Goal: Task Accomplishment & Management: Use online tool/utility

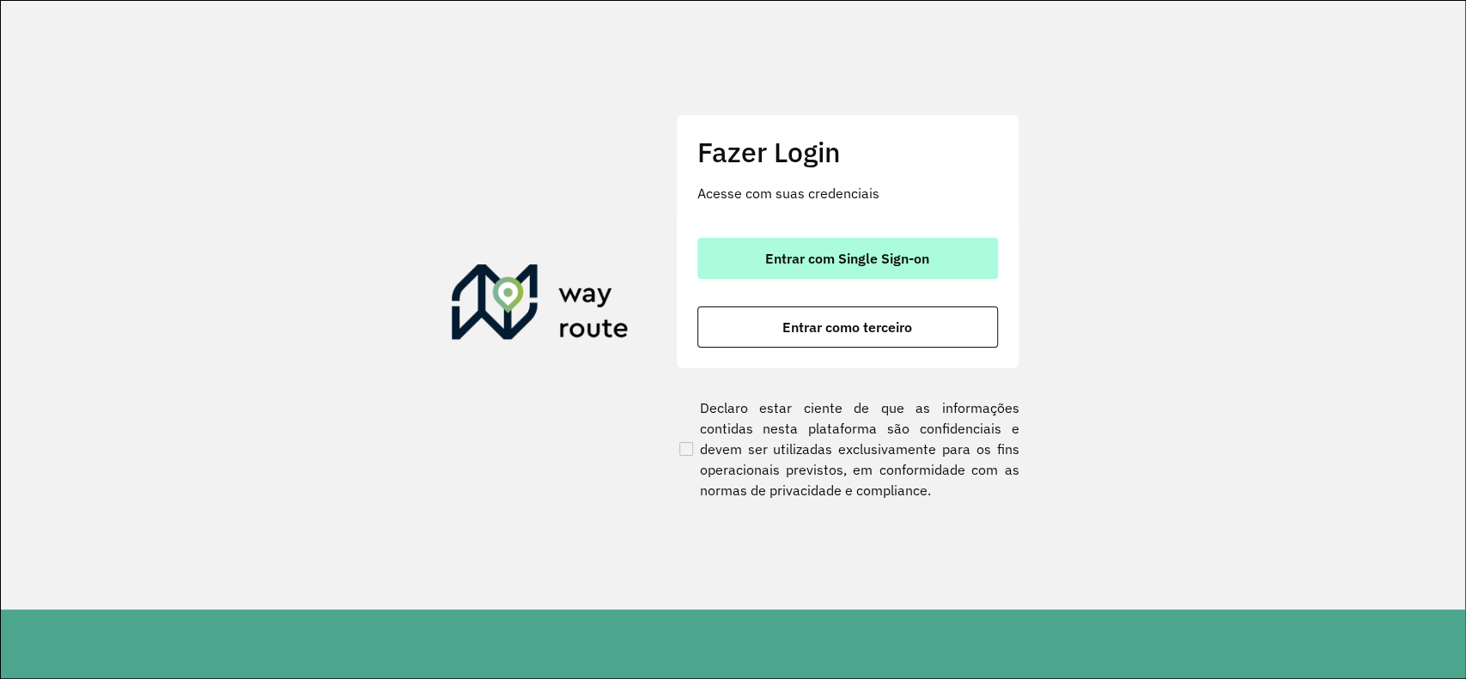
drag, startPoint x: 817, startPoint y: 243, endPoint x: 807, endPoint y: 250, distance: 11.7
click at [814, 243] on button "Entrar com Single Sign-on" at bounding box center [848, 258] width 301 height 41
click at [923, 266] on button "Entrar com Single Sign-on" at bounding box center [848, 258] width 301 height 41
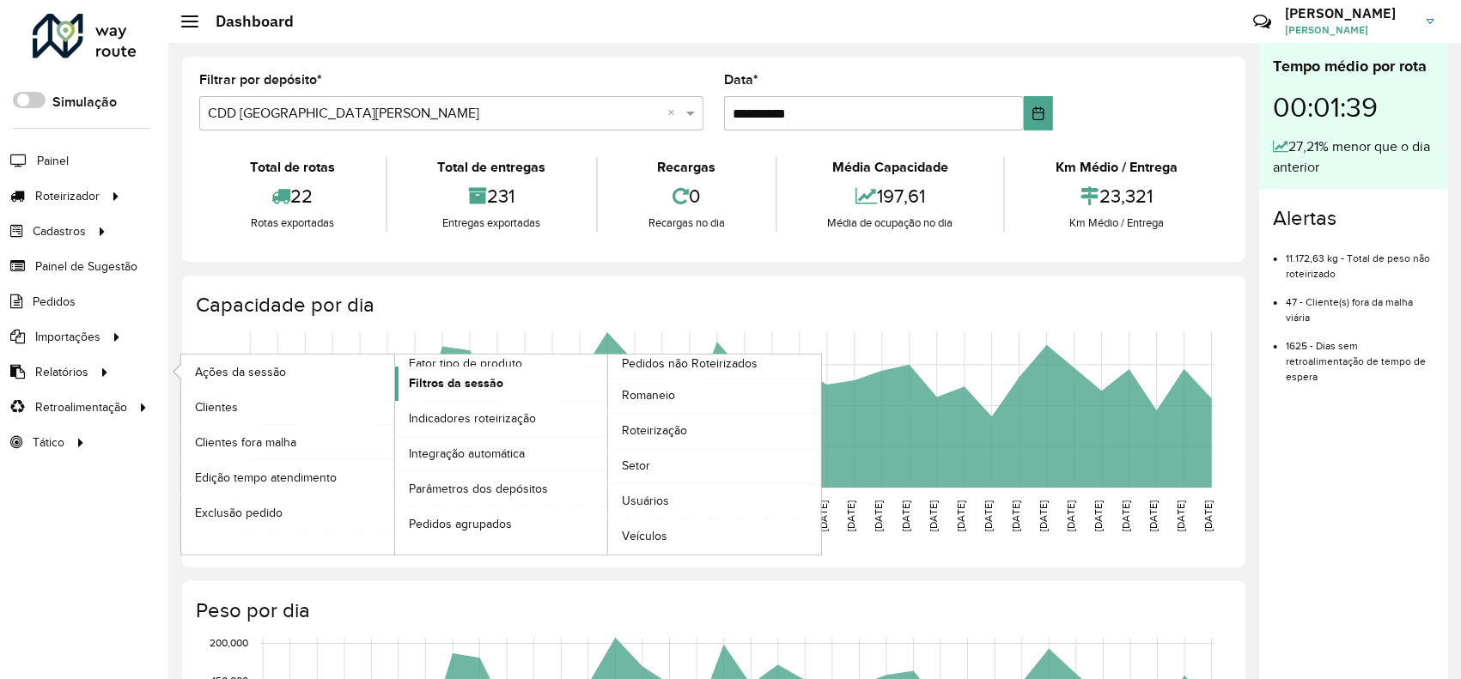
drag, startPoint x: 113, startPoint y: 377, endPoint x: 399, endPoint y: 378, distance: 286.1
click at [112, 377] on li "Relatórios Ações da sessão Clientes Clientes fora malha Edição tempo atendiment…" at bounding box center [84, 372] width 168 height 35
click at [644, 465] on span "Setor" at bounding box center [636, 466] width 29 height 18
click at [642, 466] on span "Setor" at bounding box center [636, 466] width 29 height 18
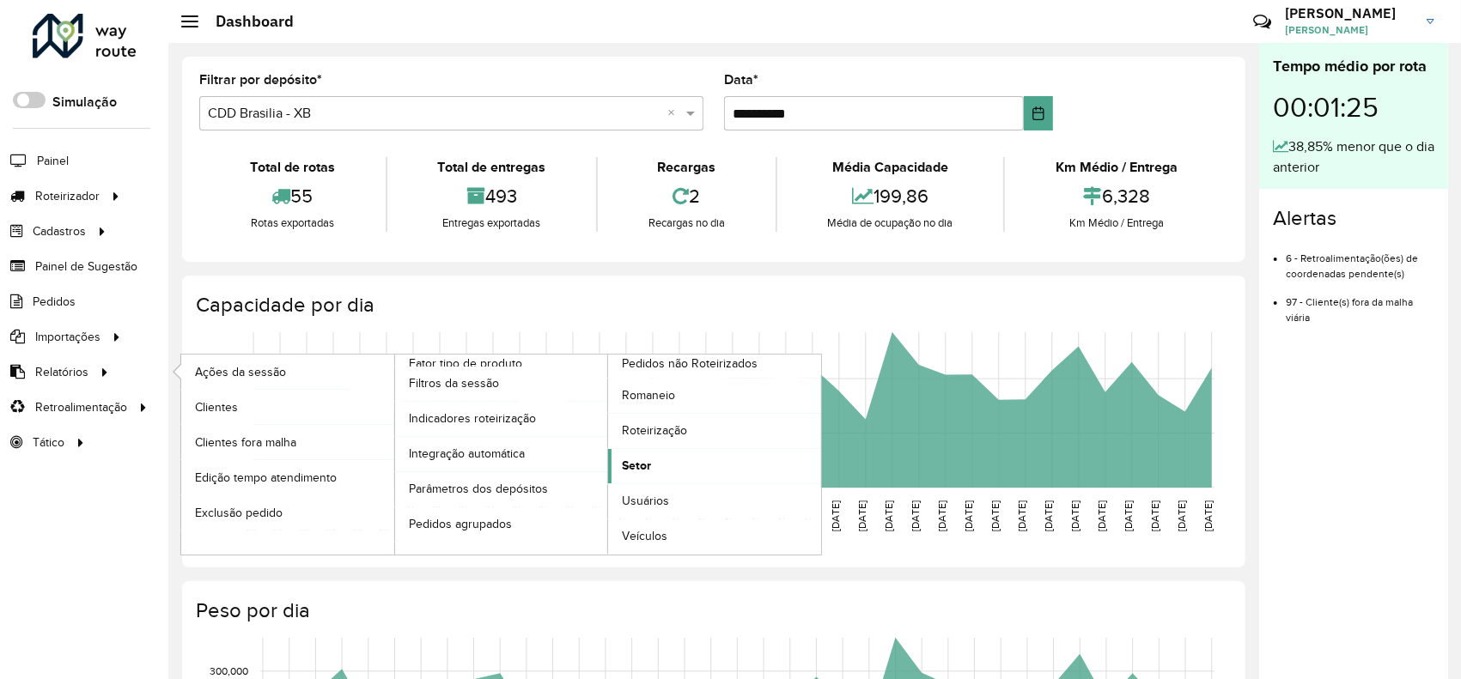
click at [645, 464] on span "Setor" at bounding box center [636, 466] width 29 height 18
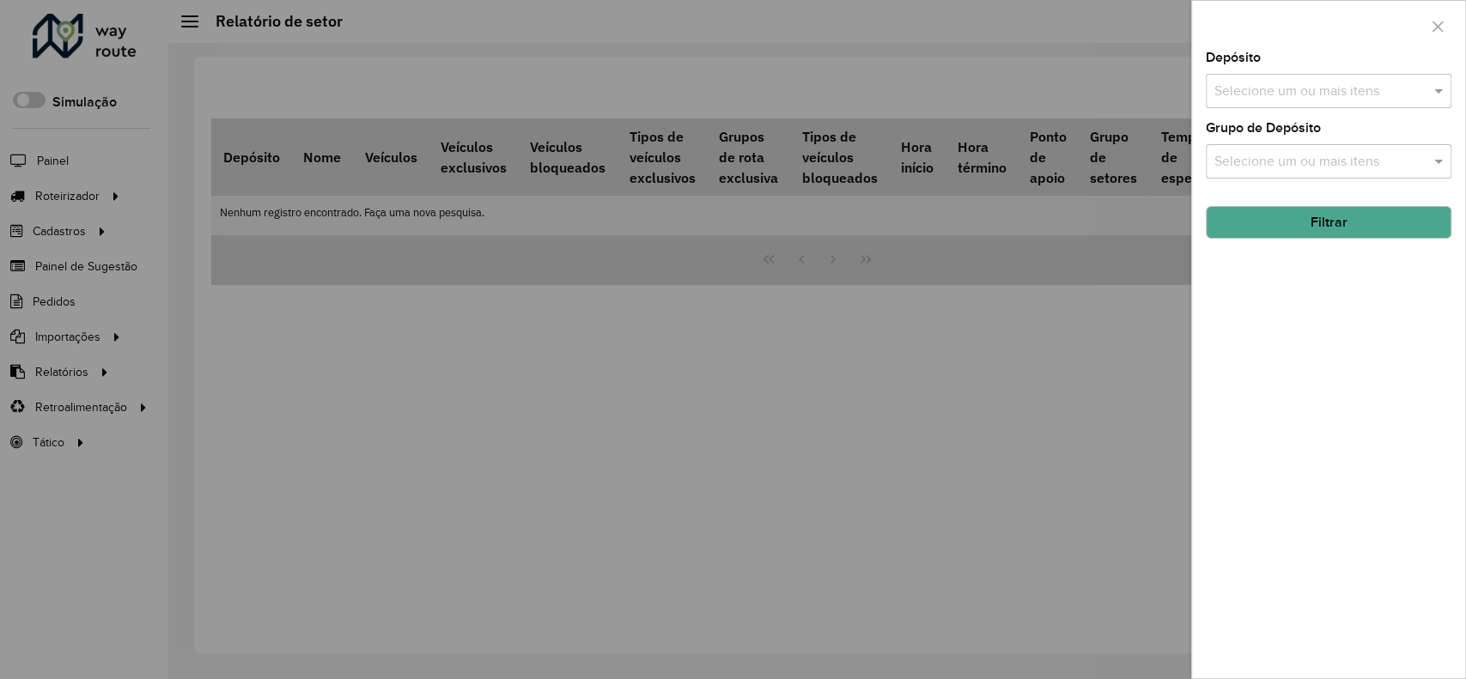
click at [1343, 74] on div "Selecione um ou mais itens" at bounding box center [1329, 91] width 246 height 34
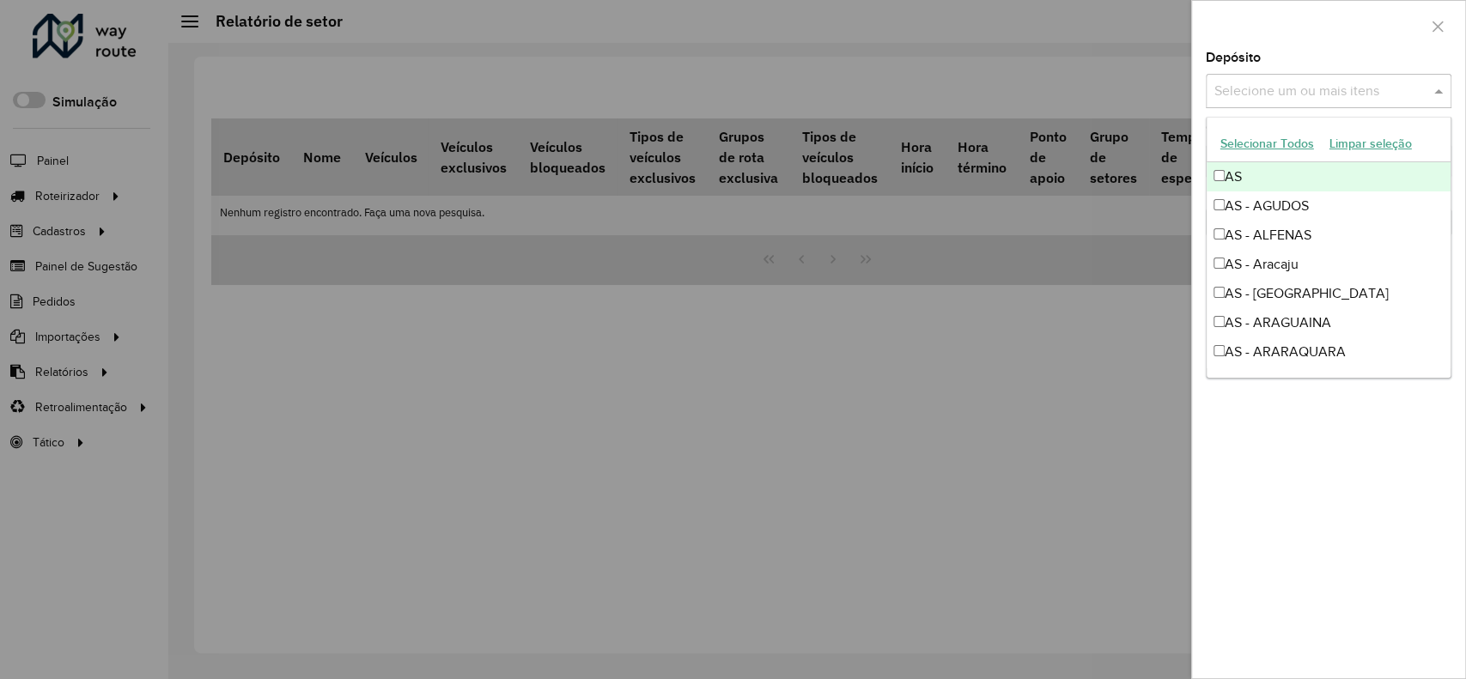
click at [1329, 91] on input "text" at bounding box center [1320, 92] width 220 height 21
type input "***"
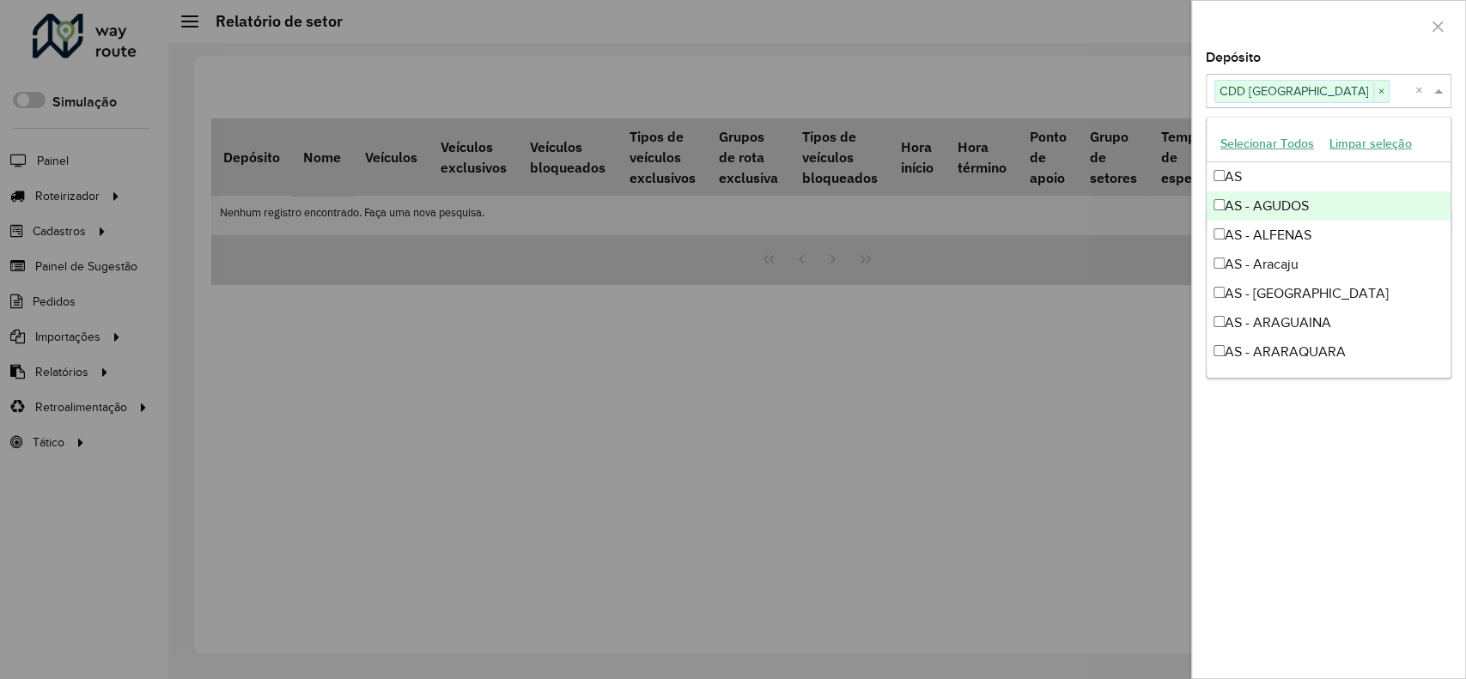
click at [1317, 17] on div at bounding box center [1328, 26] width 273 height 51
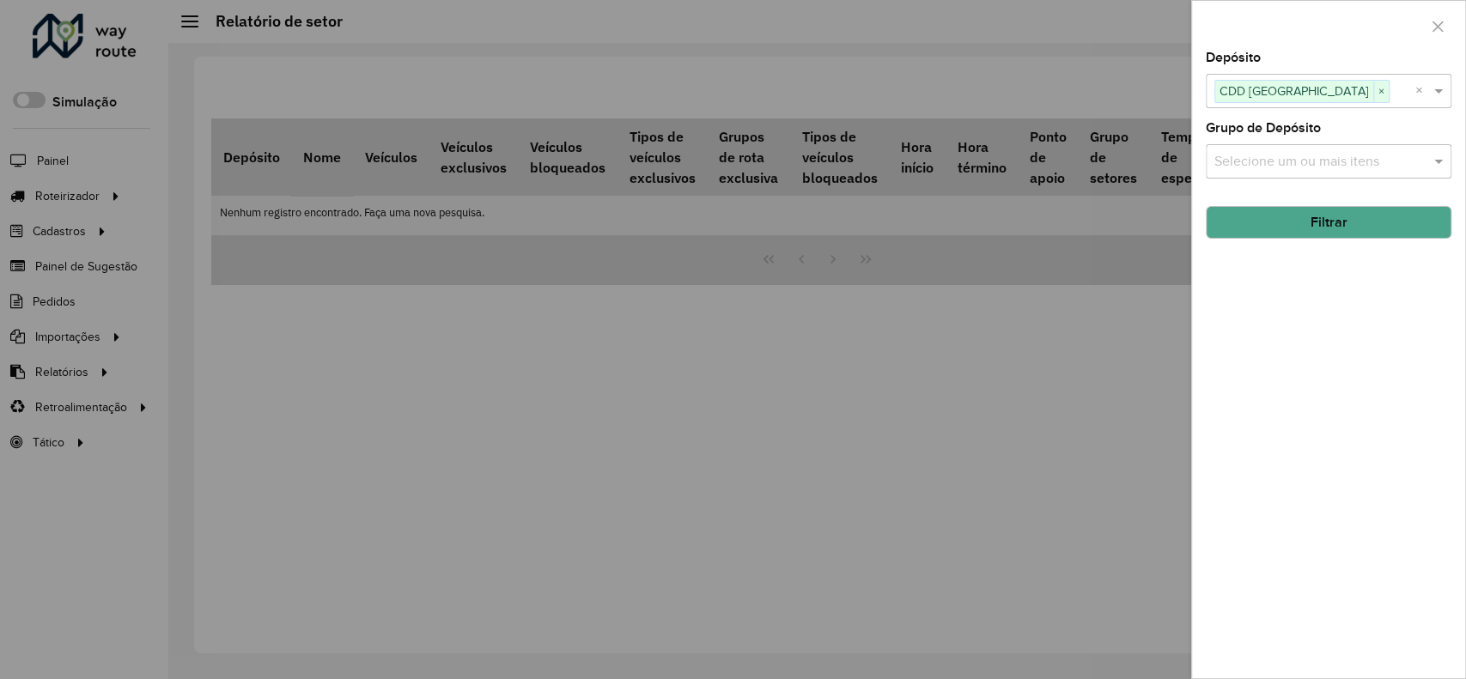
click at [1247, 229] on button "Filtrar" at bounding box center [1329, 222] width 246 height 33
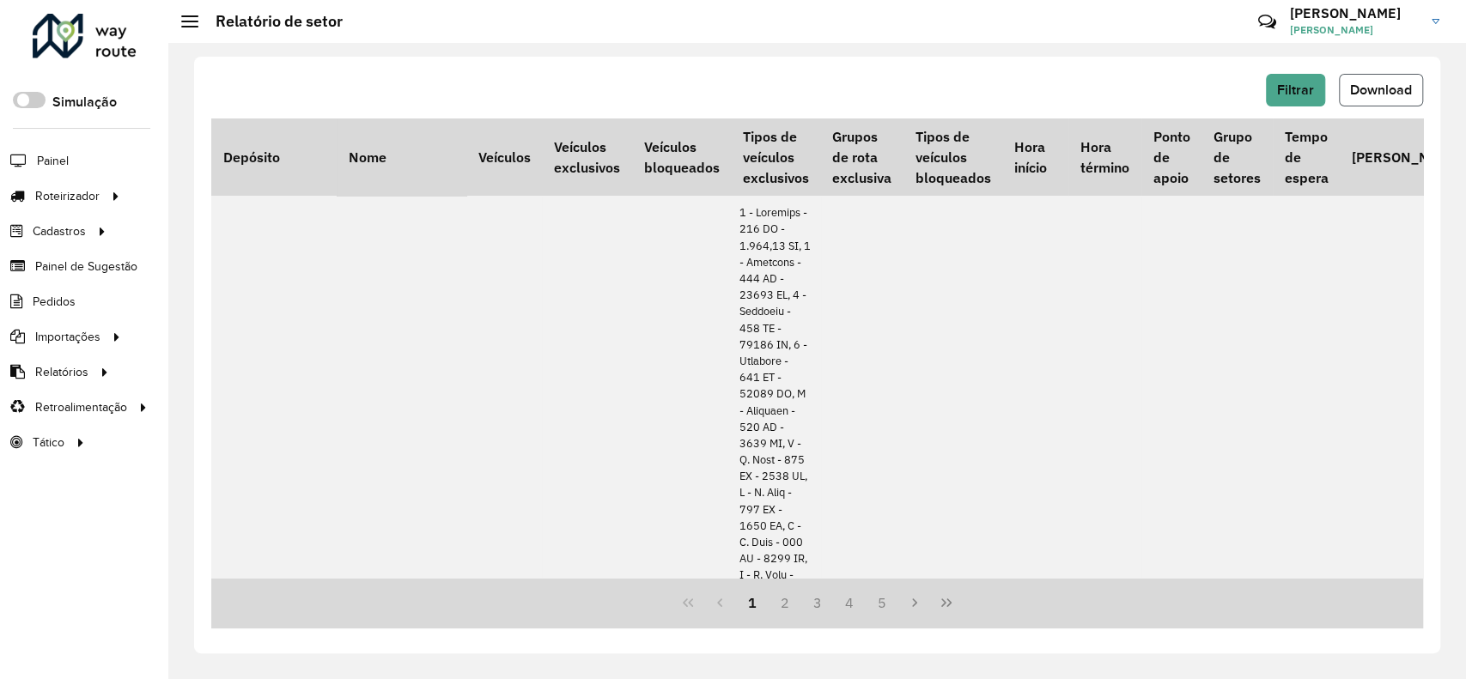
click at [1391, 95] on span "Download" at bounding box center [1381, 89] width 62 height 15
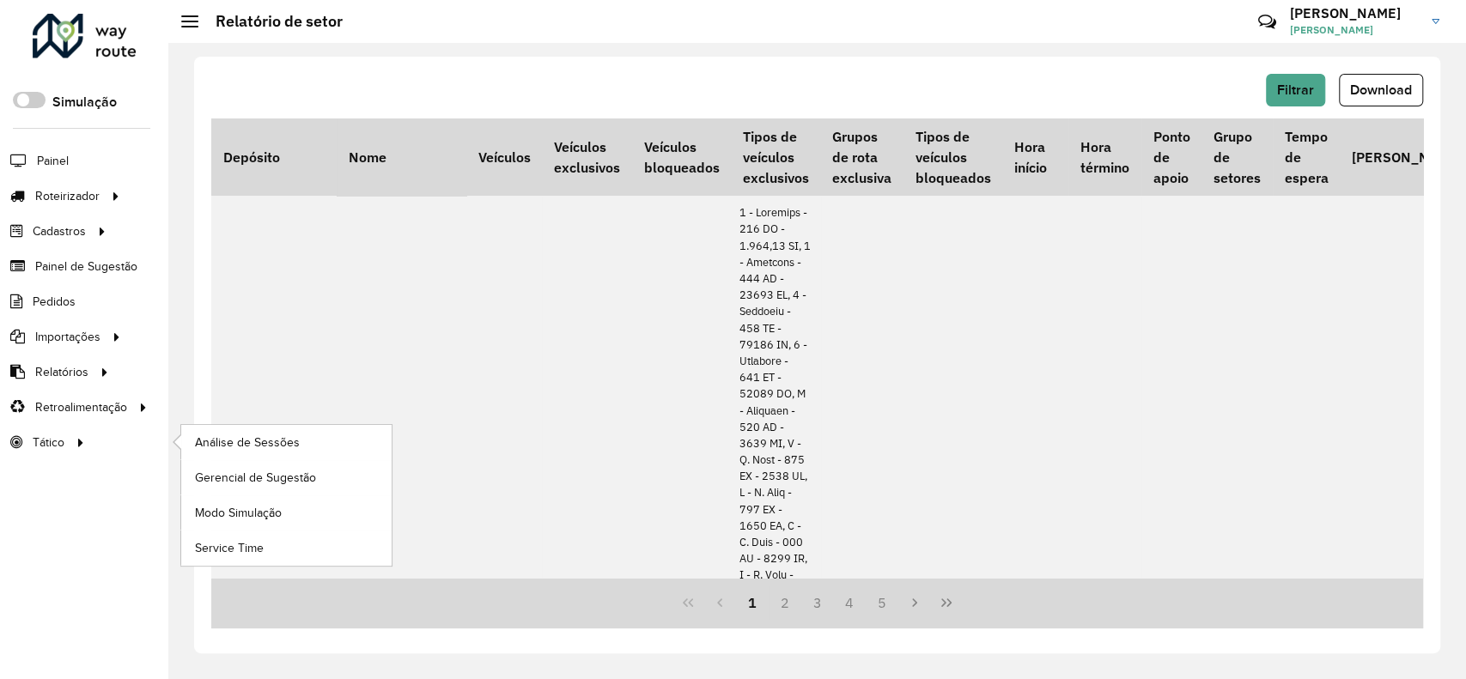
drag, startPoint x: 531, startPoint y: 402, endPoint x: 160, endPoint y: 456, distance: 375.0
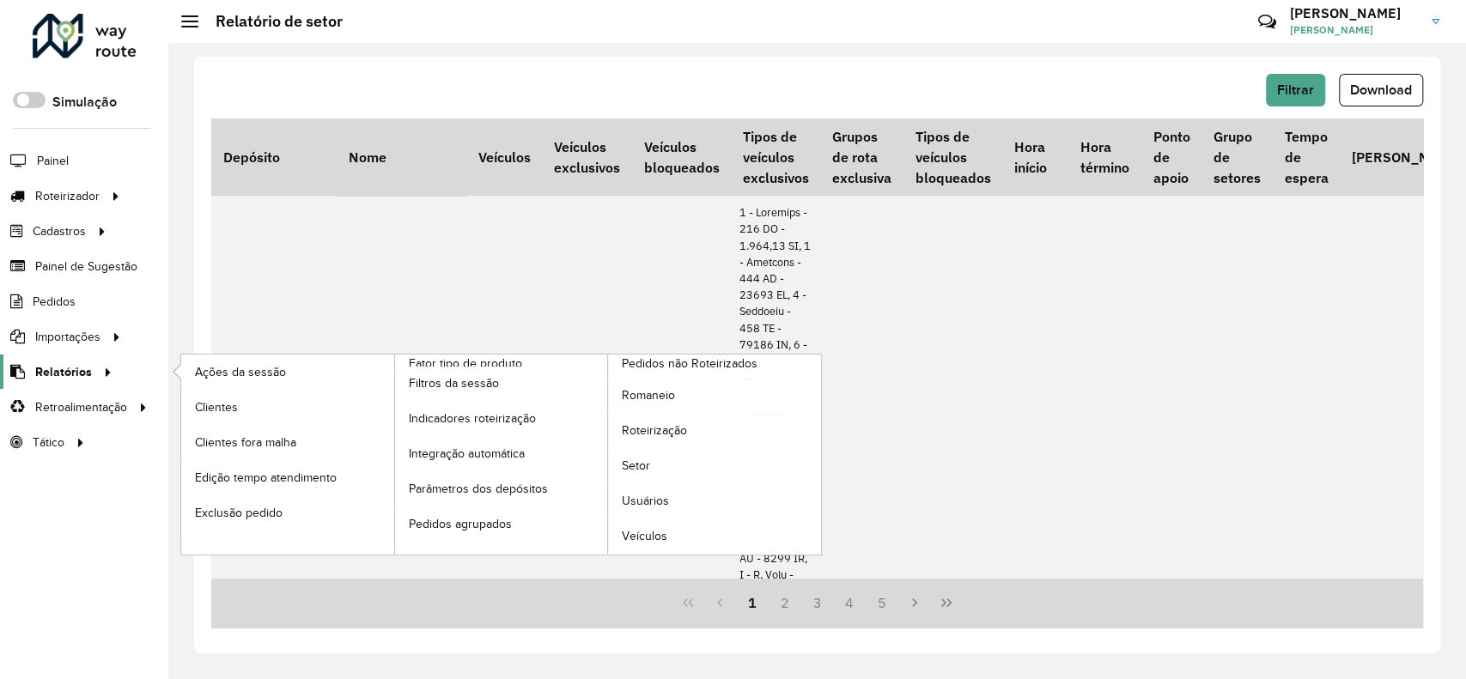
click at [83, 377] on span "Relatórios" at bounding box center [63, 372] width 57 height 18
click at [216, 402] on span "Clientes" at bounding box center [218, 408] width 46 height 18
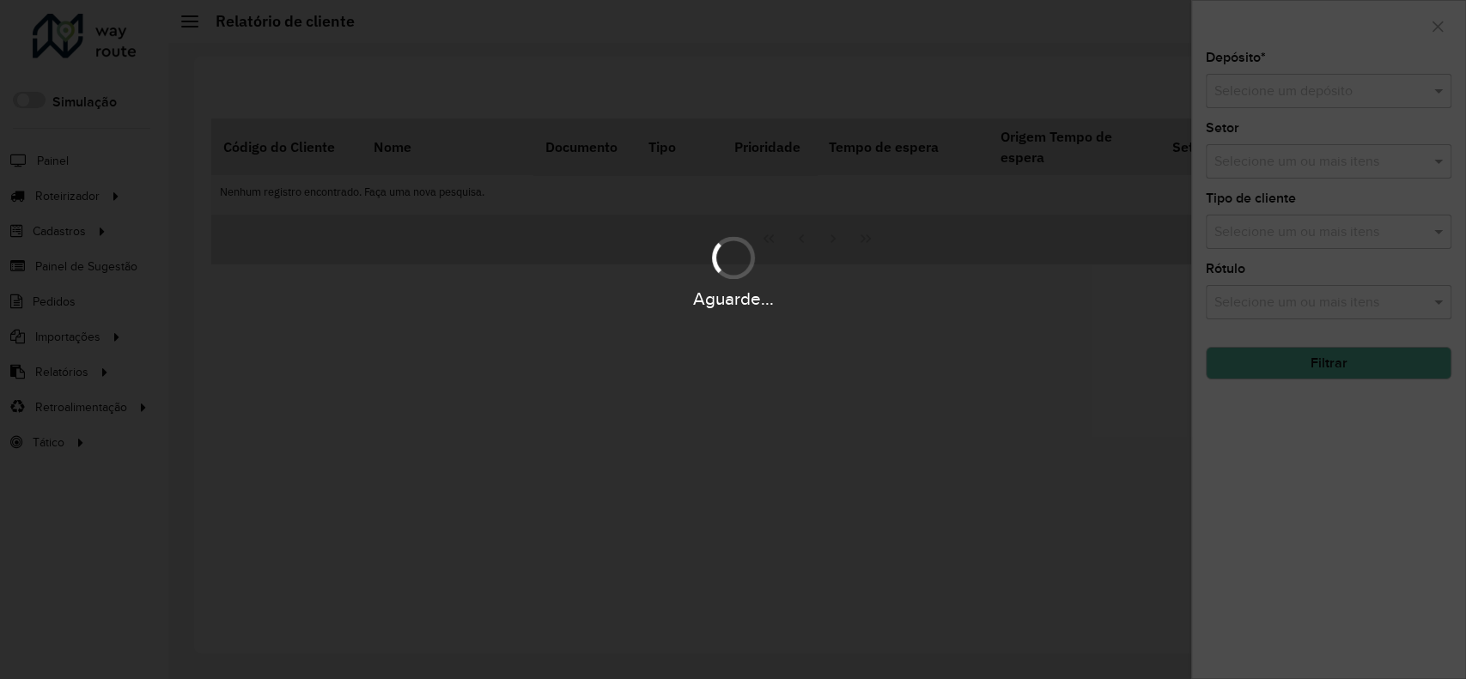
click at [1295, 82] on div "Aguarde..." at bounding box center [733, 339] width 1466 height 679
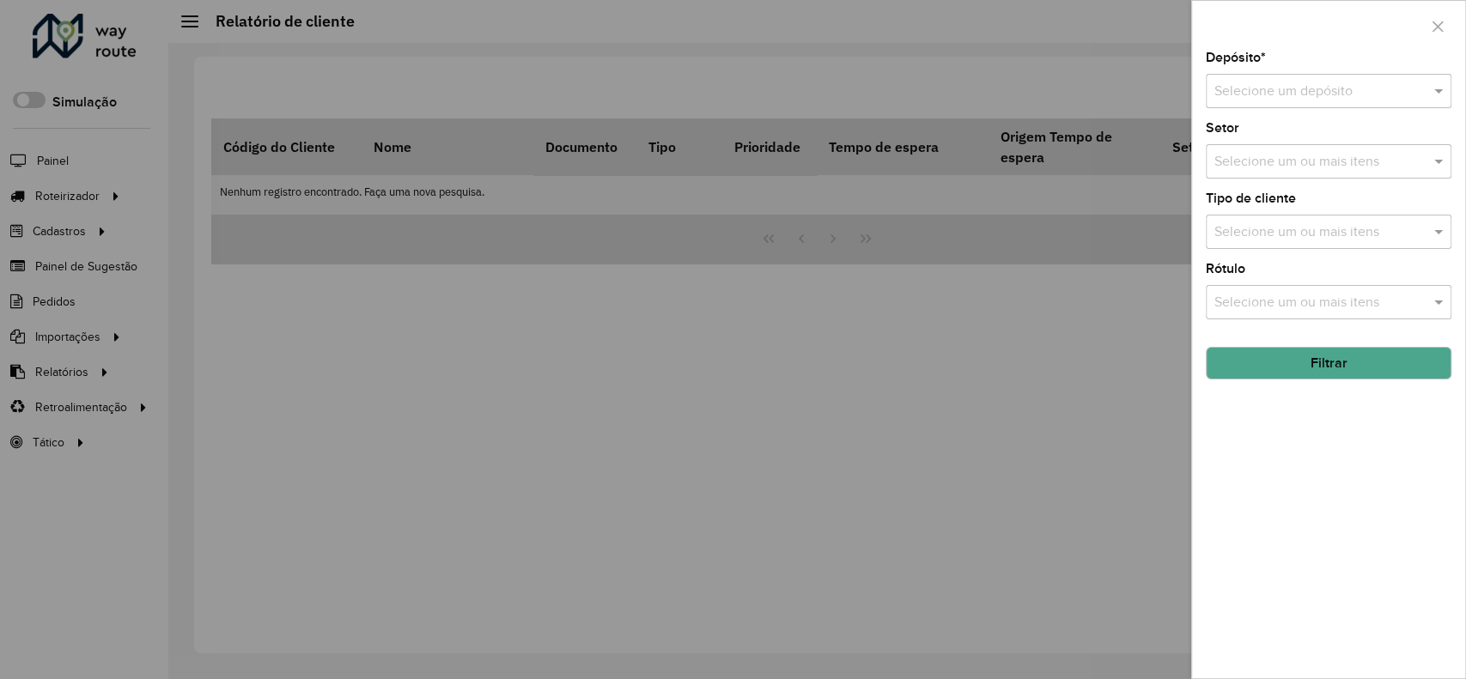
click at [1293, 82] on input "text" at bounding box center [1312, 92] width 194 height 21
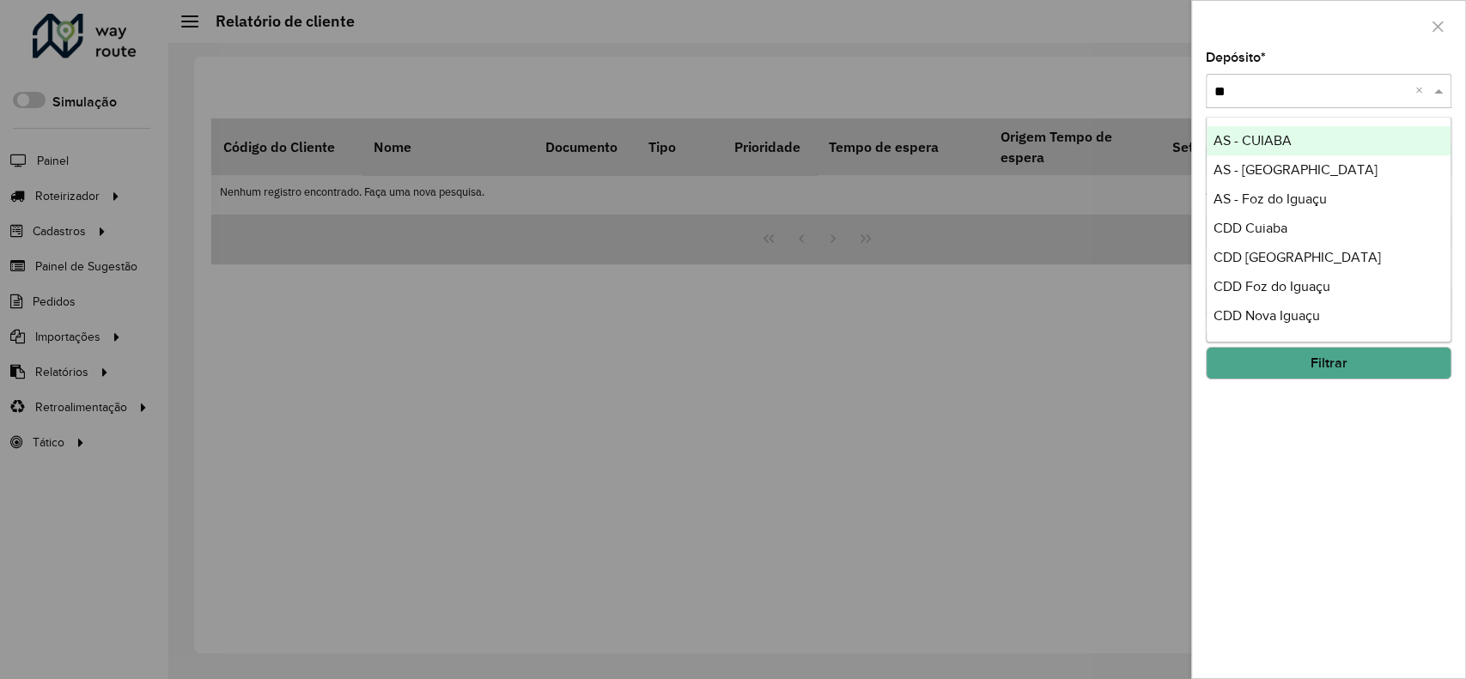
type input "***"
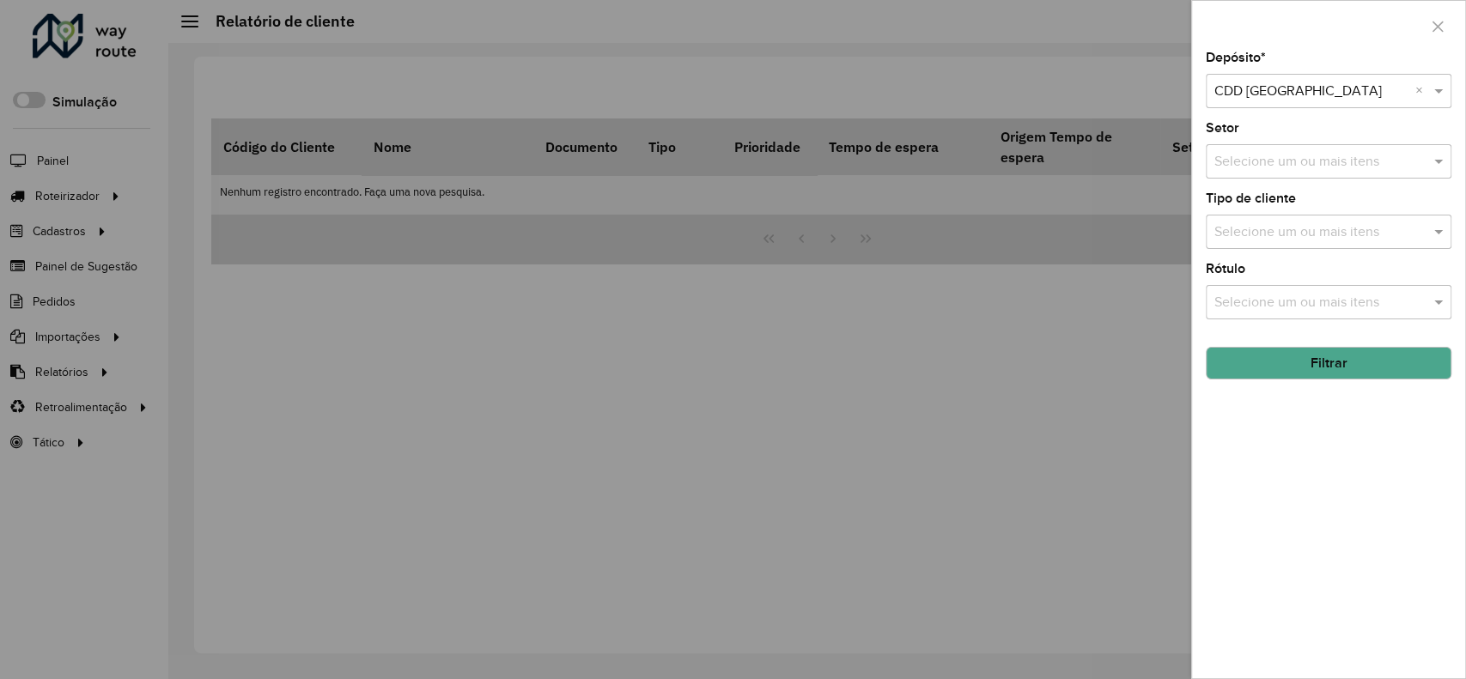
drag, startPoint x: 1265, startPoint y: 356, endPoint x: 1283, endPoint y: 308, distance: 50.9
click at [1265, 357] on button "Filtrar" at bounding box center [1329, 363] width 246 height 33
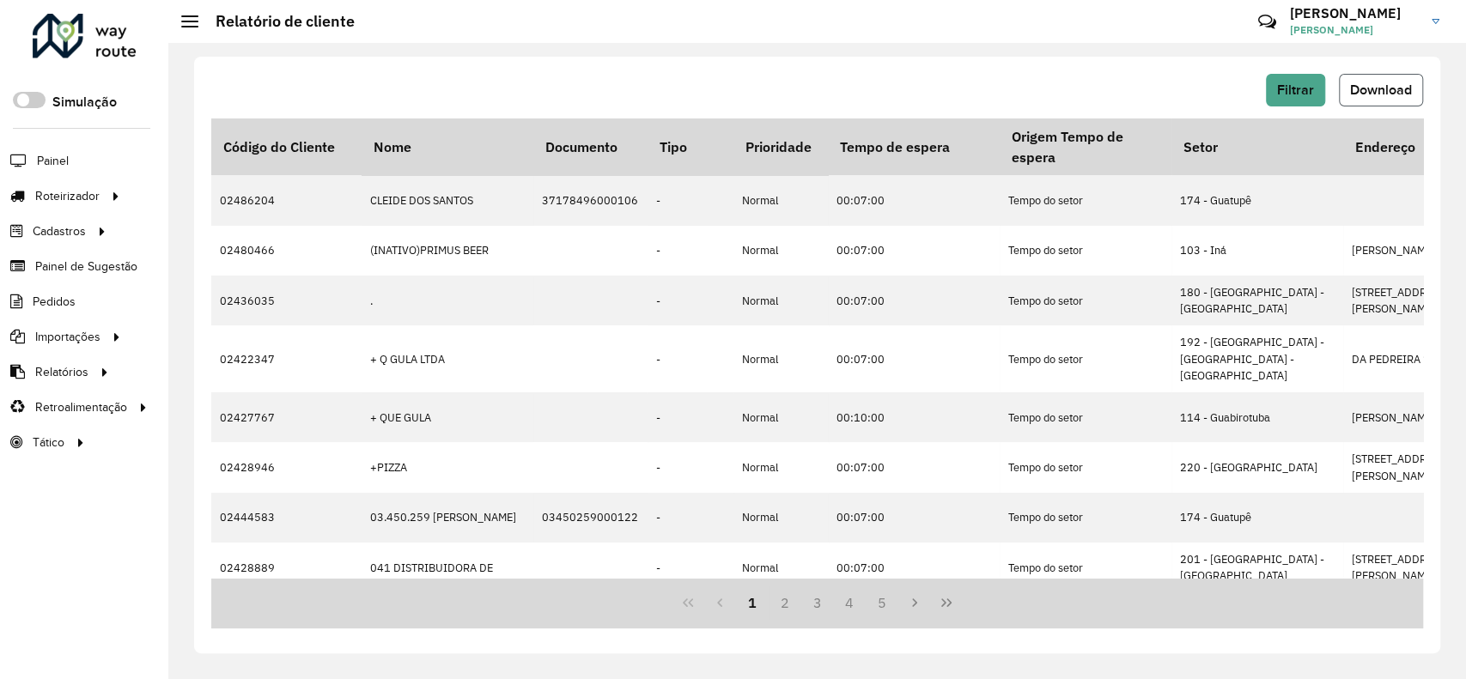
click at [1414, 101] on button "Download" at bounding box center [1381, 90] width 84 height 33
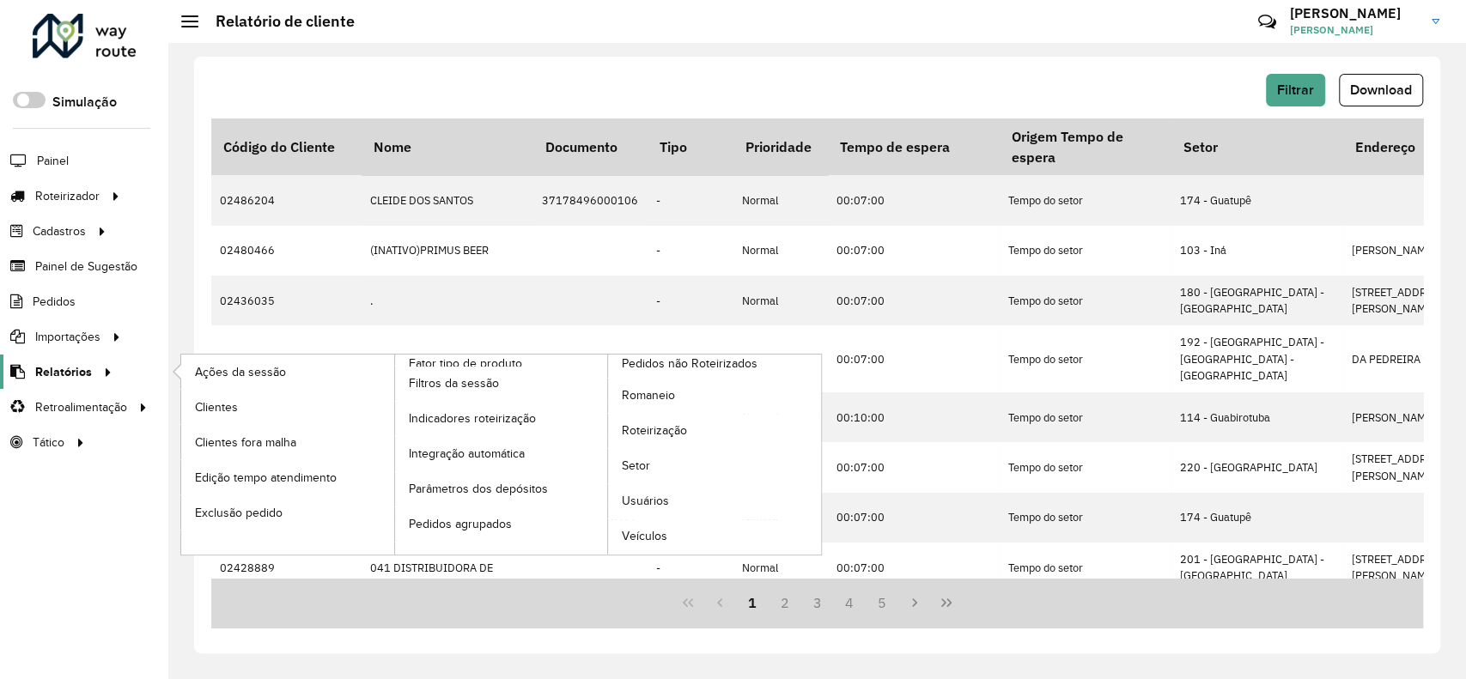
click at [110, 367] on div at bounding box center [105, 372] width 26 height 18
click at [679, 391] on link "Romaneio" at bounding box center [714, 396] width 213 height 34
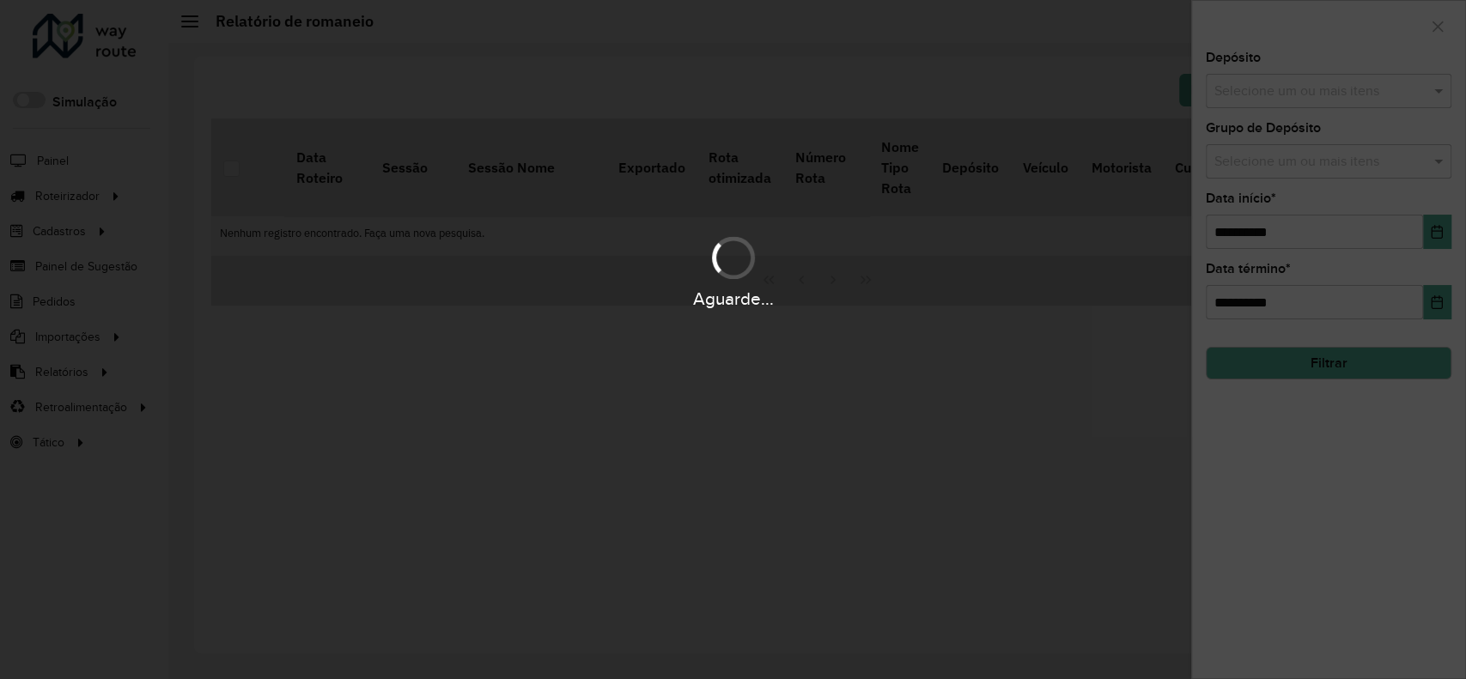
click at [1283, 97] on div "Aguarde..." at bounding box center [733, 339] width 1466 height 679
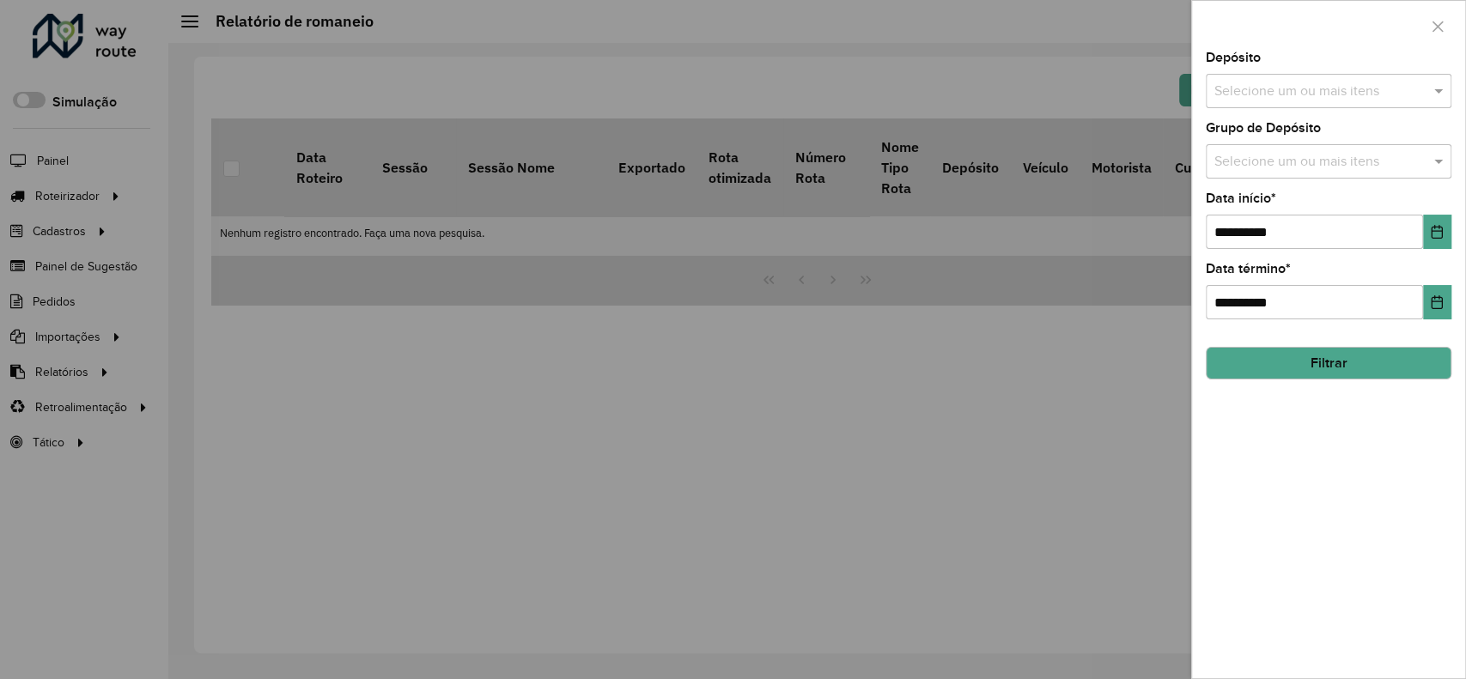
click at [1283, 97] on input "text" at bounding box center [1320, 92] width 220 height 21
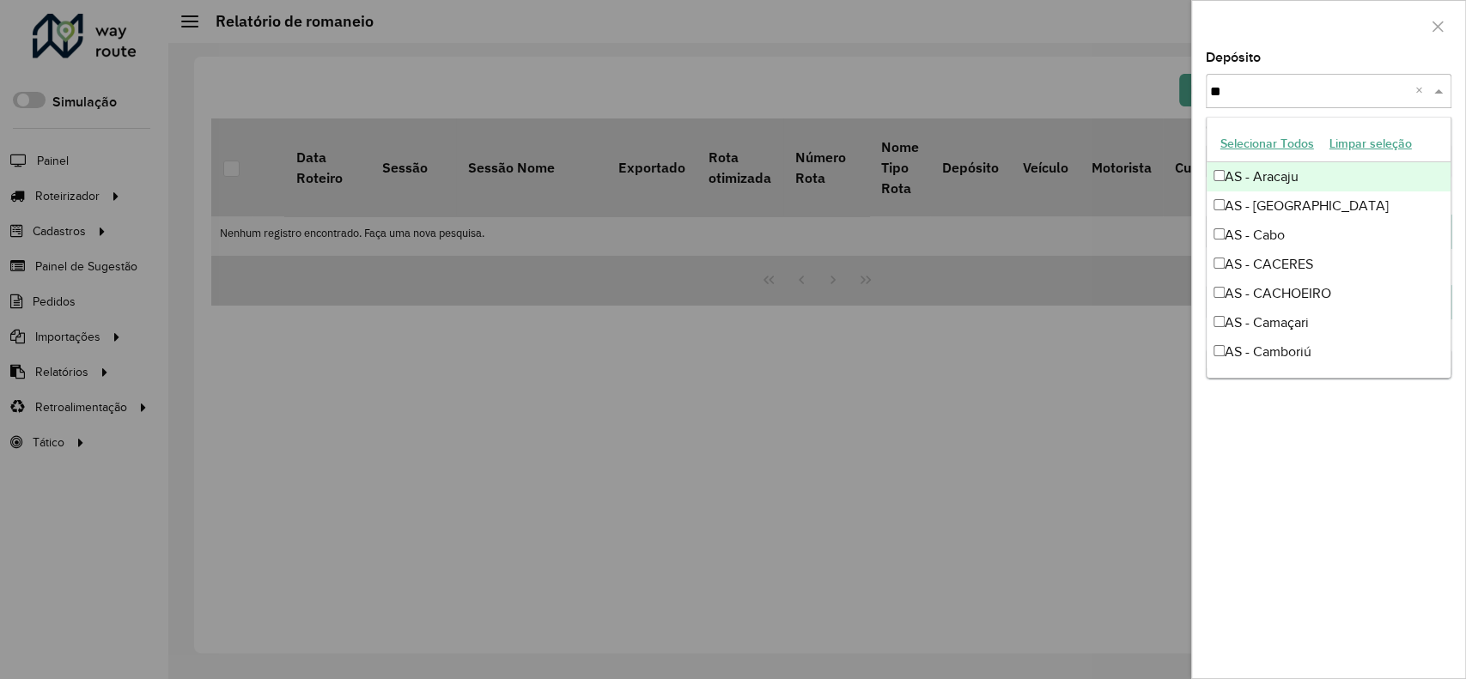
type input "***"
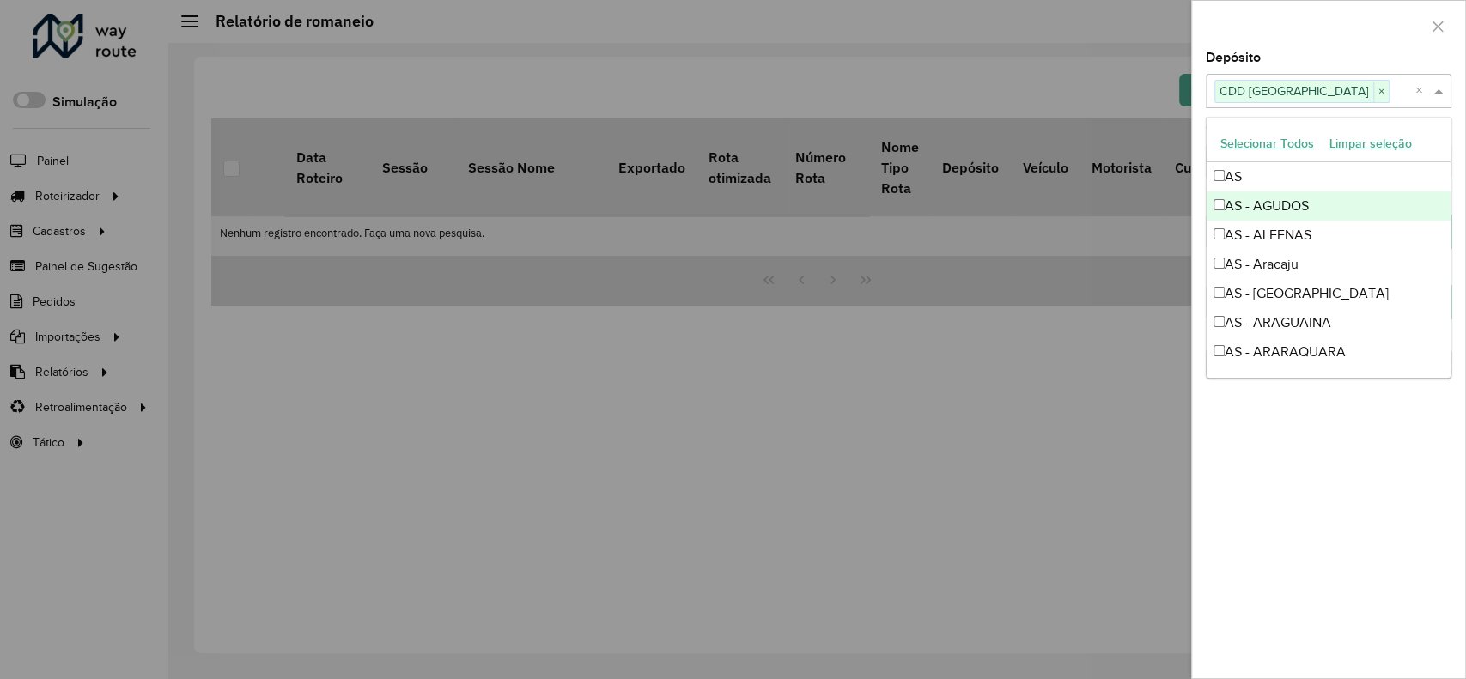
click at [1313, 28] on div at bounding box center [1328, 26] width 273 height 51
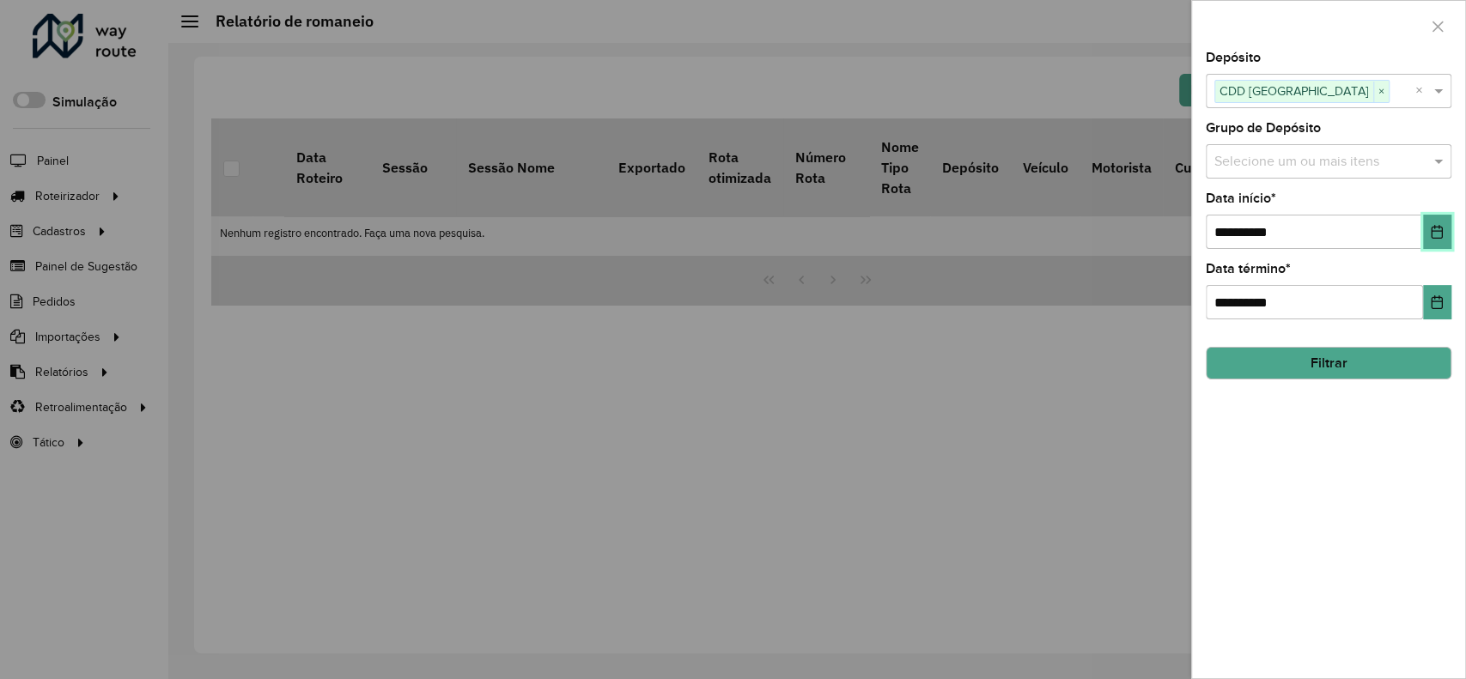
click at [1432, 228] on icon "Choose Date" at bounding box center [1437, 232] width 11 height 14
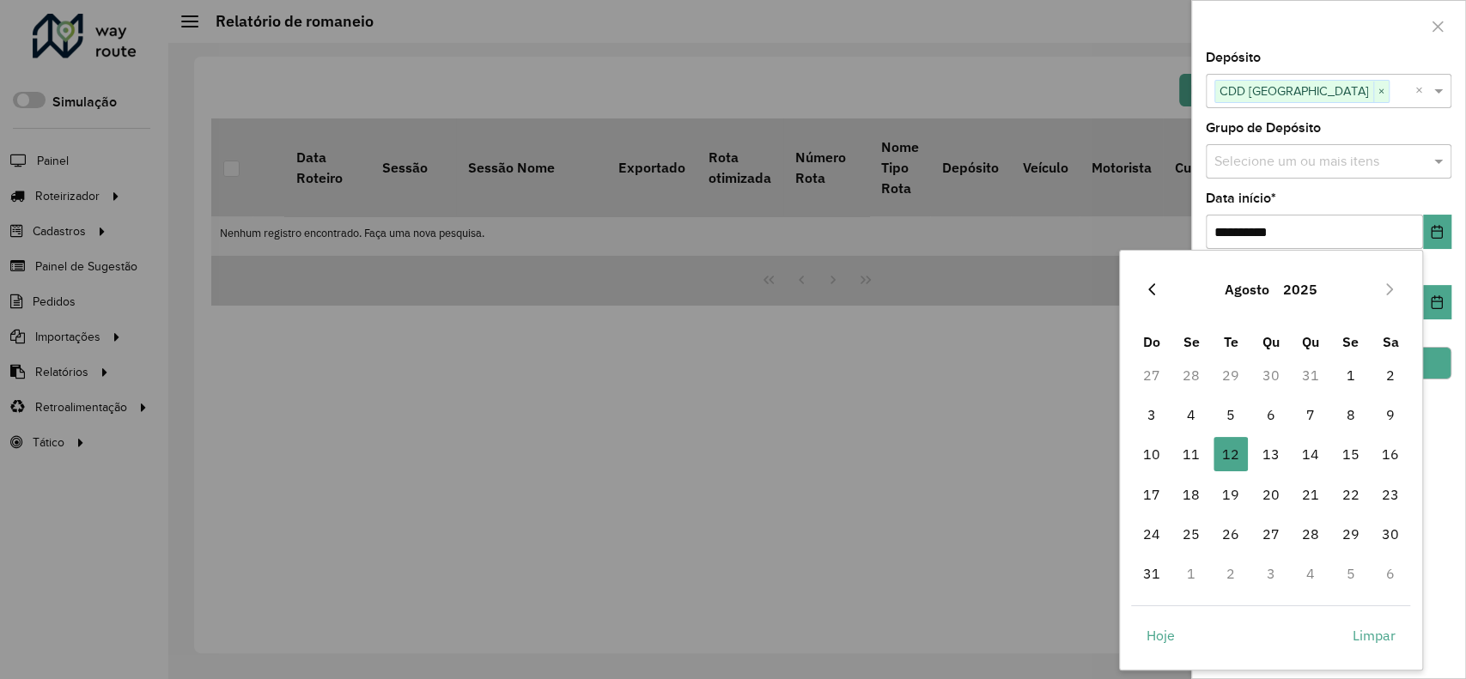
click at [1148, 291] on icon "Previous Month" at bounding box center [1152, 290] width 14 height 14
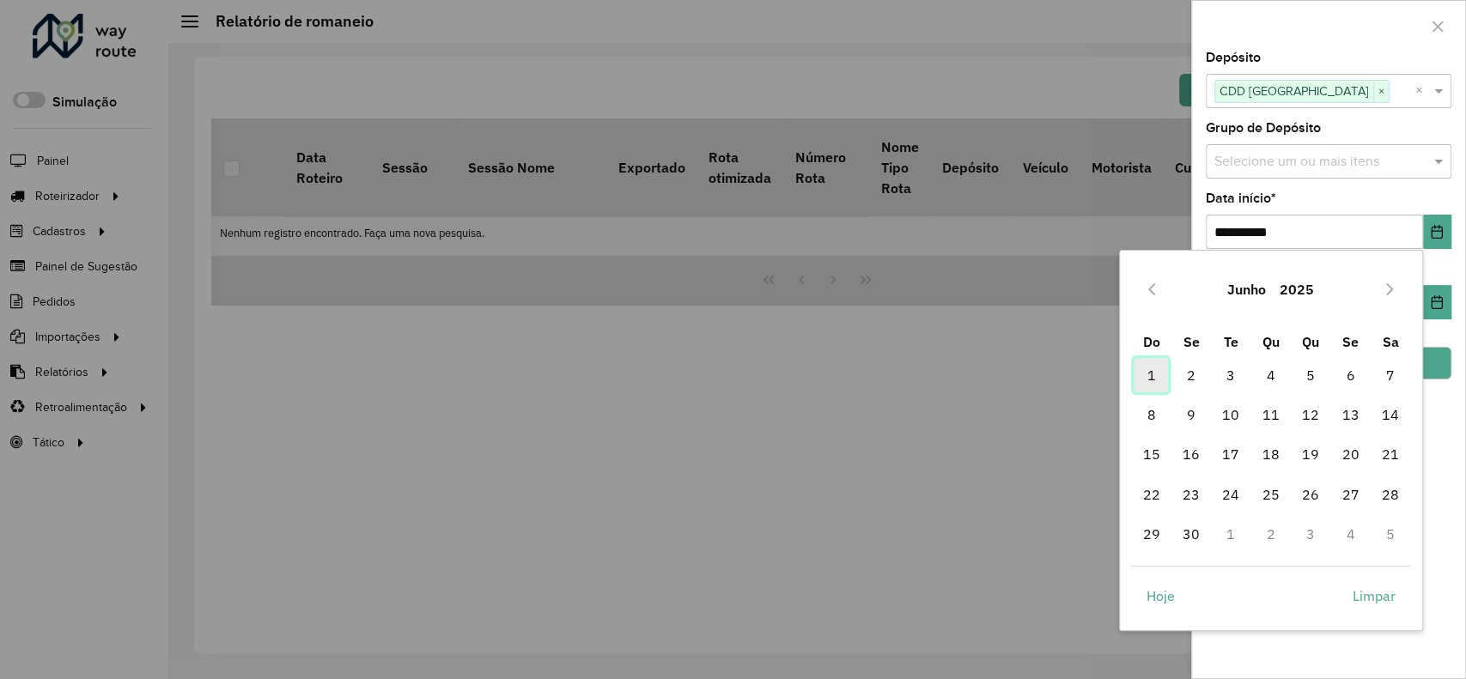
click at [1152, 381] on span "1" at bounding box center [1151, 375] width 34 height 34
type input "**********"
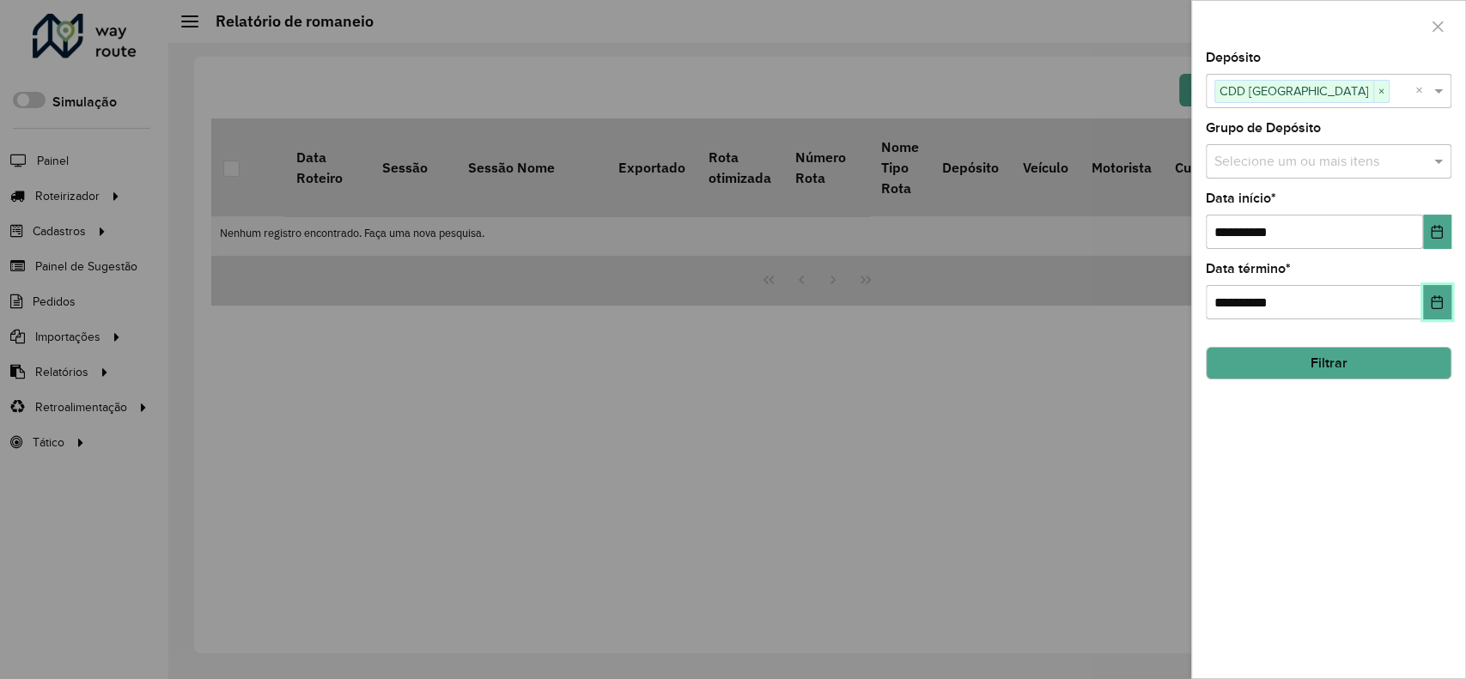
click at [1438, 302] on icon "Choose Date" at bounding box center [1437, 303] width 11 height 14
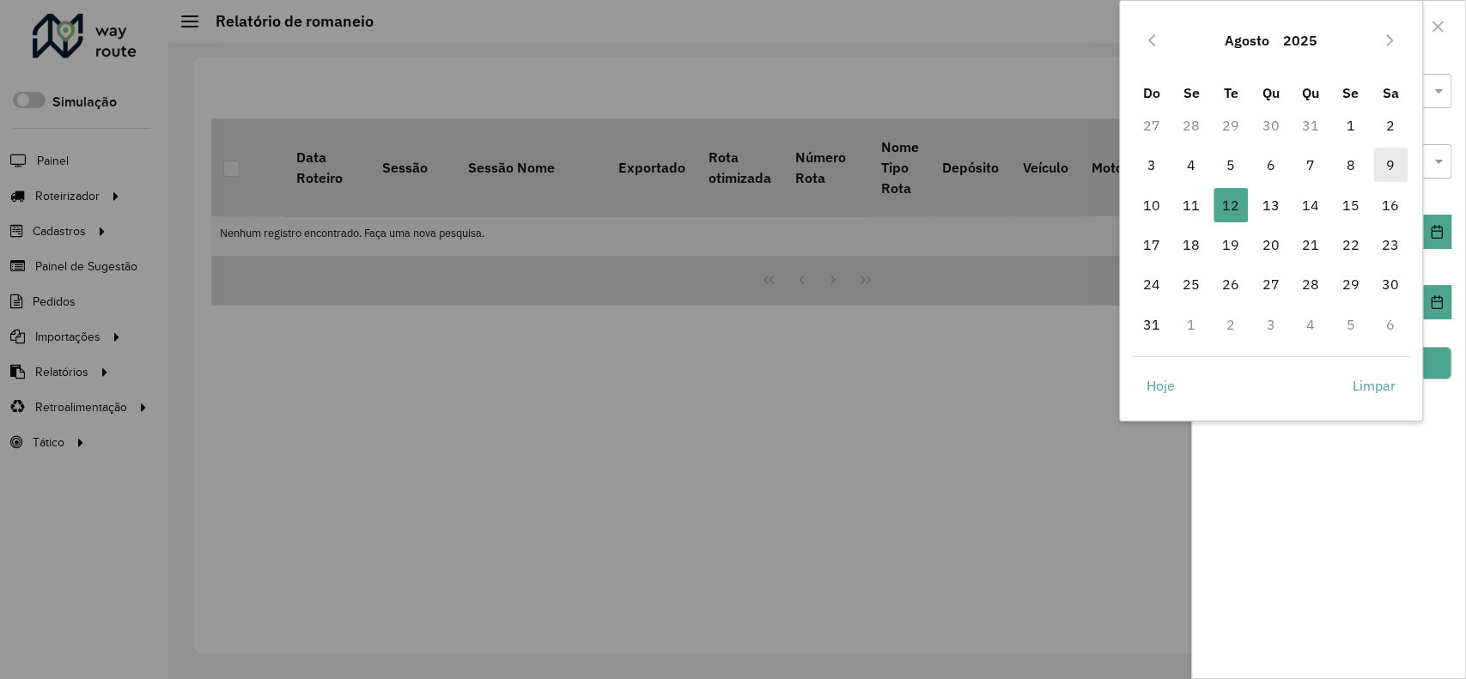
click at [1379, 171] on span "9" at bounding box center [1391, 165] width 34 height 34
type input "**********"
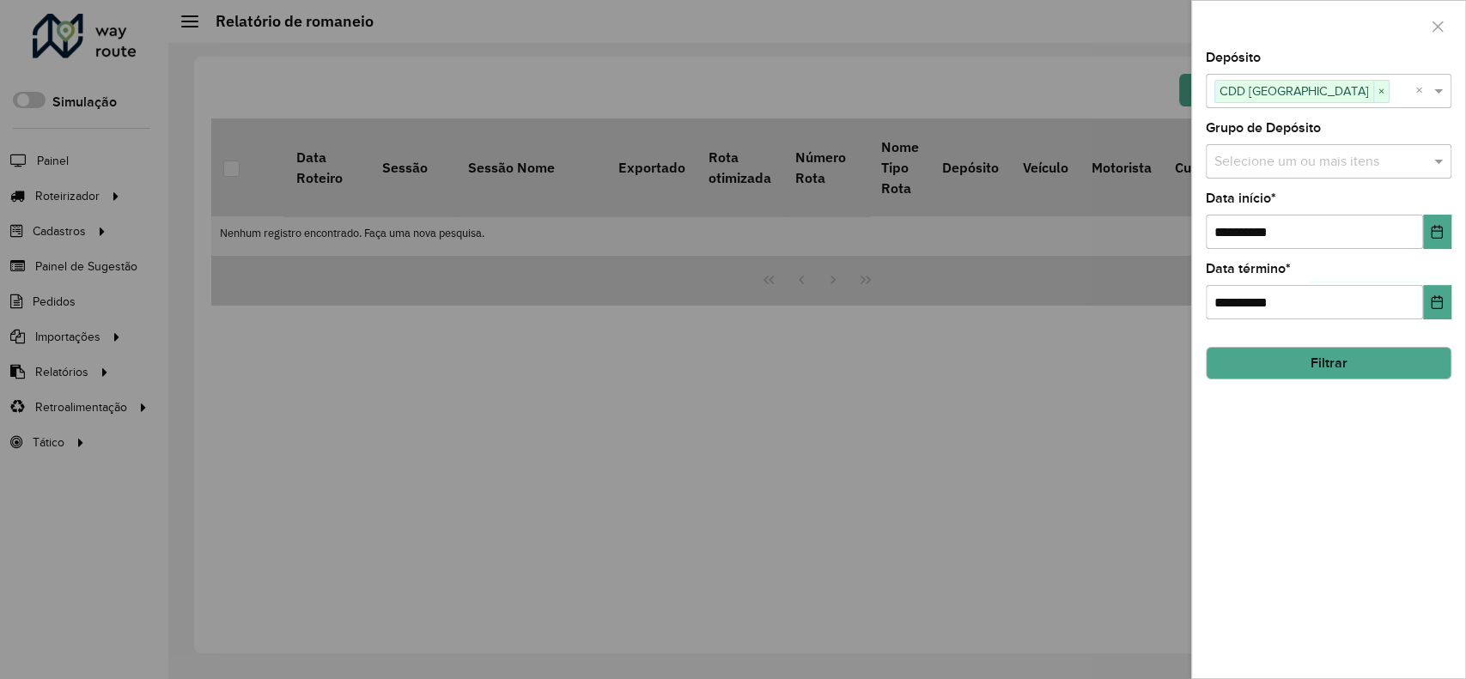
click at [1312, 362] on button "Filtrar" at bounding box center [1329, 363] width 246 height 33
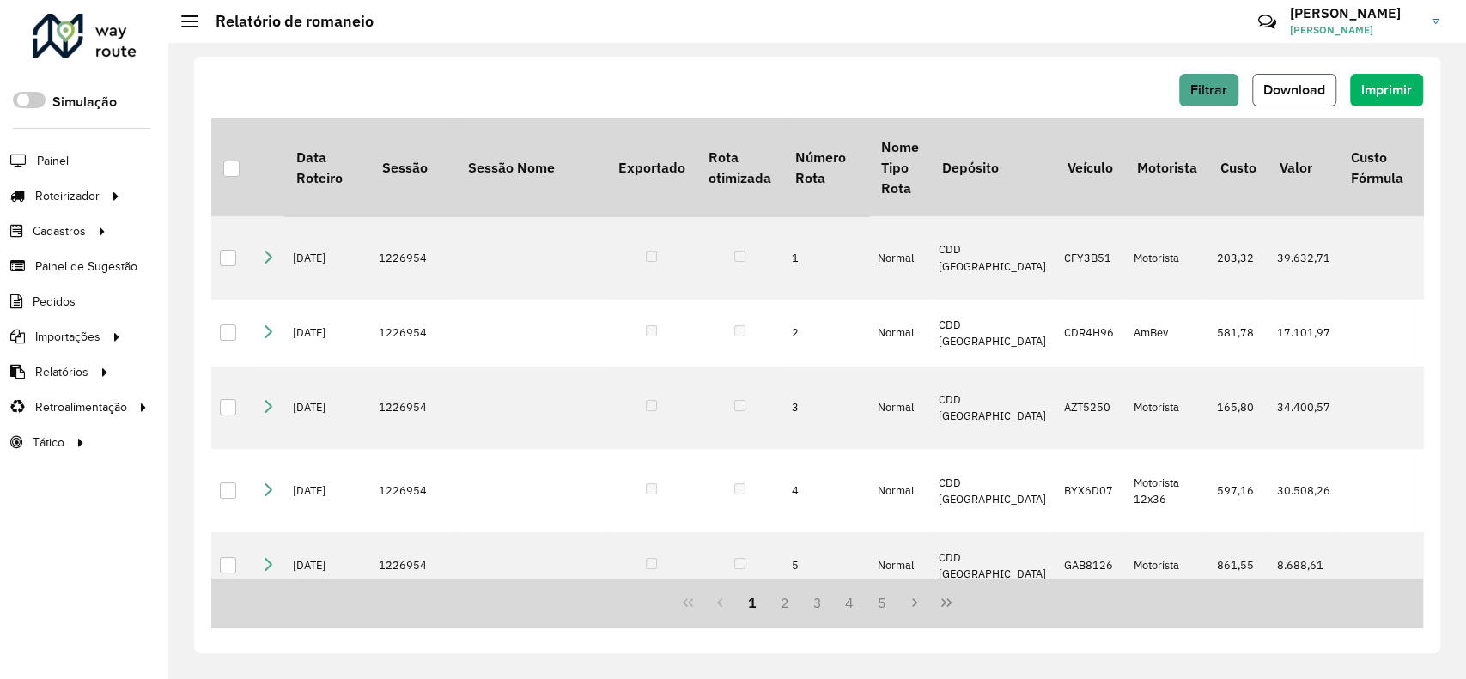
click at [1280, 85] on span "Download" at bounding box center [1295, 89] width 62 height 15
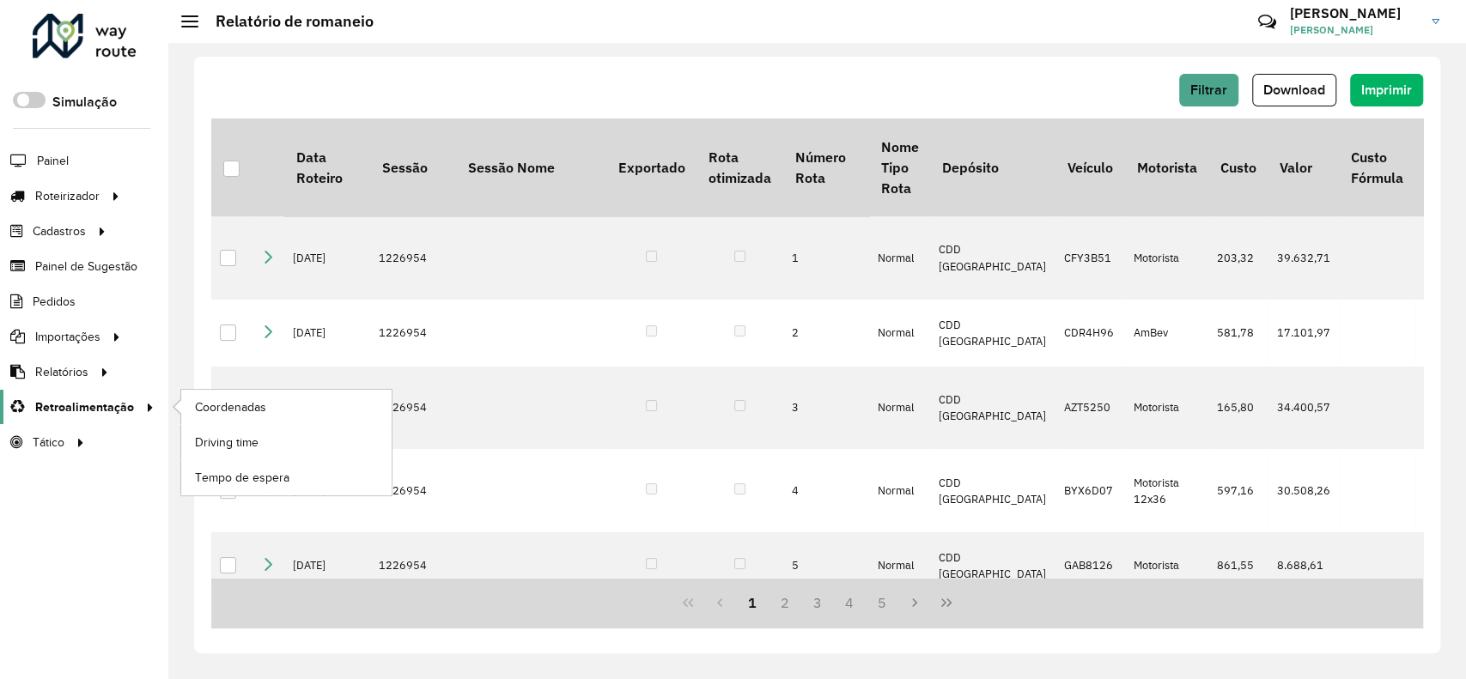
click at [84, 399] on span "Retroalimentação" at bounding box center [84, 408] width 99 height 18
click at [252, 444] on span "Driving time" at bounding box center [227, 443] width 64 height 18
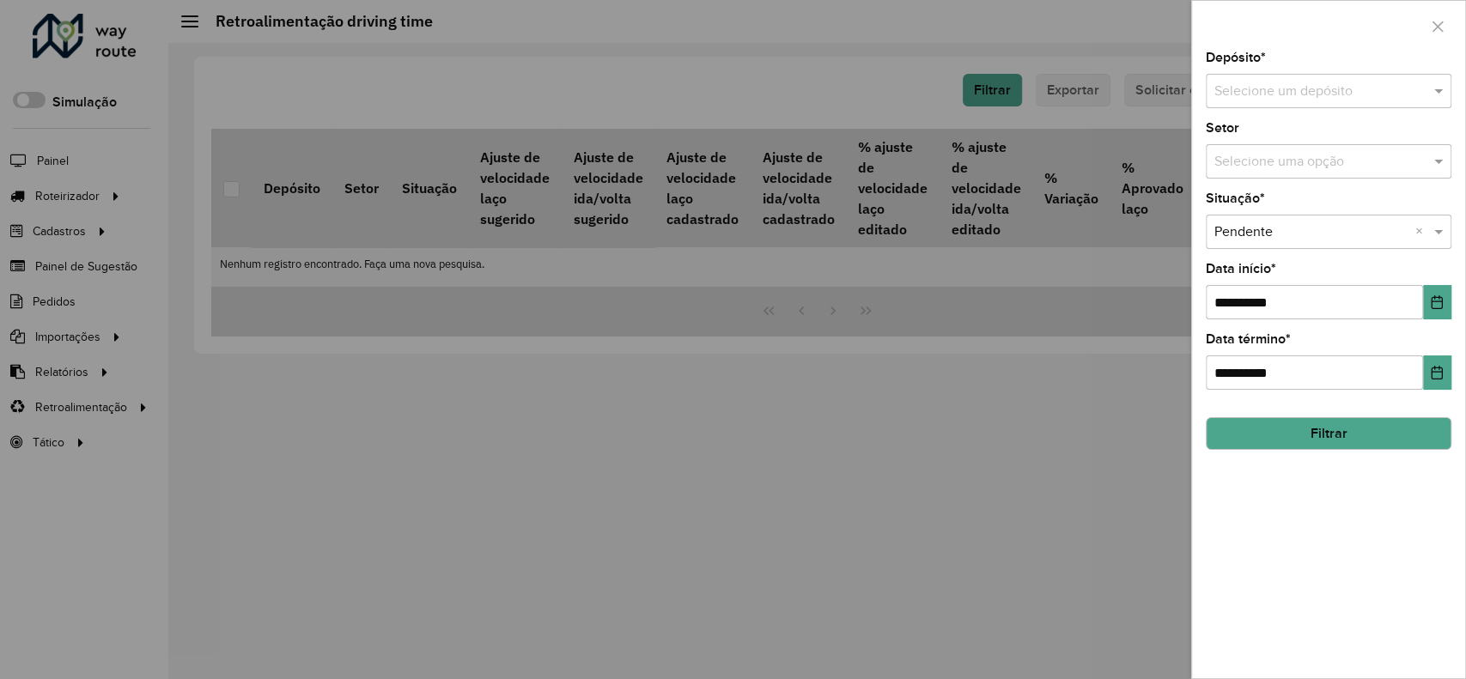
click at [1299, 87] on input "text" at bounding box center [1312, 92] width 194 height 21
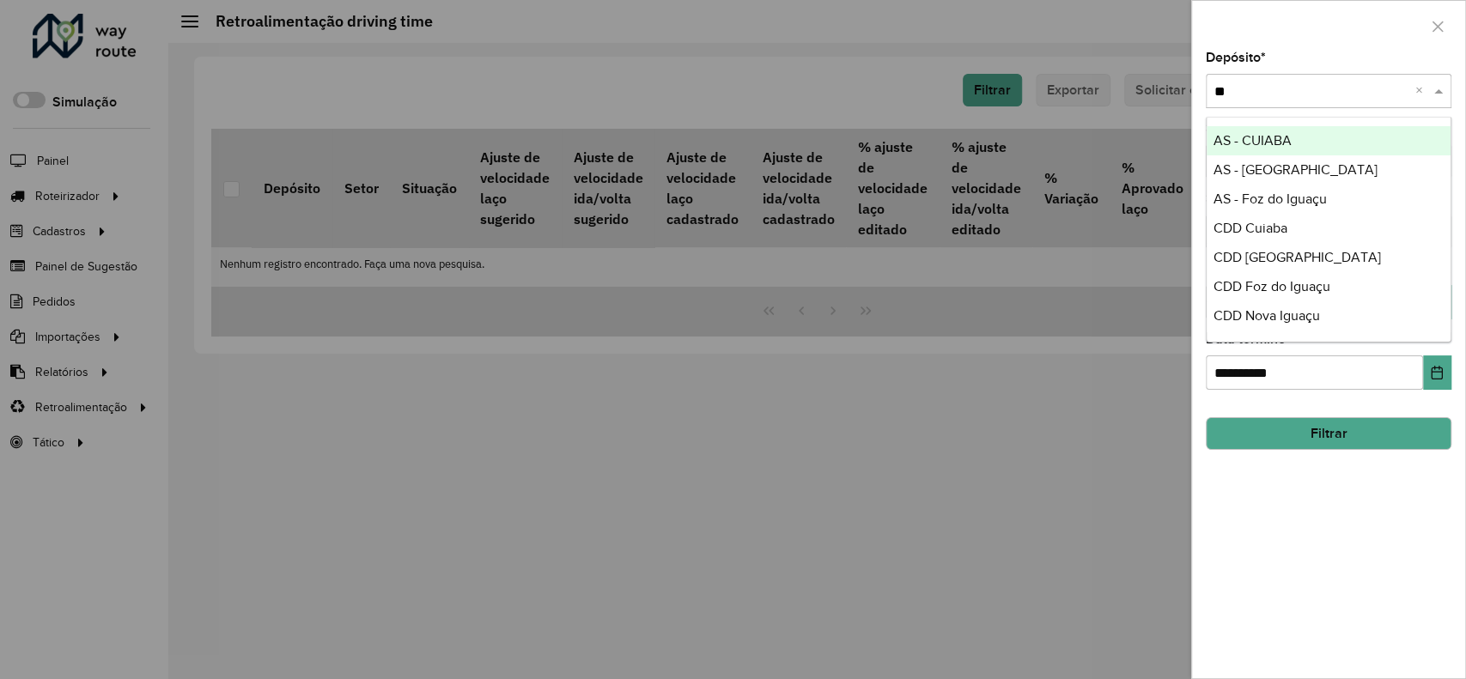
type input "***"
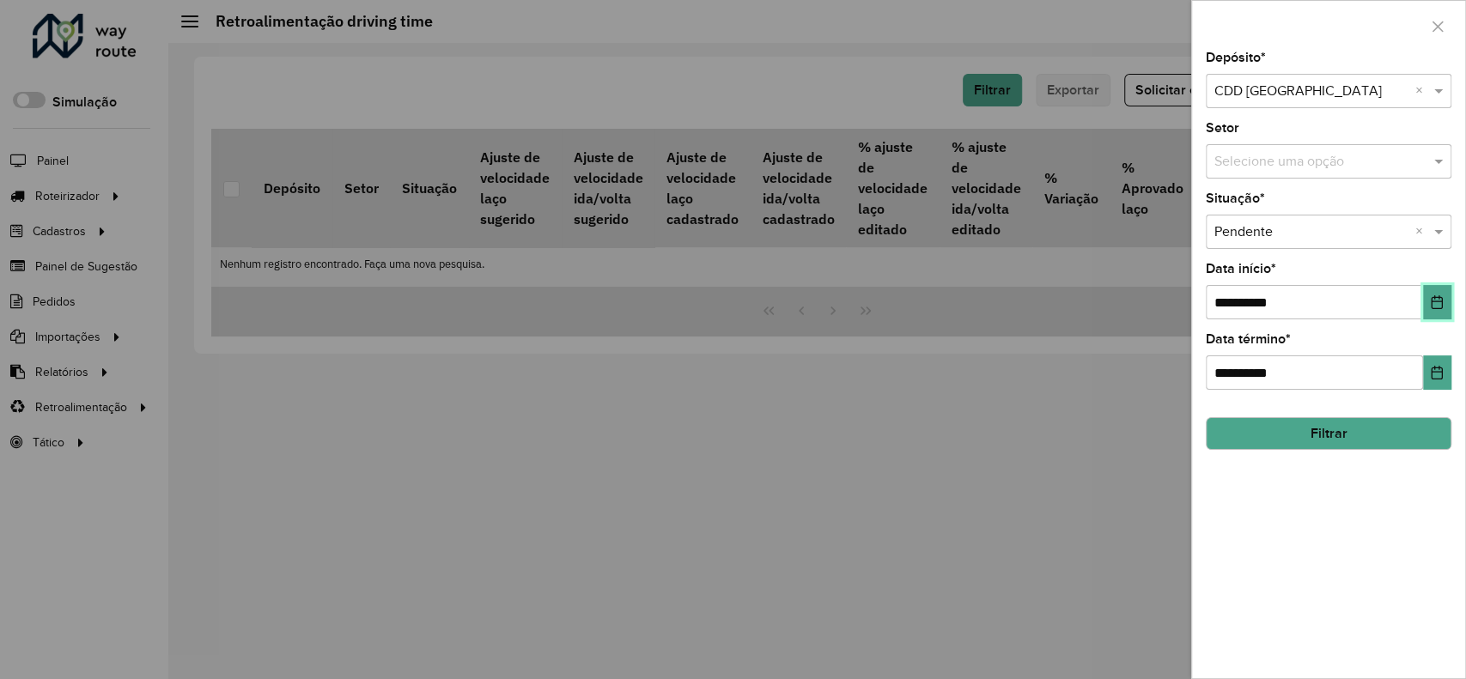
click at [1443, 301] on icon "Choose Date" at bounding box center [1437, 303] width 14 height 14
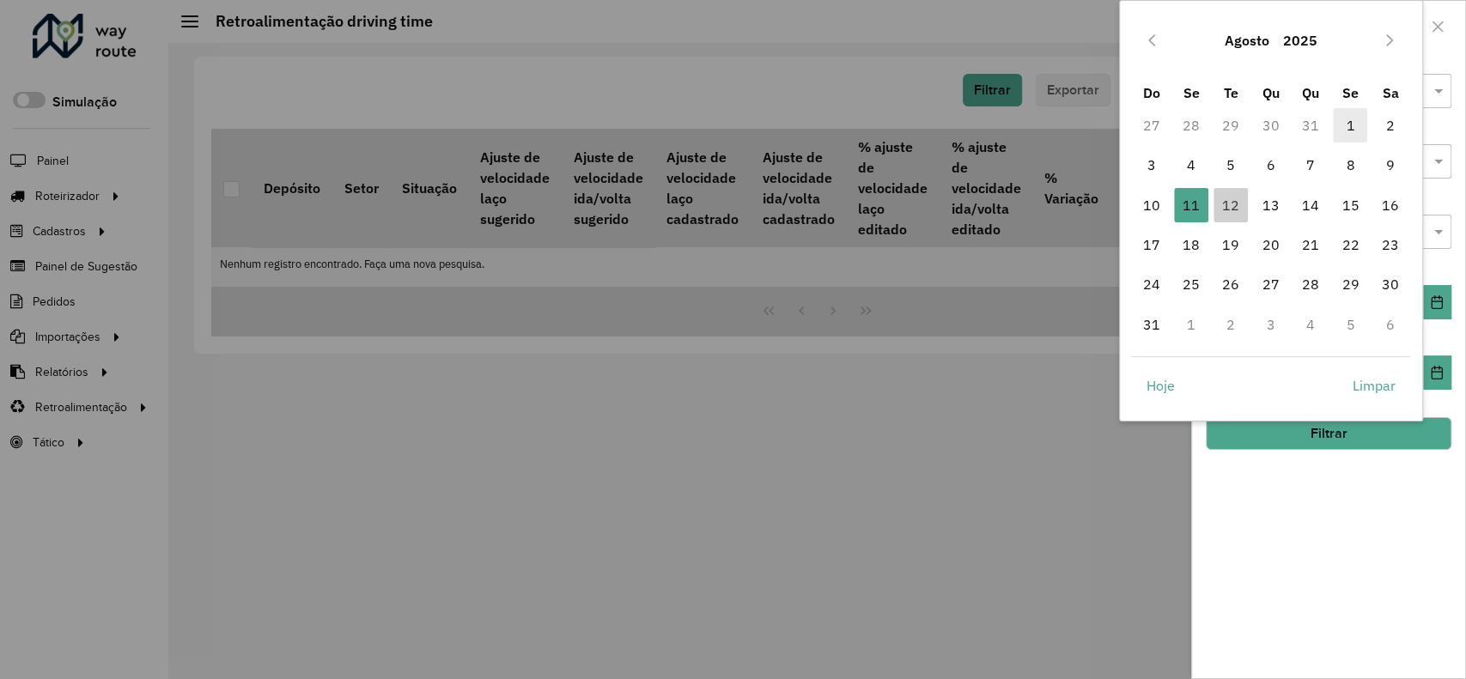
click at [1340, 129] on span "1" at bounding box center [1350, 125] width 34 height 34
type input "**********"
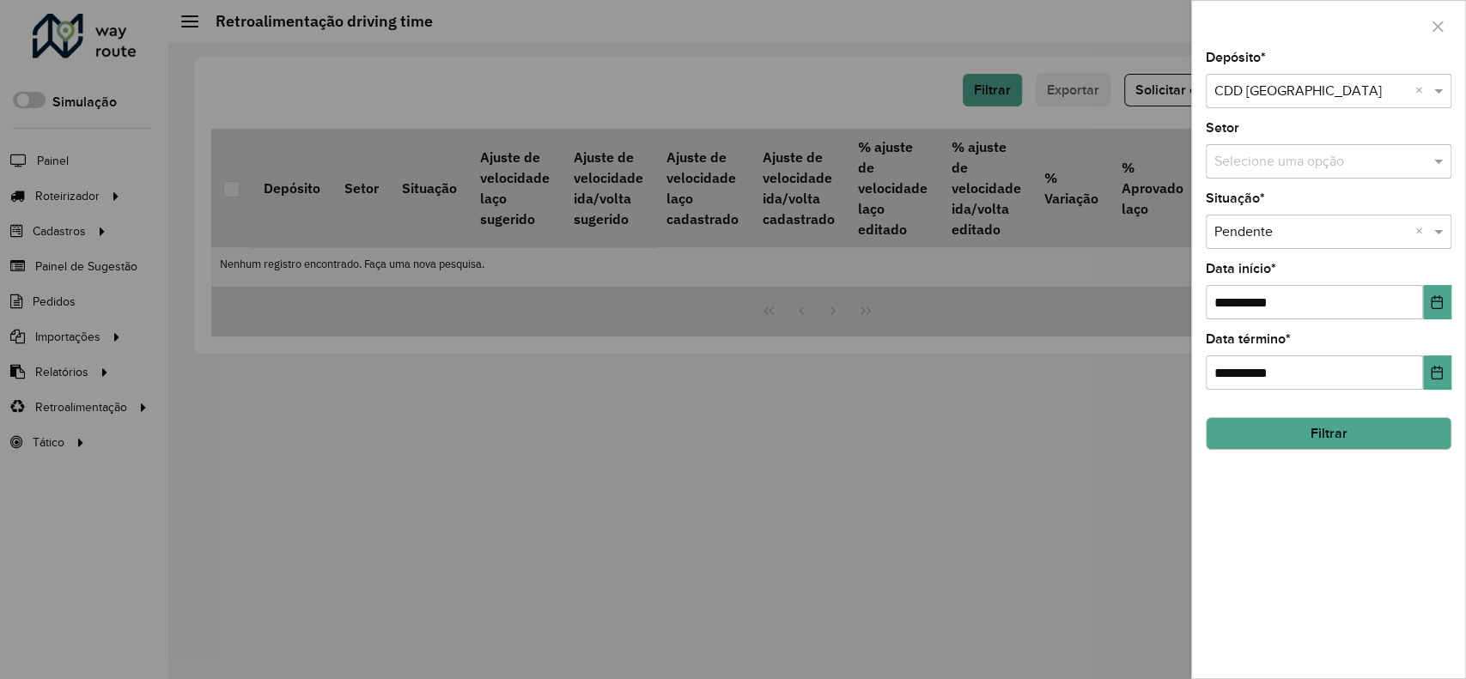
click at [1258, 430] on button "Filtrar" at bounding box center [1329, 433] width 246 height 33
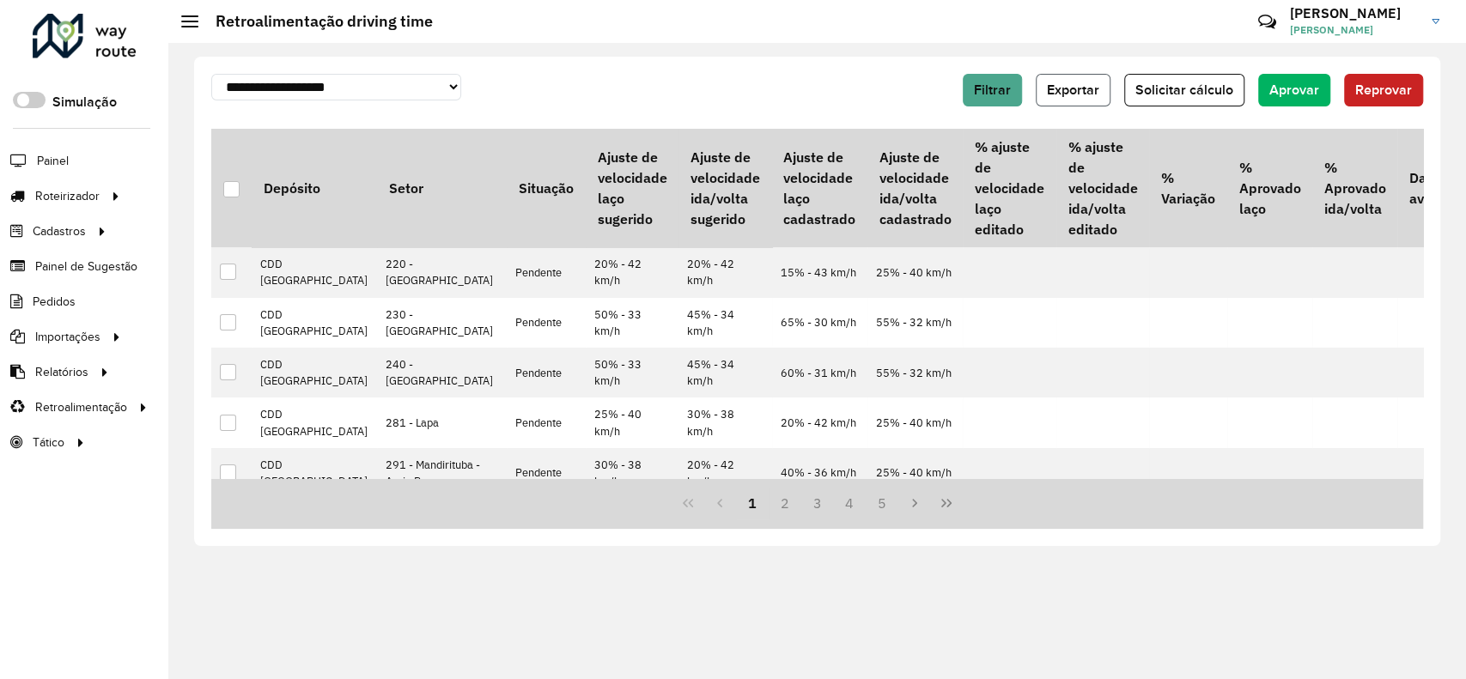
click at [1077, 98] on button "Exportar" at bounding box center [1073, 90] width 75 height 33
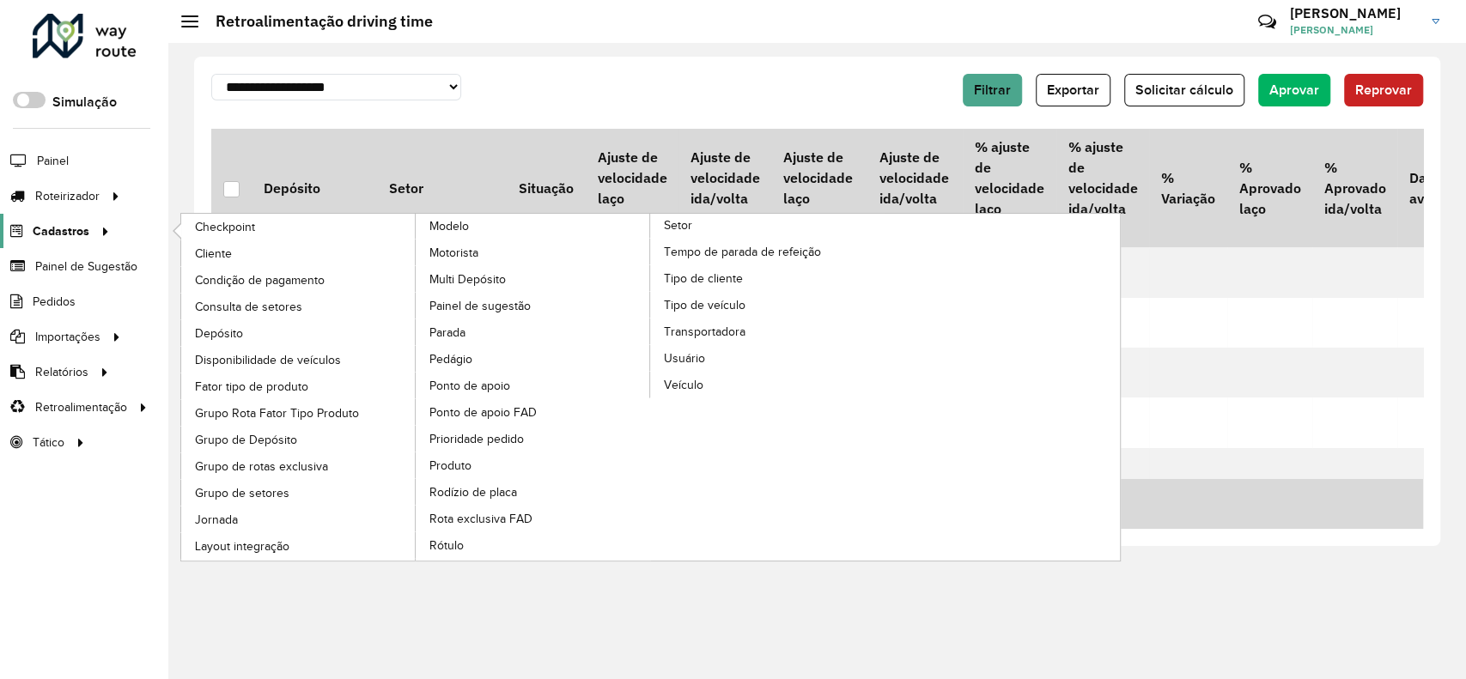
click at [110, 236] on div at bounding box center [102, 231] width 26 height 18
click at [277, 301] on span "Consulta de setores" at bounding box center [251, 307] width 112 height 18
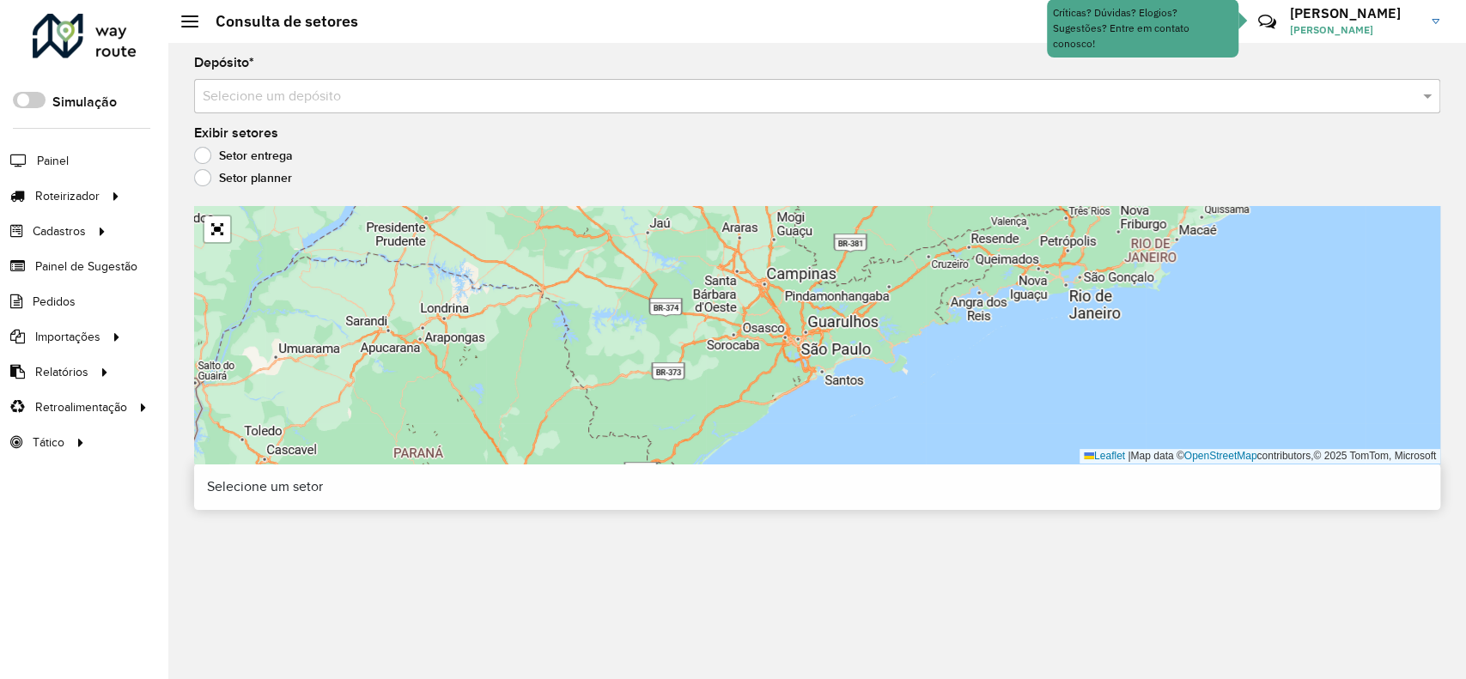
click at [315, 93] on input "text" at bounding box center [800, 97] width 1195 height 21
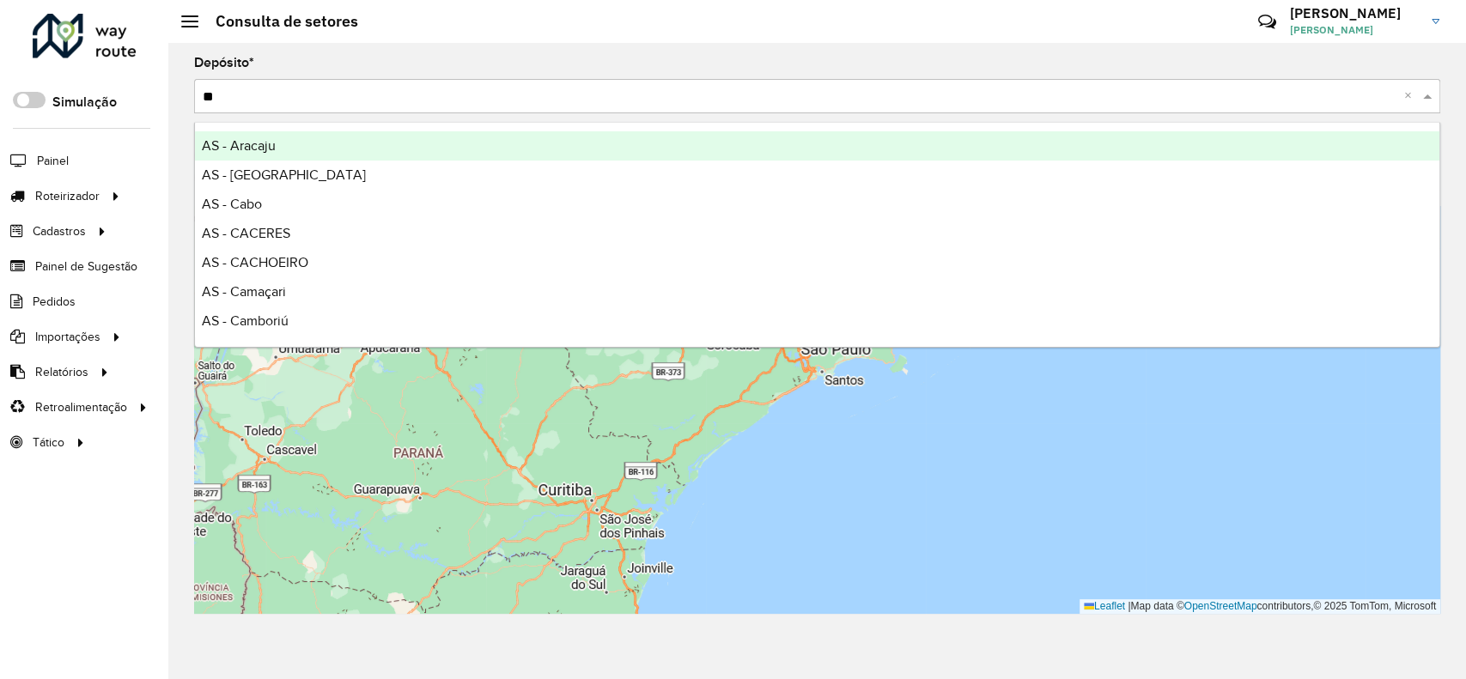
type input "***"
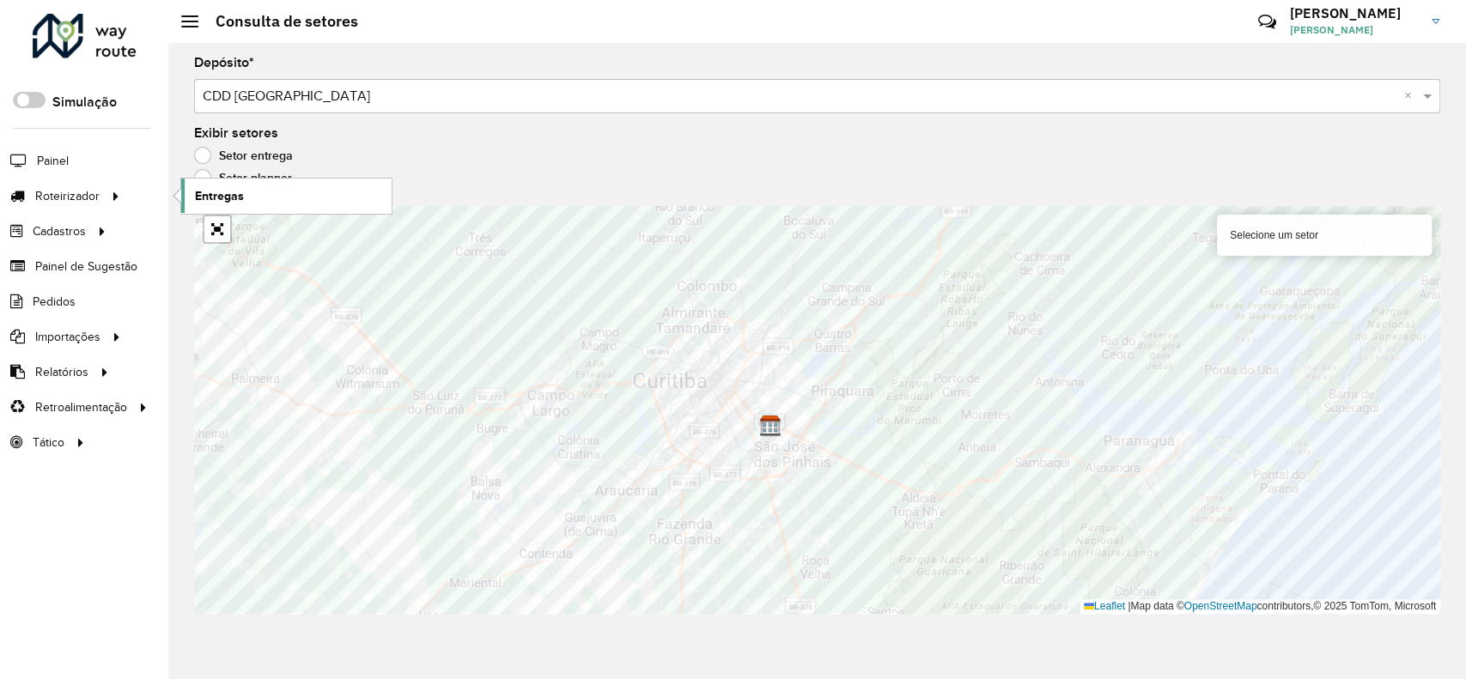
click at [103, 204] on div at bounding box center [113, 196] width 26 height 18
click at [216, 199] on span "Entregas" at bounding box center [219, 196] width 49 height 18
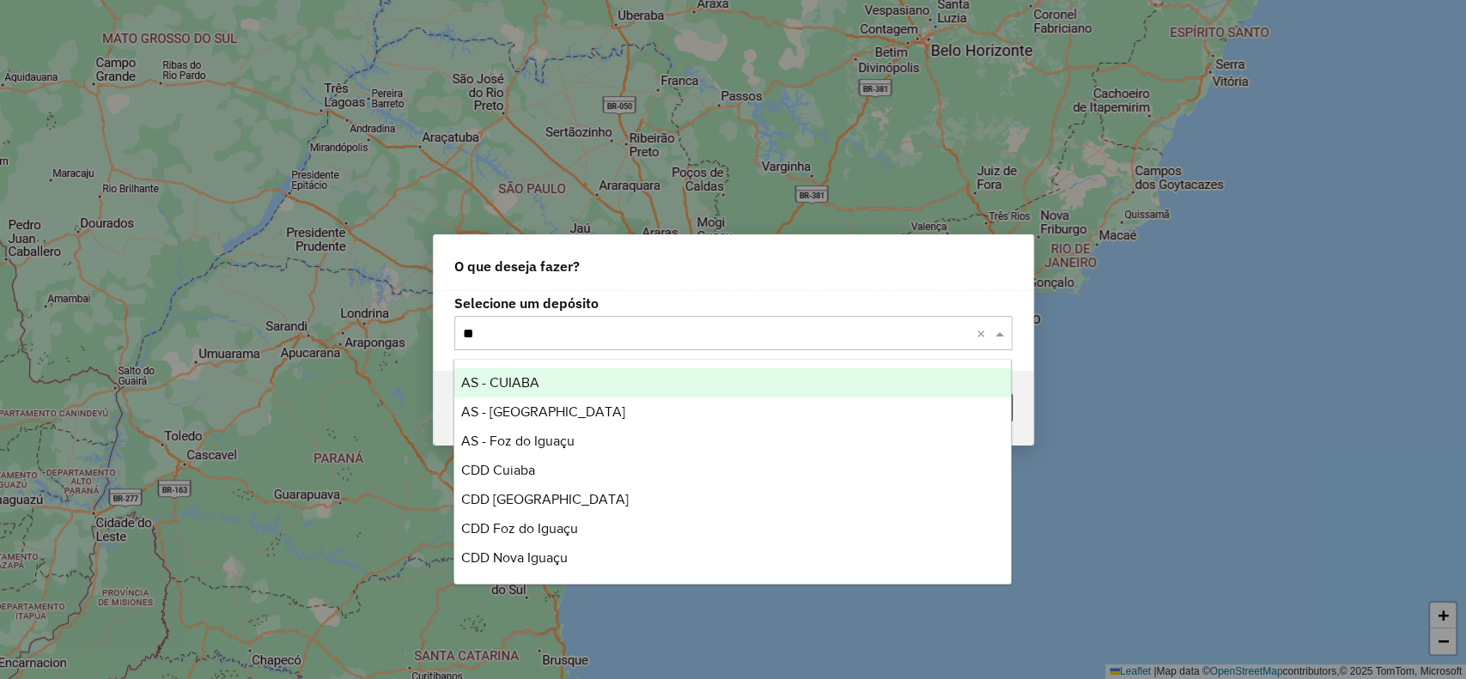
type input "***"
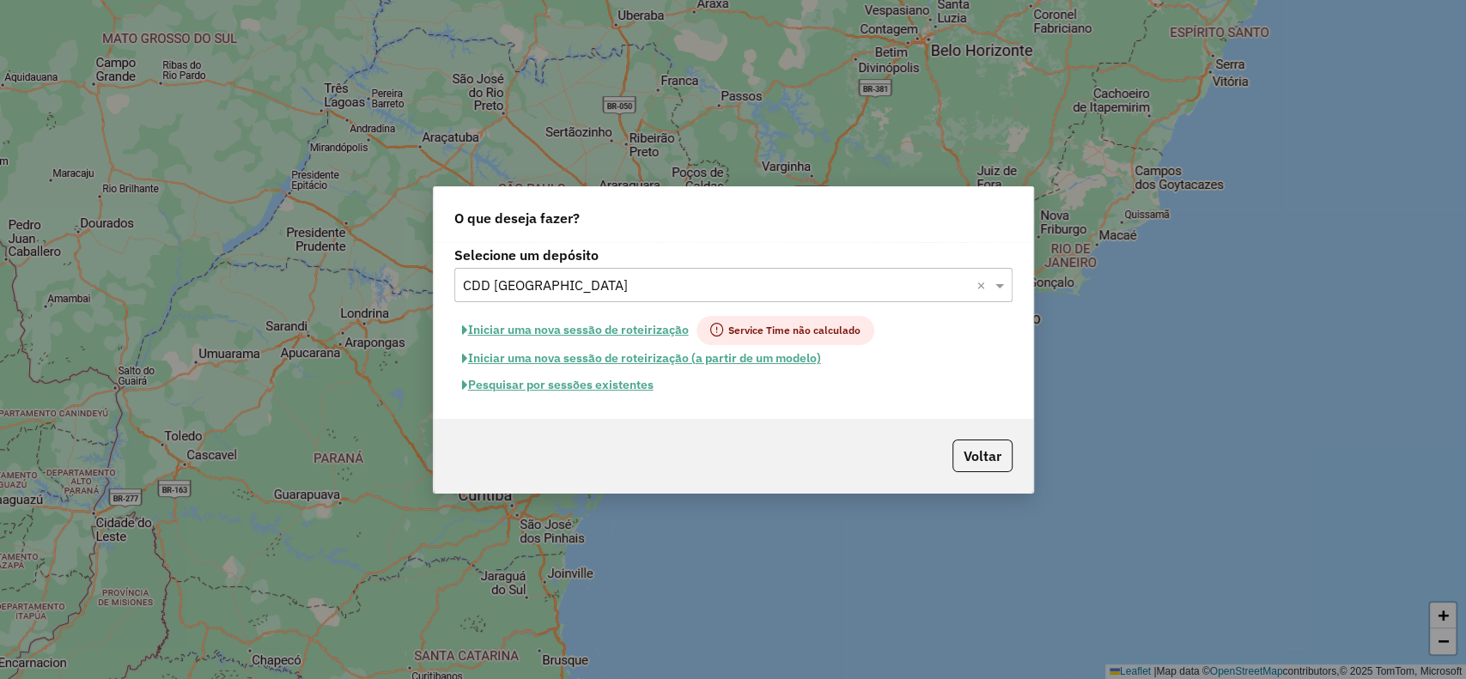
click at [549, 385] on button "Pesquisar por sessões existentes" at bounding box center [557, 385] width 207 height 27
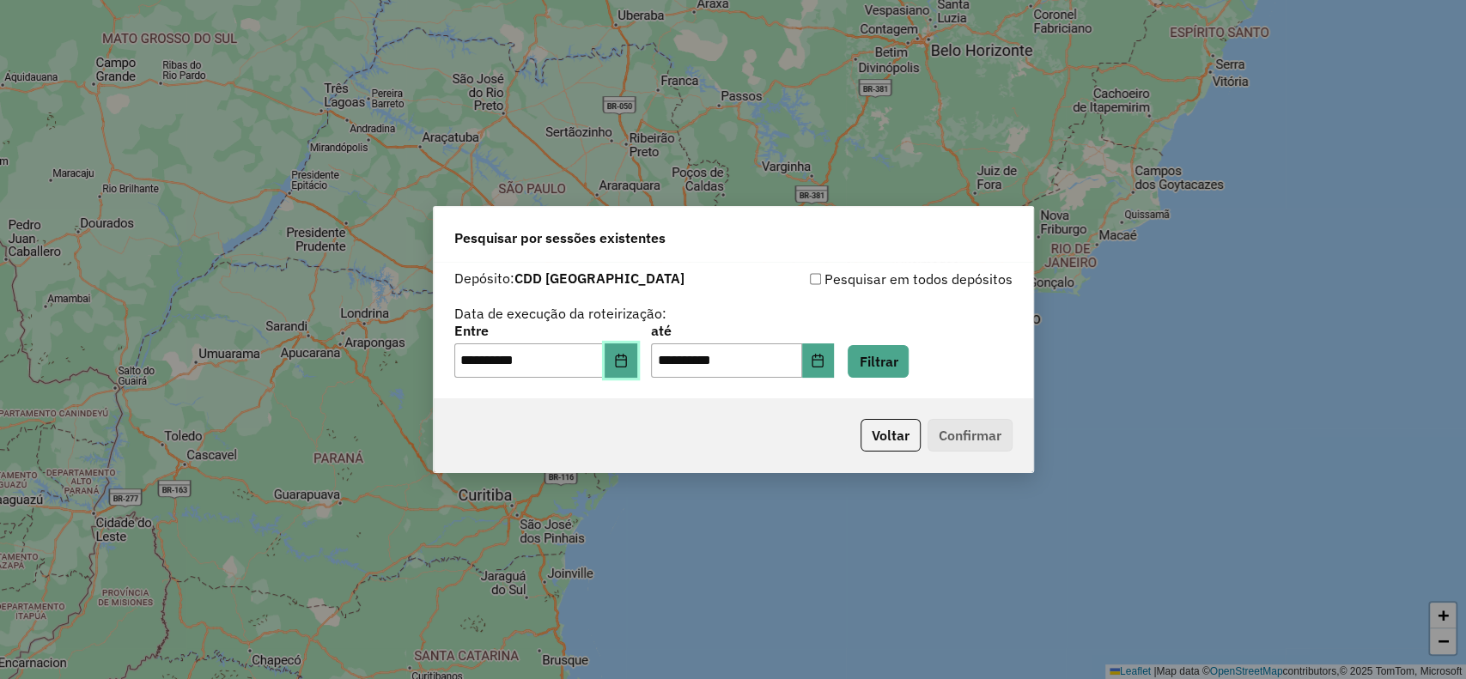
click at [626, 359] on icon "Choose Date" at bounding box center [620, 361] width 11 height 14
click at [909, 357] on button "Filtrar" at bounding box center [878, 361] width 61 height 33
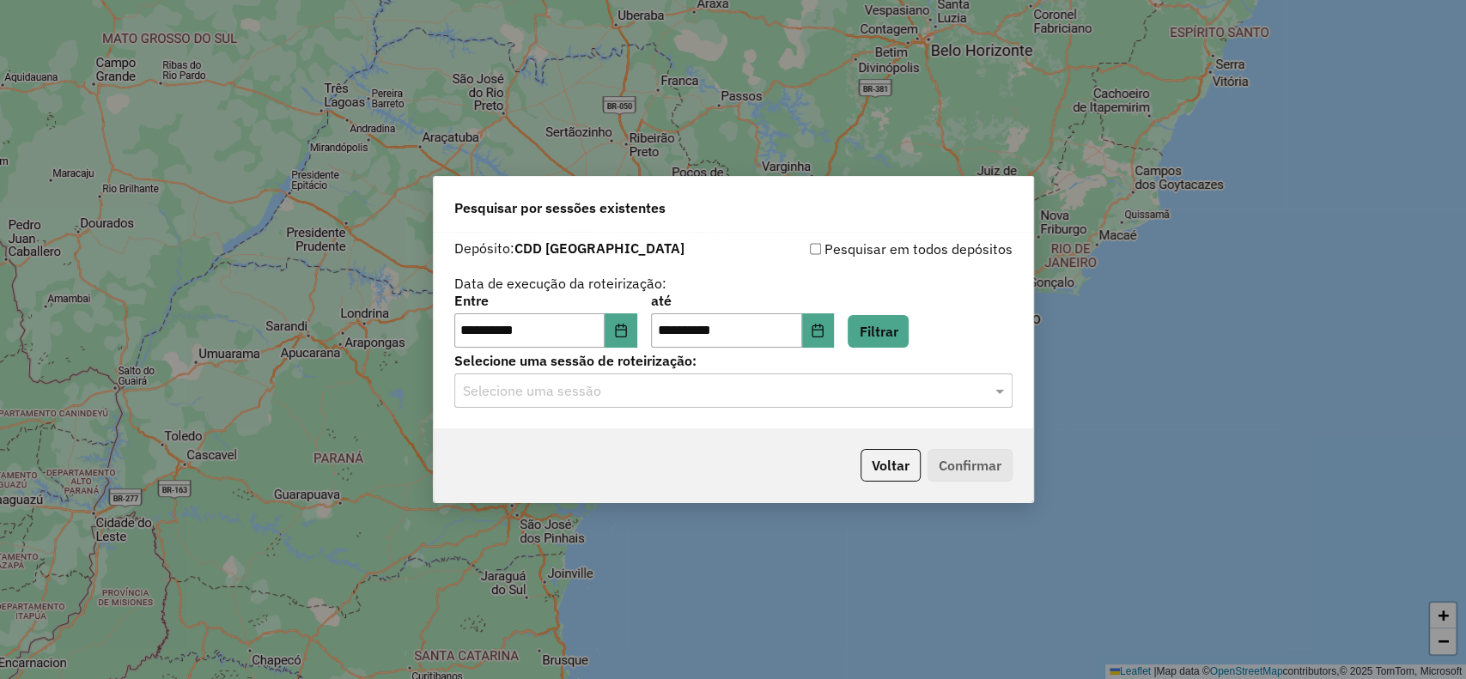
click at [600, 399] on input "text" at bounding box center [716, 391] width 507 height 21
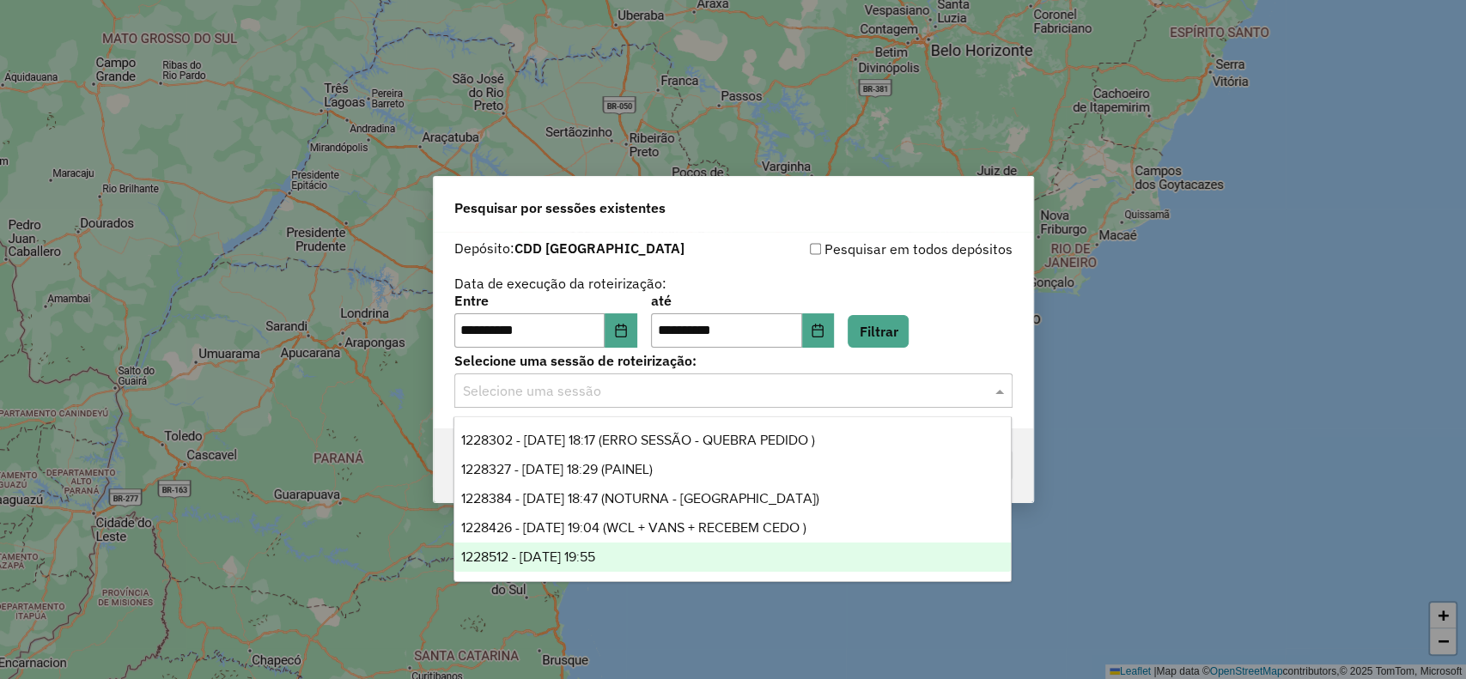
click at [684, 552] on div "1228512 - 12/08/2025 19:55" at bounding box center [732, 557] width 557 height 29
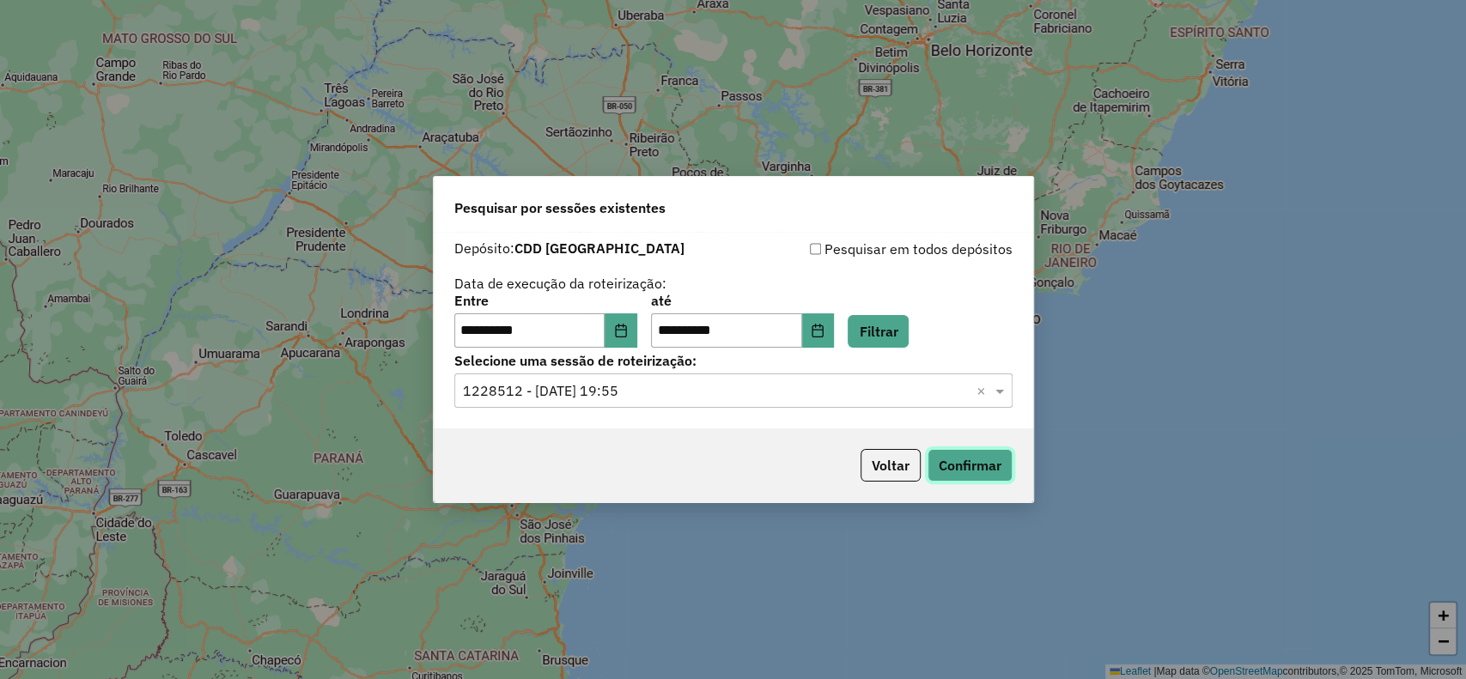
click at [980, 476] on button "Confirmar" at bounding box center [970, 465] width 85 height 33
click at [637, 322] on button "Choose Date" at bounding box center [621, 331] width 33 height 34
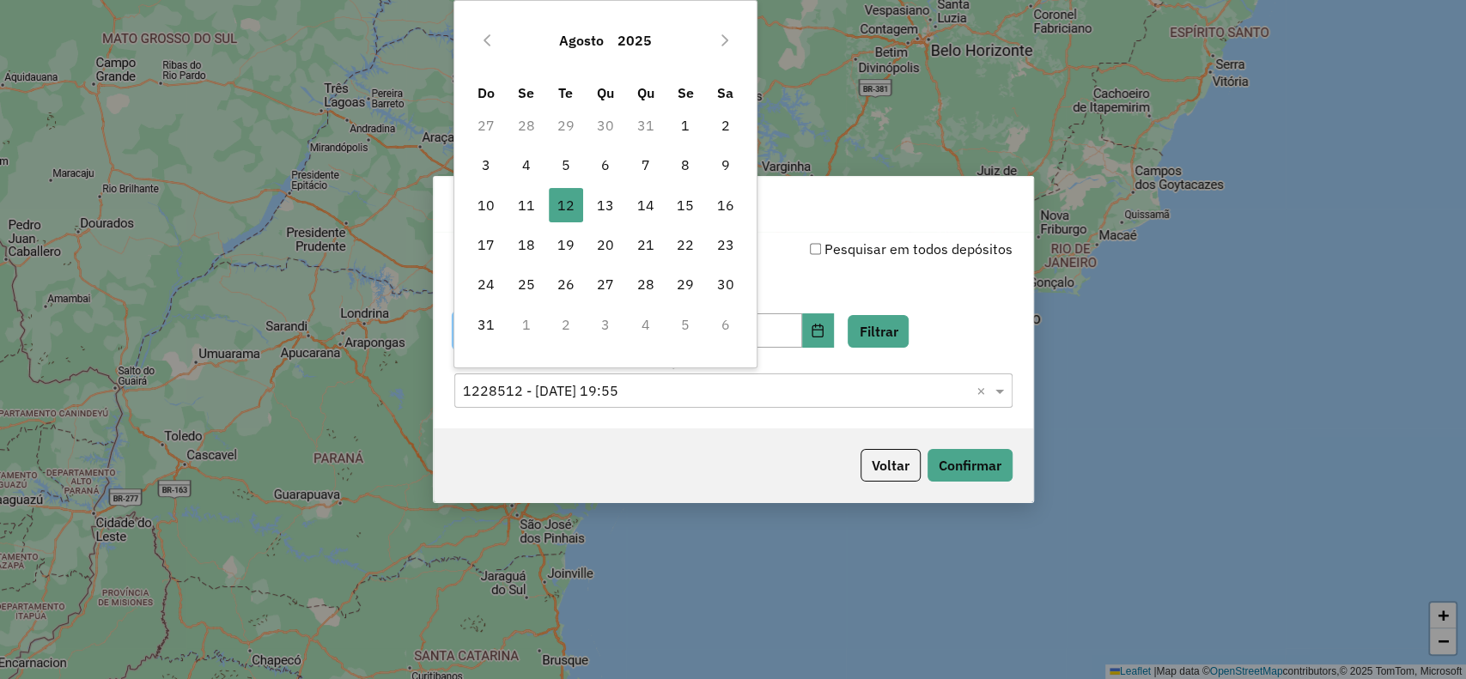
drag, startPoint x: 532, startPoint y: 210, endPoint x: 615, endPoint y: 262, distance: 98.0
click at [531, 210] on span "11" at bounding box center [526, 205] width 34 height 34
type input "**********"
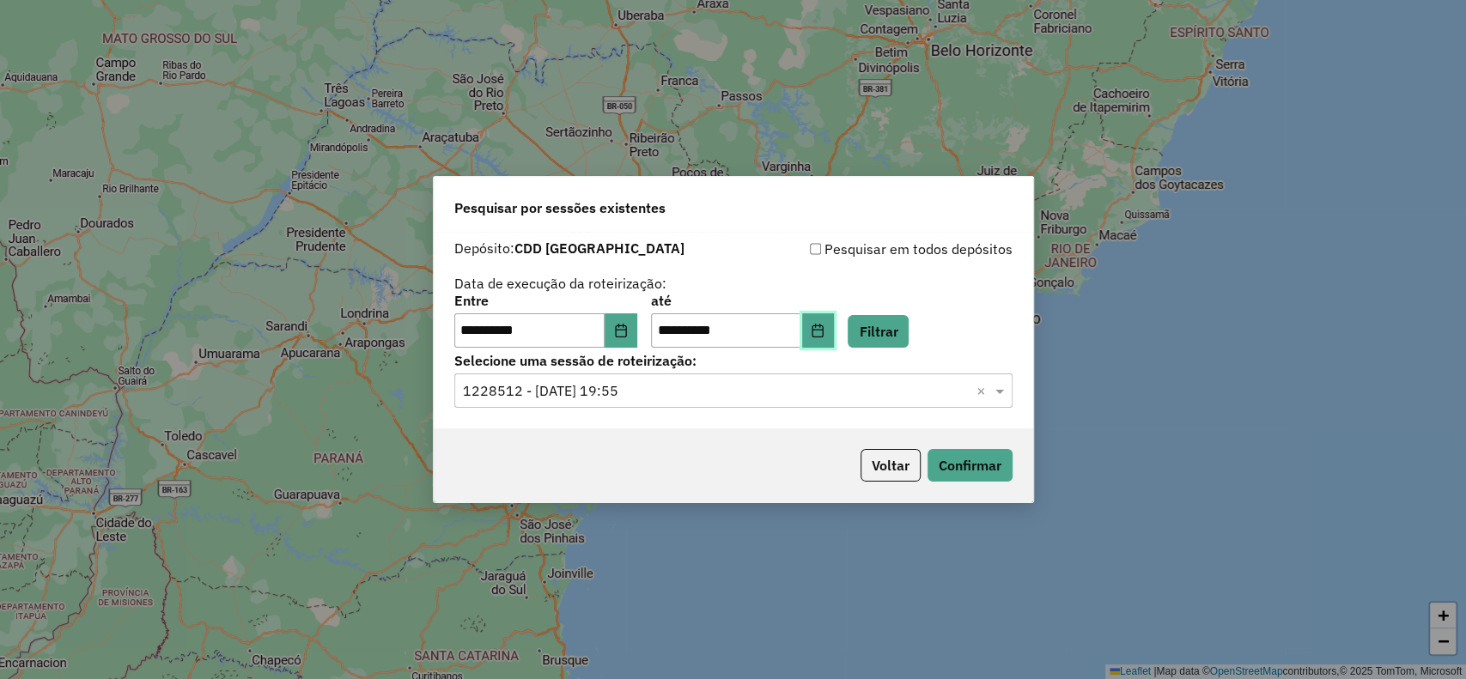
click at [835, 339] on button "Choose Date" at bounding box center [818, 331] width 33 height 34
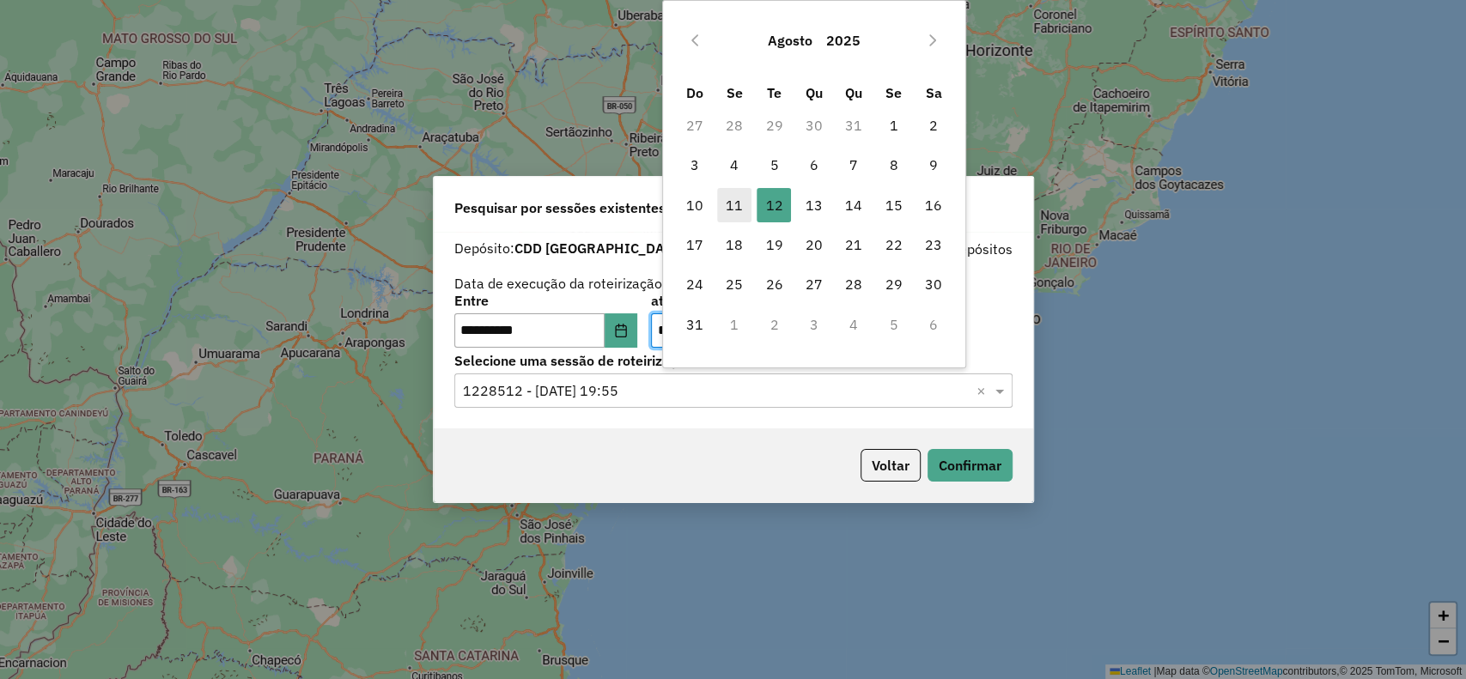
click at [744, 207] on span "11" at bounding box center [734, 205] width 34 height 34
type input "**********"
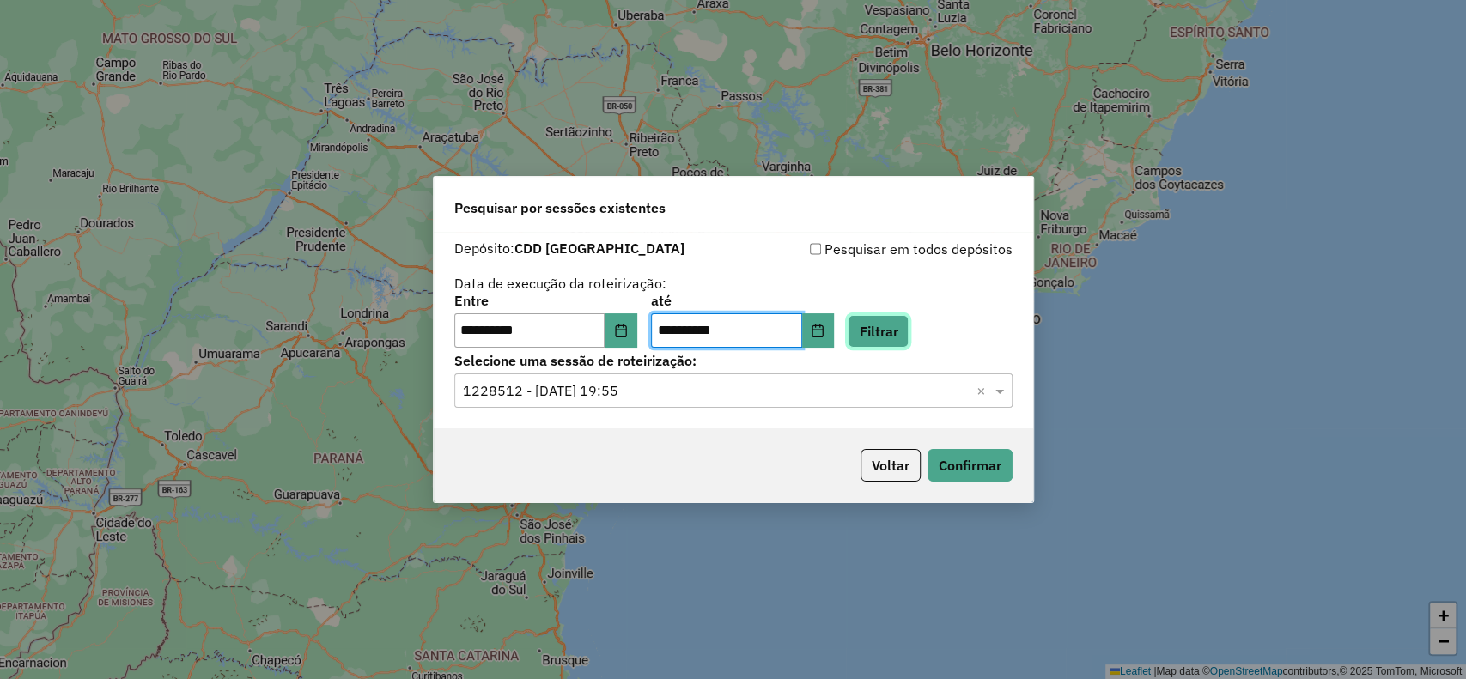
click at [909, 331] on button "Filtrar" at bounding box center [878, 331] width 61 height 33
click at [626, 393] on input "text" at bounding box center [716, 391] width 507 height 21
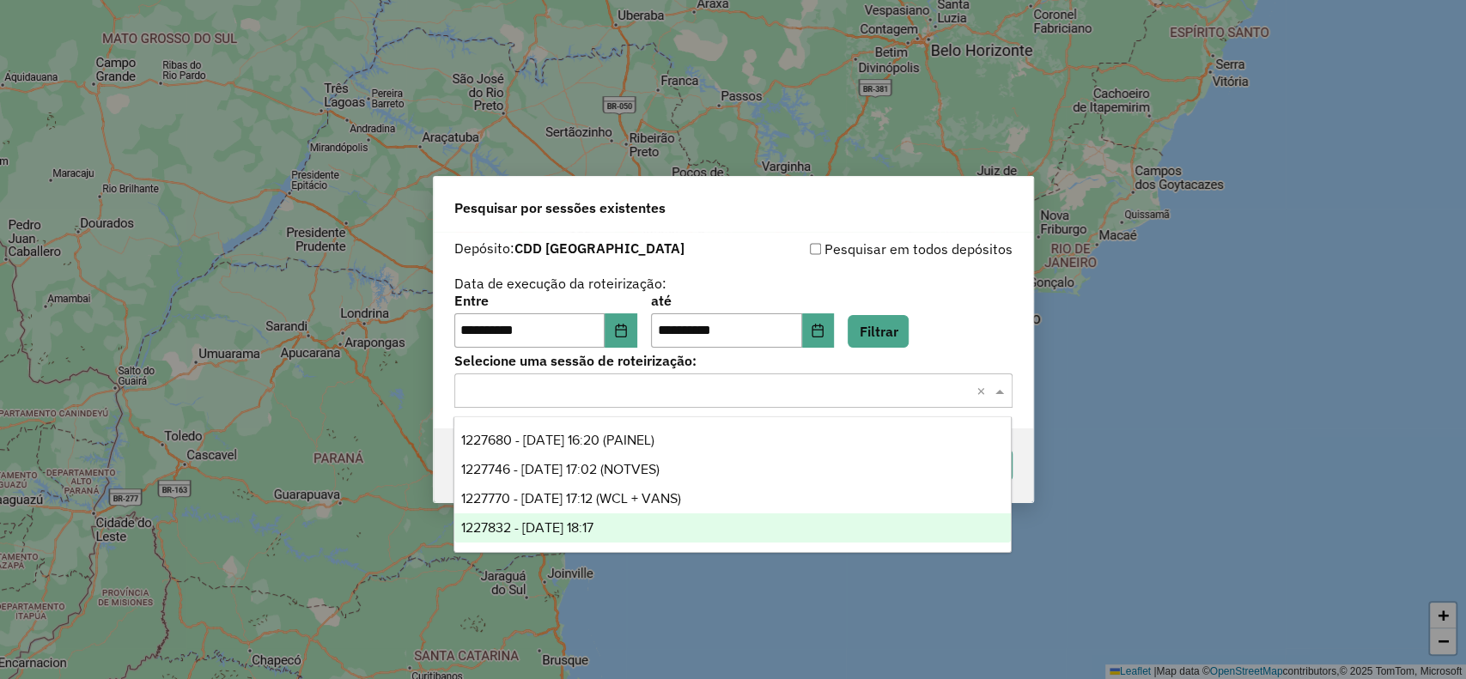
click at [686, 514] on div "1227832 - 11/08/2025 18:17" at bounding box center [732, 528] width 557 height 29
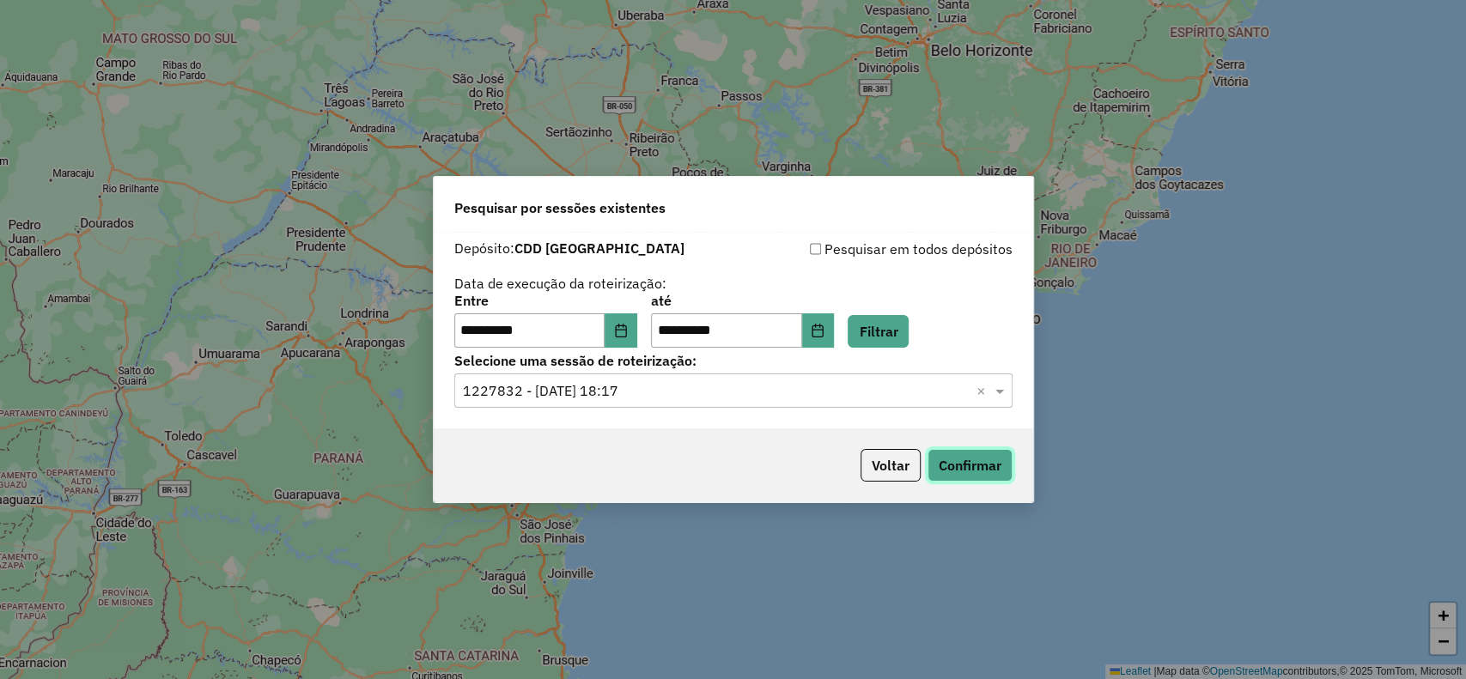
click at [938, 469] on button "Confirmar" at bounding box center [970, 465] width 85 height 33
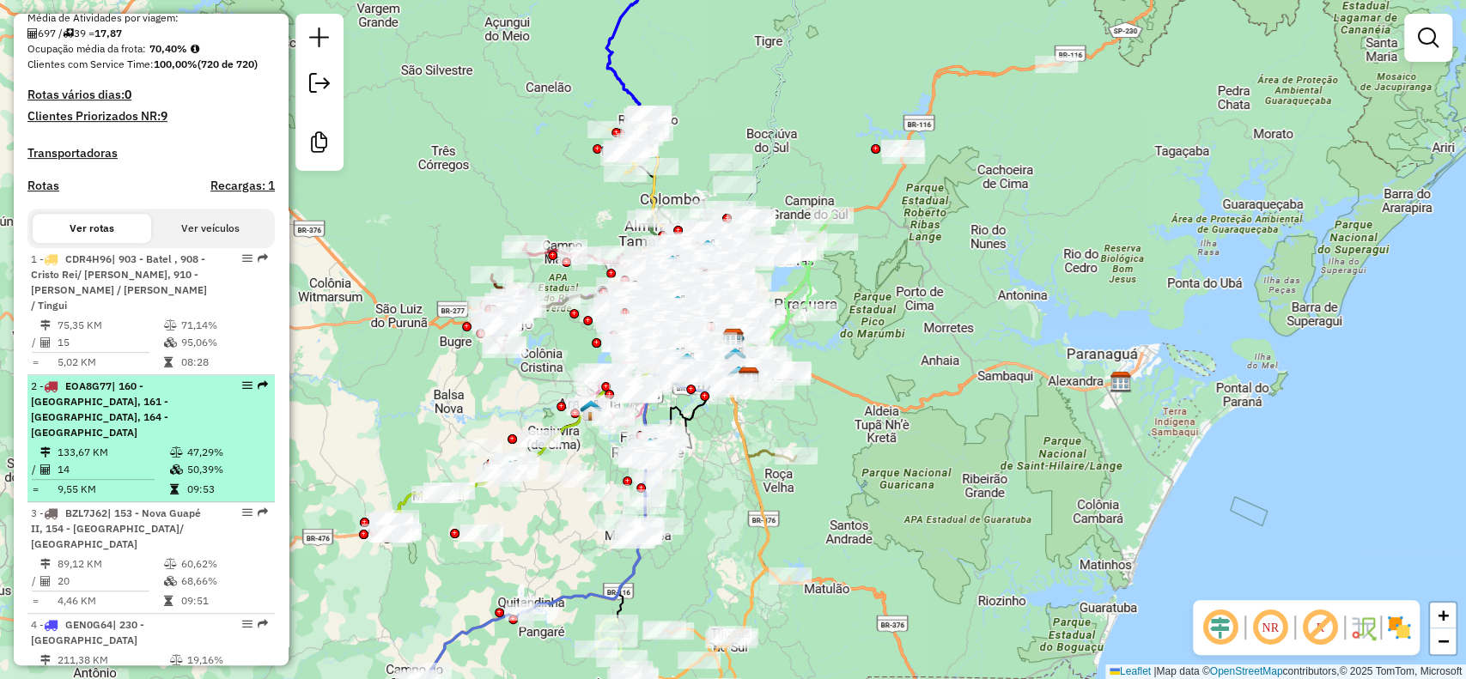
scroll to position [801, 0]
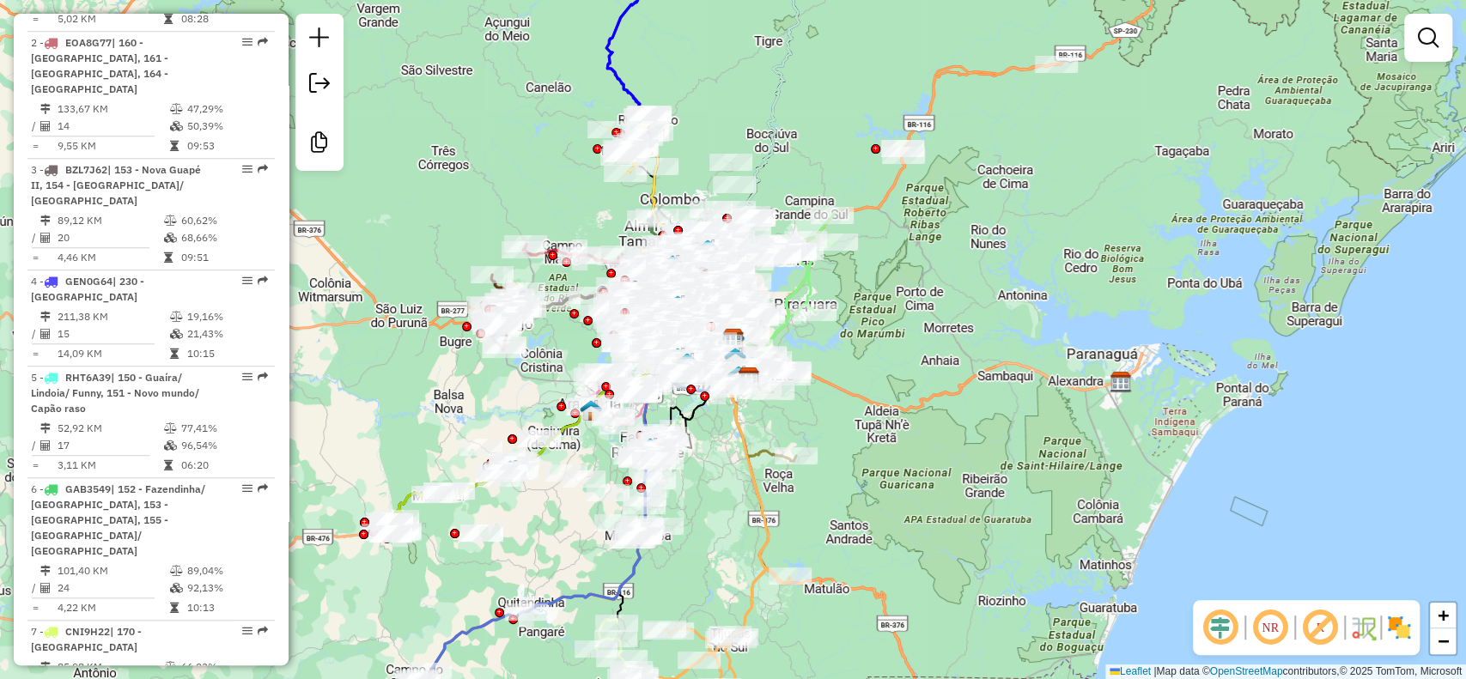
click at [1321, 629] on em at bounding box center [1320, 627] width 41 height 41
click at [1394, 629] on img at bounding box center [1399, 627] width 27 height 27
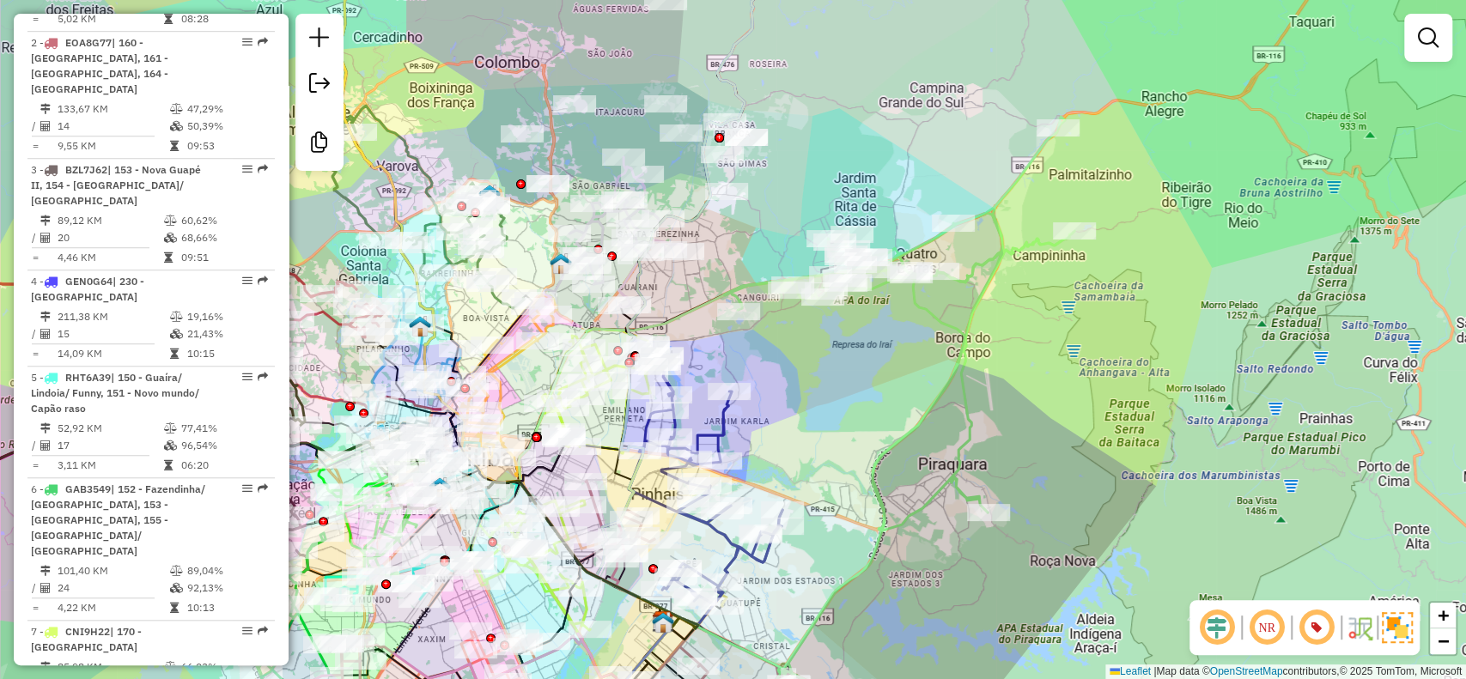
drag, startPoint x: 868, startPoint y: 304, endPoint x: 730, endPoint y: 259, distance: 144.8
click at [730, 259] on div "Janela de atendimento Grade de atendimento Capacidade Transportadoras Veículos …" at bounding box center [733, 339] width 1466 height 679
select select "**********"
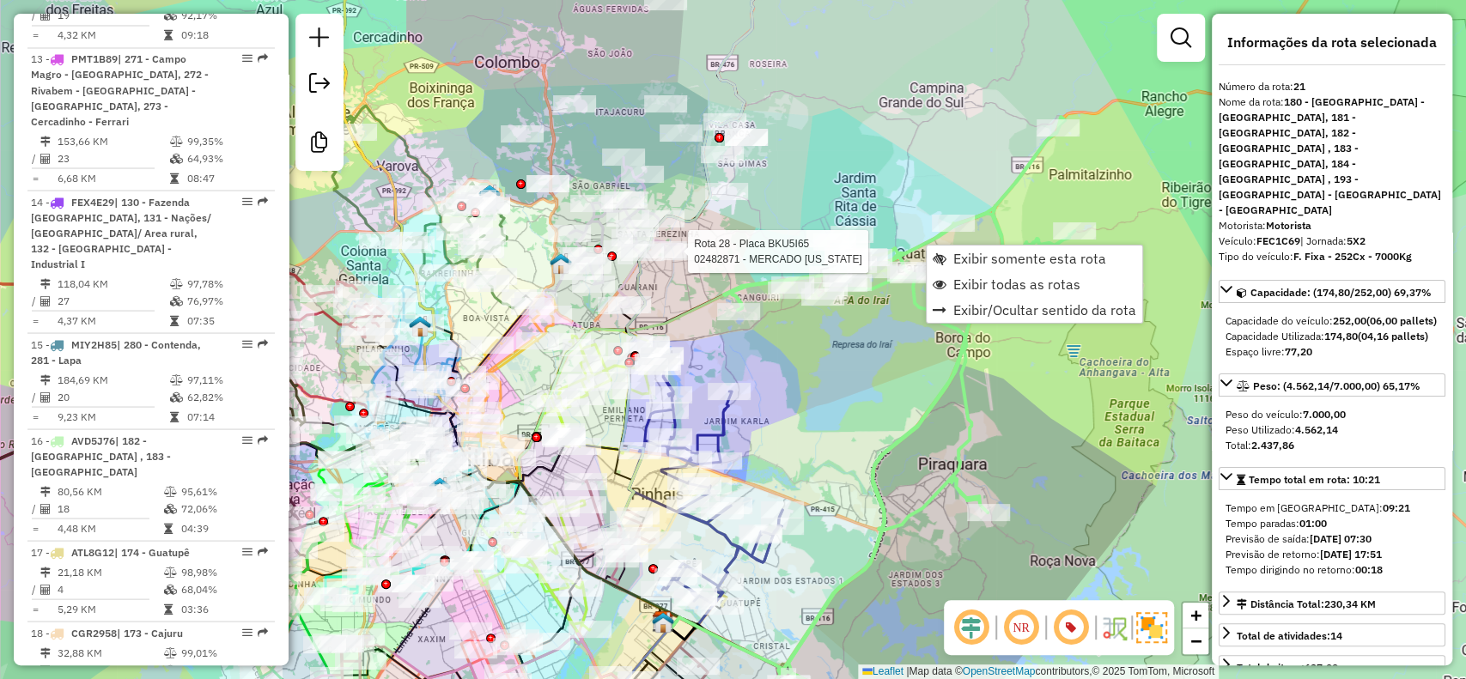
scroll to position [2831, 0]
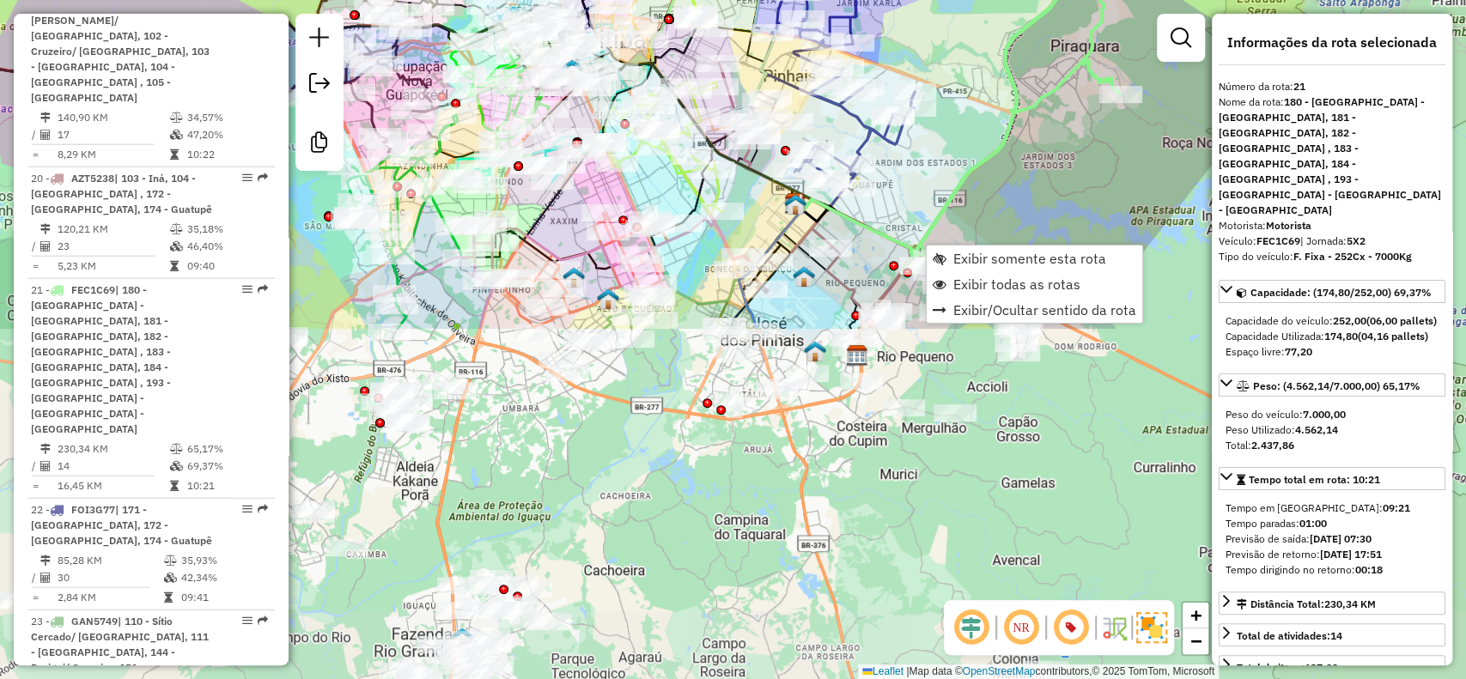
drag, startPoint x: 795, startPoint y: 621, endPoint x: 928, endPoint y: 203, distance: 438.8
click at [928, 203] on div "Rota 28 - Placa BKU5I65 02482871 - MERCADO CALIFORNIA Janela de atendimento Gra…" at bounding box center [733, 339] width 1466 height 679
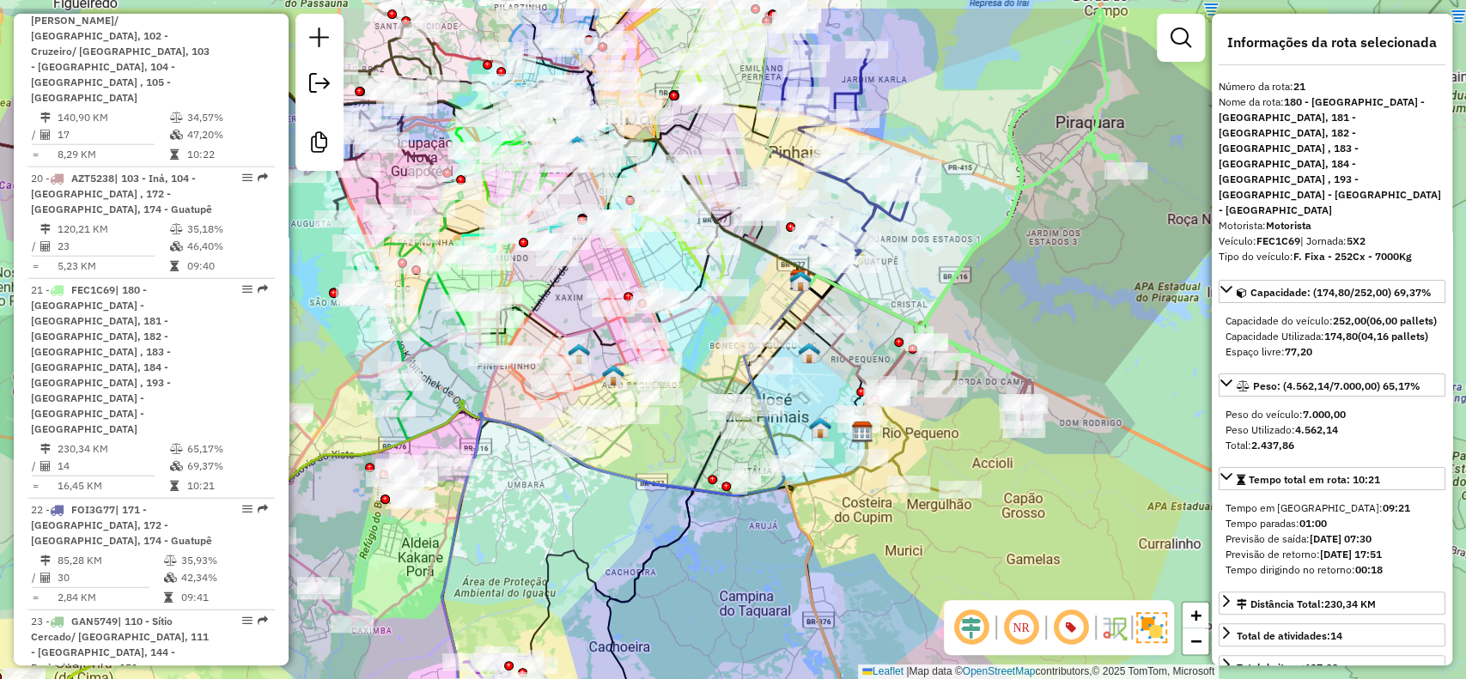
drag, startPoint x: 530, startPoint y: 486, endPoint x: 533, endPoint y: 564, distance: 78.2
click at [533, 564] on div "Rota 28 - Placa BKU5I65 02482871 - MERCADO CALIFORNIA Janela de atendimento Gra…" at bounding box center [733, 339] width 1466 height 679
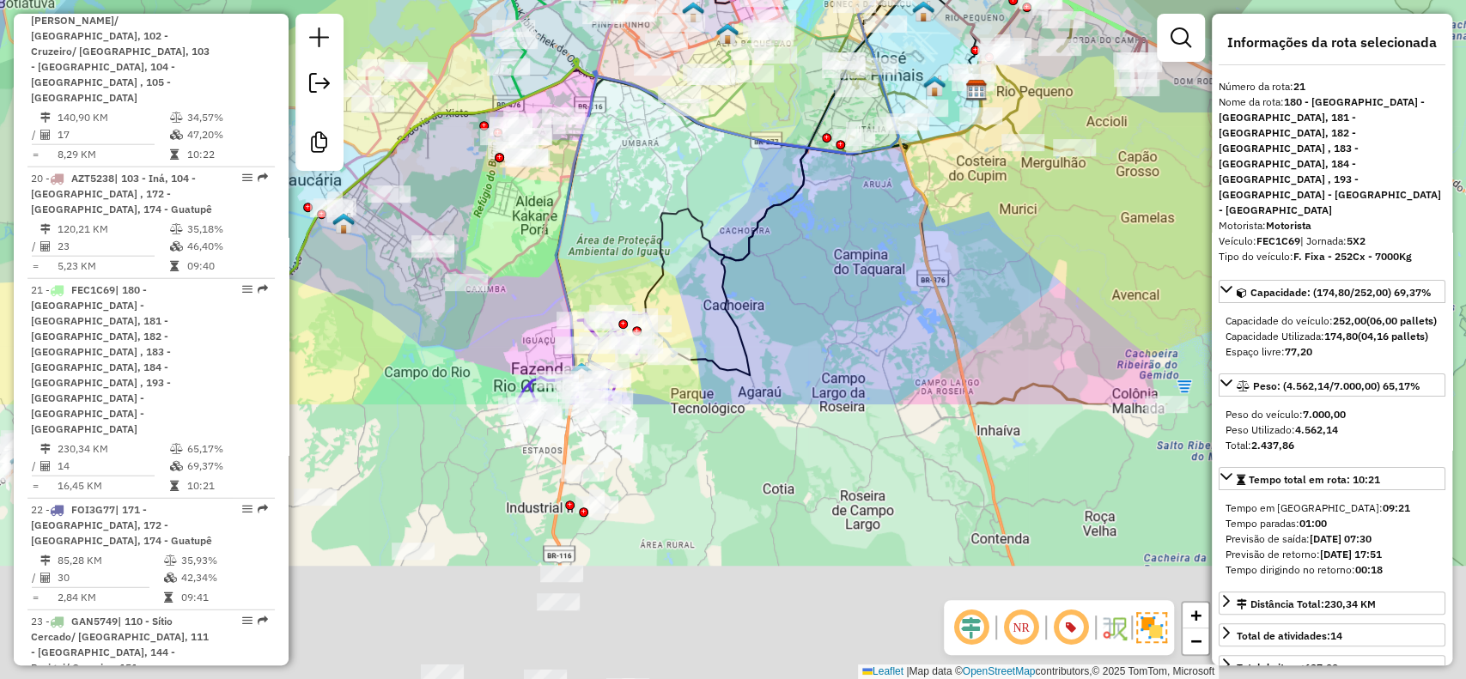
drag, startPoint x: 646, startPoint y: 588, endPoint x: 718, endPoint y: 246, distance: 349.4
click at [759, 223] on div "Rota 28 - Placa BKU5I65 02482871 - MERCADO CALIFORNIA Janela de atendimento Gra…" at bounding box center [733, 339] width 1466 height 679
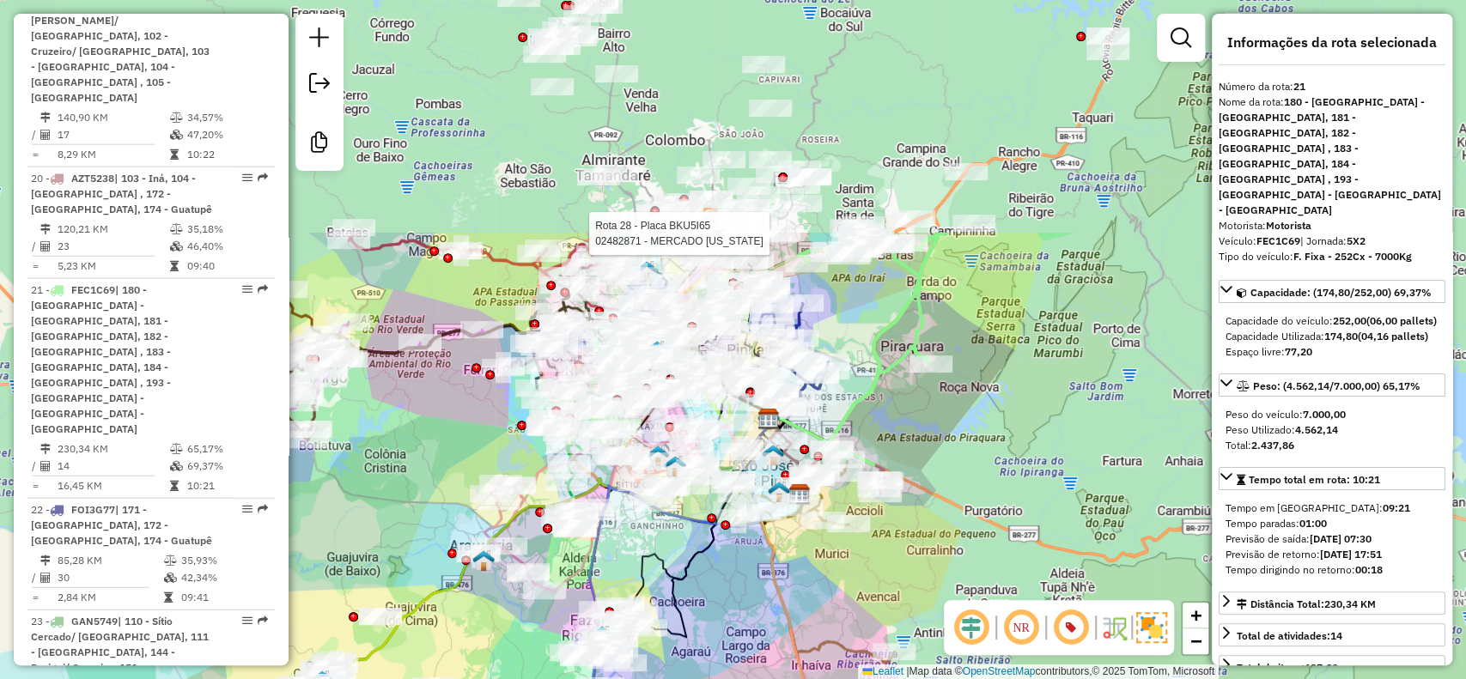
drag, startPoint x: 703, startPoint y: 387, endPoint x: 682, endPoint y: 688, distance: 301.4
click at [682, 679] on html "Aguarde... Pop-up bloqueado! Seu navegador bloqueou automáticamente a abertura …" at bounding box center [733, 339] width 1466 height 679
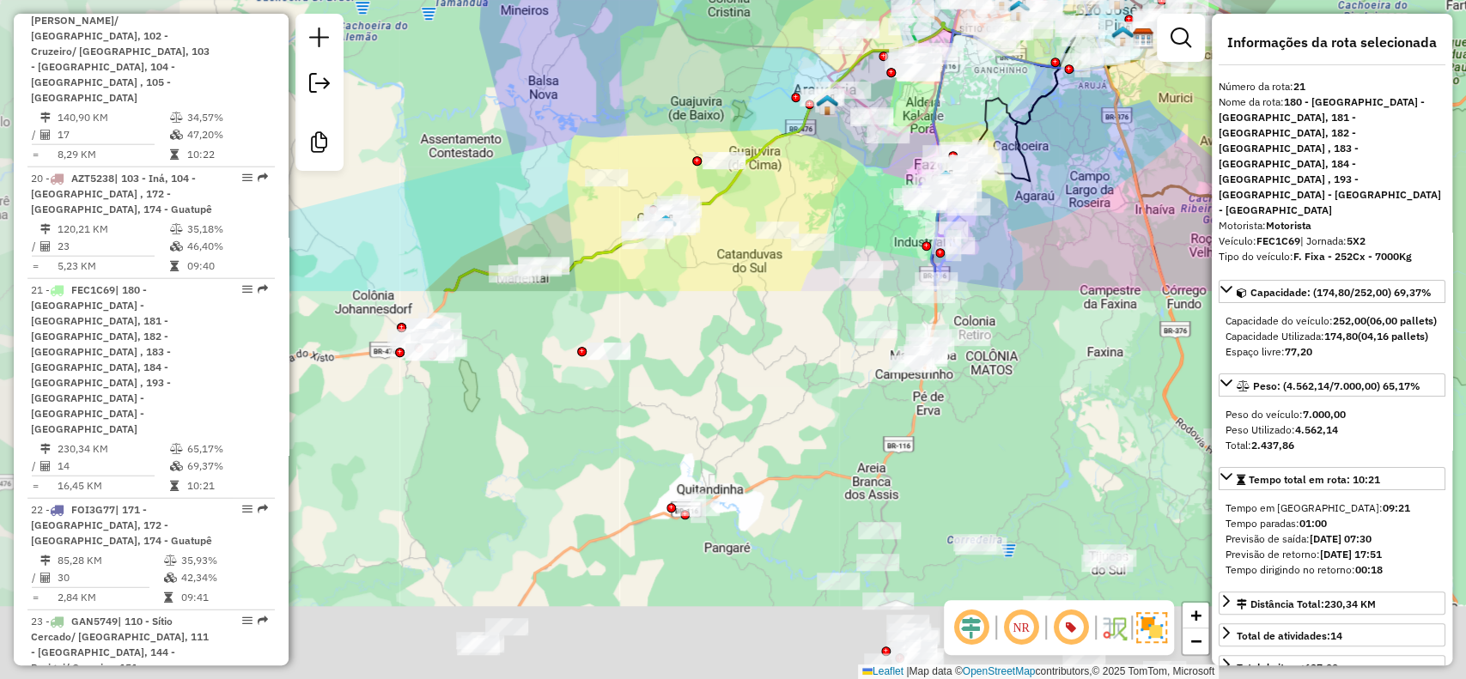
drag, startPoint x: 563, startPoint y: 562, endPoint x: 906, endPoint y: 106, distance: 571.1
click at [906, 106] on div "Rota 28 - Placa BKU5I65 02482871 - MERCADO CALIFORNIA Rota 23 - Placa GAN5749 0…" at bounding box center [733, 339] width 1466 height 679
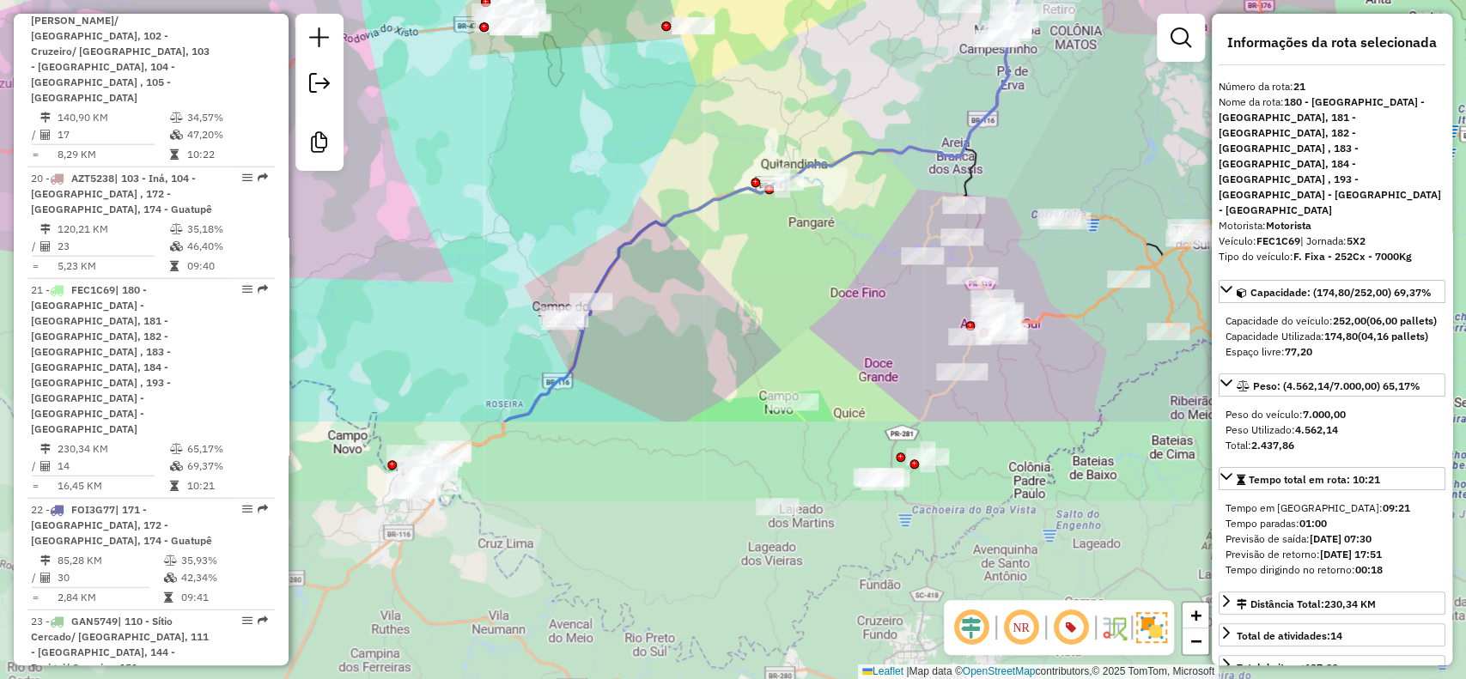
drag, startPoint x: 833, startPoint y: 258, endPoint x: 838, endPoint y: 232, distance: 26.3
click at [838, 232] on div "Rota 28 - Placa BKU5I65 02482871 - MERCADO CALIFORNIA Rota 5 - Placa RHT6A39 02…" at bounding box center [733, 339] width 1466 height 679
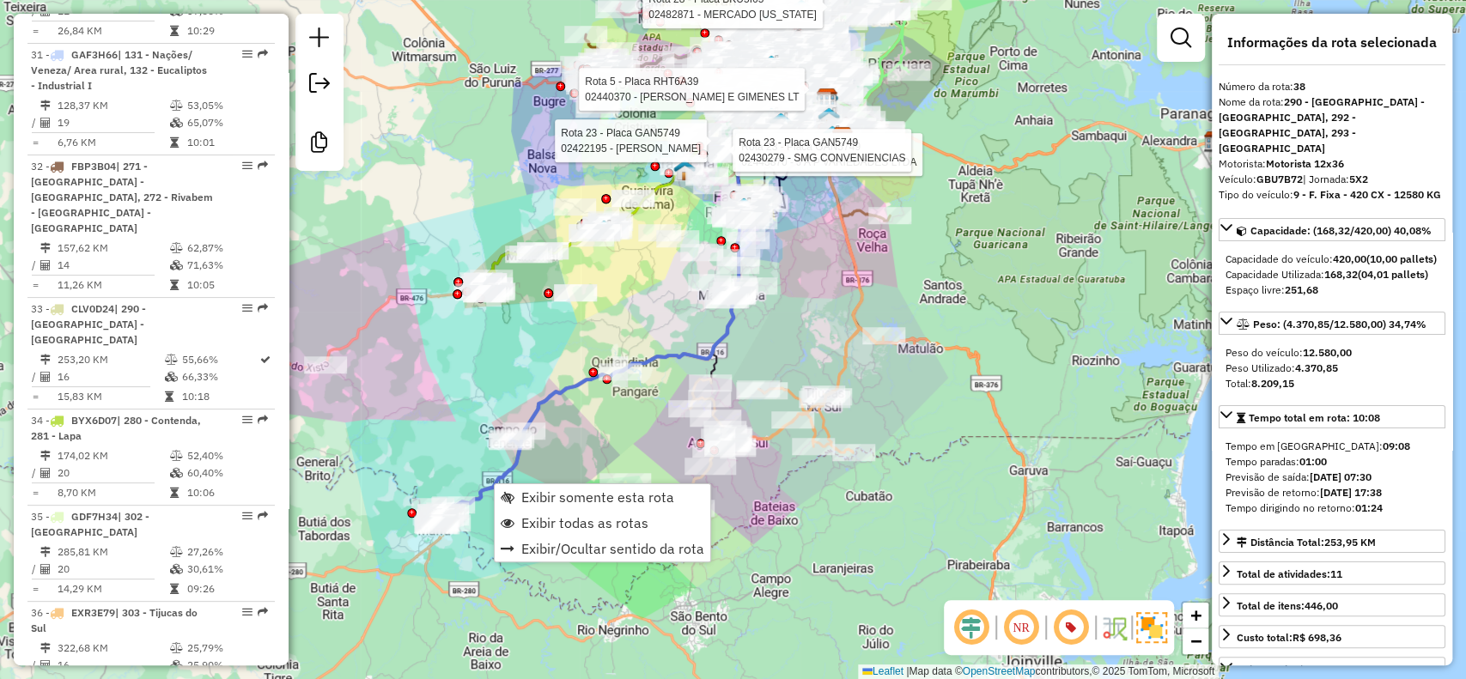
scroll to position [4567, 0]
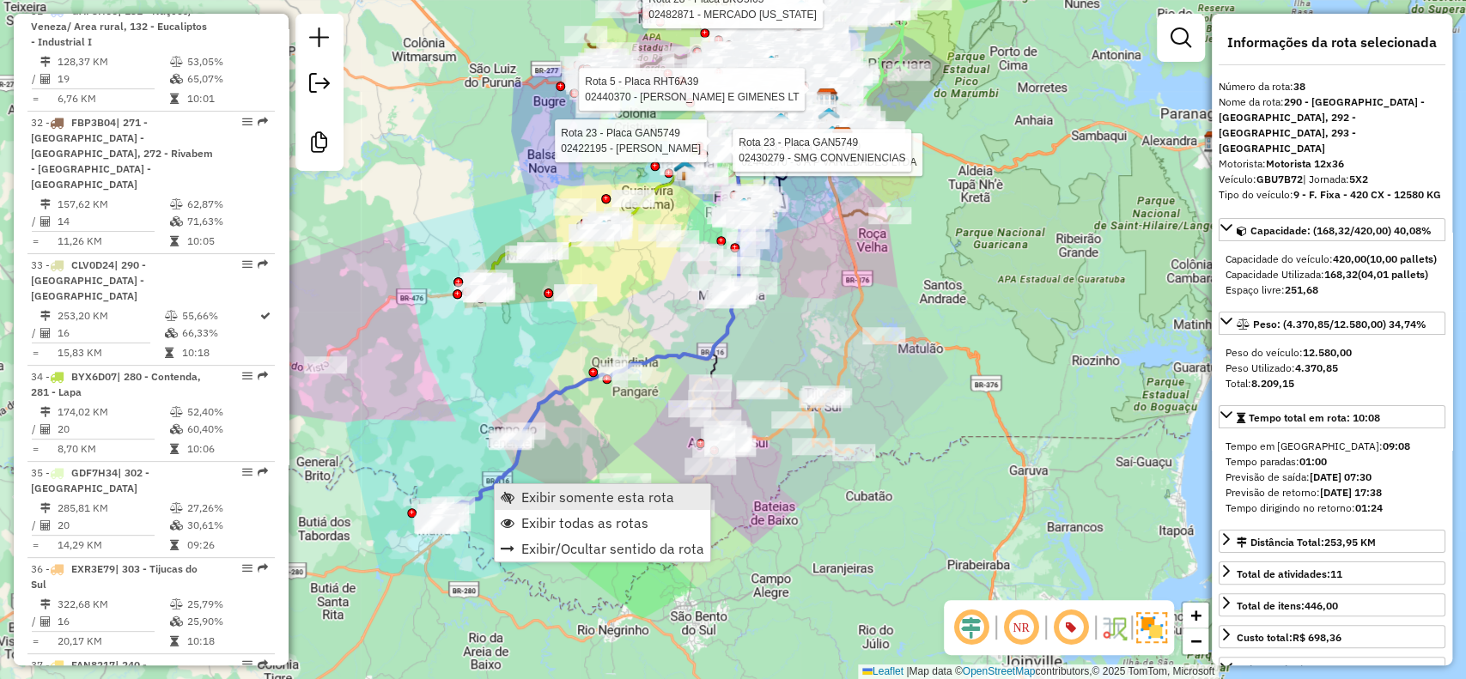
click at [536, 498] on span "Exibir somente esta rota" at bounding box center [597, 498] width 153 height 14
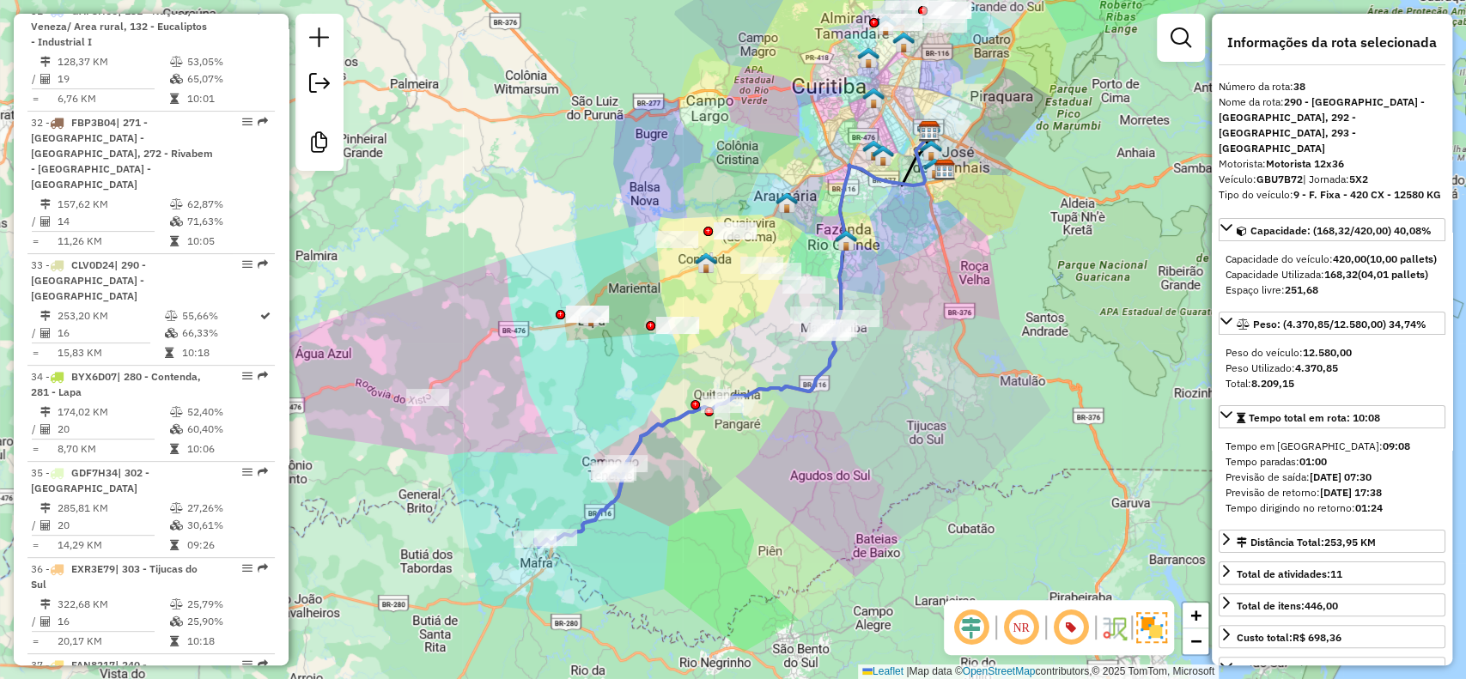
click at [535, 547] on icon at bounding box center [686, 437] width 302 height 220
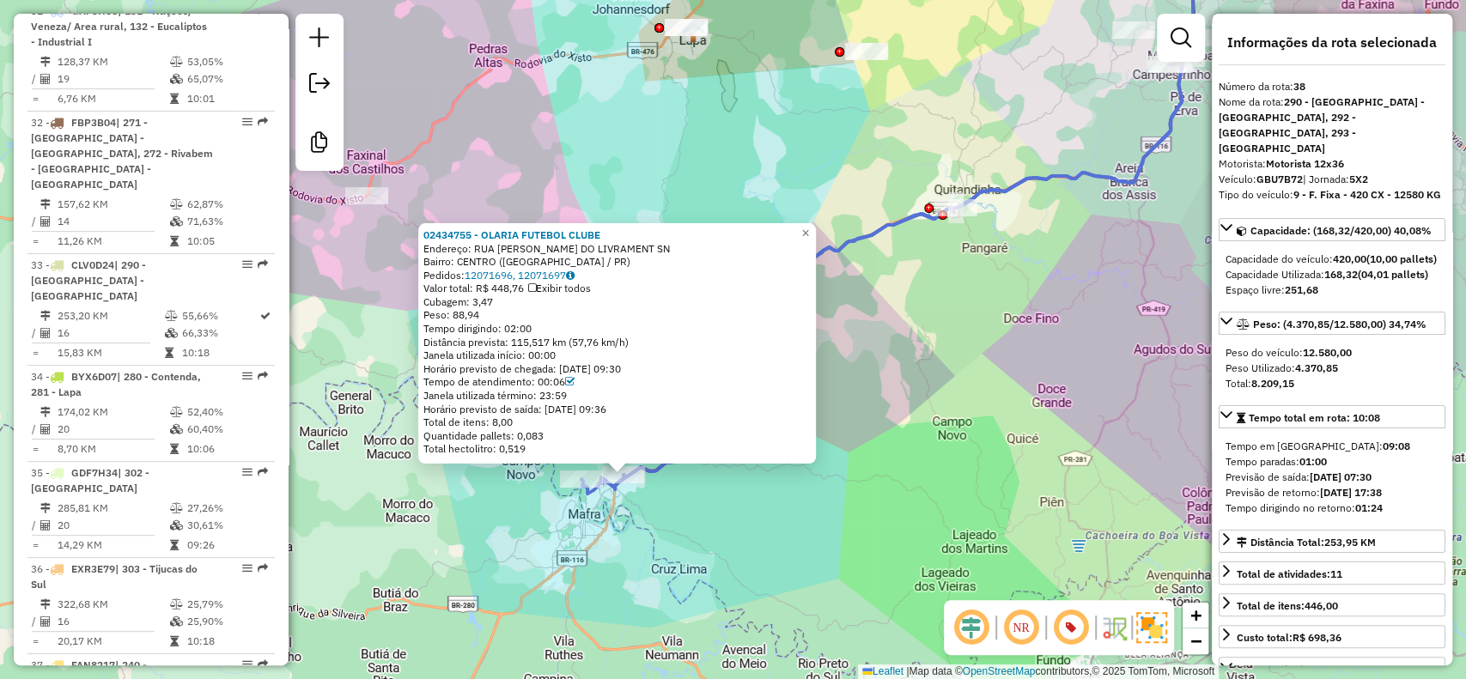
click at [671, 550] on div "02434755 - OLARIA FUTEBOL CLUBE Endereço: RUA ALAOR ANTUNES DO LIVRAMENT SN Bai…" at bounding box center [733, 339] width 1466 height 679
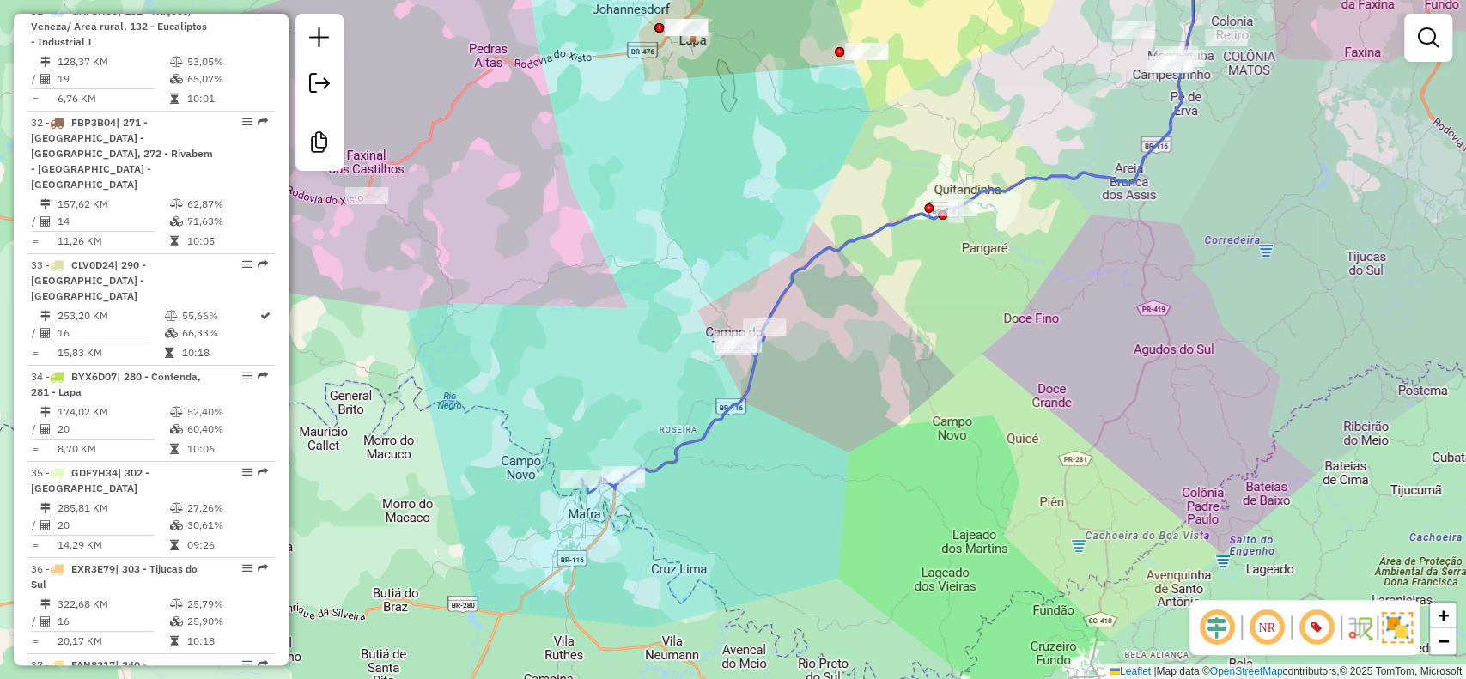
click at [652, 472] on icon at bounding box center [884, 274] width 604 height 439
select select "**********"
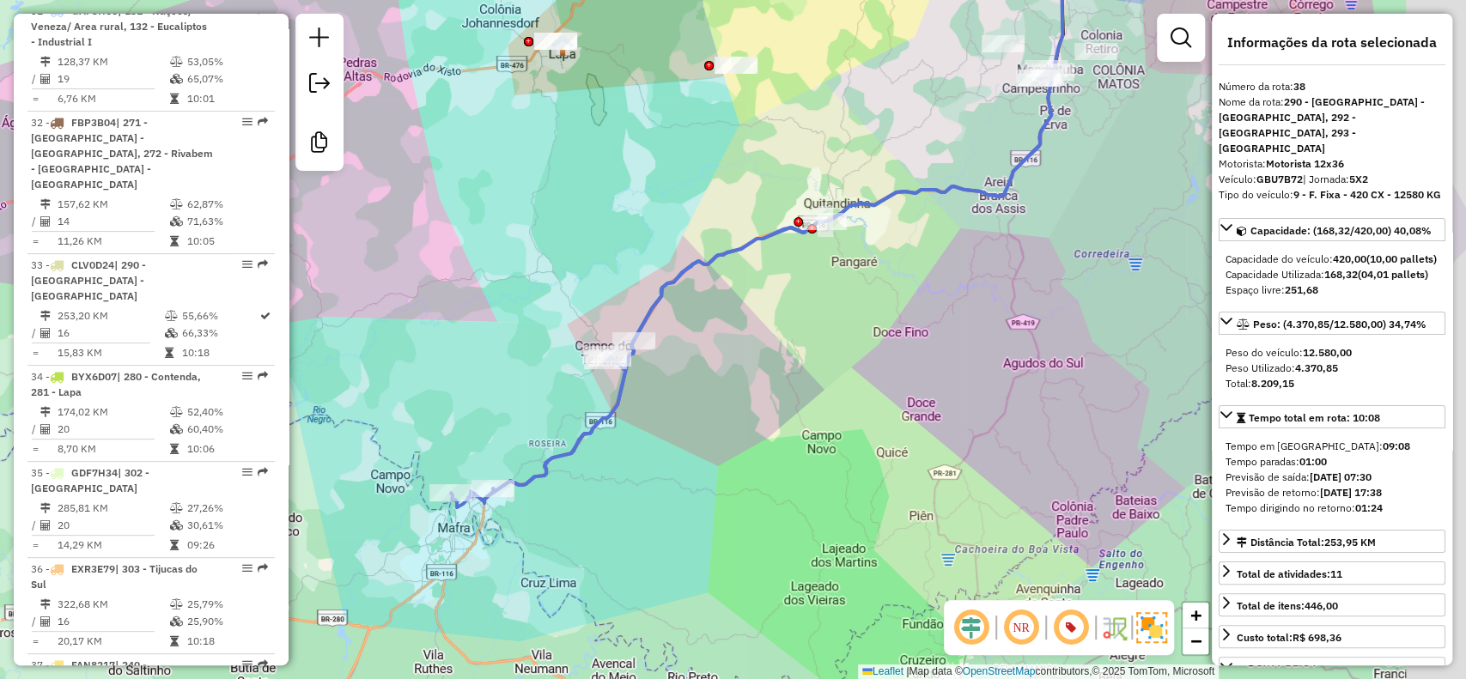
drag, startPoint x: 566, startPoint y: 416, endPoint x: 436, endPoint y: 430, distance: 131.3
click at [436, 430] on div "Janela de atendimento Grade de atendimento Capacidade Transportadoras Veículos …" at bounding box center [733, 339] width 1466 height 679
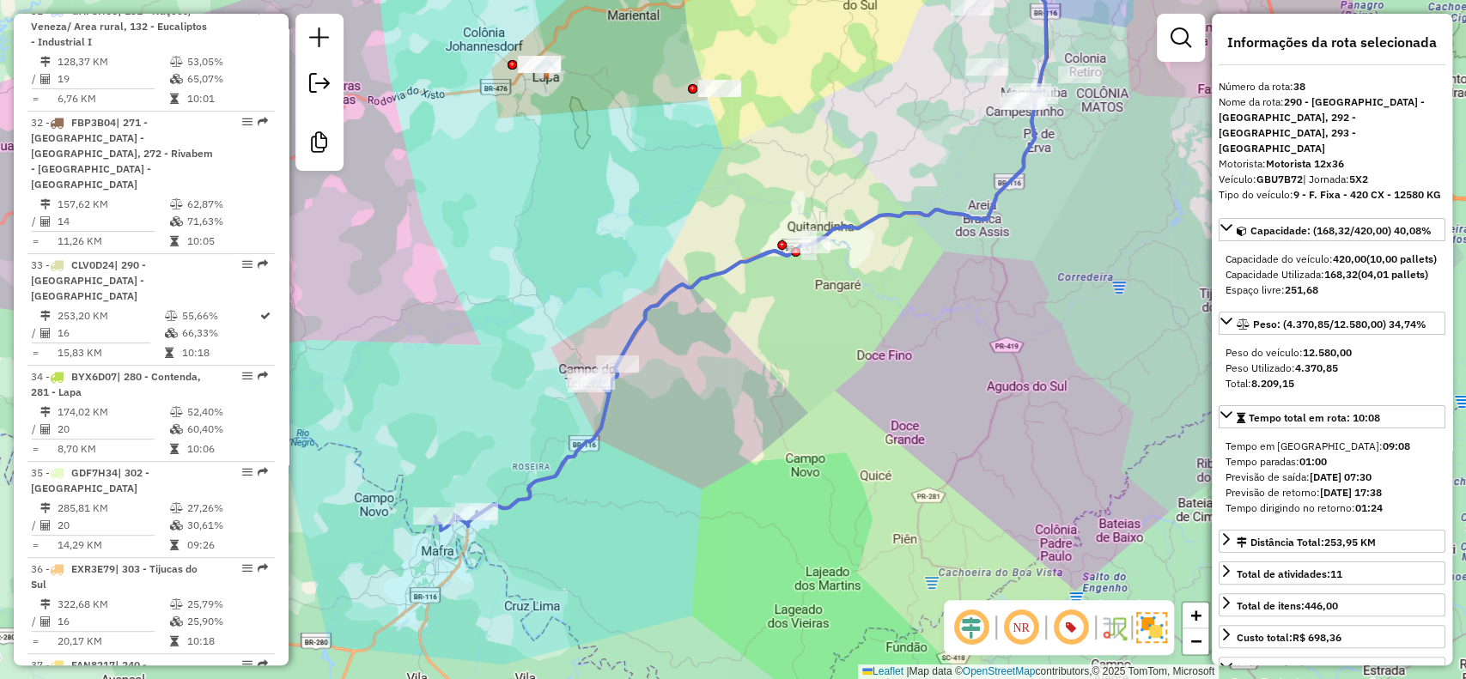
drag, startPoint x: 720, startPoint y: 439, endPoint x: 619, endPoint y: 546, distance: 147.7
click at [619, 546] on div "Janela de atendimento Grade de atendimento Capacidade Transportadoras Veículos …" at bounding box center [733, 339] width 1466 height 679
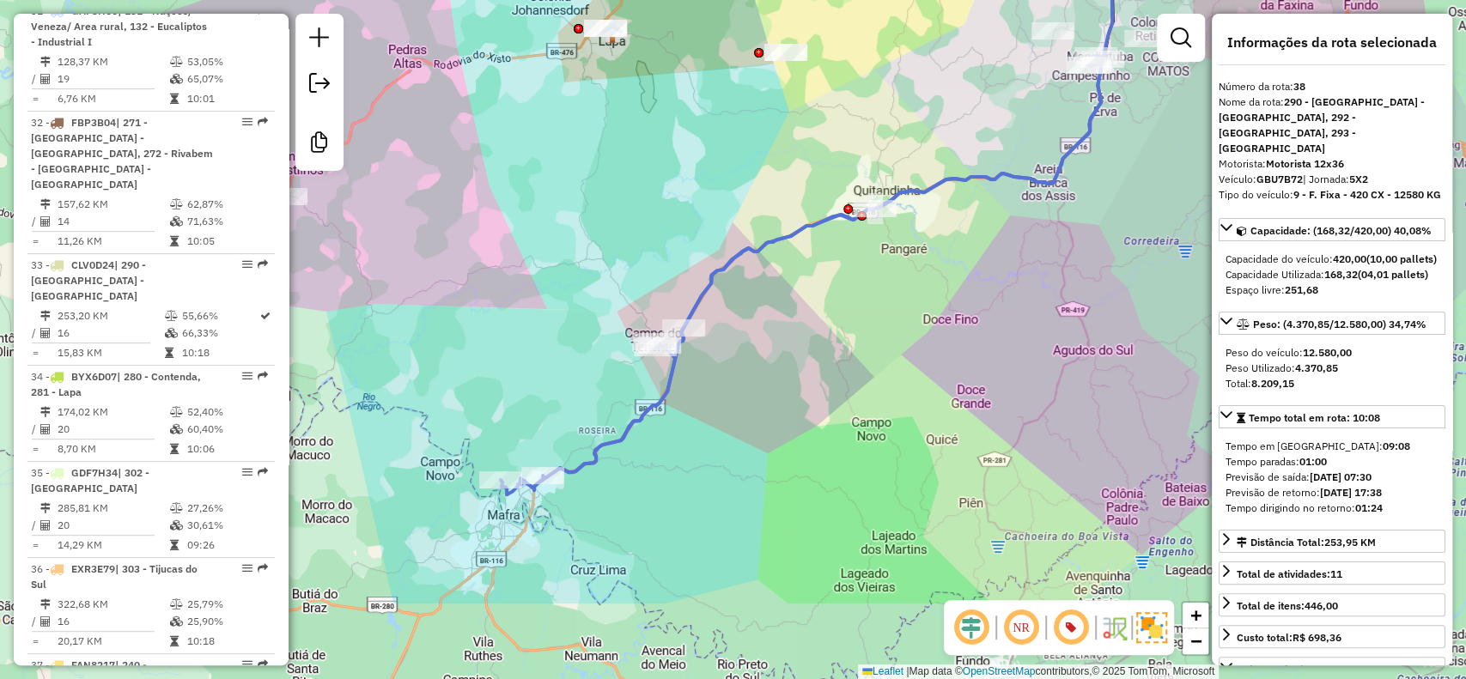
drag, startPoint x: 486, startPoint y: 574, endPoint x: 654, endPoint y: 430, distance: 220.5
click at [654, 430] on div "Janela de atendimento Grade de atendimento Capacidade Transportadoras Veículos …" at bounding box center [733, 339] width 1466 height 679
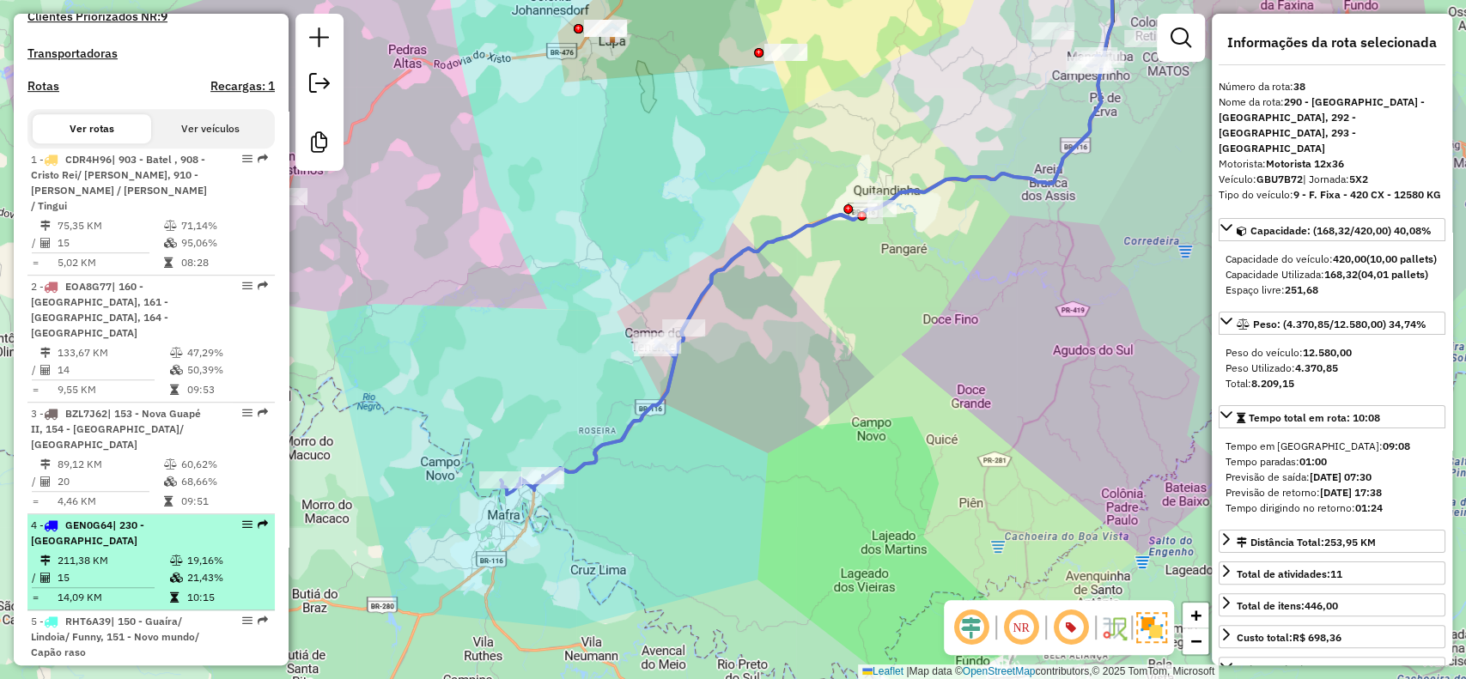
scroll to position [0, 0]
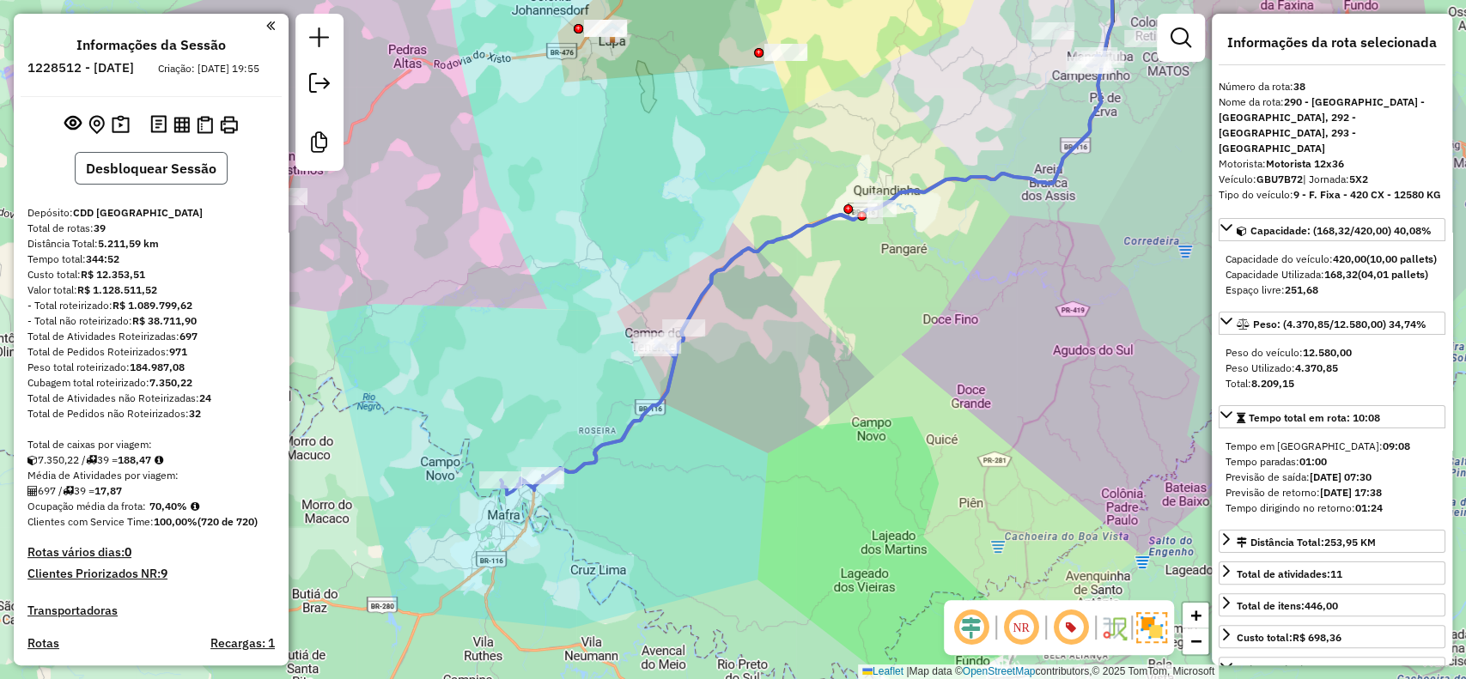
click at [155, 181] on button "Desbloquear Sessão" at bounding box center [151, 168] width 153 height 33
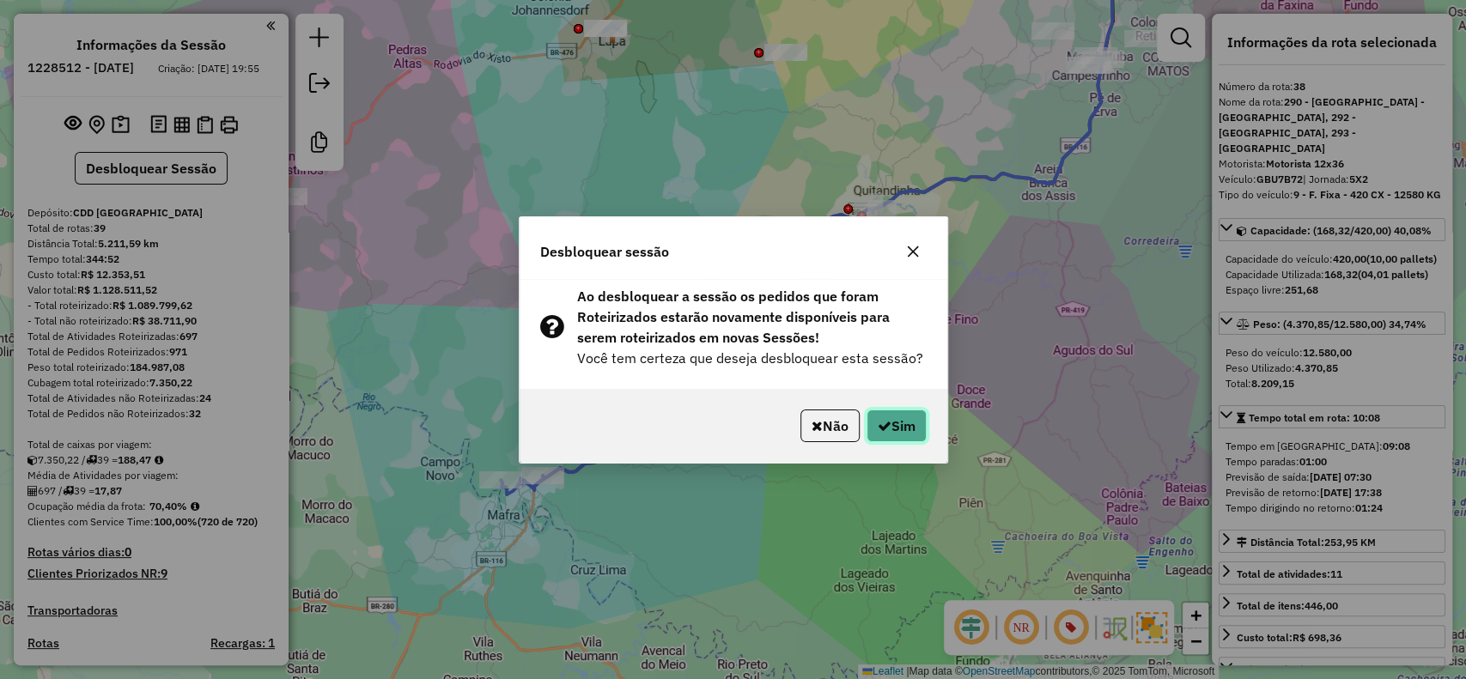
click at [892, 428] on button "Sim" at bounding box center [897, 426] width 60 height 33
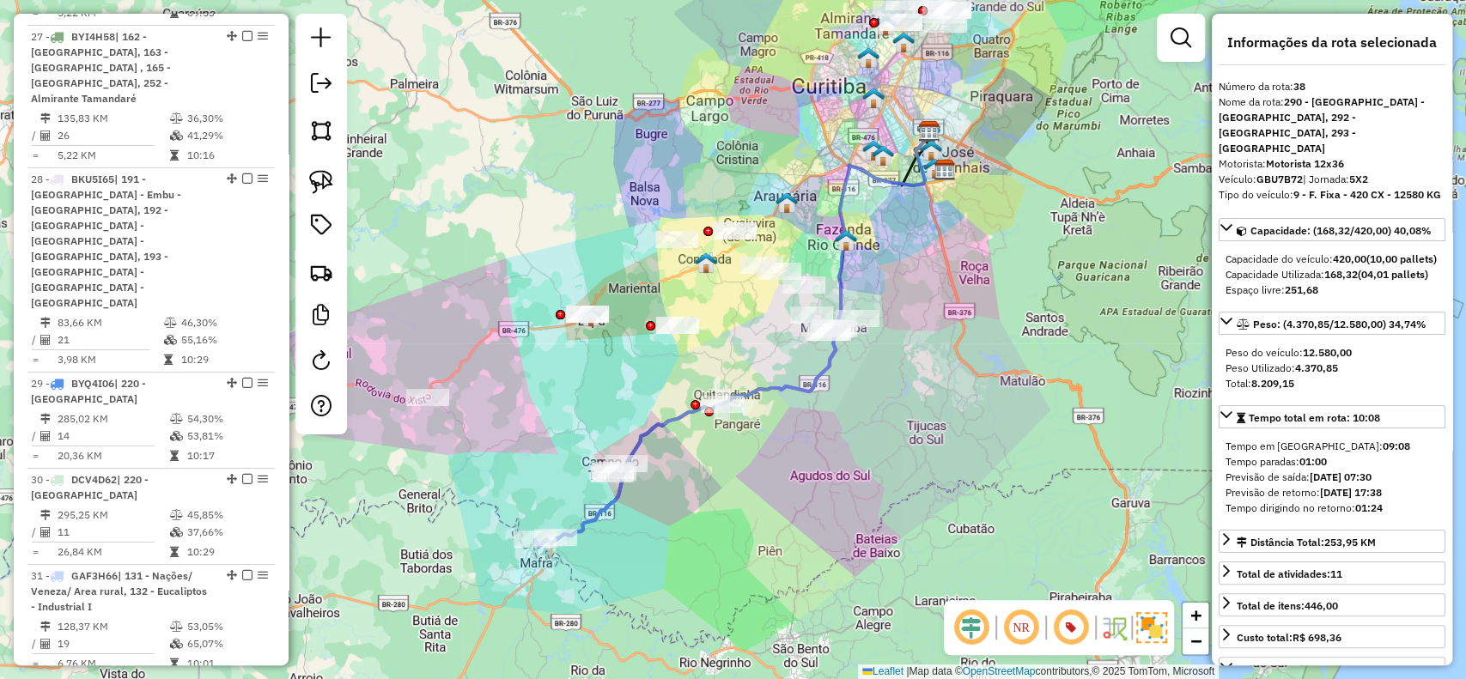
scroll to position [4640, 0]
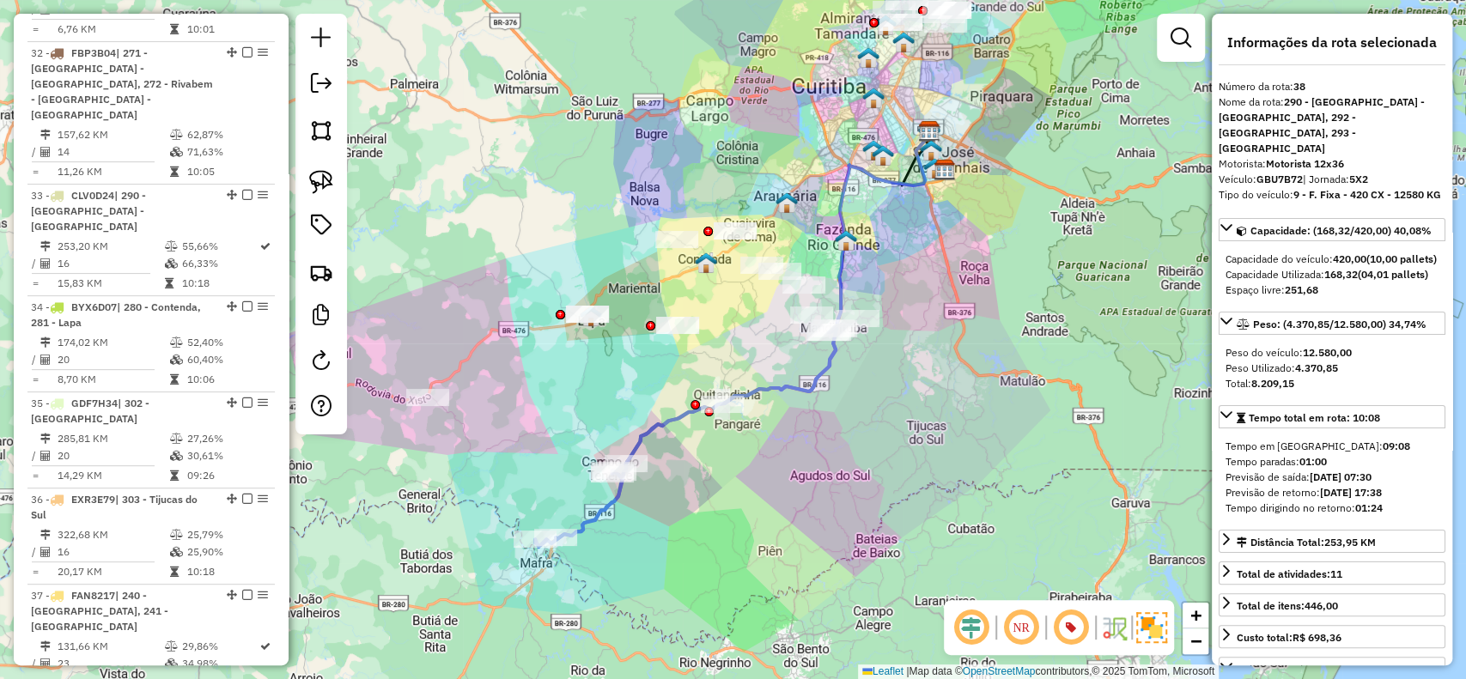
click at [600, 522] on icon at bounding box center [686, 437] width 302 height 220
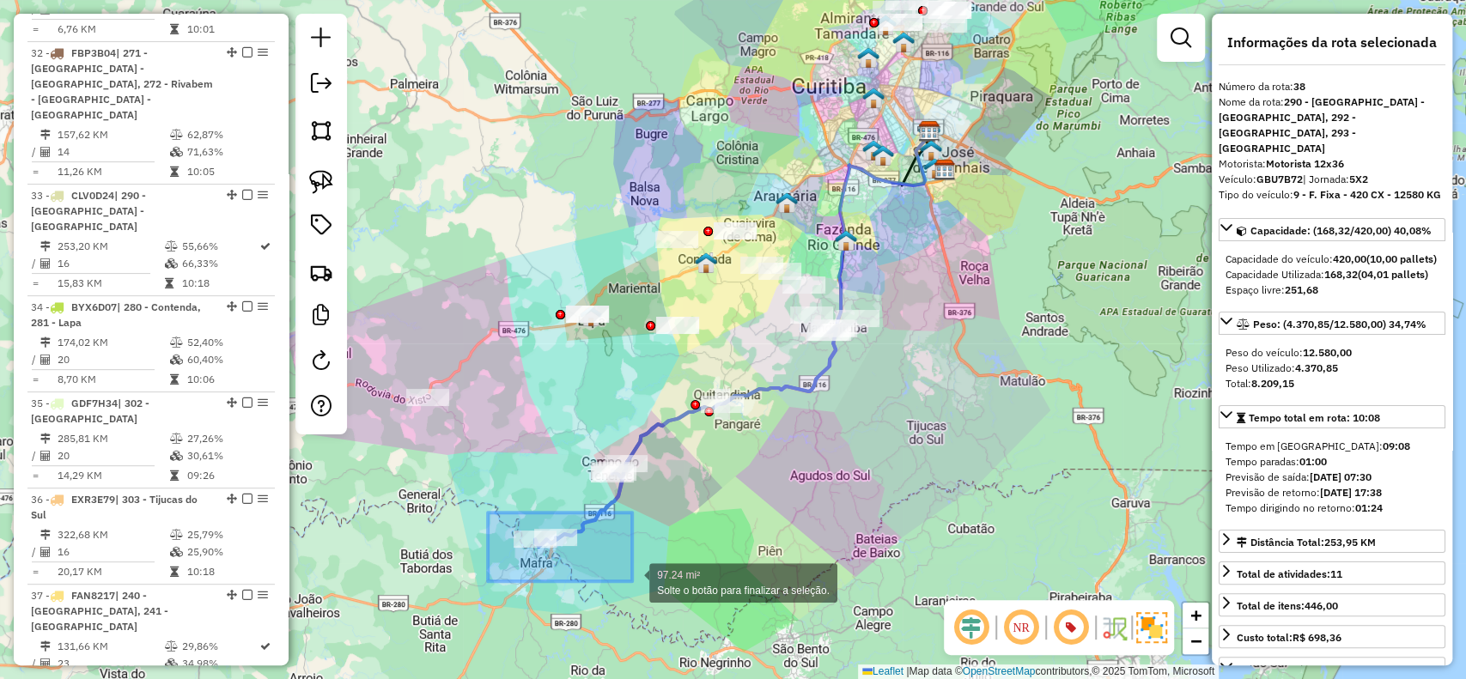
drag, startPoint x: 488, startPoint y: 513, endPoint x: 633, endPoint y: 582, distance: 160.6
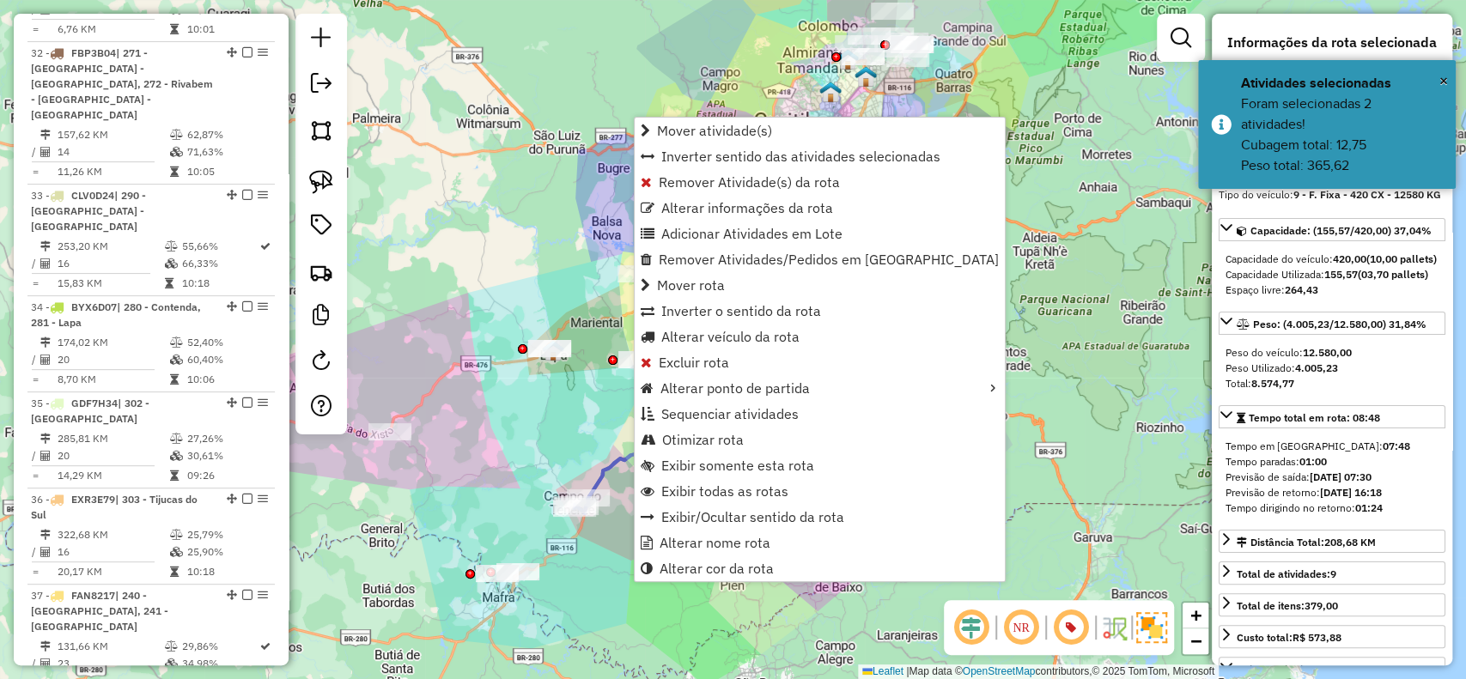
click at [616, 457] on icon at bounding box center [687, 438] width 224 height 152
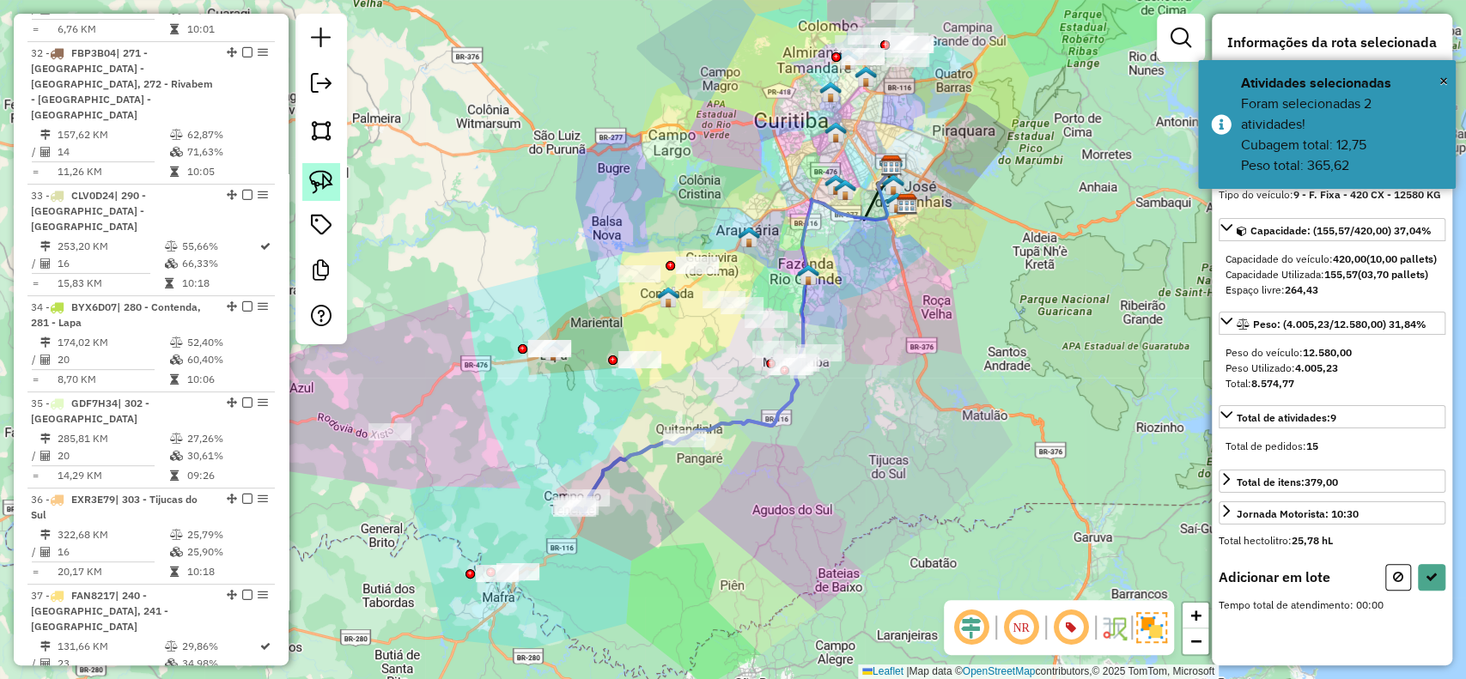
click at [321, 180] on img at bounding box center [321, 182] width 24 height 24
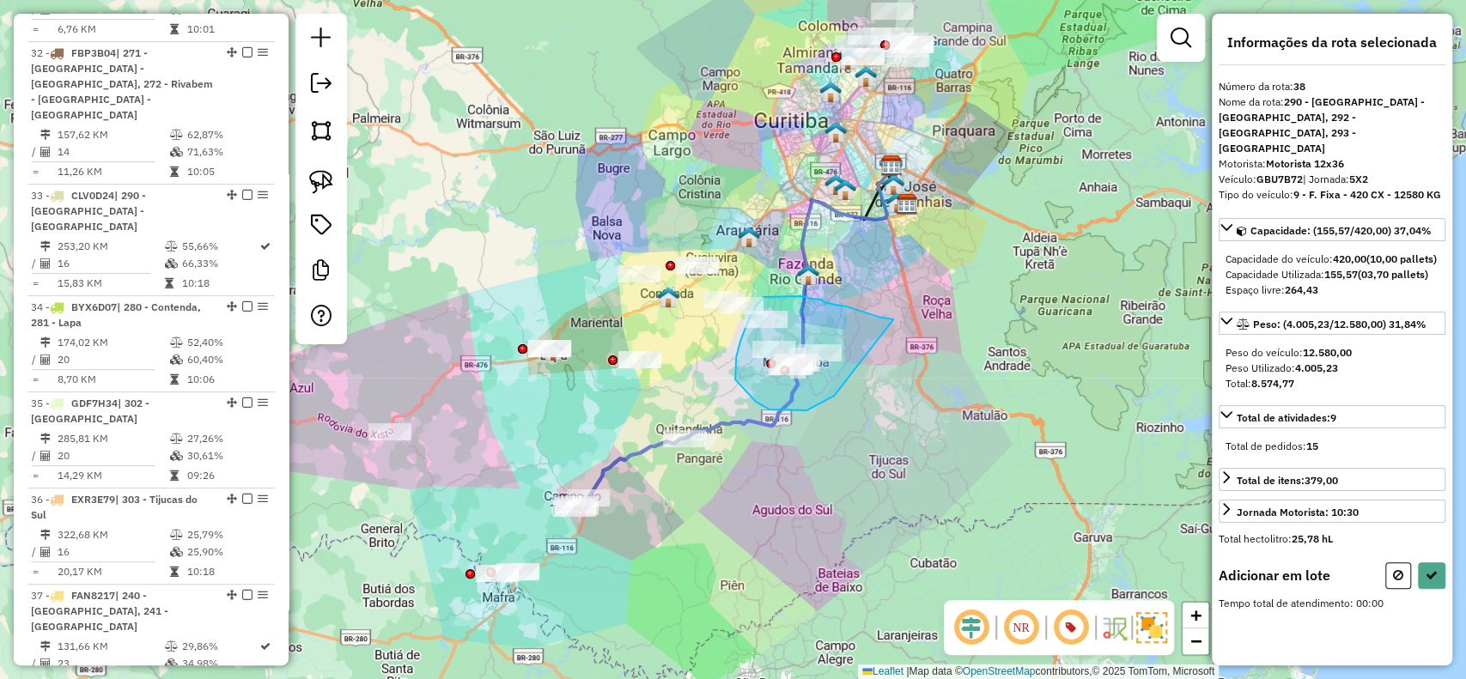
drag, startPoint x: 878, startPoint y: 316, endPoint x: 837, endPoint y: 394, distance: 88.4
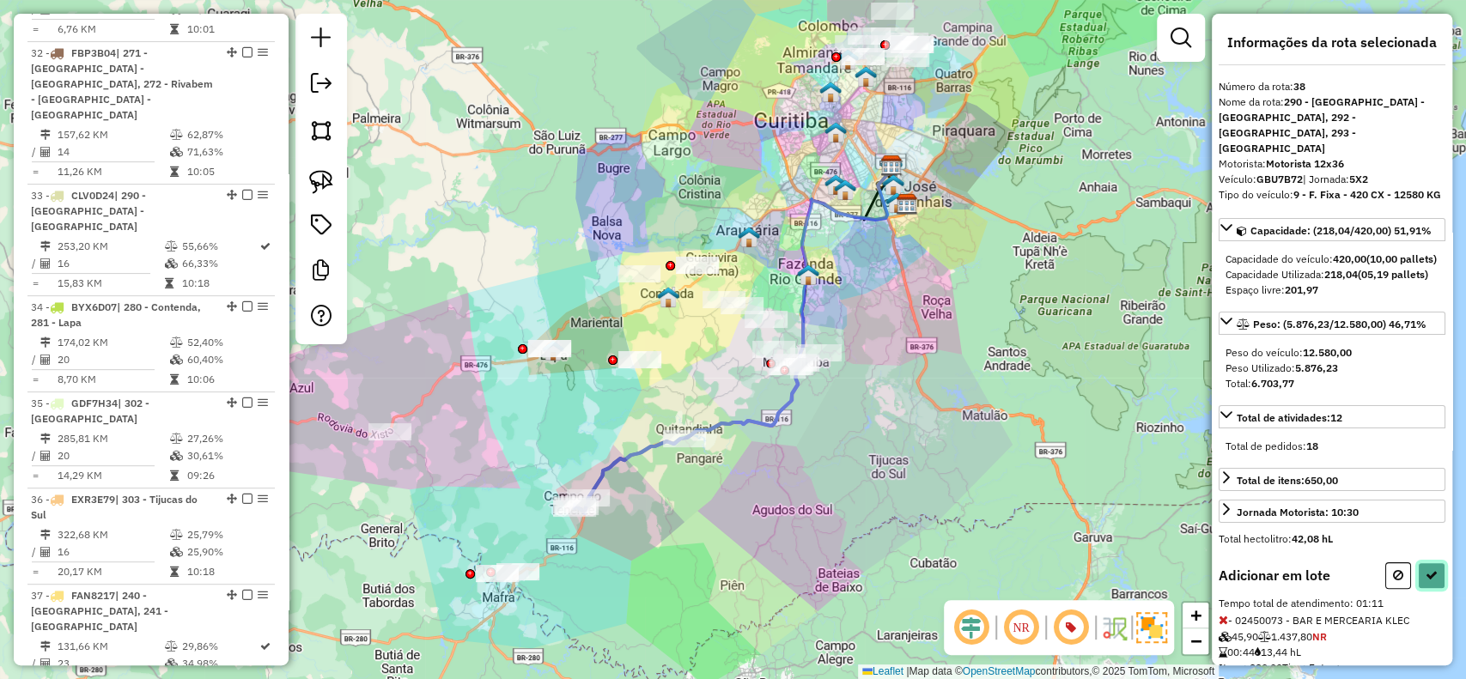
click at [1428, 589] on button at bounding box center [1431, 576] width 27 height 27
select select "**********"
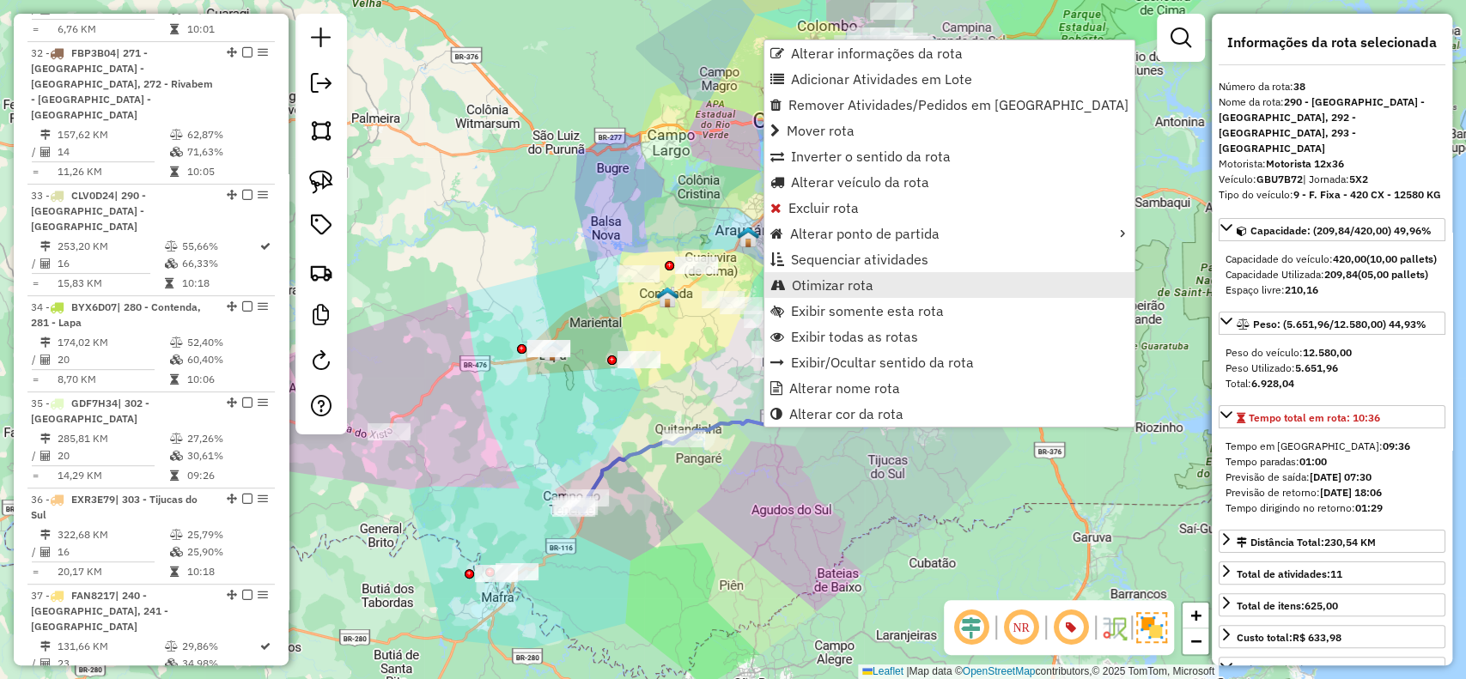
click at [807, 284] on span "Otimizar rota" at bounding box center [833, 285] width 82 height 14
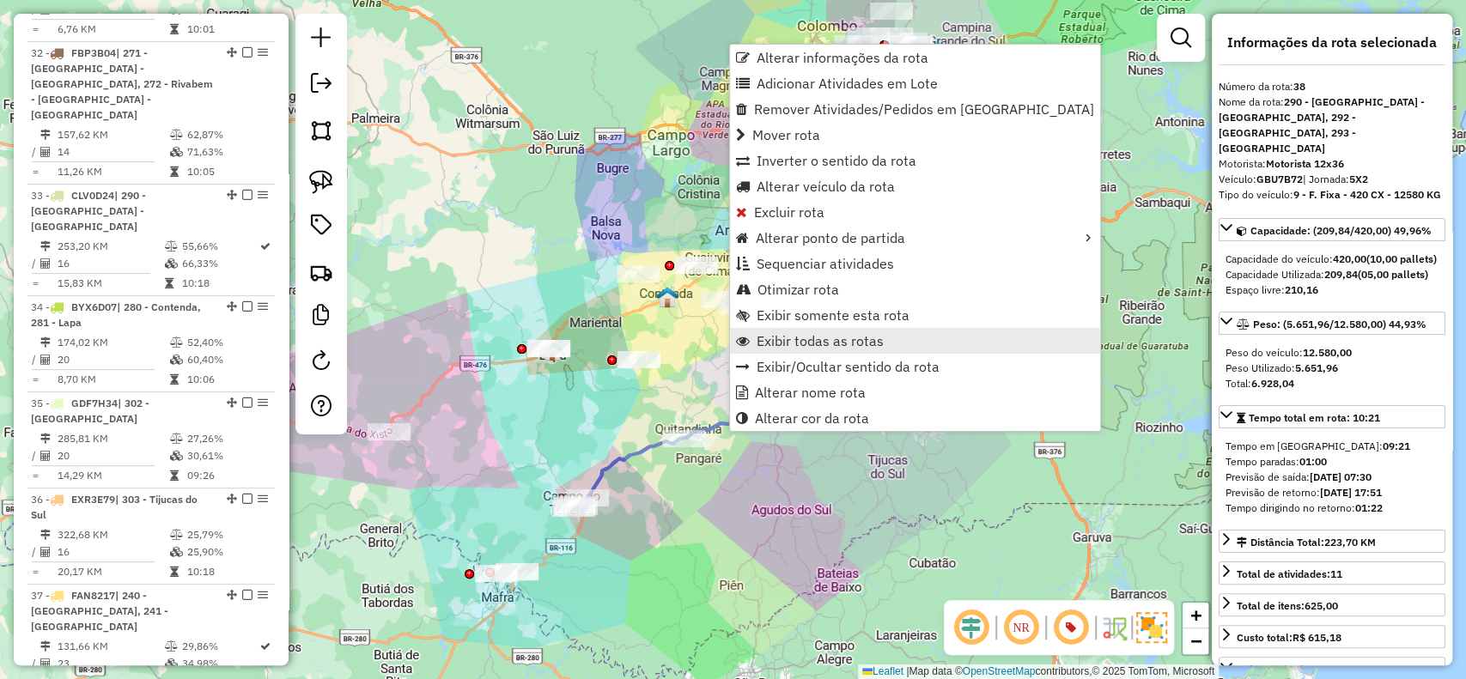
click at [790, 340] on span "Exibir todas as rotas" at bounding box center [820, 341] width 127 height 14
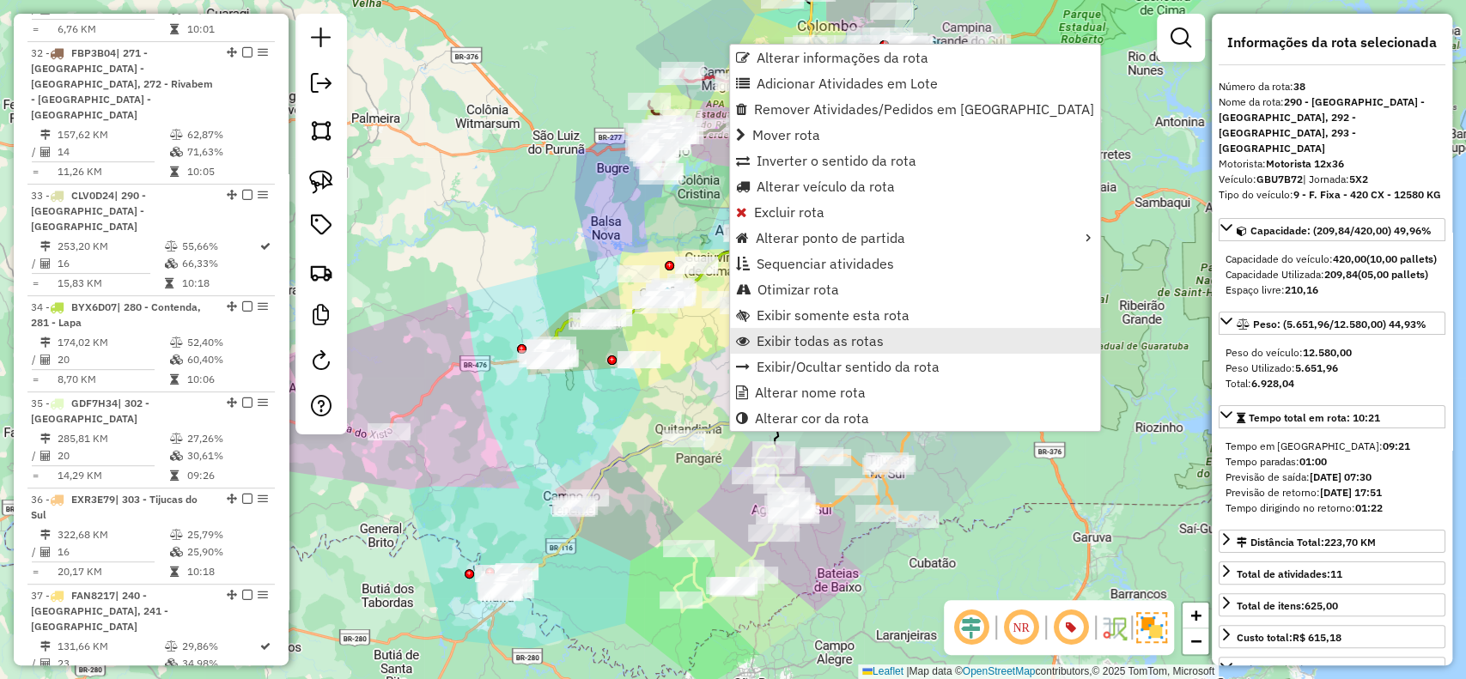
click at [790, 343] on span "Exibir todas as rotas" at bounding box center [820, 341] width 127 height 14
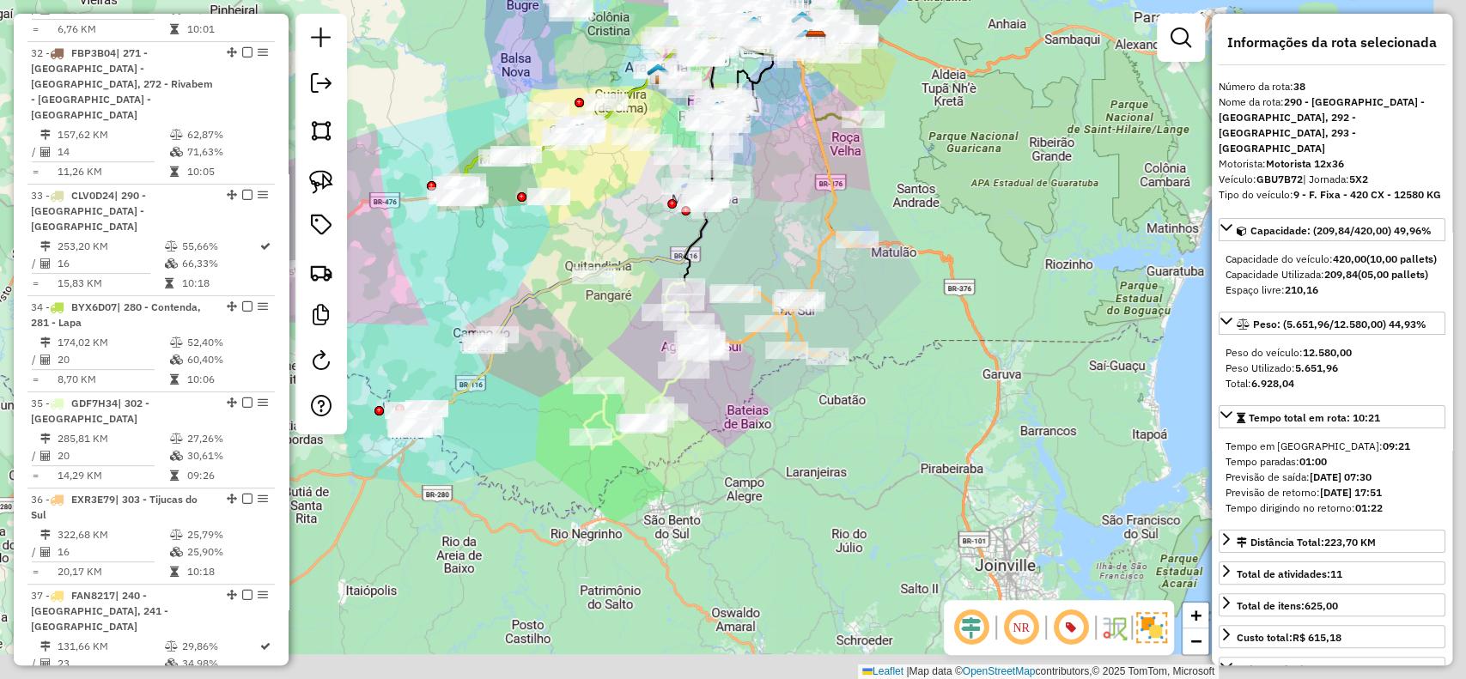
click at [770, 253] on div "Rota 26 - Placa FTW9B73 02421152 - JOÃO SANTOS Janela de atendimento Grade de a…" at bounding box center [733, 339] width 1466 height 679
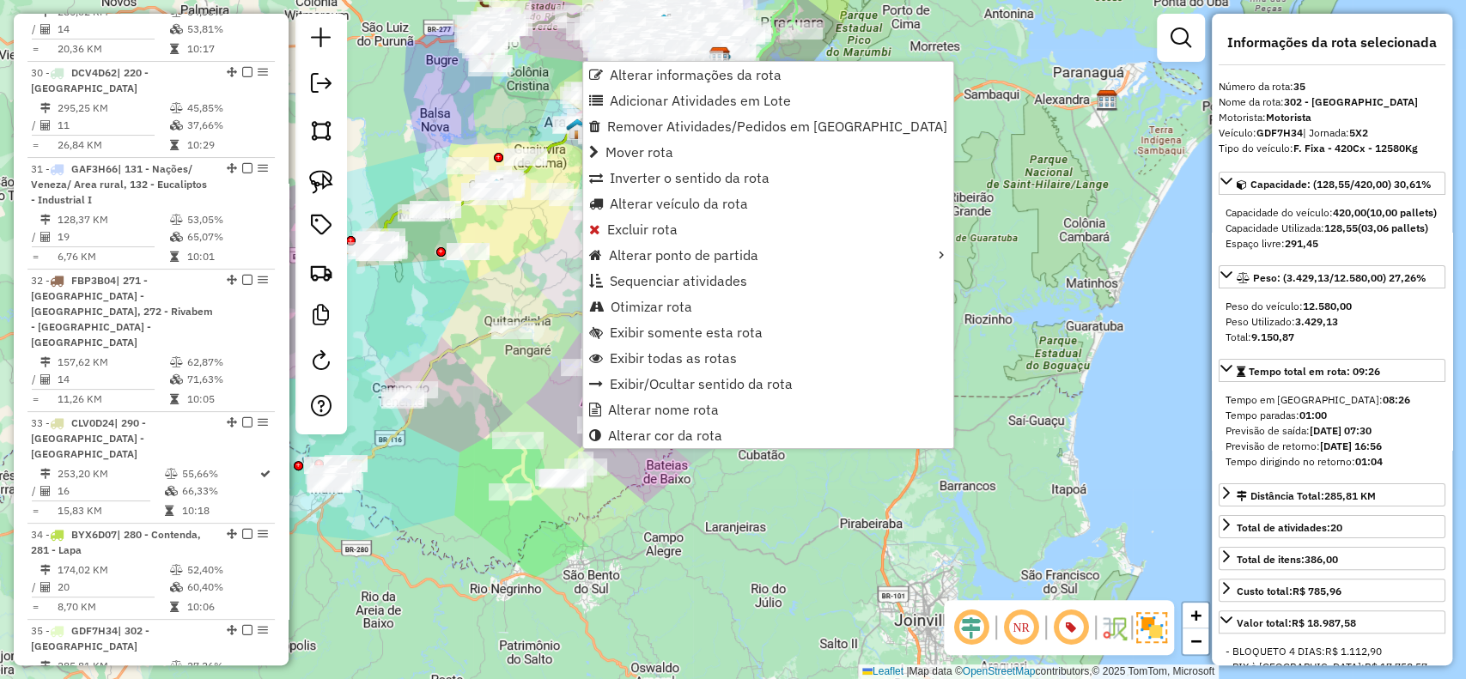
scroll to position [4412, 0]
click at [652, 594] on div "Janela de atendimento Grade de atendimento Capacidade Transportadoras Veículos …" at bounding box center [733, 339] width 1466 height 679
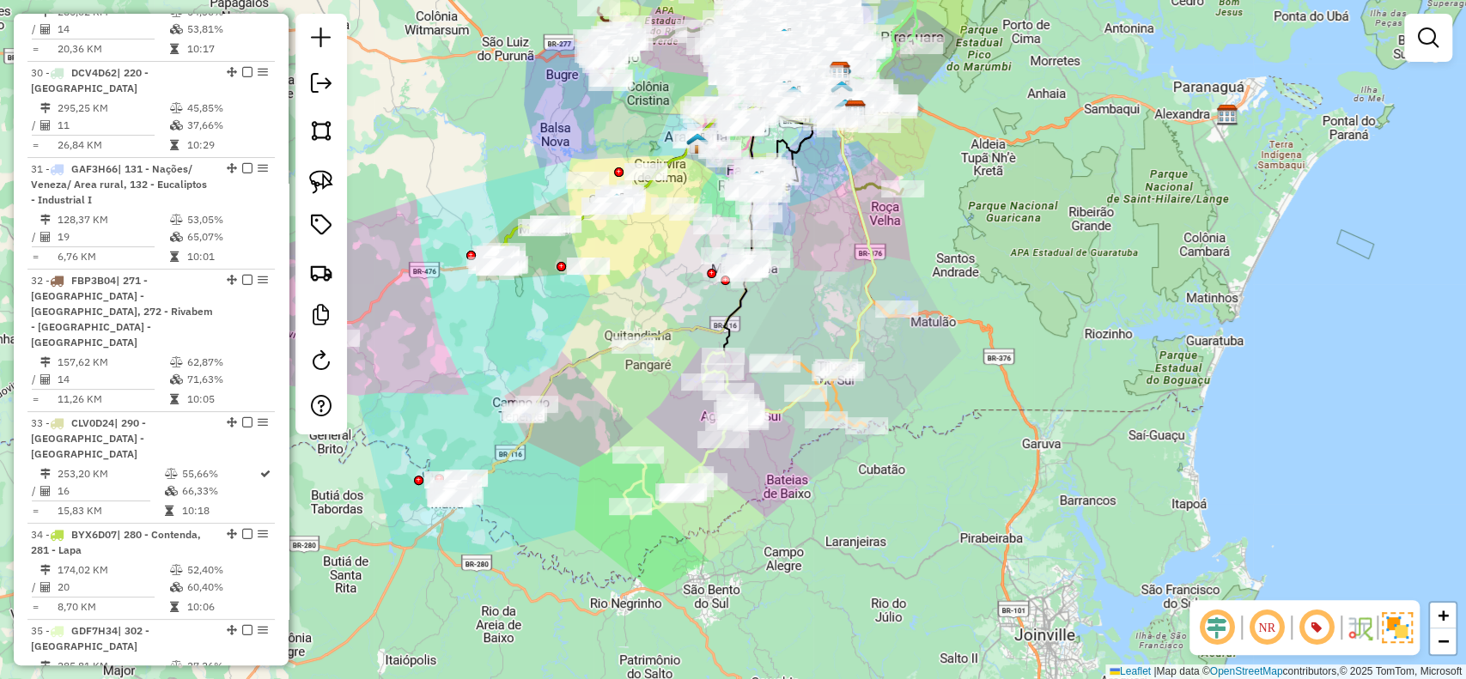
drag, startPoint x: 700, startPoint y: 539, endPoint x: 820, endPoint y: 554, distance: 121.1
click at [820, 554] on div "Janela de atendimento Grade de atendimento Capacidade Transportadoras Veículos …" at bounding box center [733, 339] width 1466 height 679
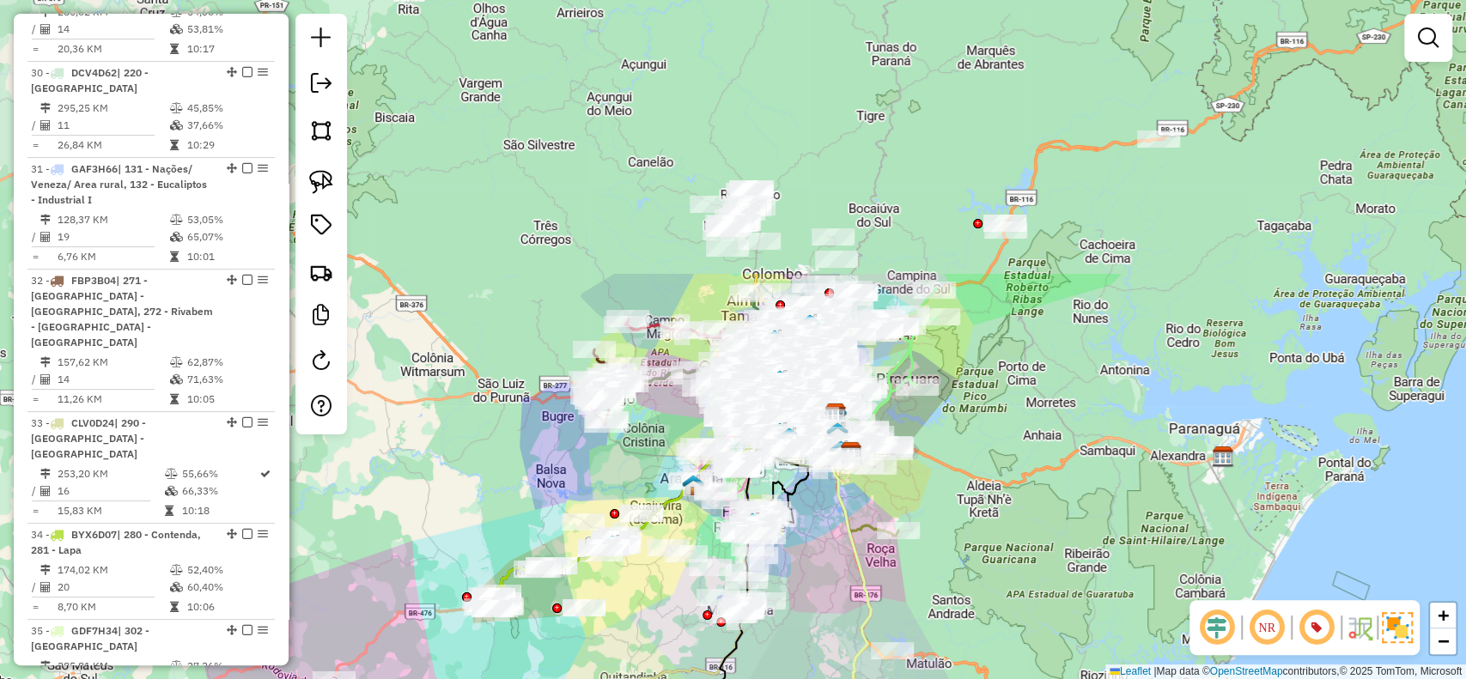
drag, startPoint x: 843, startPoint y: 332, endPoint x: 838, endPoint y: 560, distance: 227.7
click at [838, 560] on div "Janela de atendimento Grade de atendimento Capacidade Transportadoras Veículos …" at bounding box center [733, 339] width 1466 height 679
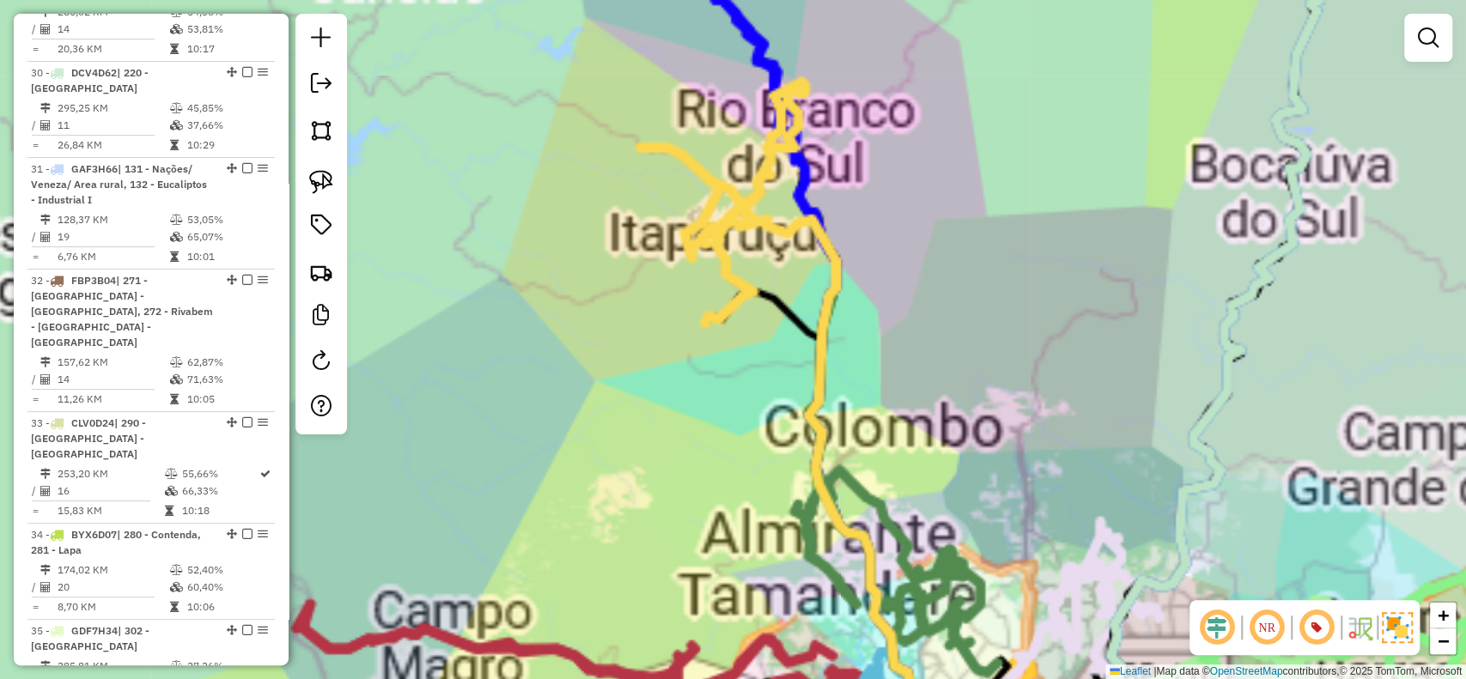
click at [709, 199] on icon at bounding box center [722, 202] width 165 height 241
select select "**********"
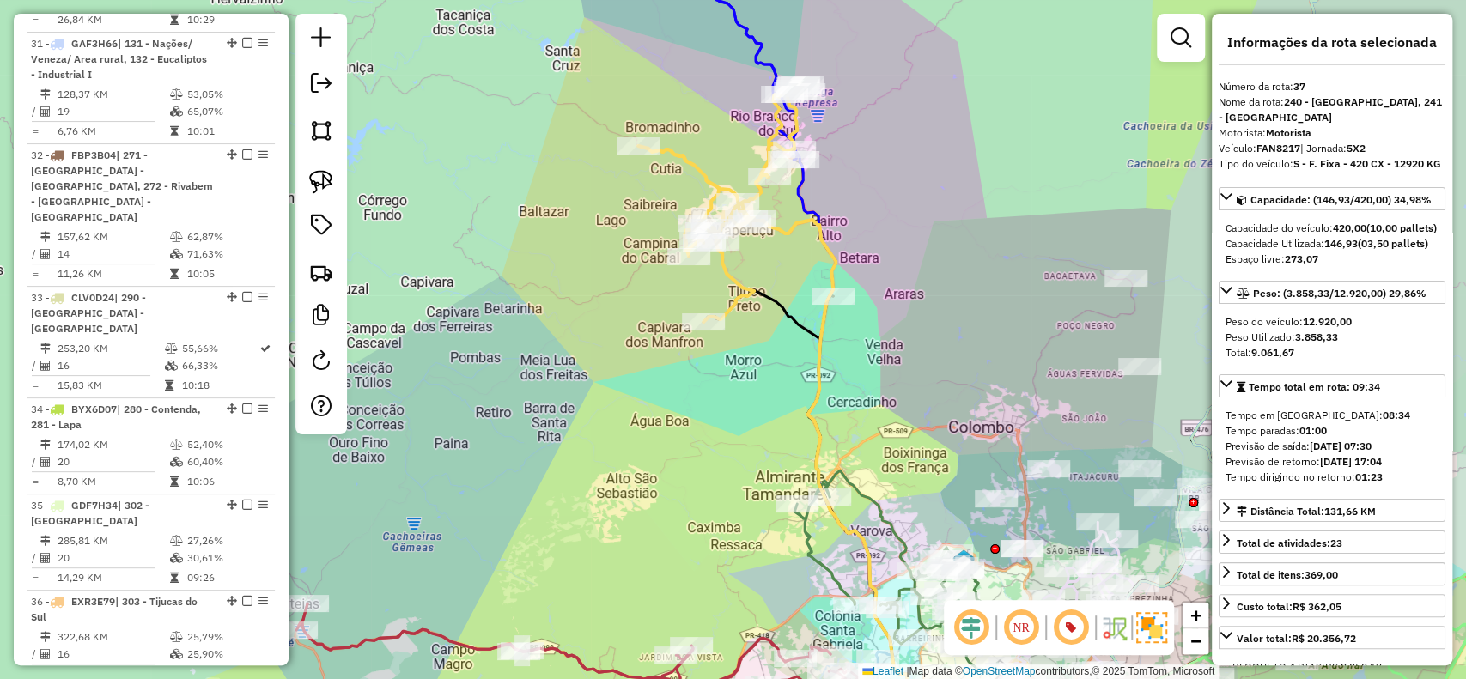
scroll to position [4604, 0]
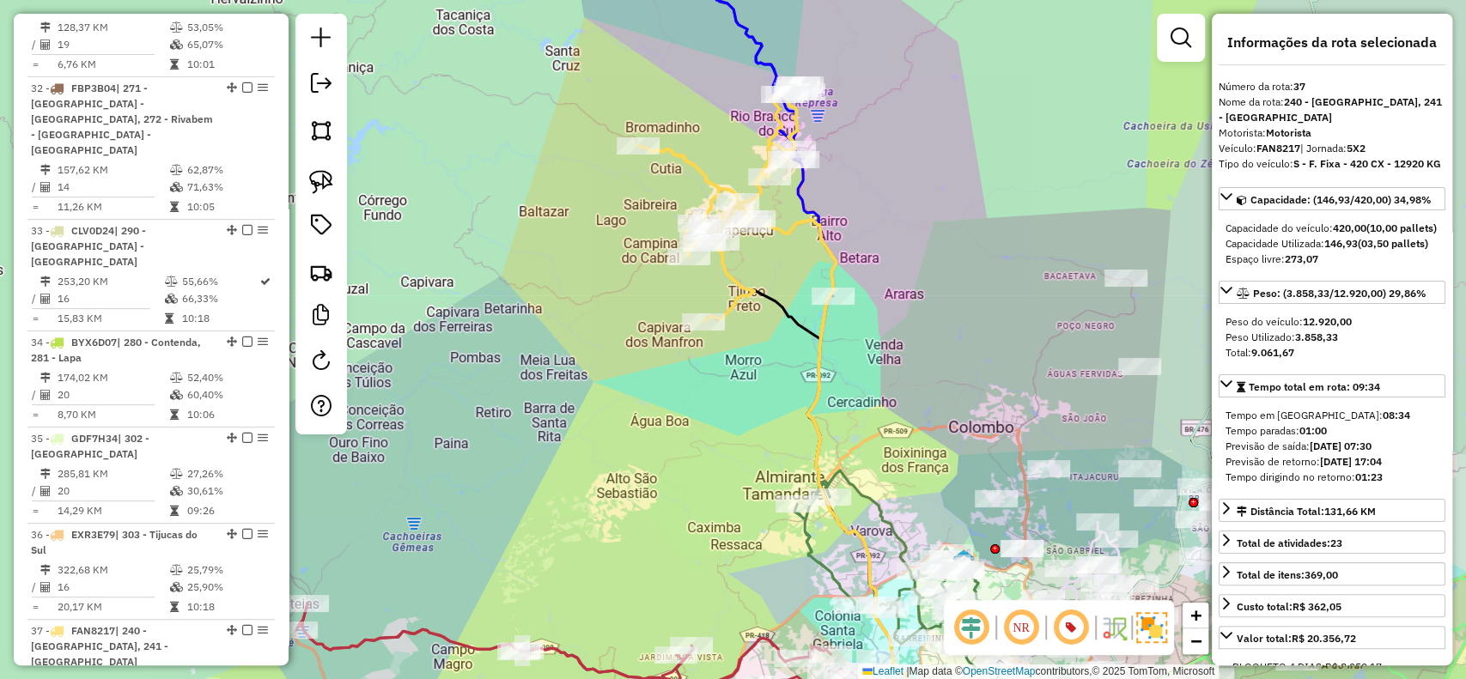
drag, startPoint x: 1292, startPoint y: 514, endPoint x: 1226, endPoint y: 447, distance: 94.2
click at [1226, 447] on div "Tempo em rota: 08:34 Tempo paradas: 01:00 Previsão de saída: 12/08/2025 07:30 P…" at bounding box center [1332, 446] width 227 height 91
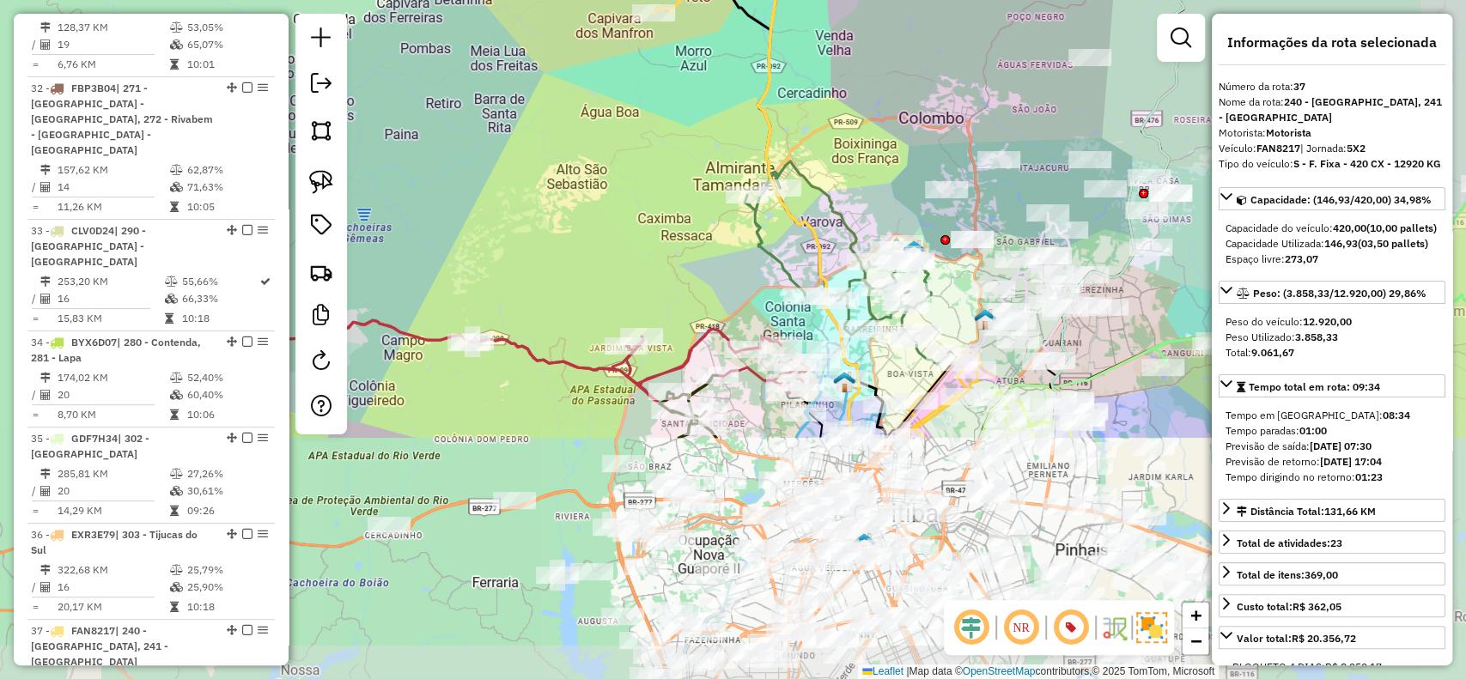
drag, startPoint x: 901, startPoint y: 478, endPoint x: 850, endPoint y: 169, distance: 313.4
click at [850, 169] on div "Janela de atendimento Grade de atendimento Capacidade Transportadoras Veículos …" at bounding box center [733, 339] width 1466 height 679
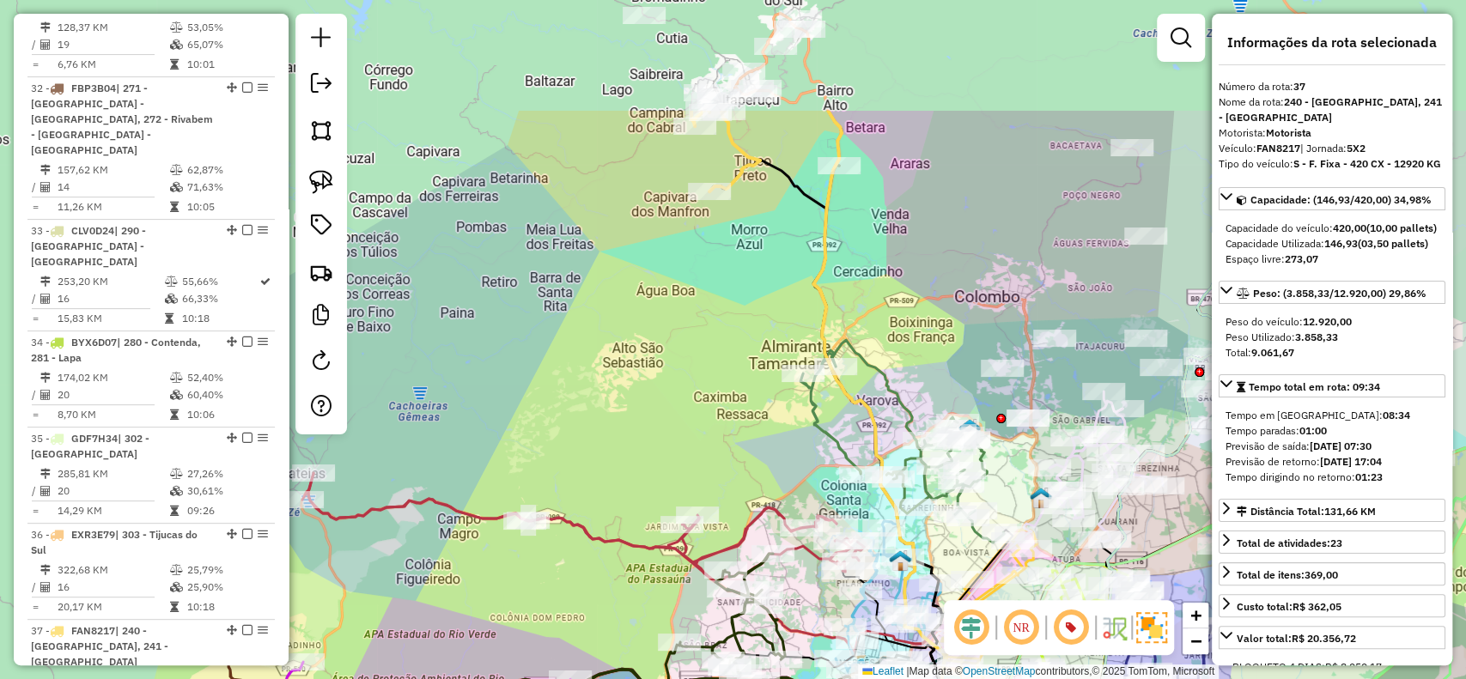
drag, startPoint x: 698, startPoint y: 282, endPoint x: 753, endPoint y: 460, distance: 187.2
click at [753, 460] on div "Janela de atendimento Grade de atendimento Capacidade Transportadoras Veículos …" at bounding box center [733, 339] width 1466 height 679
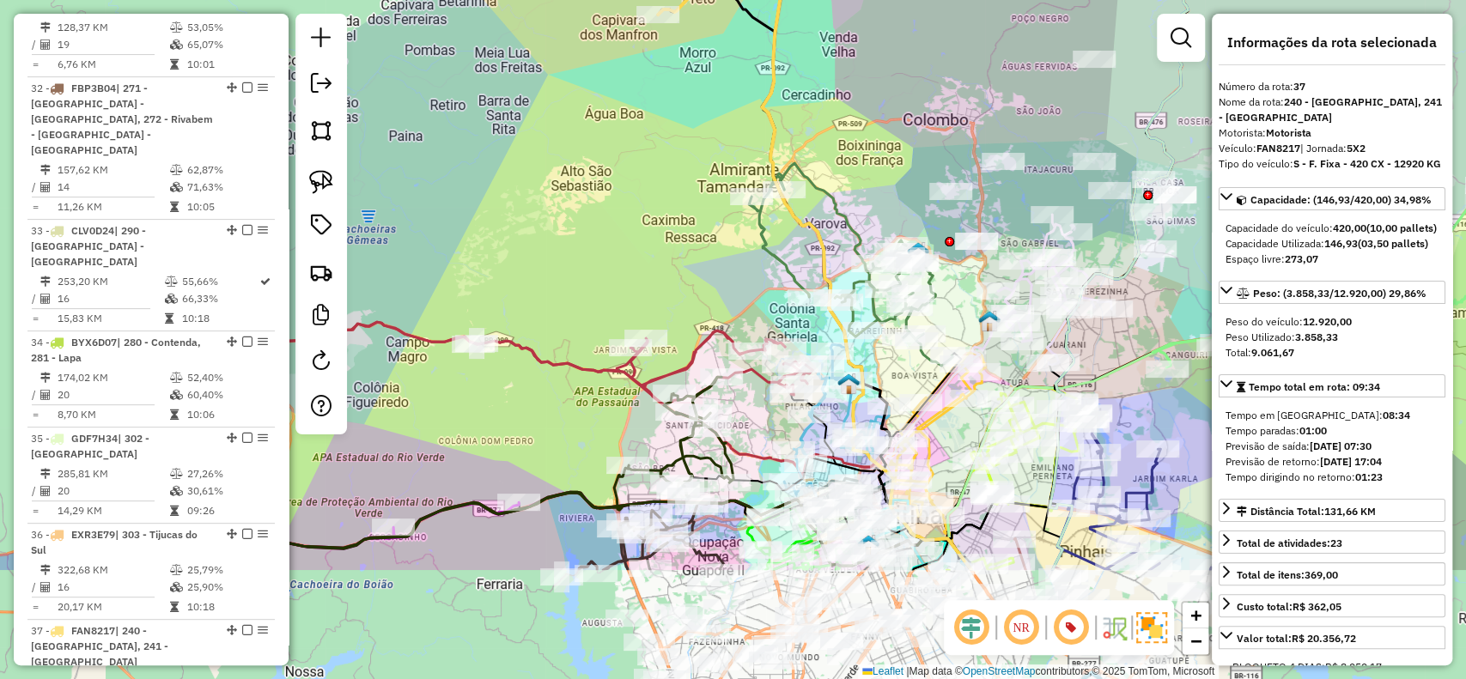
drag, startPoint x: 750, startPoint y: 461, endPoint x: 698, endPoint y: 284, distance: 184.3
click at [698, 284] on div "Janela de atendimento Grade de atendimento Capacidade Transportadoras Veículos …" at bounding box center [733, 339] width 1466 height 679
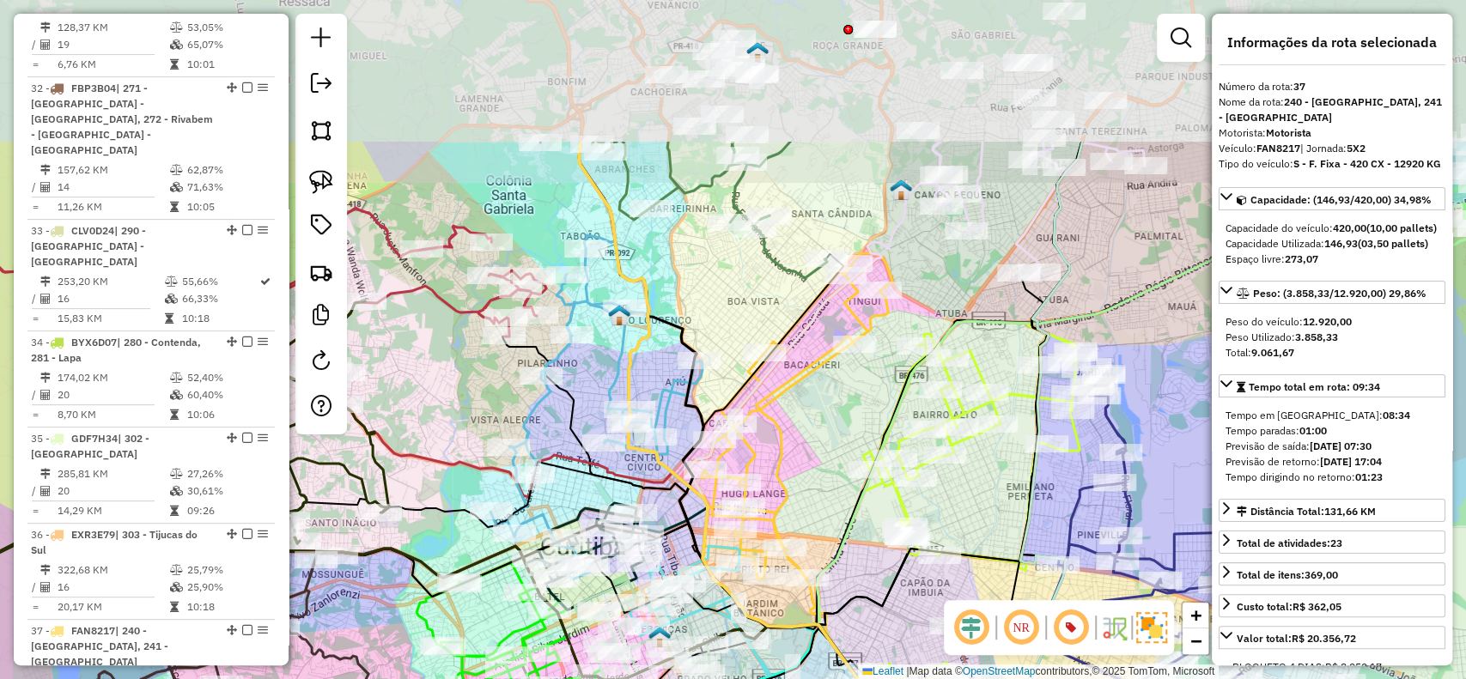
drag, startPoint x: 667, startPoint y: 104, endPoint x: 722, endPoint y: 314, distance: 216.9
click at [722, 314] on div "Janela de atendimento Grade de atendimento Capacidade Transportadoras Veículos …" at bounding box center [733, 339] width 1466 height 679
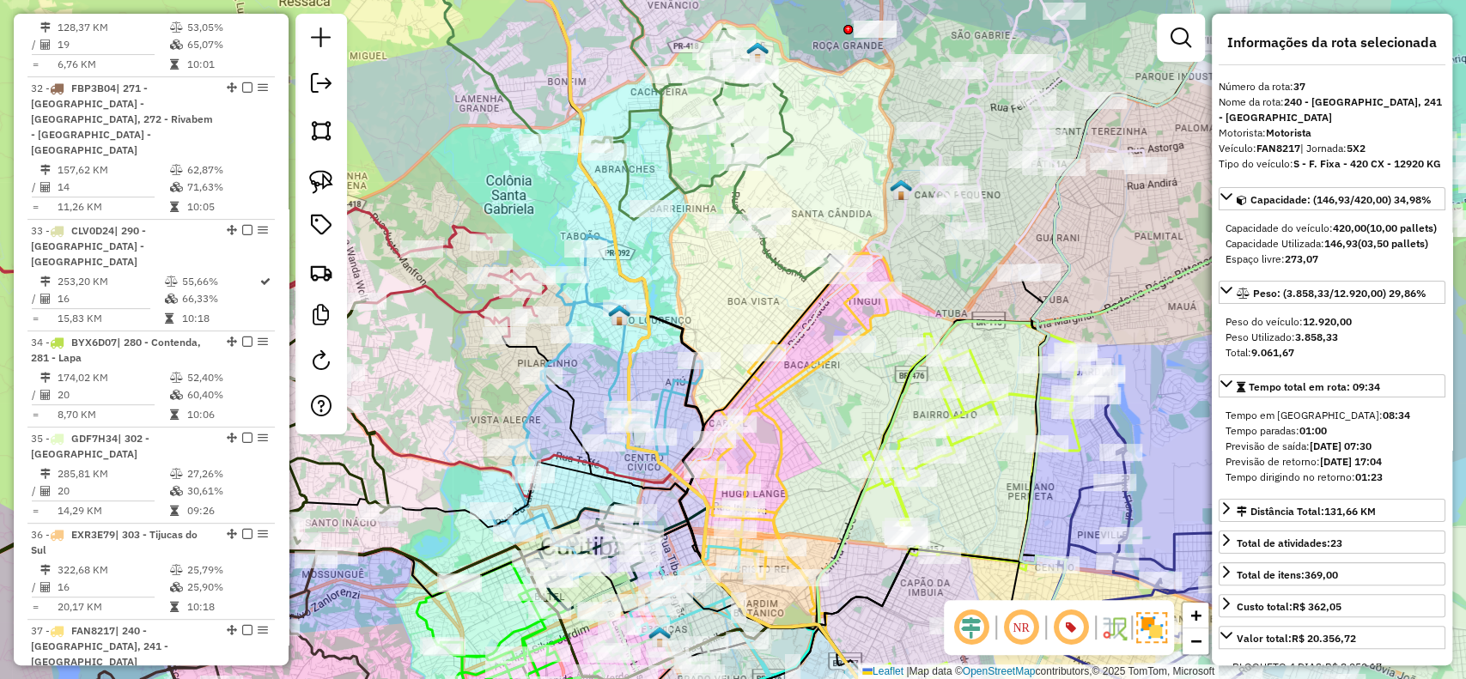
click at [770, 269] on icon at bounding box center [623, 105] width 408 height 346
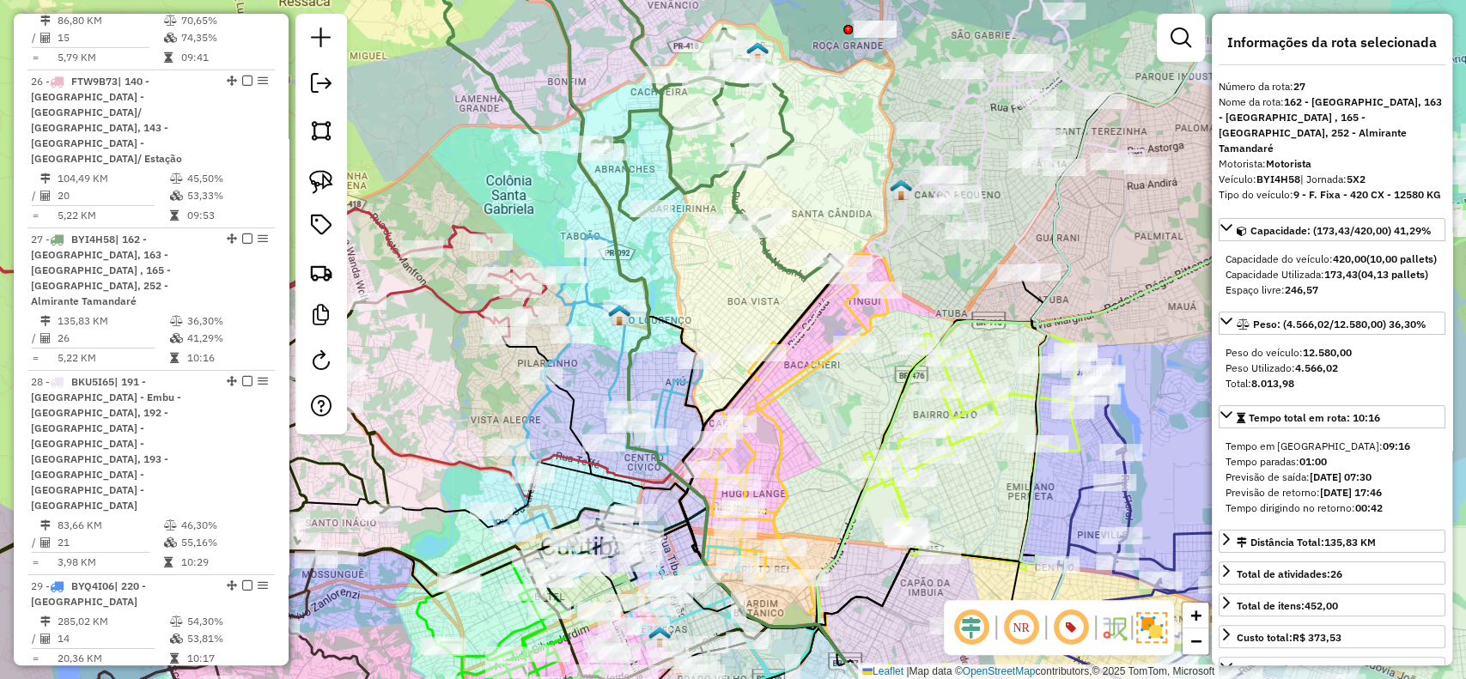
scroll to position [3534, 0]
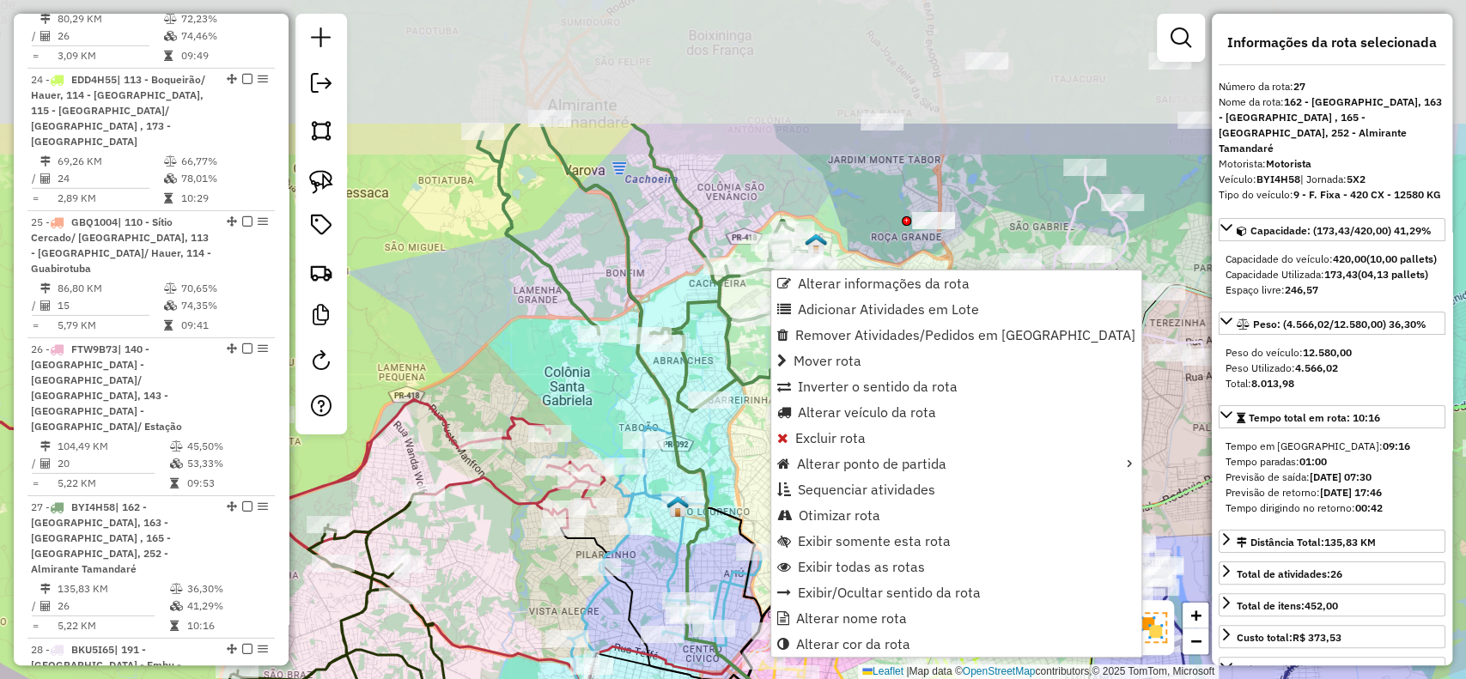
drag, startPoint x: 598, startPoint y: 93, endPoint x: 658, endPoint y: 291, distance: 207.3
click at [657, 291] on div "Janela de atendimento Grade de atendimento Capacidade Transportadoras Veículos …" at bounding box center [733, 339] width 1466 height 679
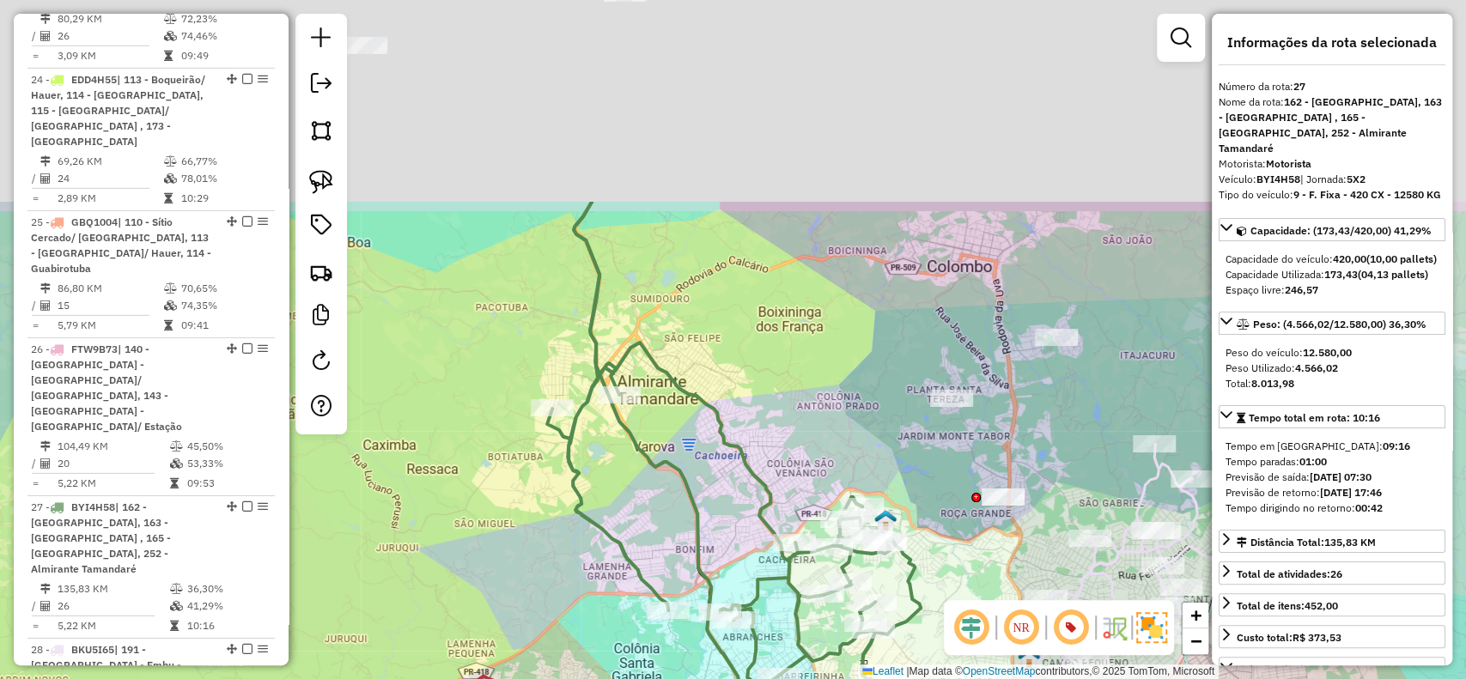
drag, startPoint x: 632, startPoint y: 80, endPoint x: 709, endPoint y: 387, distance: 316.1
click at [709, 387] on div "Janela de atendimento Grade de atendimento Capacidade Transportadoras Veículos …" at bounding box center [733, 339] width 1466 height 679
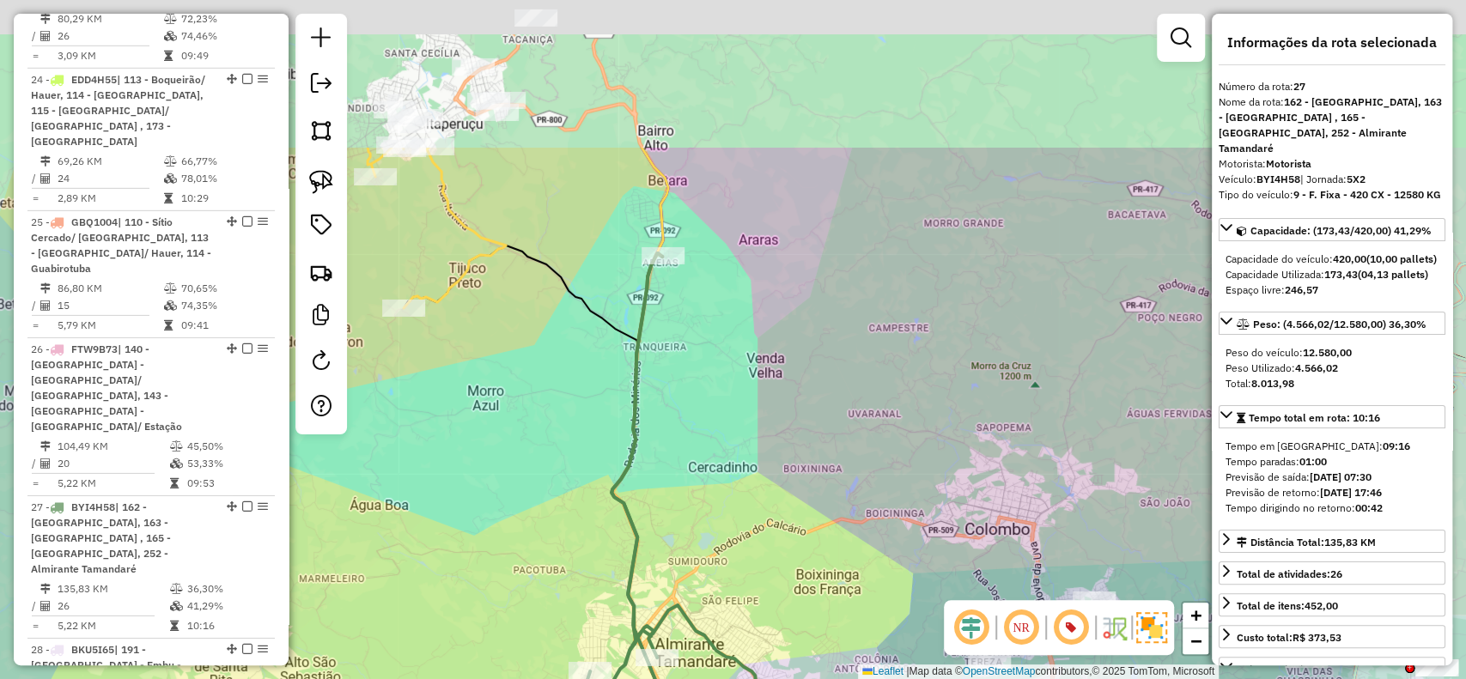
drag, startPoint x: 591, startPoint y: 157, endPoint x: 617, endPoint y: 375, distance: 218.9
click at [619, 381] on div "Janela de atendimento Grade de atendimento Capacidade Transportadoras Veículos …" at bounding box center [733, 339] width 1466 height 679
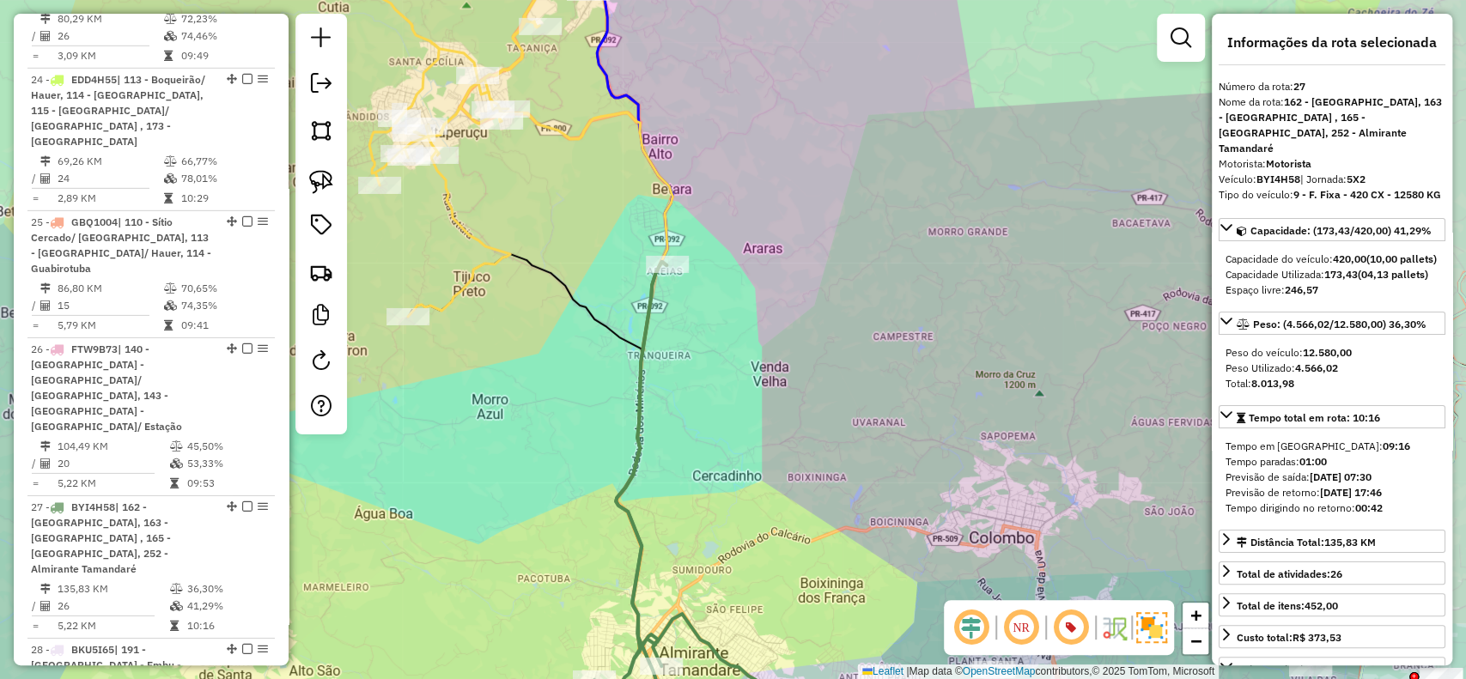
click at [562, 137] on icon at bounding box center [575, 427] width 298 height 640
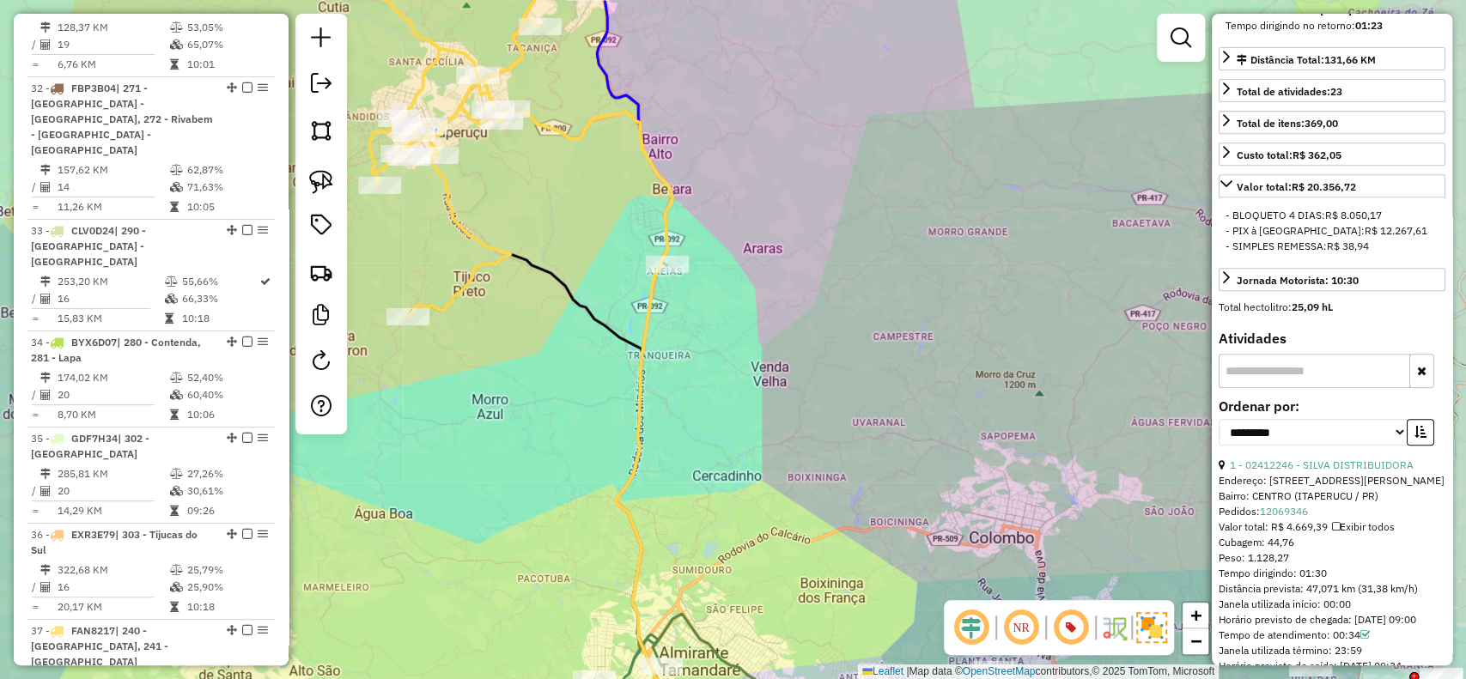
scroll to position [458, 0]
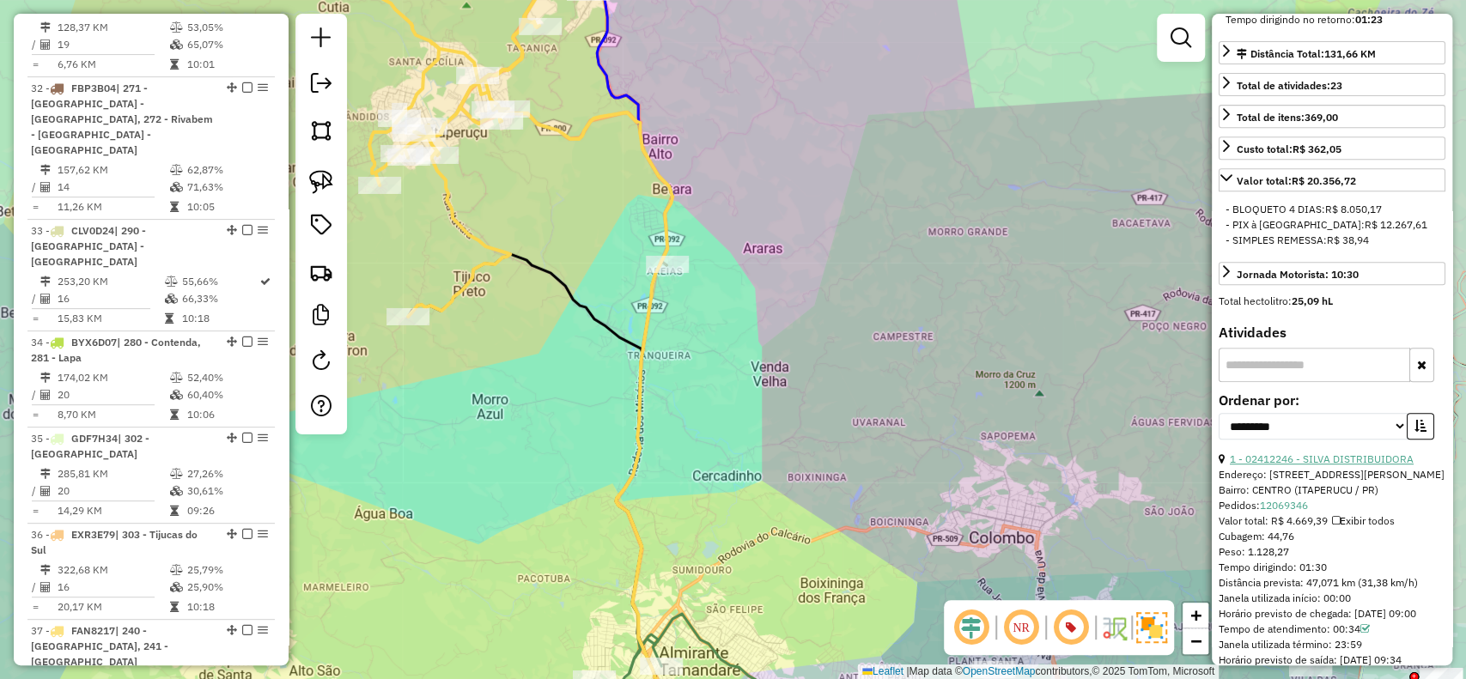
click at [1306, 466] on link "1 - 02412246 - SILVA DISTRIBUIDORA" at bounding box center [1322, 459] width 184 height 13
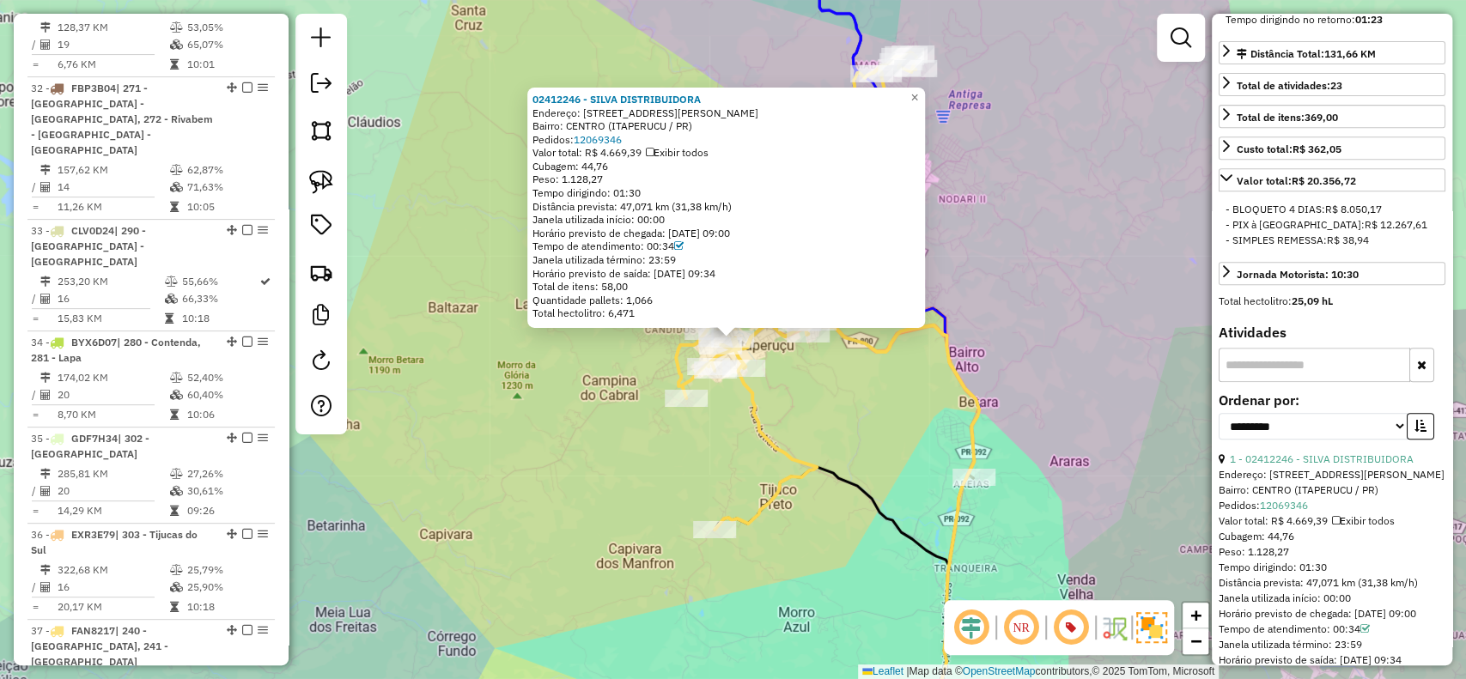
drag, startPoint x: 547, startPoint y: 194, endPoint x: 660, endPoint y: 187, distance: 112.7
click at [660, 187] on div "Tempo dirigindo: 01:30" at bounding box center [726, 193] width 387 height 14
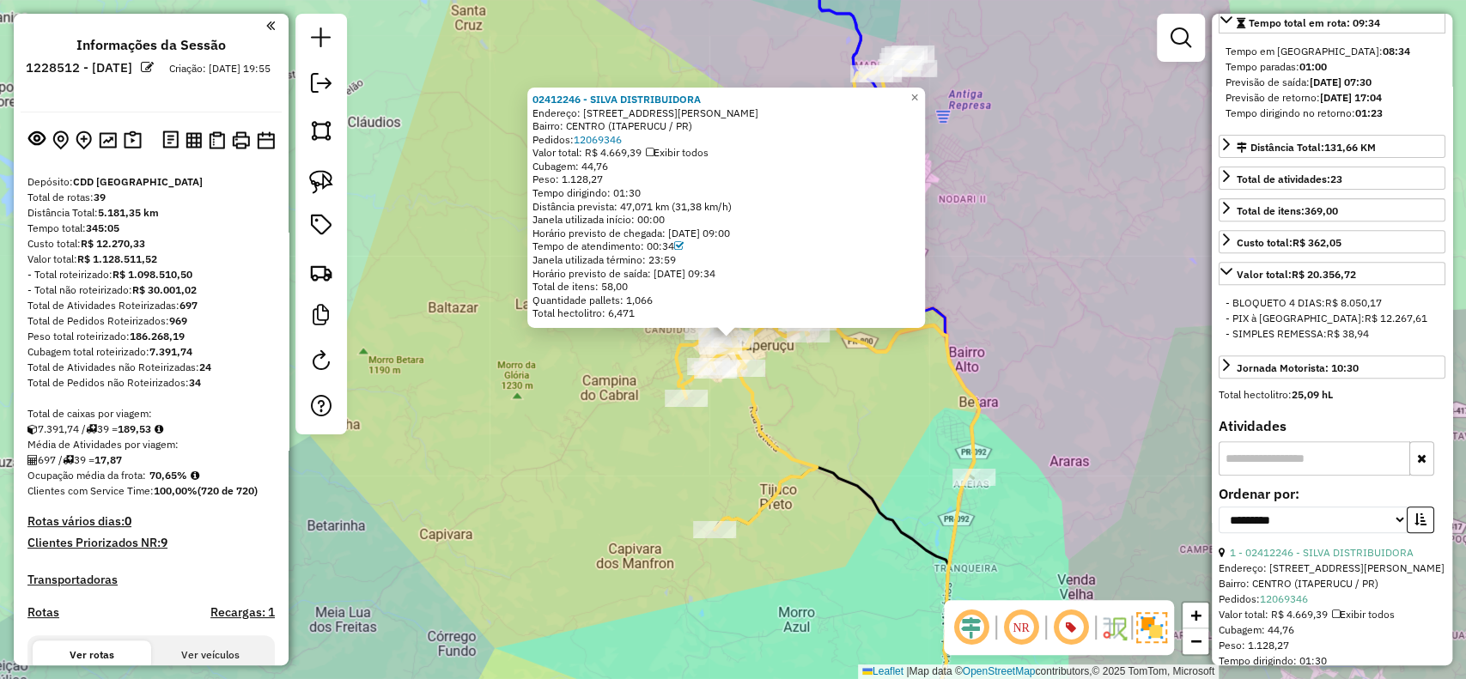
scroll to position [0, 0]
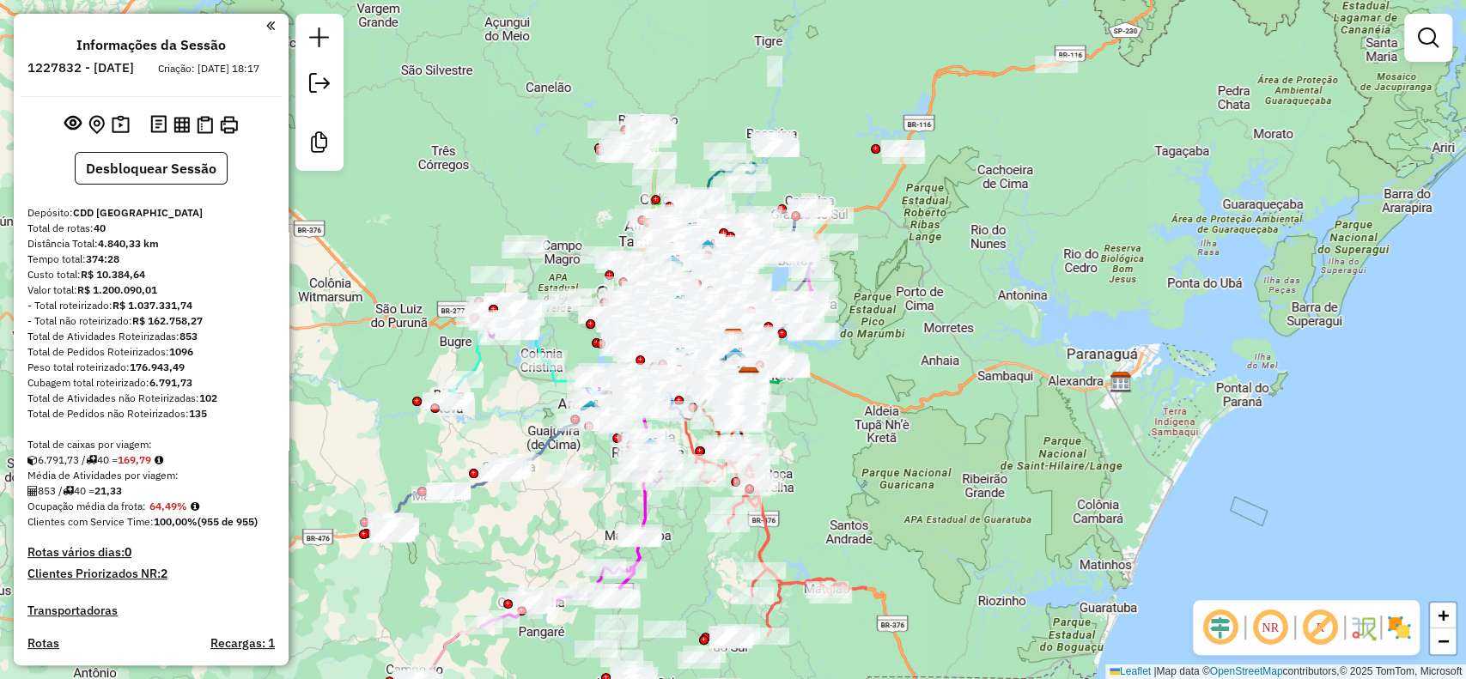
click at [1319, 634] on em at bounding box center [1320, 627] width 41 height 41
click at [1399, 637] on img at bounding box center [1399, 627] width 27 height 27
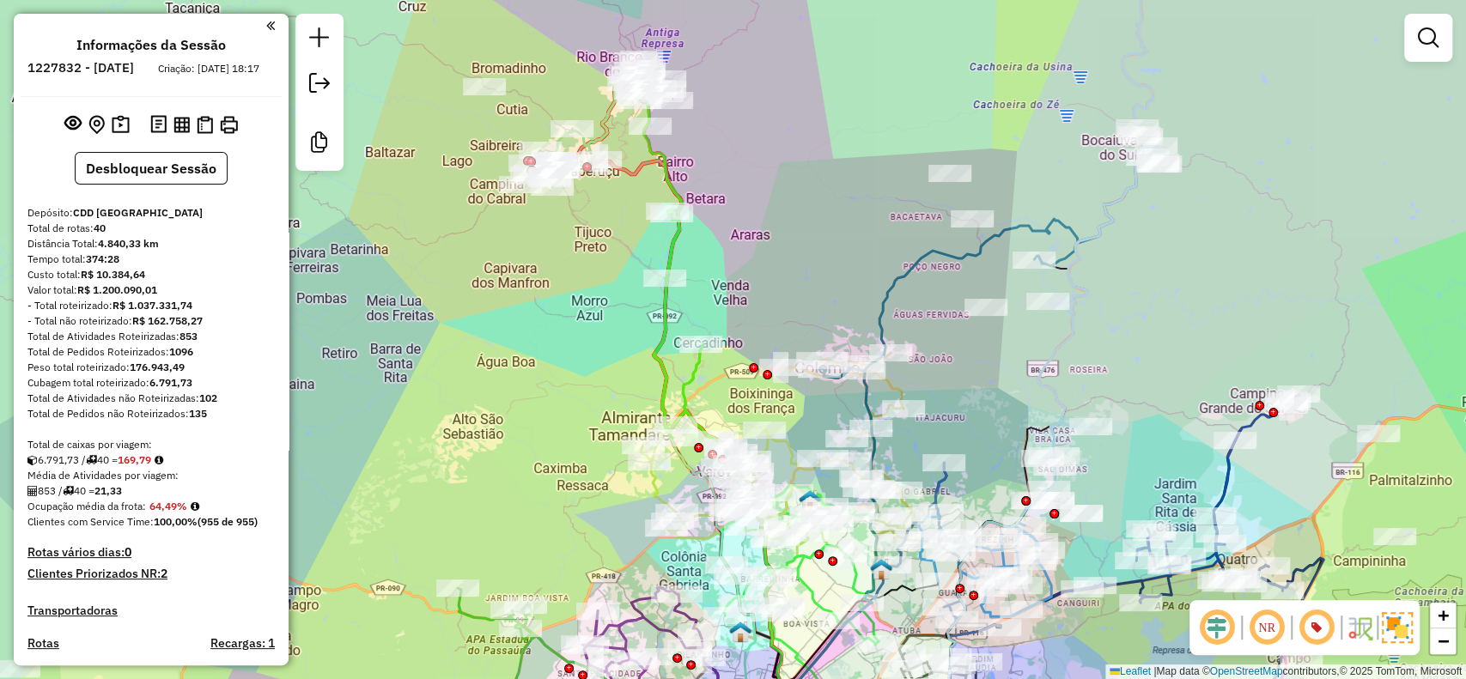
select select "**********"
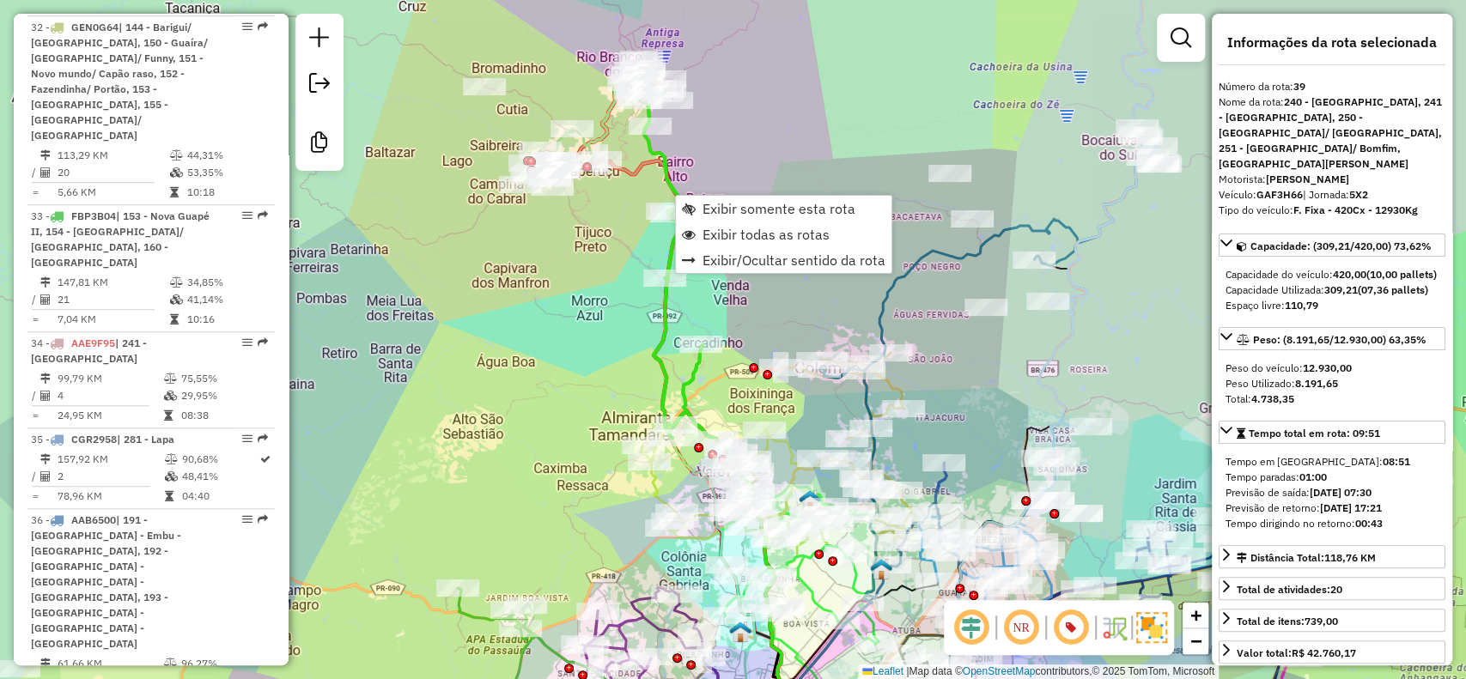
scroll to position [5095, 0]
drag, startPoint x: 1259, startPoint y: 160, endPoint x: 1306, endPoint y: 161, distance: 46.4
click at [1306, 187] on div "Veículo: GAF3H66 | Jornada: 5X2" at bounding box center [1332, 194] width 227 height 15
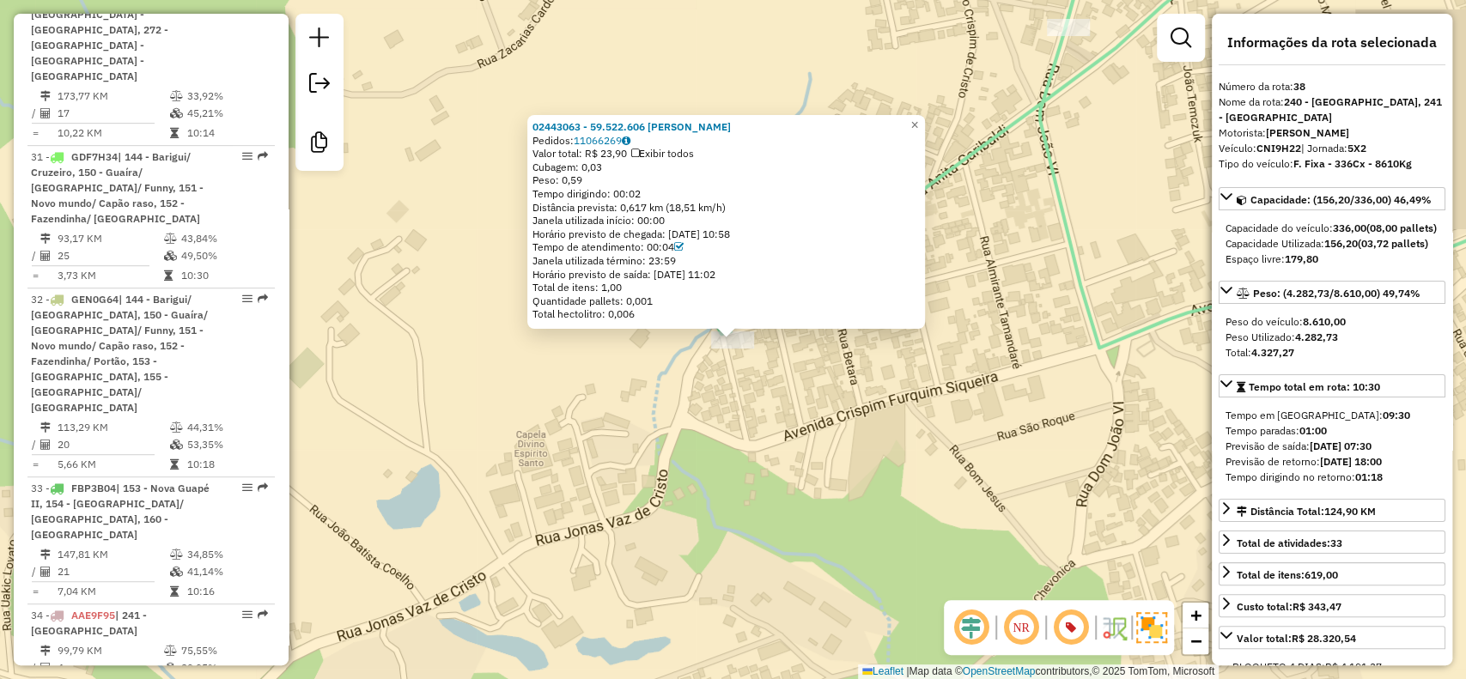
scroll to position [5051, 0]
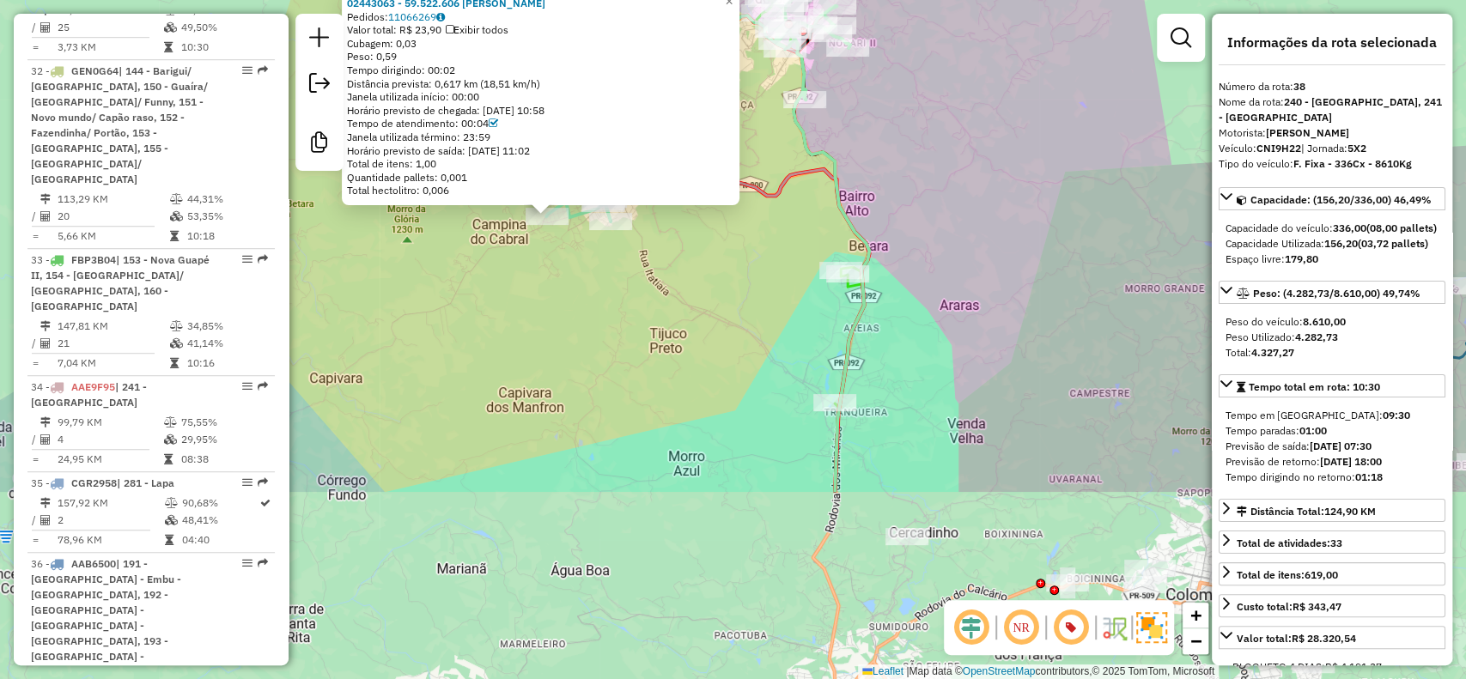
drag, startPoint x: 757, startPoint y: 570, endPoint x: 718, endPoint y: 315, distance: 258.0
click at [718, 315] on div "02443063 - 59.522.606 NADIELE DOS SANTOS Pedidos: 11066269 Valor total: R$ 23,9…" at bounding box center [733, 339] width 1466 height 679
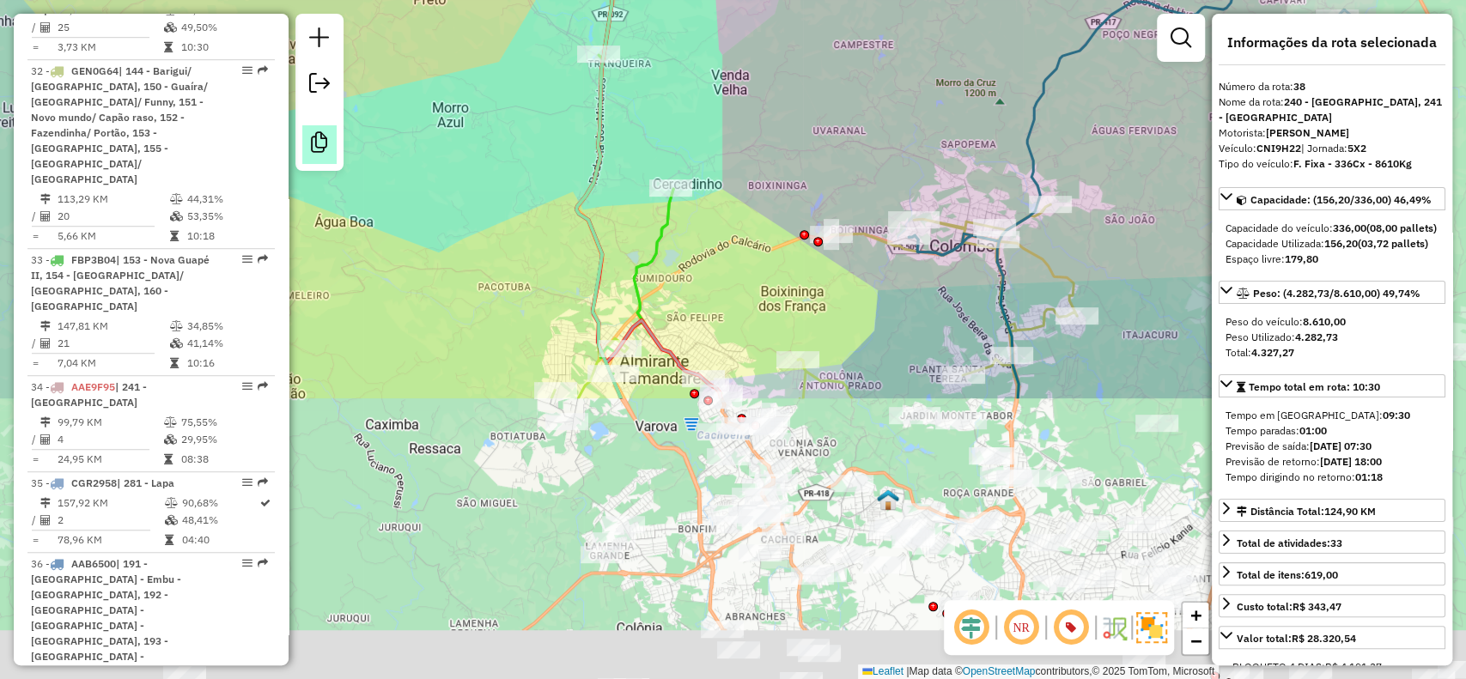
drag, startPoint x: 481, startPoint y: 425, endPoint x: 321, endPoint y: 143, distance: 323.9
click at [321, 143] on hb-router-mapa "Informações da Sessão 1227832 - 11/08/2025 Criação: 09/08/2025 18:17 Desbloquea…" at bounding box center [733, 339] width 1466 height 679
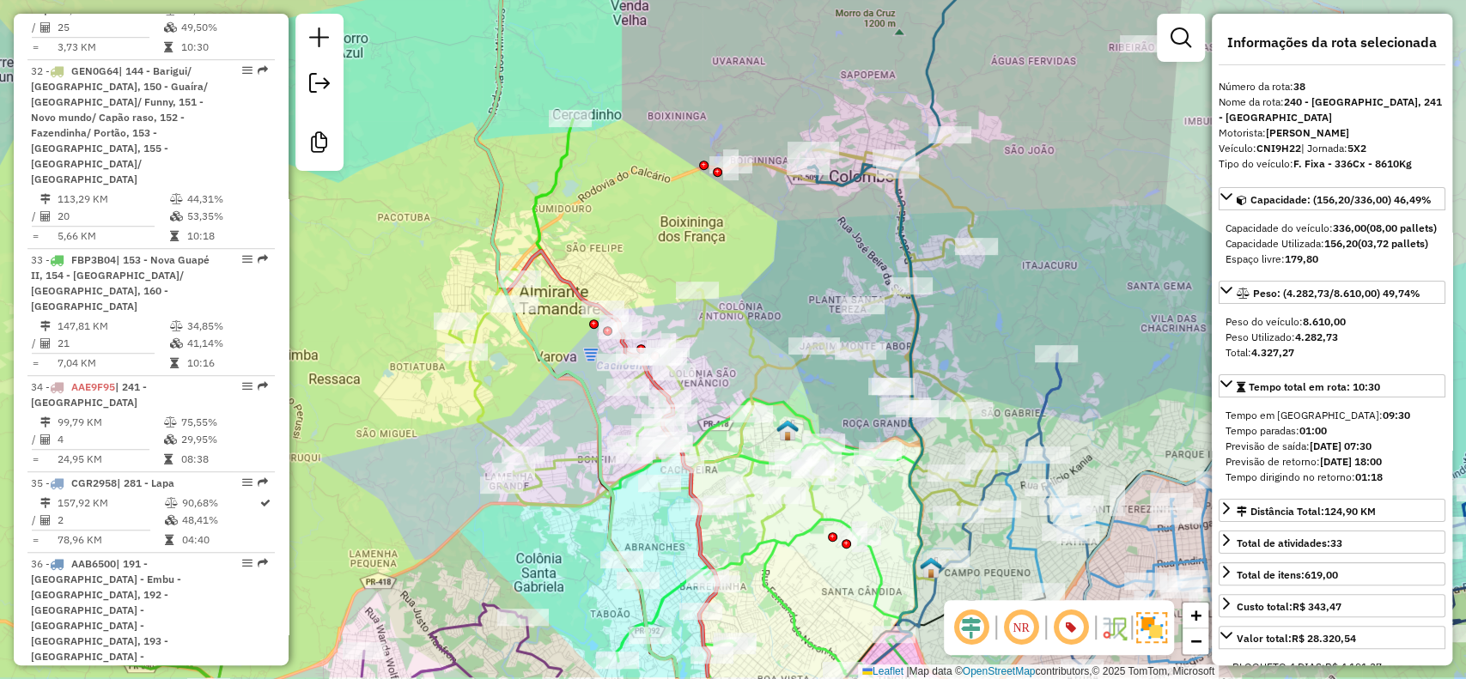
drag, startPoint x: 698, startPoint y: 254, endPoint x: 608, endPoint y: 186, distance: 112.7
click at [608, 186] on div "02443063 - 59.522.606 NADIELE DOS SANTOS Pedidos: 11066269 Valor total: R$ 23,9…" at bounding box center [733, 339] width 1466 height 679
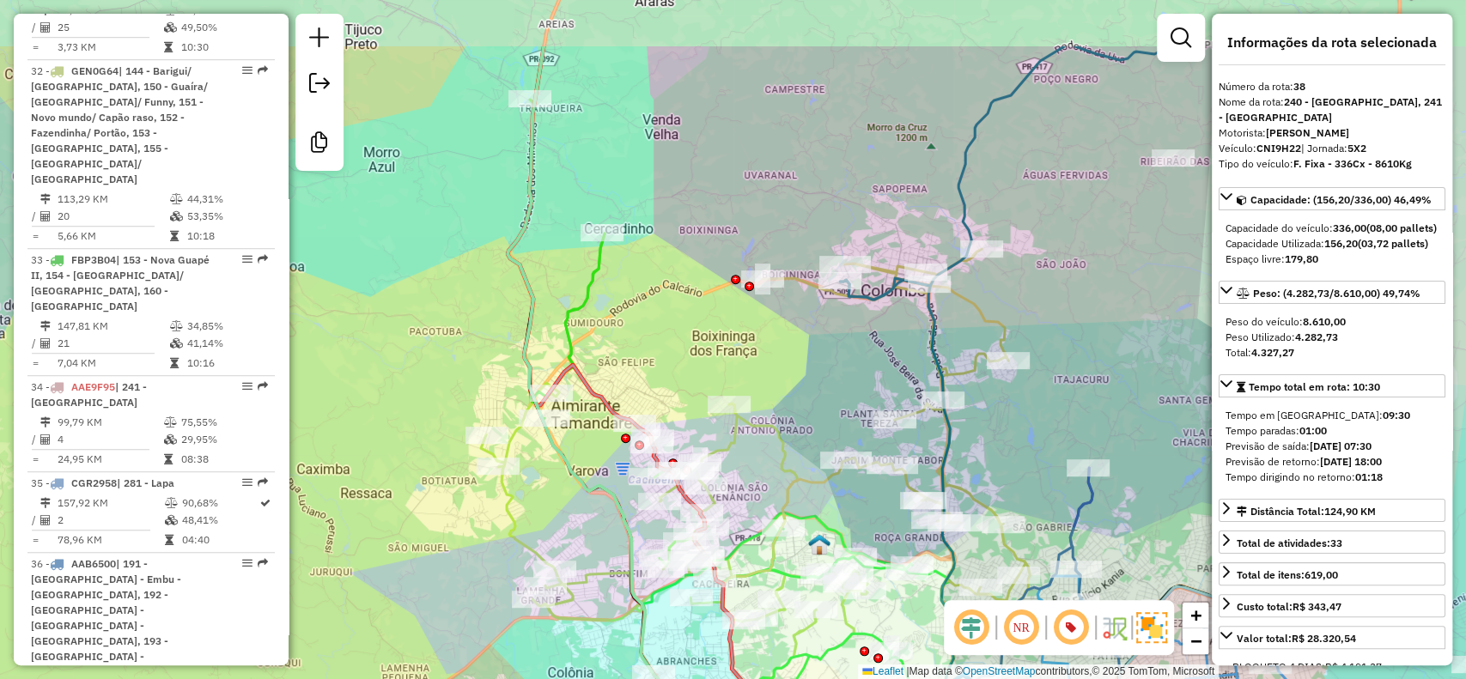
drag, startPoint x: 609, startPoint y: 185, endPoint x: 641, endPoint y: 299, distance: 118.6
click at [641, 299] on div "02443063 - 59.522.606 NADIELE DOS SANTOS Pedidos: 11066269 Valor total: R$ 23,9…" at bounding box center [733, 339] width 1466 height 679
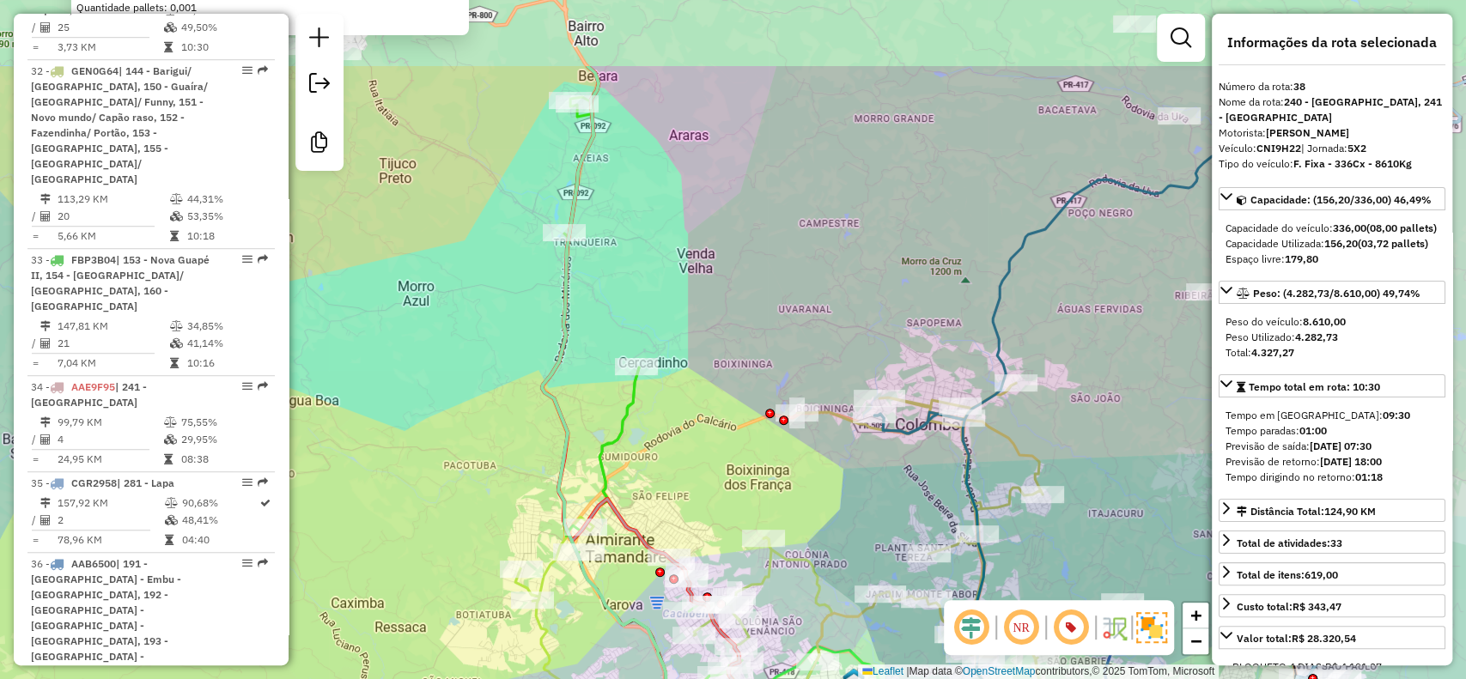
drag, startPoint x: 580, startPoint y: 51, endPoint x: 619, endPoint y: 193, distance: 147.7
click at [619, 193] on div "02443063 - 59.522.606 NADIELE DOS SANTOS Pedidos: 11066269 Valor total: R$ 23,9…" at bounding box center [733, 339] width 1466 height 679
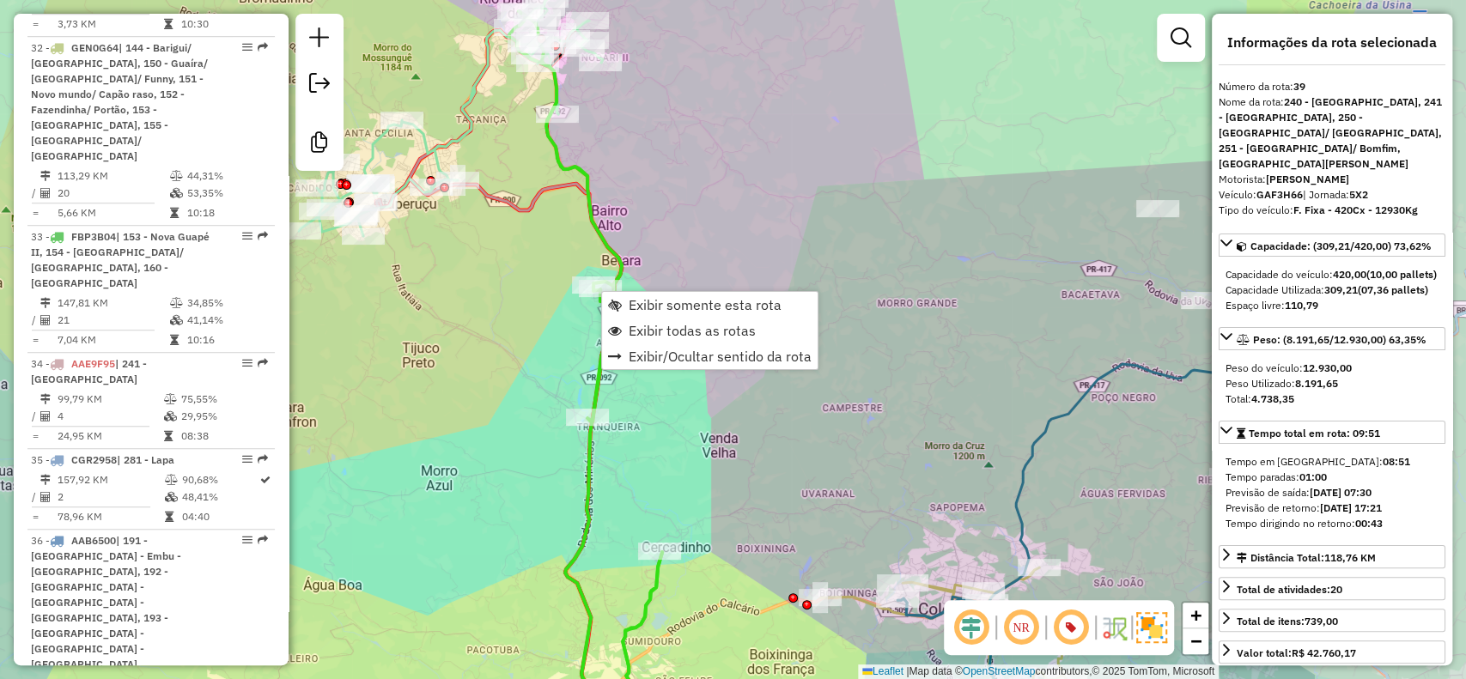
scroll to position [5095, 0]
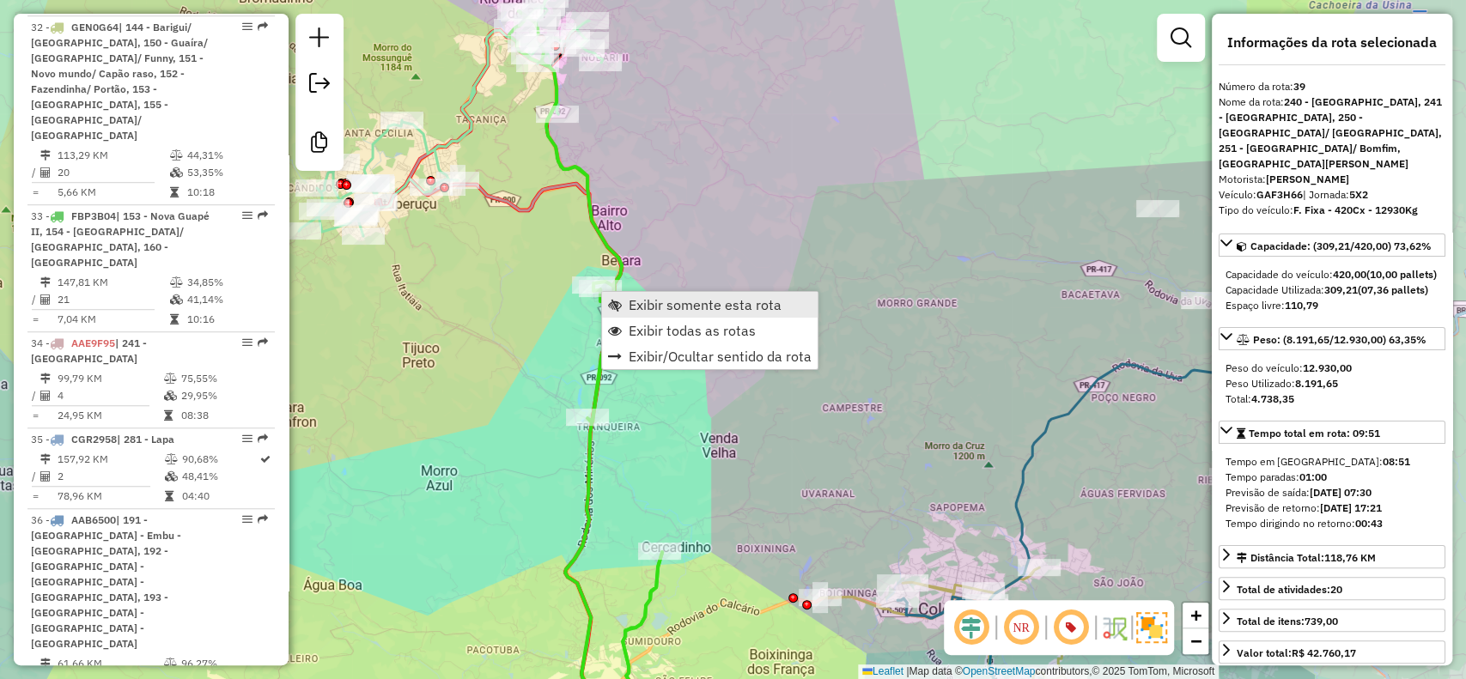
click at [617, 296] on link "Exibir somente esta rota" at bounding box center [710, 305] width 216 height 26
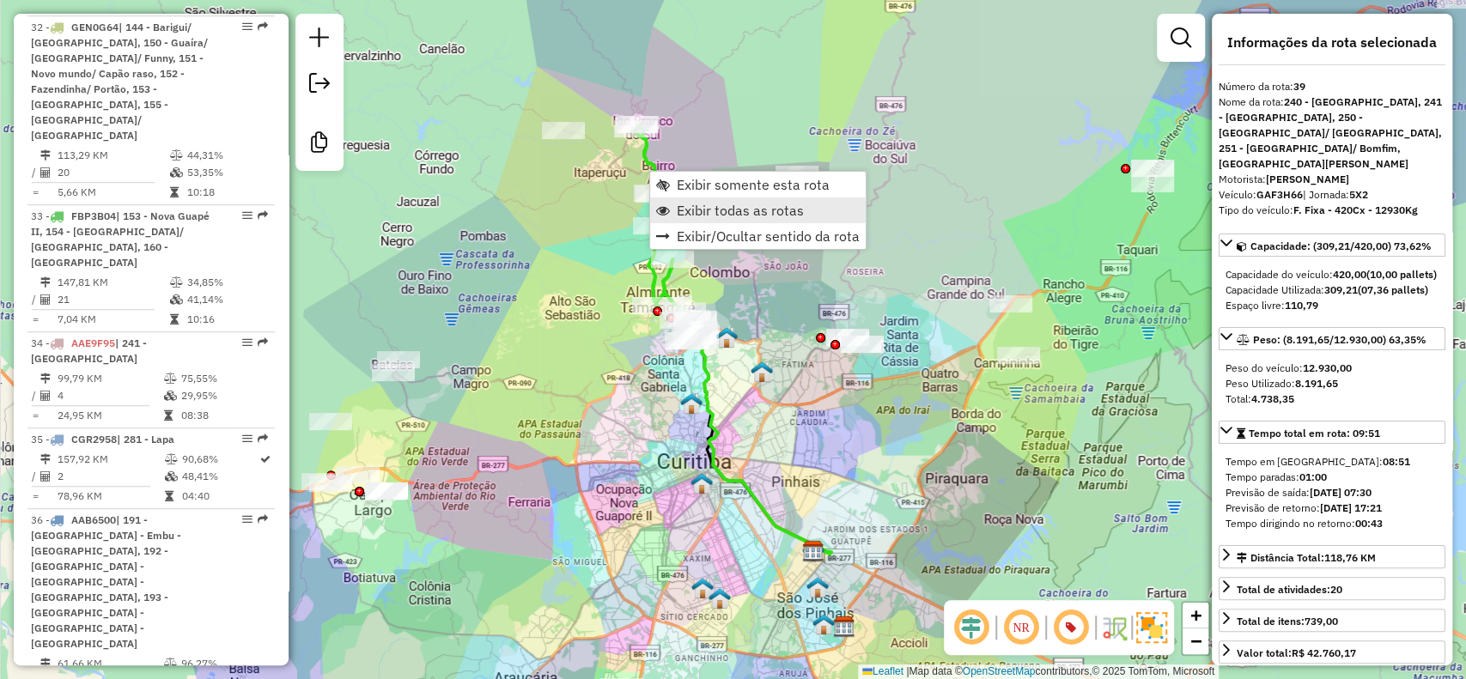
click at [680, 208] on span "Exibir todas as rotas" at bounding box center [740, 211] width 127 height 14
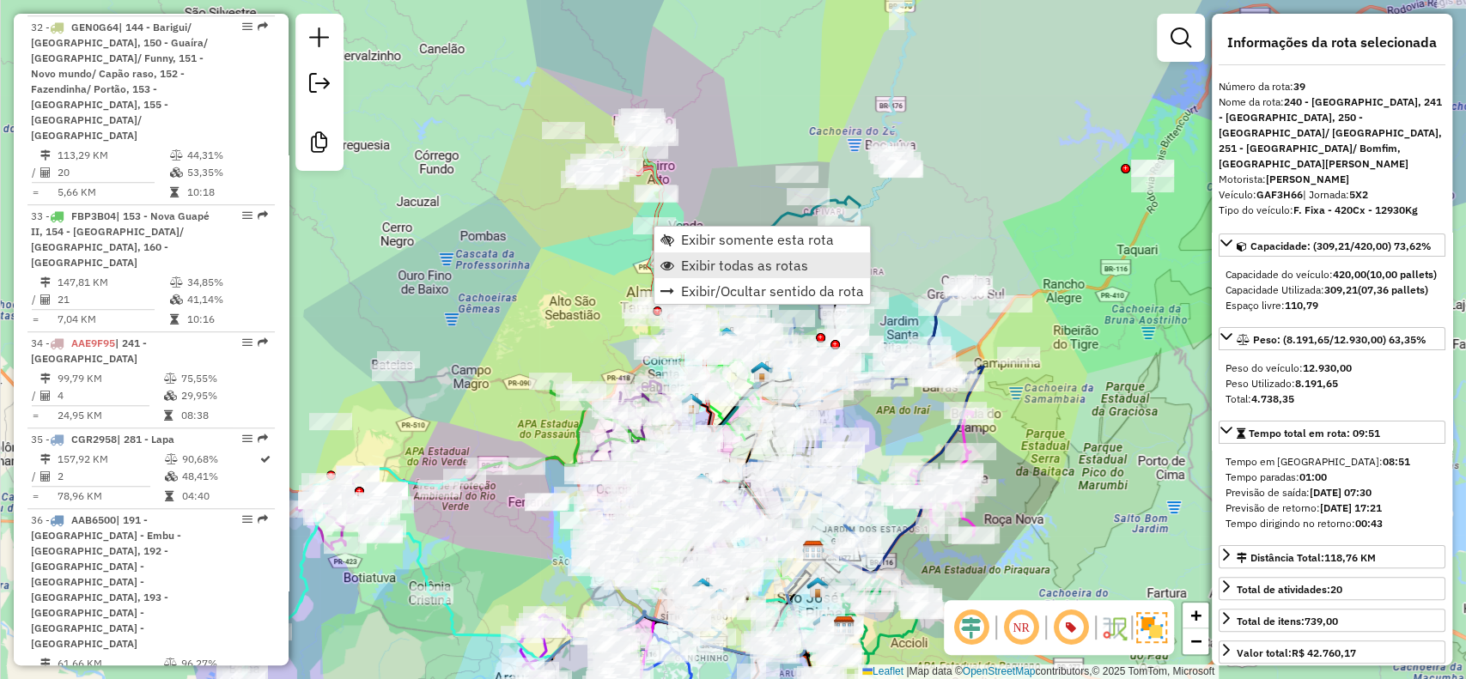
click at [706, 273] on link "Exibir todas as rotas" at bounding box center [763, 266] width 216 height 26
click at [719, 244] on span "Exibir somente esta rota" at bounding box center [755, 238] width 153 height 14
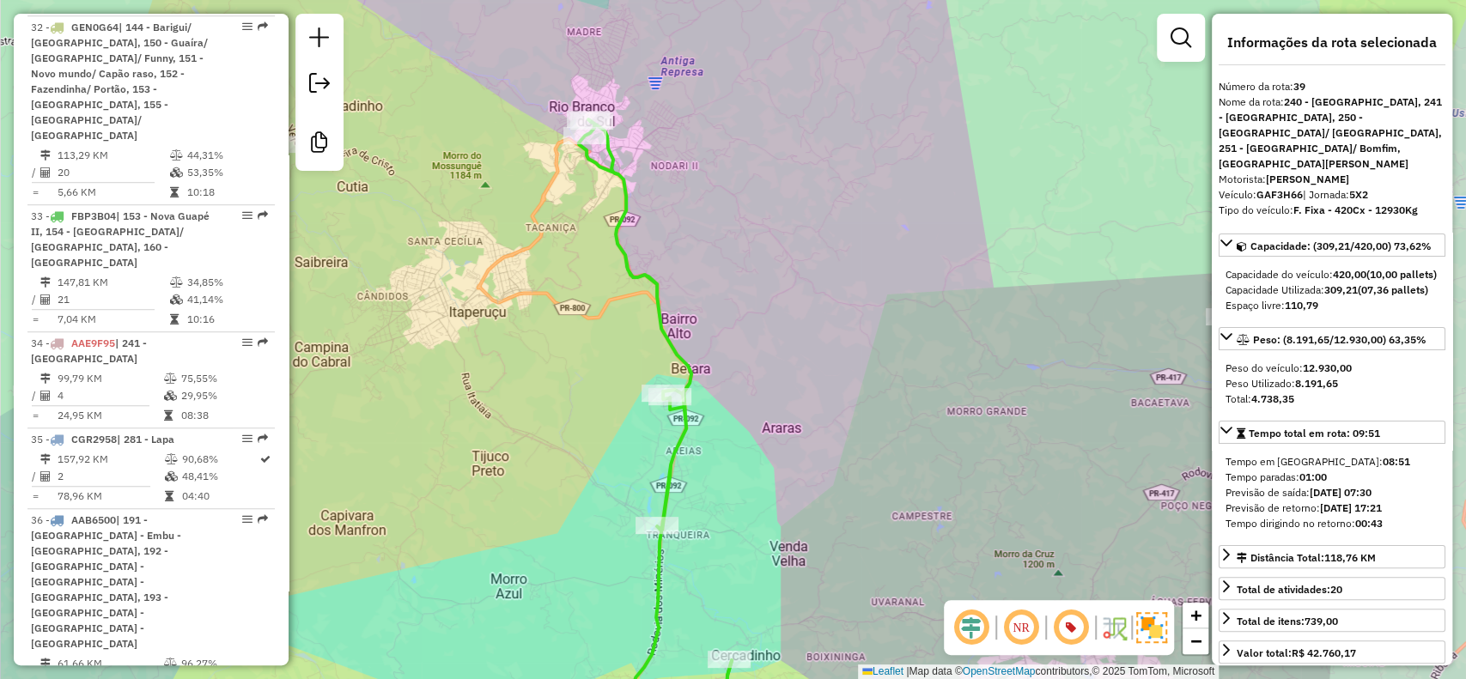
click at [628, 246] on icon at bounding box center [655, 433] width 153 height 628
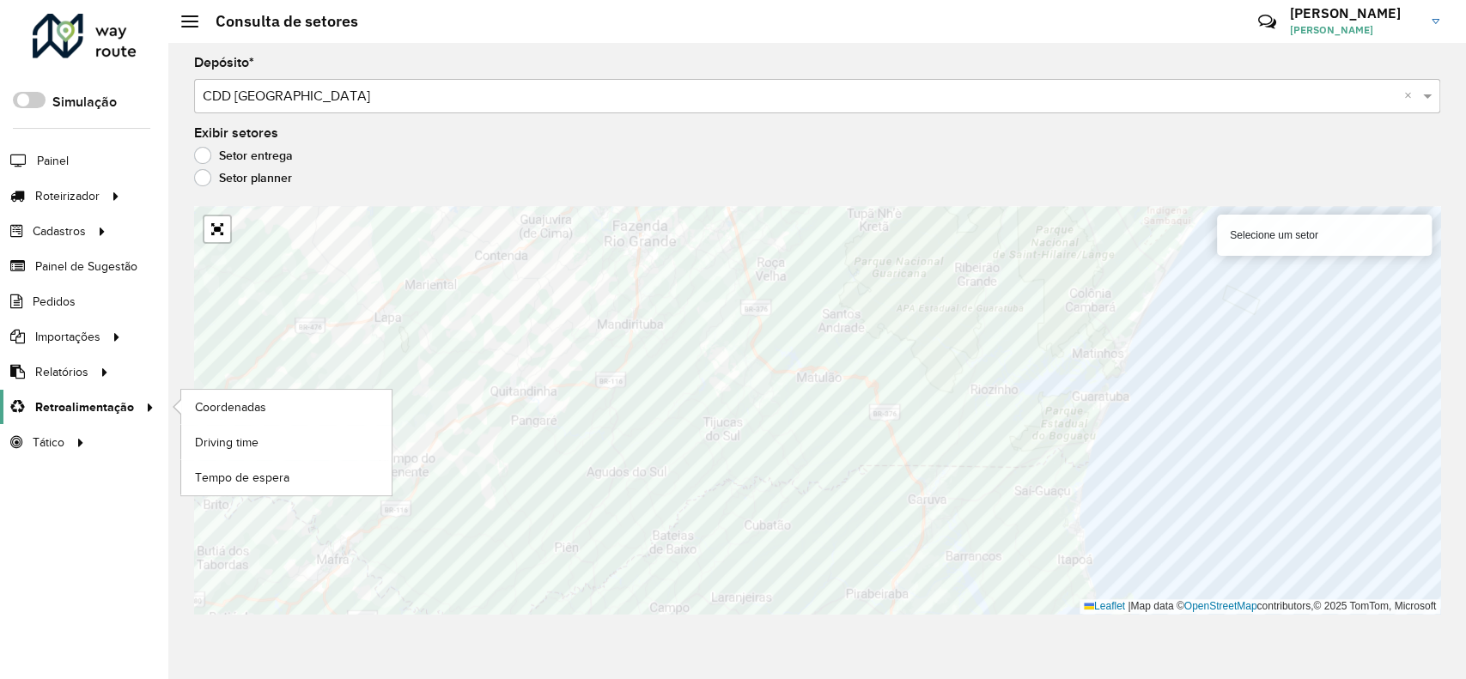
click at [88, 405] on span "Retroalimentação" at bounding box center [84, 408] width 99 height 18
click at [247, 443] on span "Driving time" at bounding box center [229, 443] width 68 height 18
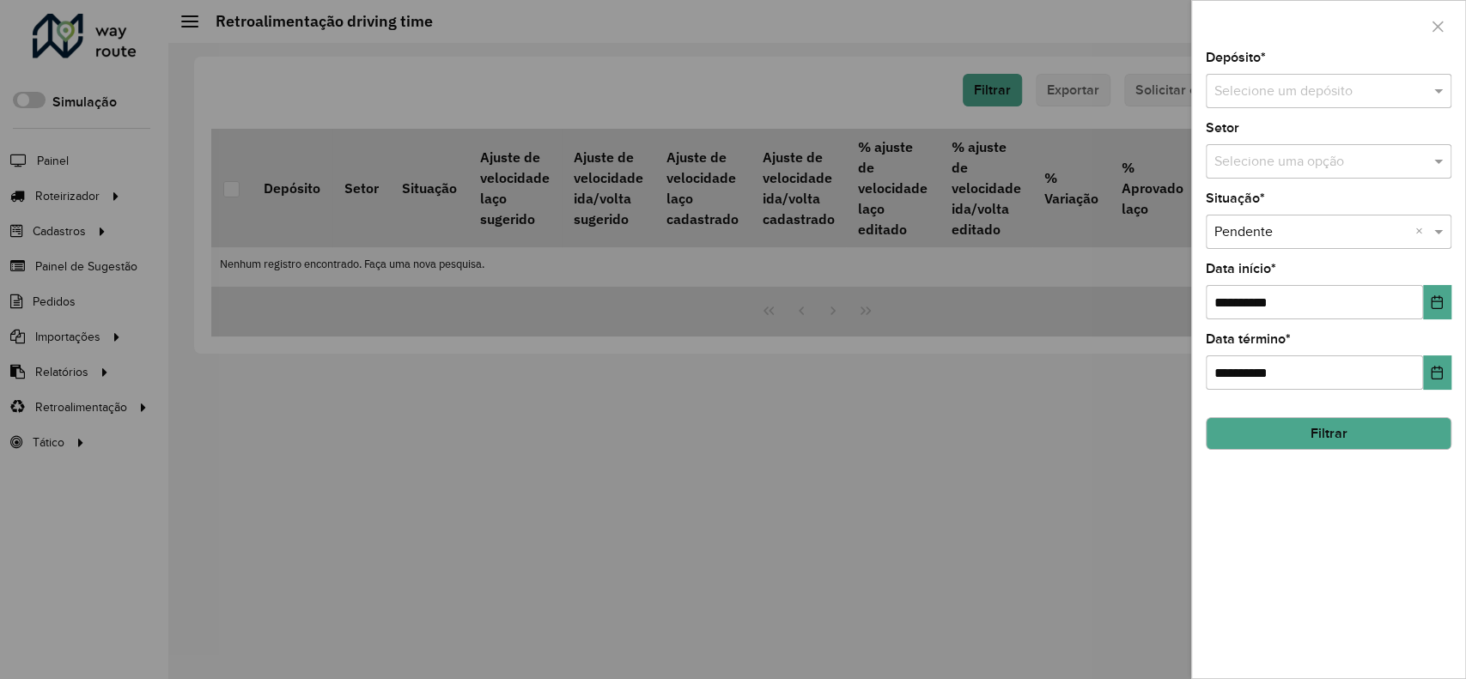
click at [1218, 85] on input "text" at bounding box center [1312, 92] width 194 height 21
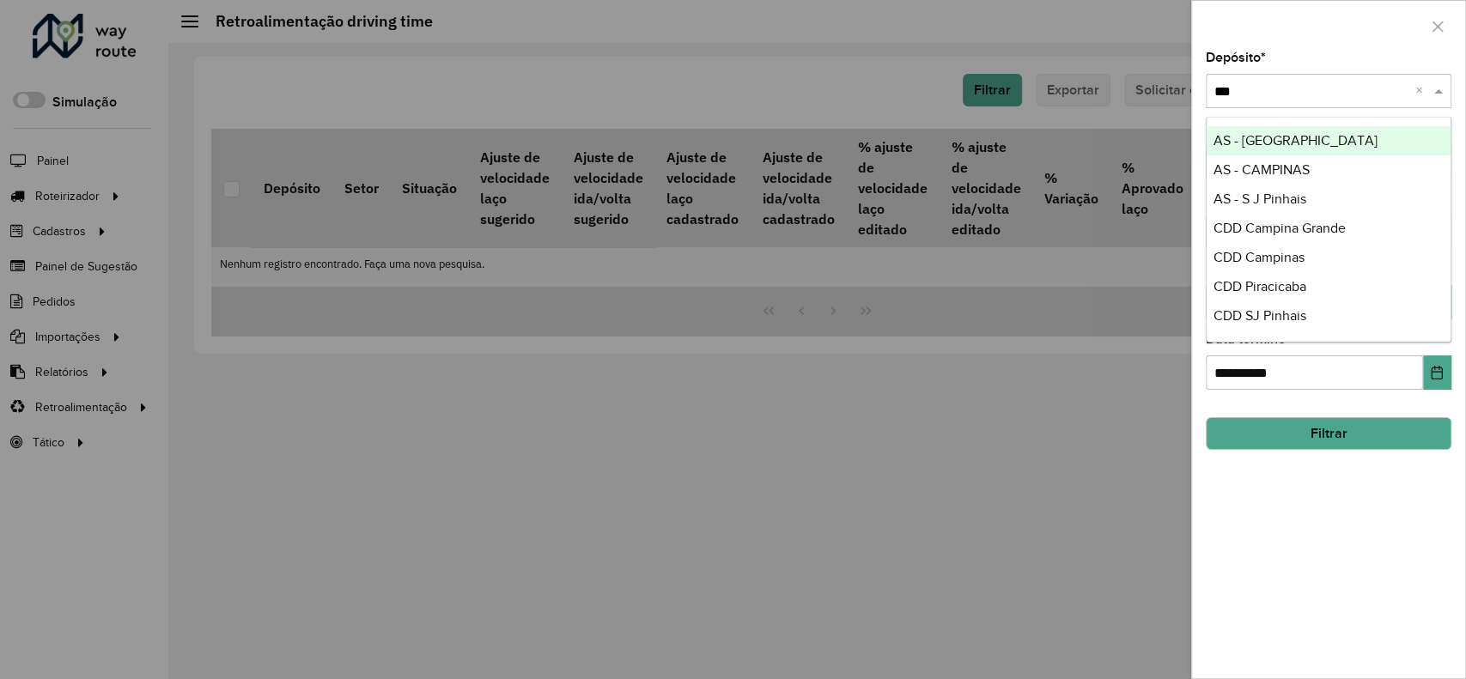
type input "****"
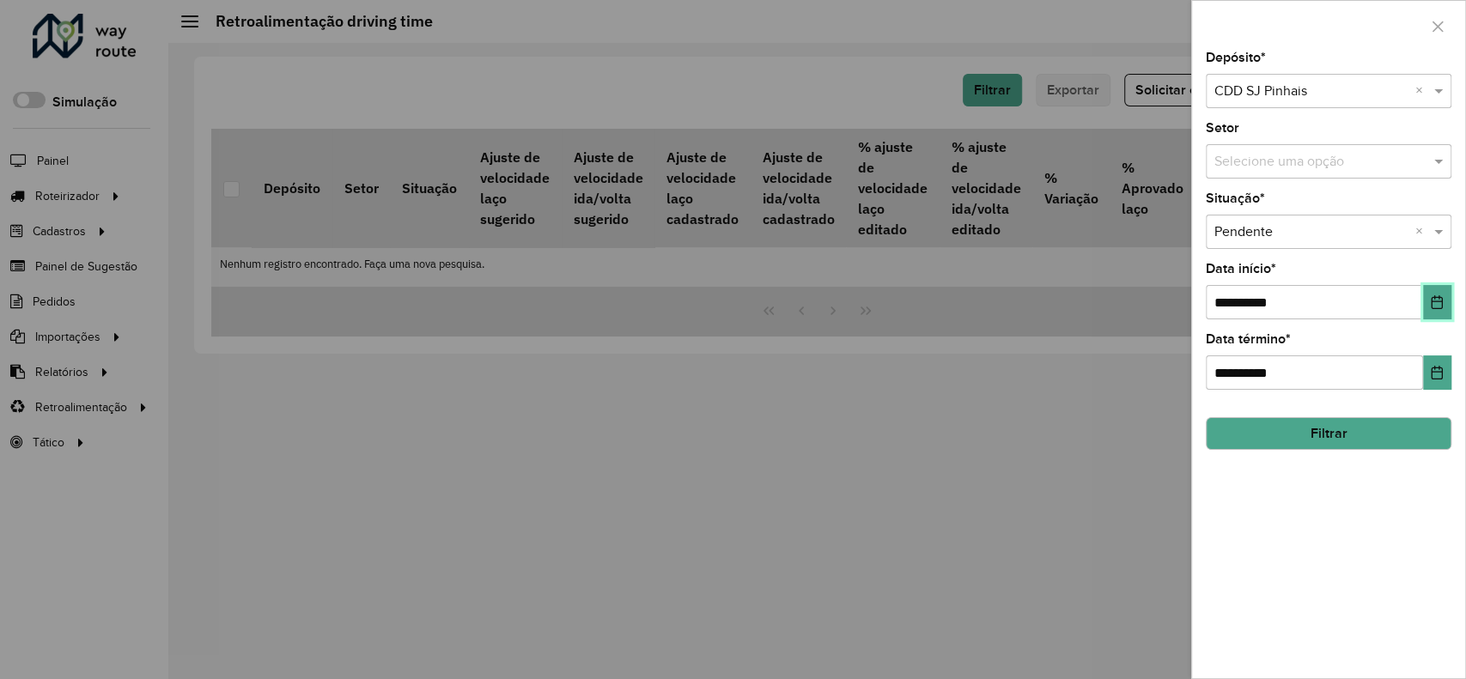
click at [1443, 302] on icon "Choose Date" at bounding box center [1437, 303] width 14 height 14
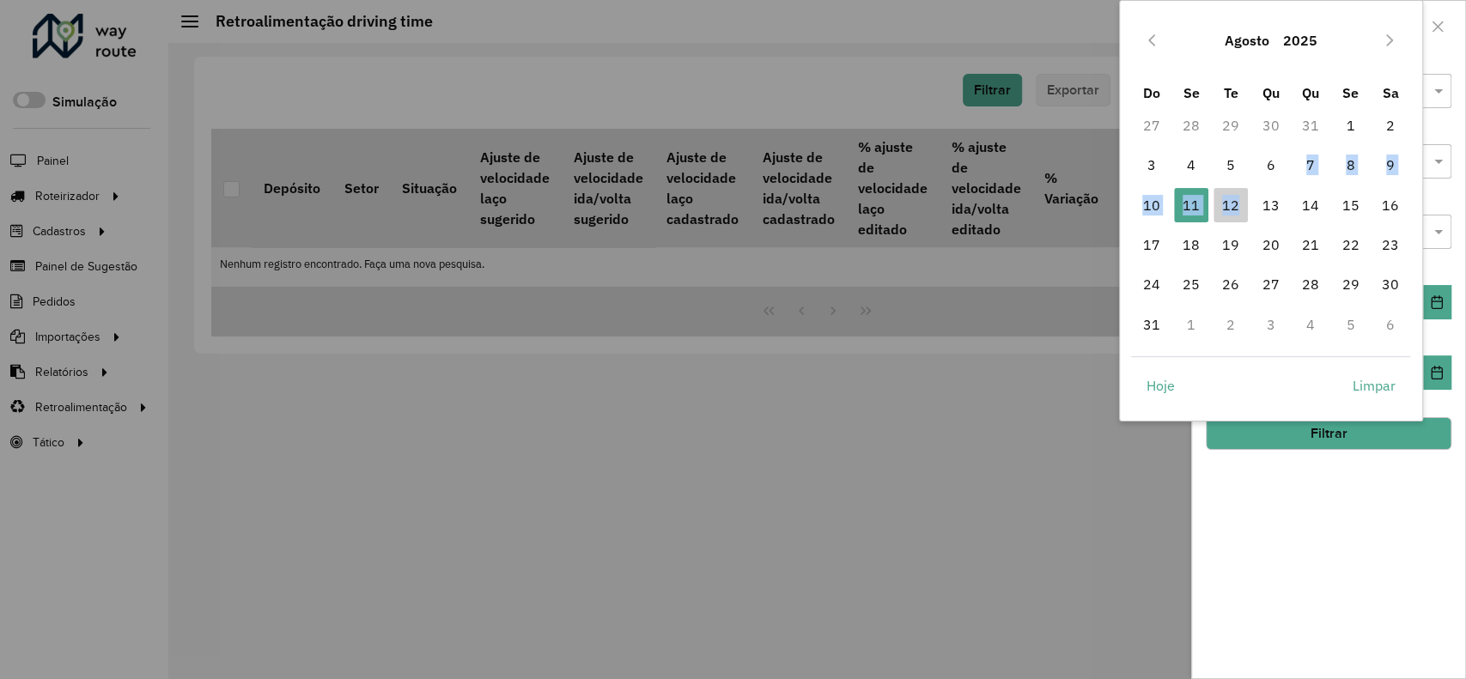
drag, startPoint x: 1241, startPoint y: 205, endPoint x: 1325, endPoint y: 143, distance: 103.8
click at [1315, 151] on tbody "27 28 29 30 31 1 2 3 4 5 6 7 8 9 10 11 11 12 13 14 15 16 17 18 19 20 21 22 23 2…" at bounding box center [1270, 225] width 279 height 239
click at [1352, 125] on span "1" at bounding box center [1350, 125] width 34 height 34
type input "**********"
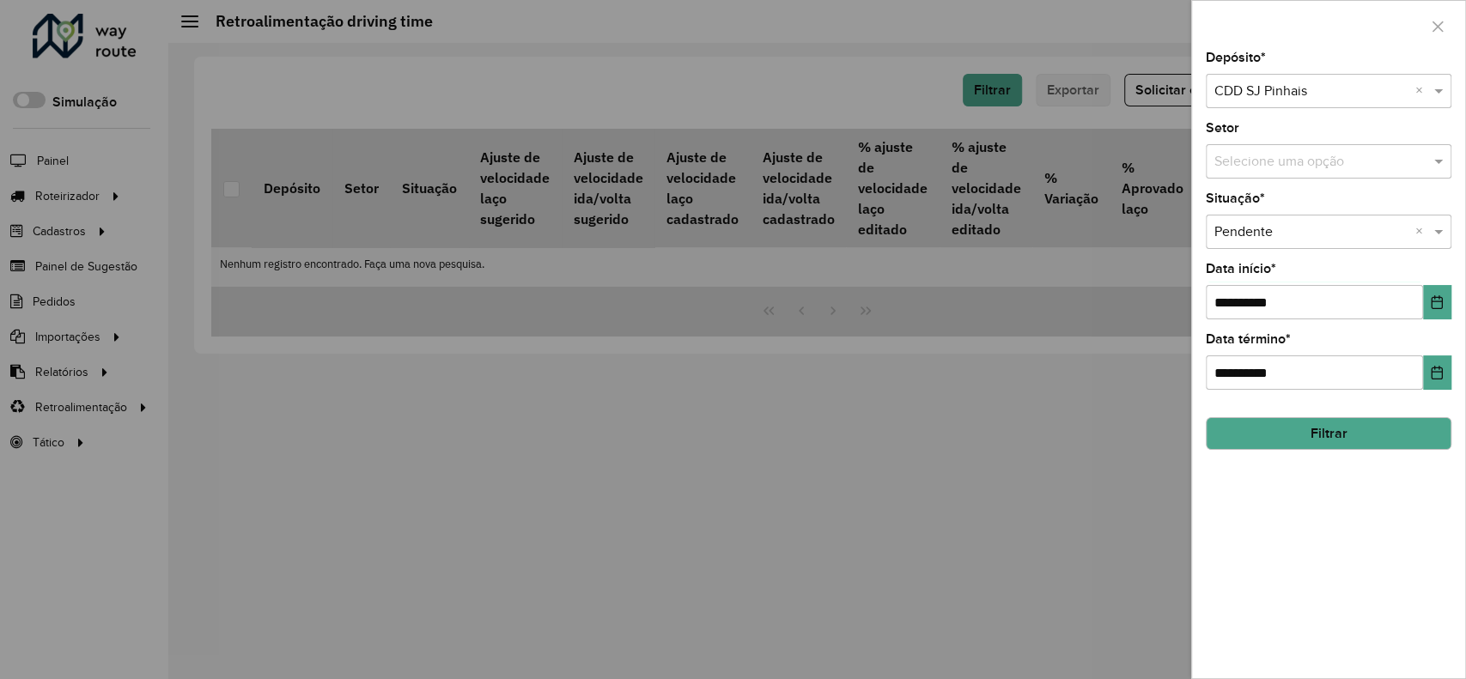
click at [1309, 432] on button "Filtrar" at bounding box center [1329, 433] width 246 height 33
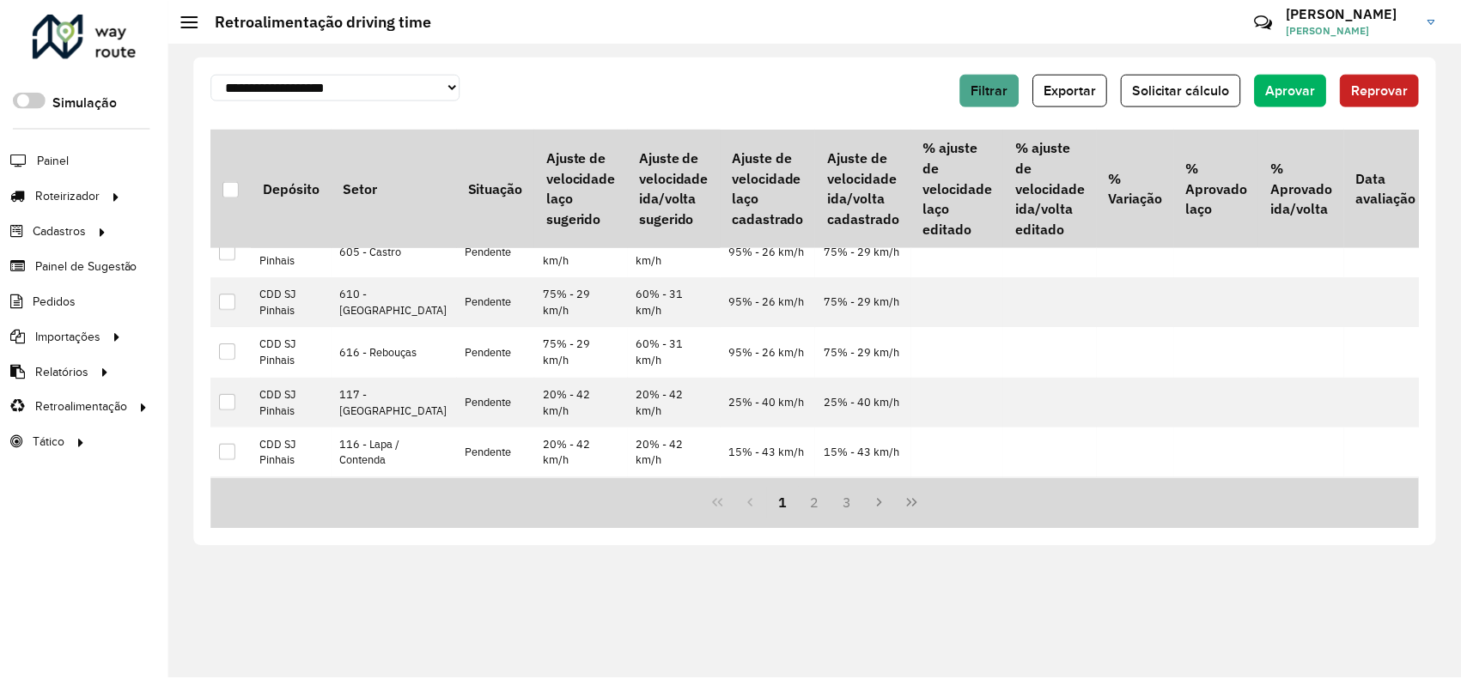
scroll to position [893, 0]
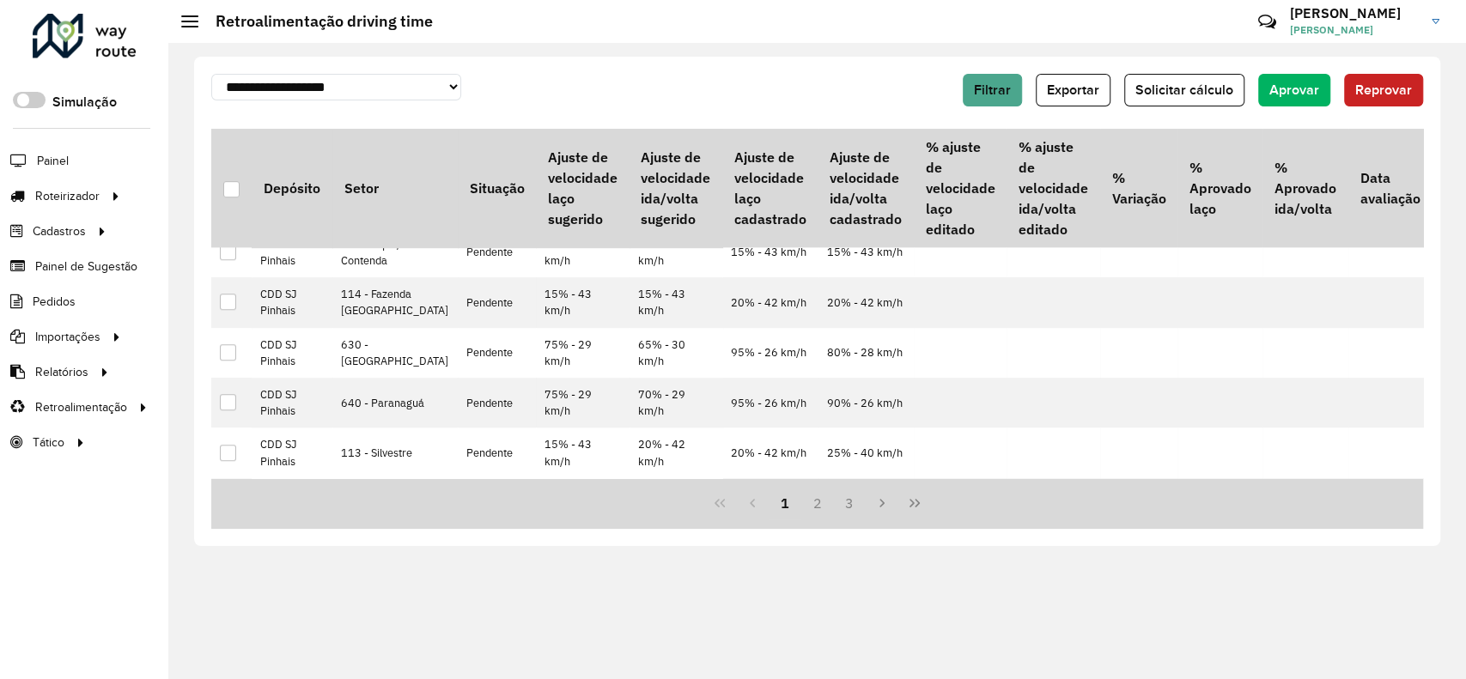
click at [40, 109] on p-inputswitch at bounding box center [29, 103] width 33 height 15
click at [43, 98] on span at bounding box center [29, 100] width 33 height 16
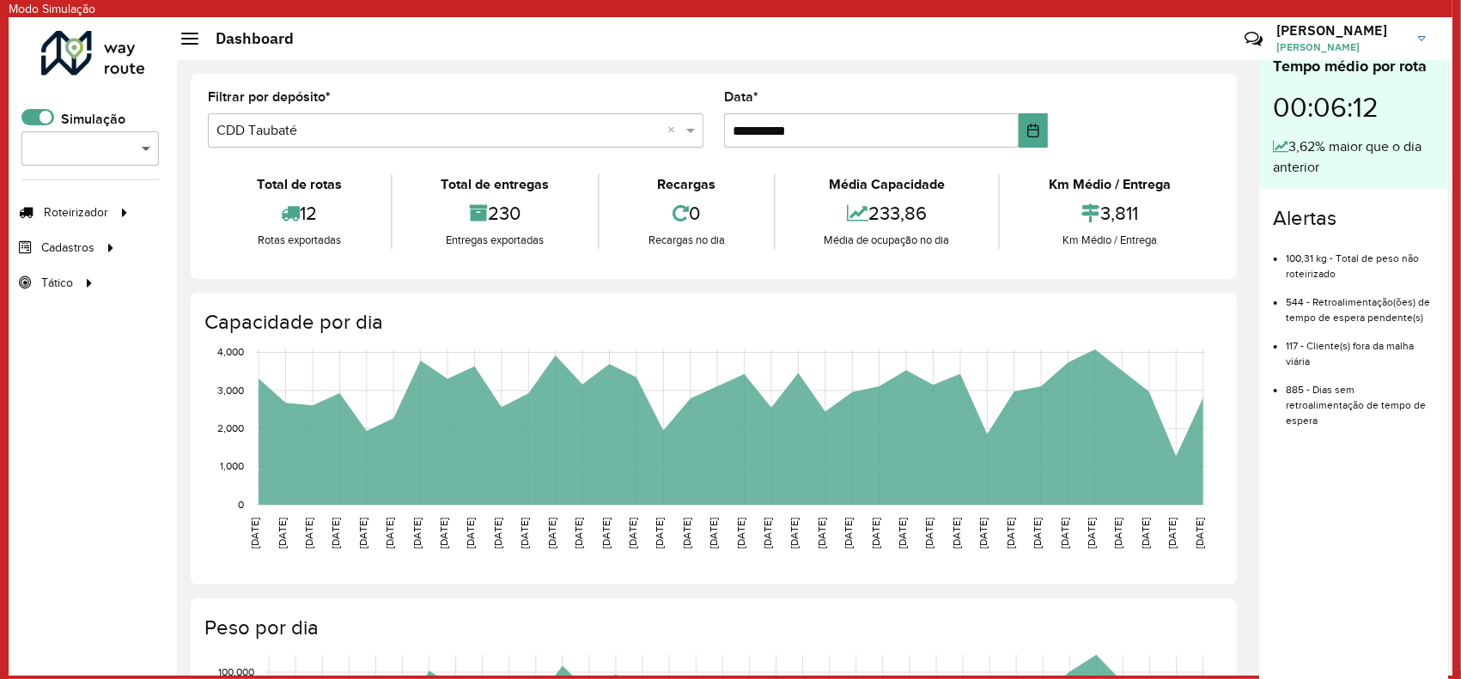
click at [144, 157] on span at bounding box center [147, 148] width 21 height 21
type input "***"
click at [117, 317] on div "Roteirizador AmbevTech Simulação Selecione... × *** Roteirizador Entregas Cadas…" at bounding box center [93, 346] width 168 height 659
click at [92, 216] on span "Roteirizador" at bounding box center [78, 213] width 68 height 18
click at [217, 280] on span "Modo Simulação" at bounding box center [250, 283] width 92 height 18
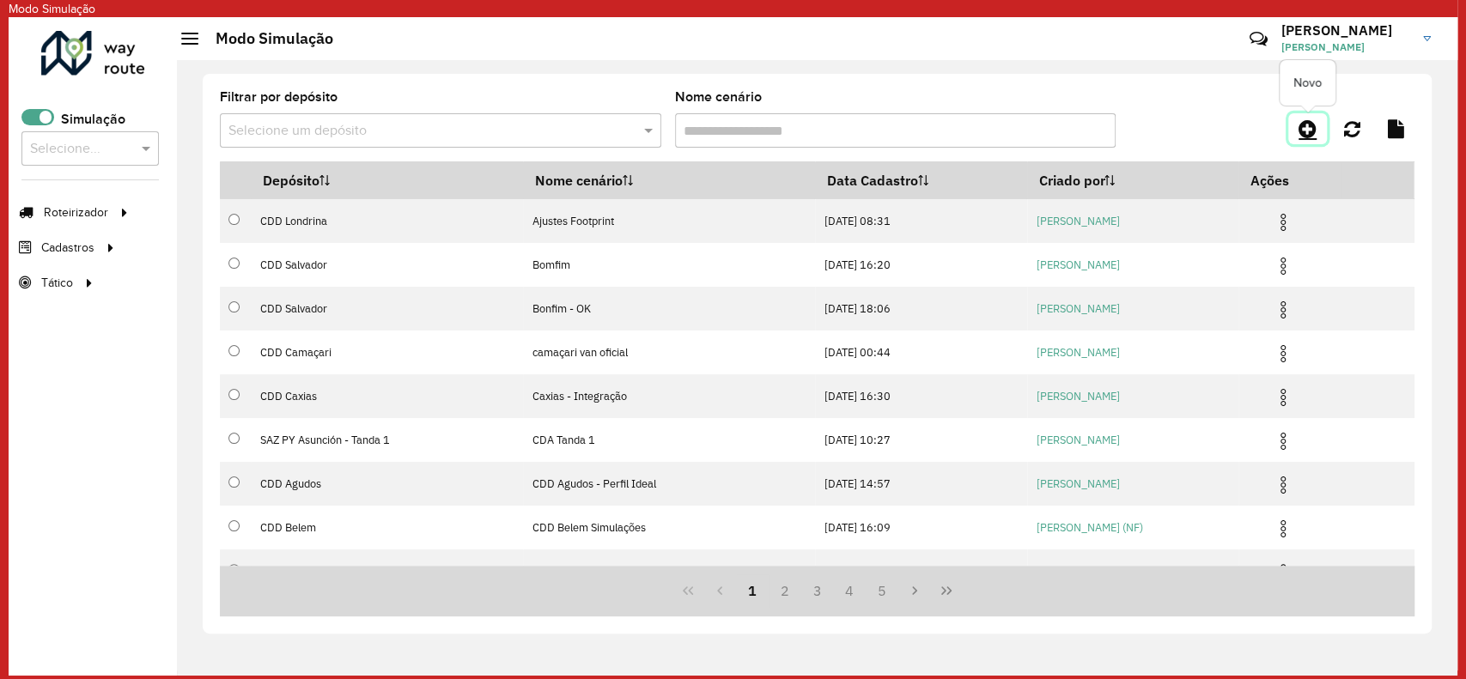
click at [1297, 141] on link at bounding box center [1308, 128] width 39 height 31
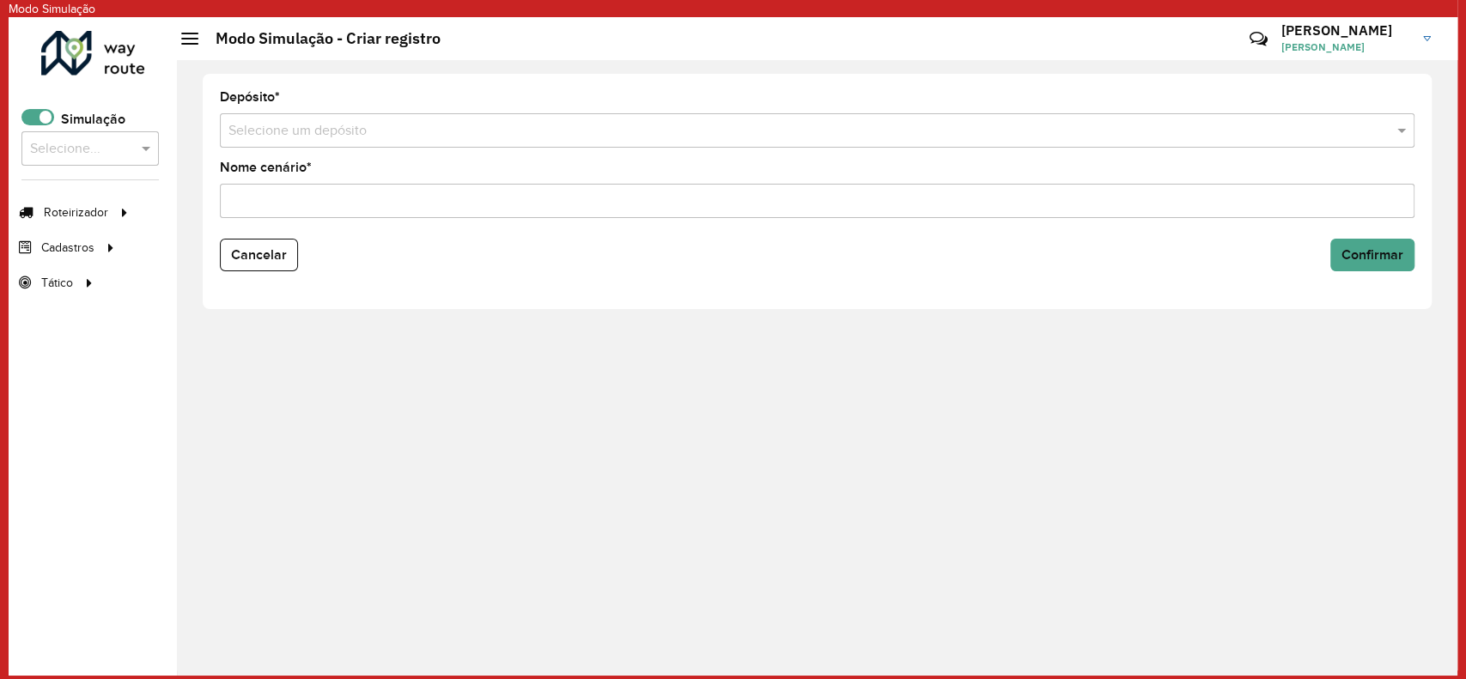
click at [324, 126] on input "text" at bounding box center [800, 131] width 1143 height 21
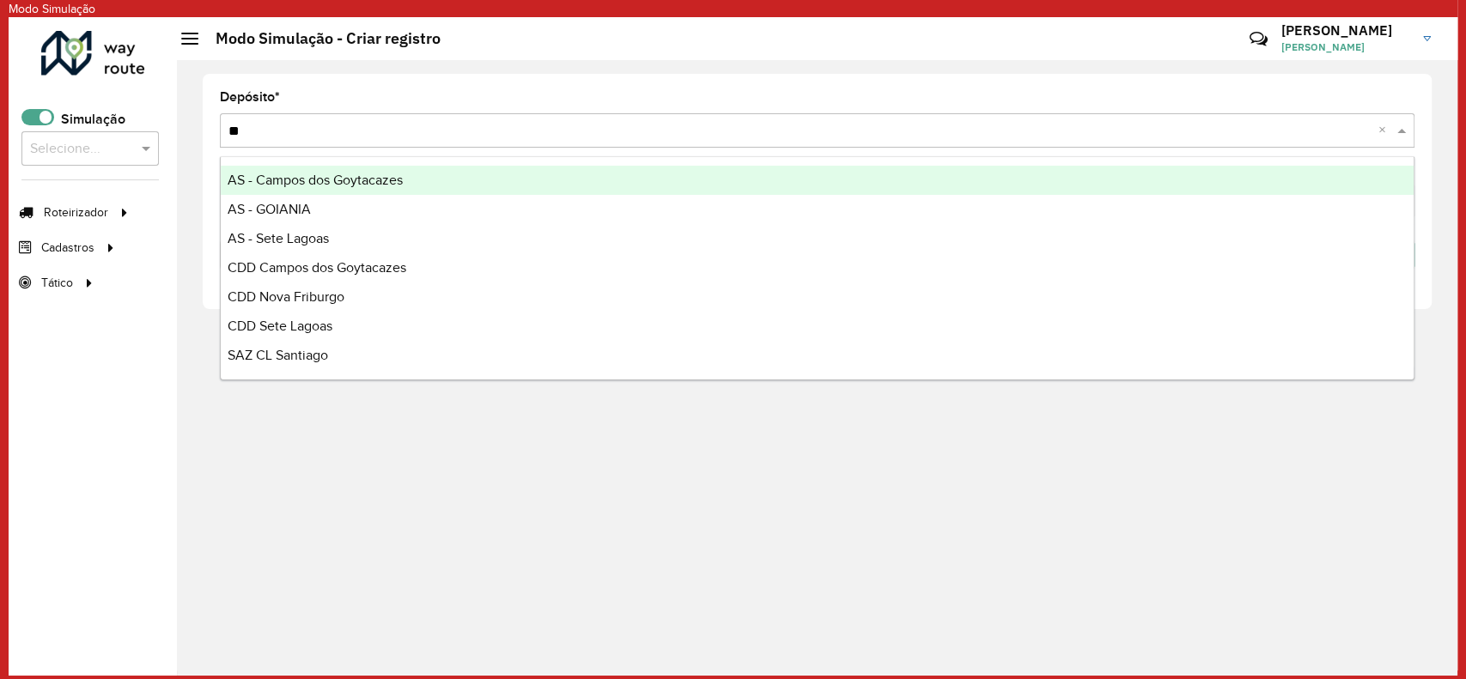
type input "***"
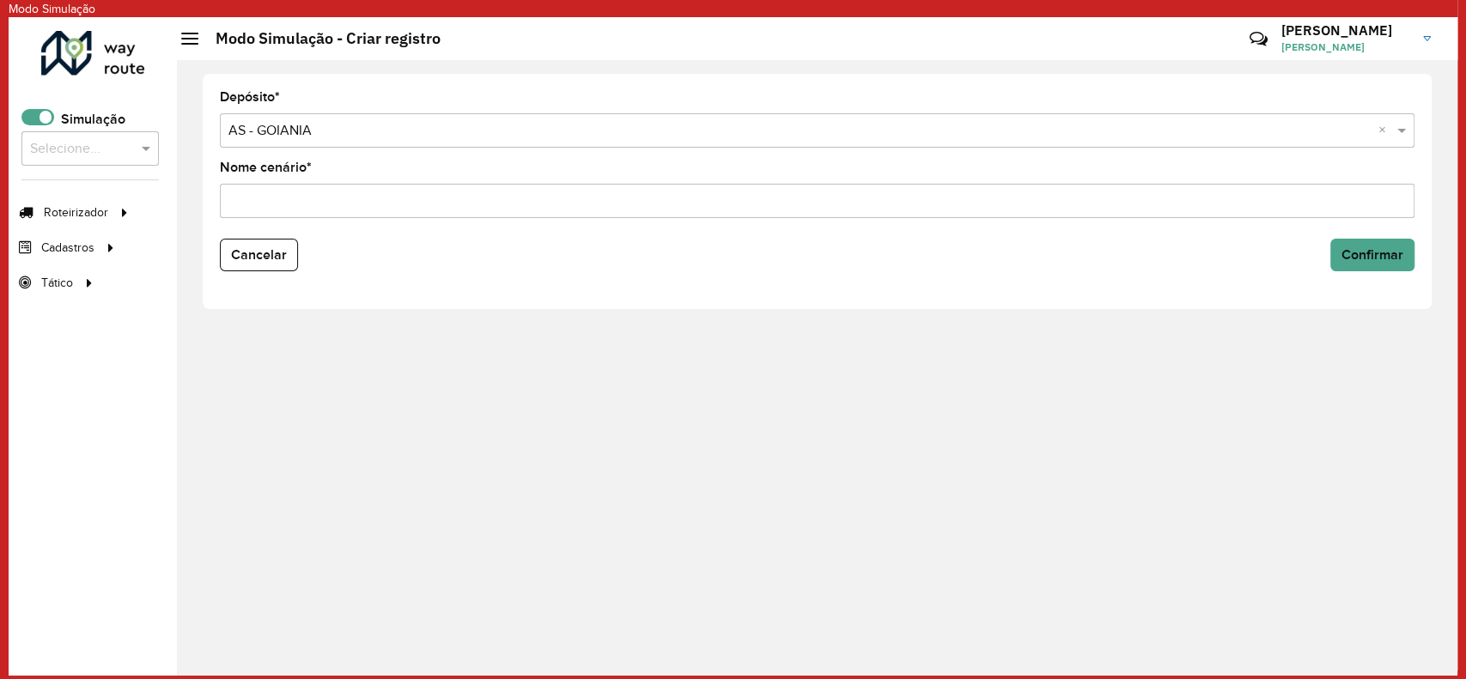
click at [299, 186] on input "Nome cenário *" at bounding box center [817, 201] width 1195 height 34
type input "*******"
click at [1367, 244] on button "Confirmar" at bounding box center [1373, 255] width 84 height 33
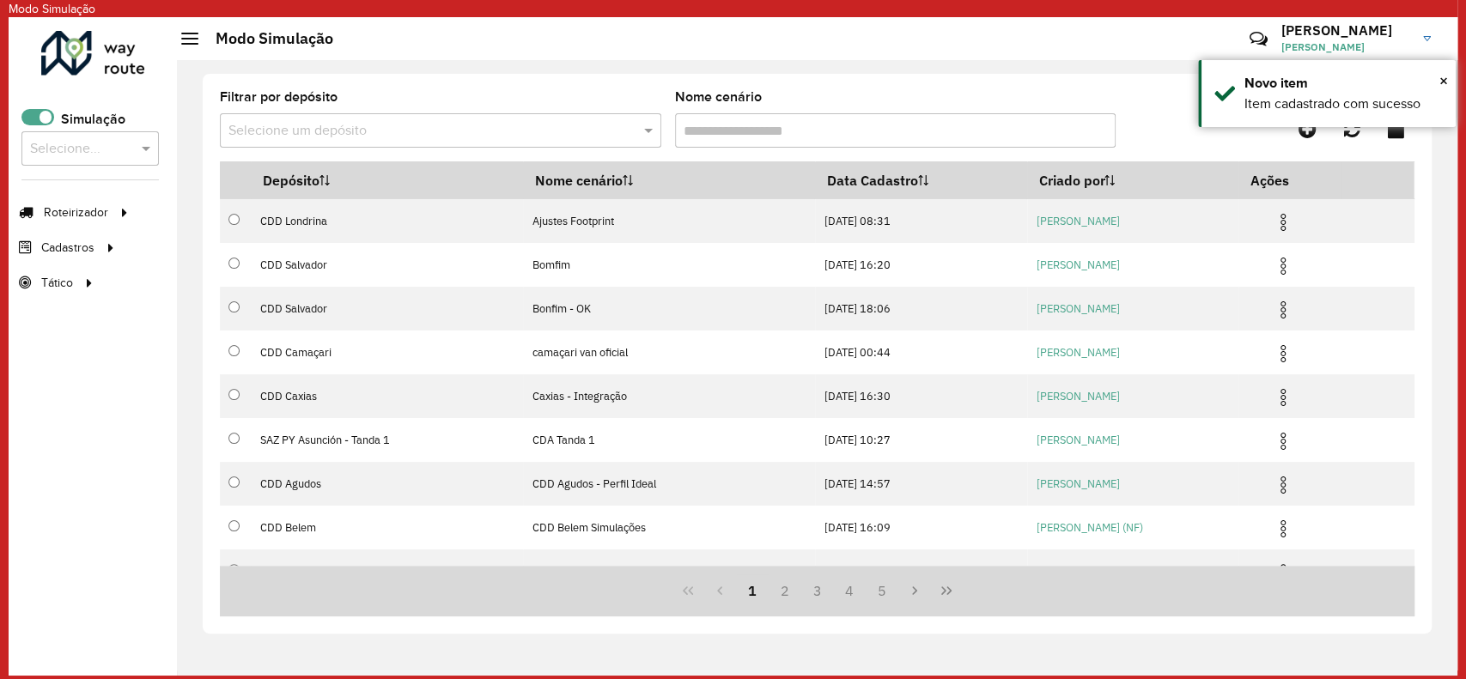
click at [90, 146] on input "text" at bounding box center [73, 149] width 86 height 21
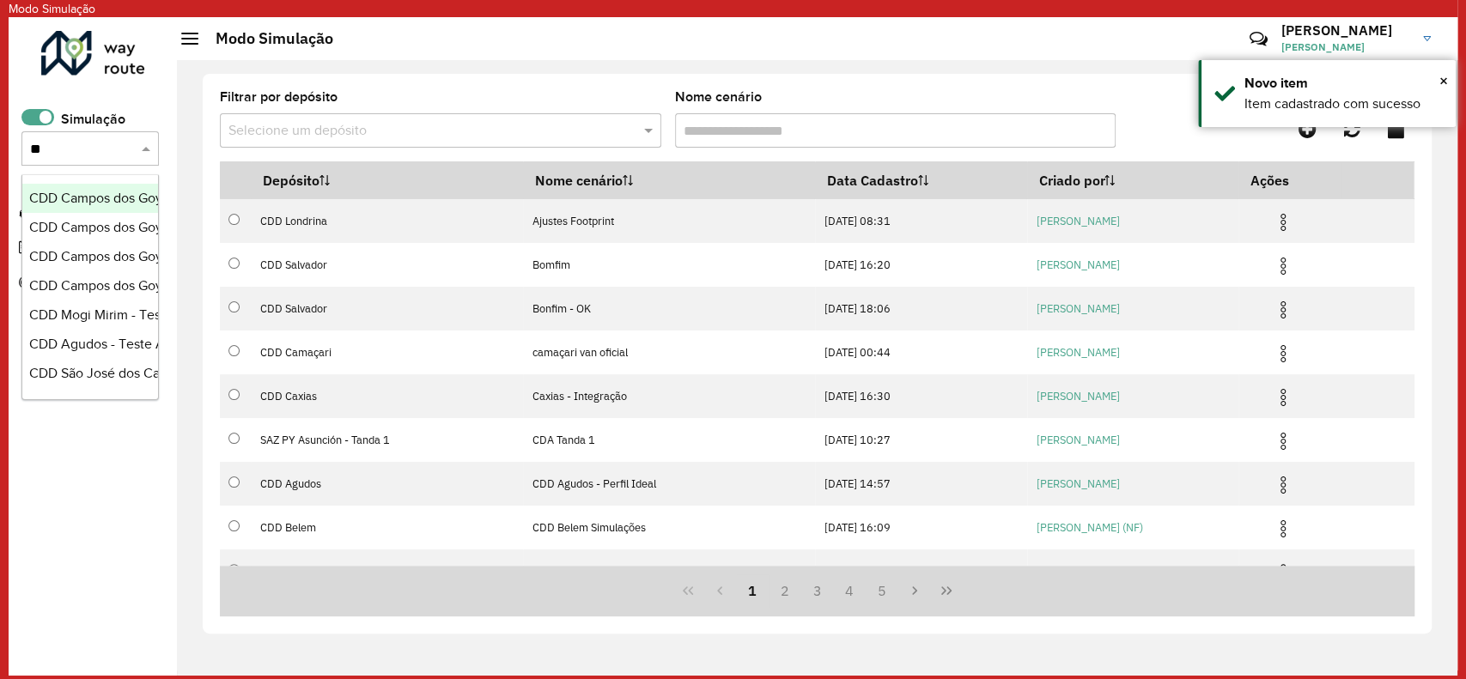
type input "*"
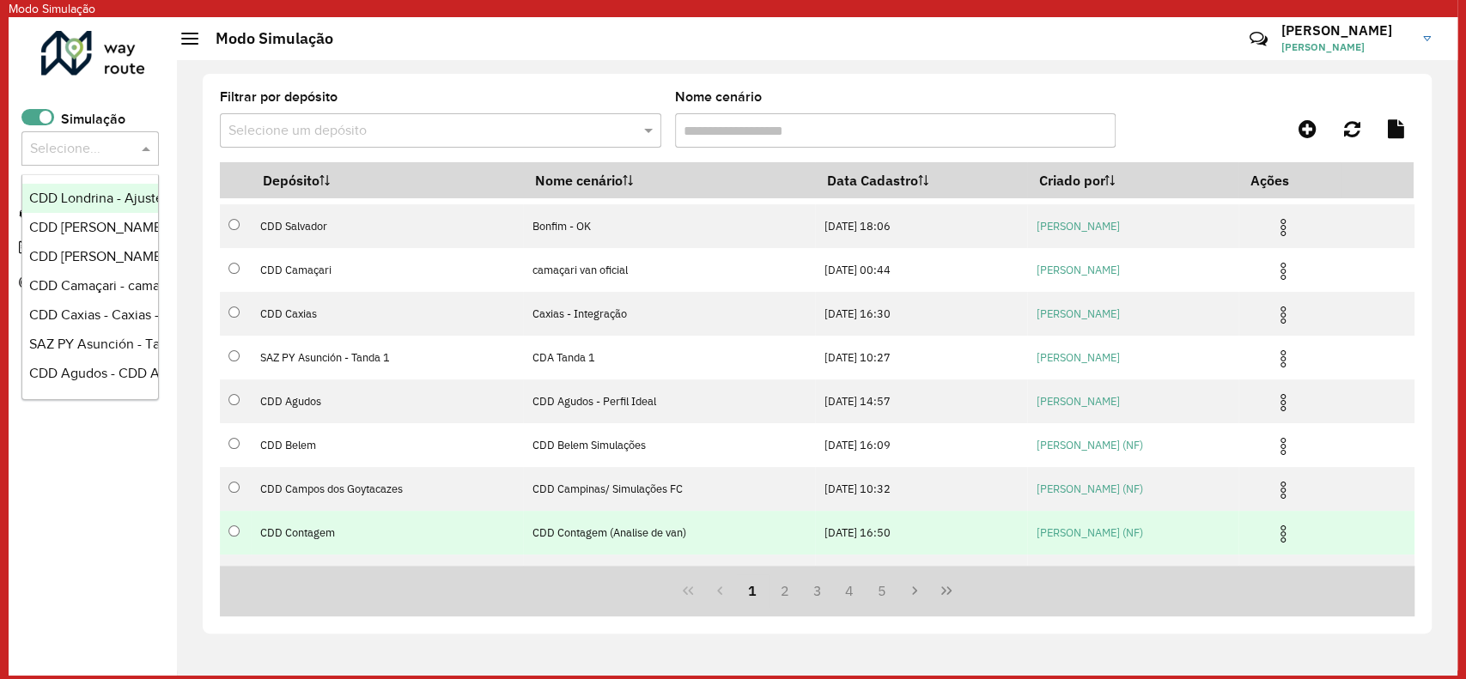
scroll to position [157, 0]
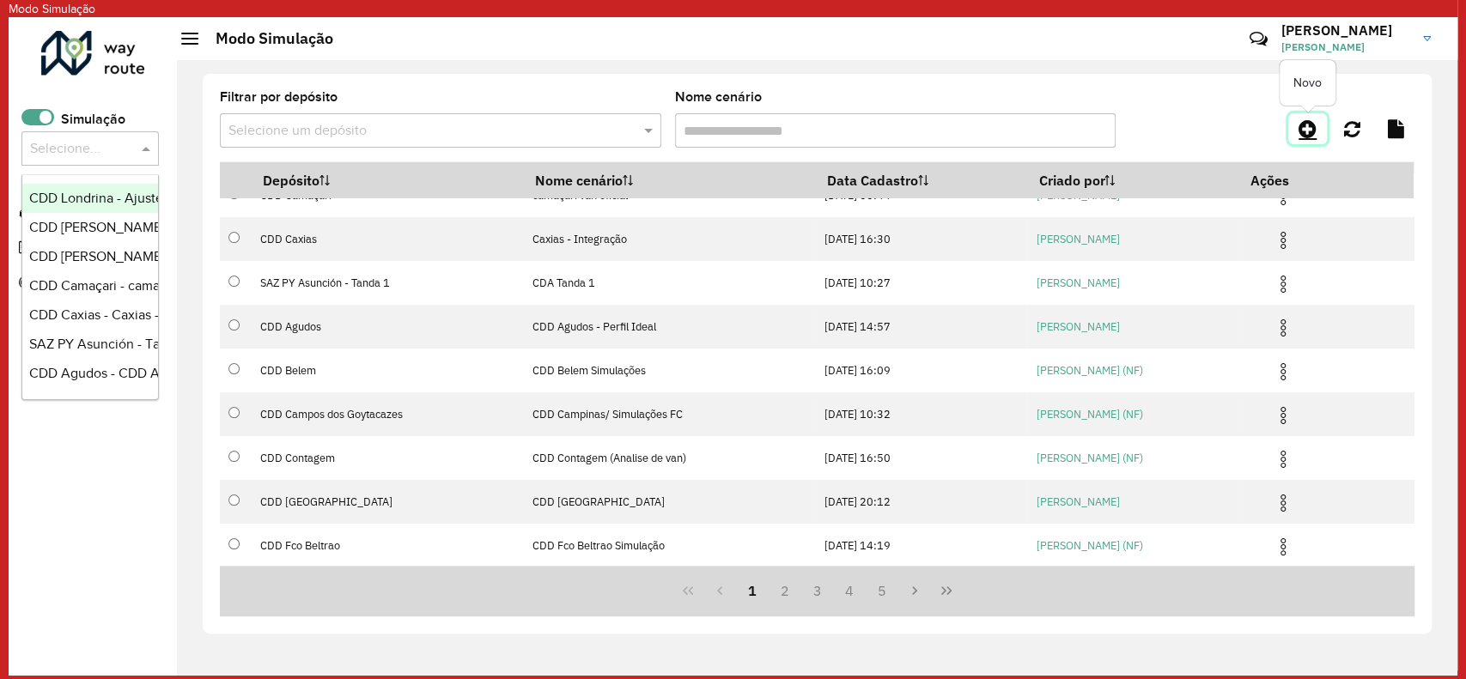
click at [1307, 120] on icon at bounding box center [1308, 129] width 18 height 21
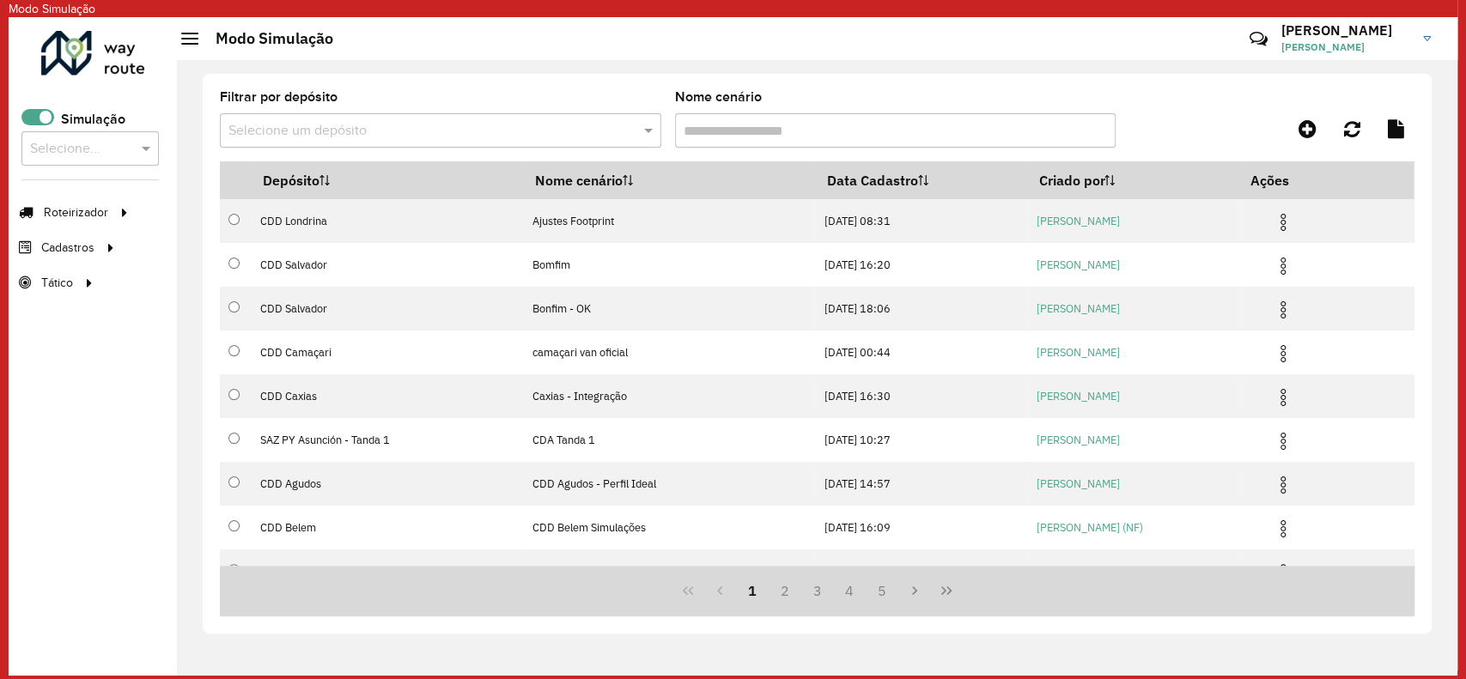
click at [403, 132] on input "text" at bounding box center [424, 131] width 390 height 21
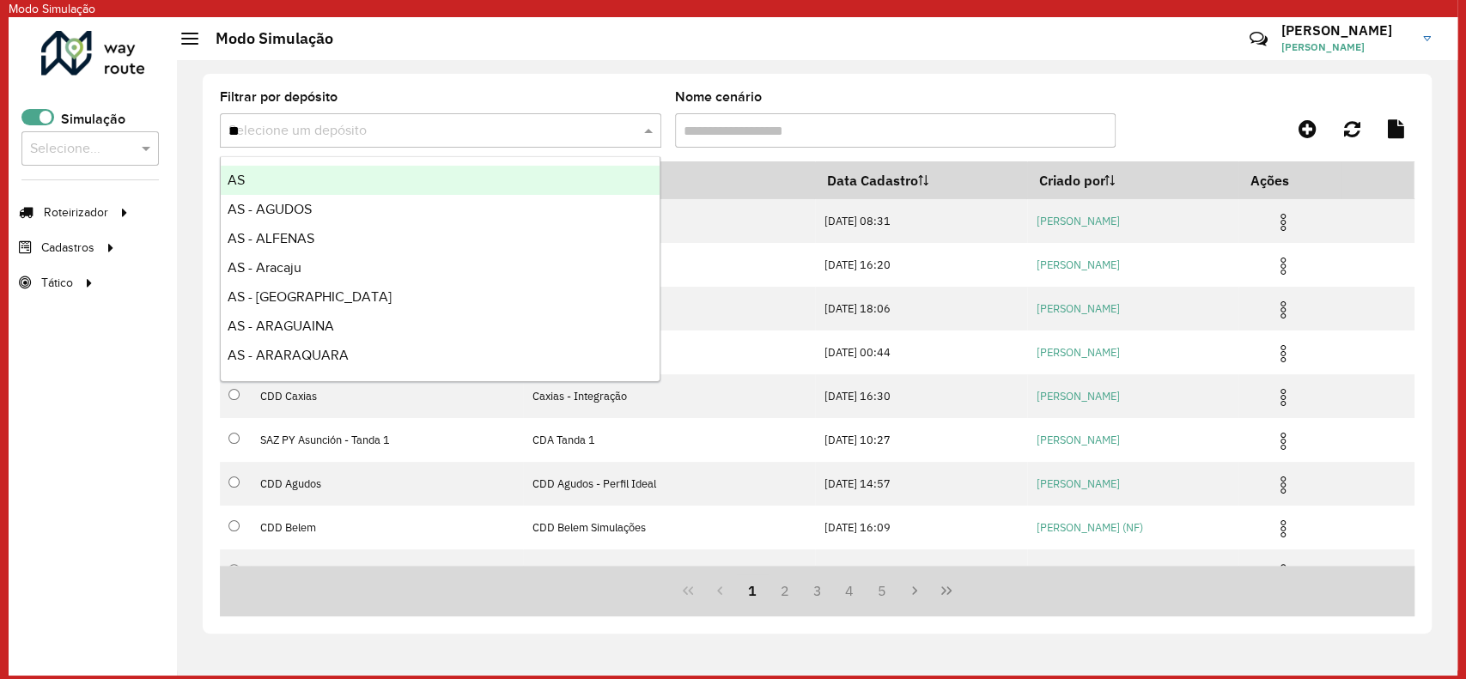
type input "***"
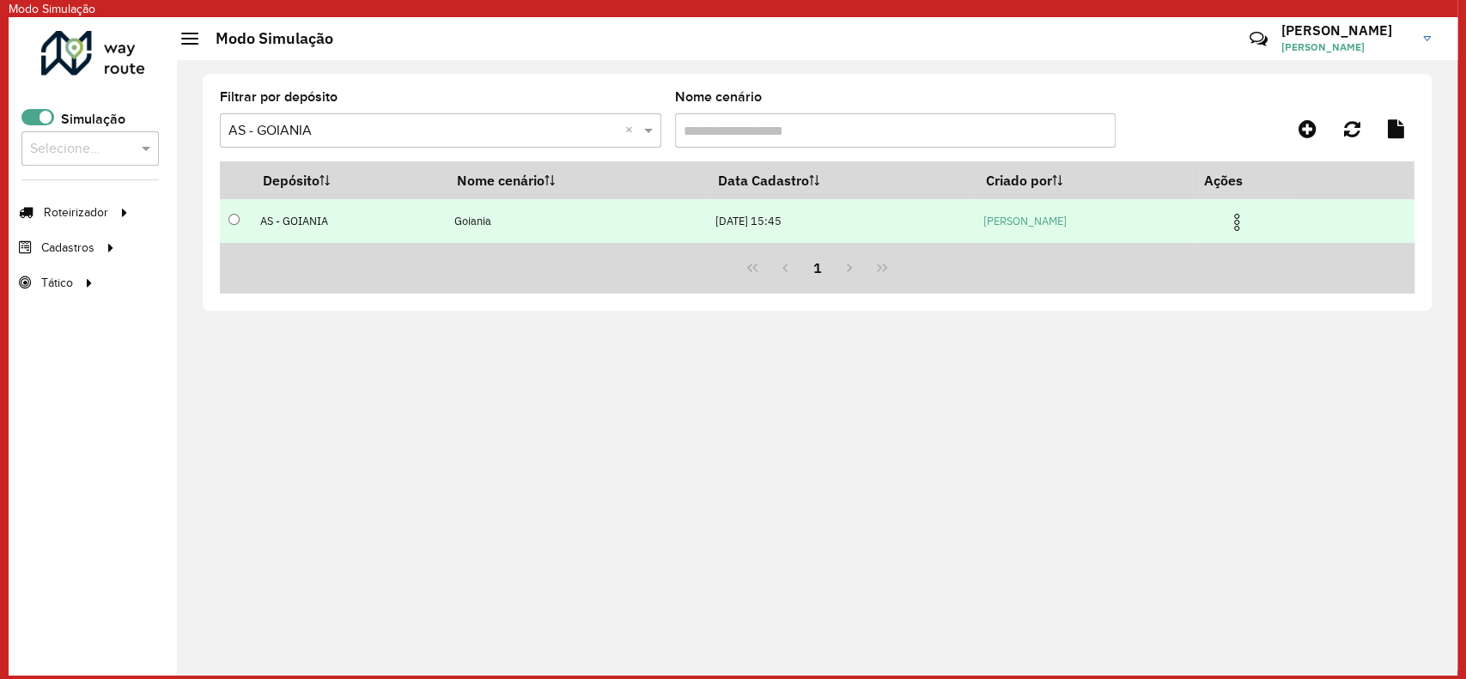
click at [1247, 216] on img at bounding box center [1237, 222] width 21 height 21
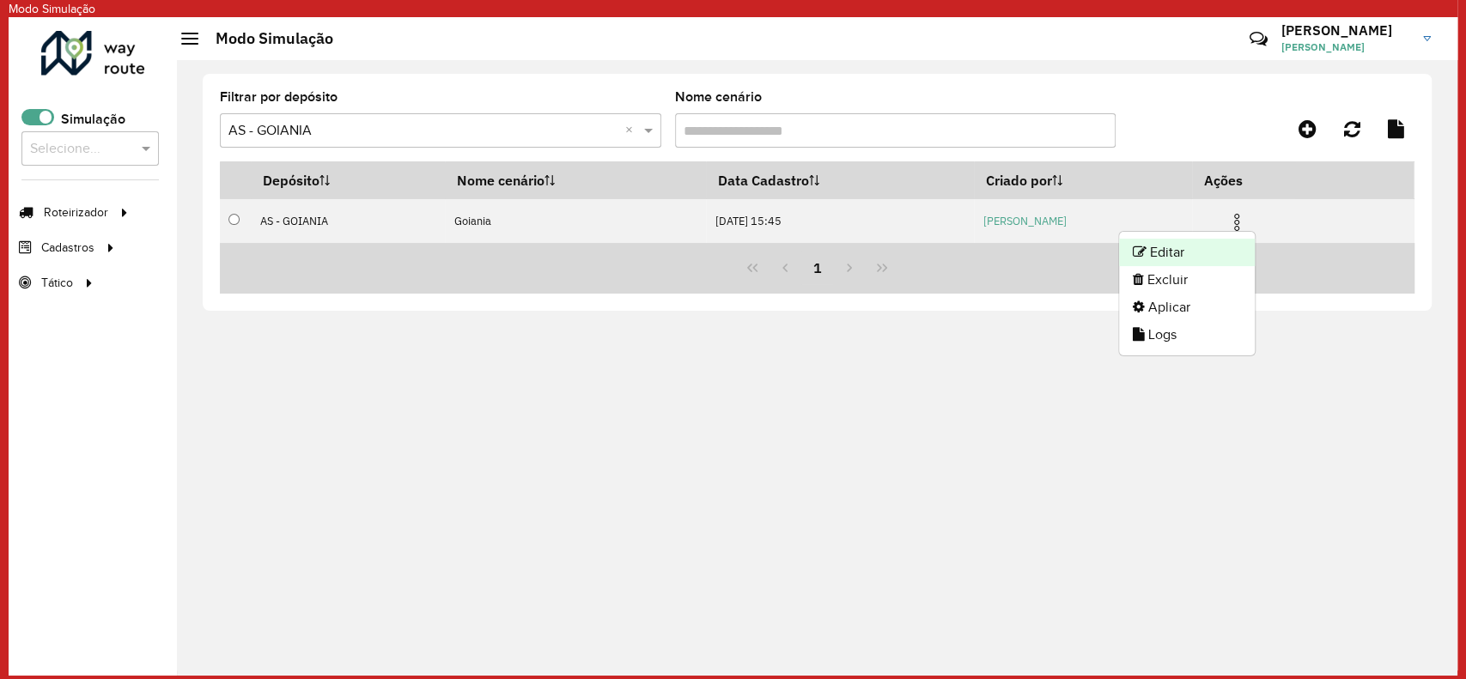
click at [1210, 253] on li "Editar" at bounding box center [1187, 252] width 136 height 27
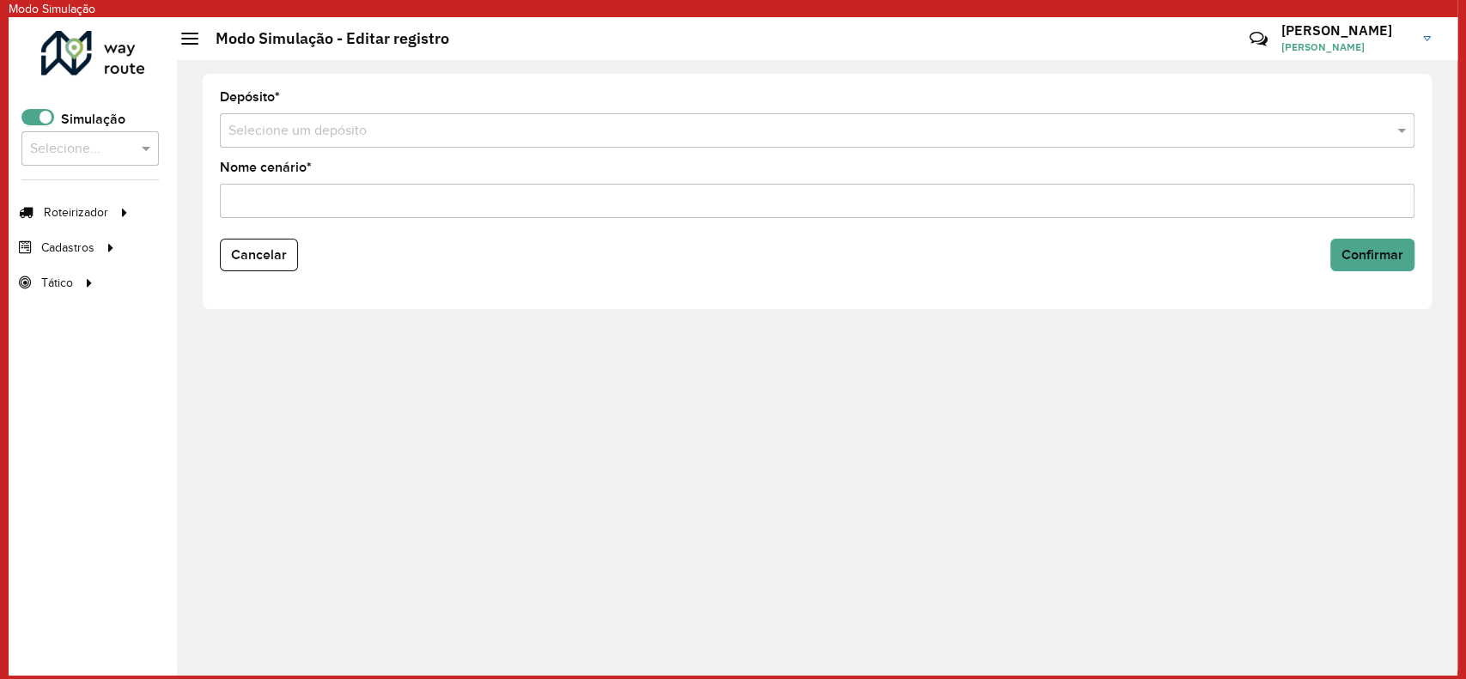
type input "*******"
click at [247, 254] on span "Cancelar" at bounding box center [259, 254] width 56 height 15
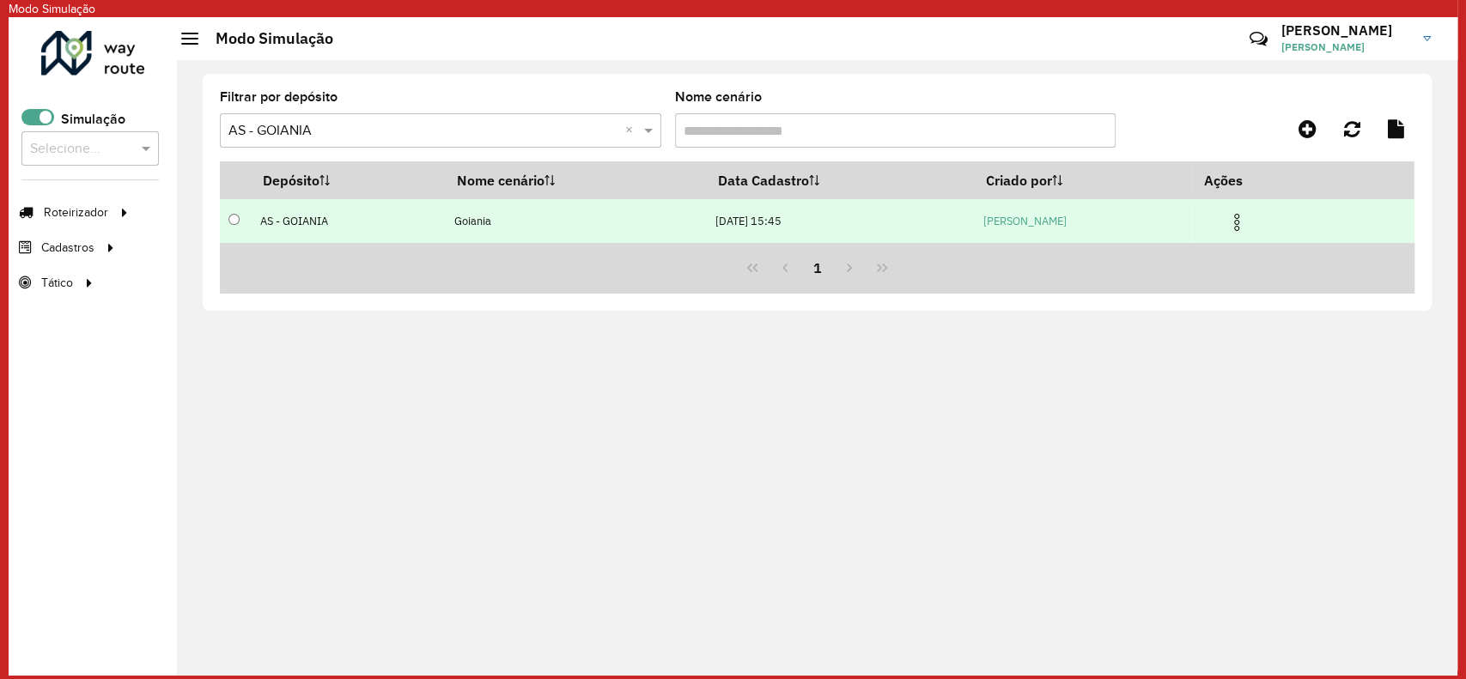
click at [1247, 216] on img at bounding box center [1237, 222] width 21 height 21
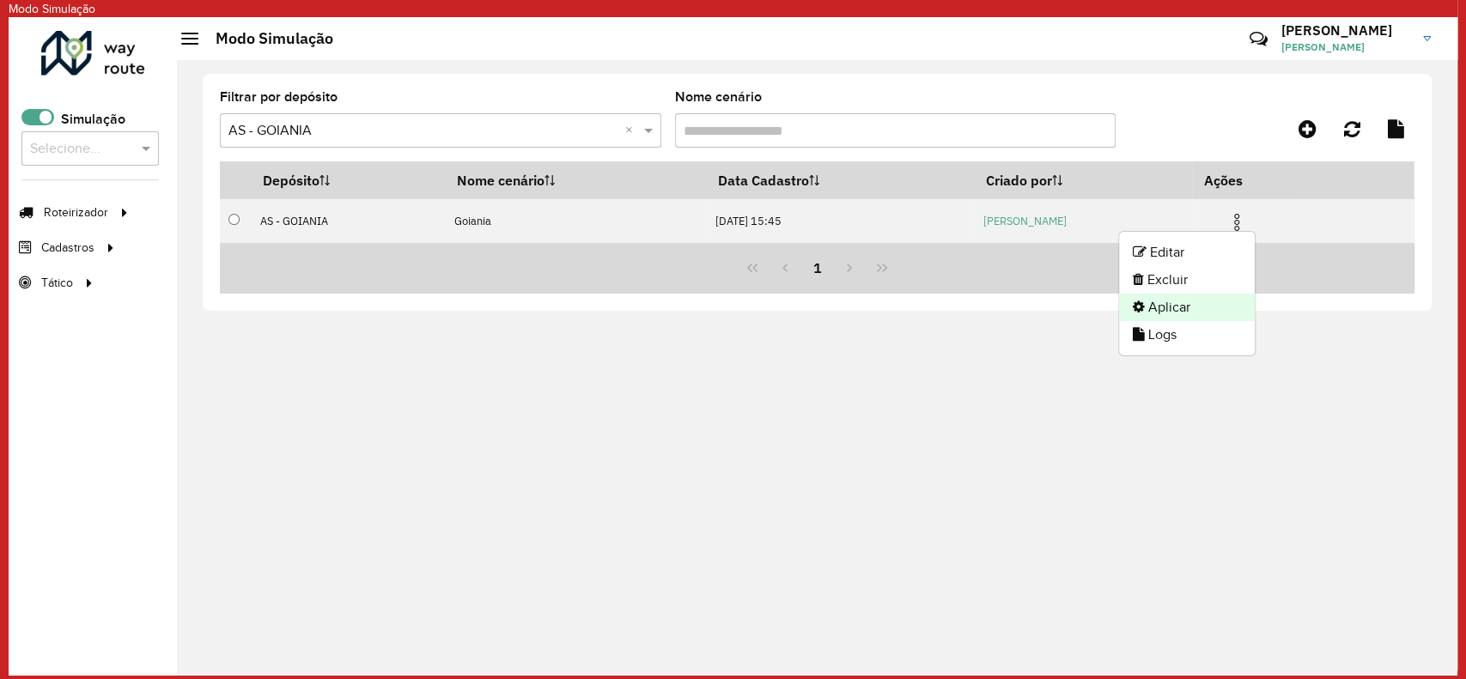
click at [1178, 304] on li "Aplicar" at bounding box center [1187, 307] width 136 height 27
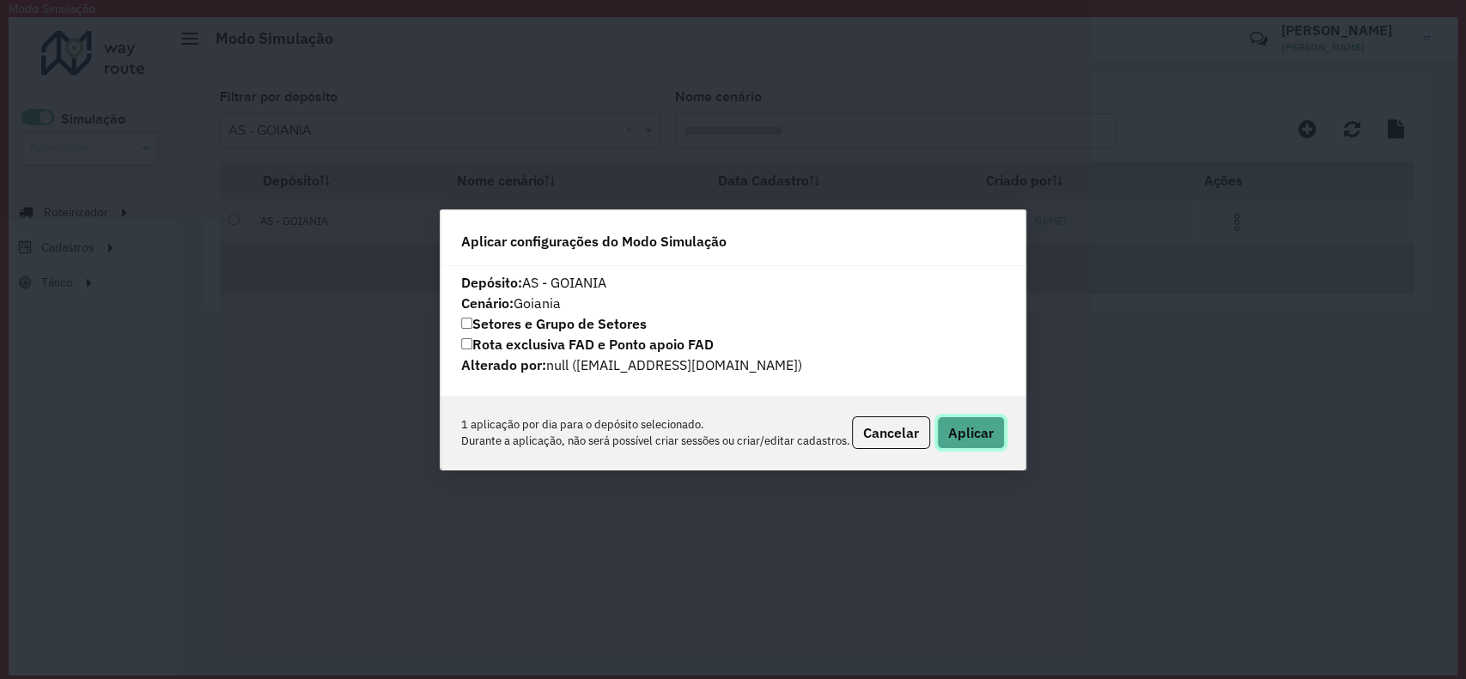
click at [975, 434] on span "Aplicar" at bounding box center [971, 432] width 46 height 17
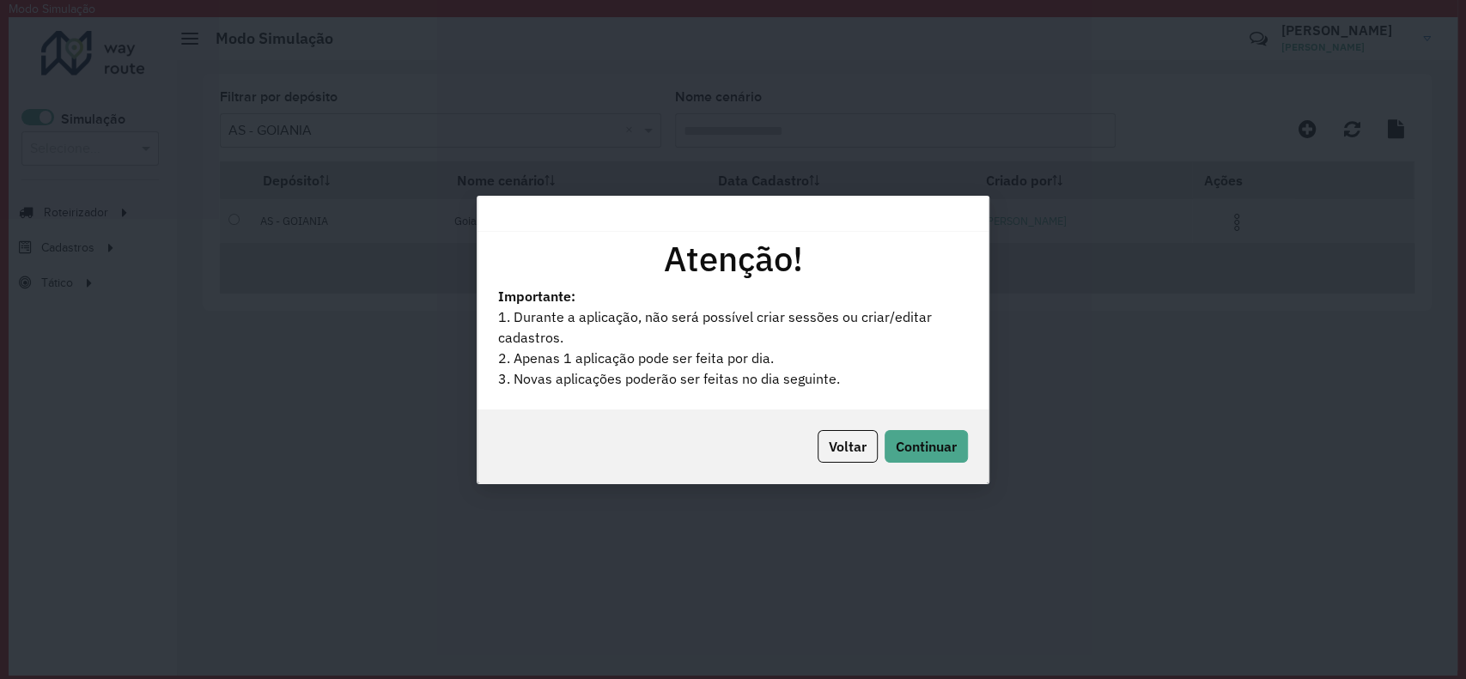
click at [915, 428] on div "Voltar Continuar" at bounding box center [733, 447] width 511 height 74
click at [920, 432] on button "Continuar" at bounding box center [926, 446] width 83 height 33
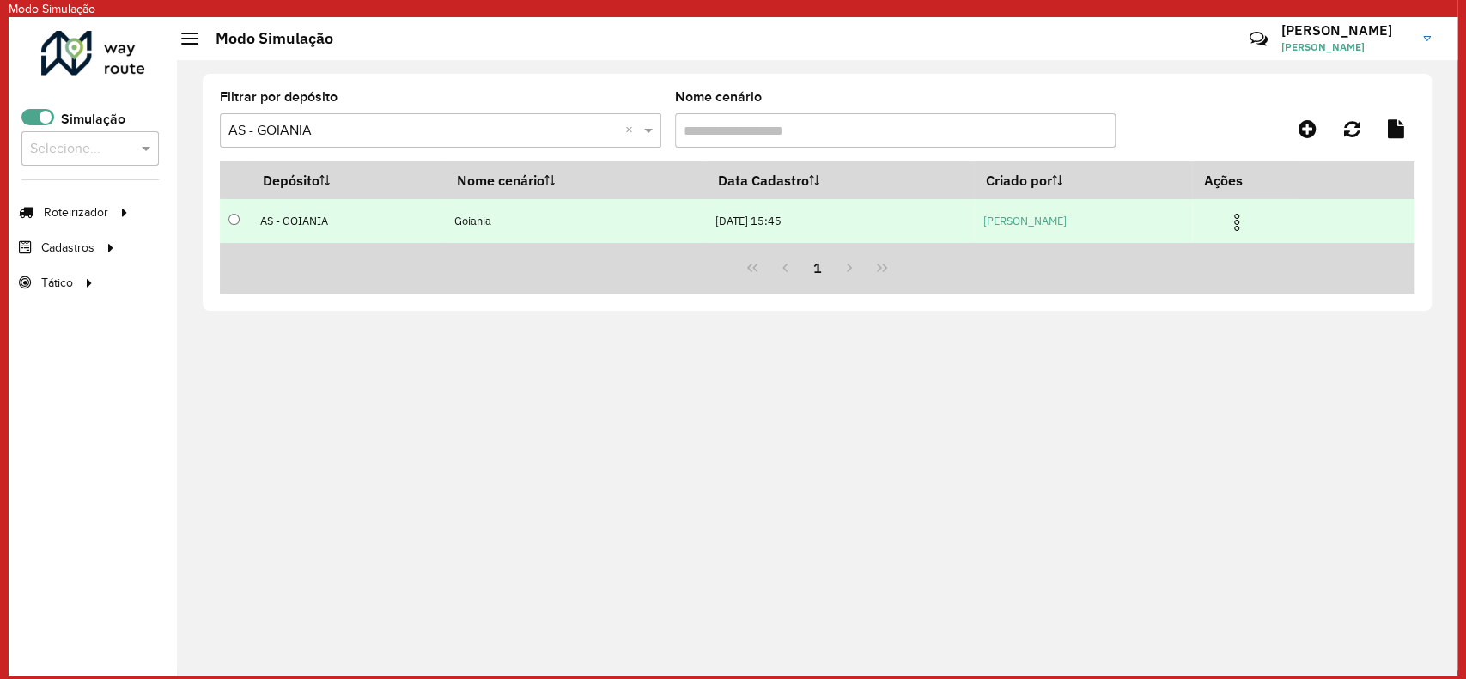
click at [1247, 210] on span at bounding box center [1237, 220] width 21 height 23
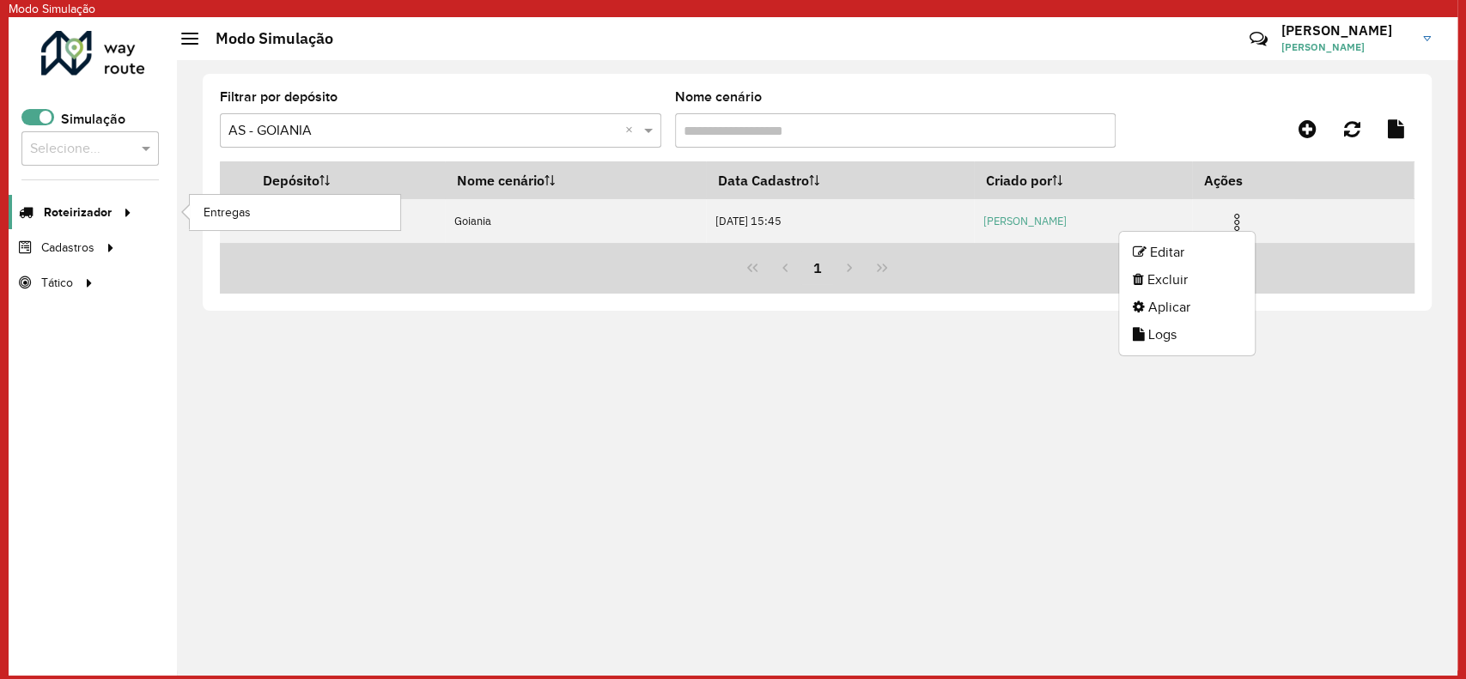
click at [63, 204] on span "Roteirizador" at bounding box center [78, 213] width 68 height 18
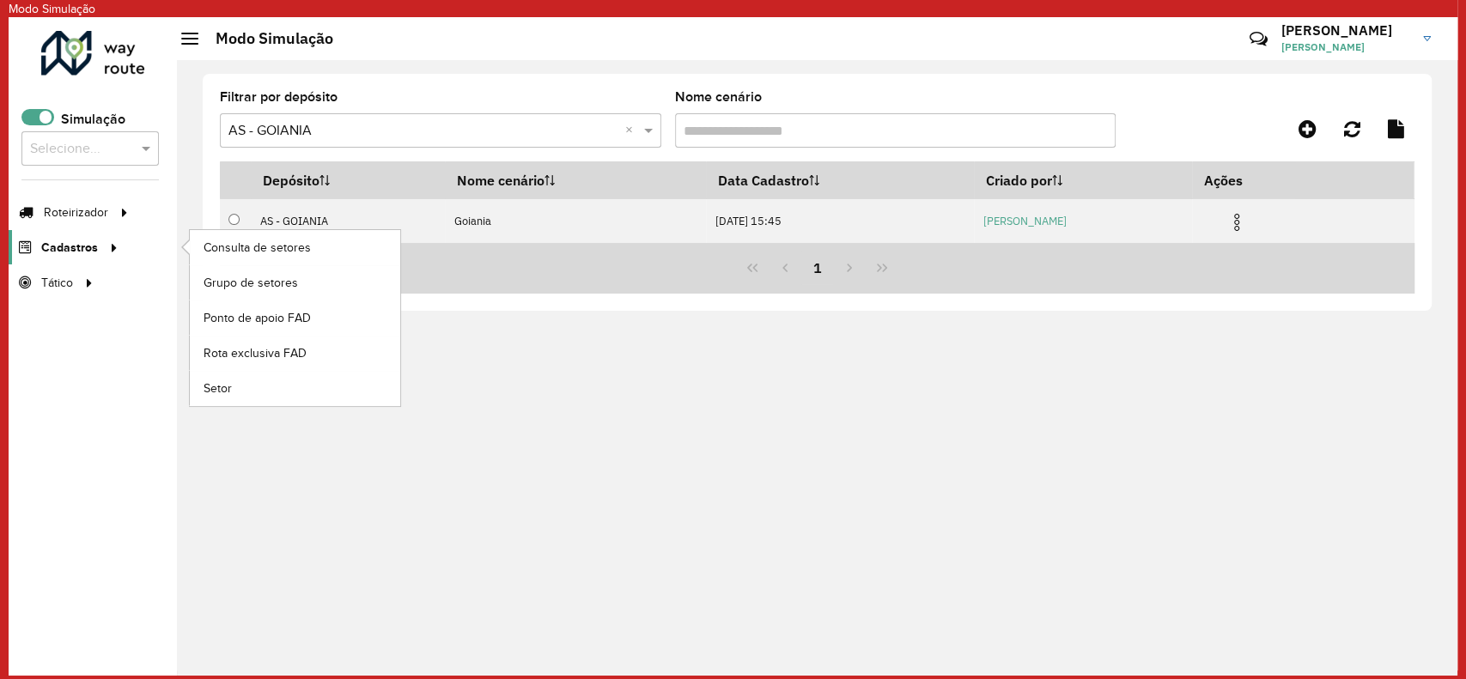
click at [80, 235] on link "Cadastros" at bounding box center [66, 247] width 115 height 34
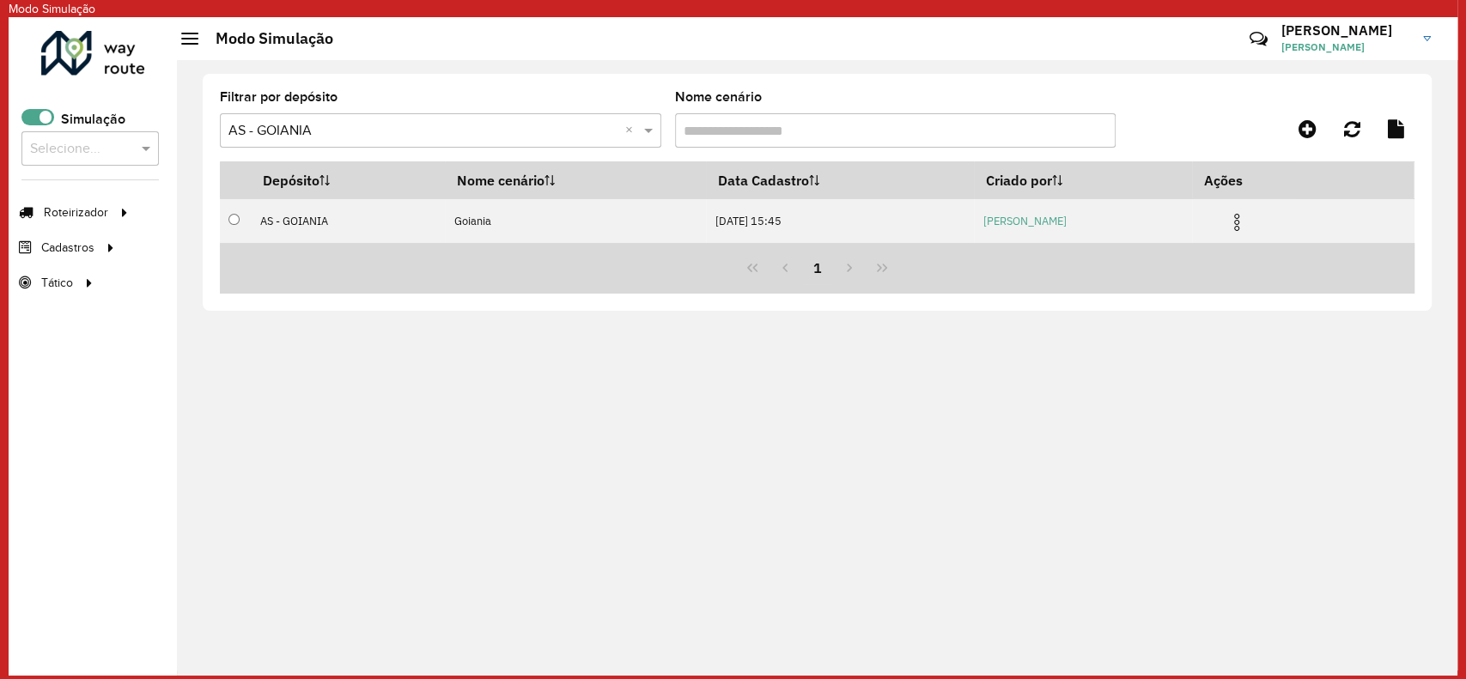
click at [62, 130] on div "Simulação Selecione..." at bounding box center [89, 144] width 137 height 71
click at [62, 143] on input "text" at bounding box center [73, 149] width 86 height 21
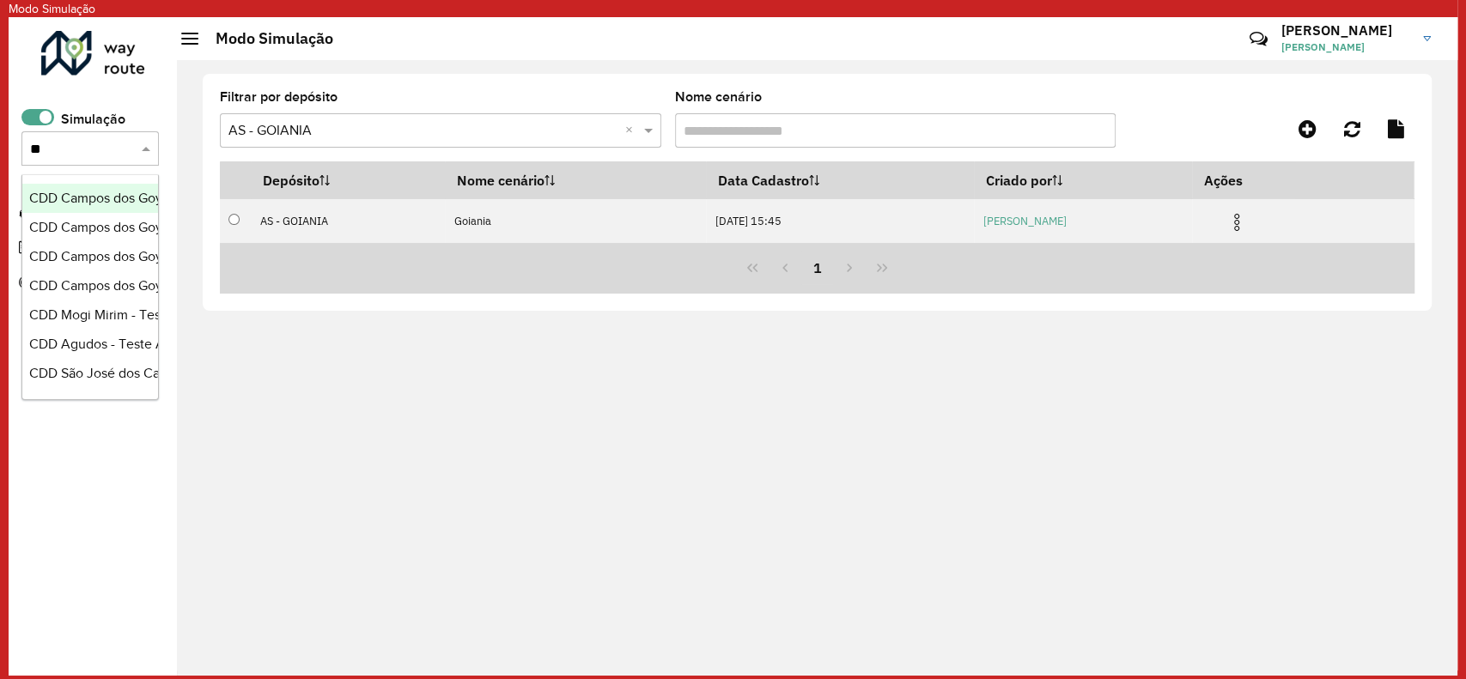
type input "*"
click at [31, 109] on span at bounding box center [37, 117] width 33 height 16
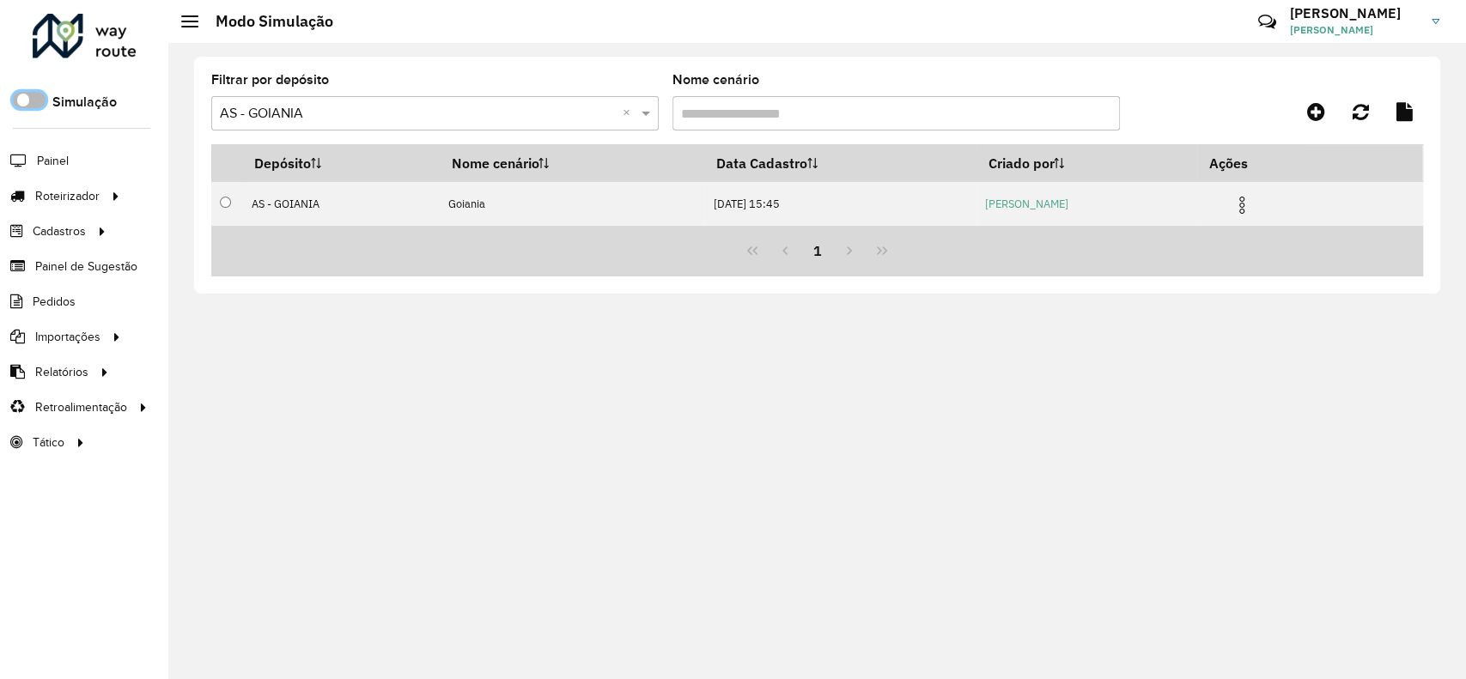
scroll to position [9, 5]
click at [73, 187] on span "Roteirizador" at bounding box center [69, 196] width 68 height 18
click at [0, 0] on span "Entregas" at bounding box center [0, 0] width 0 height 0
click at [37, 98] on span at bounding box center [29, 100] width 33 height 16
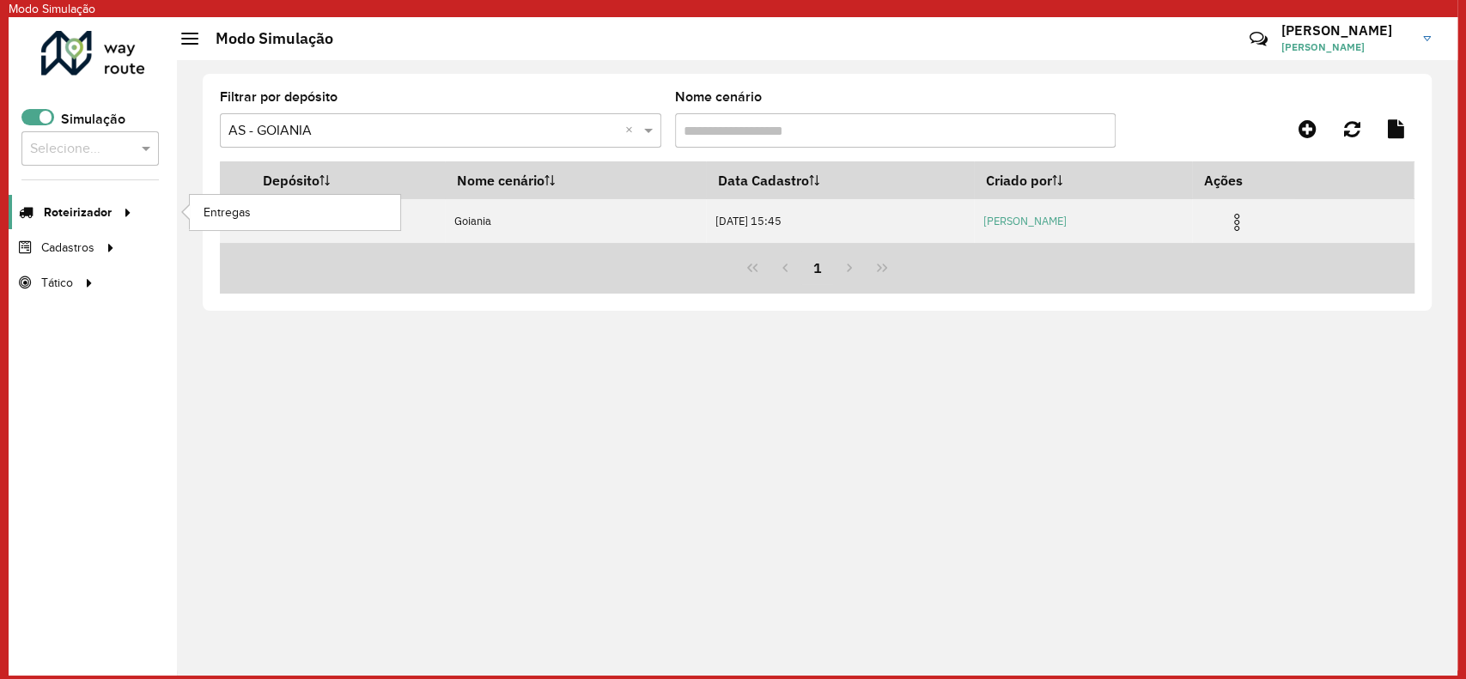
click at [83, 216] on span "Roteirizador" at bounding box center [78, 213] width 68 height 18
click at [211, 207] on span "Entregas" at bounding box center [228, 213] width 49 height 18
click at [96, 202] on link "Roteirizador" at bounding box center [73, 212] width 129 height 34
click at [247, 216] on span "Entregas" at bounding box center [228, 213] width 49 height 18
click at [83, 199] on link "Roteirizador" at bounding box center [73, 212] width 129 height 34
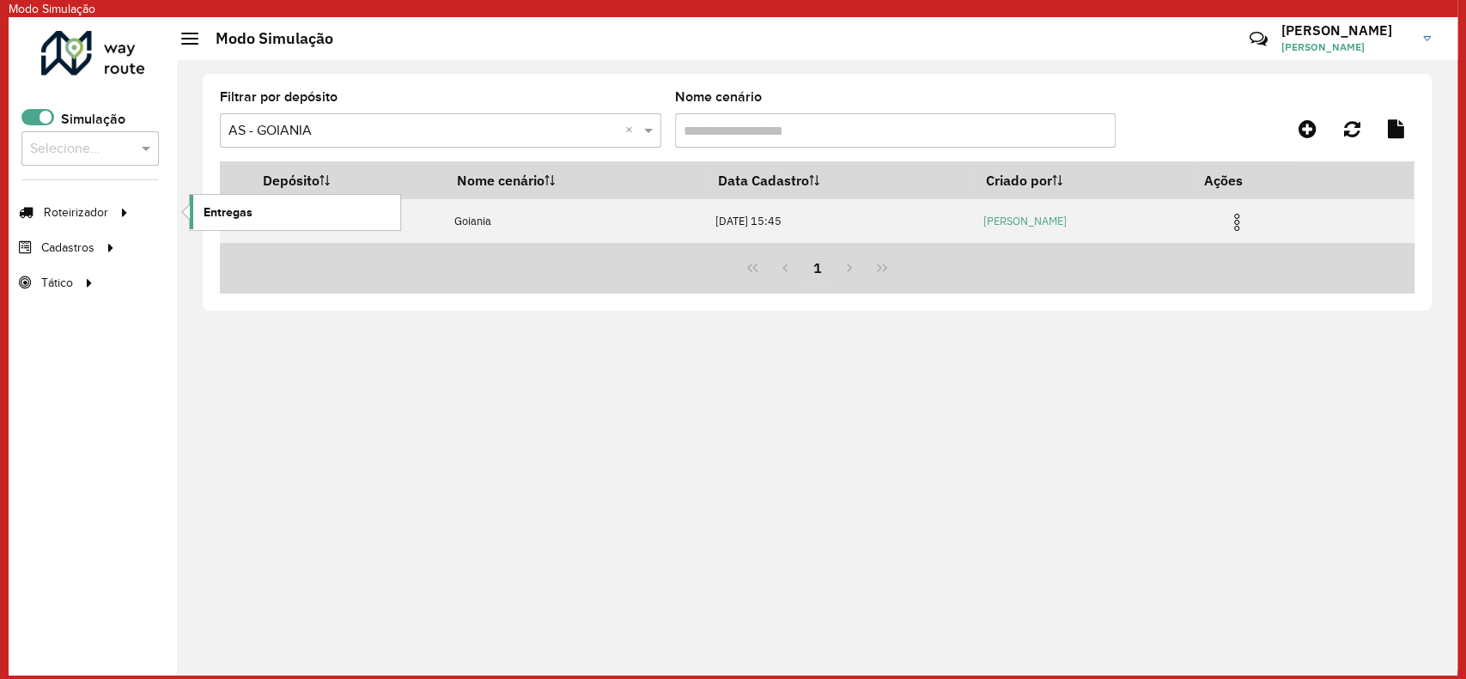
click at [257, 216] on link "Entregas" at bounding box center [295, 212] width 210 height 34
click at [120, 216] on icon at bounding box center [125, 211] width 15 height 26
click at [273, 216] on link "Entregas" at bounding box center [295, 212] width 210 height 34
click at [80, 222] on link "Roteirizador" at bounding box center [73, 212] width 129 height 34
click at [212, 216] on span "Entregas" at bounding box center [228, 213] width 49 height 18
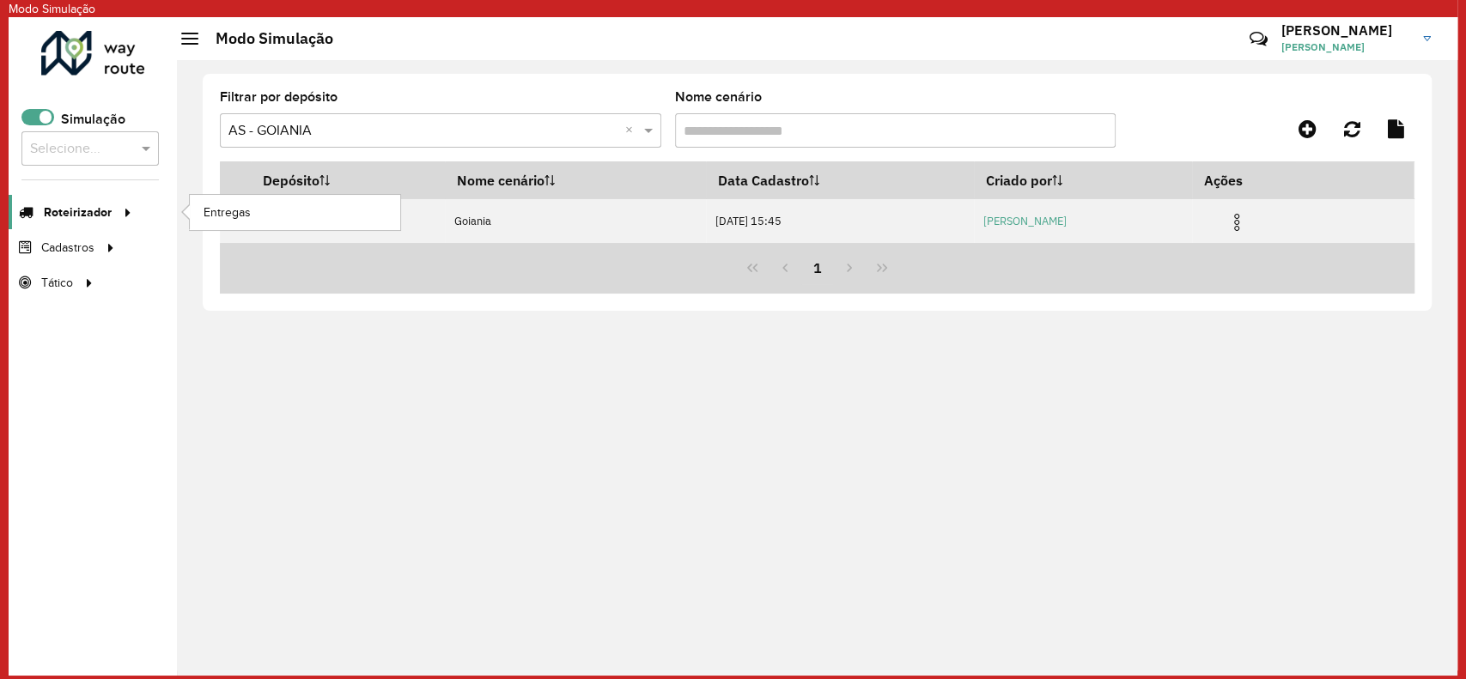
click at [89, 210] on span "Roteirizador" at bounding box center [78, 213] width 68 height 18
click at [225, 206] on span "Entregas" at bounding box center [228, 213] width 49 height 18
click at [31, 120] on span at bounding box center [37, 117] width 33 height 16
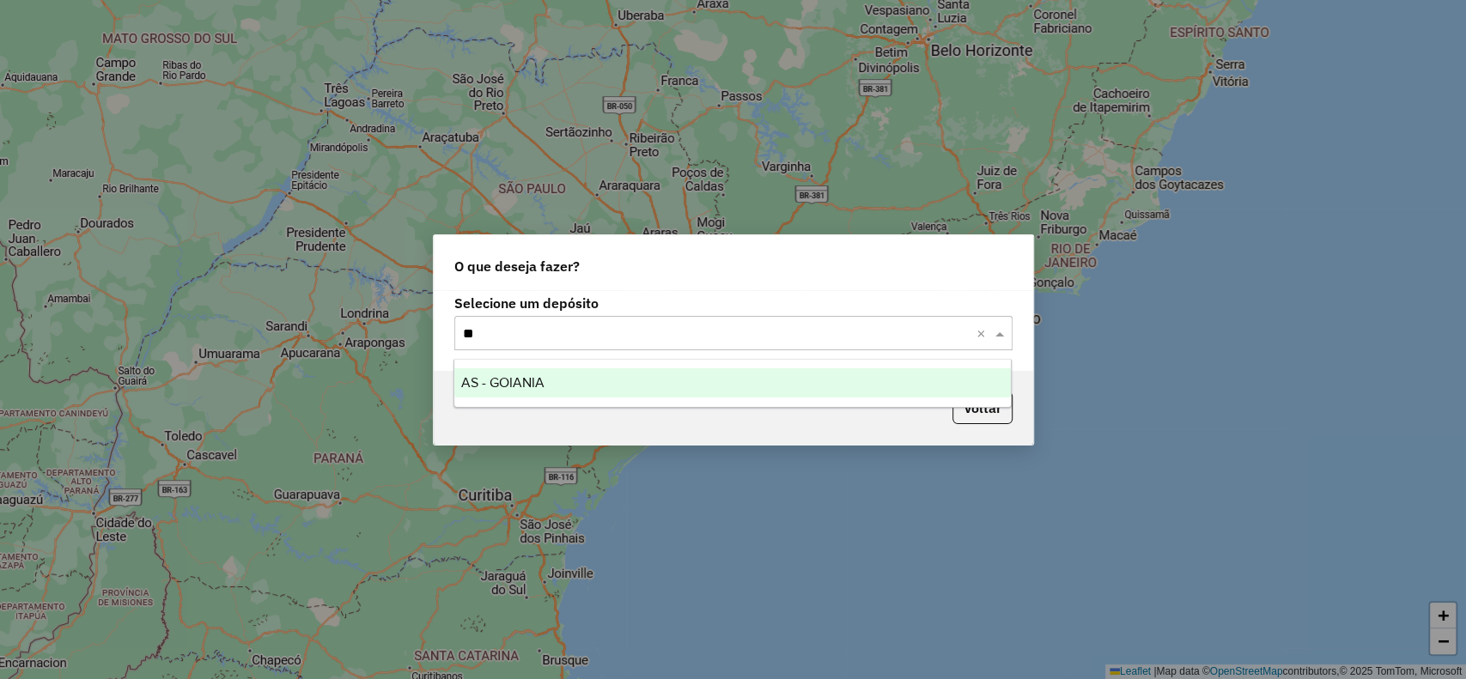
type input "***"
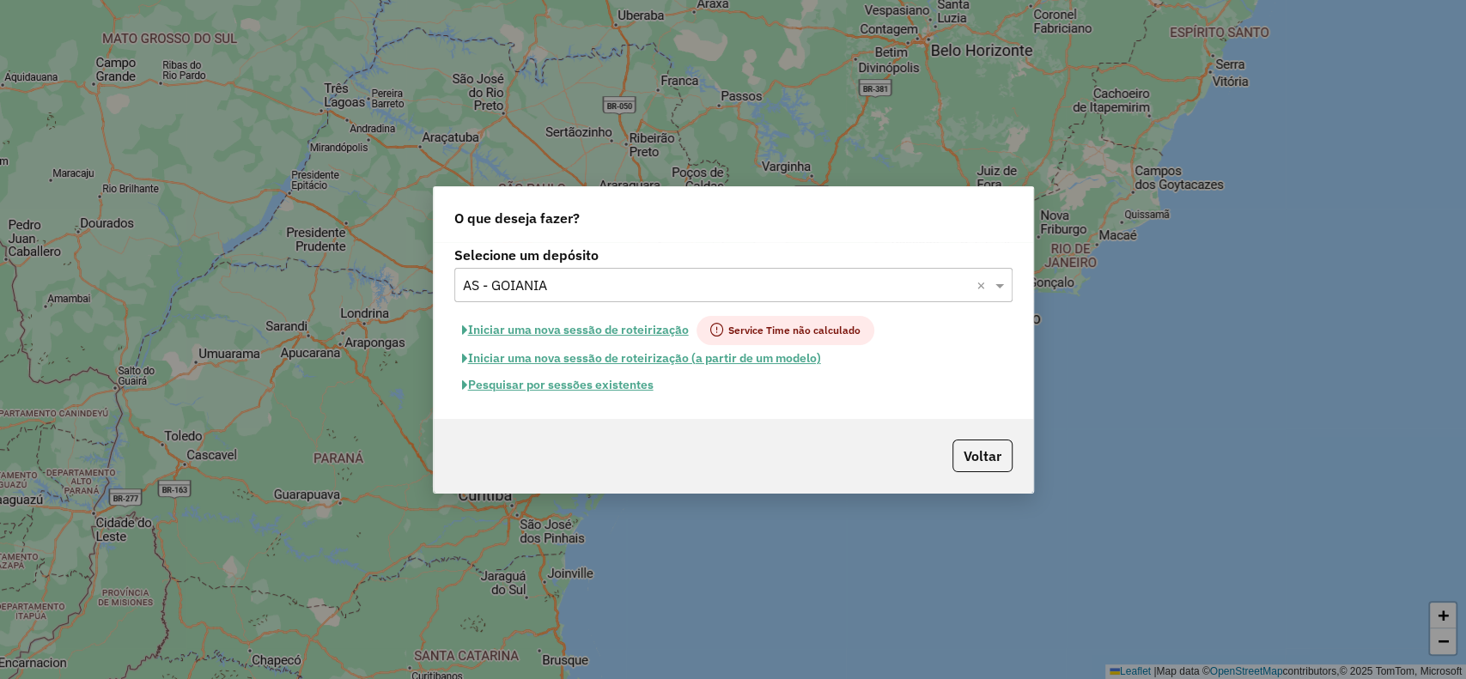
click at [546, 391] on button "Pesquisar por sessões existentes" at bounding box center [557, 385] width 207 height 27
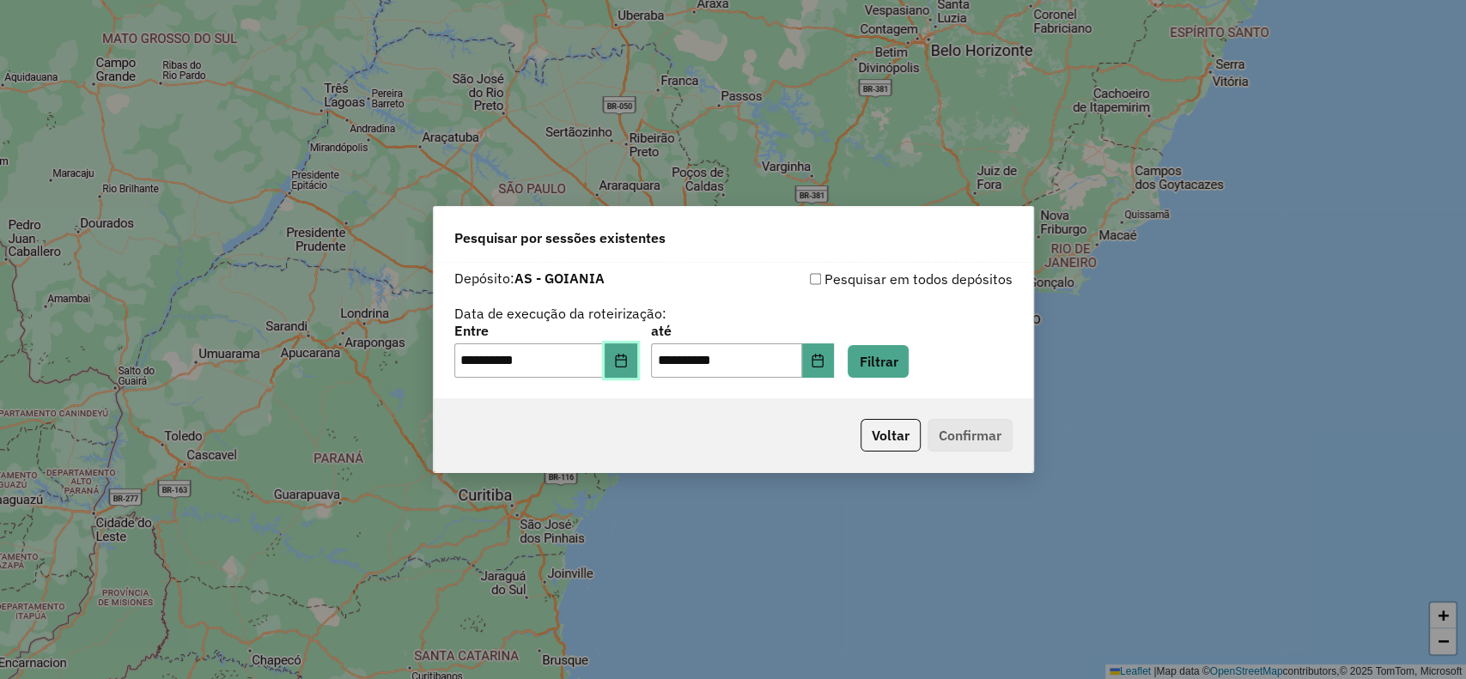
click at [637, 369] on button "Choose Date" at bounding box center [621, 361] width 33 height 34
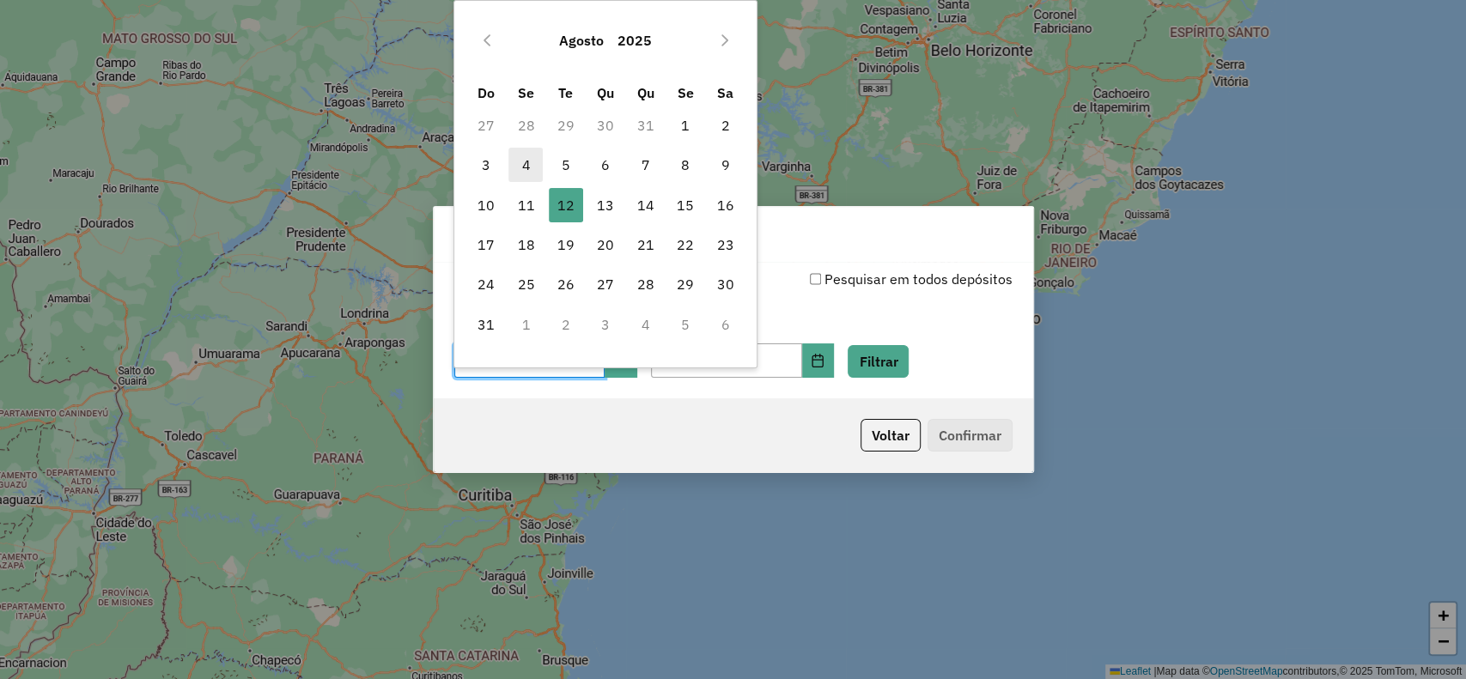
click at [517, 164] on span "4" at bounding box center [526, 165] width 34 height 34
type input "**********"
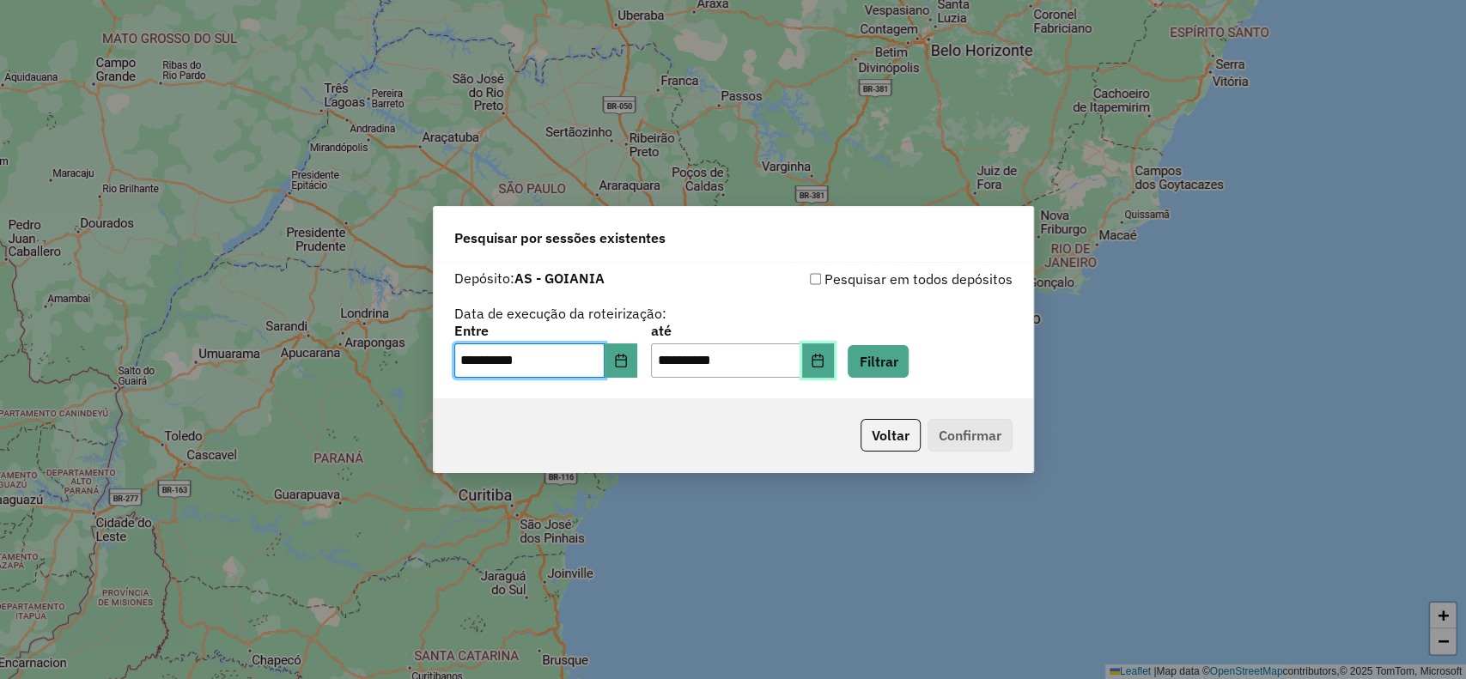
click at [835, 373] on button "Choose Date" at bounding box center [818, 361] width 33 height 34
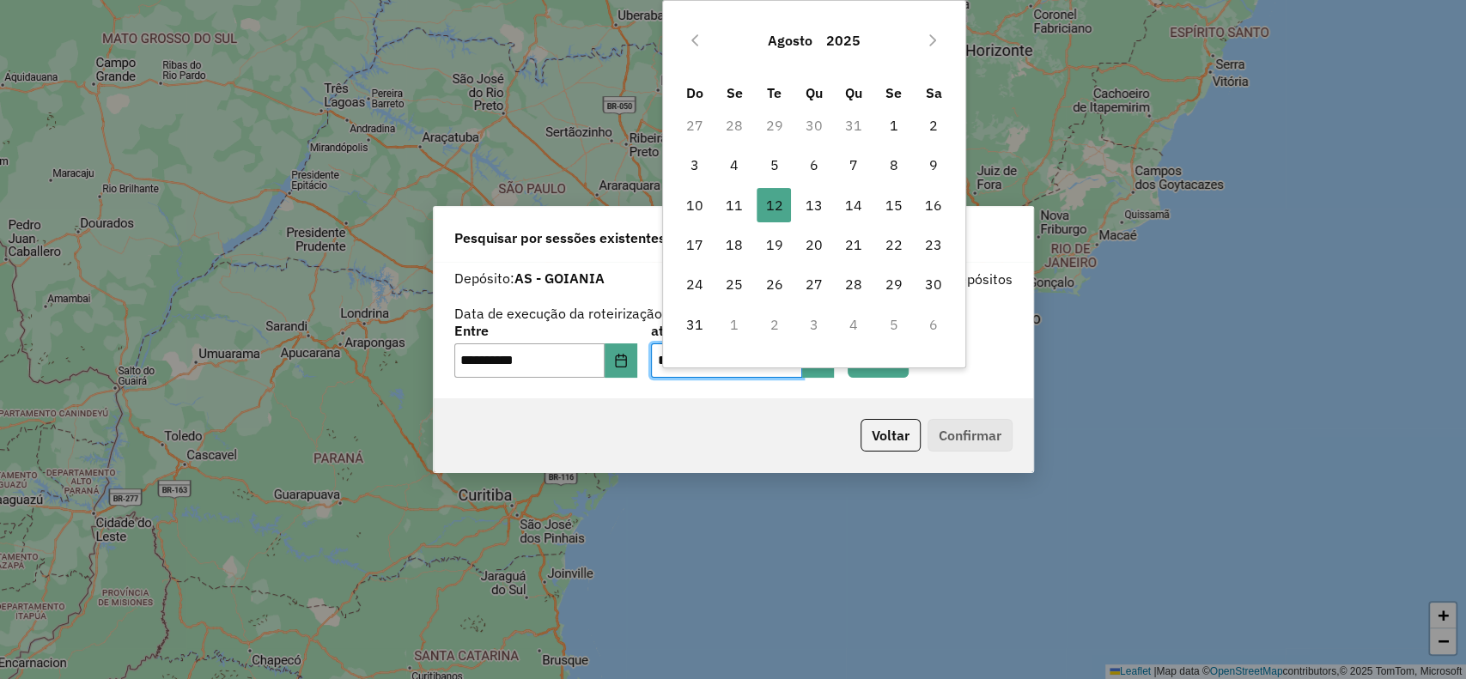
click at [738, 174] on span "4" at bounding box center [734, 165] width 34 height 34
type input "**********"
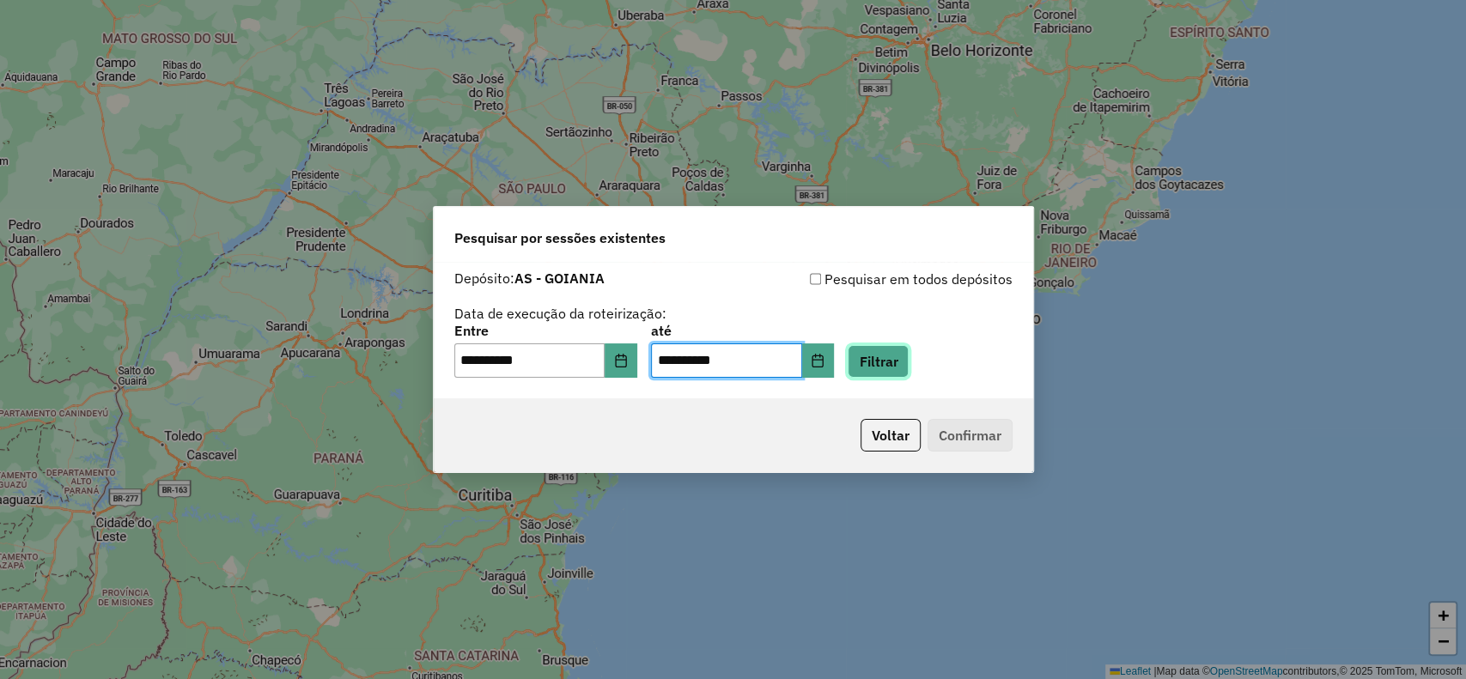
click at [891, 363] on button "Filtrar" at bounding box center [878, 361] width 61 height 33
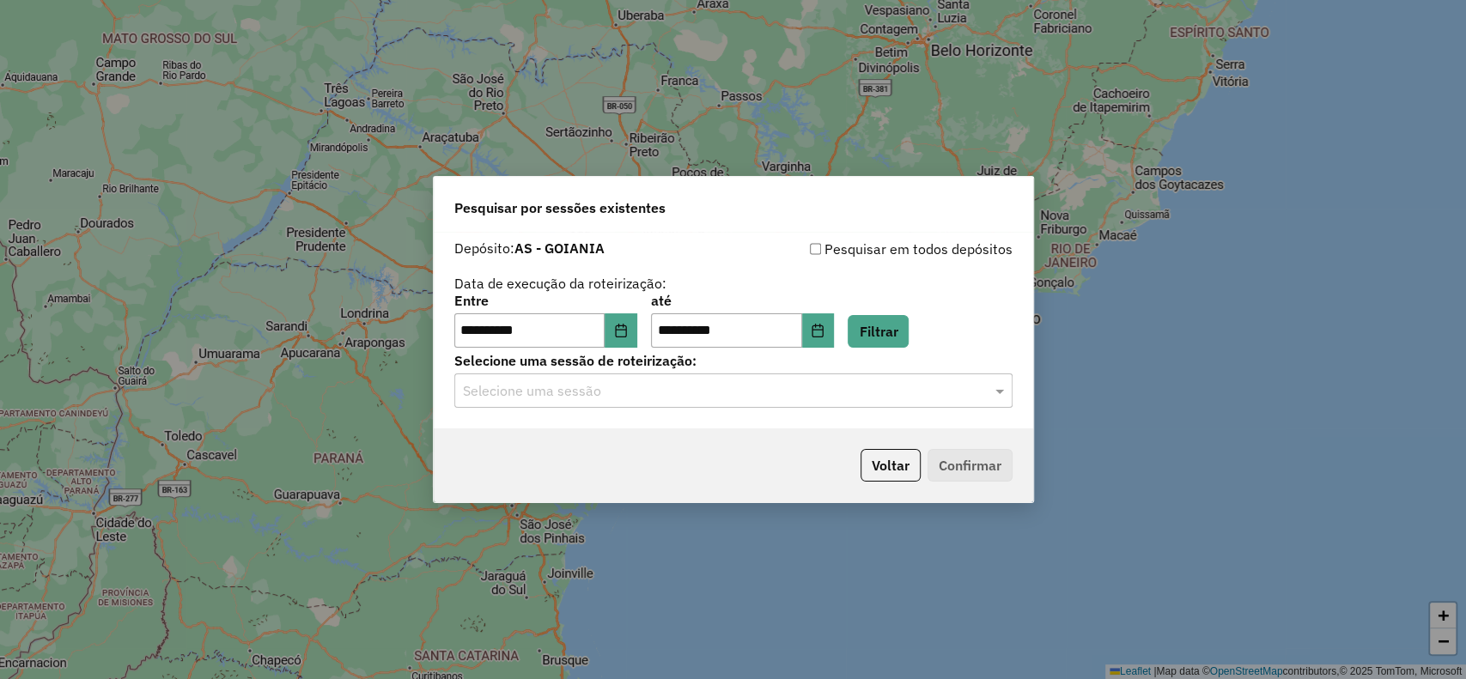
drag, startPoint x: 600, startPoint y: 396, endPoint x: 599, endPoint y: 409, distance: 13.0
click at [599, 396] on input "text" at bounding box center [716, 391] width 507 height 21
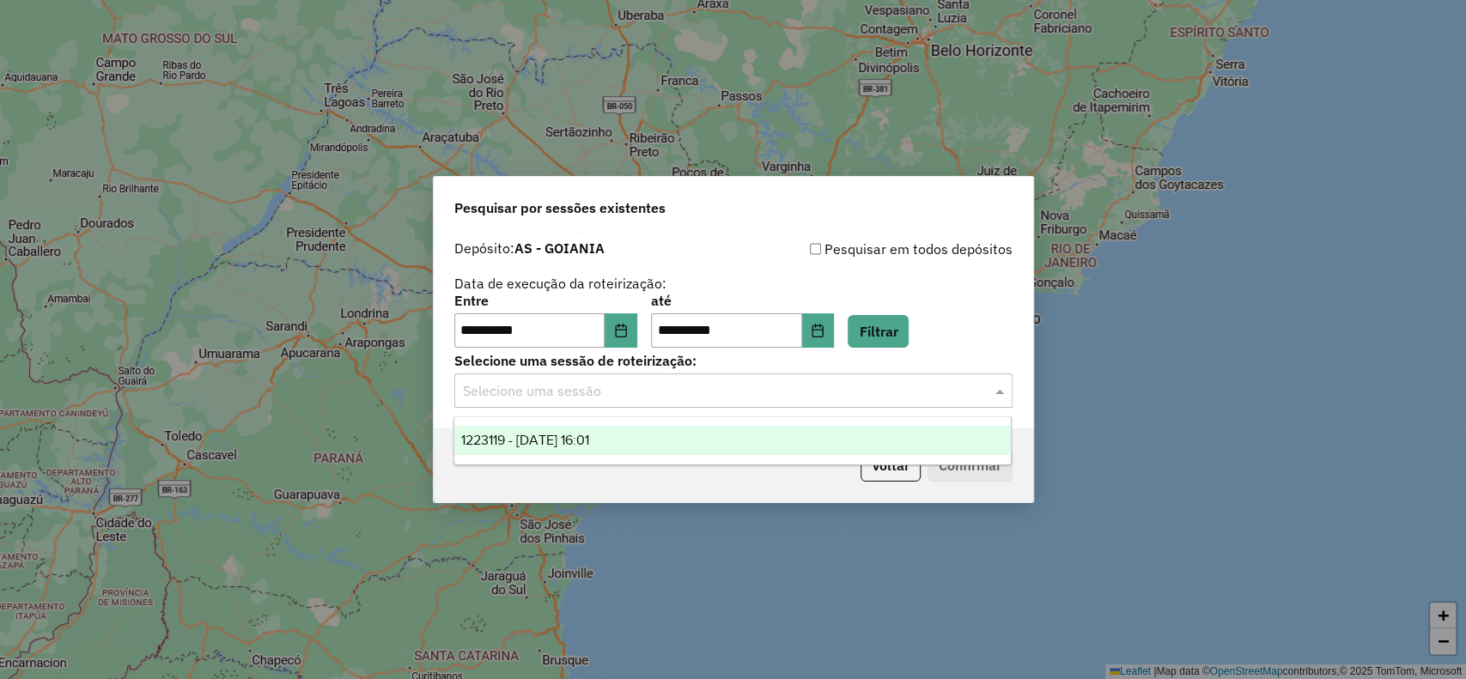
click at [589, 433] on span "1223119 - [DATE] 16:01" at bounding box center [525, 440] width 128 height 15
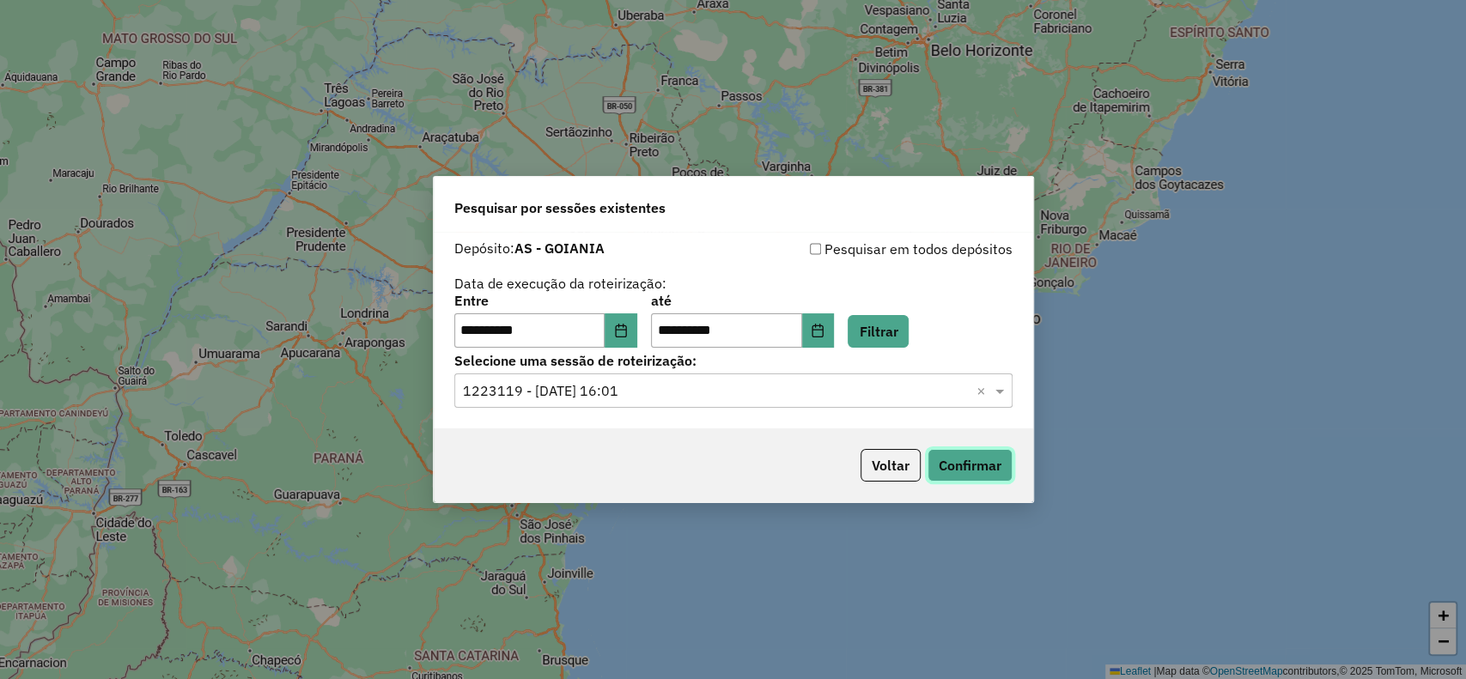
click at [970, 478] on button "Confirmar" at bounding box center [970, 465] width 85 height 33
click at [637, 320] on button "Choose Date" at bounding box center [621, 331] width 33 height 34
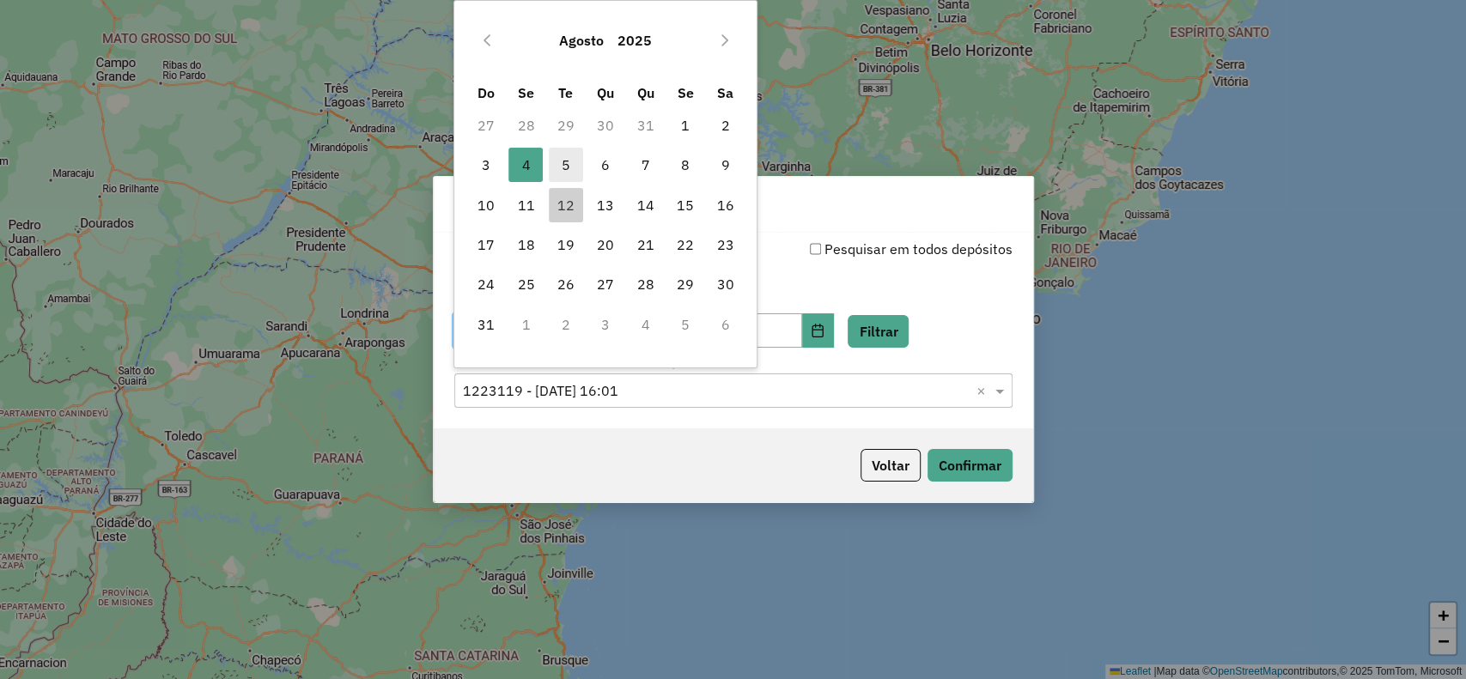
click at [572, 171] on span "5" at bounding box center [566, 165] width 34 height 34
type input "**********"
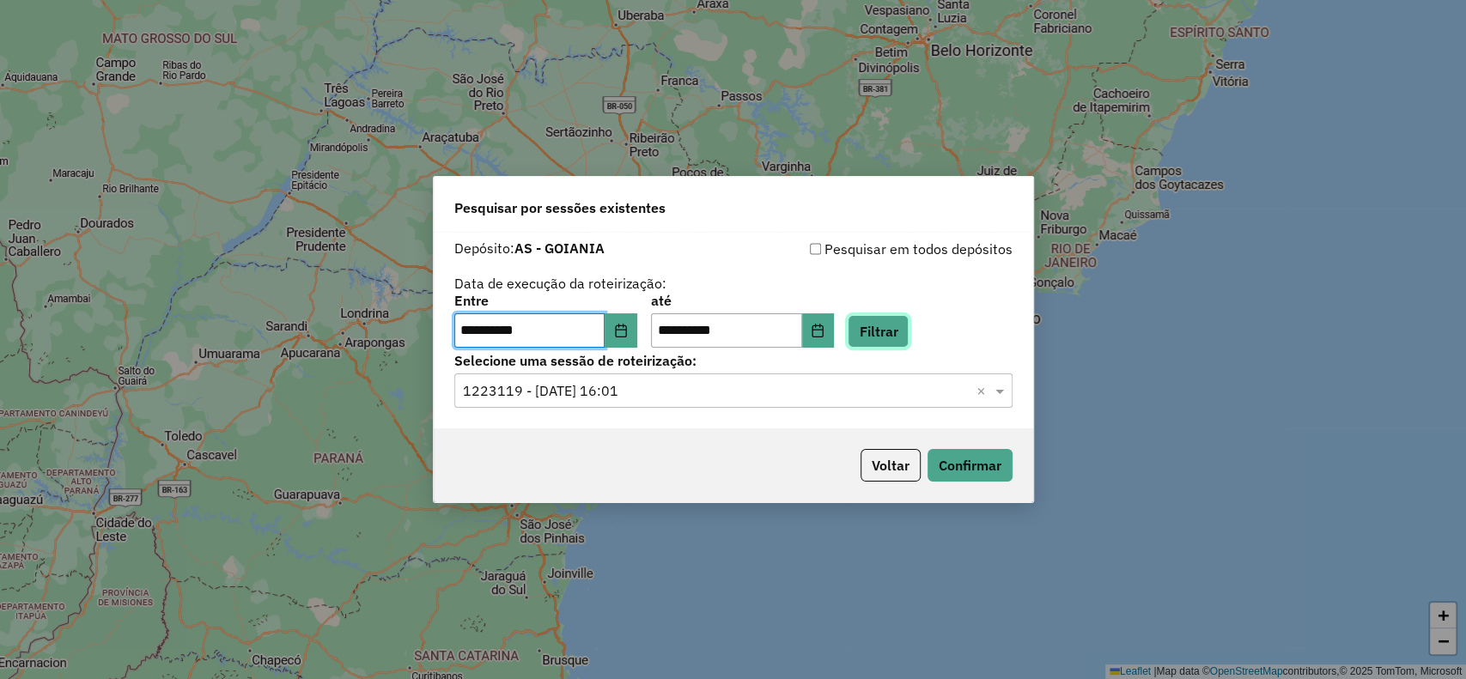
click at [900, 326] on button "Filtrar" at bounding box center [878, 331] width 61 height 33
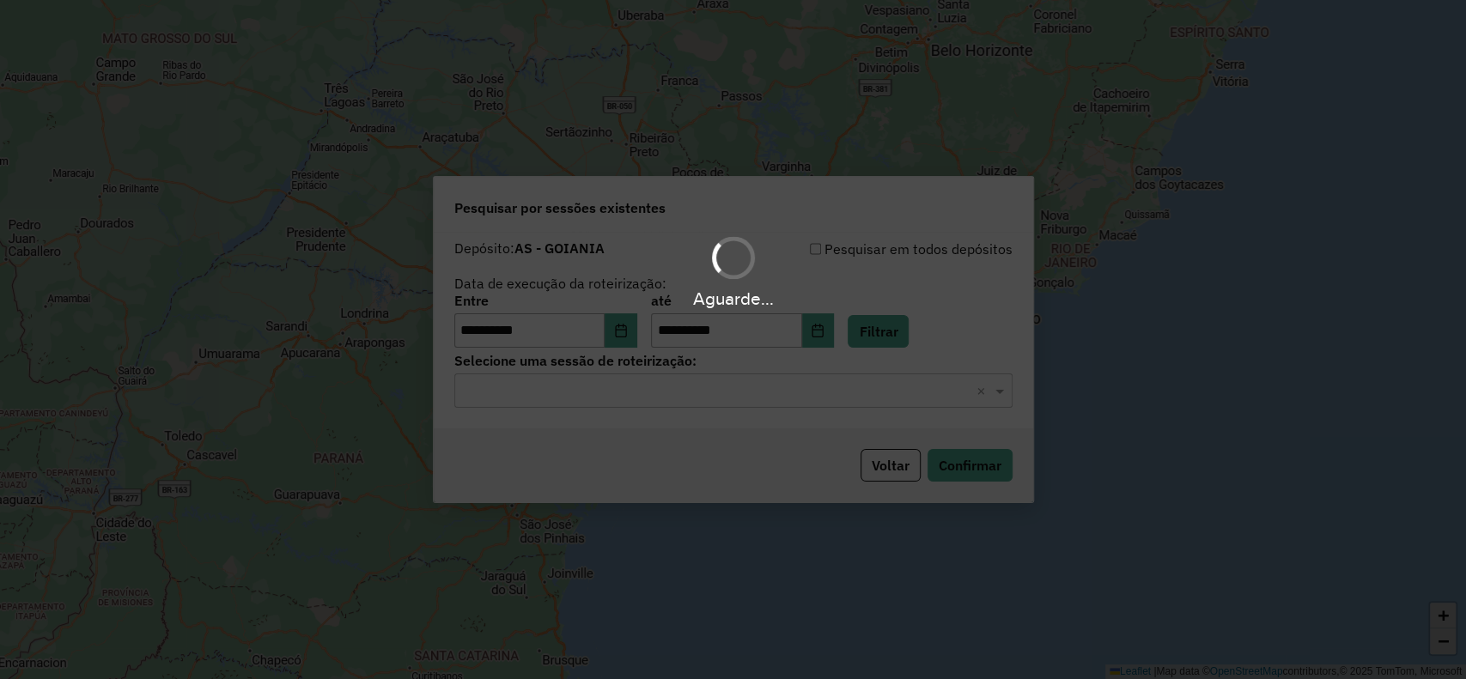
click at [685, 387] on input "text" at bounding box center [716, 391] width 507 height 21
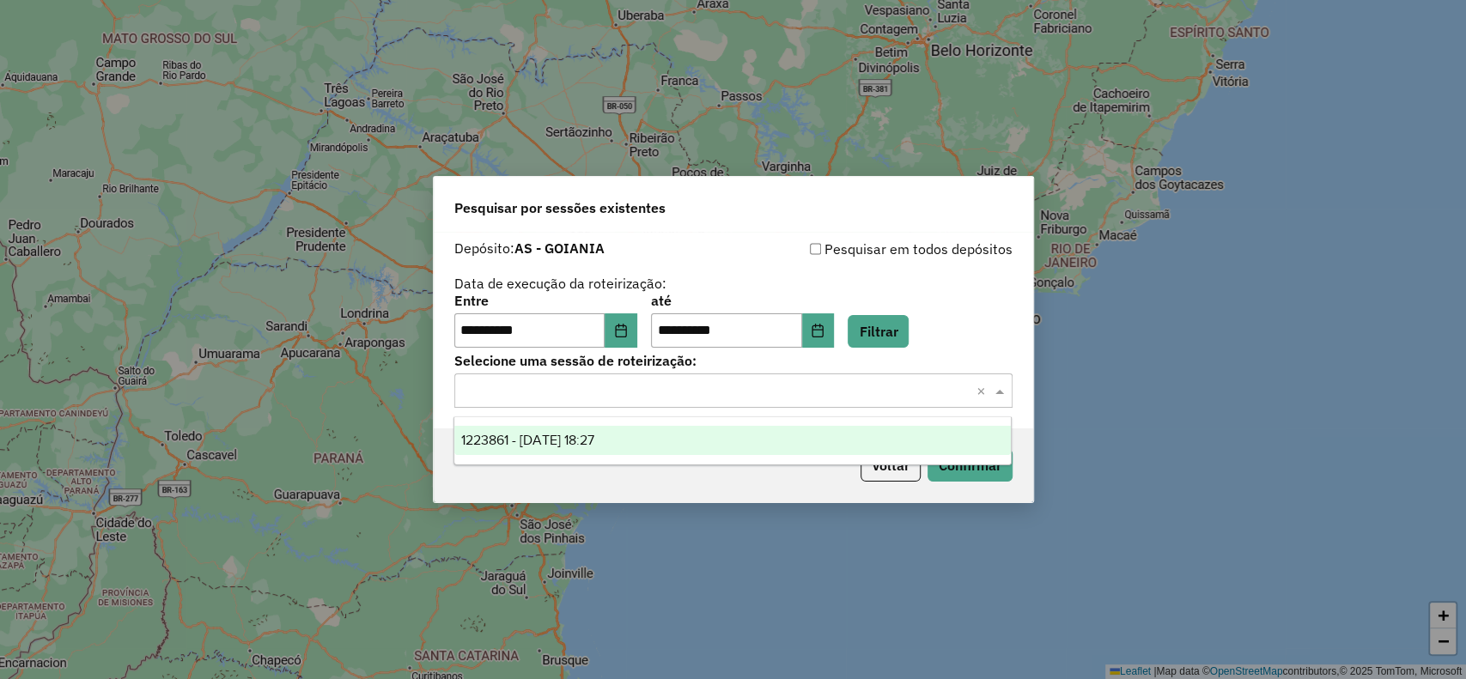
click at [594, 433] on span "1223861 - [DATE] 18:27" at bounding box center [527, 440] width 133 height 15
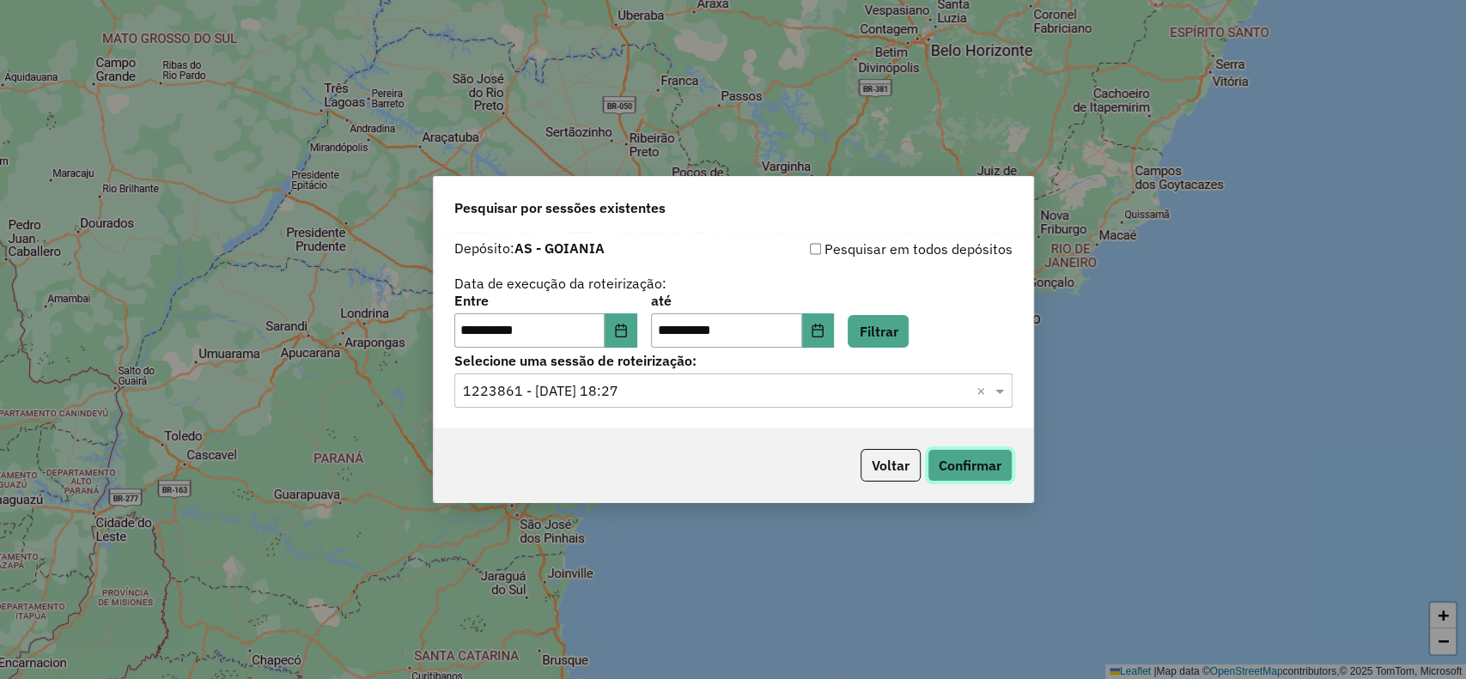
click at [928, 459] on button "Confirmar" at bounding box center [970, 465] width 85 height 33
click at [606, 335] on input "**********" at bounding box center [529, 331] width 151 height 34
click at [628, 326] on icon "Choose Date" at bounding box center [621, 331] width 14 height 14
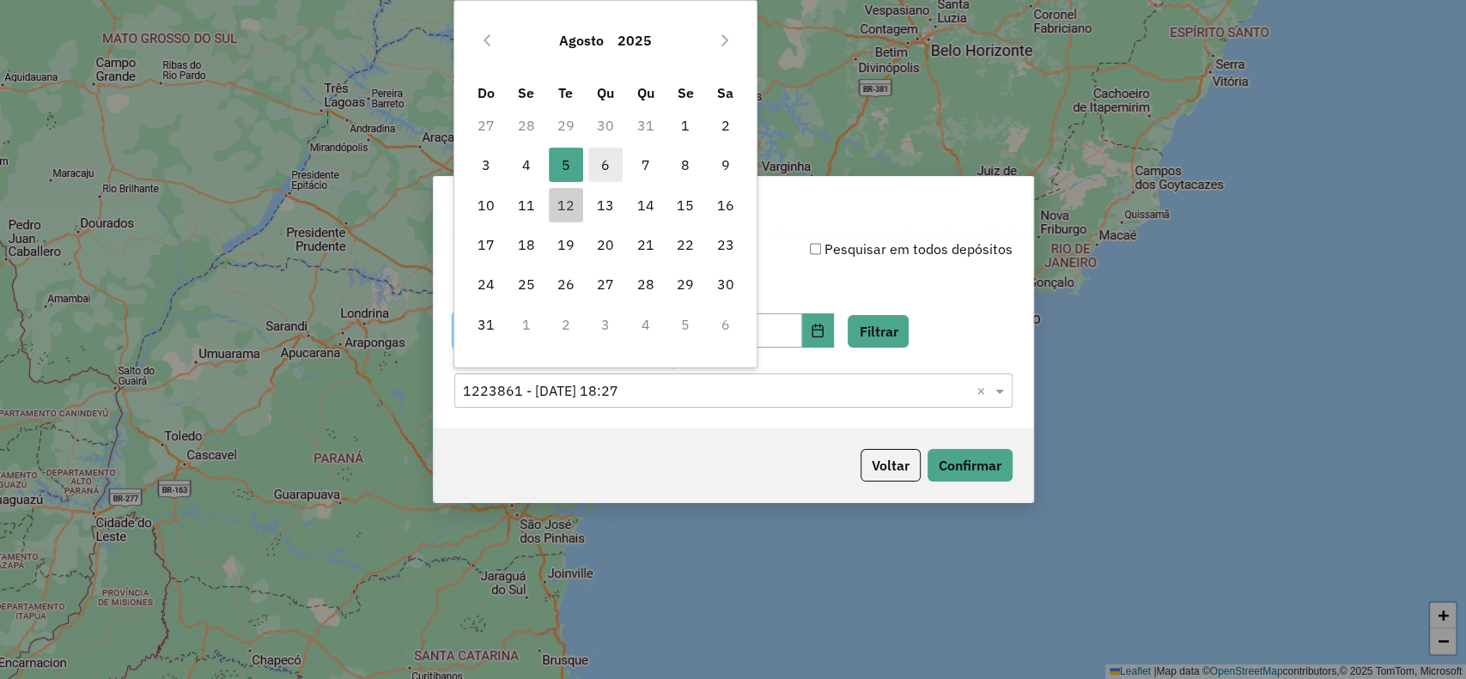
click at [610, 161] on span "6" at bounding box center [605, 165] width 34 height 34
type input "**********"
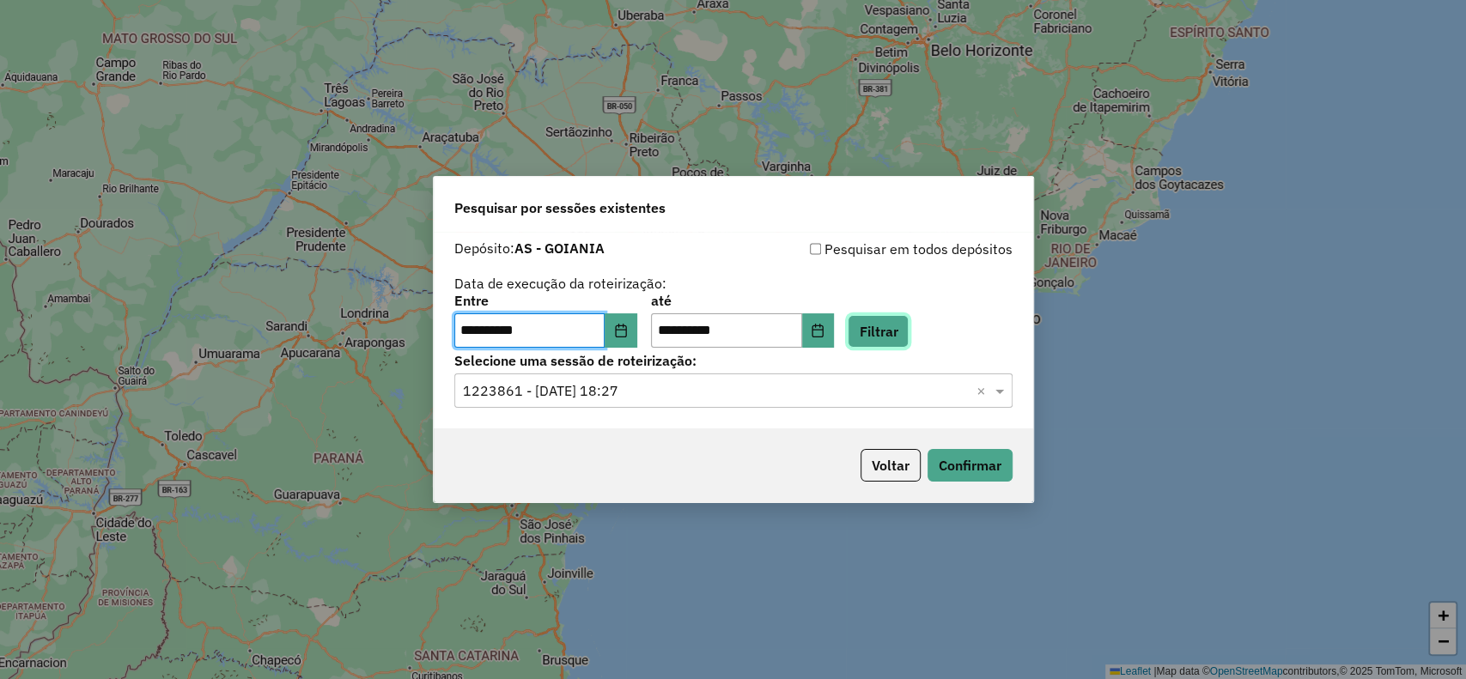
click at [889, 333] on button "Filtrar" at bounding box center [878, 331] width 61 height 33
click at [542, 395] on input "text" at bounding box center [716, 391] width 507 height 21
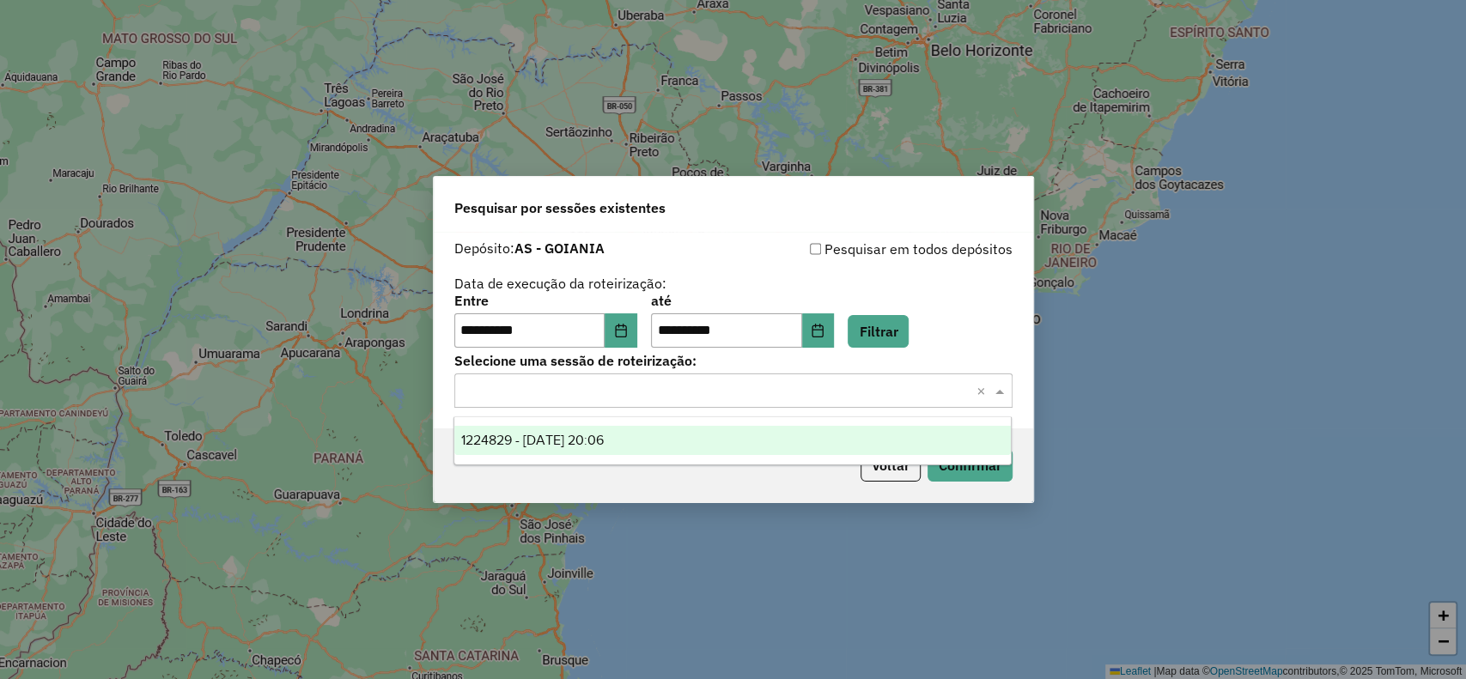
click at [532, 435] on span "1224829 - [DATE] 20:06" at bounding box center [532, 440] width 143 height 15
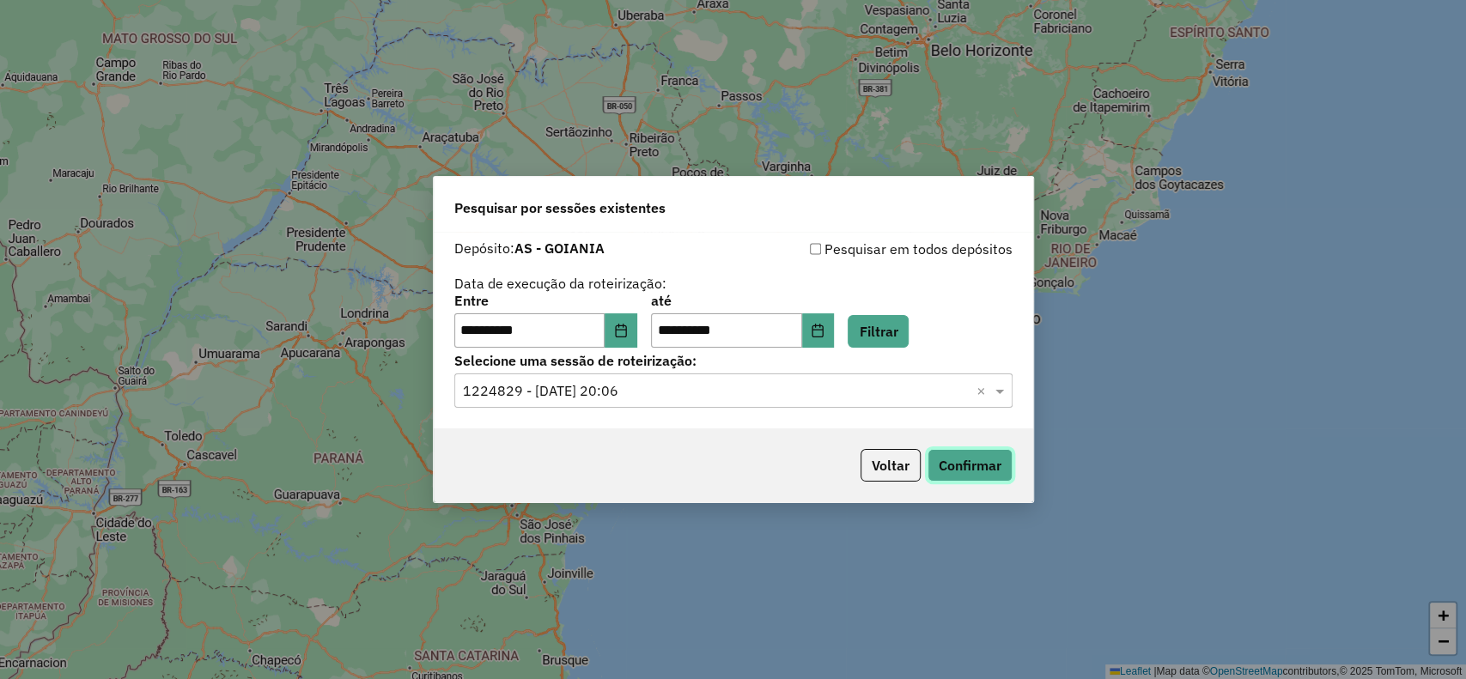
click at [954, 457] on button "Confirmar" at bounding box center [970, 465] width 85 height 33
click at [631, 340] on button "Choose Date" at bounding box center [621, 331] width 33 height 34
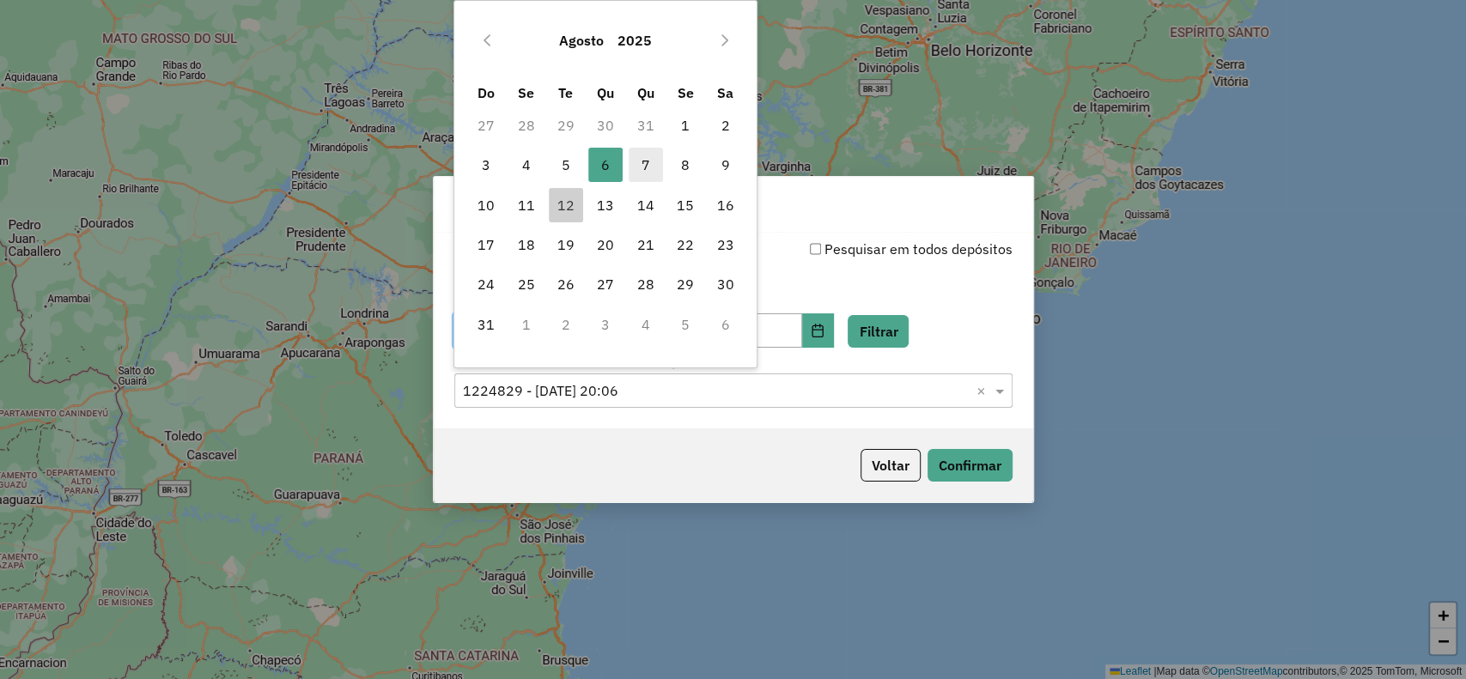
click at [660, 154] on span "7" at bounding box center [646, 165] width 34 height 34
type input "**********"
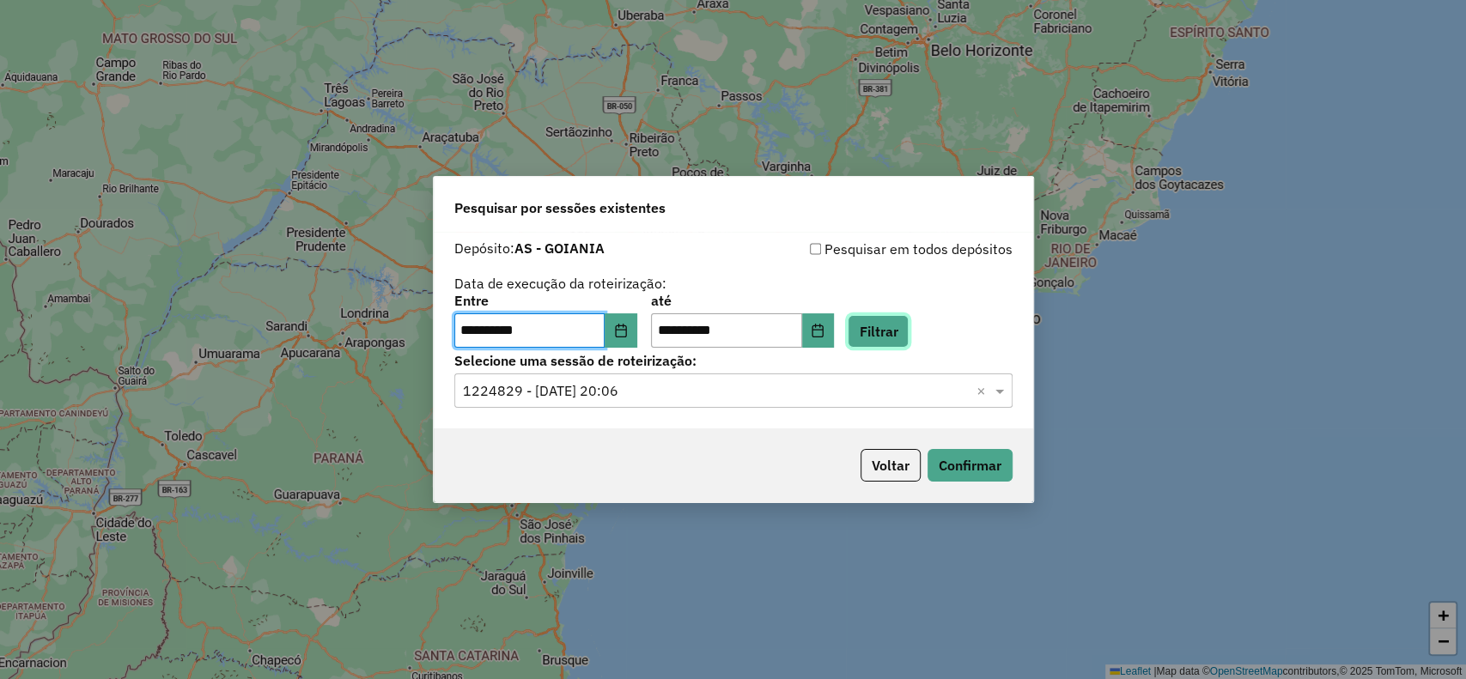
click at [900, 327] on button "Filtrar" at bounding box center [878, 331] width 61 height 33
drag, startPoint x: 502, startPoint y: 392, endPoint x: 495, endPoint y: 399, distance: 10.3
click at [501, 392] on input "text" at bounding box center [716, 391] width 507 height 21
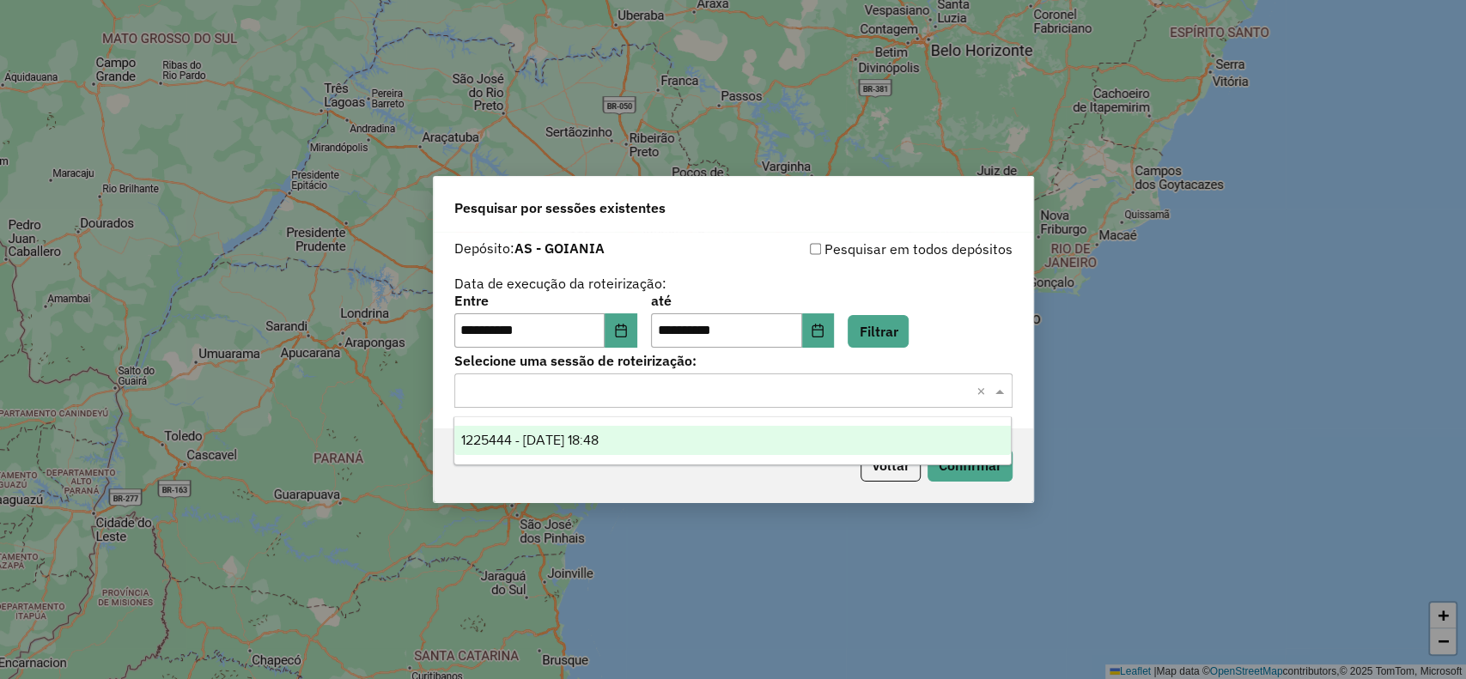
click at [491, 436] on span "1225444 - [DATE] 18:48" at bounding box center [529, 440] width 137 height 15
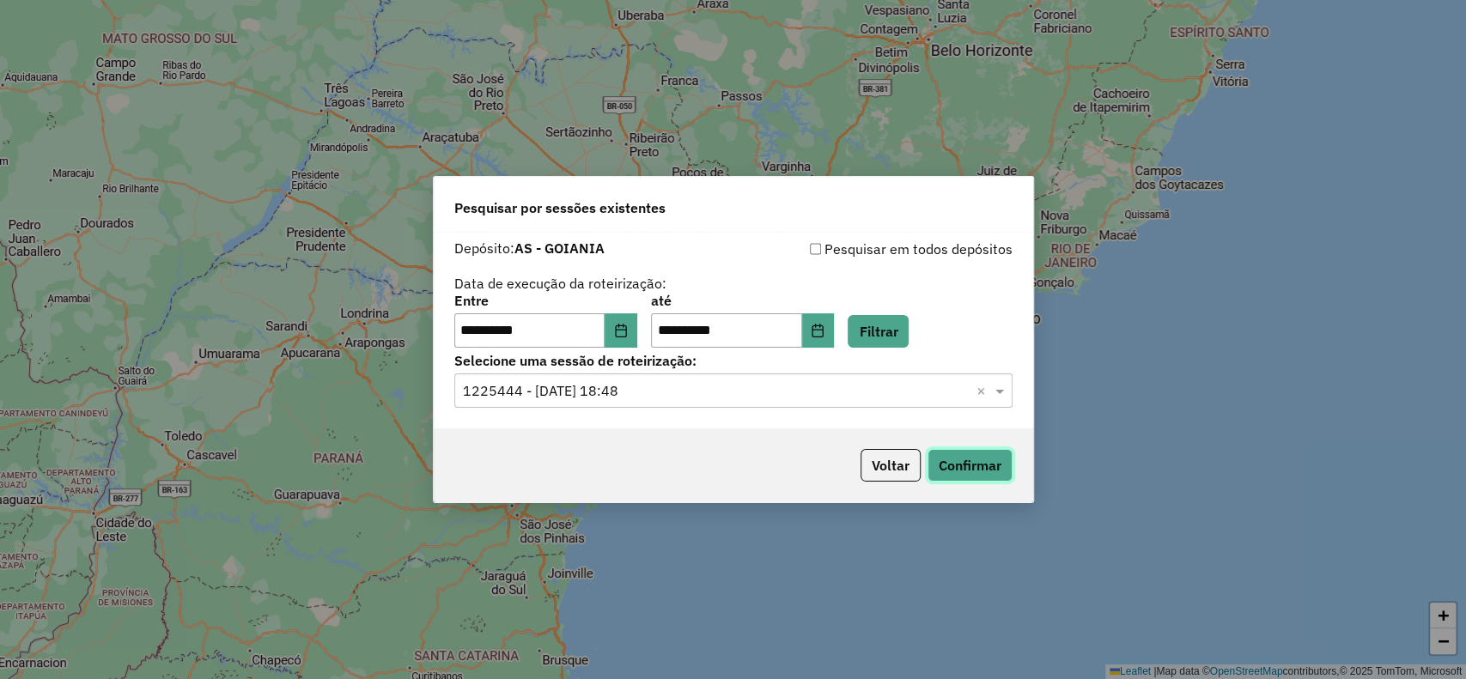
click at [960, 471] on button "Confirmar" at bounding box center [970, 465] width 85 height 33
click at [626, 333] on icon "Choose Date" at bounding box center [620, 331] width 11 height 14
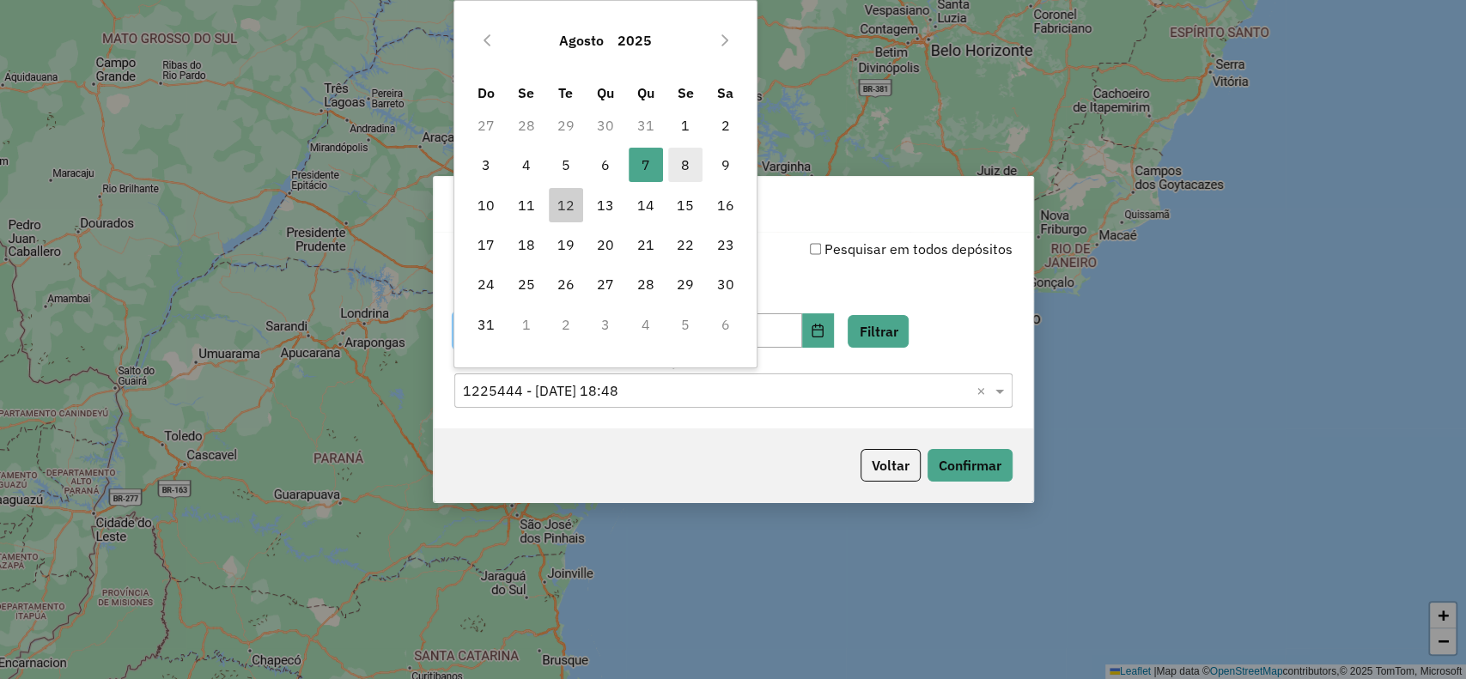
click at [686, 165] on span "8" at bounding box center [685, 165] width 34 height 34
type input "**********"
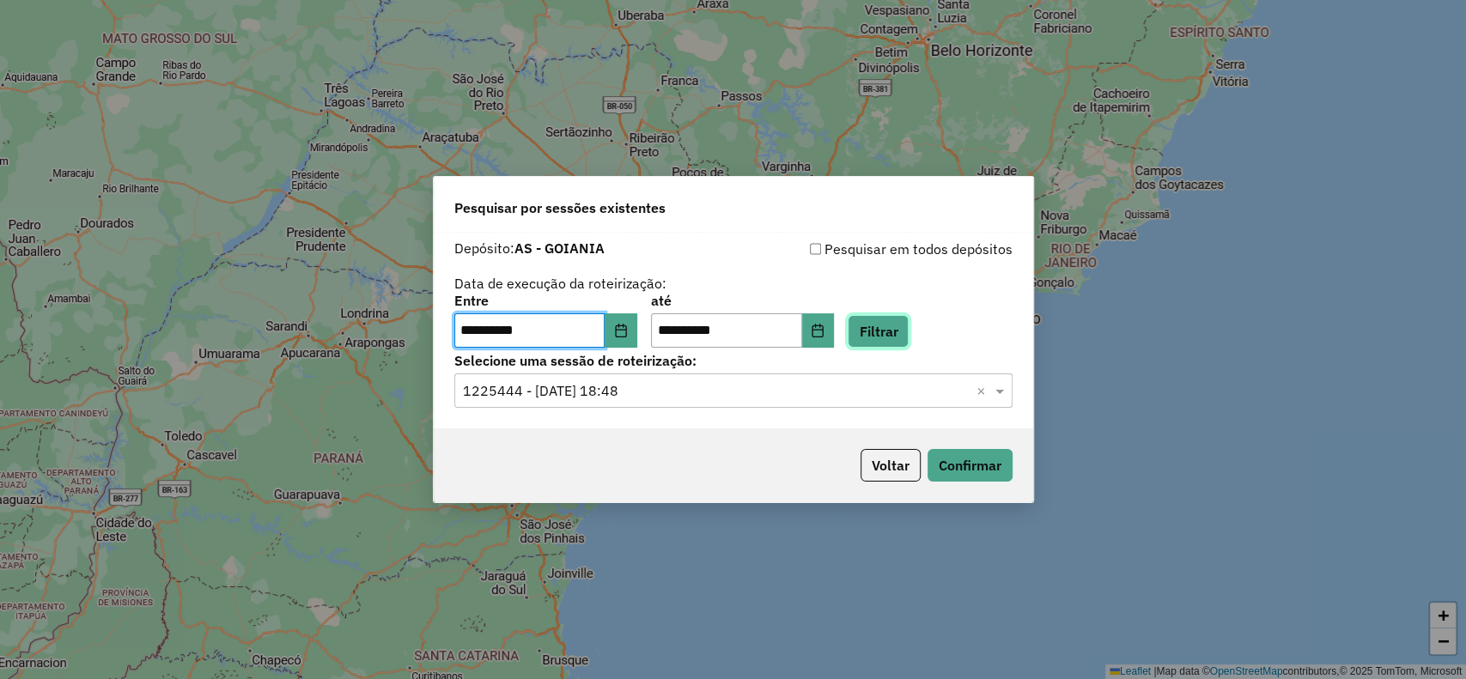
click at [905, 340] on button "Filtrar" at bounding box center [878, 331] width 61 height 33
click at [618, 386] on input "text" at bounding box center [716, 391] width 507 height 21
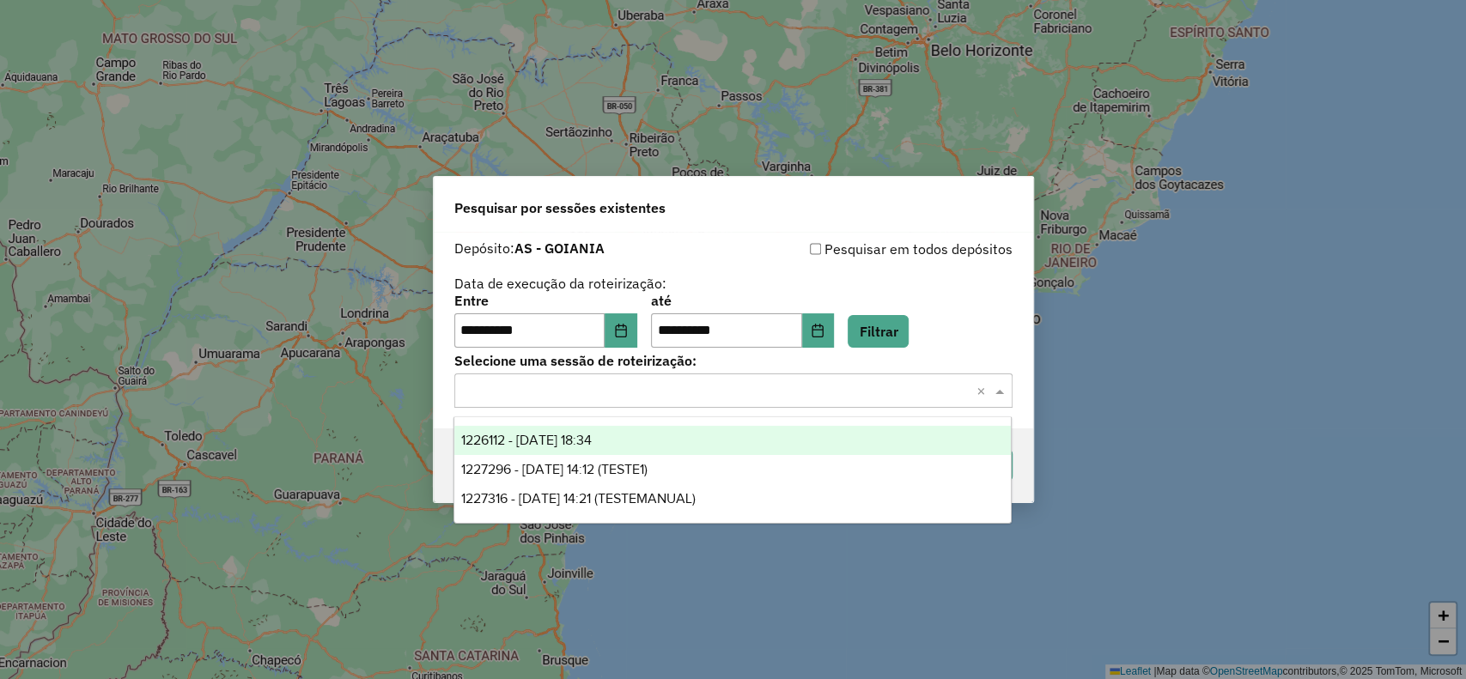
click at [625, 430] on div "1226112 - [DATE] 18:34" at bounding box center [732, 440] width 557 height 29
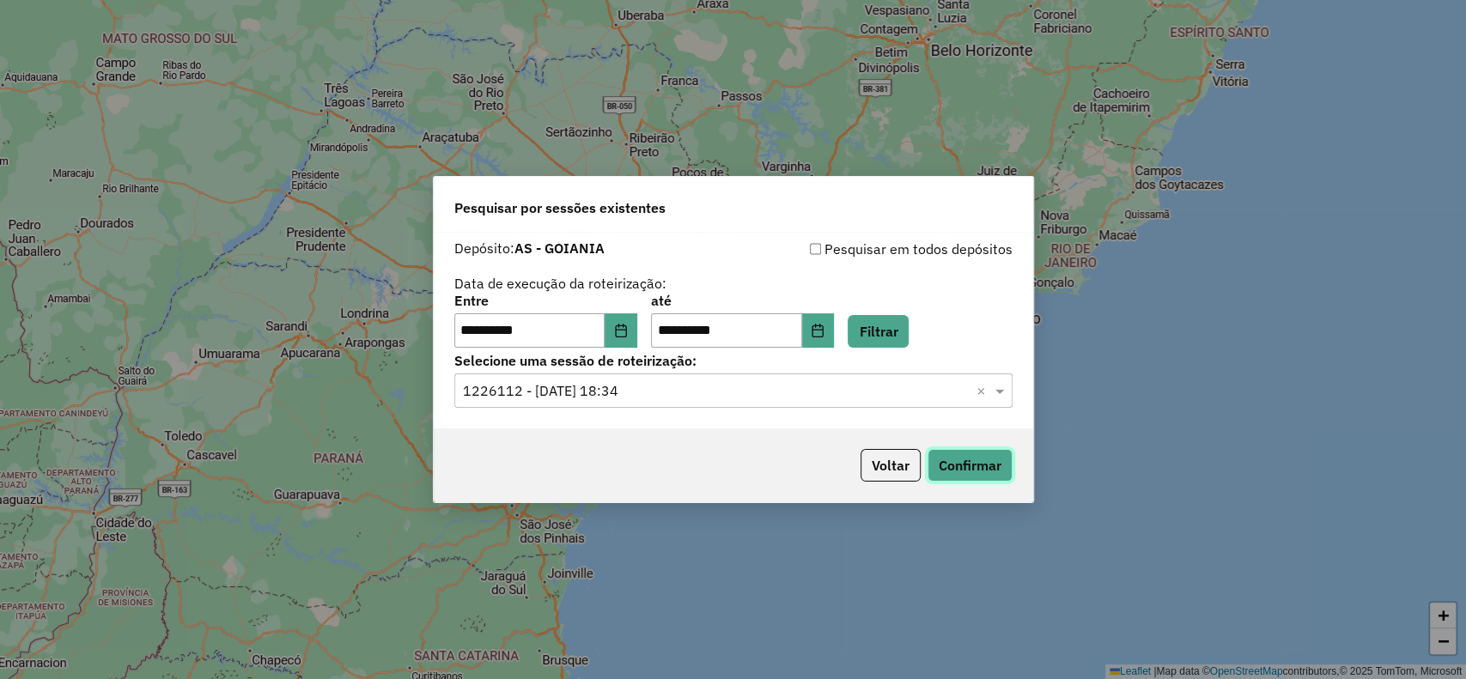
click at [1010, 478] on button "Confirmar" at bounding box center [970, 465] width 85 height 33
click at [617, 332] on button "Choose Date" at bounding box center [621, 331] width 33 height 34
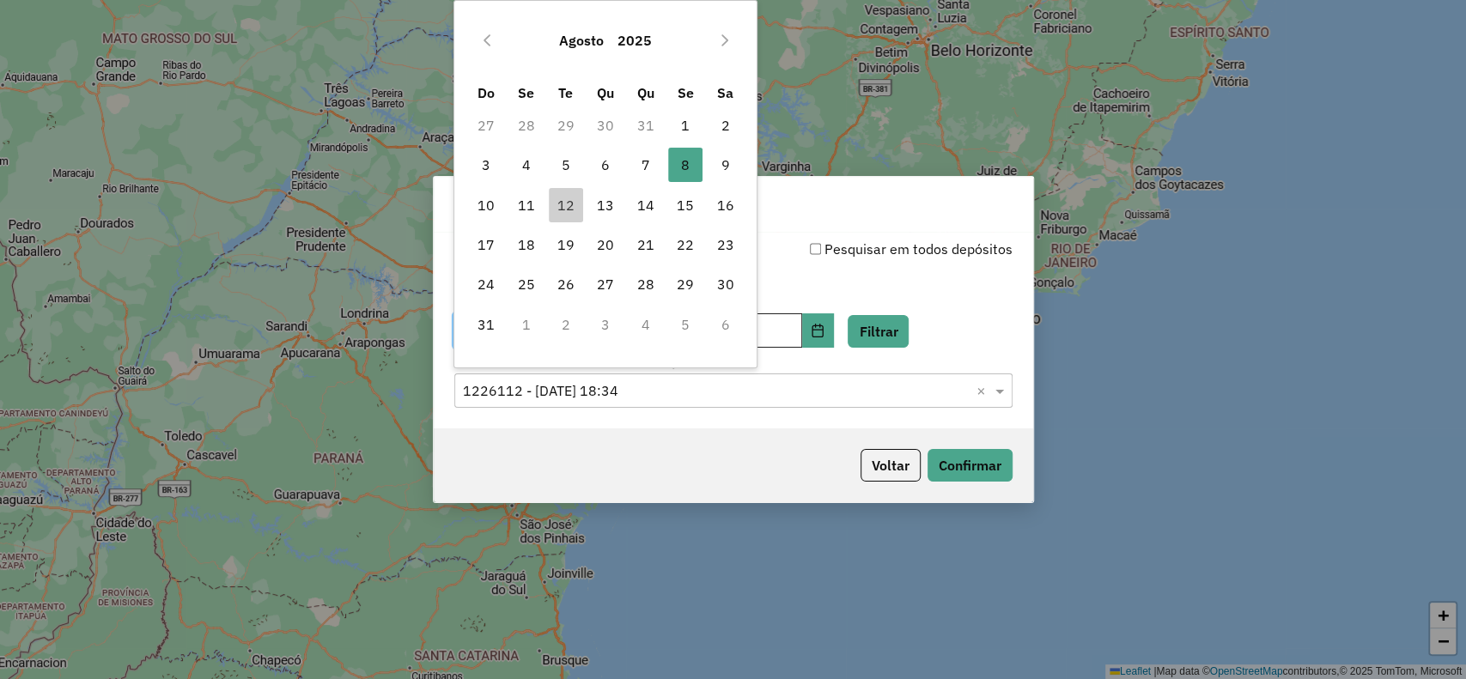
click at [719, 168] on span "9" at bounding box center [725, 165] width 34 height 34
type input "**********"
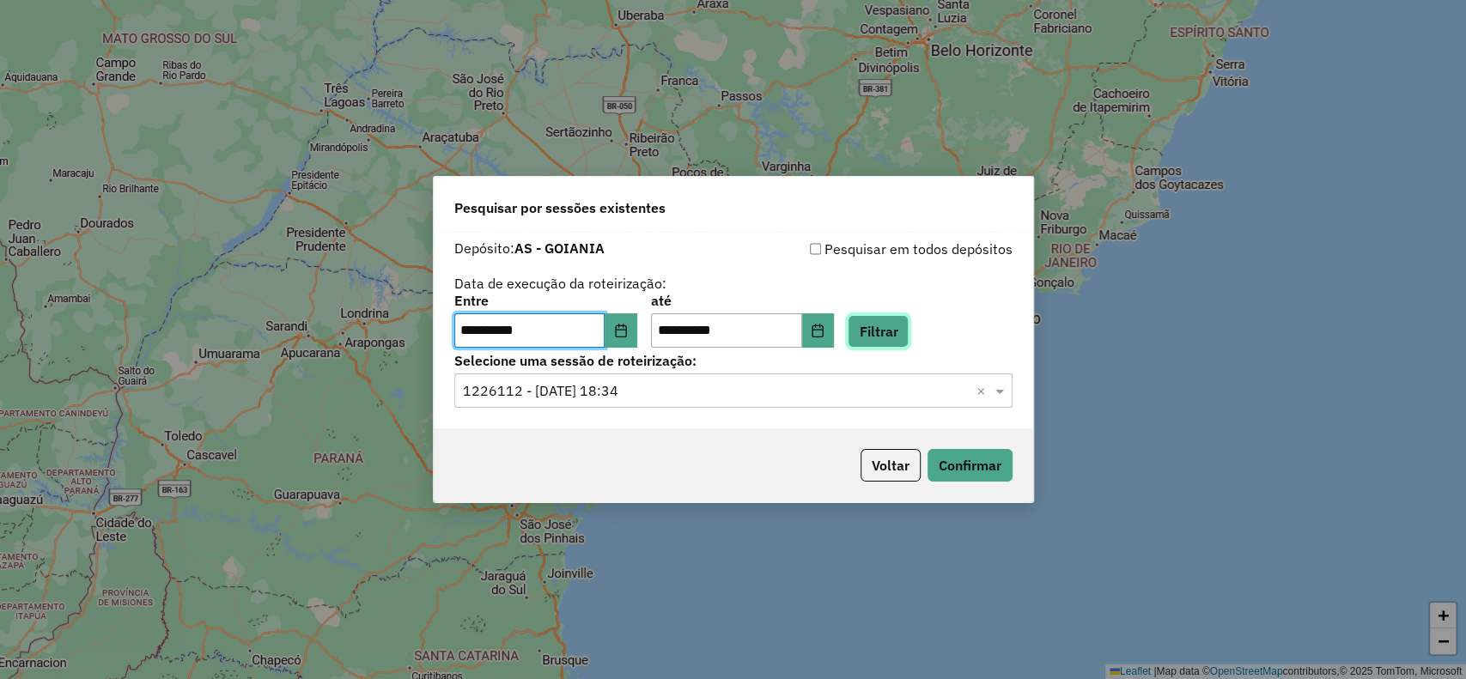
click at [886, 335] on button "Filtrar" at bounding box center [878, 331] width 61 height 33
click at [548, 396] on input "text" at bounding box center [716, 391] width 507 height 21
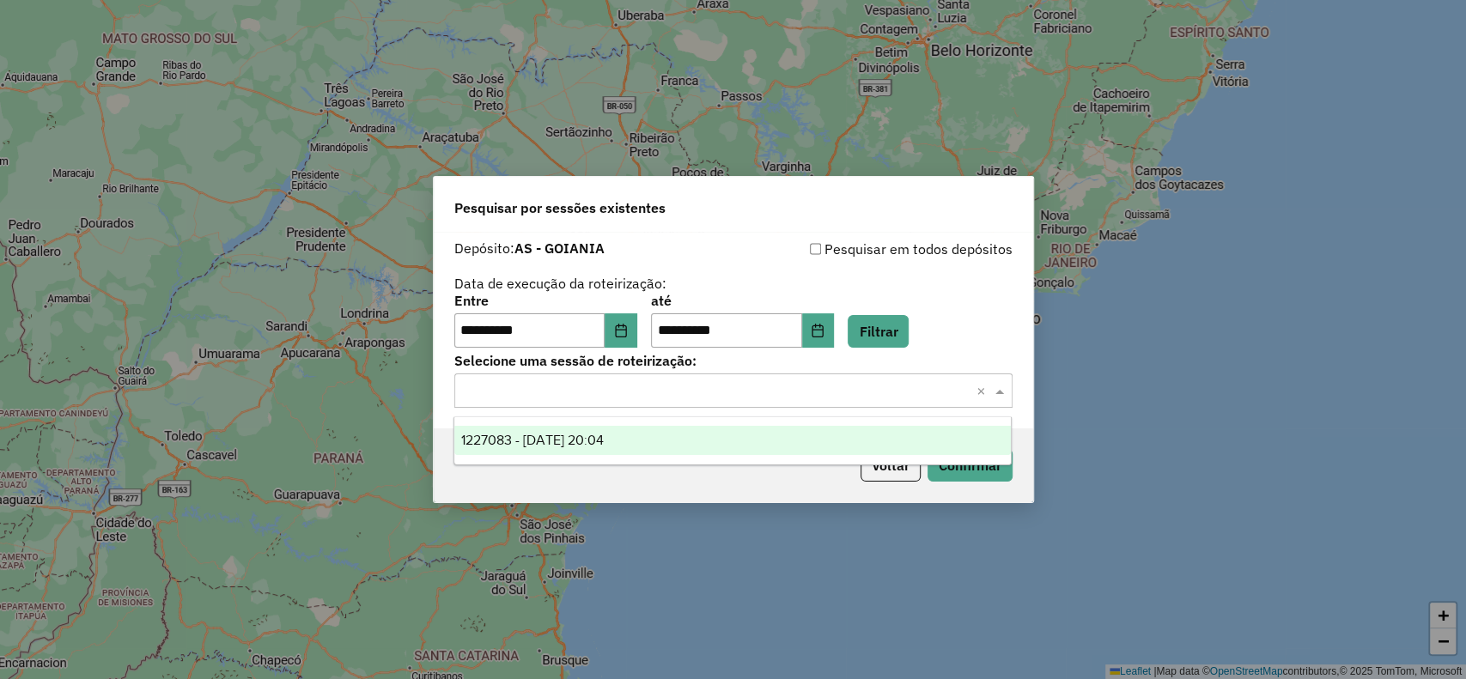
click at [557, 443] on span "1227083 - [DATE] 20:04" at bounding box center [532, 440] width 143 height 15
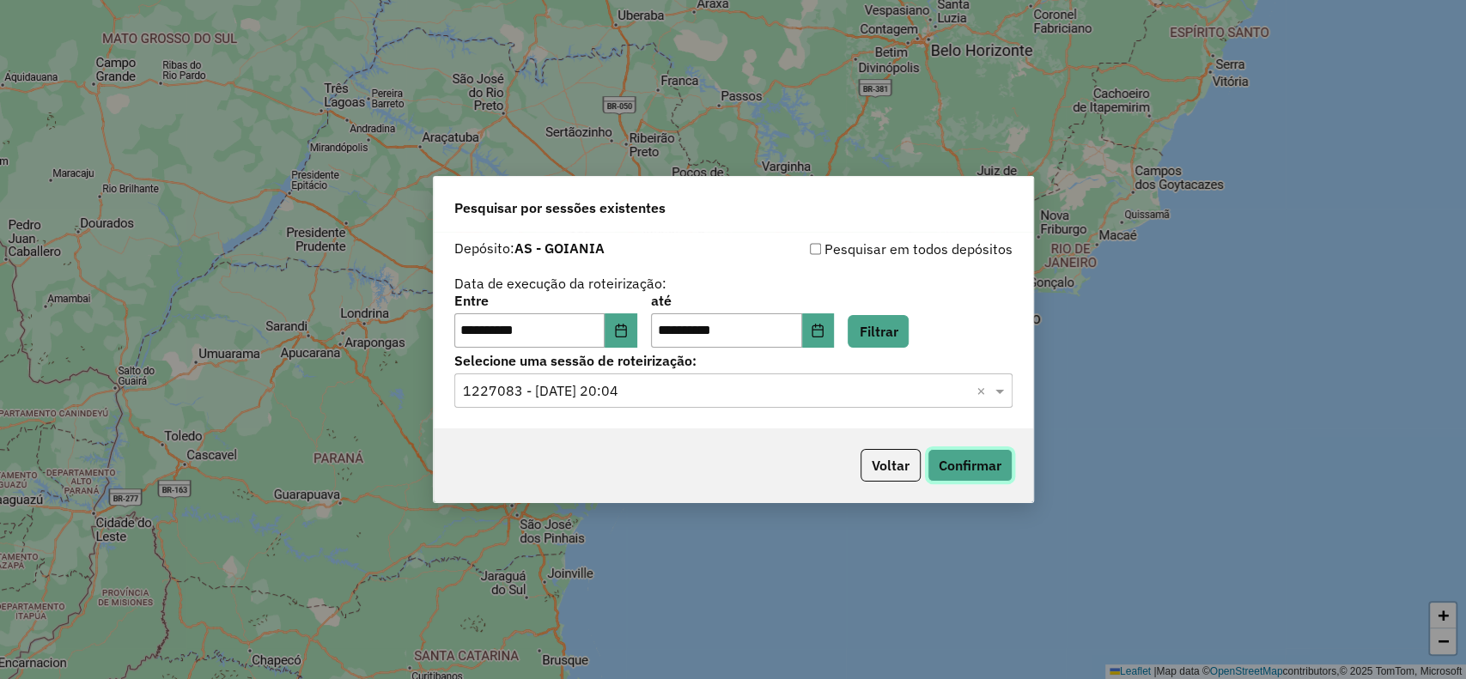
click at [942, 478] on button "Confirmar" at bounding box center [970, 465] width 85 height 33
click at [627, 332] on icon "Choose Date" at bounding box center [621, 331] width 14 height 14
click at [979, 314] on div "**********" at bounding box center [733, 321] width 558 height 53
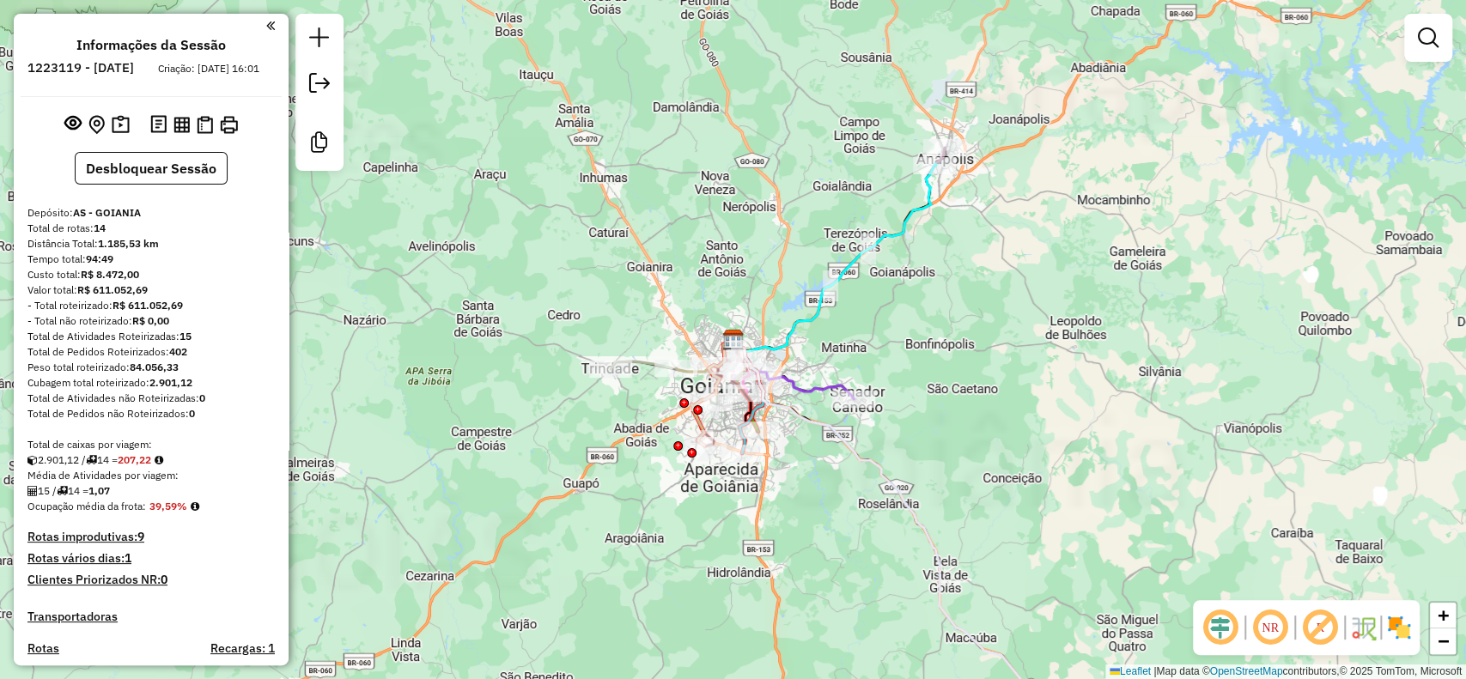
click at [174, 204] on div "Informações da Sessão 1223119 - 04/08/2025 Criação: 02/08/2025 16:01 Desbloquea…" at bounding box center [151, 340] width 275 height 652
click at [175, 185] on button "Desbloquear Sessão" at bounding box center [151, 168] width 153 height 33
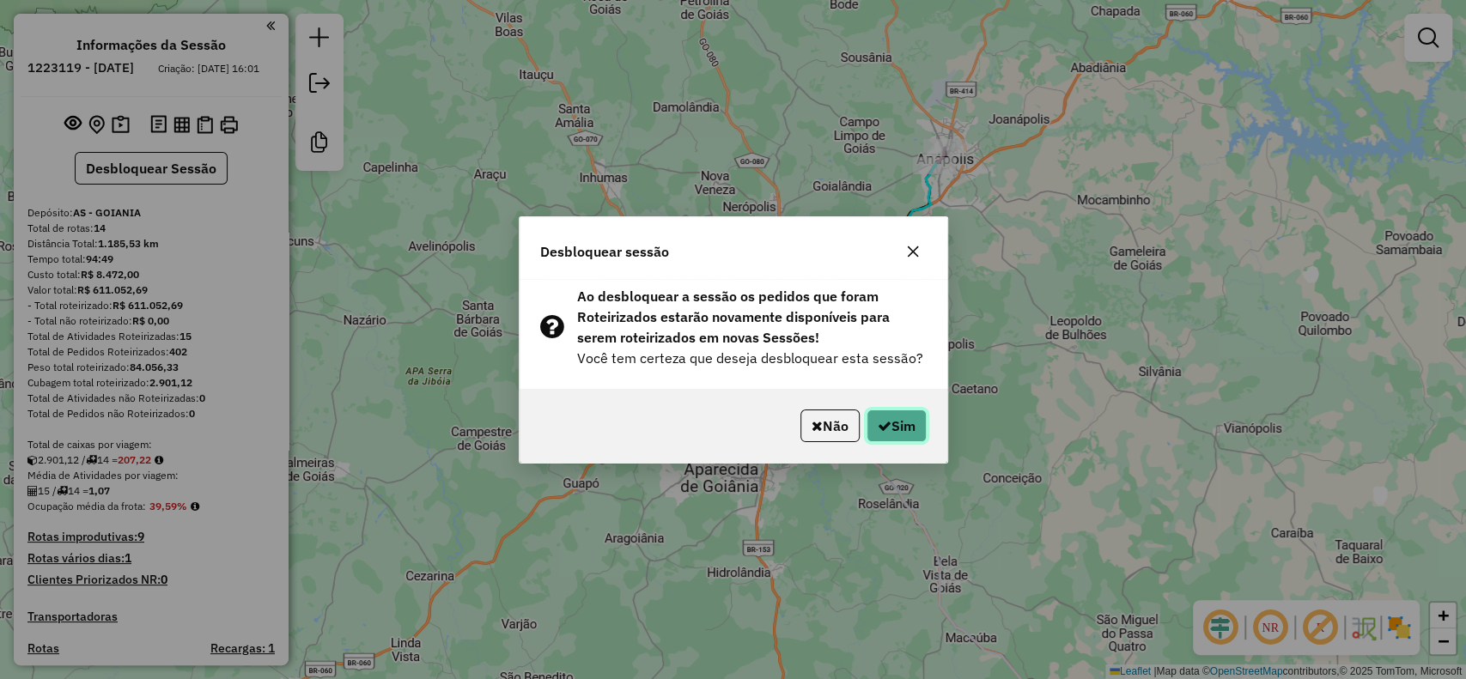
click at [908, 435] on button "Sim" at bounding box center [897, 426] width 60 height 33
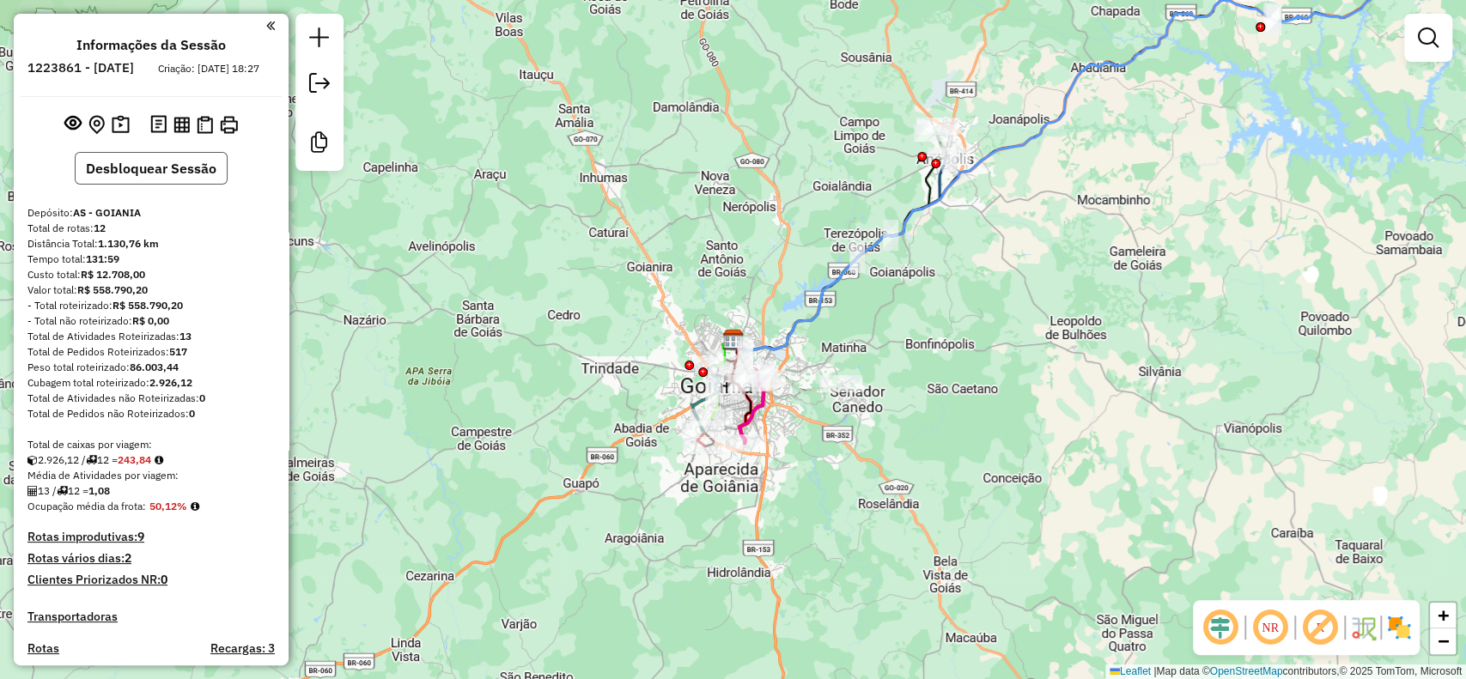
click at [186, 185] on button "Desbloquear Sessão" at bounding box center [151, 168] width 153 height 33
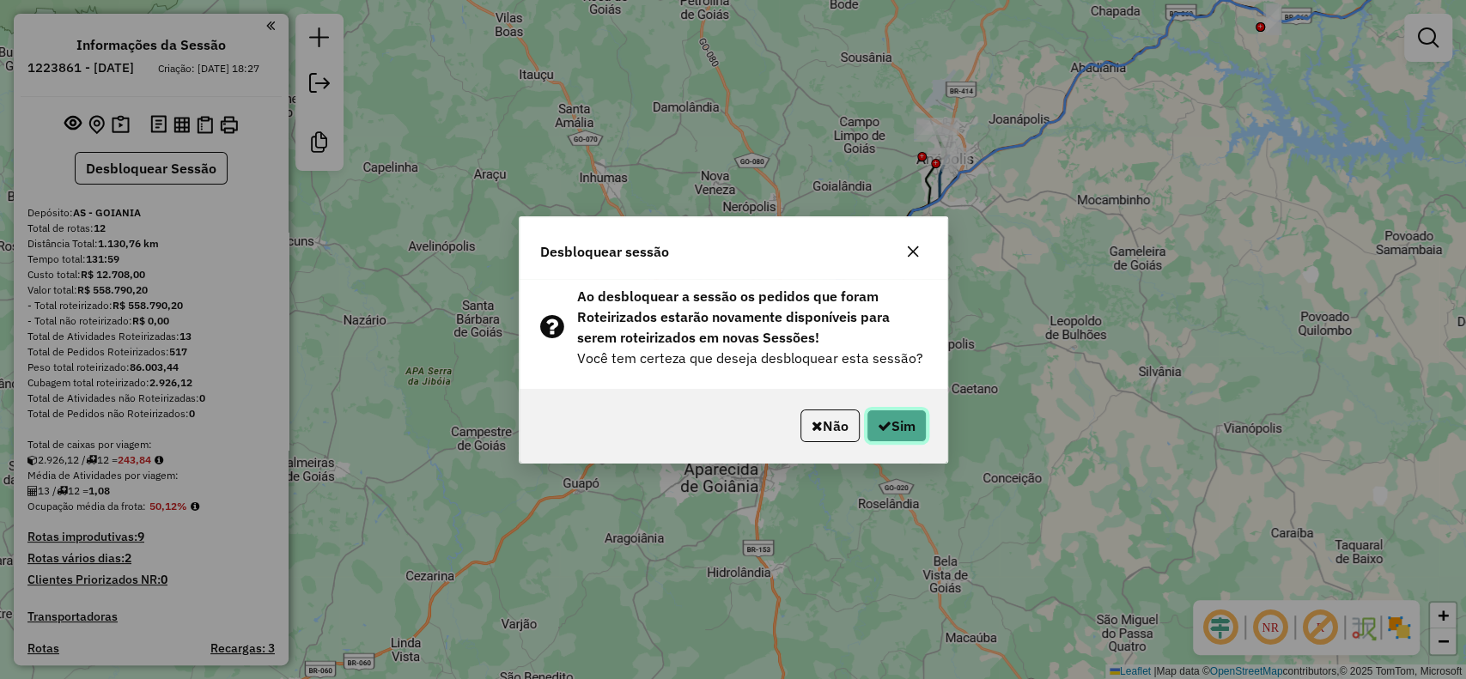
click at [880, 424] on icon "button" at bounding box center [885, 426] width 14 height 14
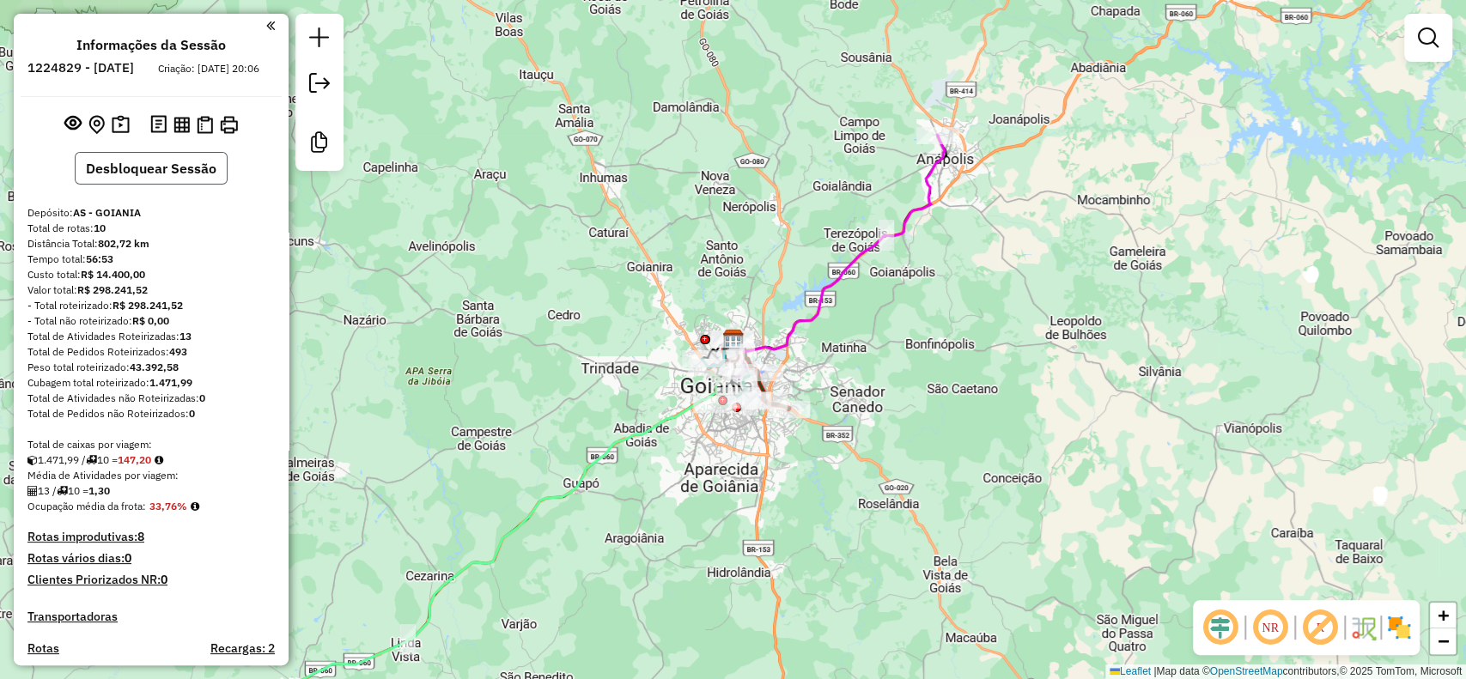
click at [149, 185] on button "Desbloquear Sessão" at bounding box center [151, 168] width 153 height 33
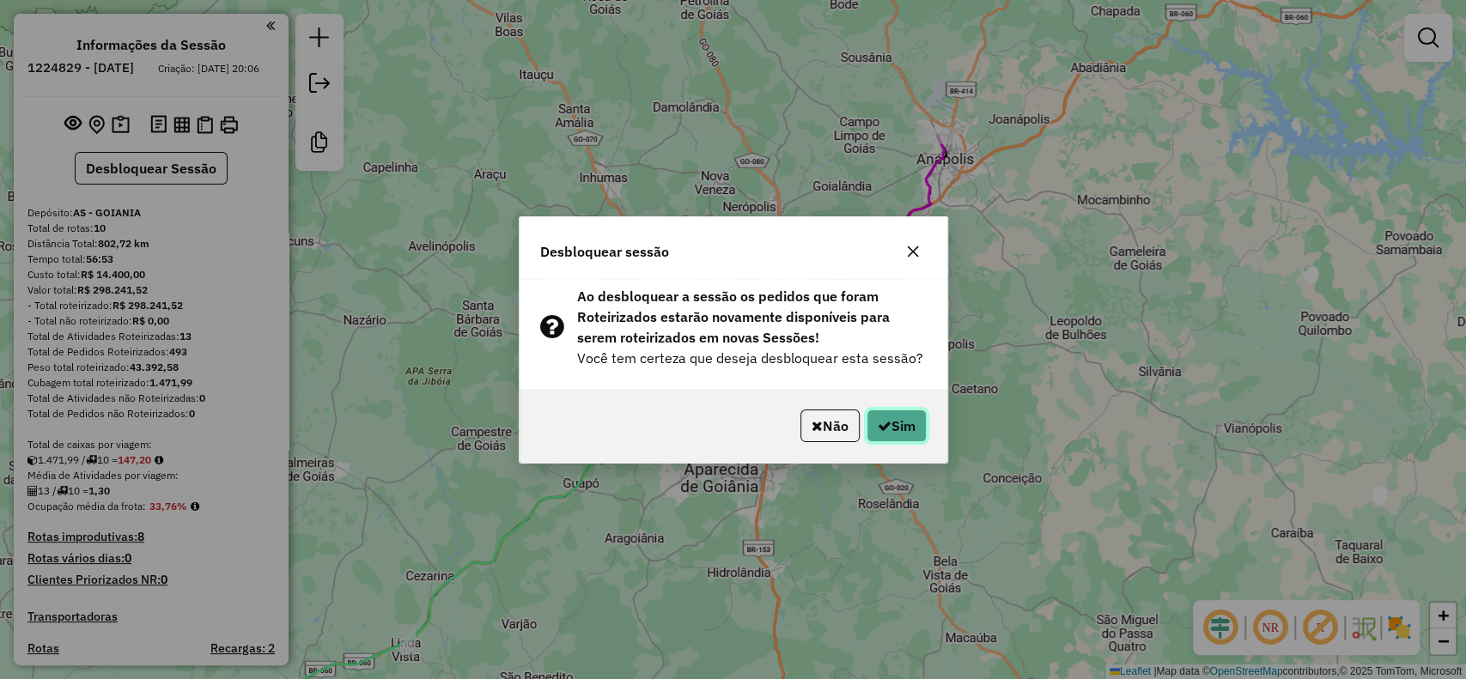
click at [881, 422] on icon "button" at bounding box center [885, 426] width 14 height 14
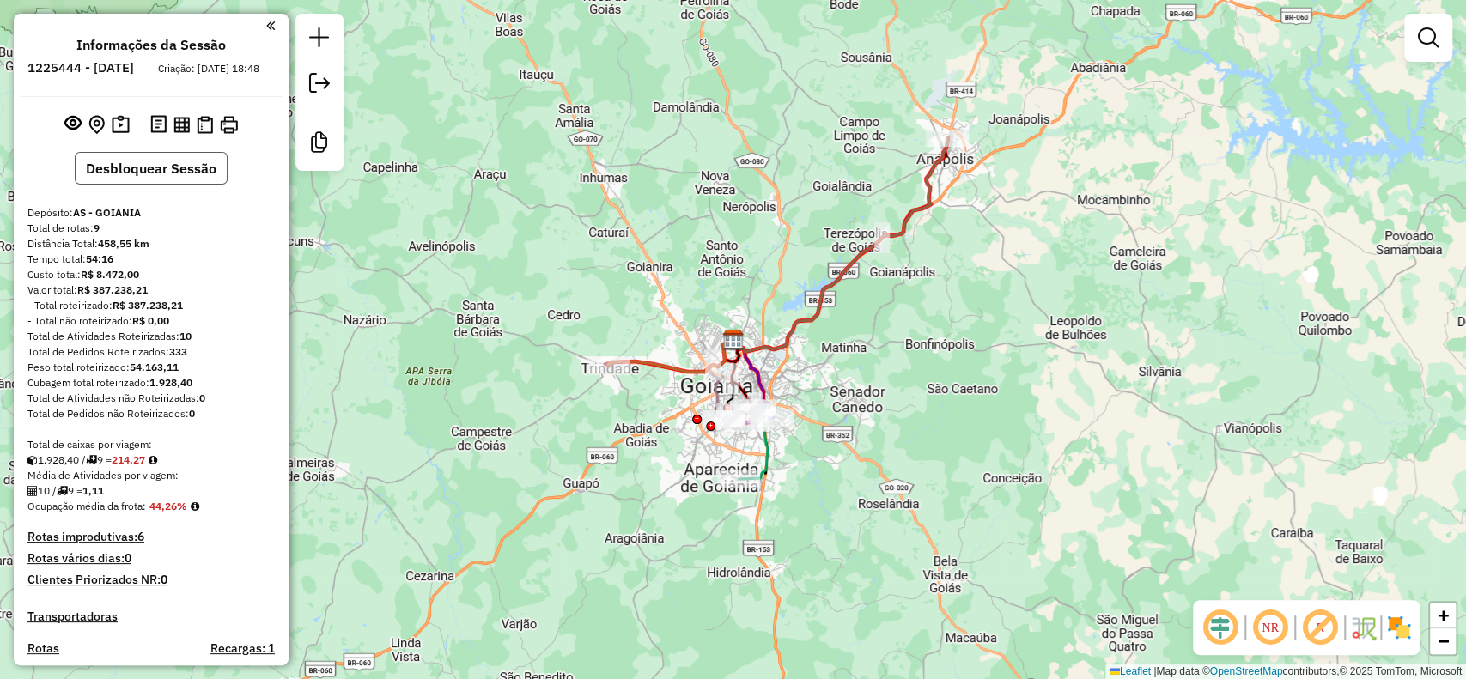
click at [142, 185] on button "Desbloquear Sessão" at bounding box center [151, 168] width 153 height 33
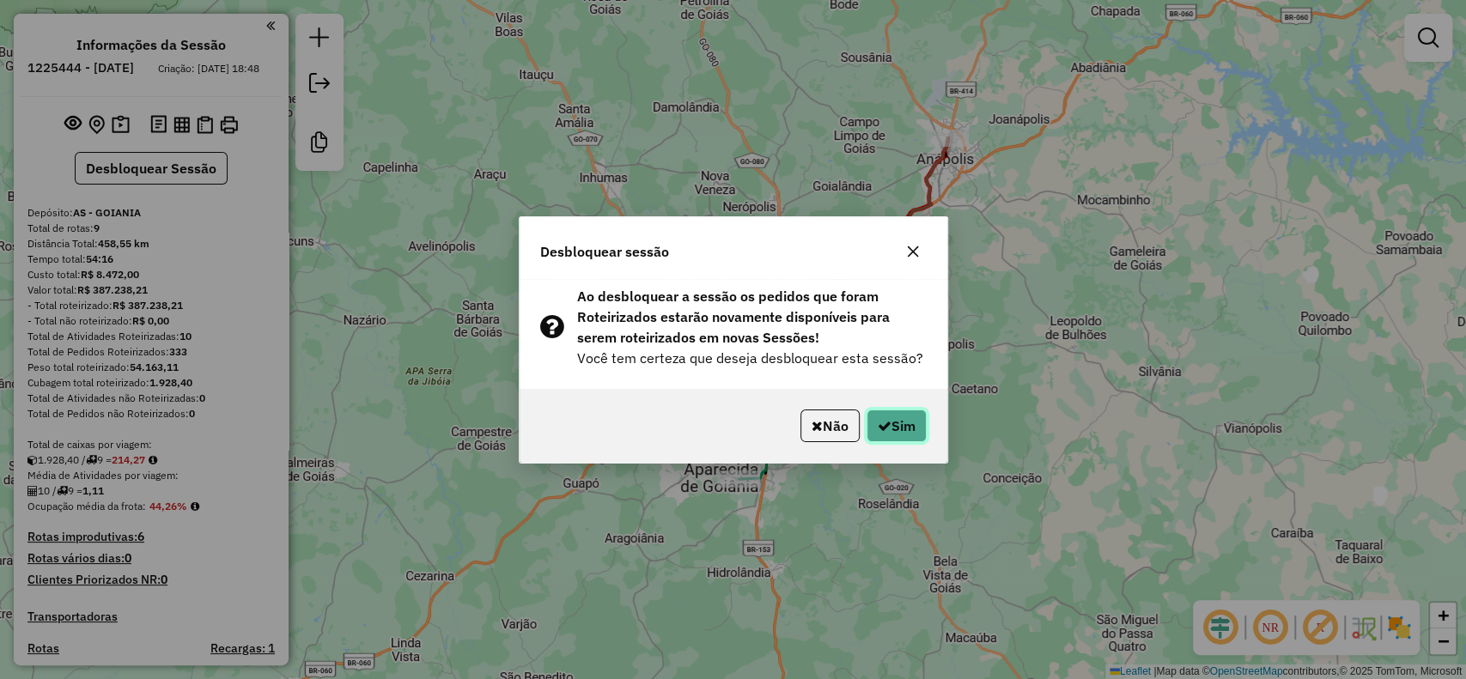
click at [889, 410] on button "Sim" at bounding box center [897, 426] width 60 height 33
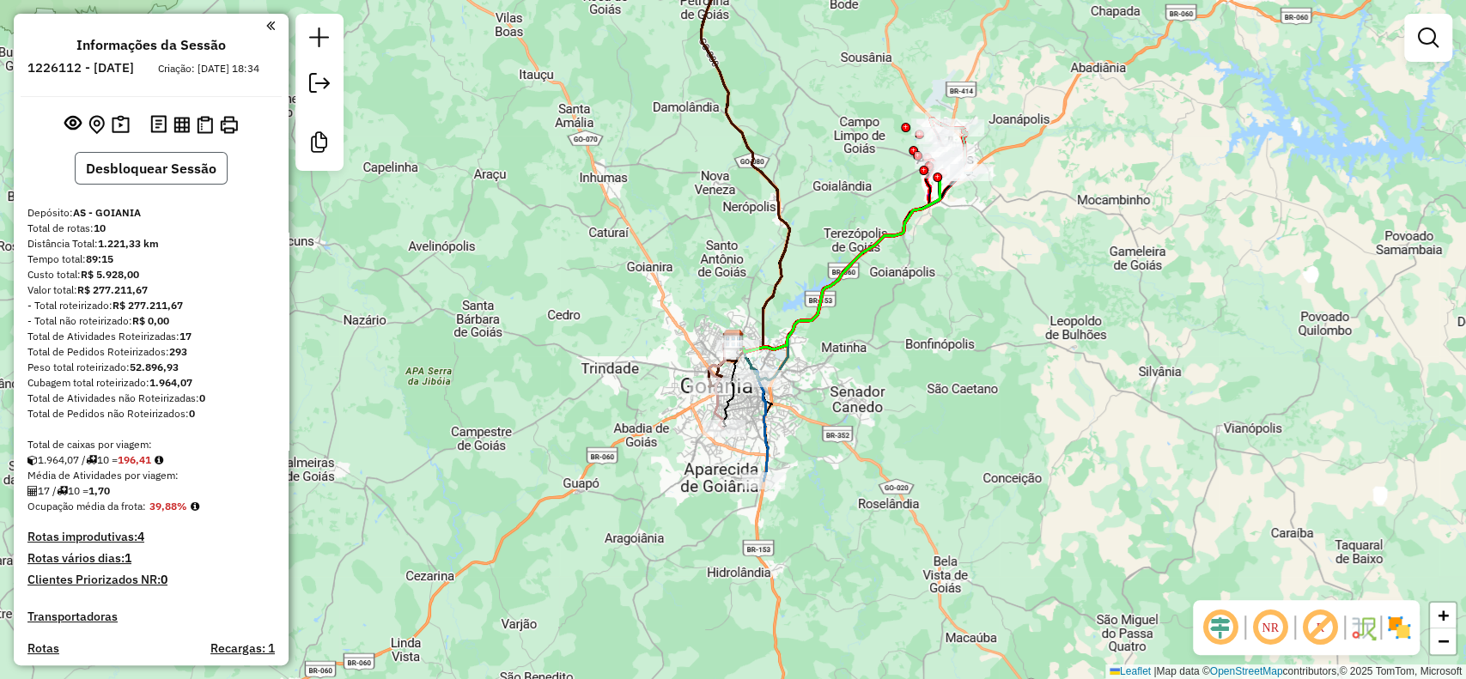
click at [192, 172] on button "Desbloquear Sessão" at bounding box center [151, 168] width 153 height 33
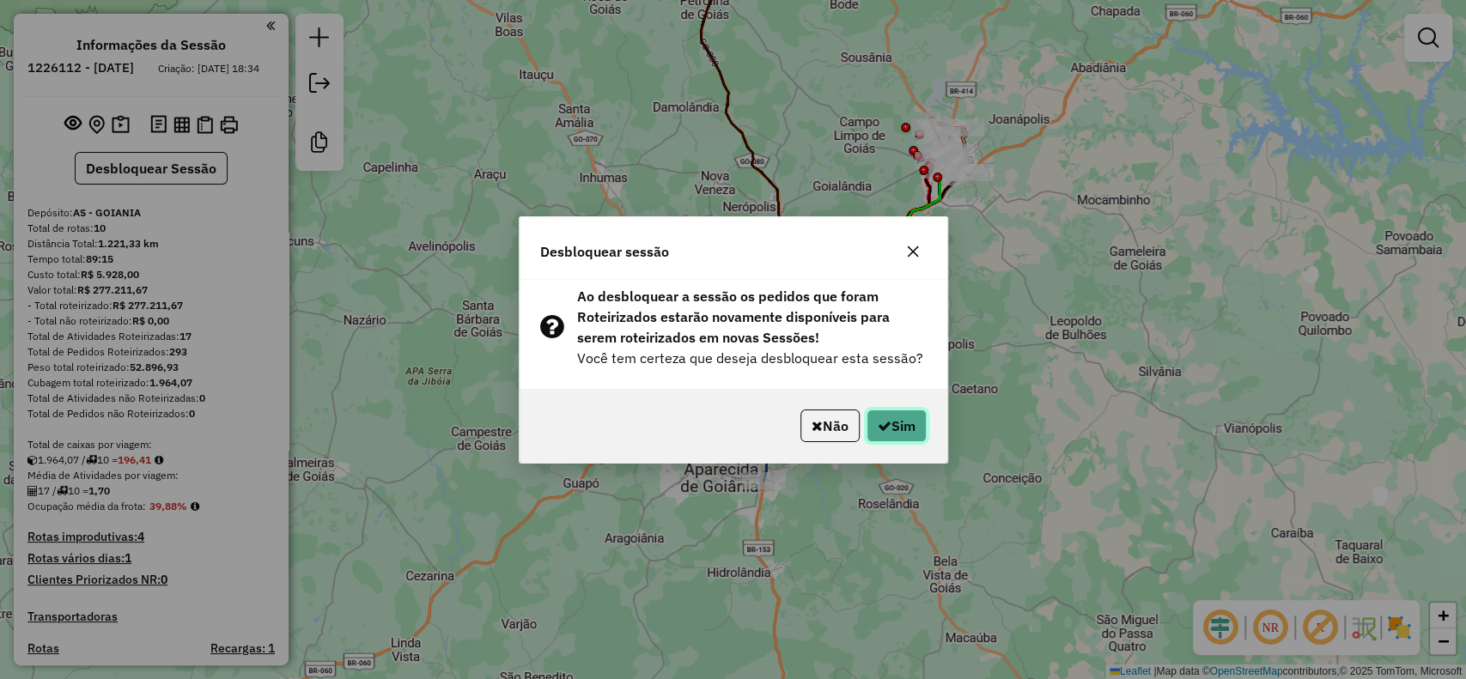
click at [878, 419] on icon "button" at bounding box center [885, 426] width 14 height 14
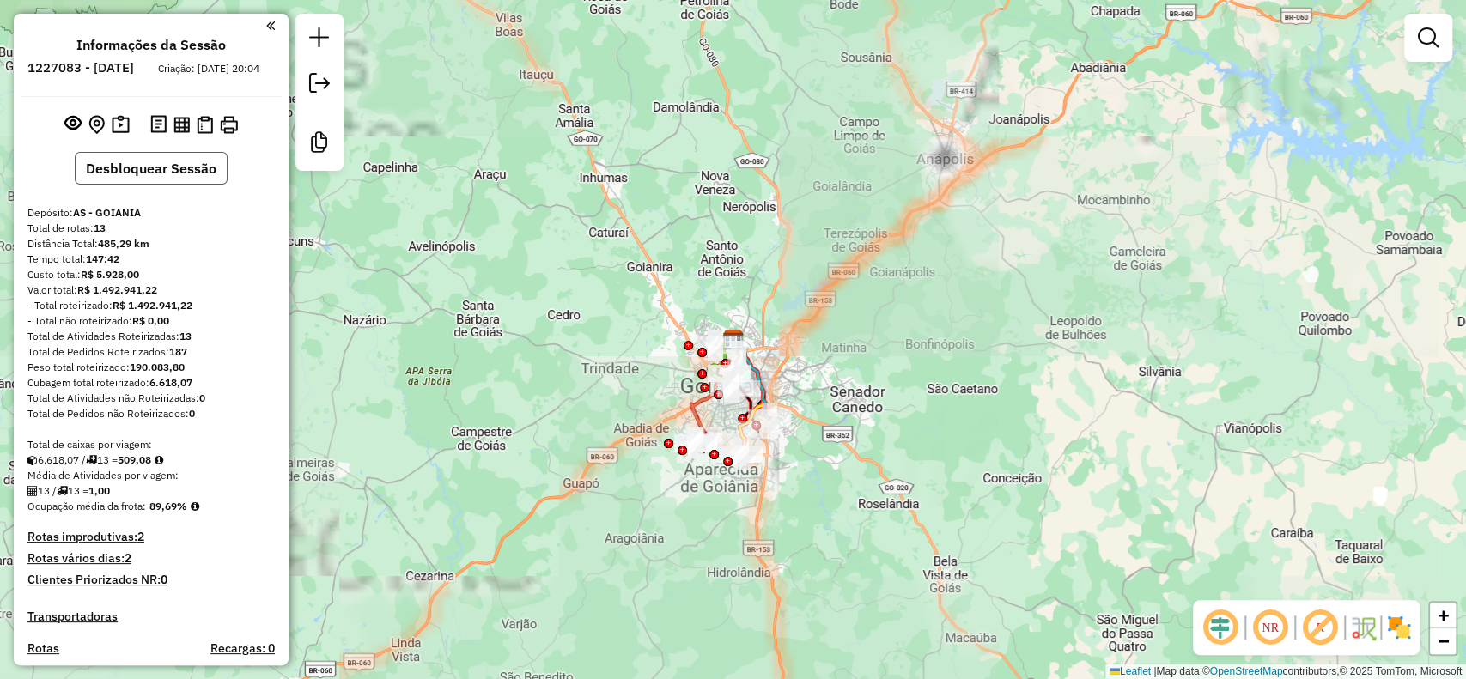
click at [182, 179] on button "Desbloquear Sessão" at bounding box center [151, 168] width 153 height 33
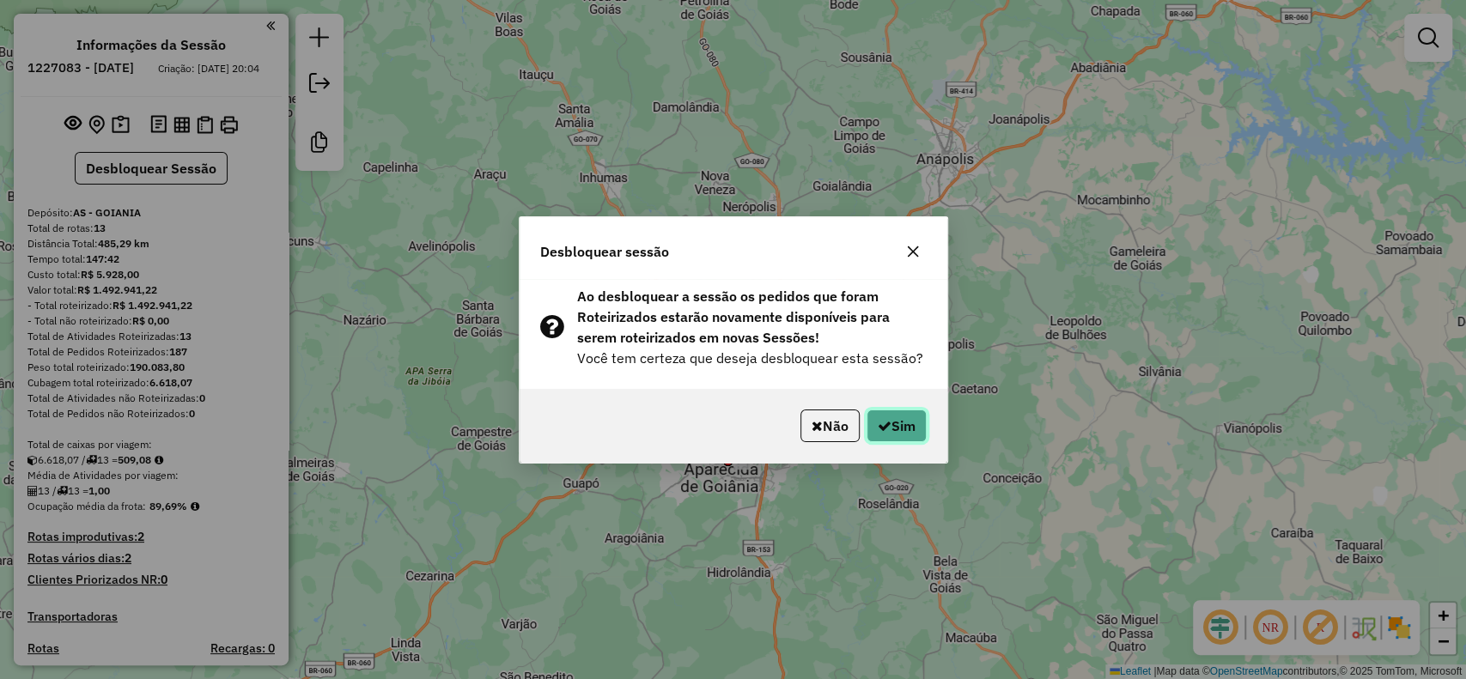
click at [878, 429] on icon "button" at bounding box center [885, 426] width 14 height 14
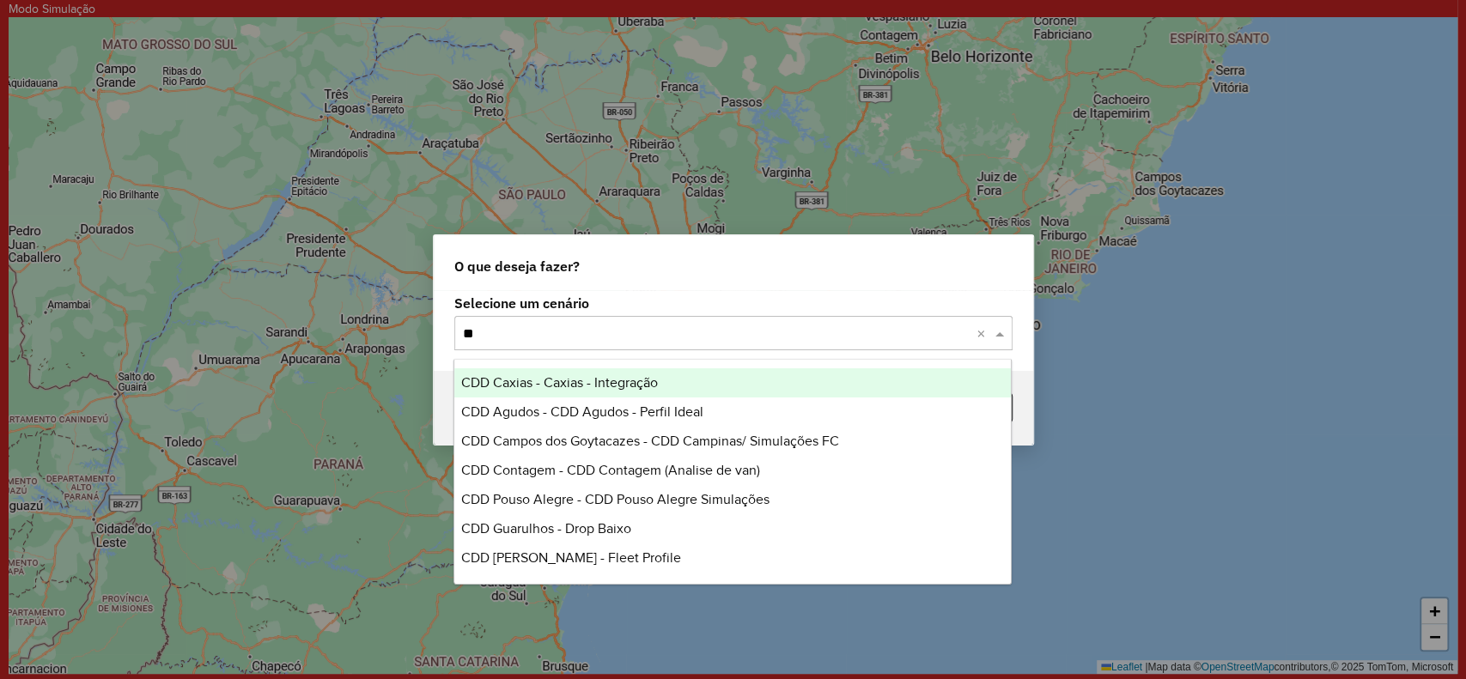
type input "***"
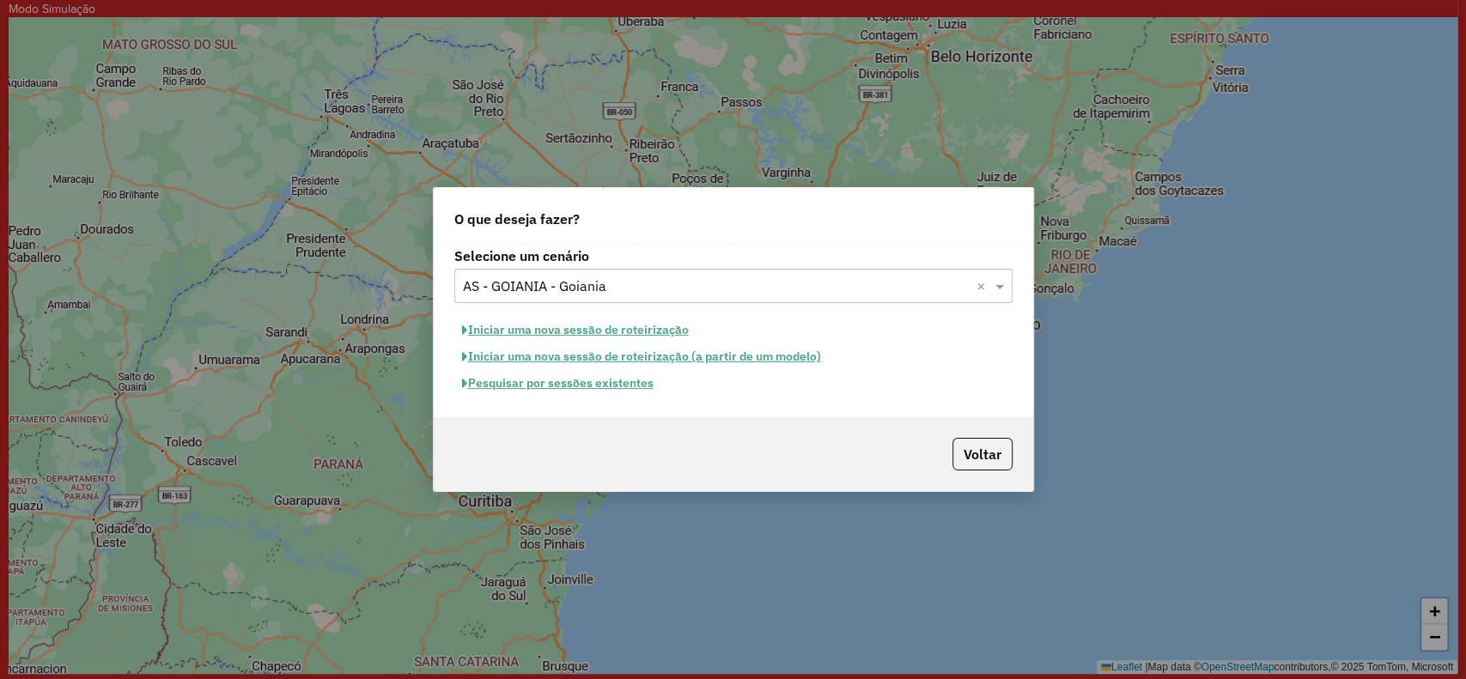
click at [677, 327] on button "Iniciar uma nova sessão de roteirização" at bounding box center [575, 330] width 242 height 27
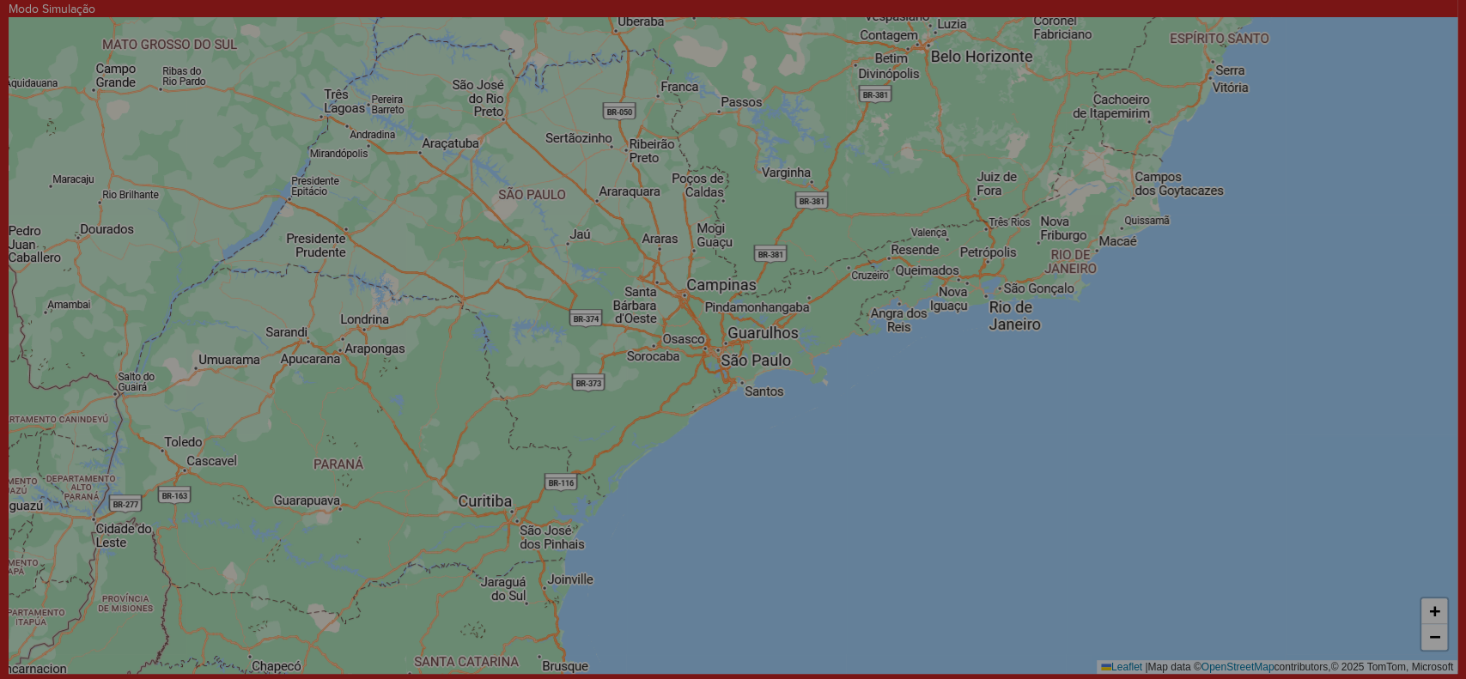
select select "*"
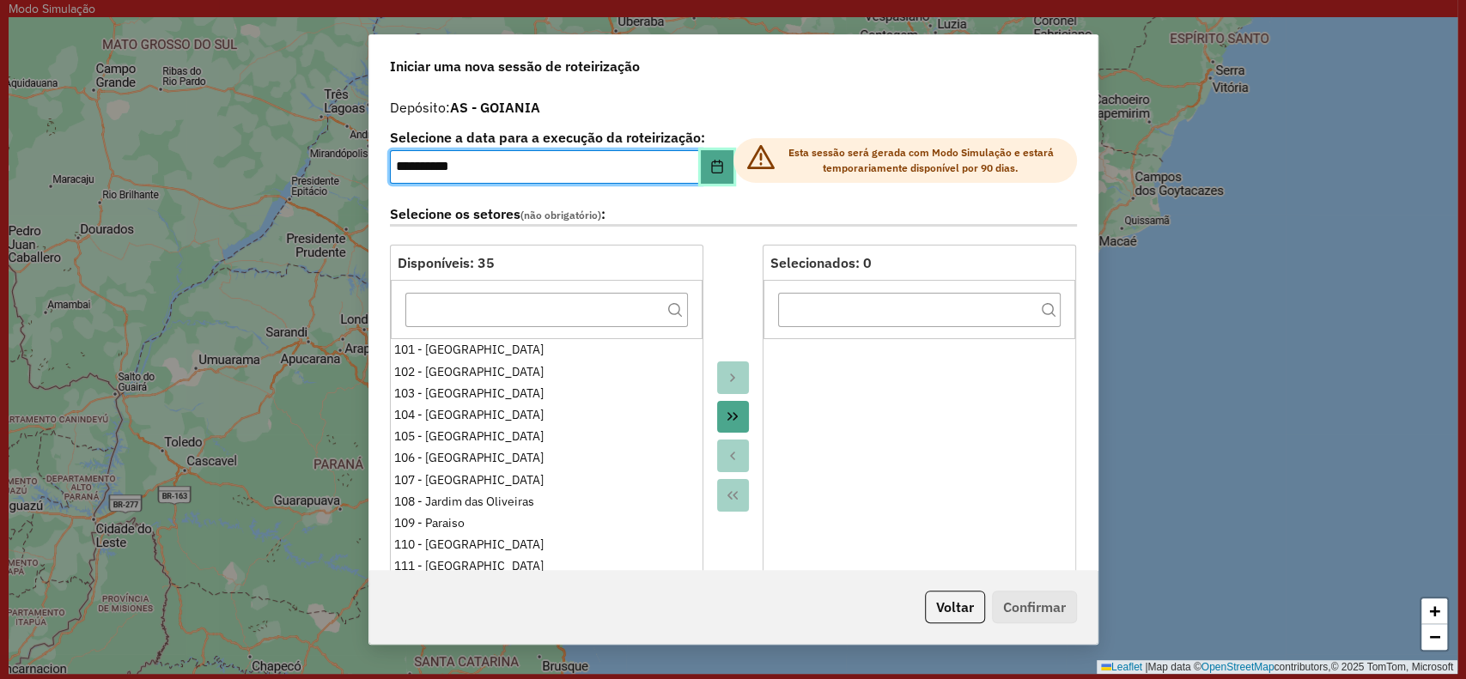
click at [705, 182] on button "Choose Date" at bounding box center [717, 167] width 33 height 34
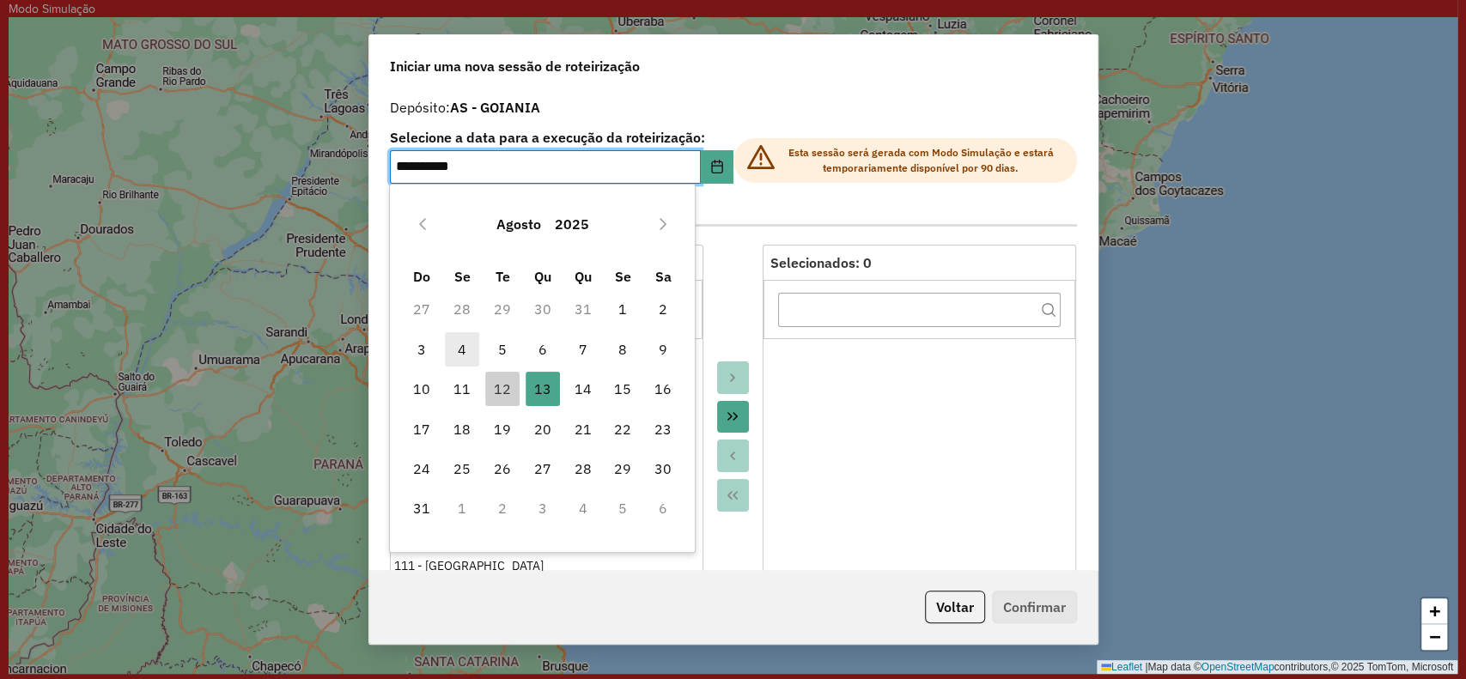
click at [459, 357] on span "4" at bounding box center [462, 349] width 34 height 34
type input "**********"
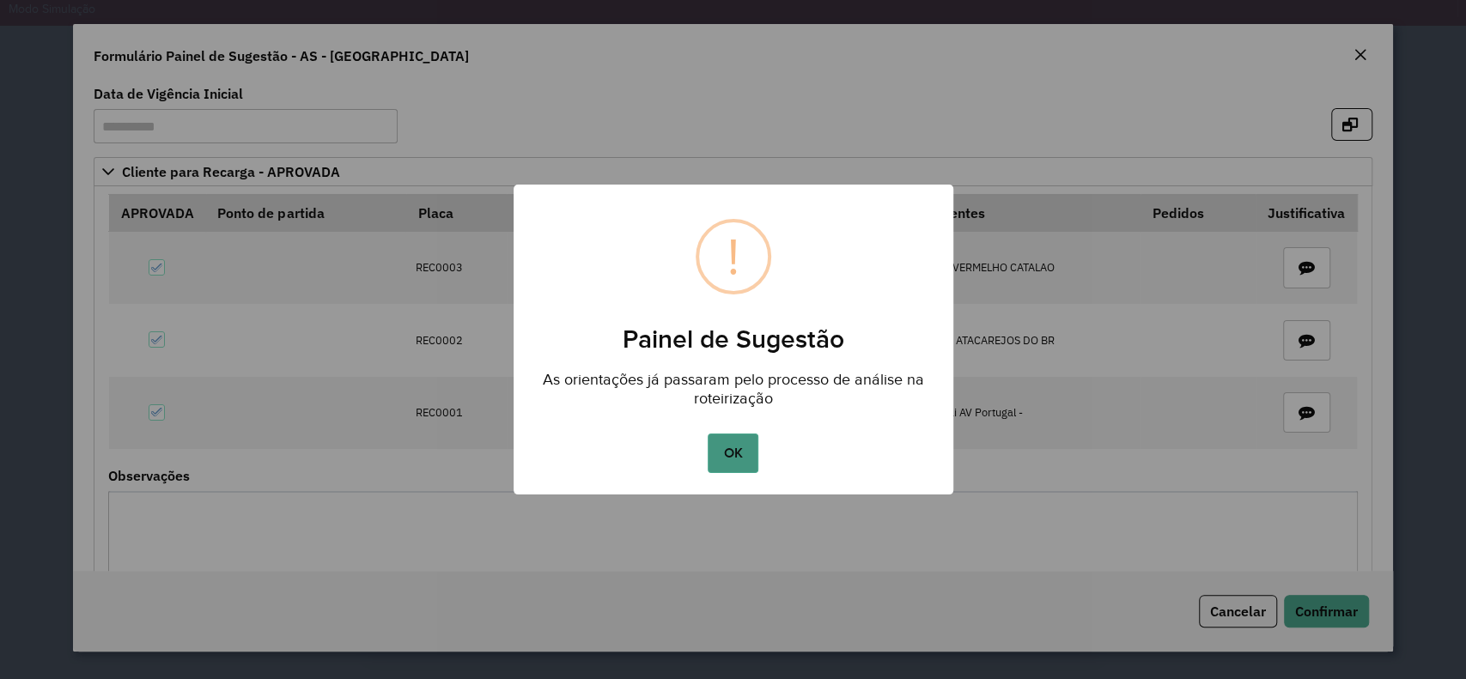
click at [742, 445] on button "OK" at bounding box center [733, 454] width 51 height 40
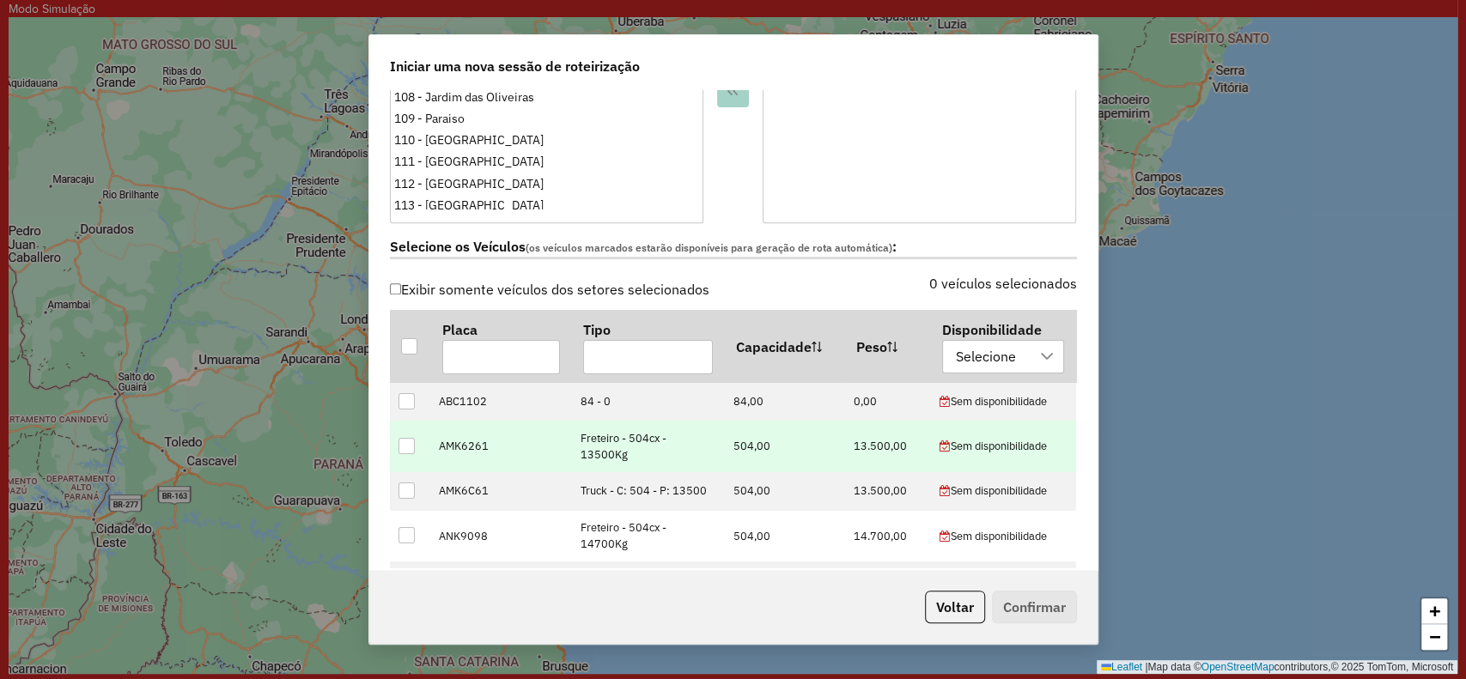
scroll to position [458, 0]
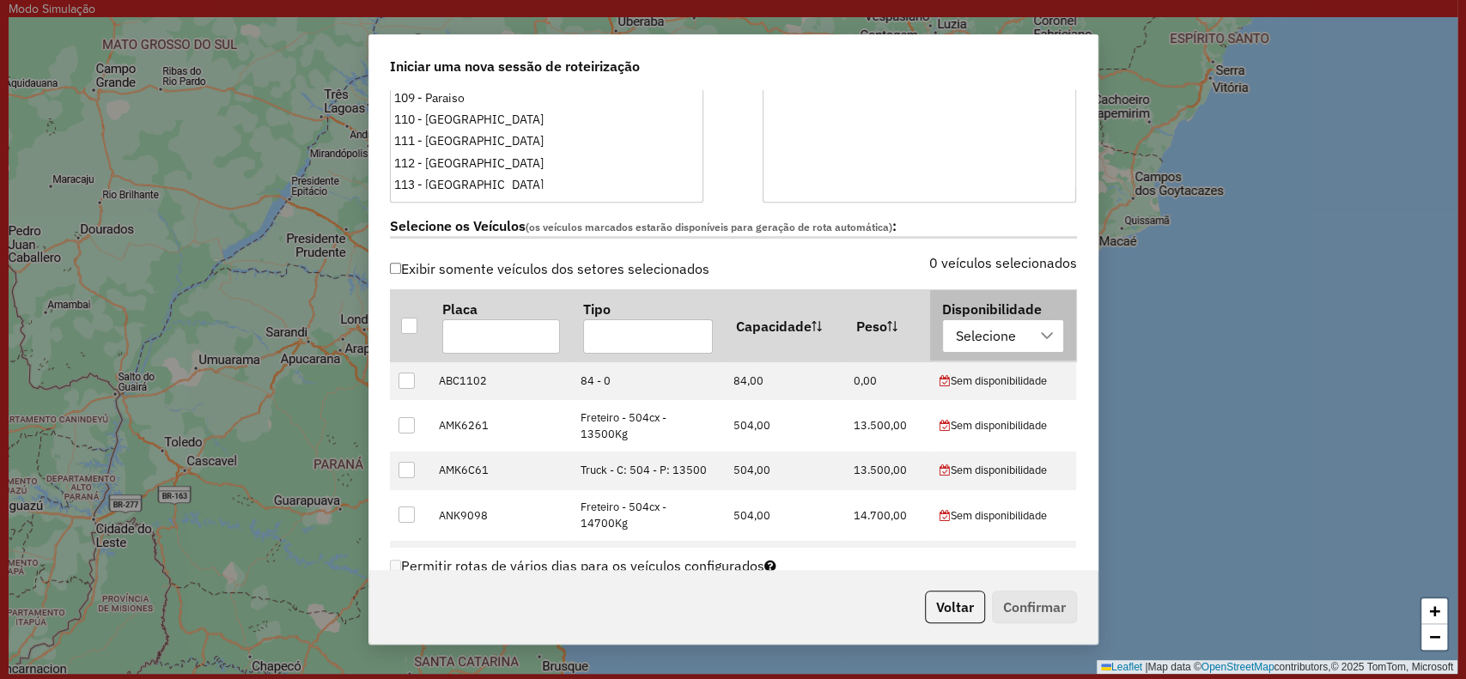
click at [1031, 339] on div at bounding box center [1047, 336] width 33 height 33
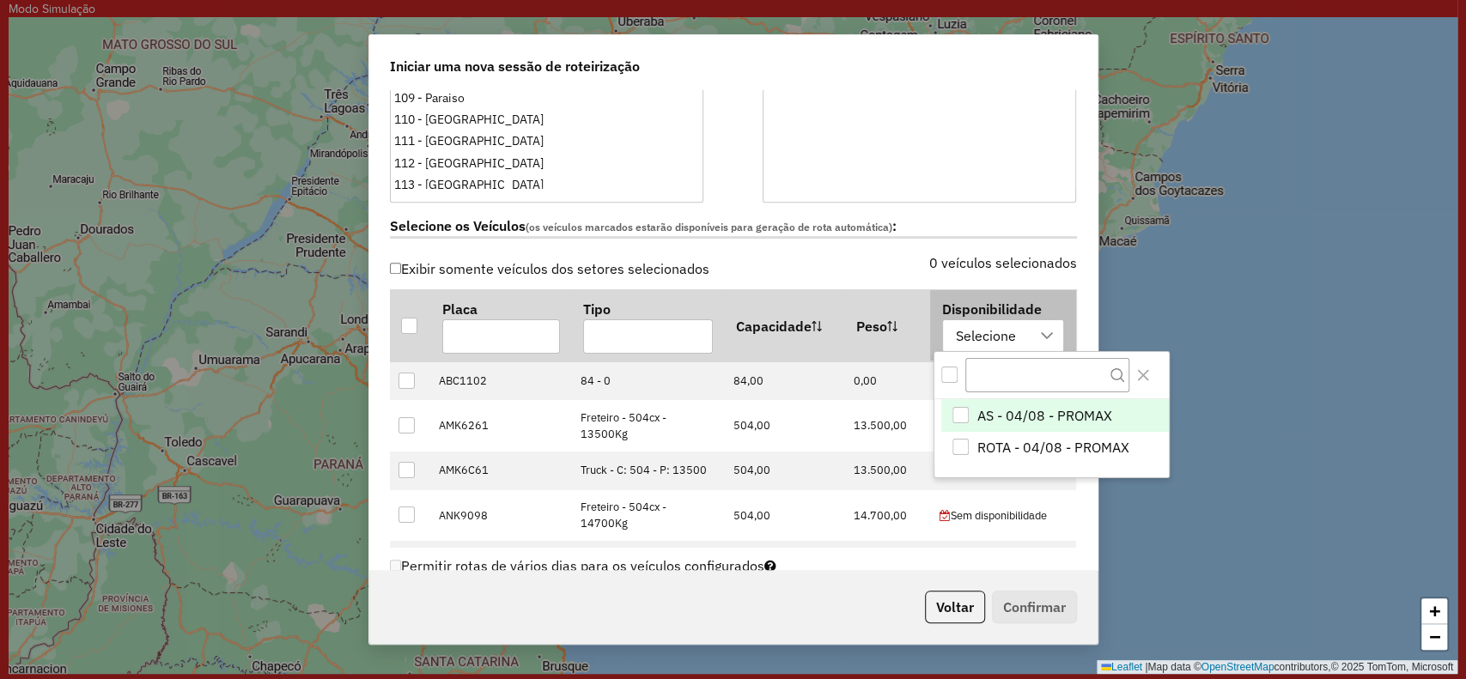
scroll to position [13, 77]
click at [955, 381] on div "All items unselected" at bounding box center [950, 375] width 16 height 16
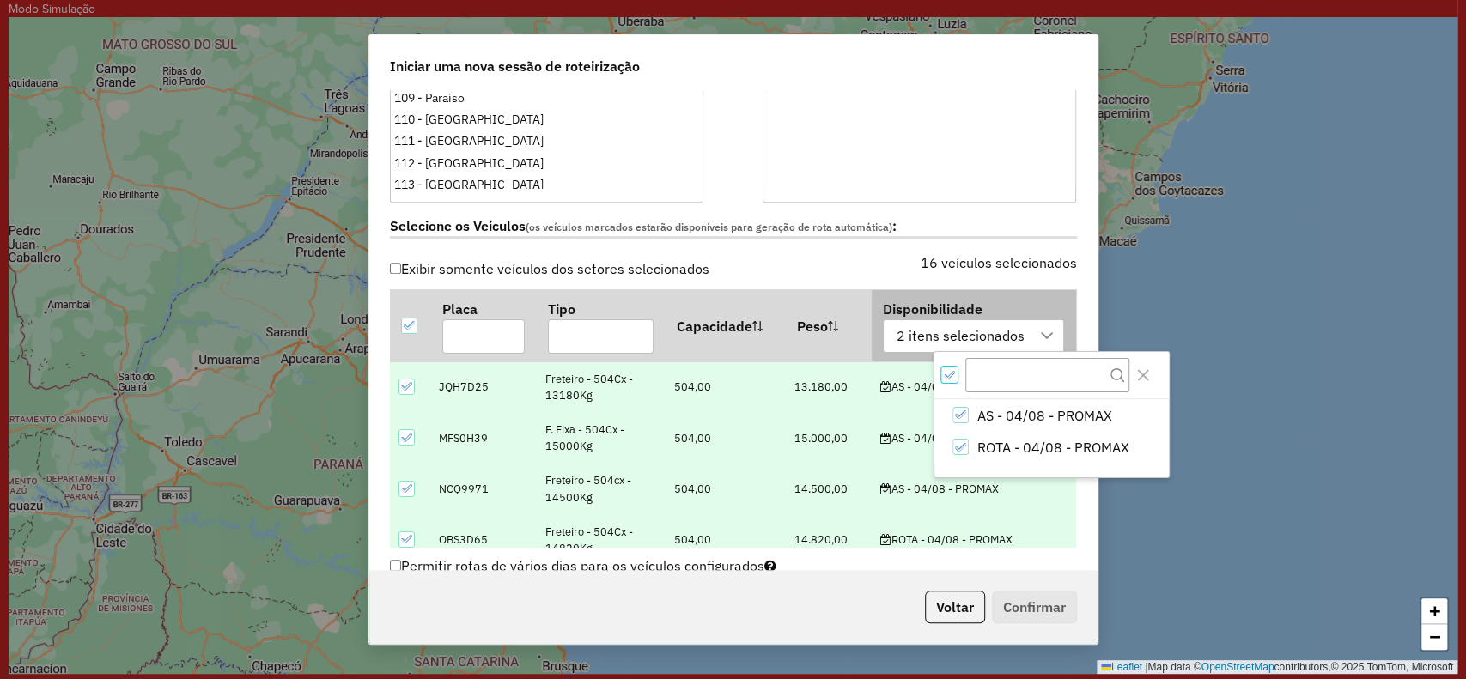
scroll to position [9, 5]
click at [893, 271] on div "16 veículos selecionados" at bounding box center [911, 273] width 354 height 33
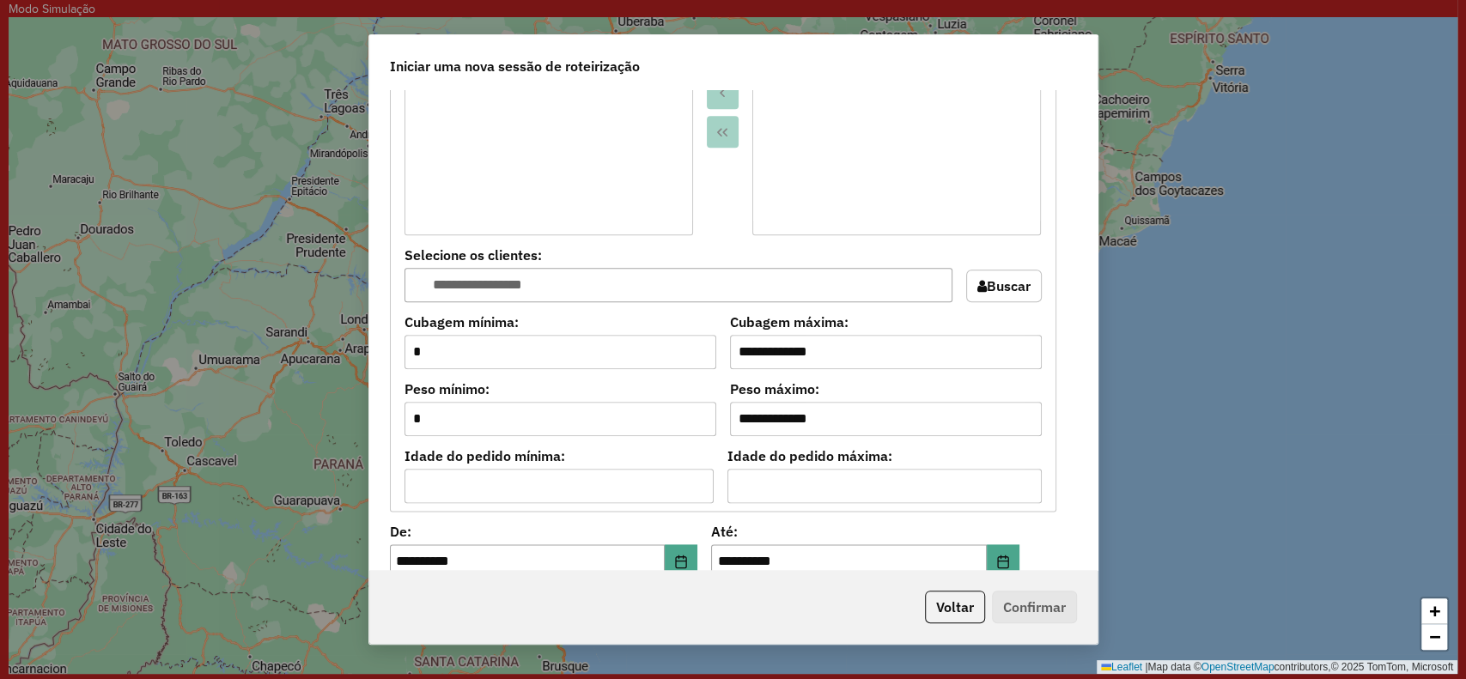
scroll to position [1718, 0]
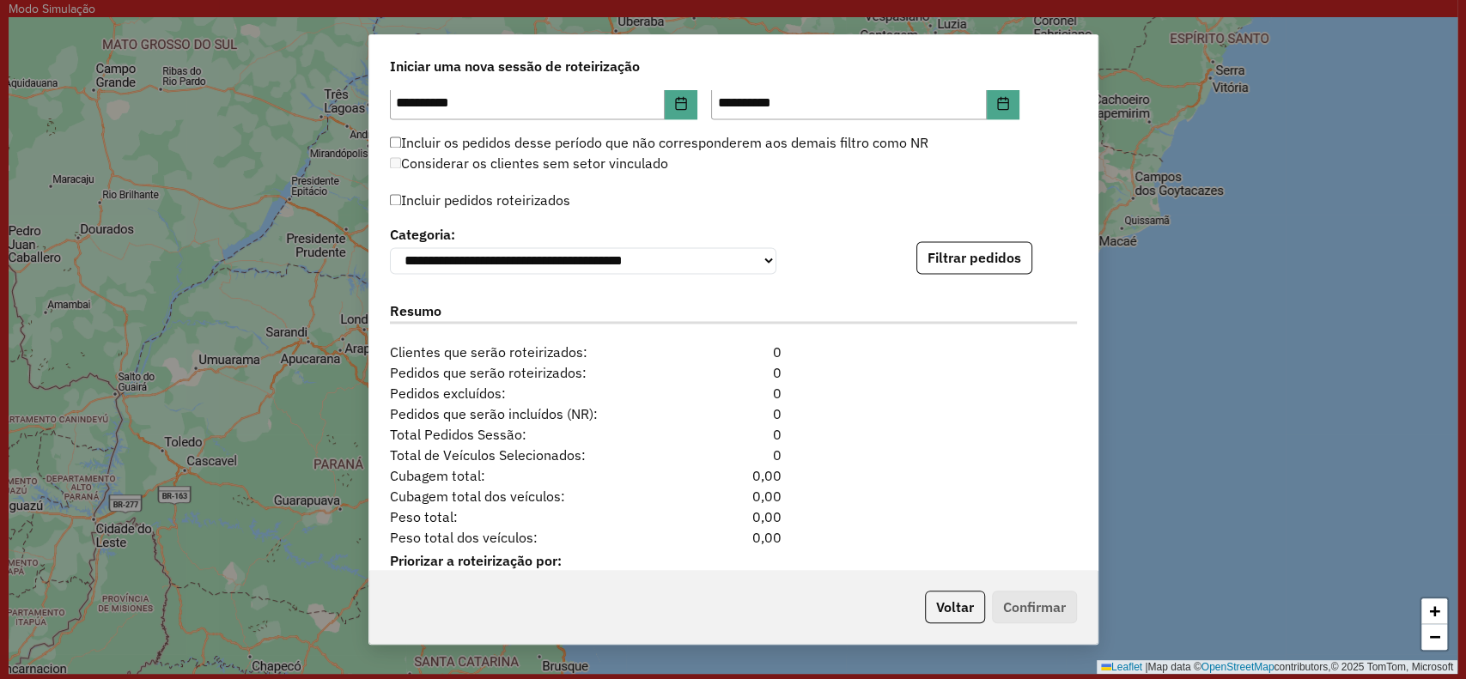
click at [965, 273] on button "Filtrar pedidos" at bounding box center [975, 257] width 116 height 33
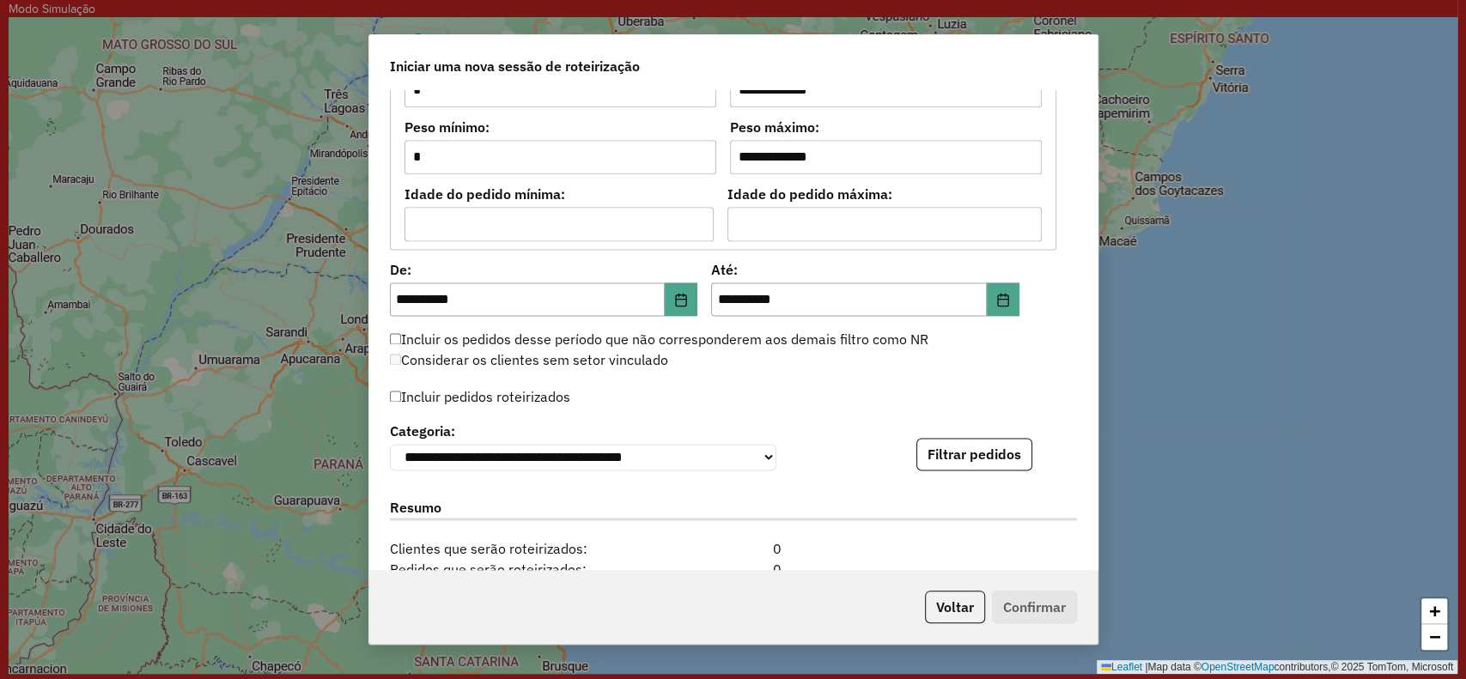
scroll to position [1374, 0]
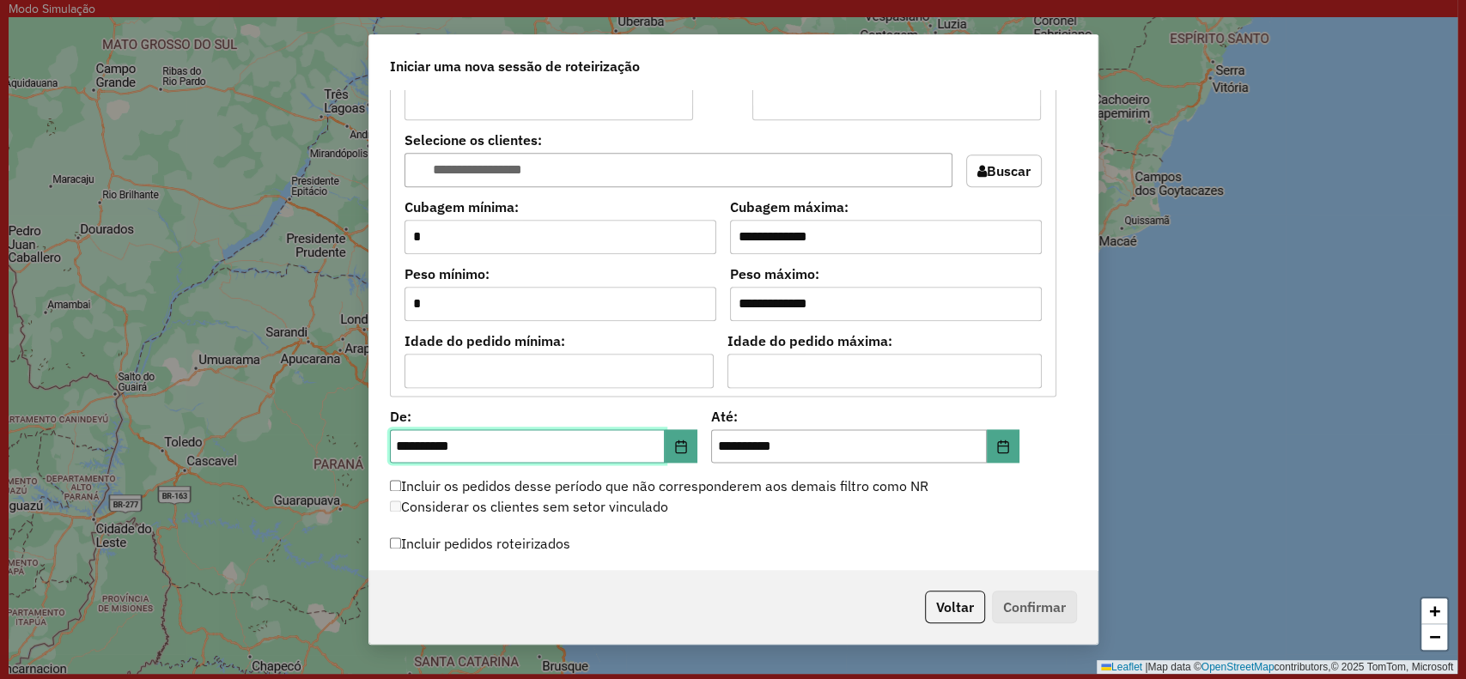
click at [660, 445] on input "**********" at bounding box center [528, 447] width 276 height 34
click at [674, 445] on icon "Choose Date" at bounding box center [681, 447] width 14 height 14
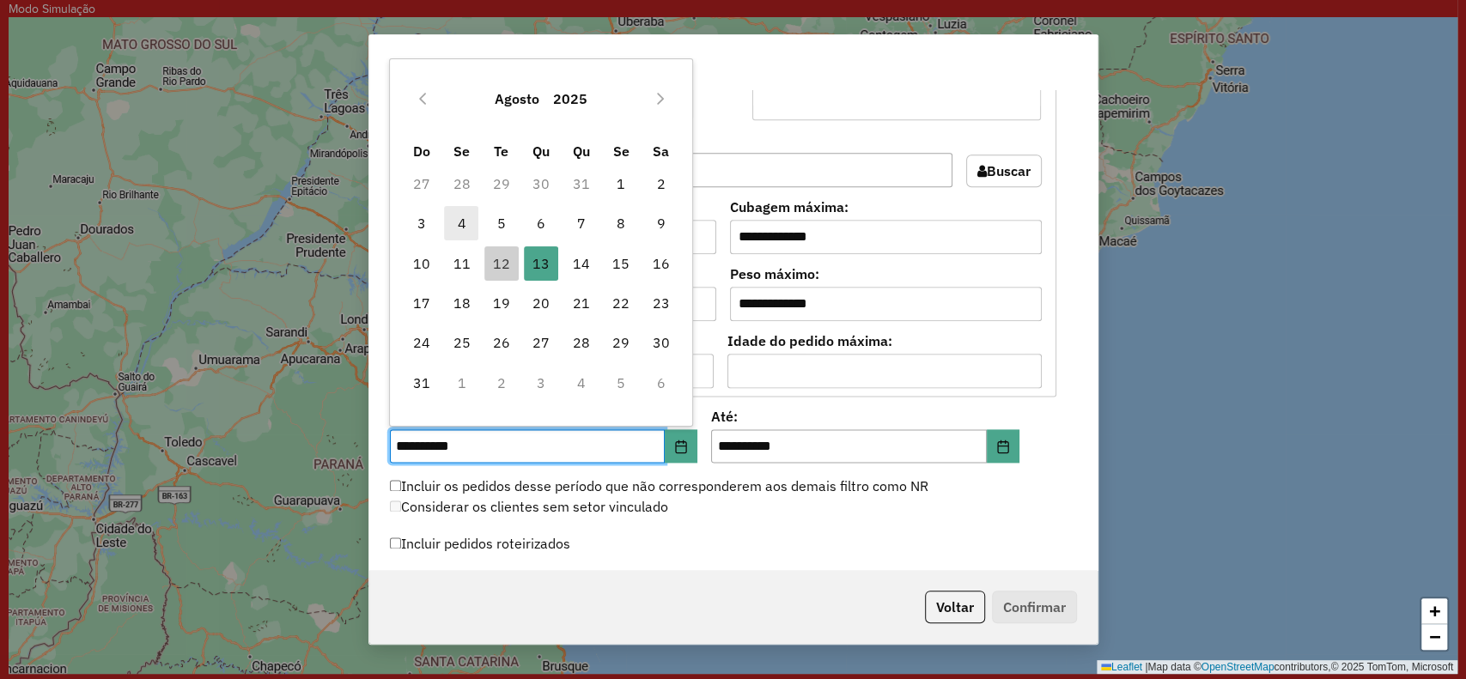
click at [467, 234] on span "4" at bounding box center [461, 223] width 34 height 34
type input "**********"
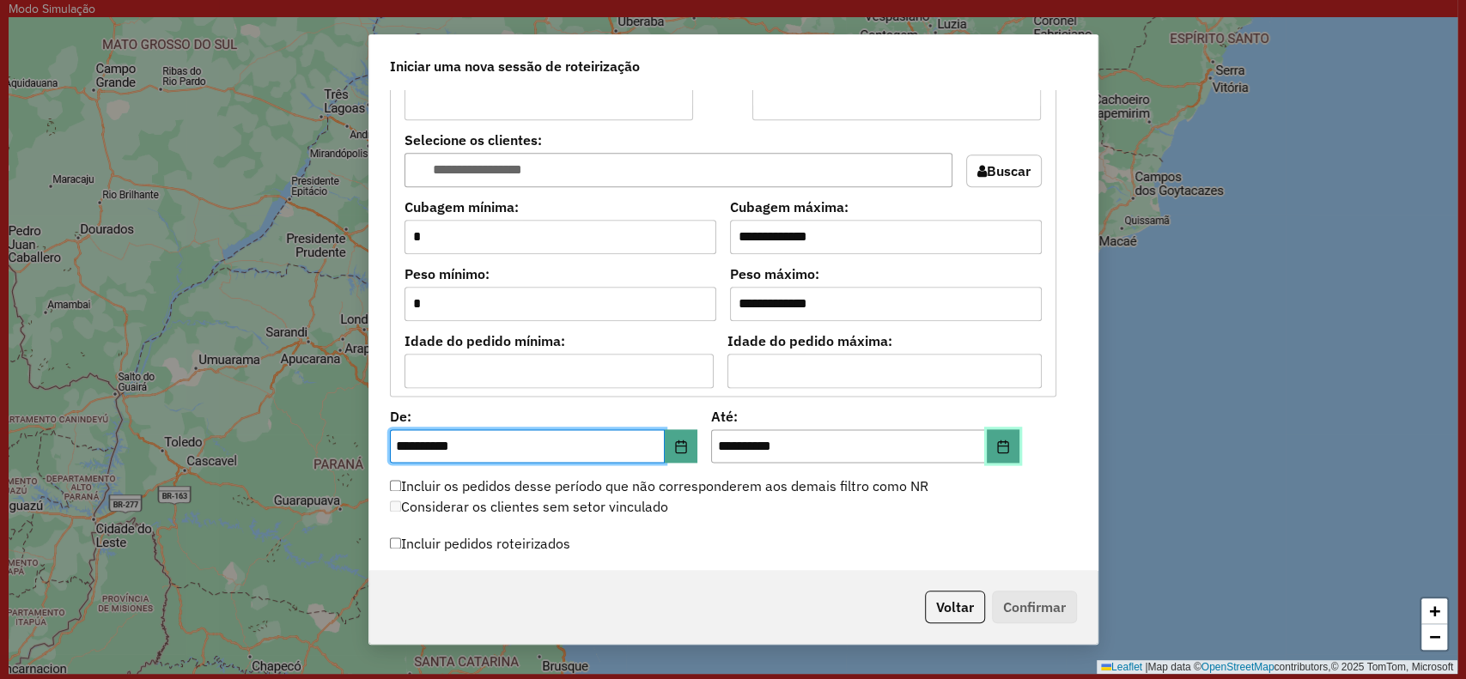
click at [998, 440] on icon "Choose Date" at bounding box center [1003, 447] width 14 height 14
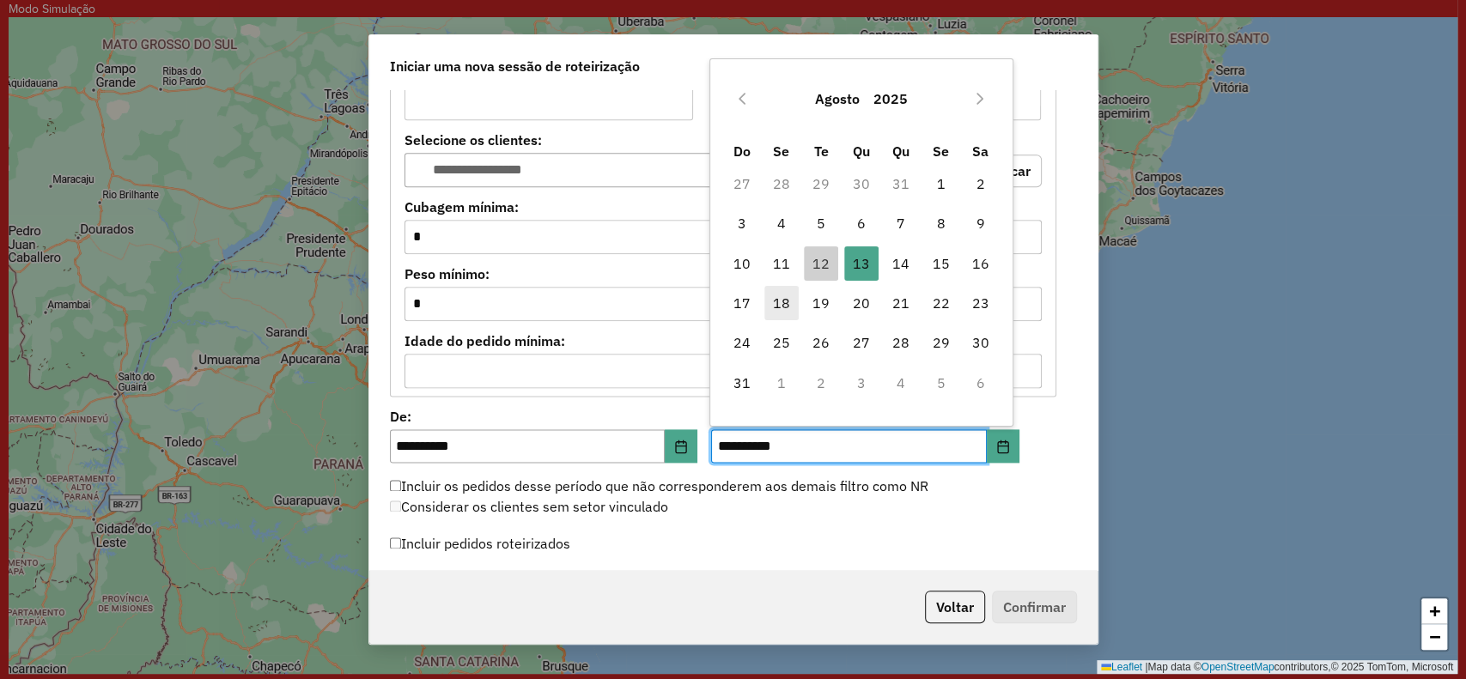
drag, startPoint x: 778, startPoint y: 213, endPoint x: 795, endPoint y: 319, distance: 106.9
click at [781, 213] on span "4" at bounding box center [782, 223] width 34 height 34
type input "**********"
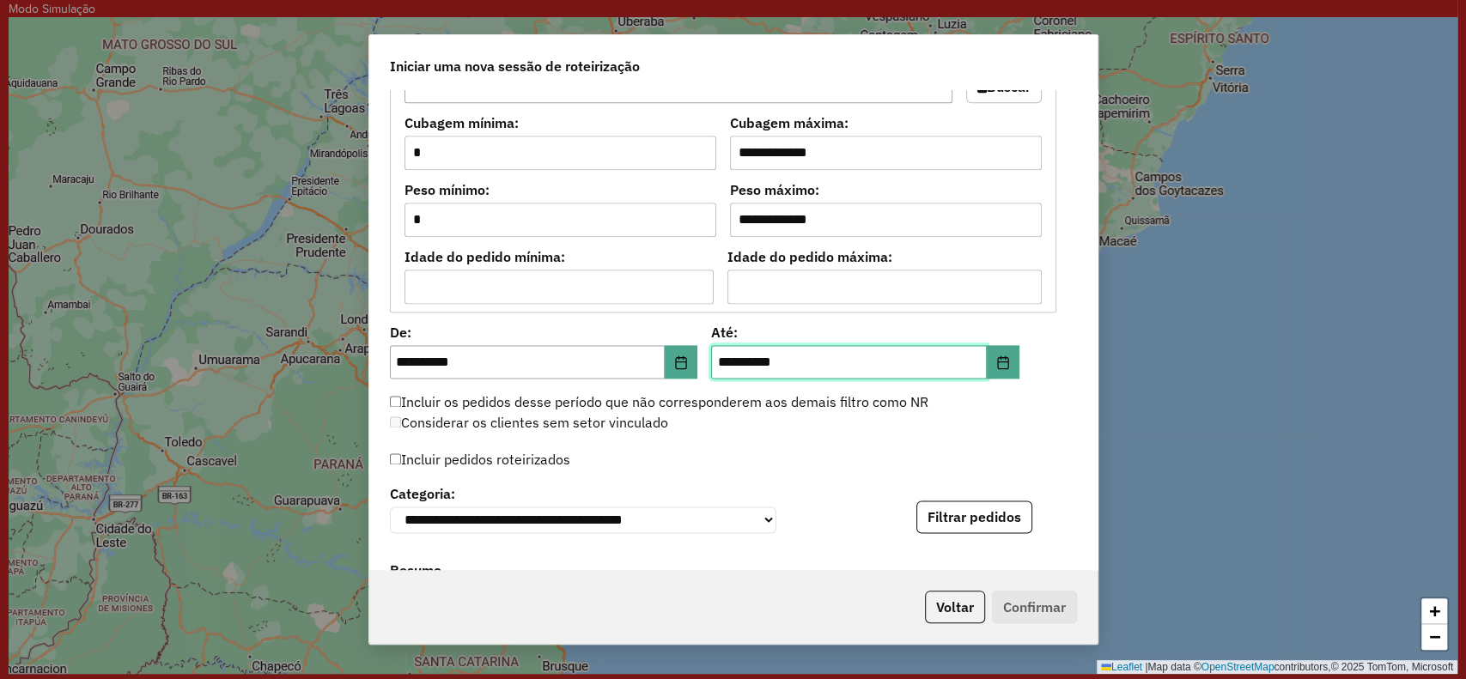
scroll to position [1489, 0]
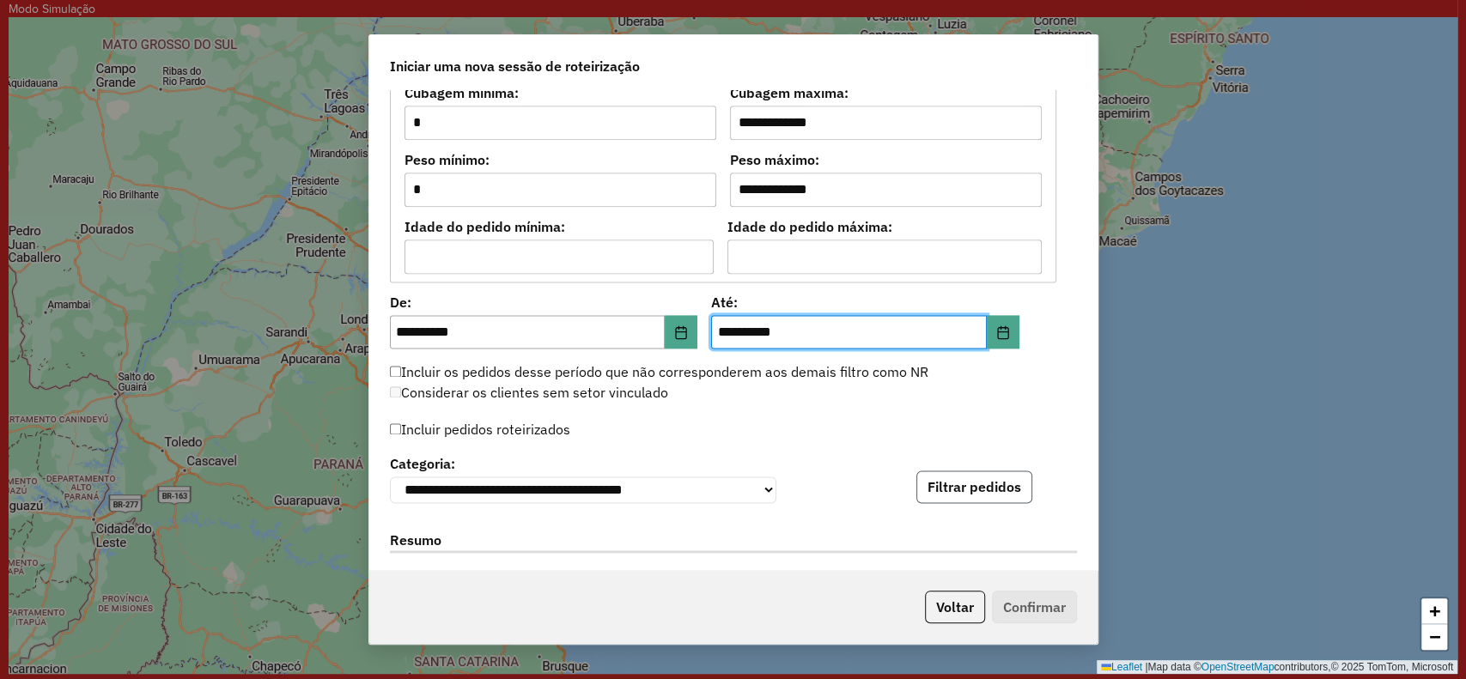
click at [983, 498] on button "Filtrar pedidos" at bounding box center [975, 487] width 116 height 33
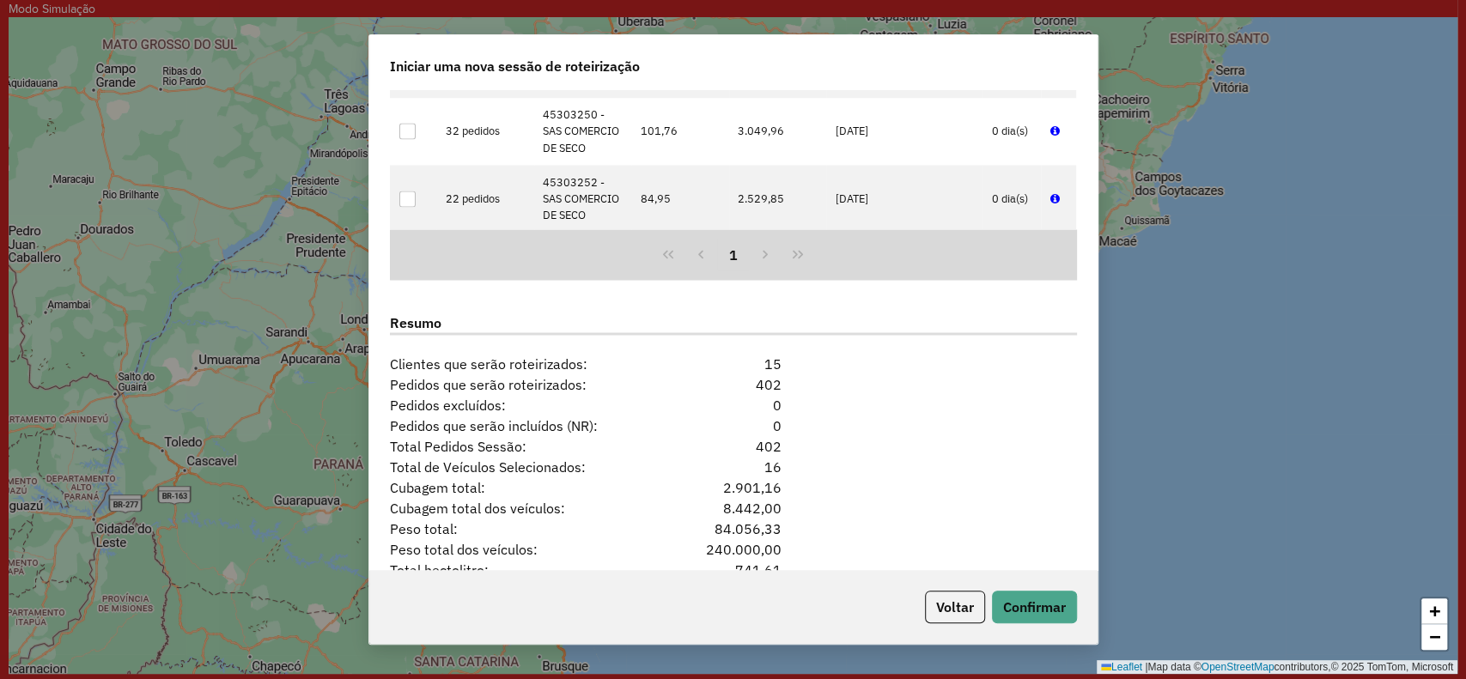
scroll to position [2149, 0]
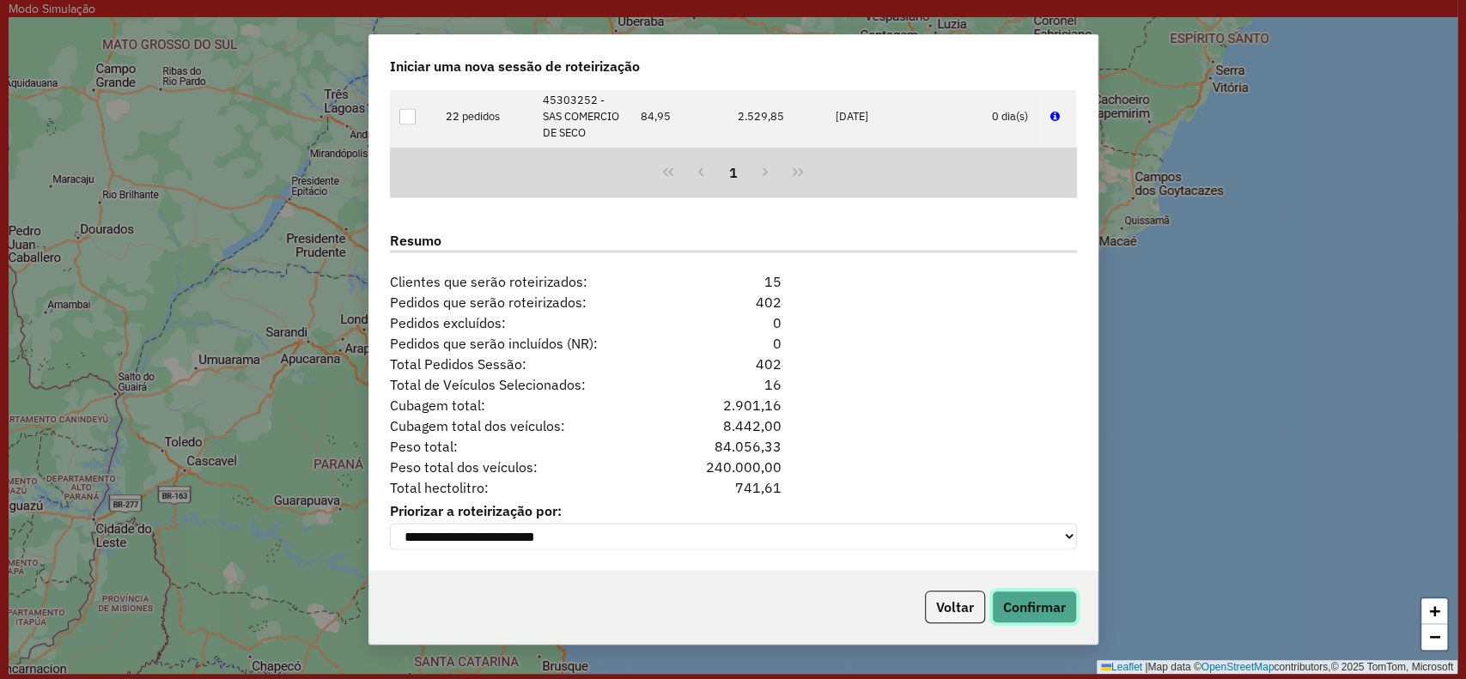
click at [1033, 606] on button "Confirmar" at bounding box center [1034, 607] width 85 height 33
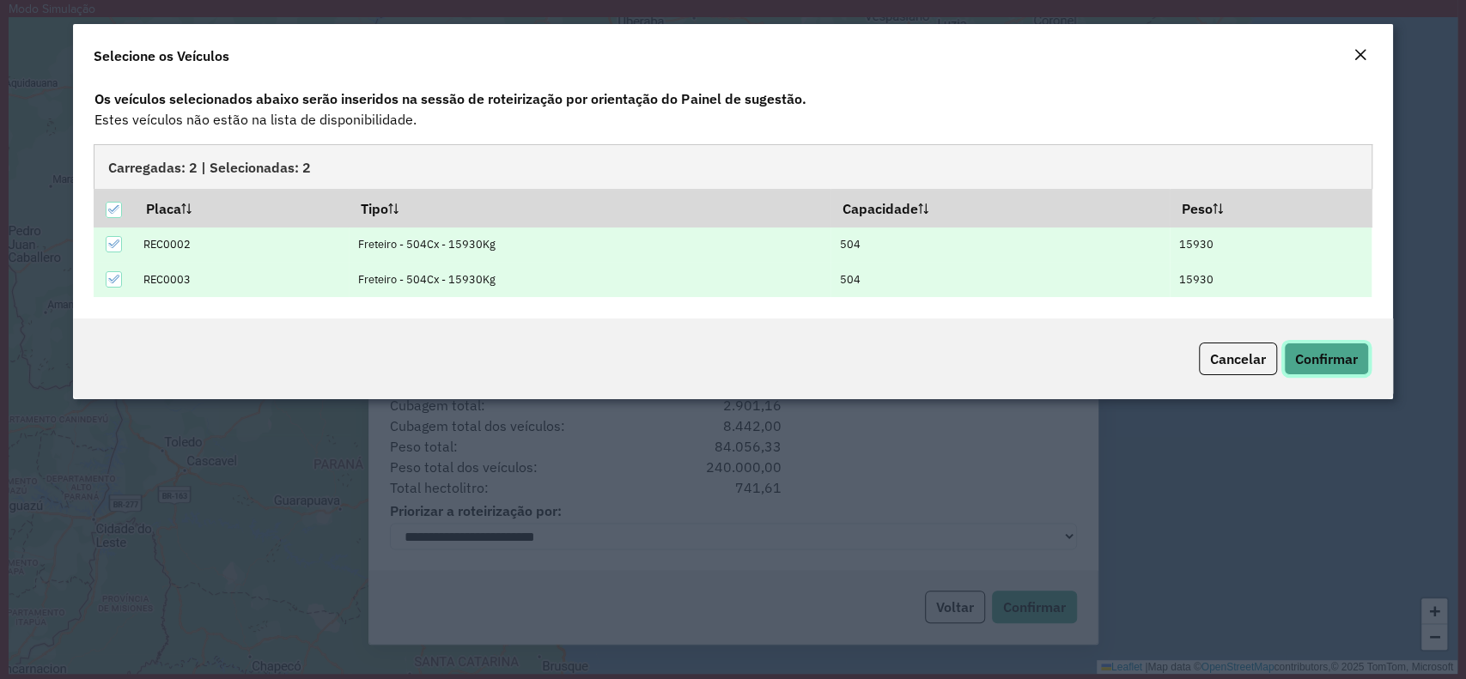
click at [1323, 369] on button "Confirmar" at bounding box center [1326, 359] width 85 height 33
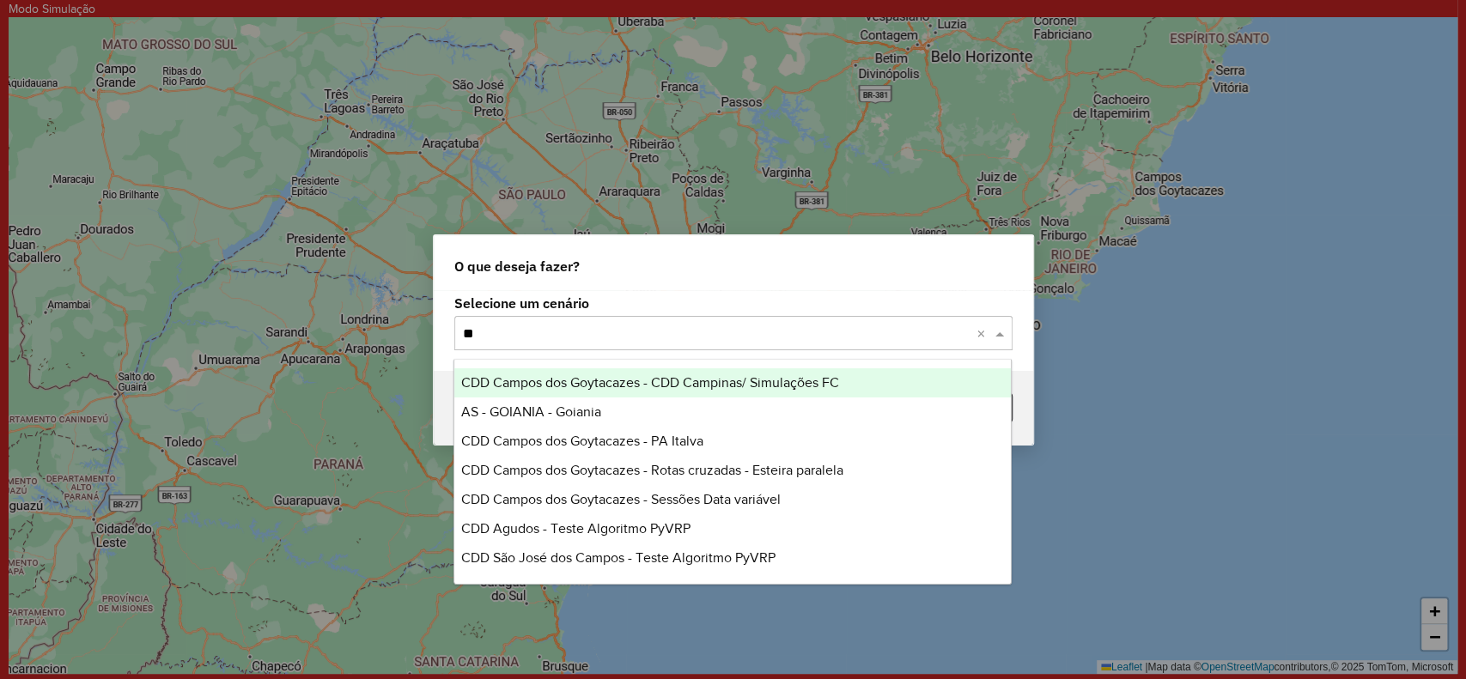
type input "***"
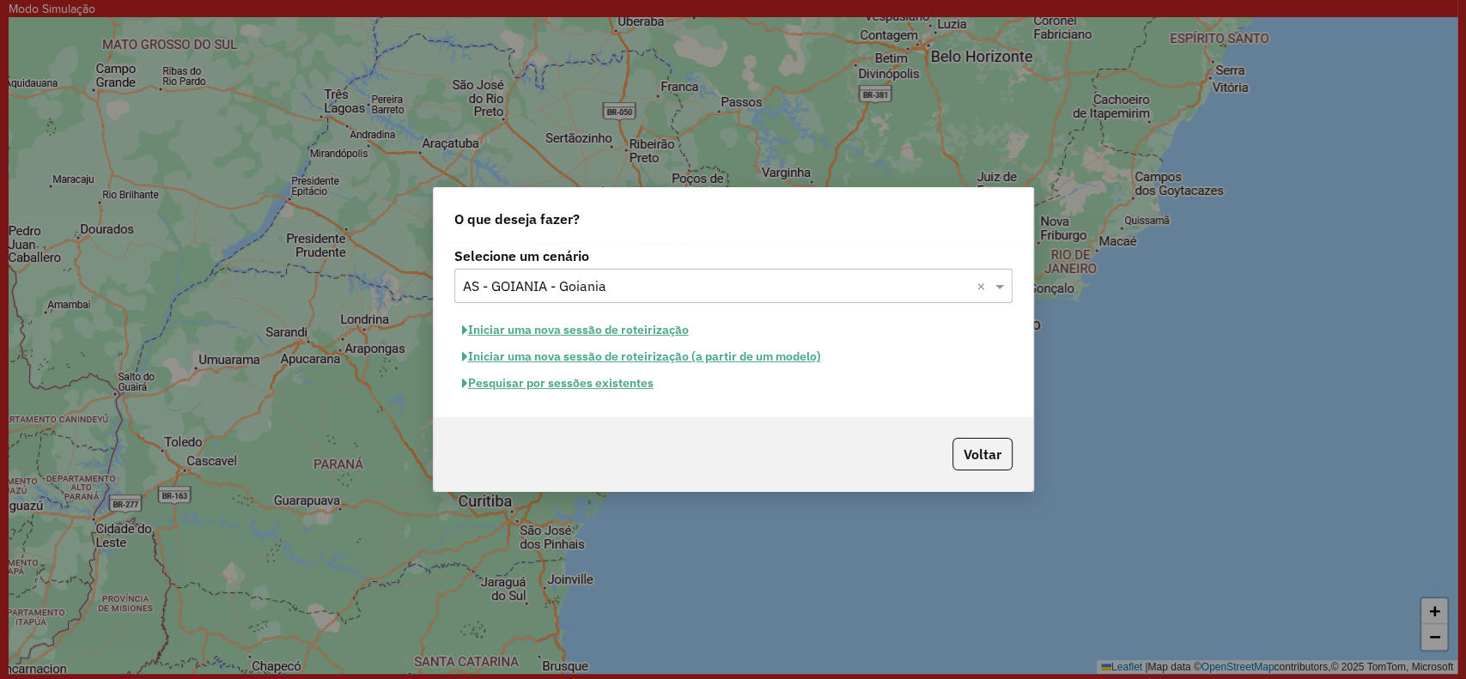
click at [634, 381] on button "Pesquisar por sessões existentes" at bounding box center [557, 383] width 207 height 27
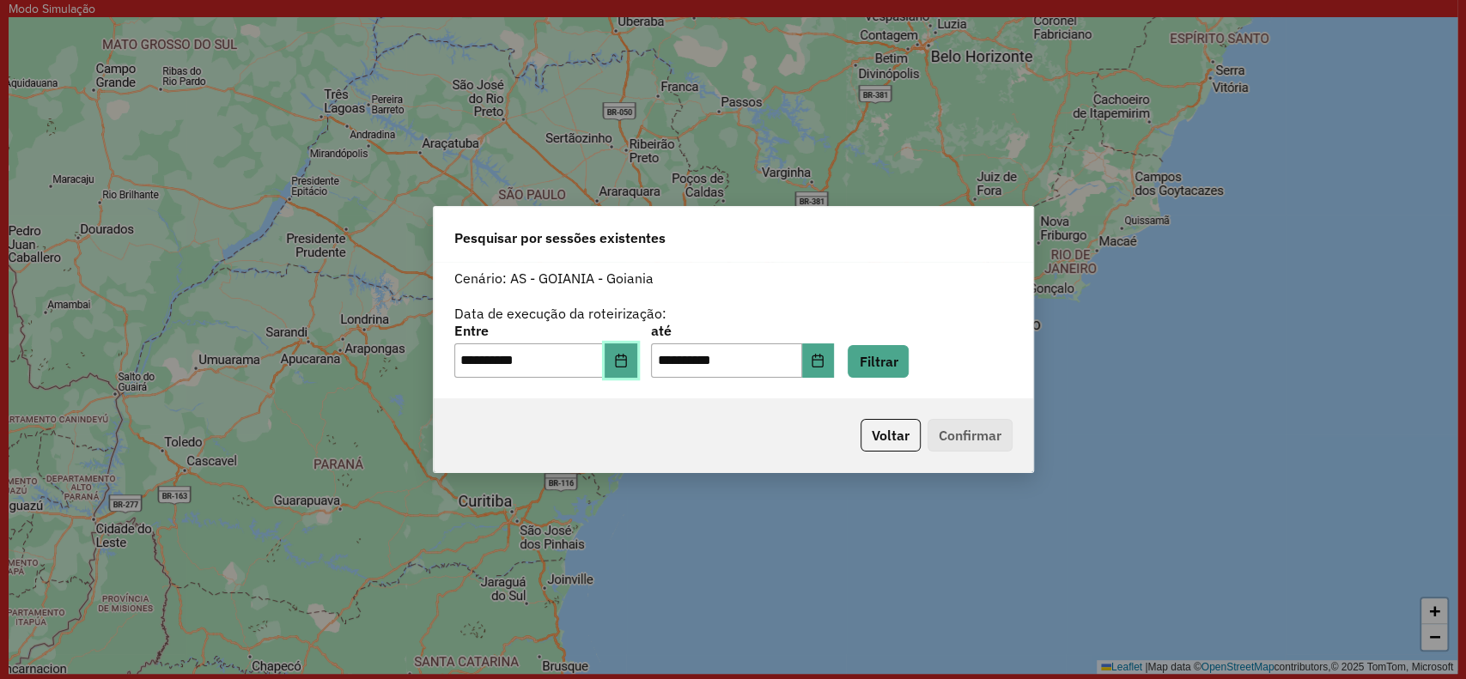
click at [637, 360] on button "Choose Date" at bounding box center [621, 361] width 33 height 34
click at [881, 427] on button "Voltar" at bounding box center [891, 435] width 60 height 33
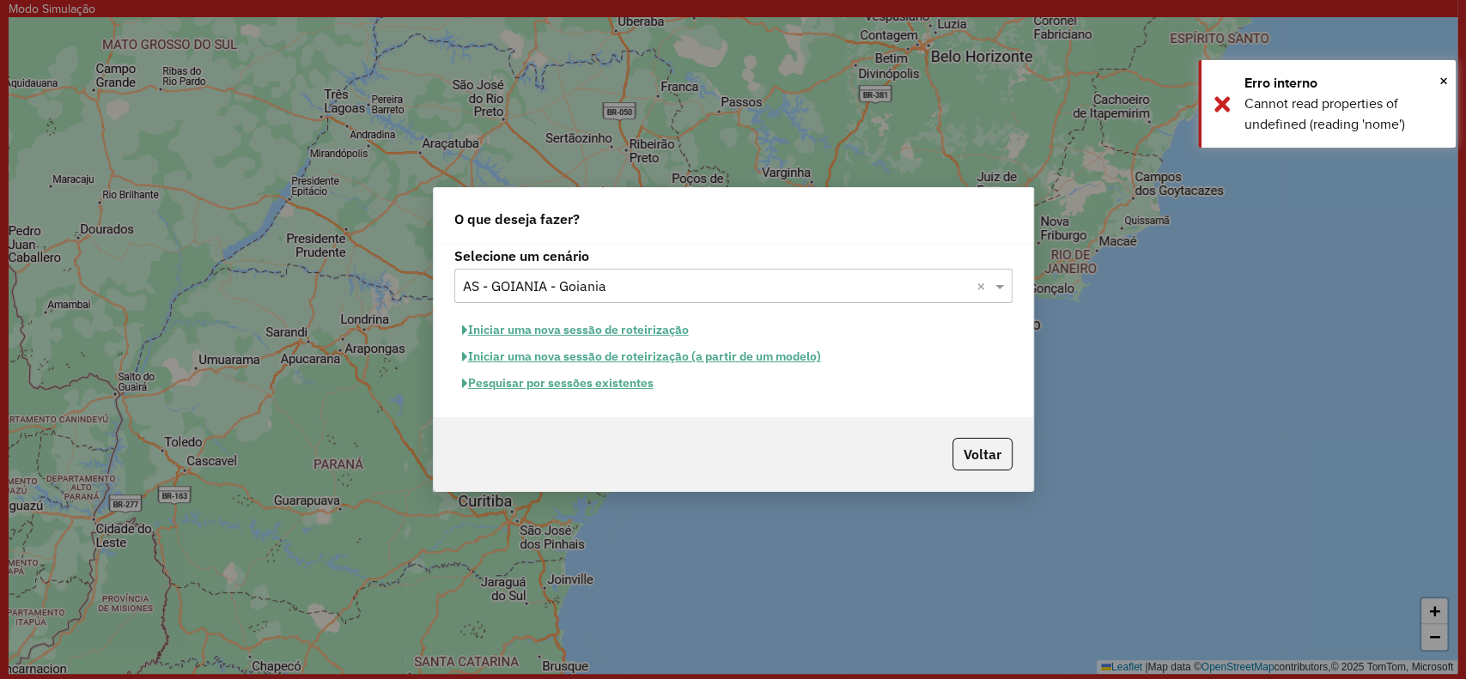
click at [557, 320] on button "Iniciar uma nova sessão de roteirização" at bounding box center [575, 330] width 242 height 27
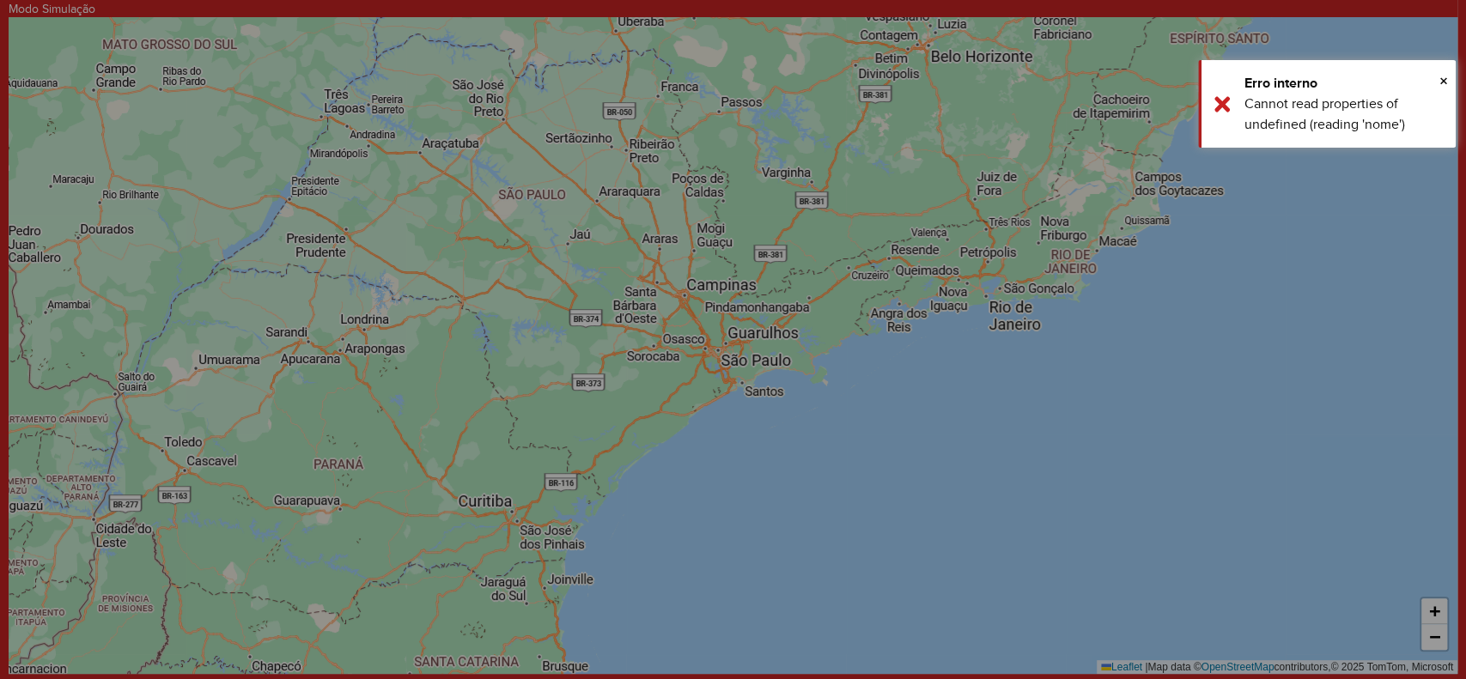
select select "*"
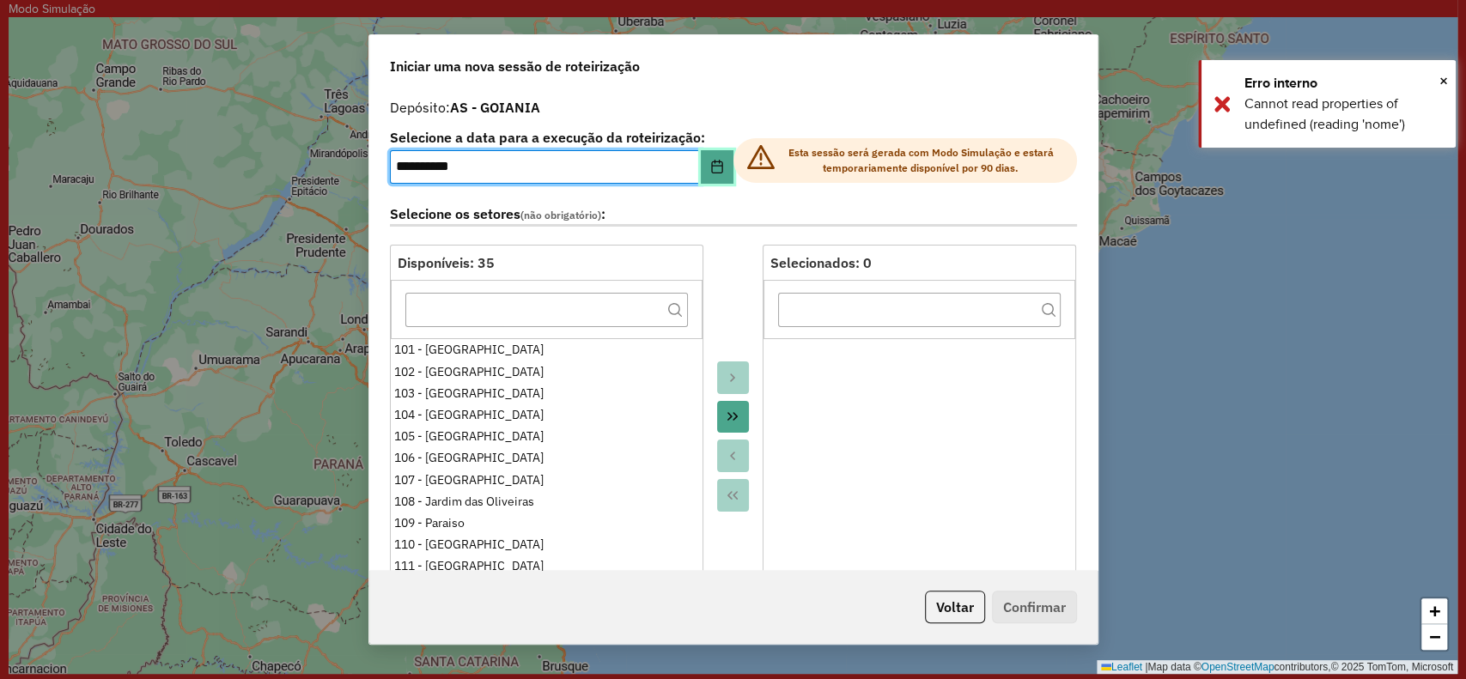
click at [710, 168] on icon "Choose Date" at bounding box center [717, 167] width 14 height 14
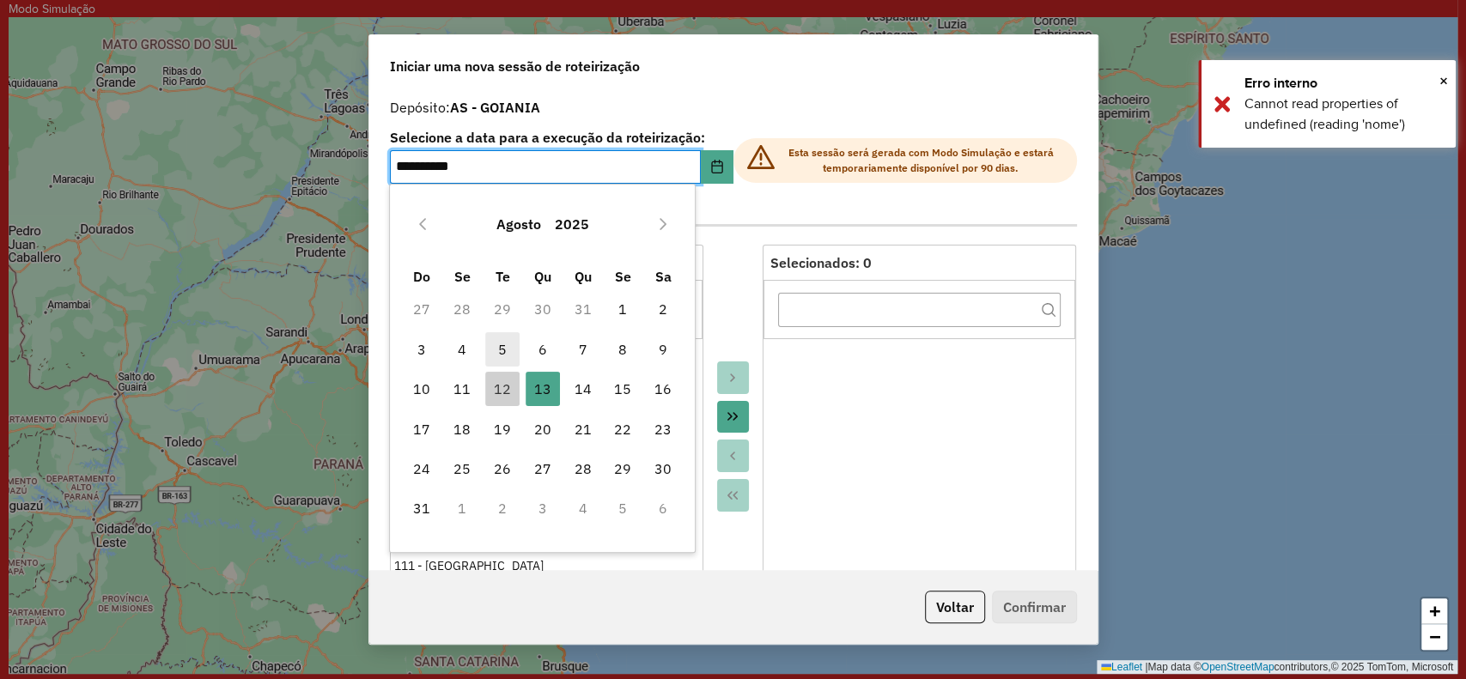
click at [509, 347] on span "5" at bounding box center [502, 349] width 34 height 34
type input "**********"
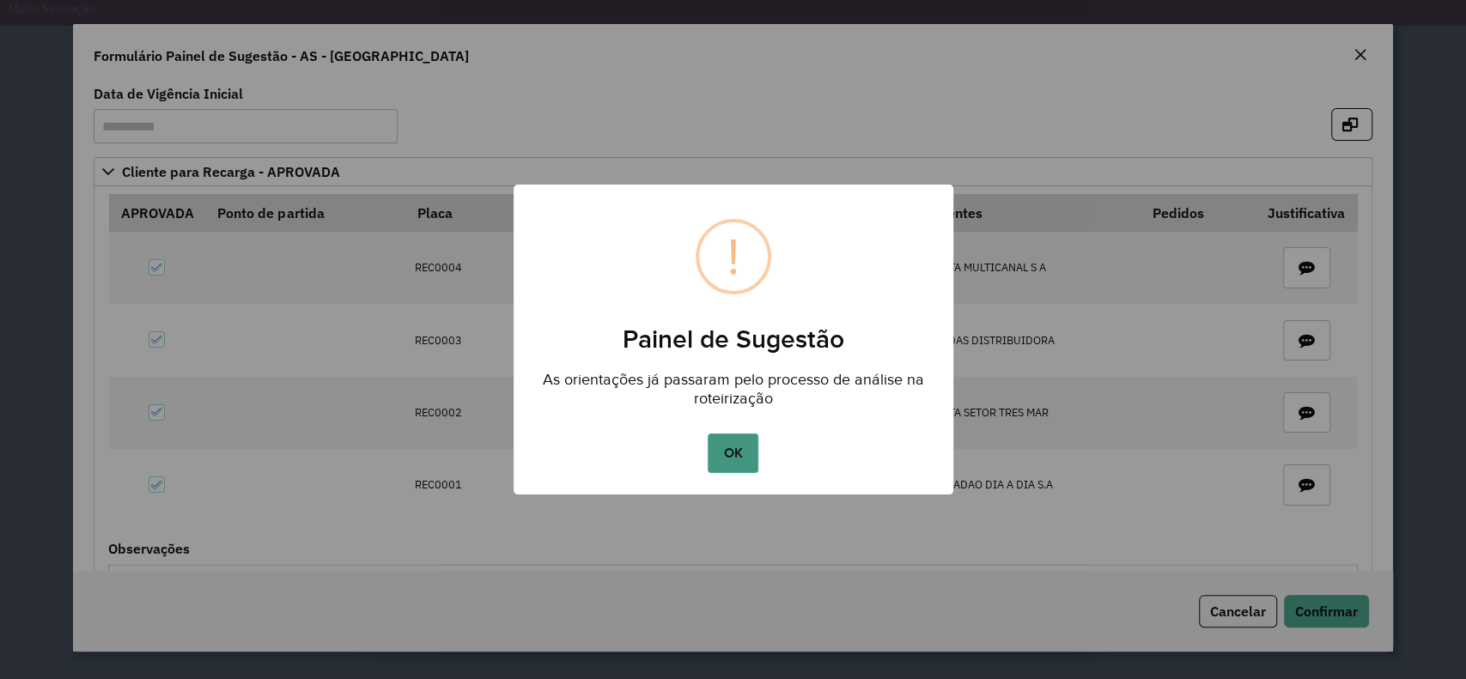
click at [740, 458] on button "OK" at bounding box center [733, 454] width 51 height 40
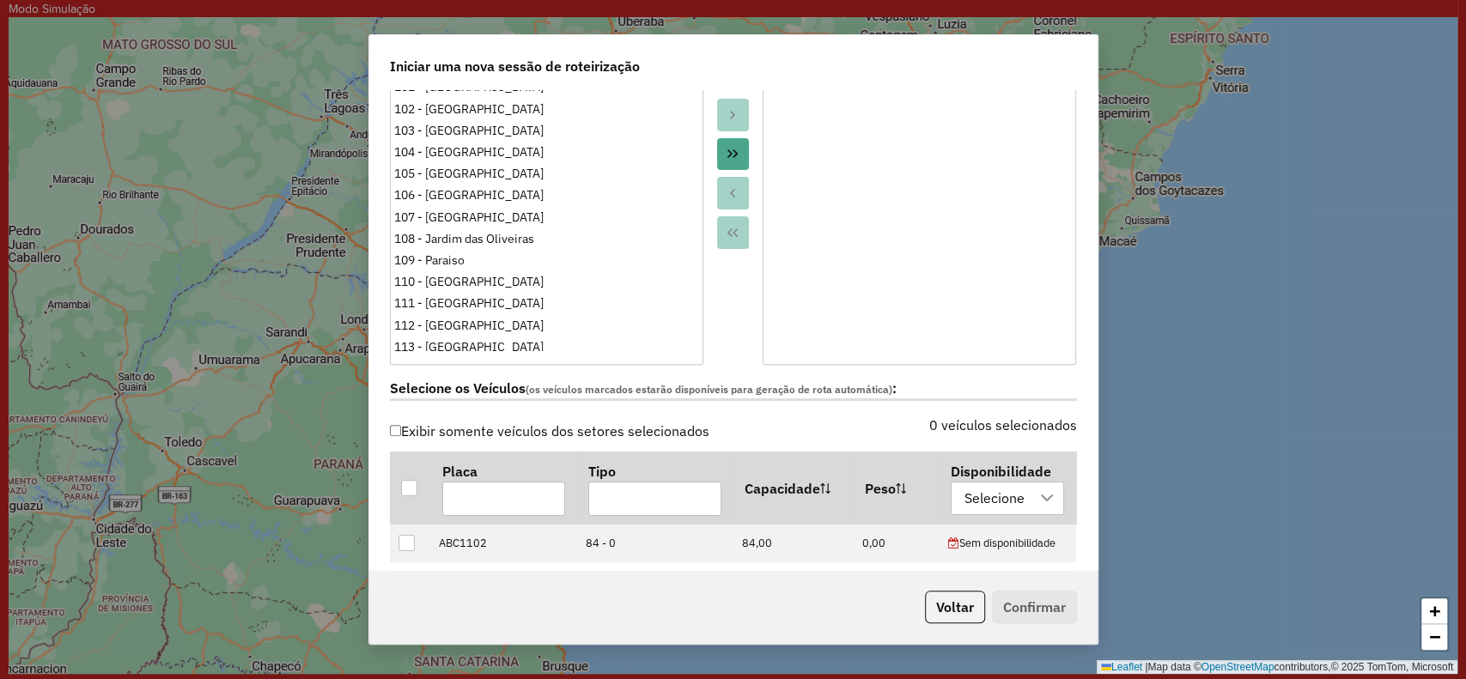
scroll to position [572, 0]
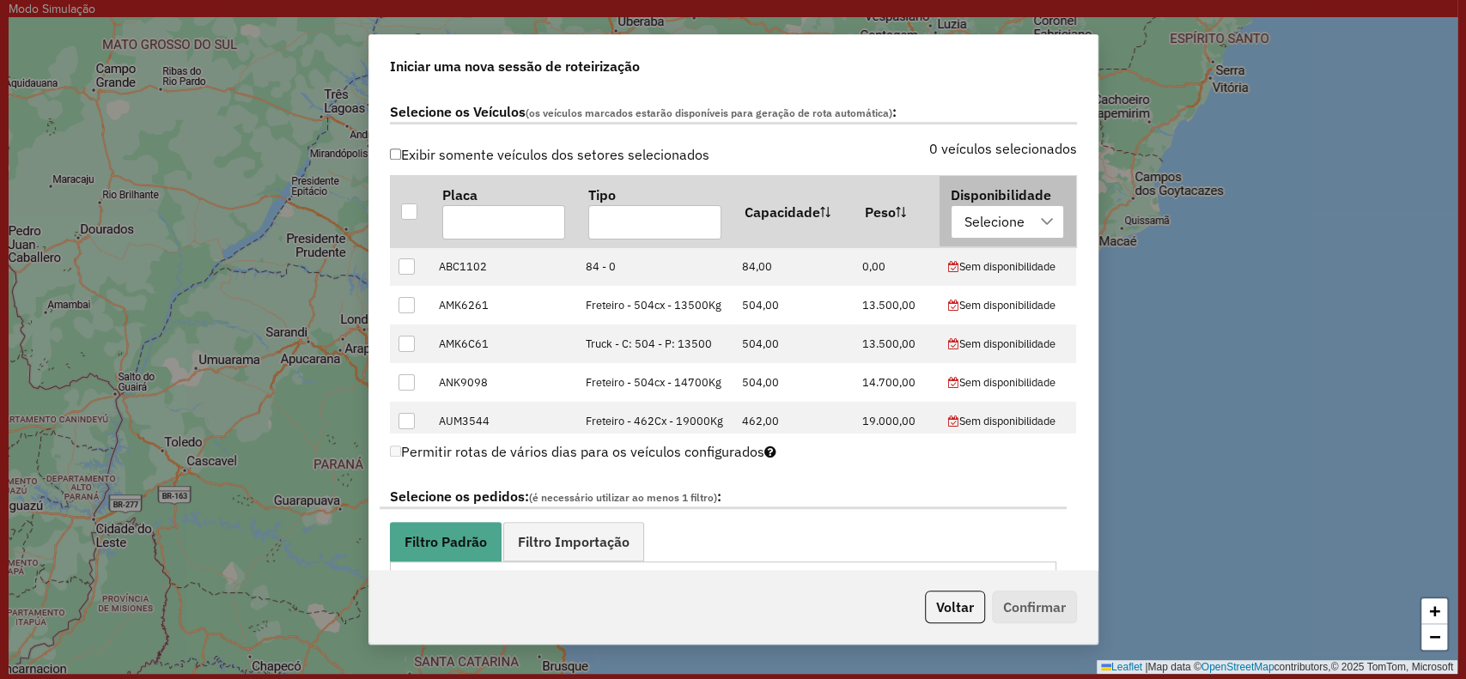
click at [1011, 217] on div "Selecione" at bounding box center [995, 222] width 72 height 33
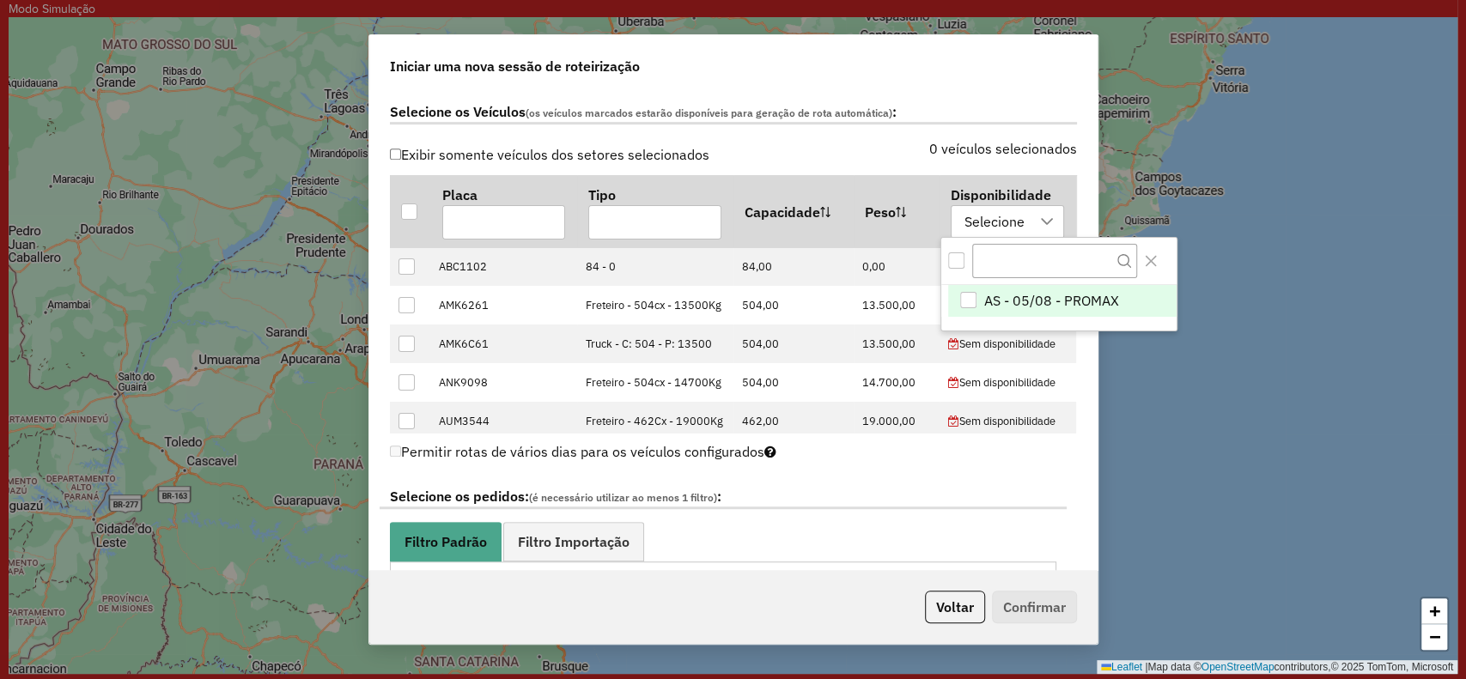
click at [963, 253] on div "All items unselected" at bounding box center [956, 261] width 16 height 16
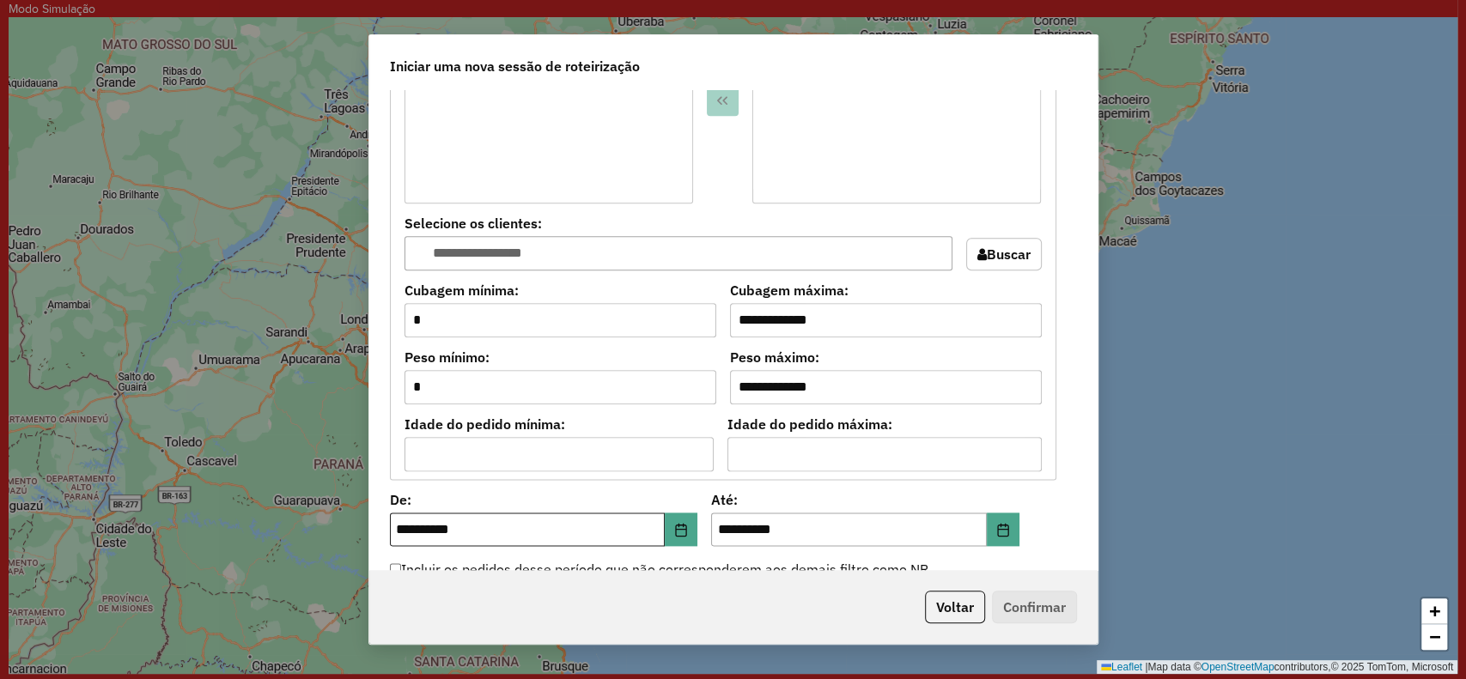
scroll to position [1374, 0]
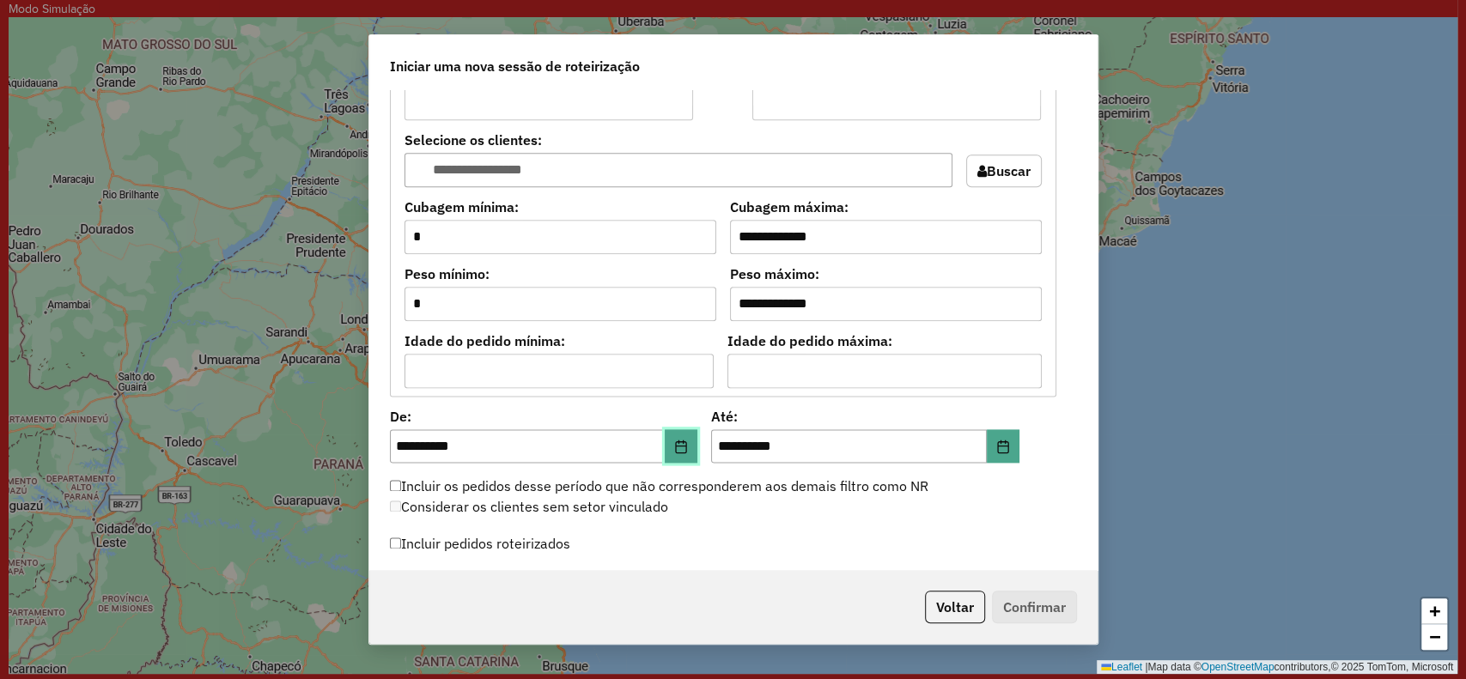
click at [681, 442] on icon "Choose Date" at bounding box center [681, 447] width 14 height 14
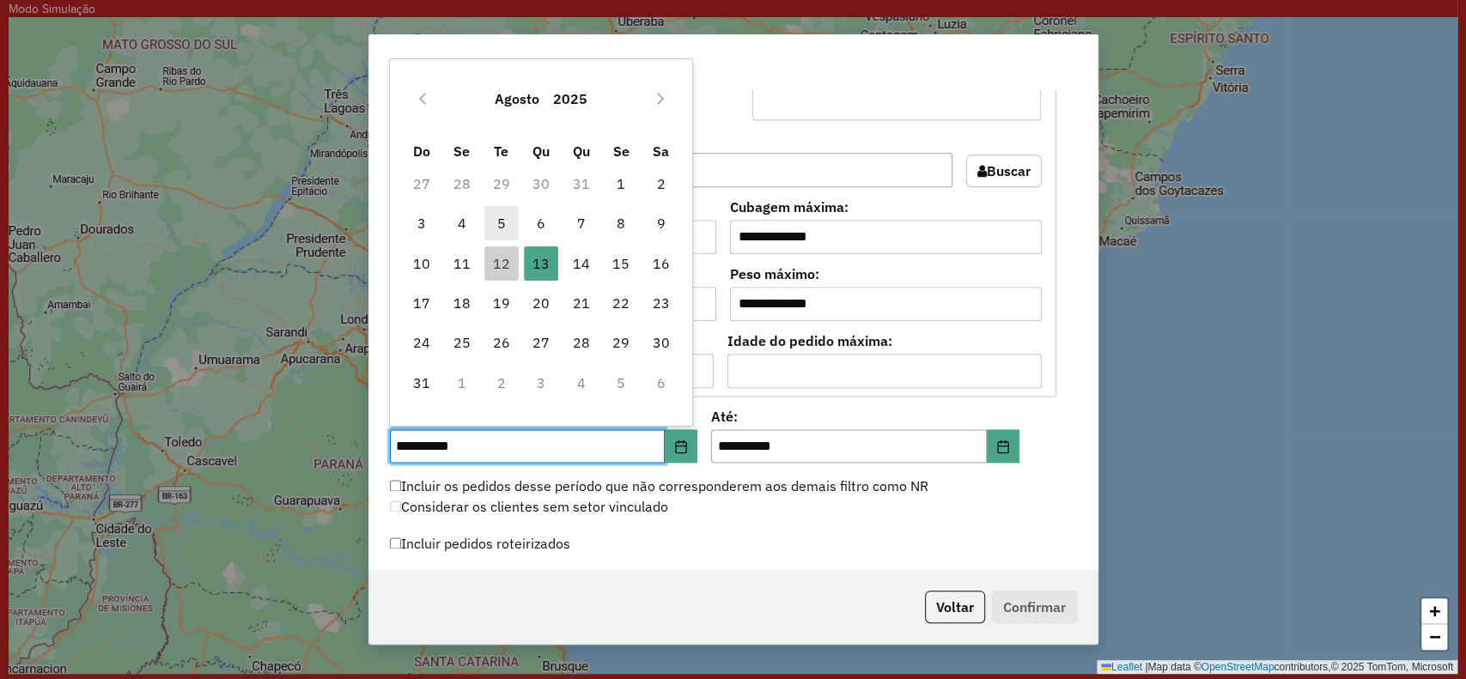
click at [492, 221] on span "5" at bounding box center [501, 223] width 34 height 34
type input "**********"
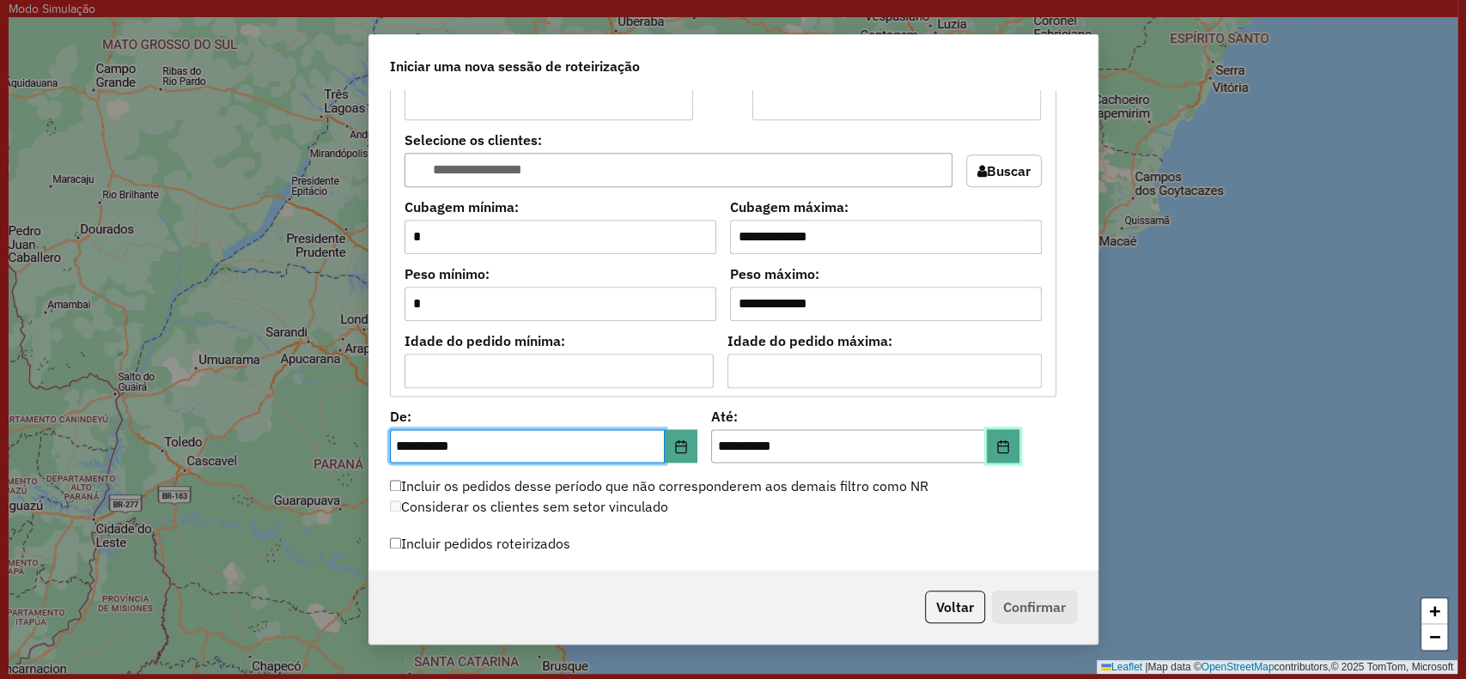
click at [998, 446] on icon "Choose Date" at bounding box center [1003, 447] width 14 height 14
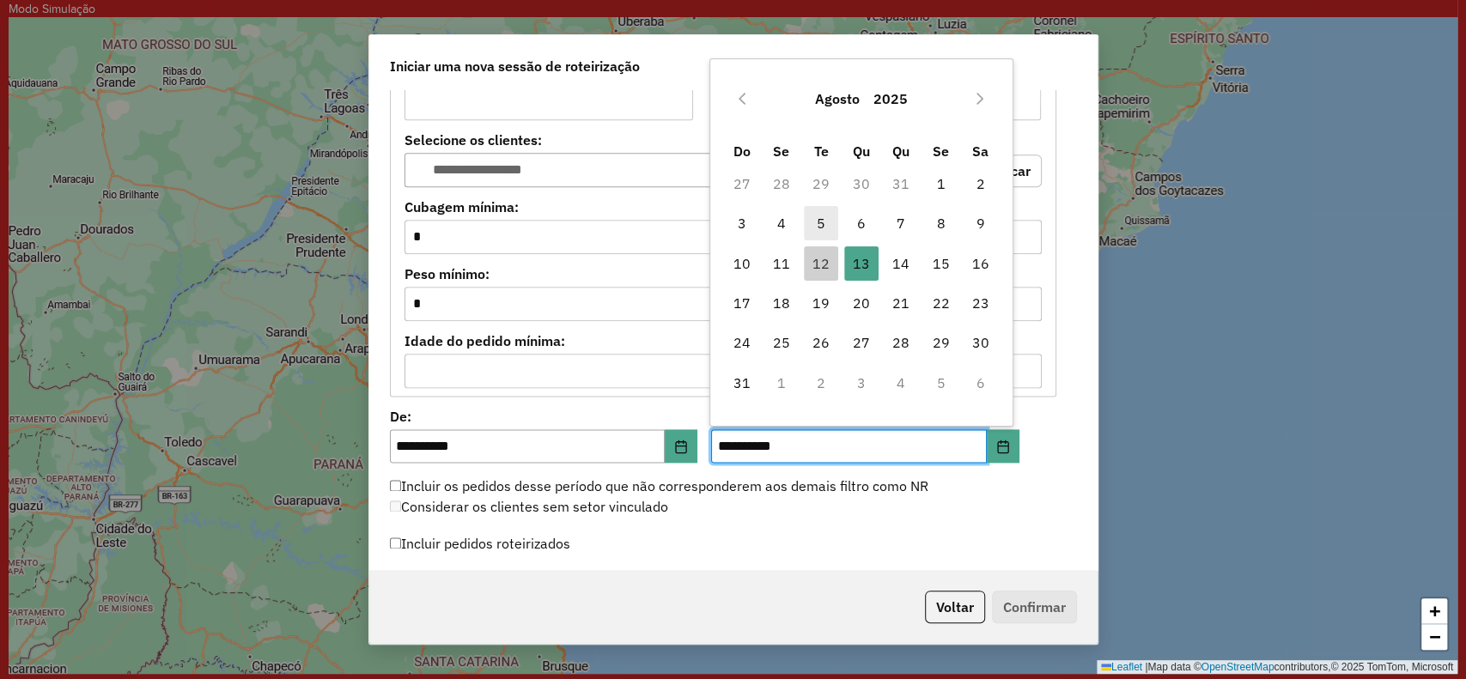
click at [811, 226] on span "5" at bounding box center [821, 223] width 34 height 34
type input "**********"
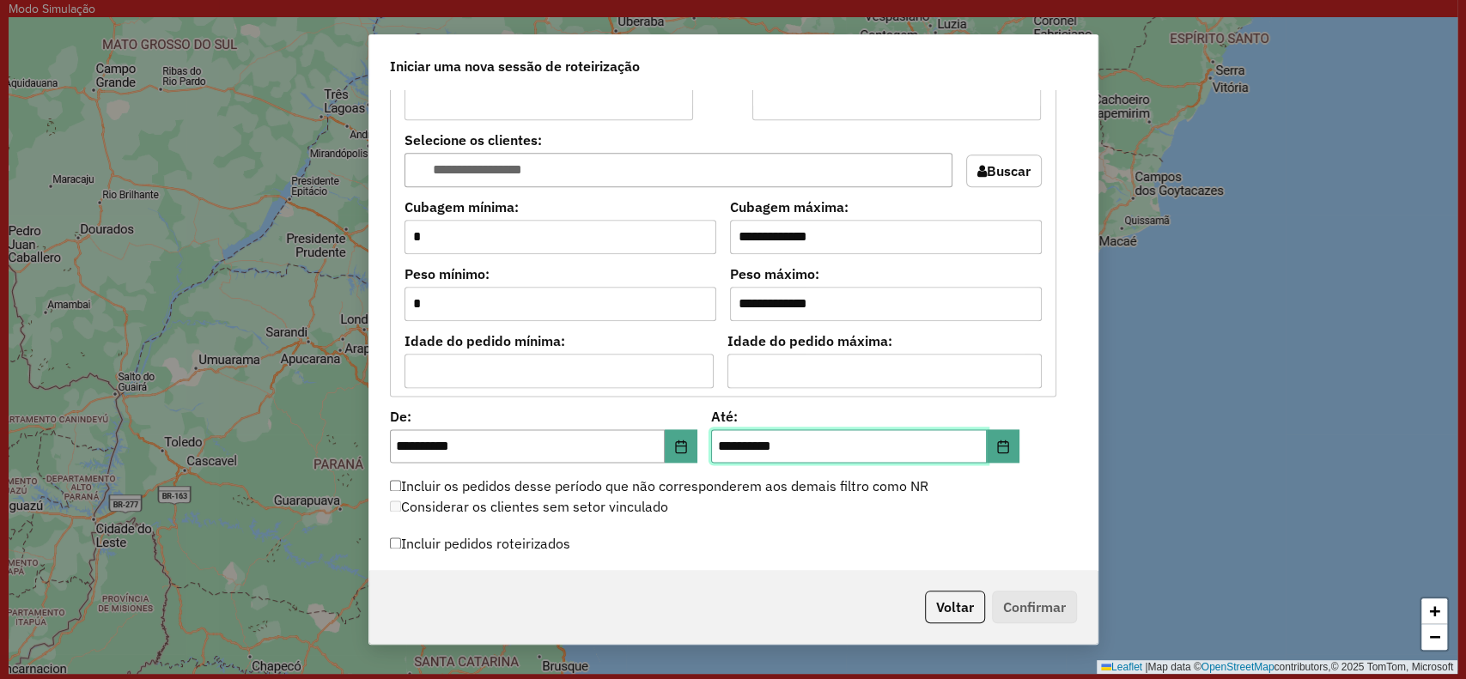
scroll to position [1773, 0]
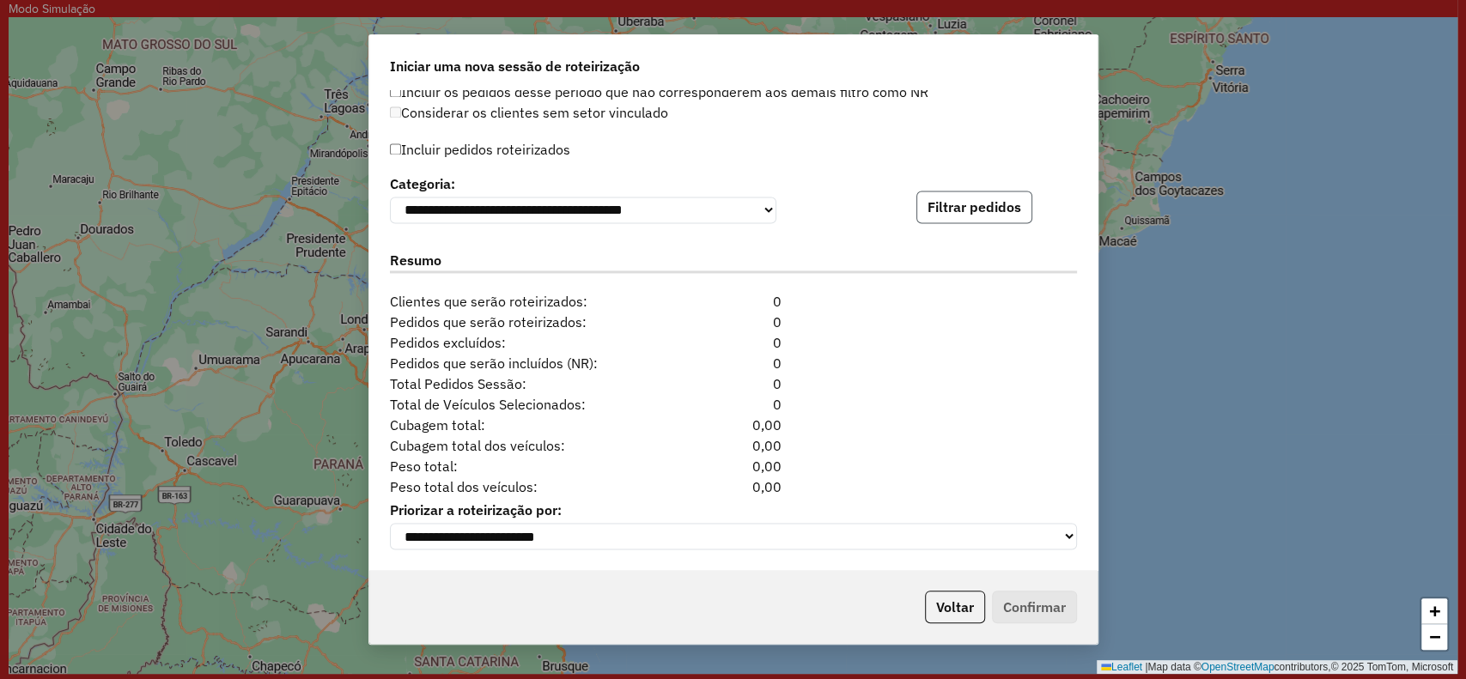
click at [970, 202] on button "Filtrar pedidos" at bounding box center [975, 207] width 116 height 33
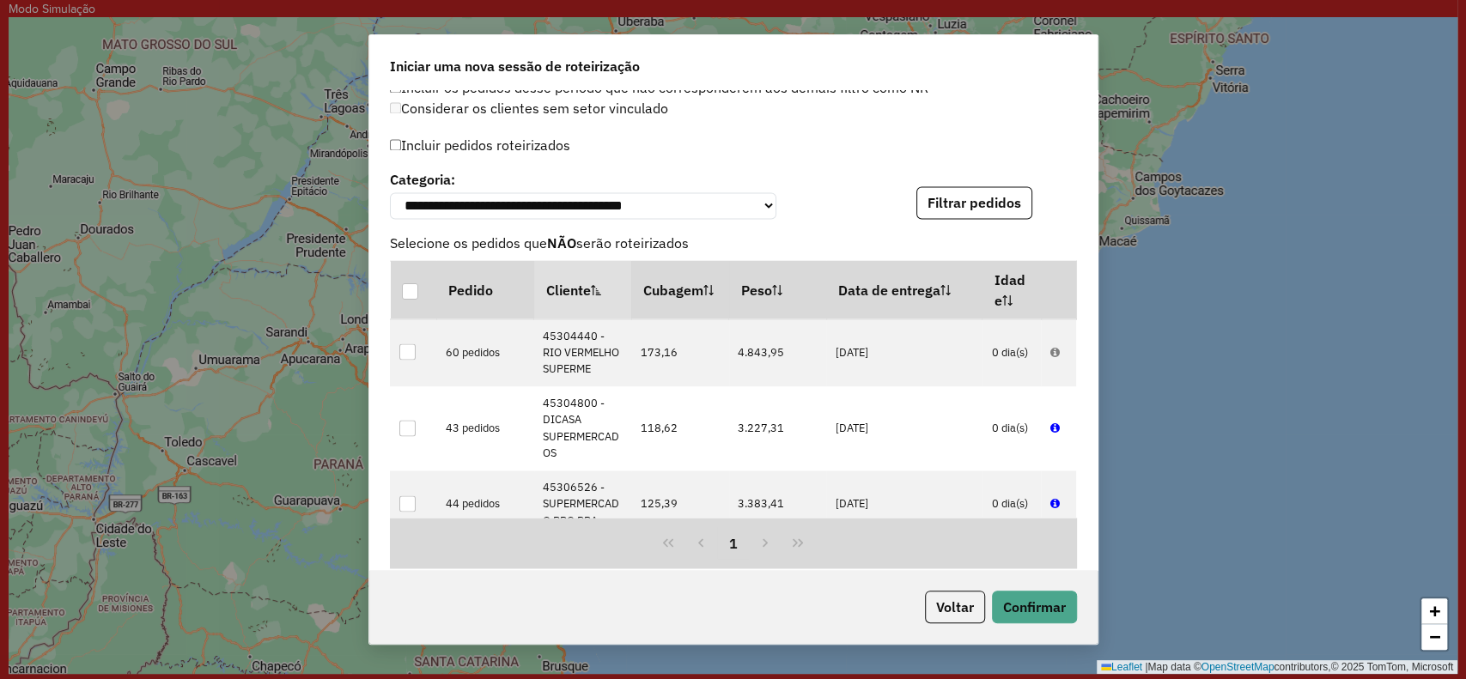
scroll to position [2149, 0]
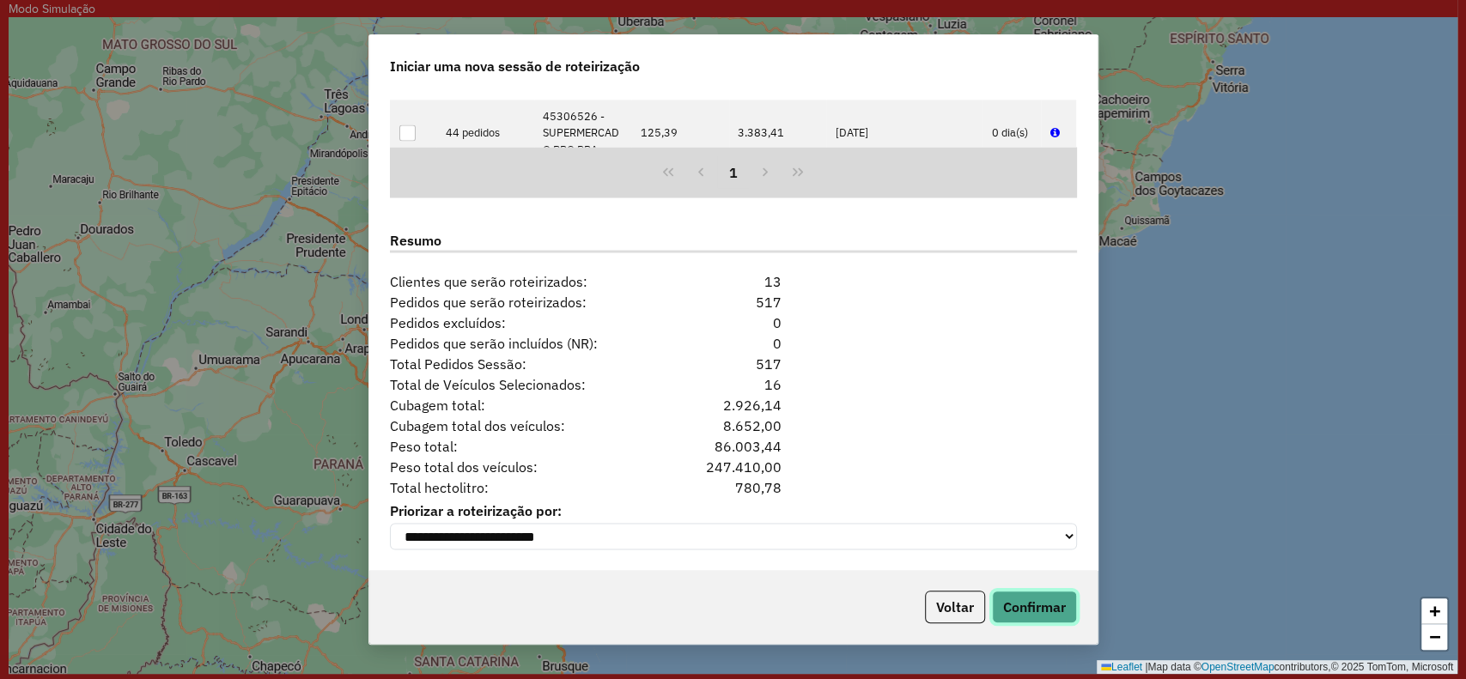
drag, startPoint x: 1057, startPoint y: 614, endPoint x: 1045, endPoint y: 615, distance: 11.2
click at [1056, 614] on button "Confirmar" at bounding box center [1034, 607] width 85 height 33
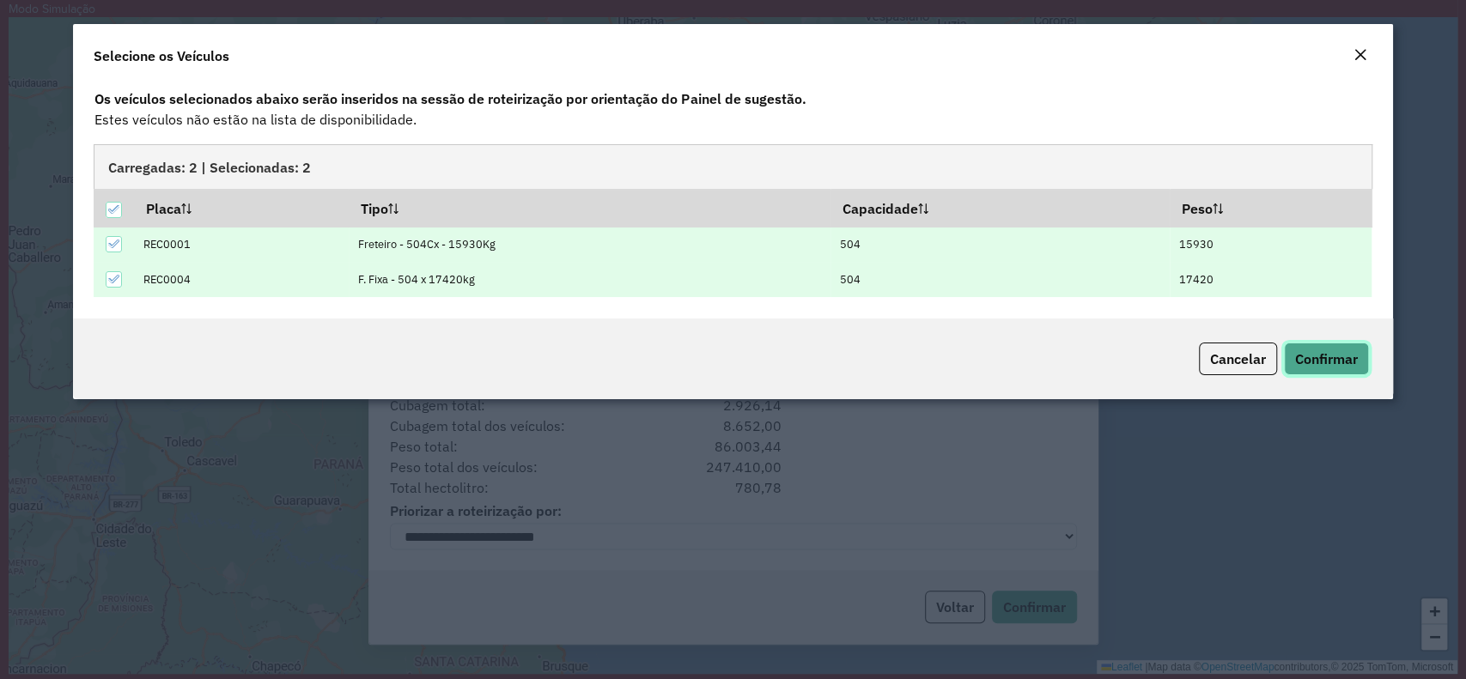
click at [1296, 357] on span "Confirmar" at bounding box center [1326, 358] width 63 height 17
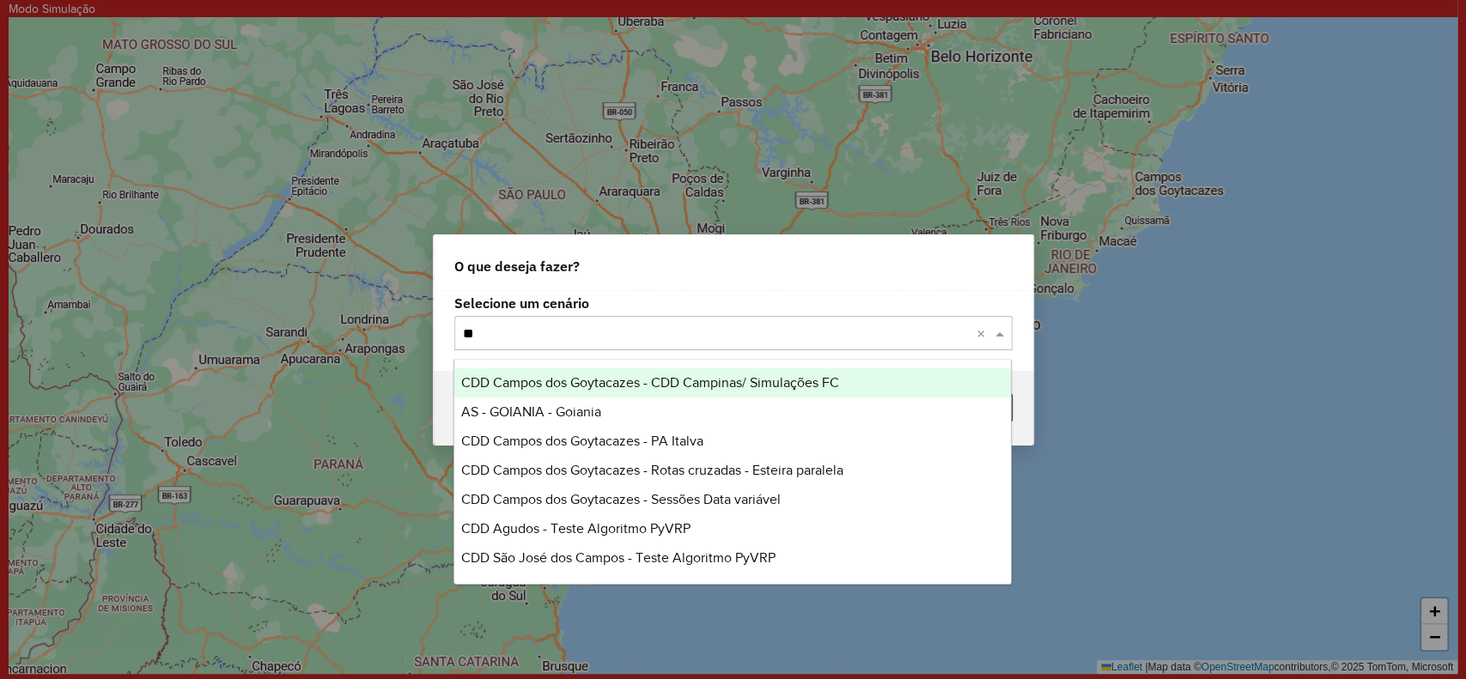
type input "***"
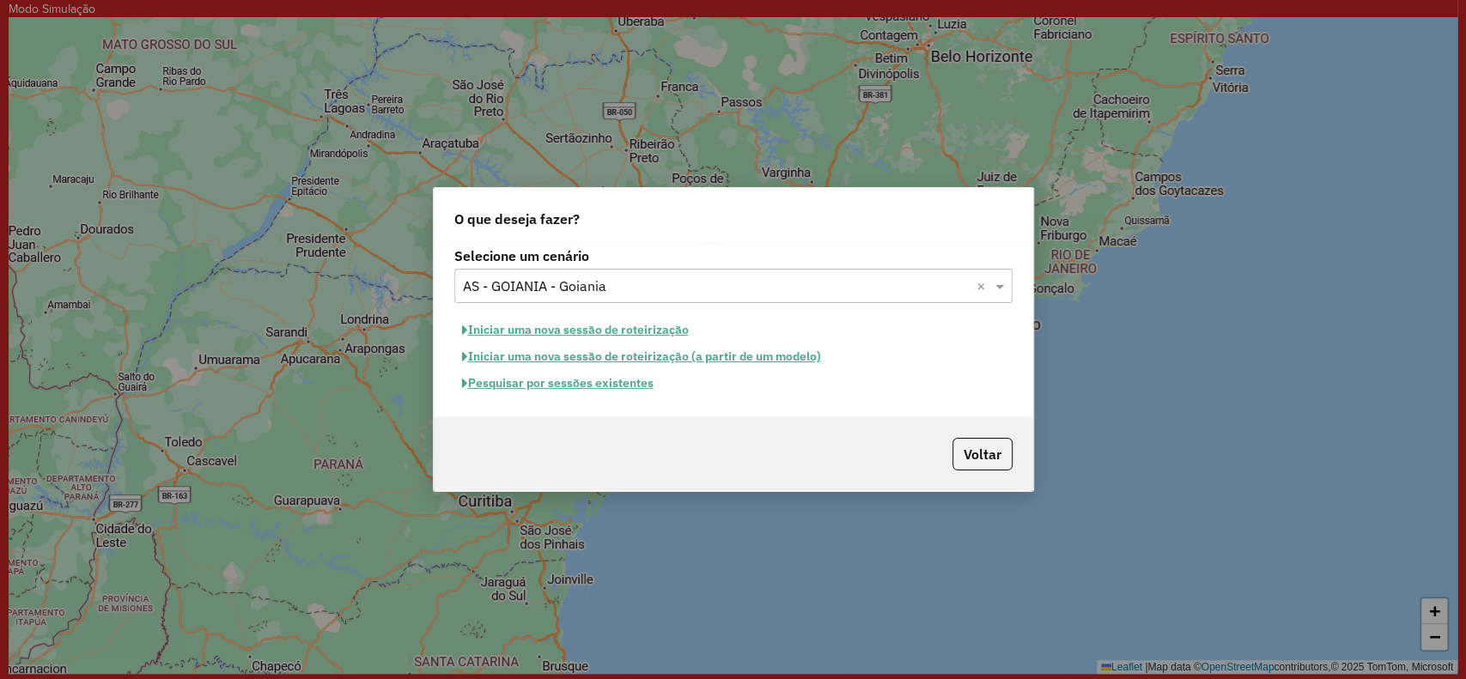
click at [565, 334] on button "Iniciar uma nova sessão de roteirização" at bounding box center [575, 330] width 242 height 27
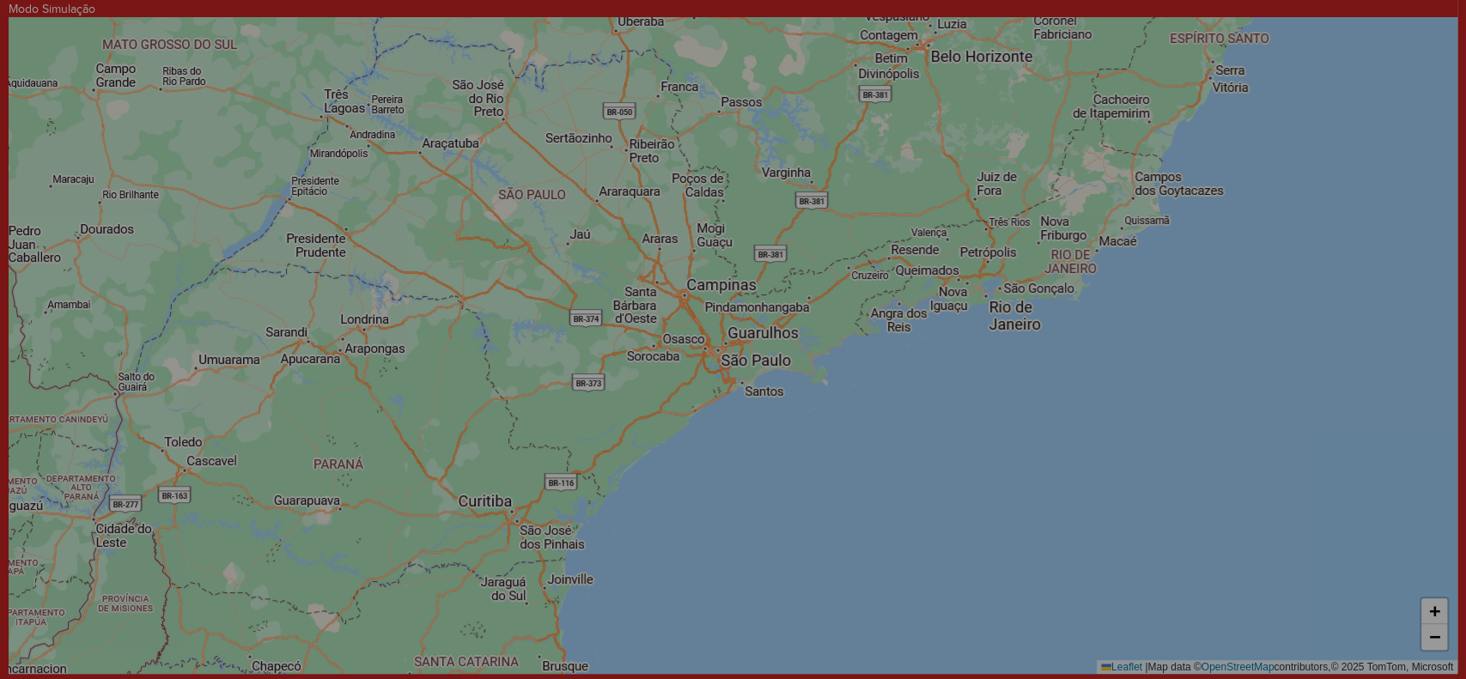
select select "*"
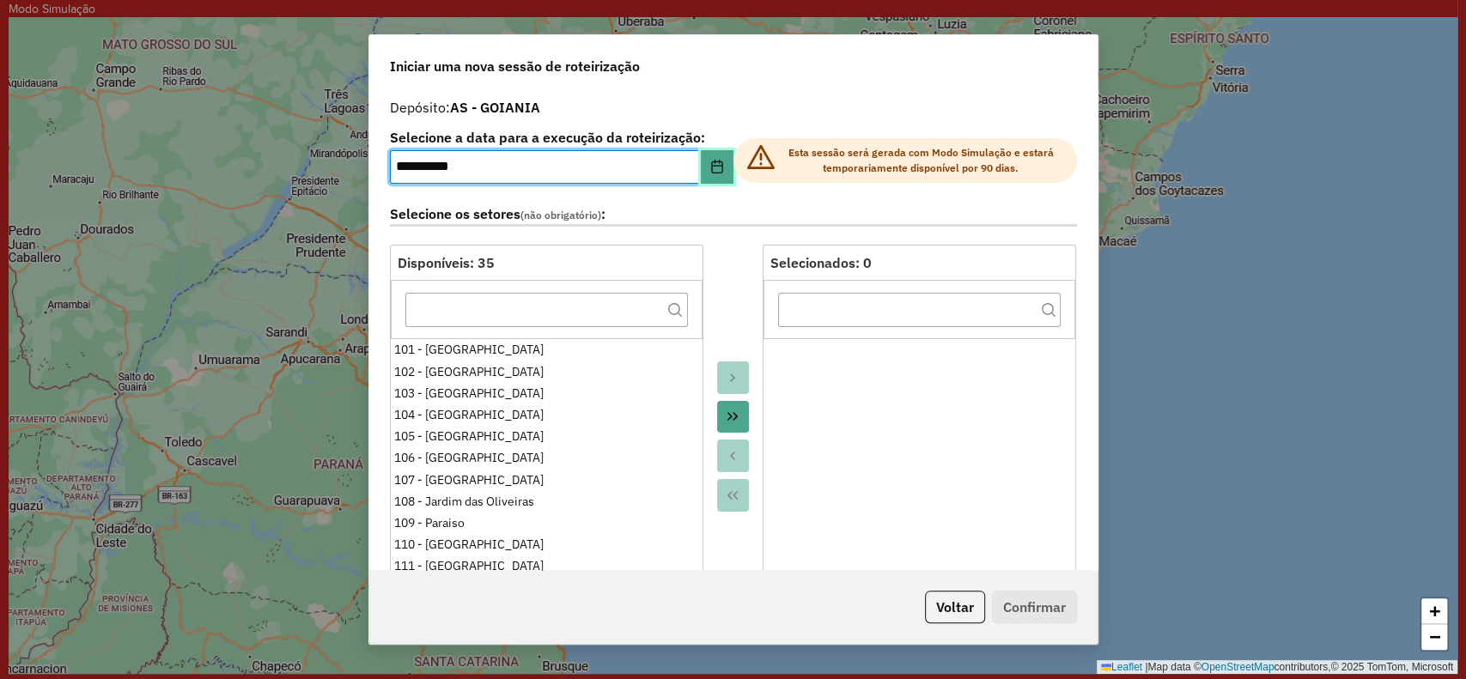
click at [710, 167] on icon "Choose Date" at bounding box center [717, 167] width 14 height 14
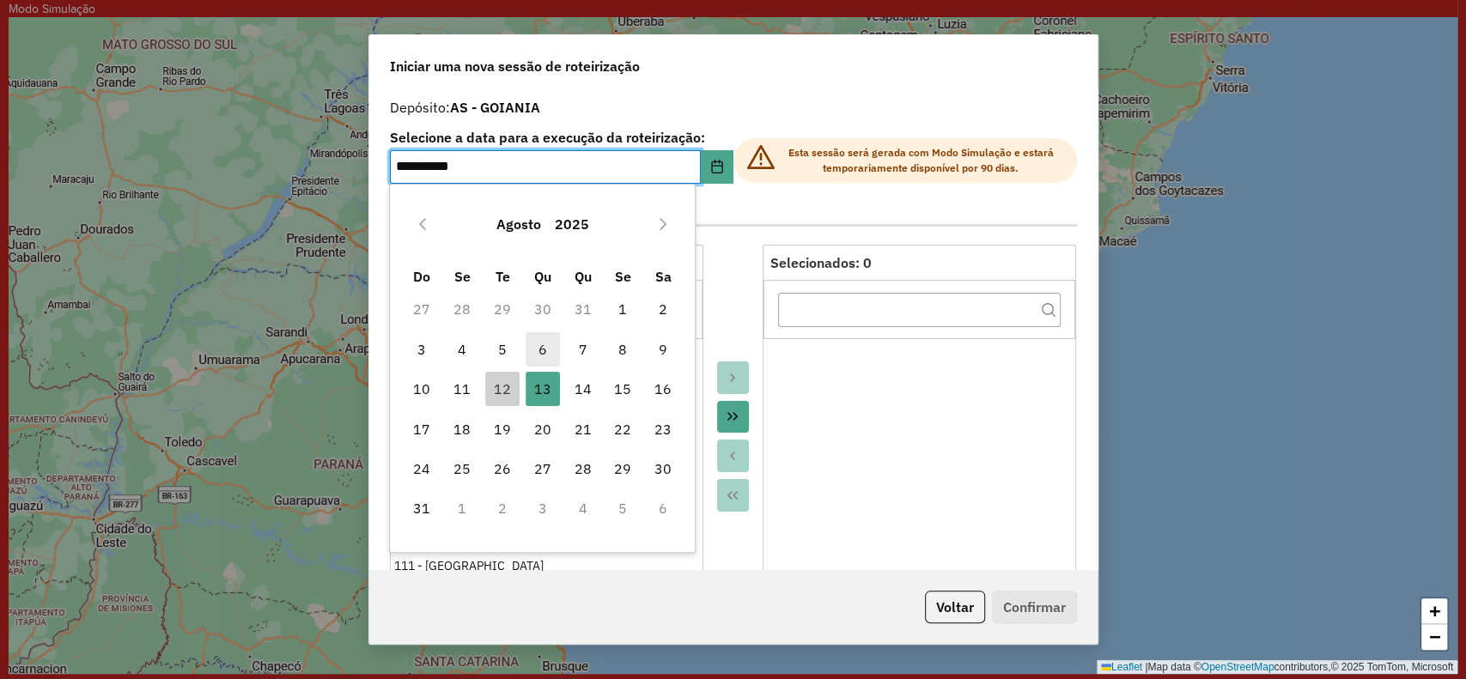
click at [537, 361] on span "6" at bounding box center [543, 349] width 34 height 34
type input "**********"
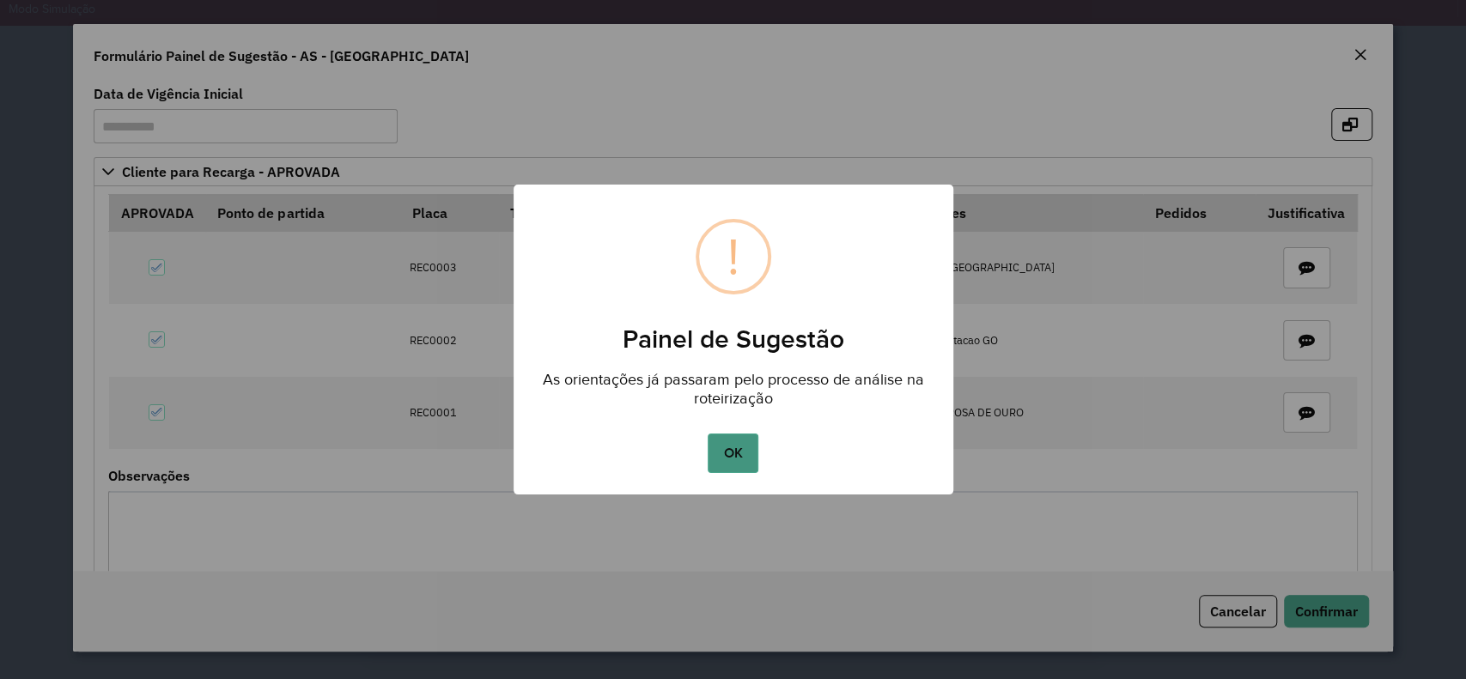
click at [740, 458] on button "OK" at bounding box center [733, 454] width 51 height 40
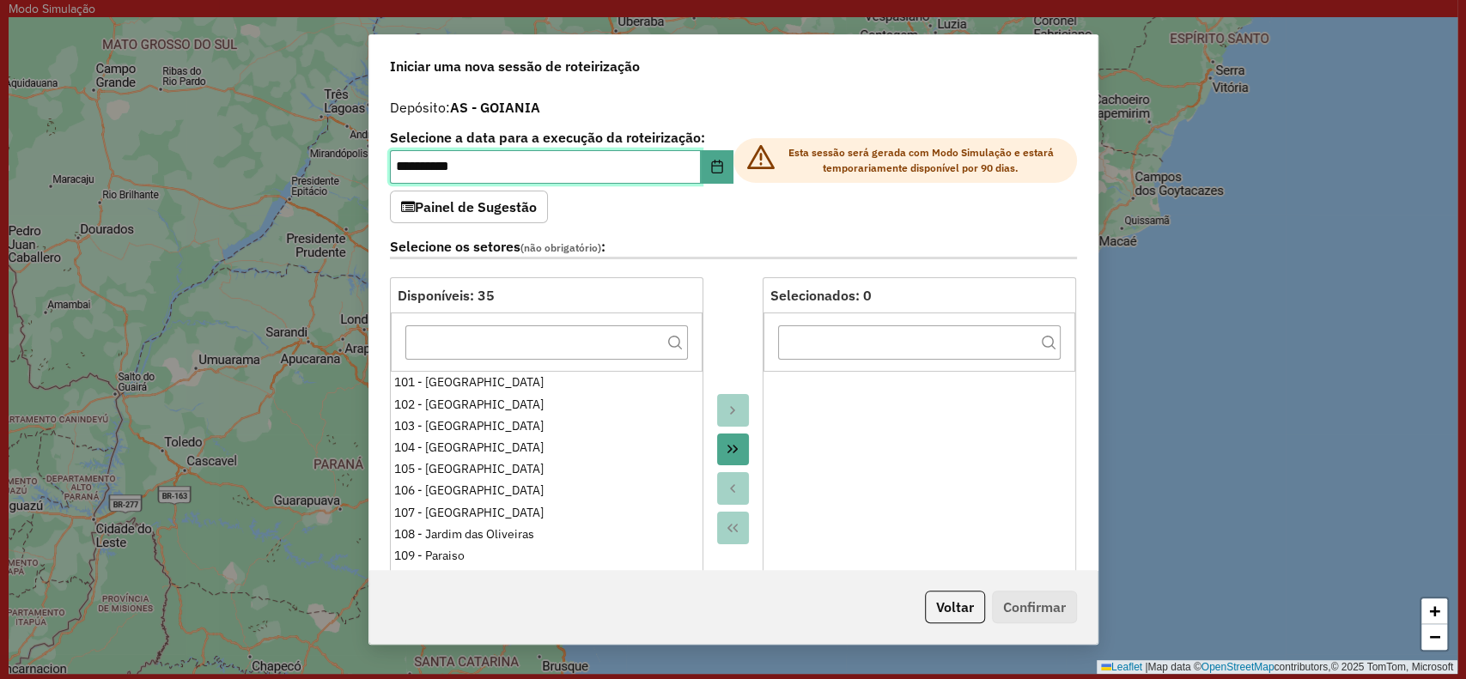
scroll to position [572, 0]
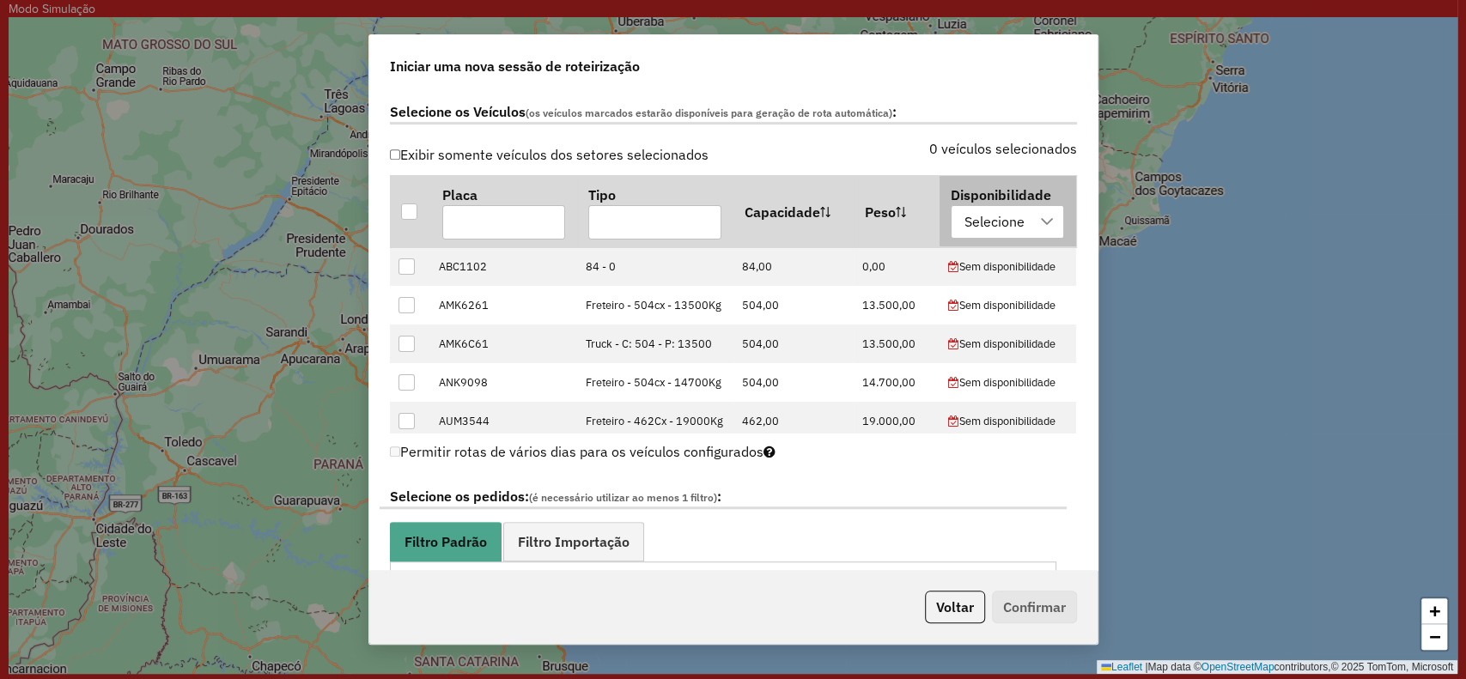
click at [983, 213] on div "Selecione" at bounding box center [995, 222] width 72 height 33
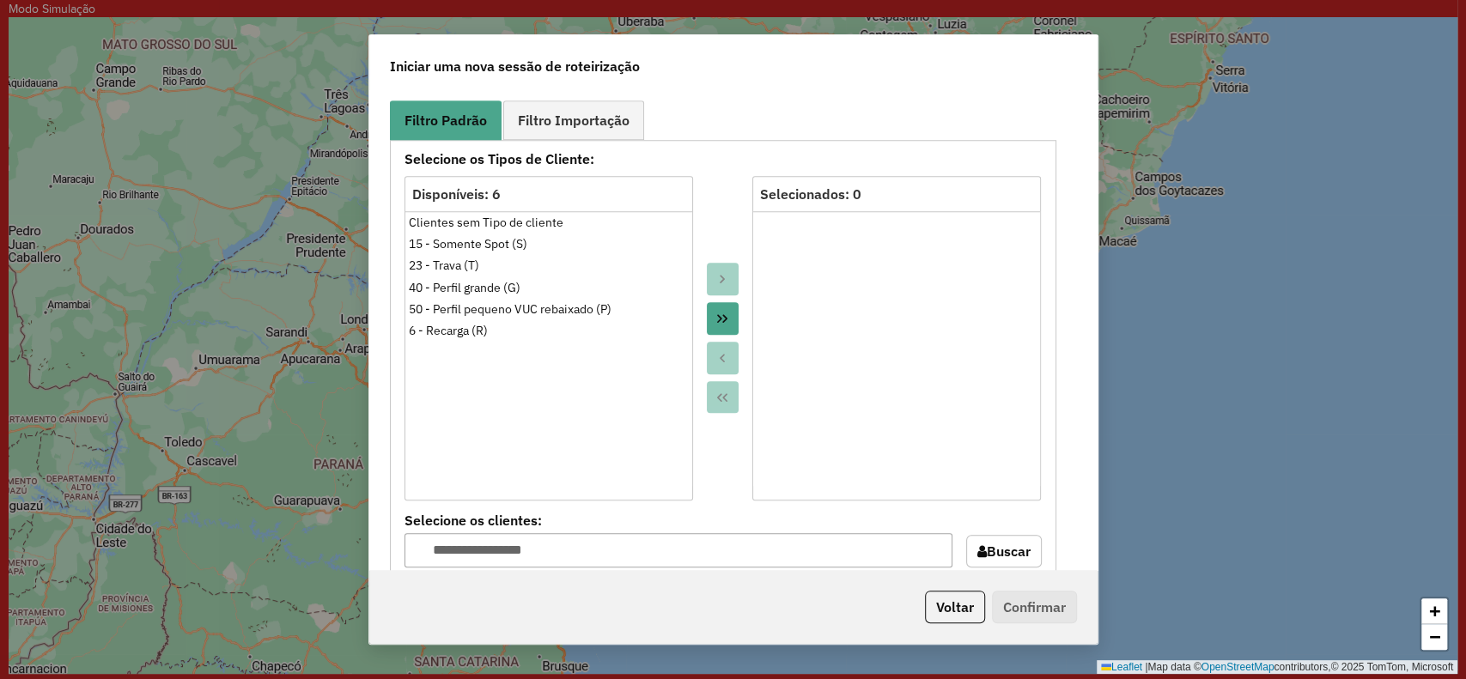
scroll to position [1259, 0]
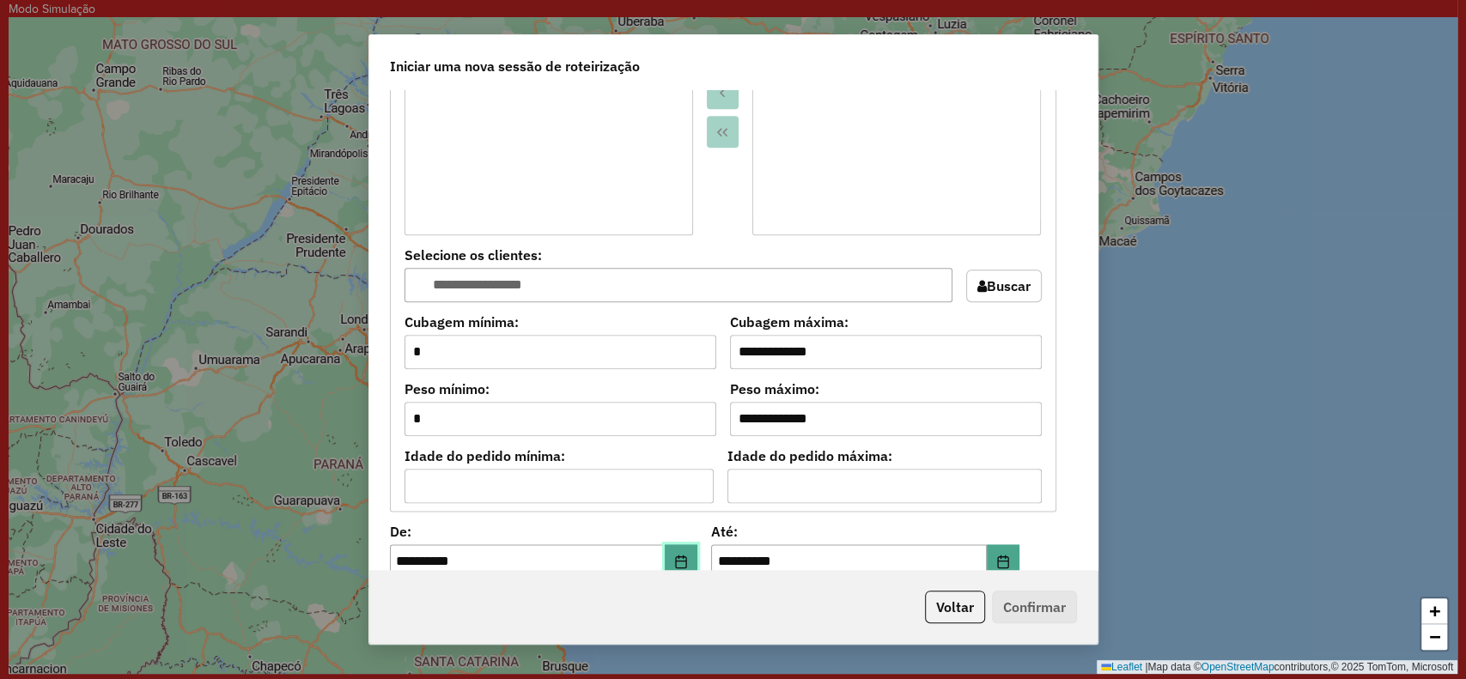
click at [680, 568] on button "Choose Date" at bounding box center [681, 562] width 33 height 34
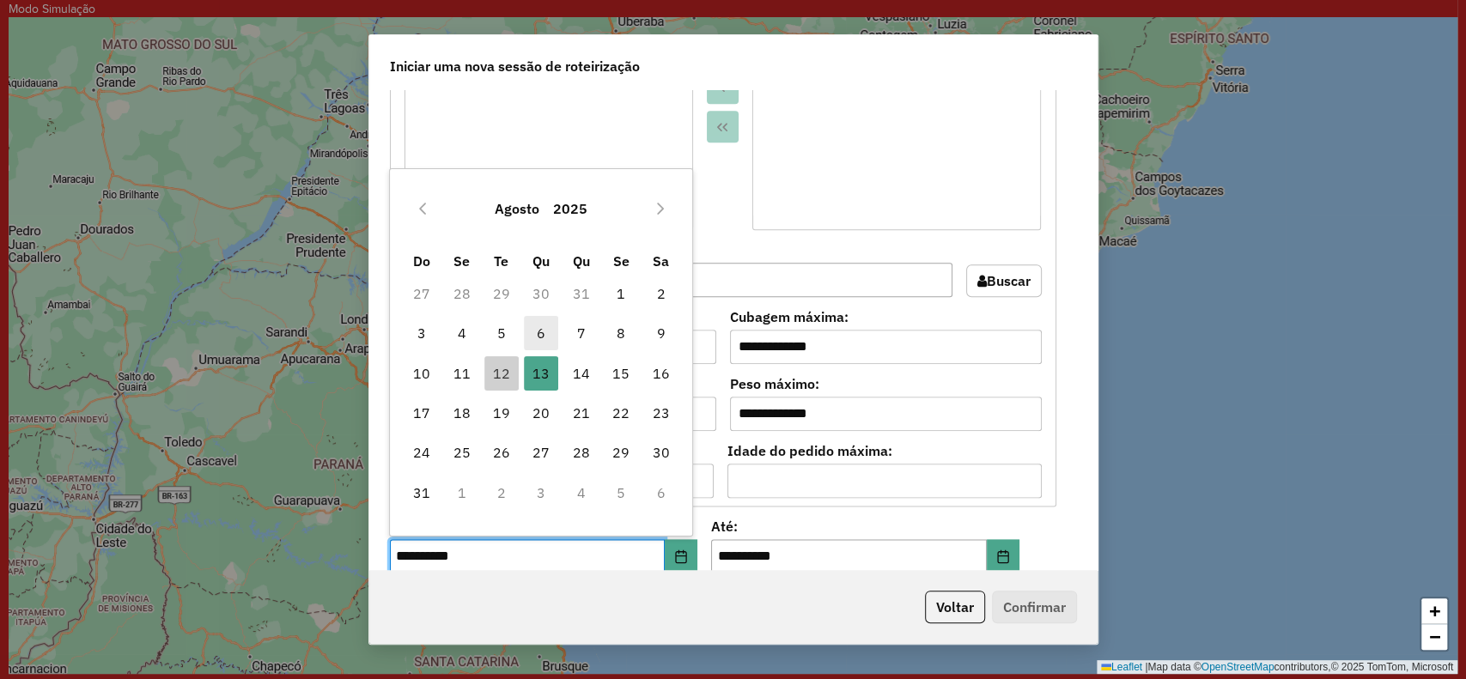
click at [552, 341] on span "6" at bounding box center [541, 333] width 34 height 34
type input "**********"
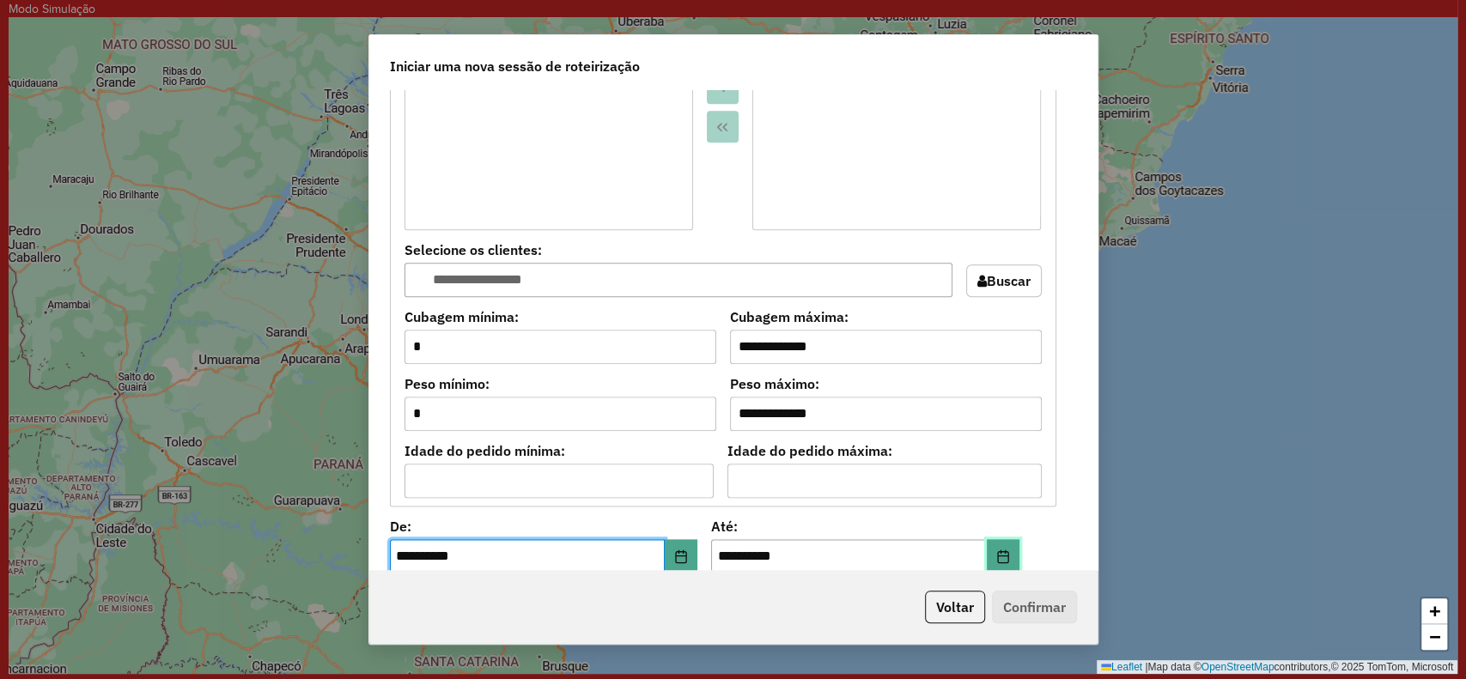
click at [1003, 551] on icon "Choose Date" at bounding box center [1002, 557] width 11 height 14
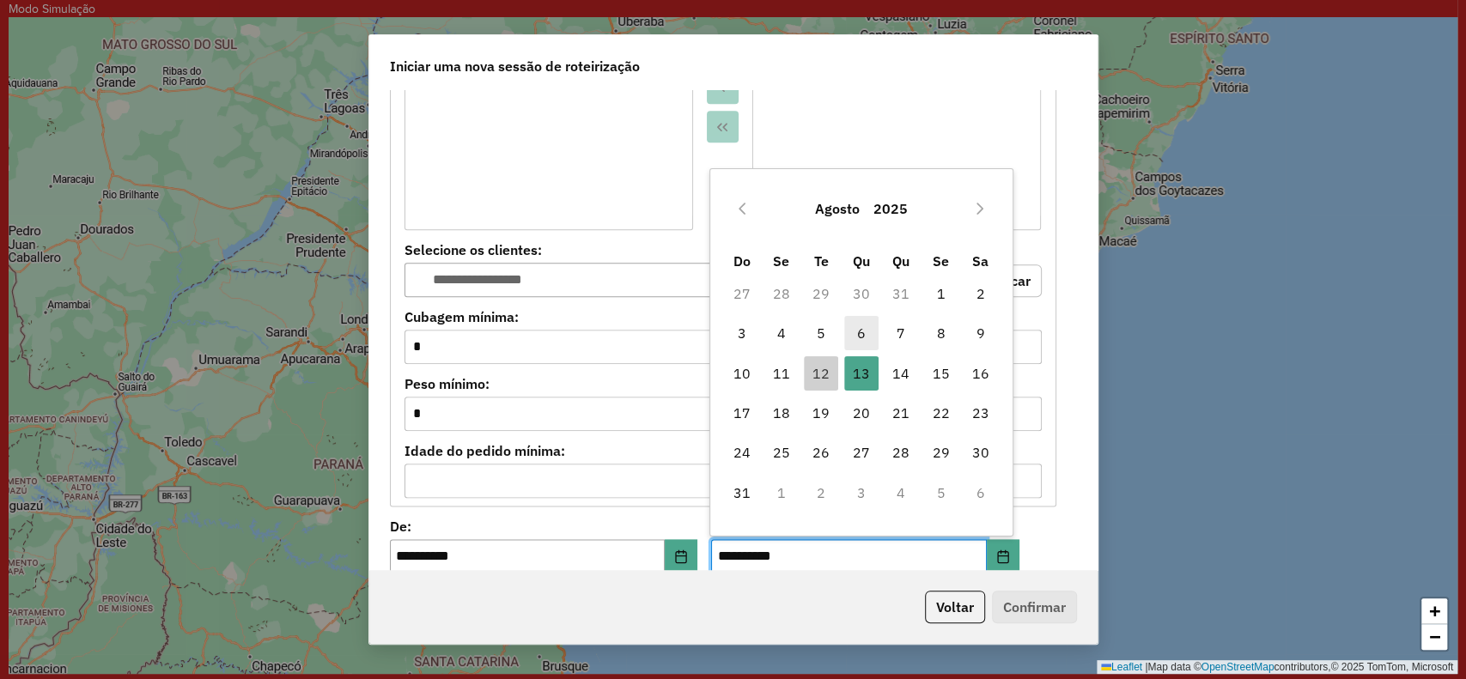
click at [859, 332] on span "6" at bounding box center [861, 333] width 34 height 34
type input "**********"
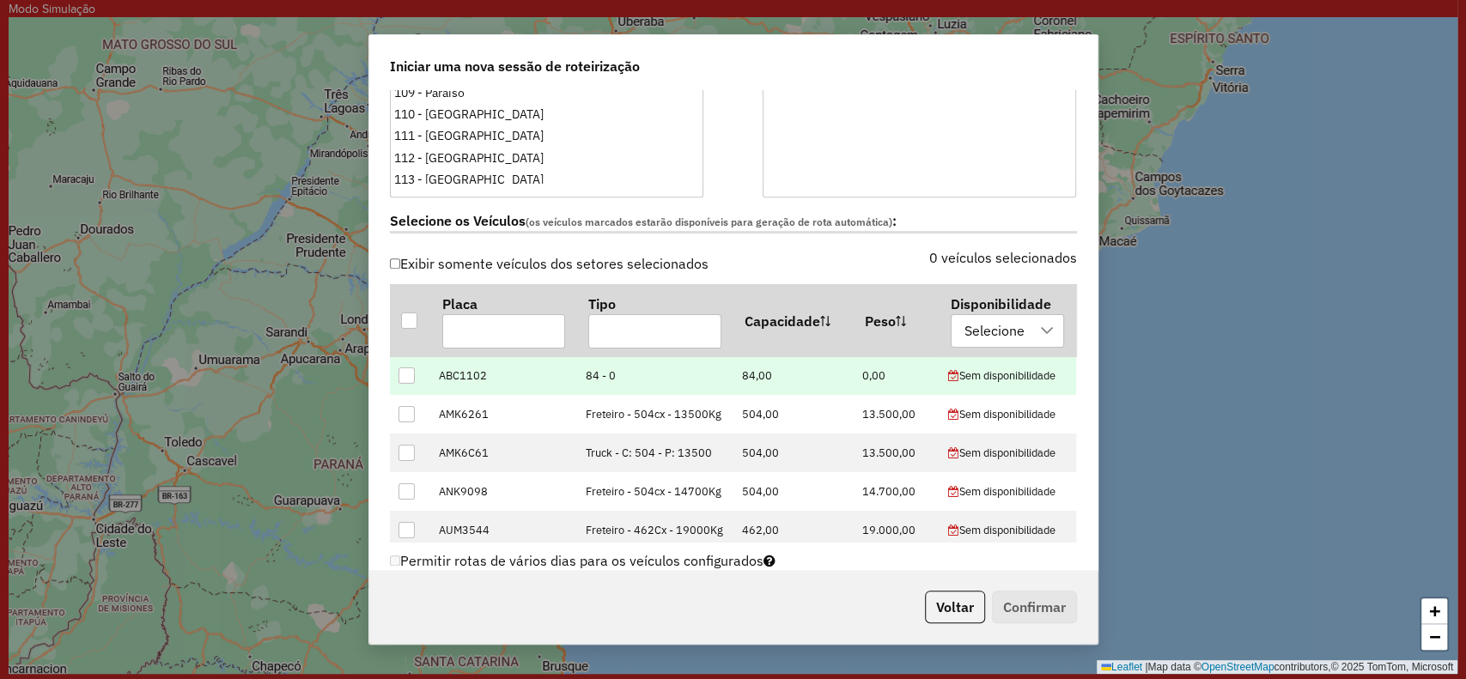
scroll to position [462, 0]
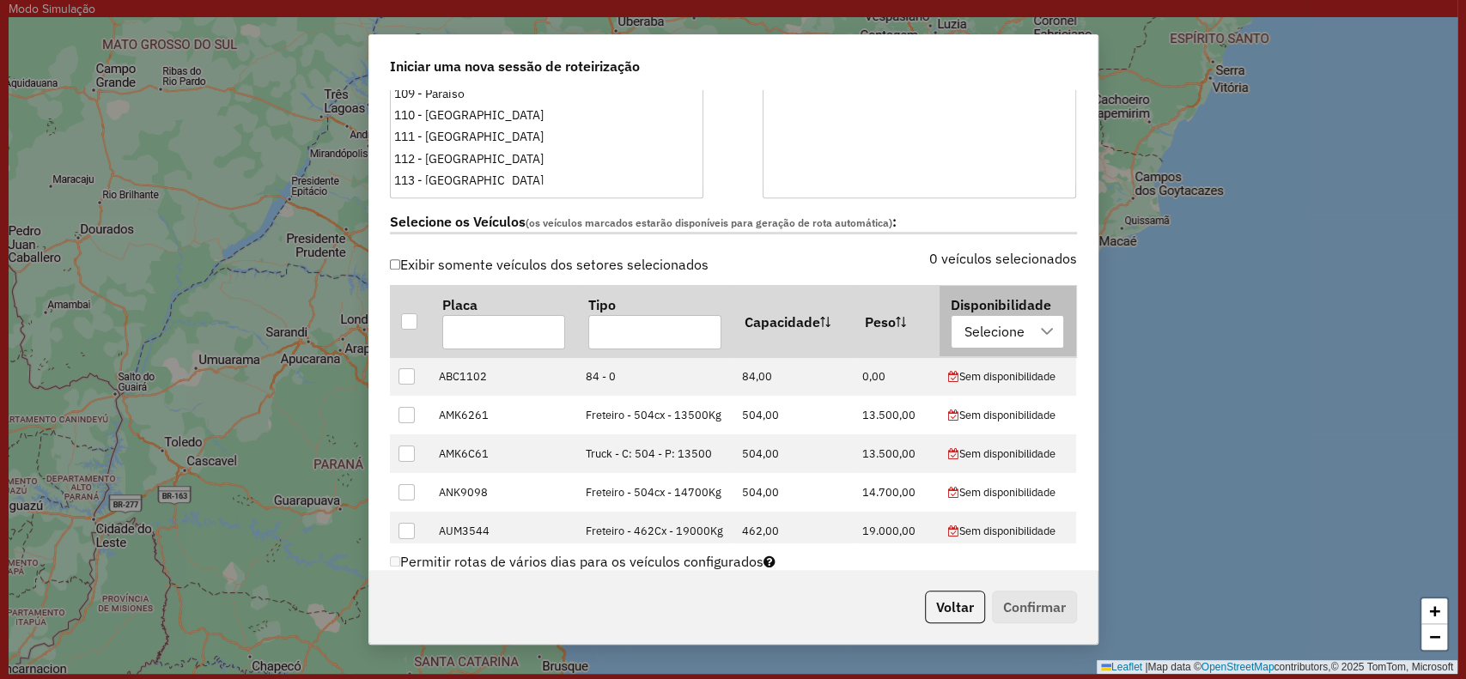
click at [959, 320] on div "Selecione" at bounding box center [995, 332] width 72 height 33
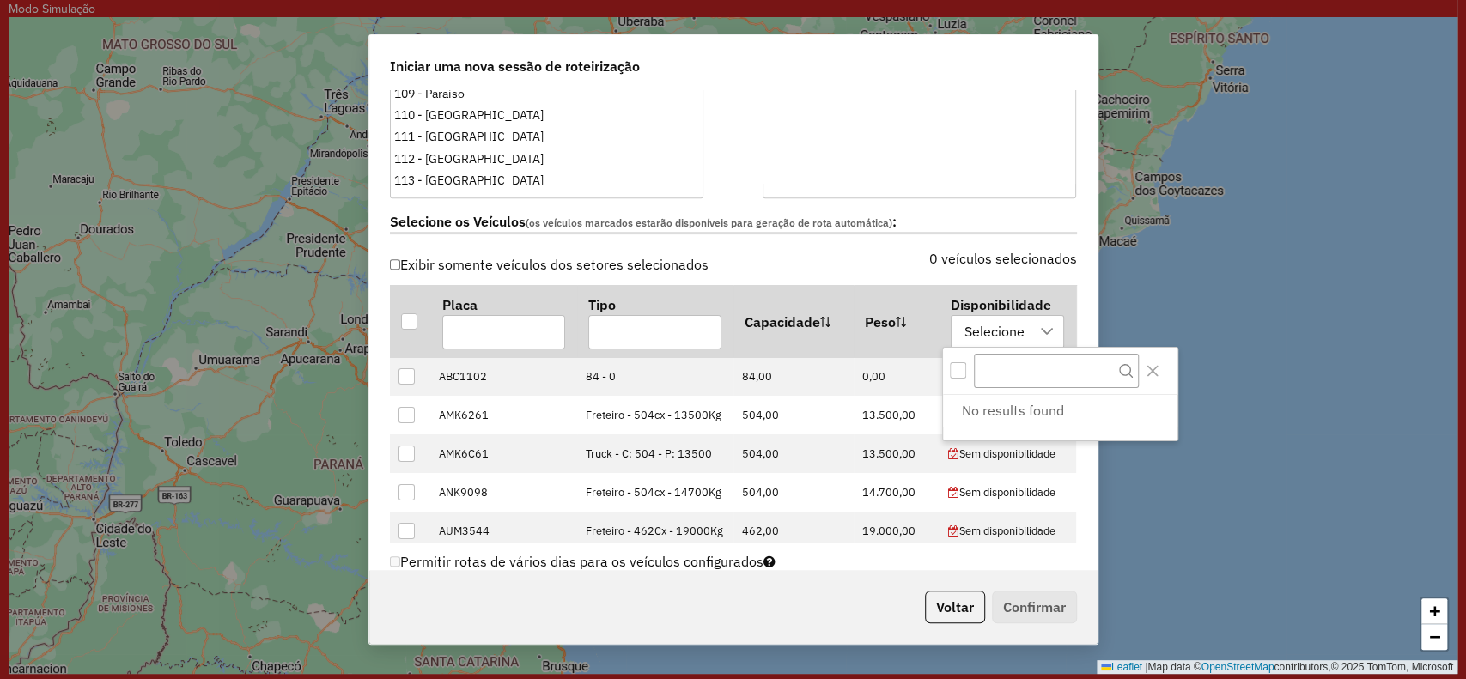
click at [962, 372] on div "All items unselected" at bounding box center [958, 371] width 16 height 16
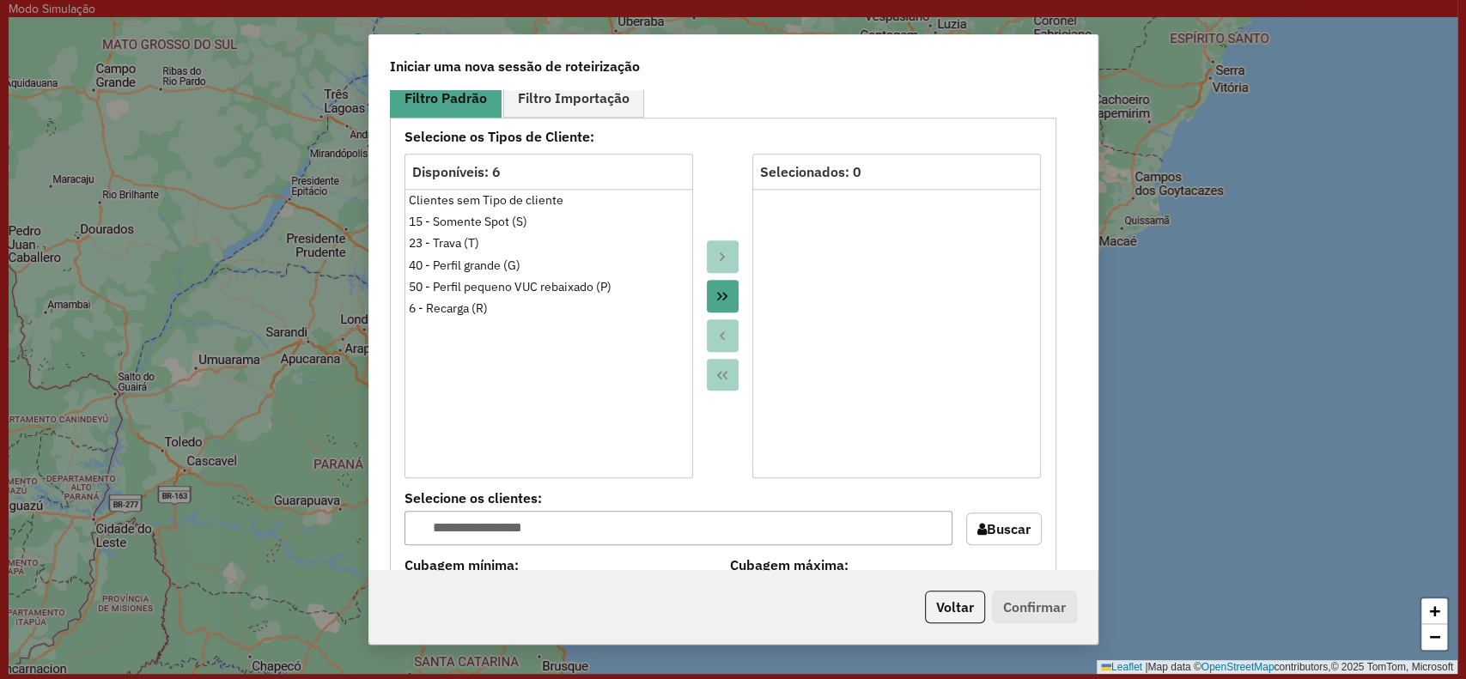
scroll to position [1489, 0]
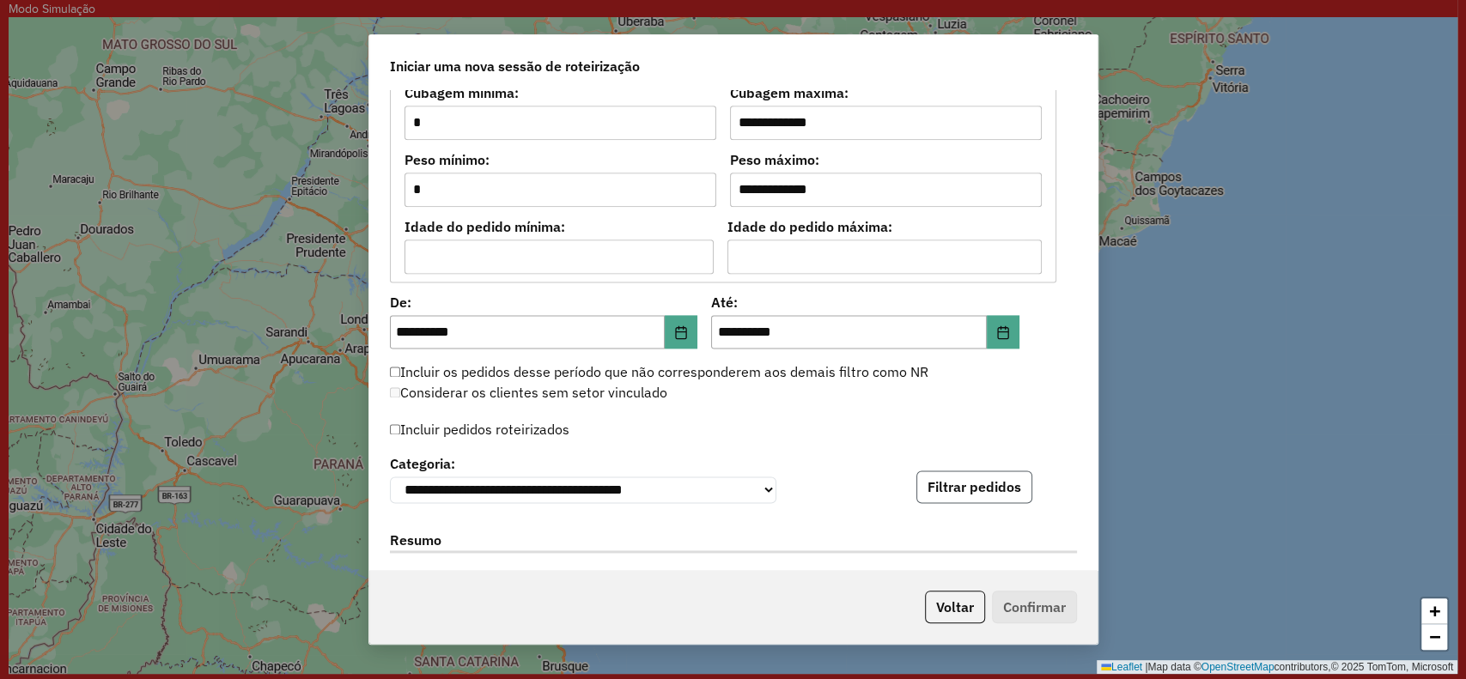
click at [1013, 484] on button "Filtrar pedidos" at bounding box center [975, 487] width 116 height 33
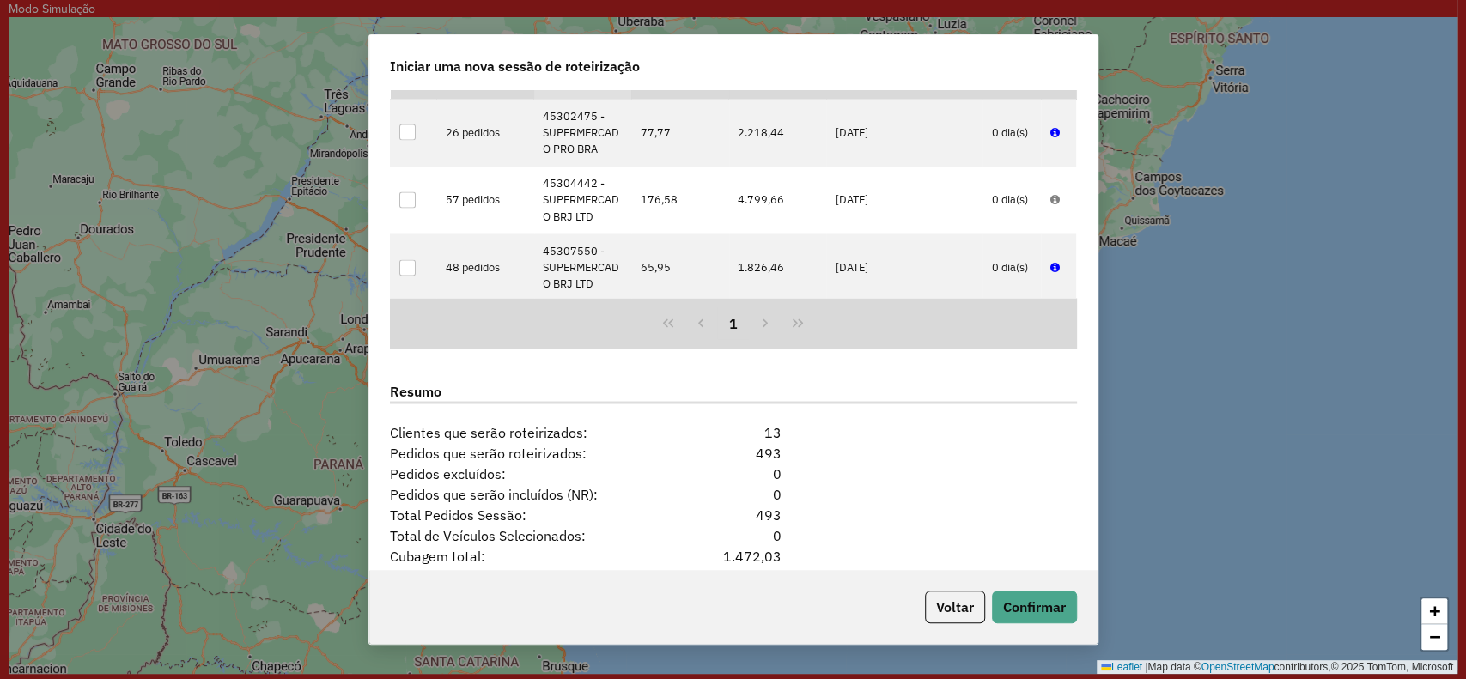
scroll to position [2062, 0]
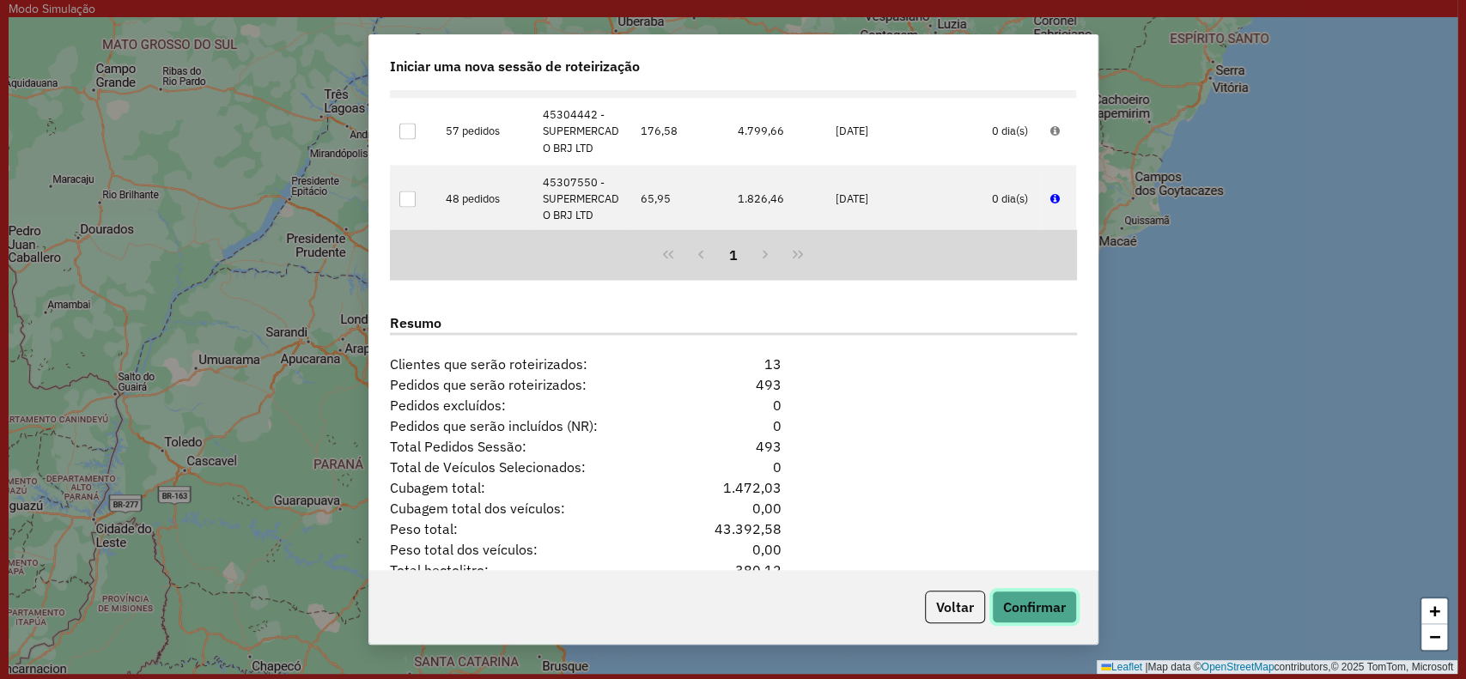
click at [1027, 603] on button "Confirmar" at bounding box center [1034, 607] width 85 height 33
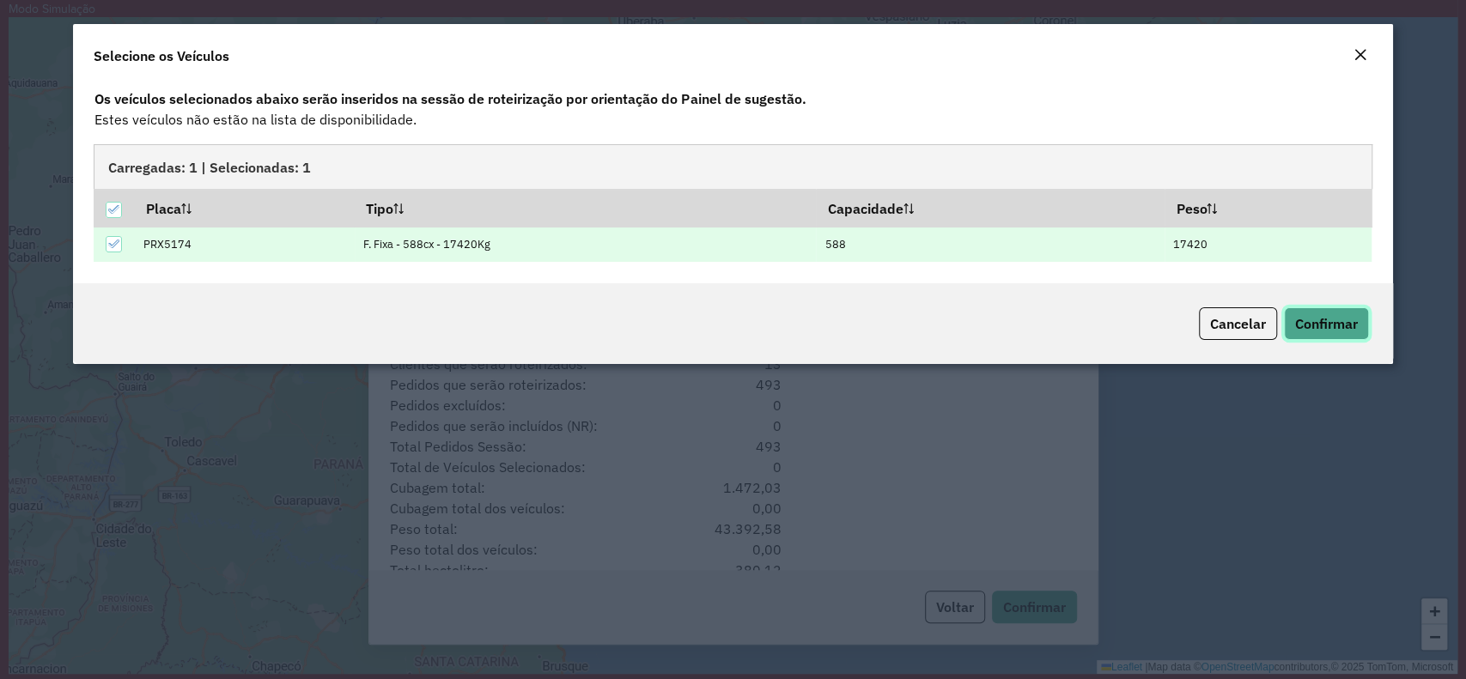
click at [1350, 325] on span "Confirmar" at bounding box center [1326, 323] width 63 height 17
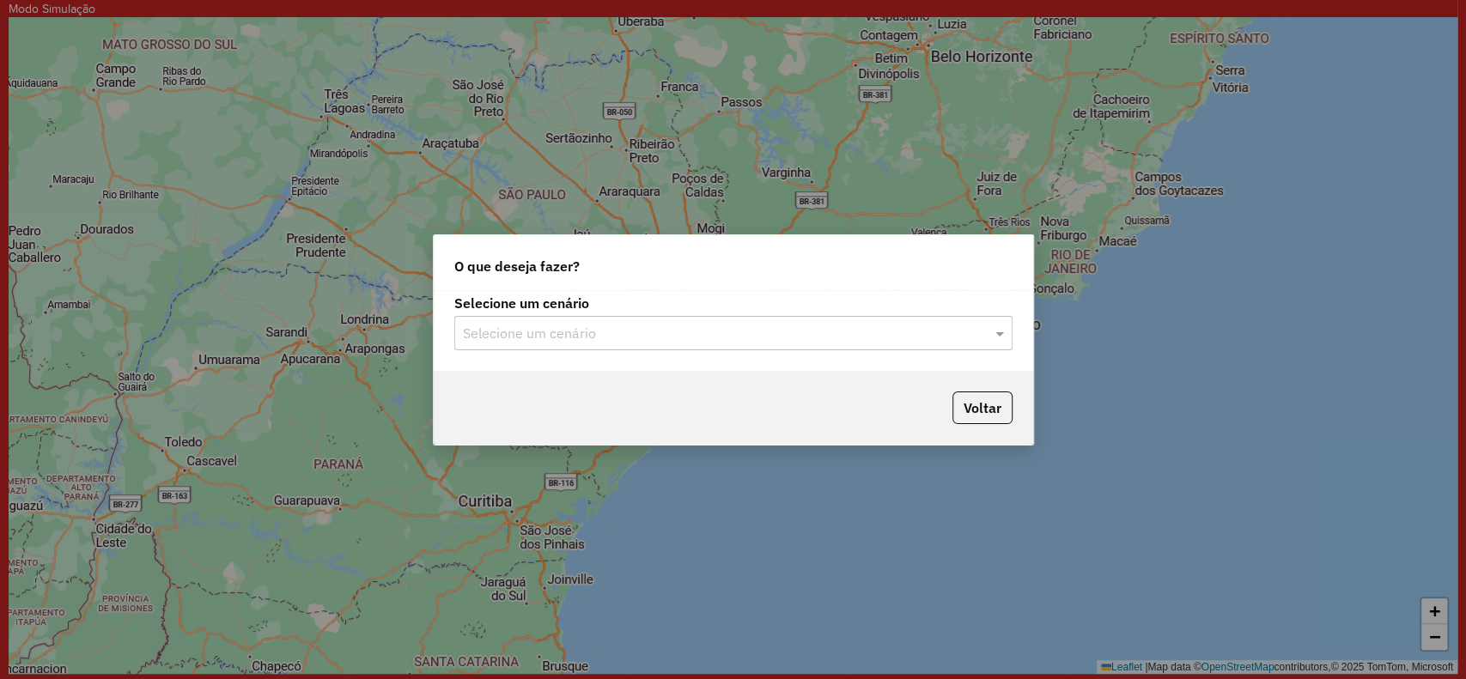
type input "*"
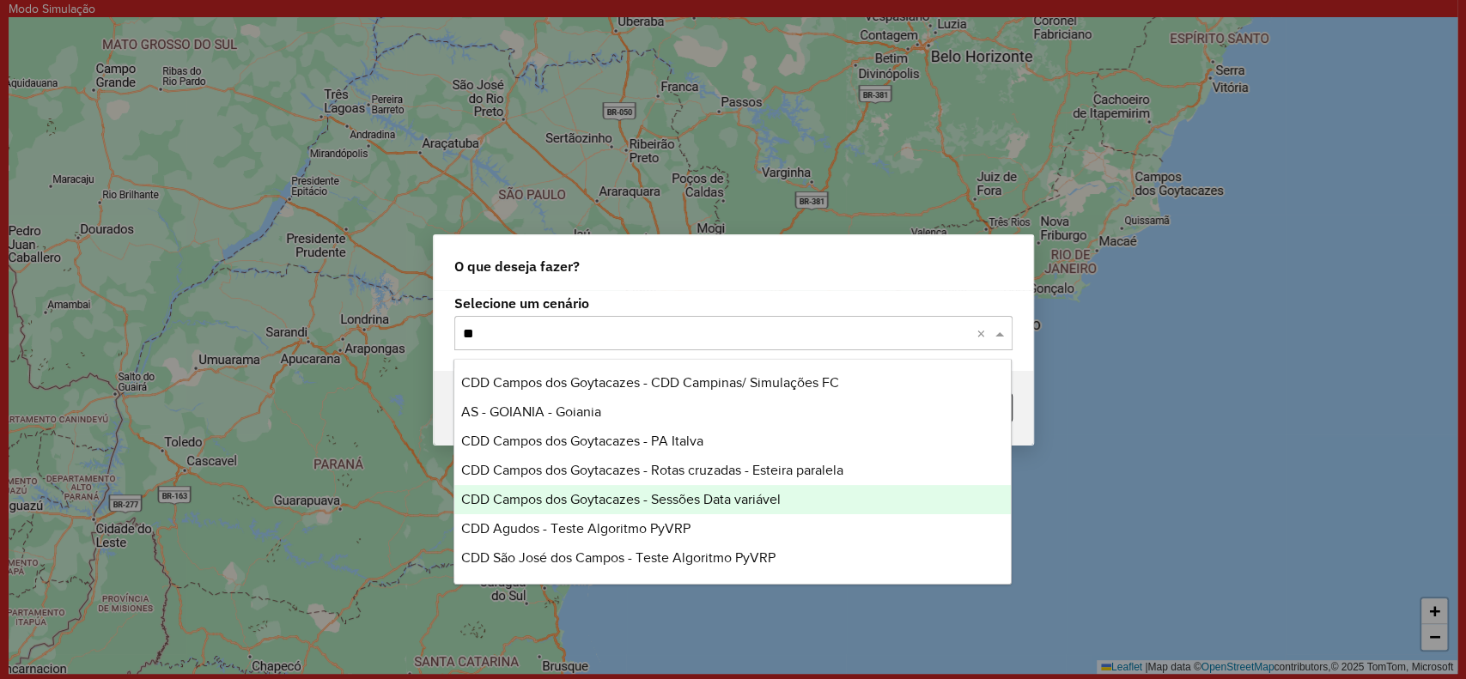
type input "***"
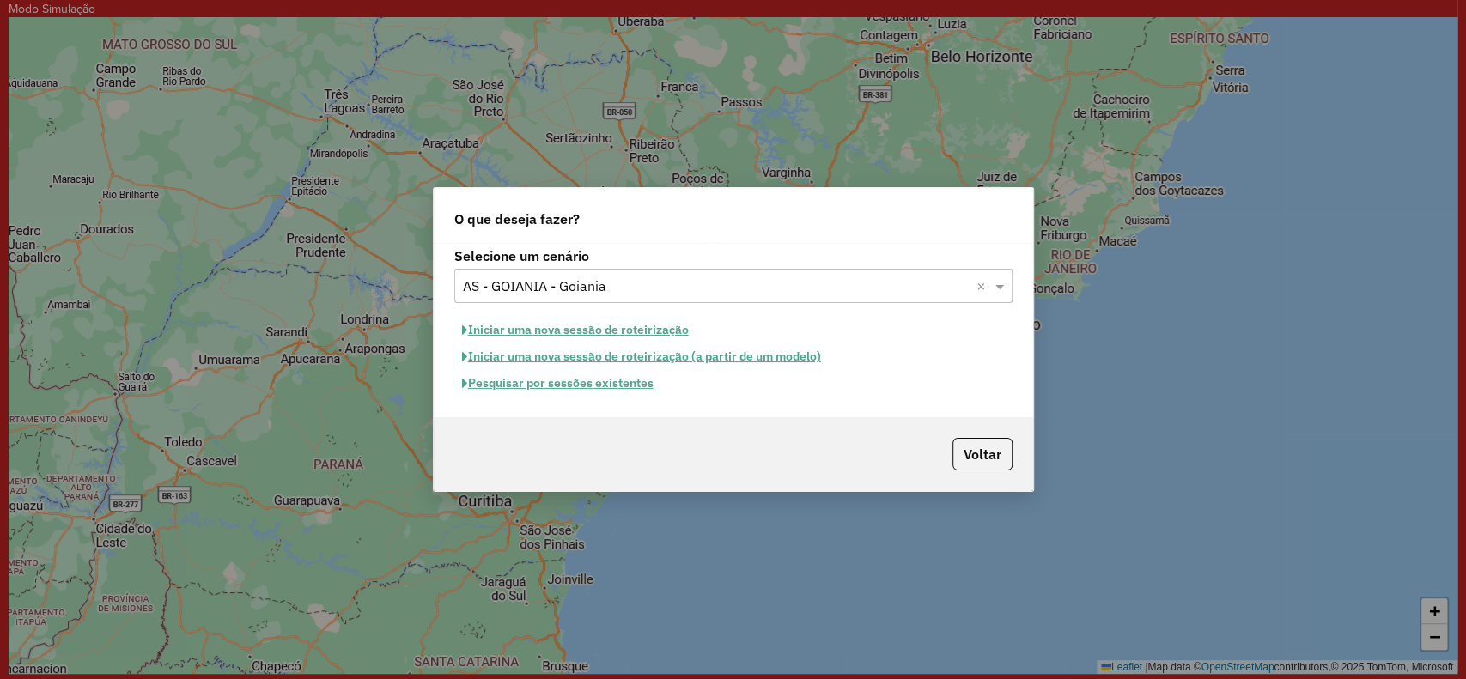
click at [639, 315] on div "Selecione um cenário Selecione um cenário × AS - GOIANIA - Goiania × Iniciar um…" at bounding box center [734, 330] width 600 height 174
click at [631, 329] on button "Iniciar uma nova sessão de roteirização" at bounding box center [575, 330] width 242 height 27
select select "*"
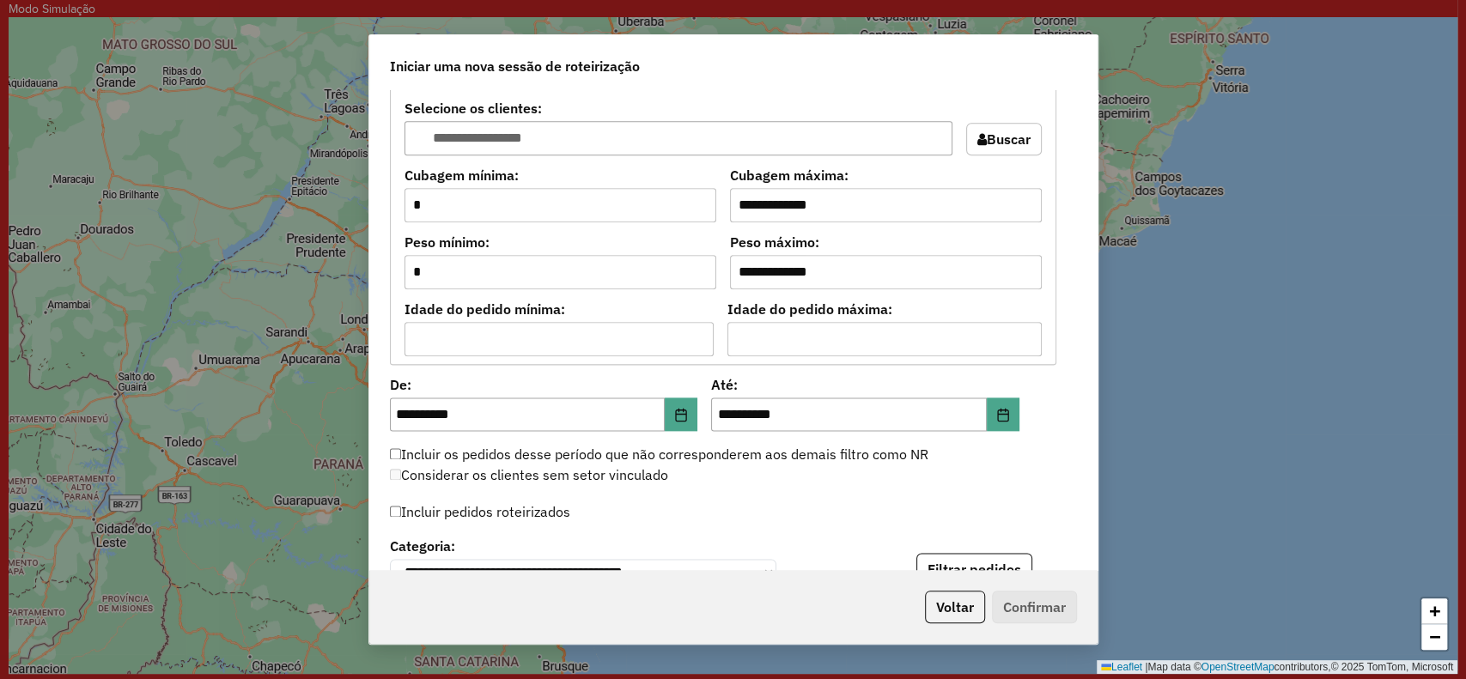
scroll to position [1374, 0]
click at [680, 416] on icon "Choose Date" at bounding box center [681, 414] width 14 height 14
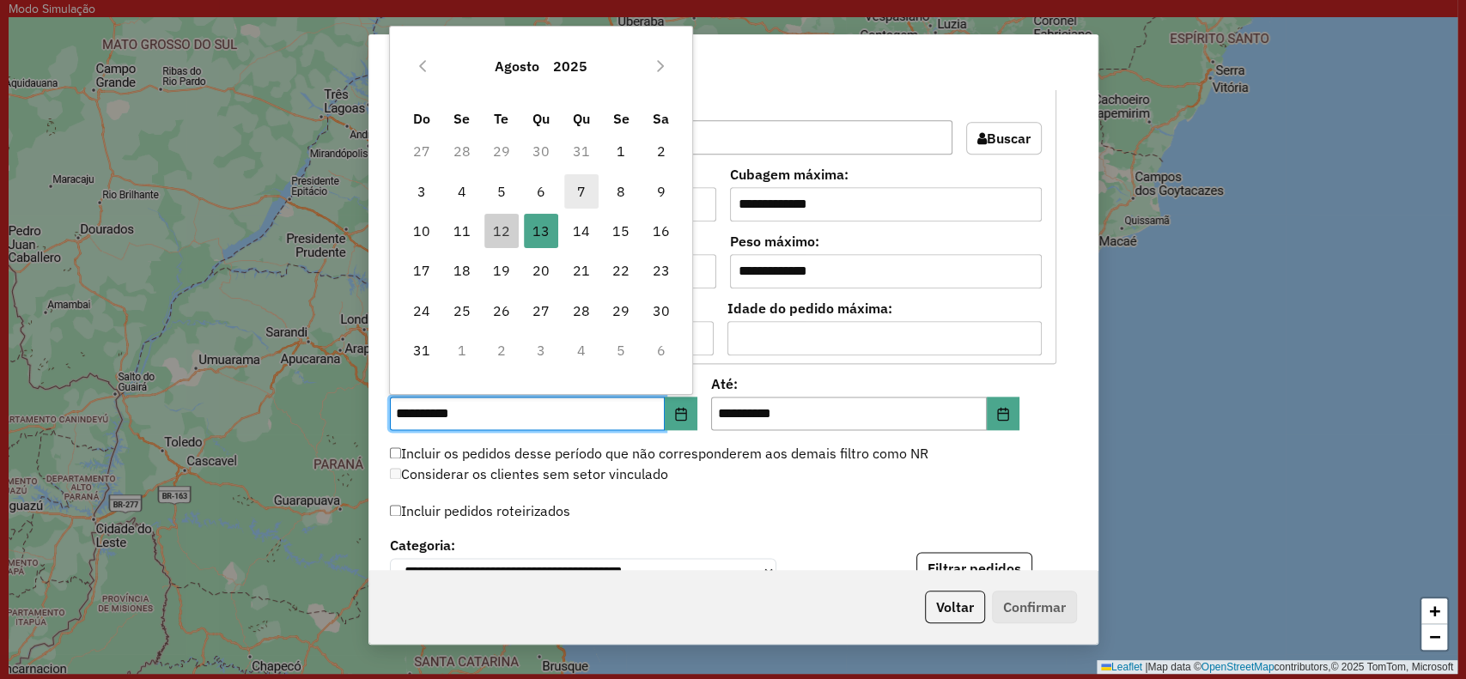
click at [575, 192] on span "7" at bounding box center [581, 191] width 34 height 34
type input "**********"
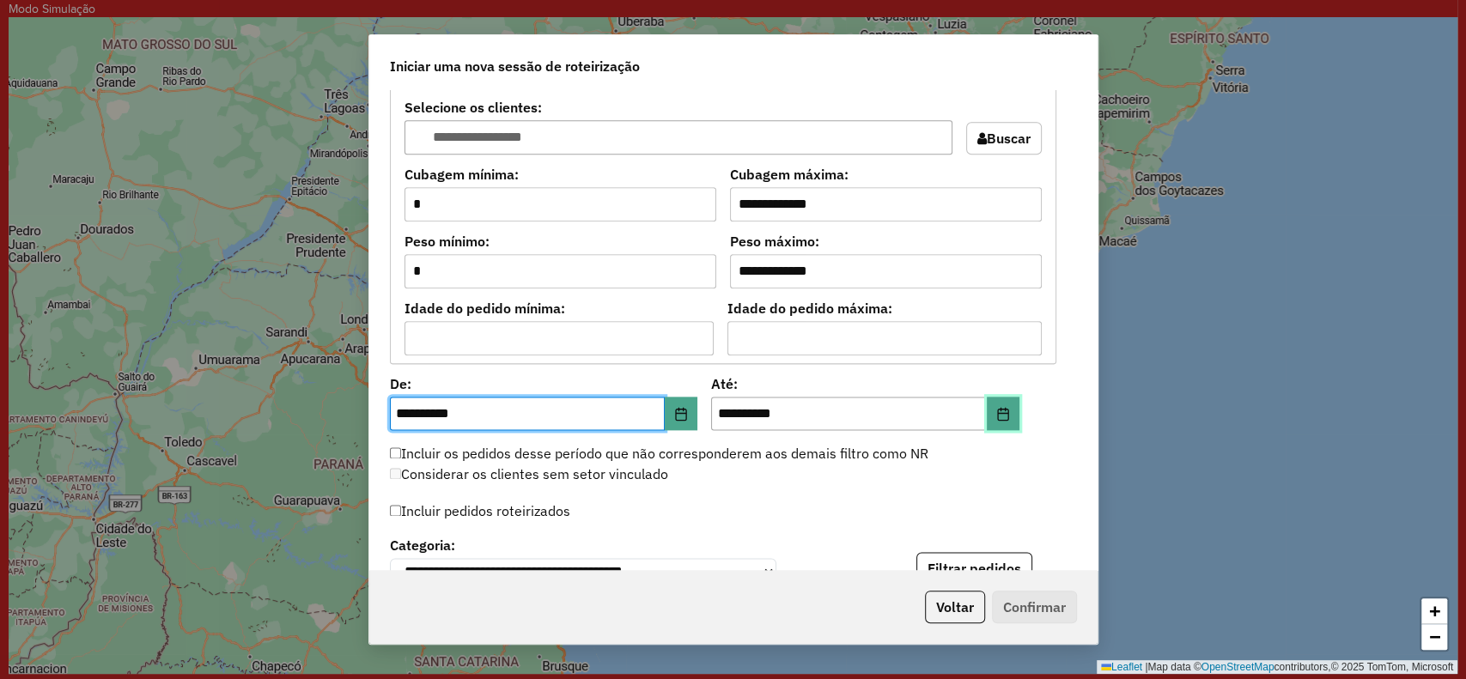
click at [1005, 420] on button "Choose Date" at bounding box center [1003, 414] width 33 height 34
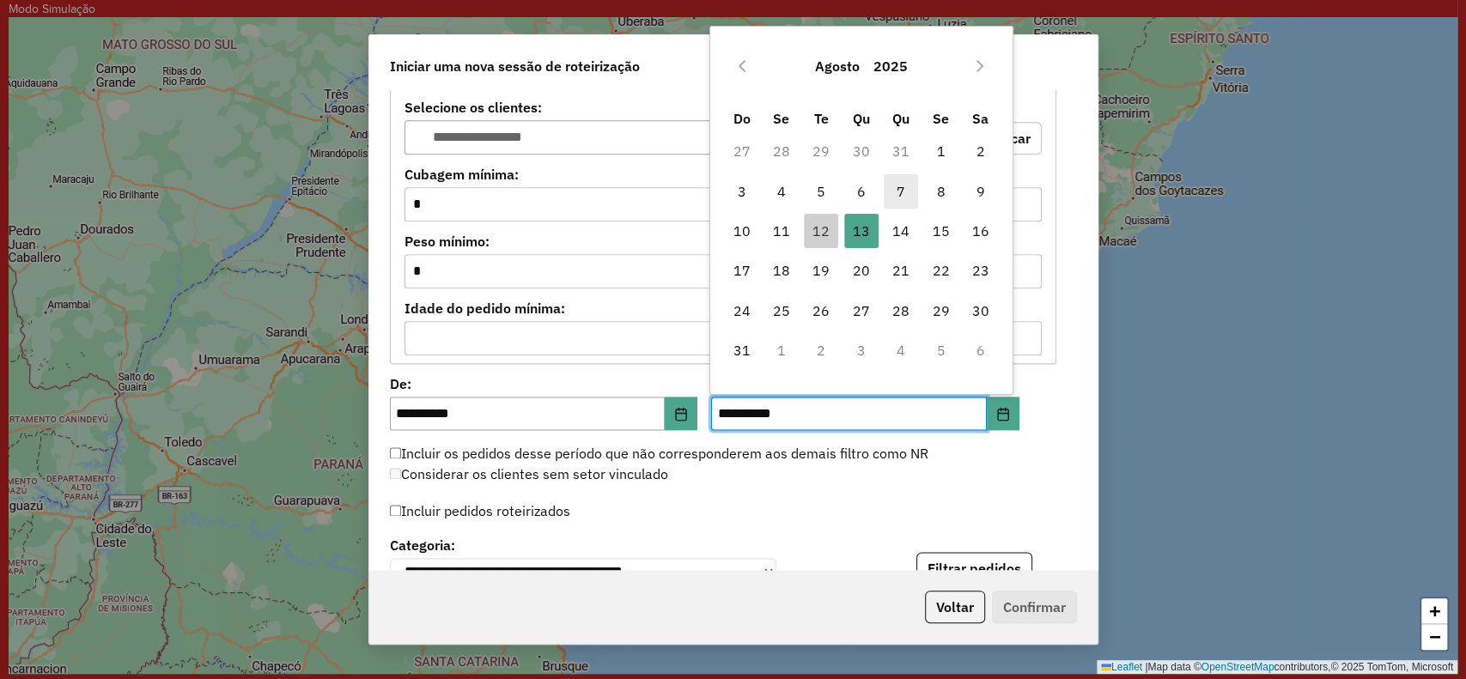
click at [907, 192] on span "7" at bounding box center [901, 191] width 34 height 34
type input "**********"
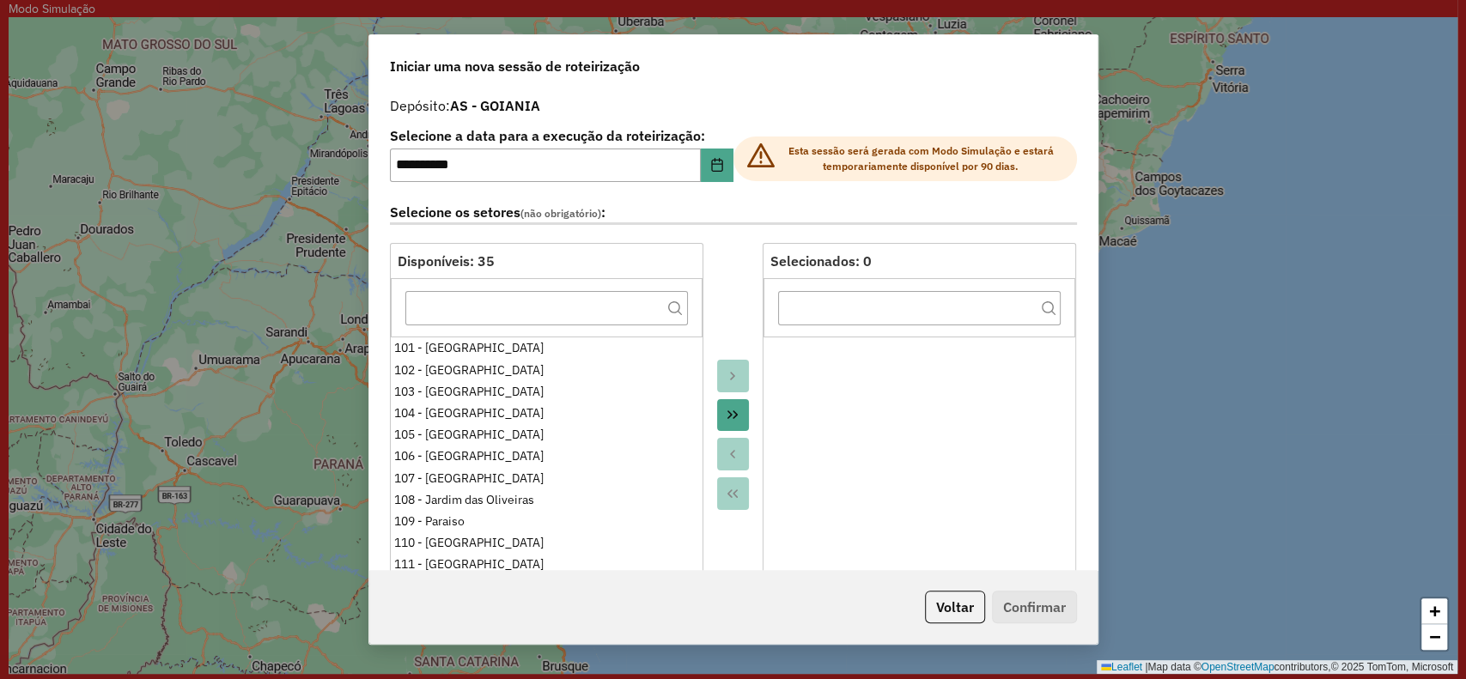
scroll to position [0, 0]
click at [708, 152] on button "Choose Date" at bounding box center [717, 167] width 33 height 34
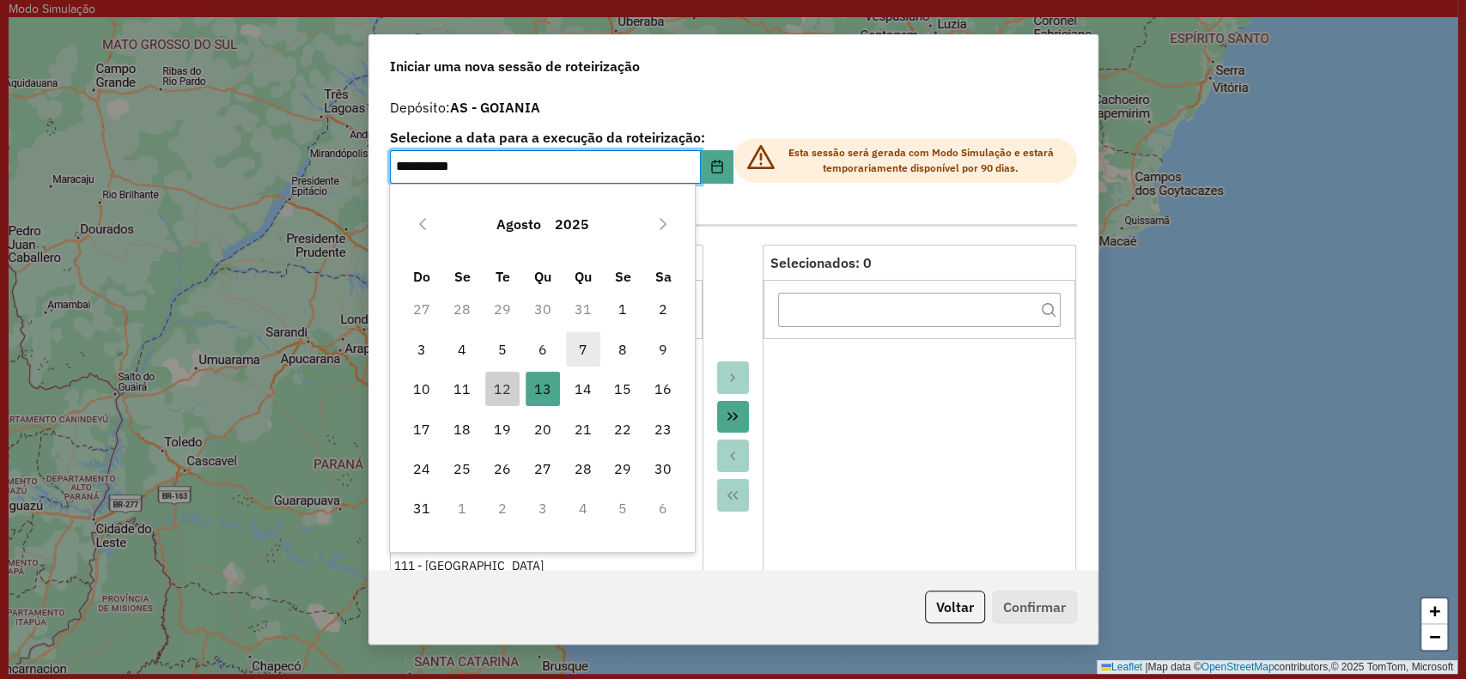
click at [584, 340] on span "7" at bounding box center [583, 349] width 34 height 34
type input "**********"
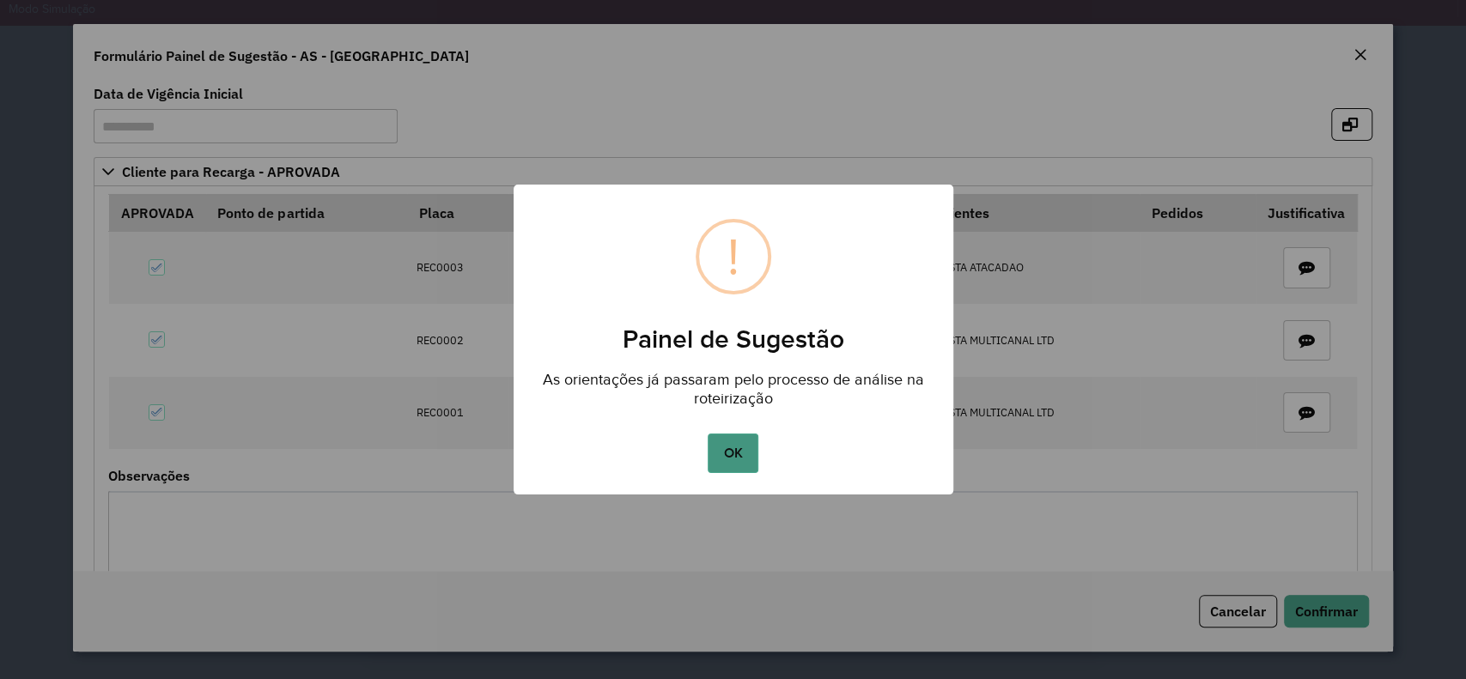
click at [735, 457] on button "OK" at bounding box center [733, 454] width 51 height 40
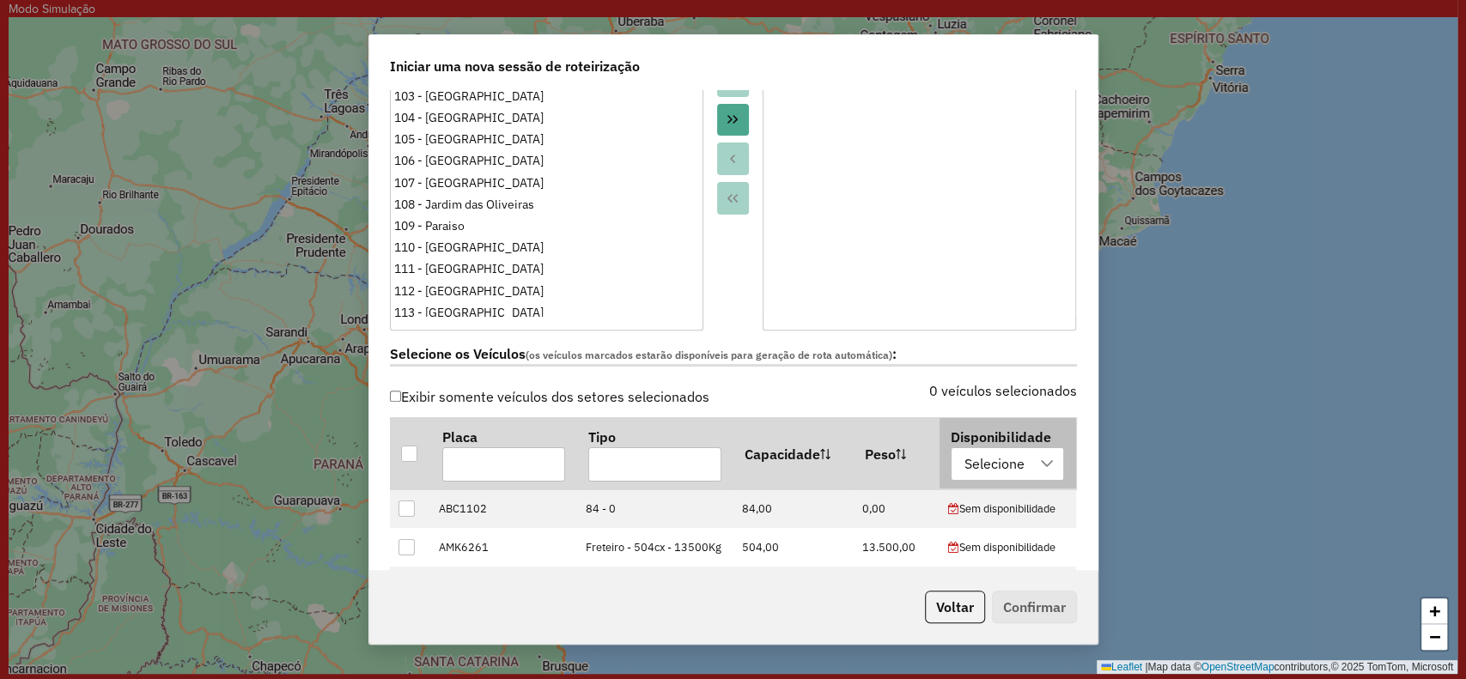
scroll to position [344, 0]
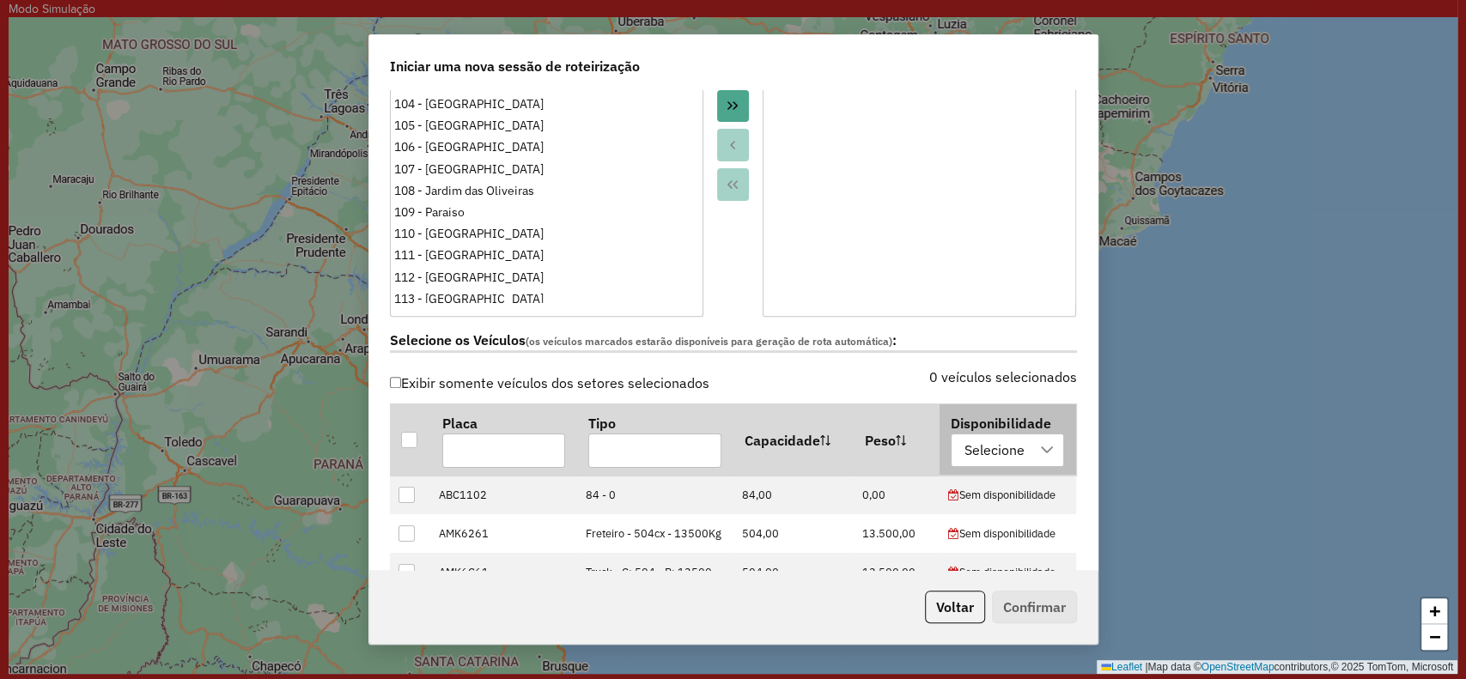
drag, startPoint x: 981, startPoint y: 430, endPoint x: 981, endPoint y: 442, distance: 11.2
click at [981, 434] on th "Disponibilidade Selecione" at bounding box center [1008, 440] width 137 height 70
click at [976, 450] on div "Selecione" at bounding box center [995, 451] width 72 height 33
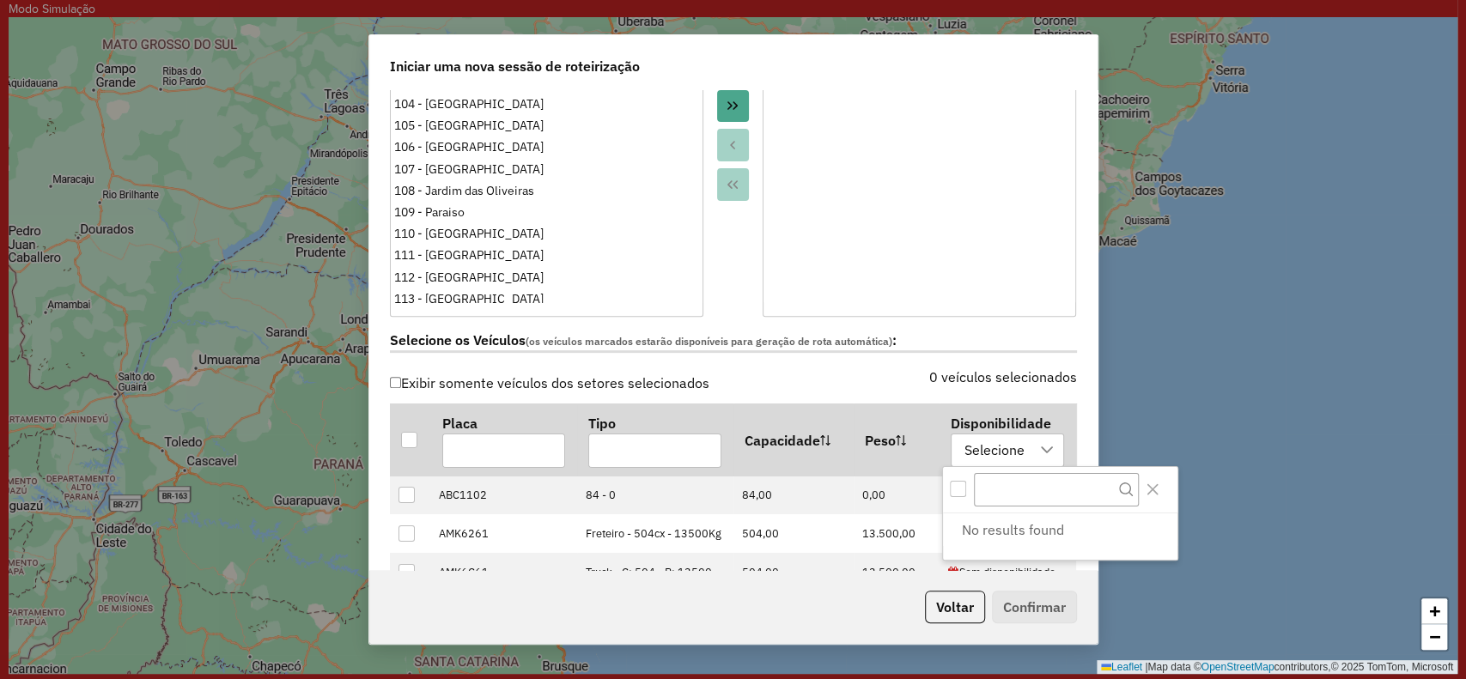
click at [955, 478] on div at bounding box center [1060, 490] width 235 height 46
click at [895, 388] on div "0 veículos selecionados" at bounding box center [911, 387] width 354 height 33
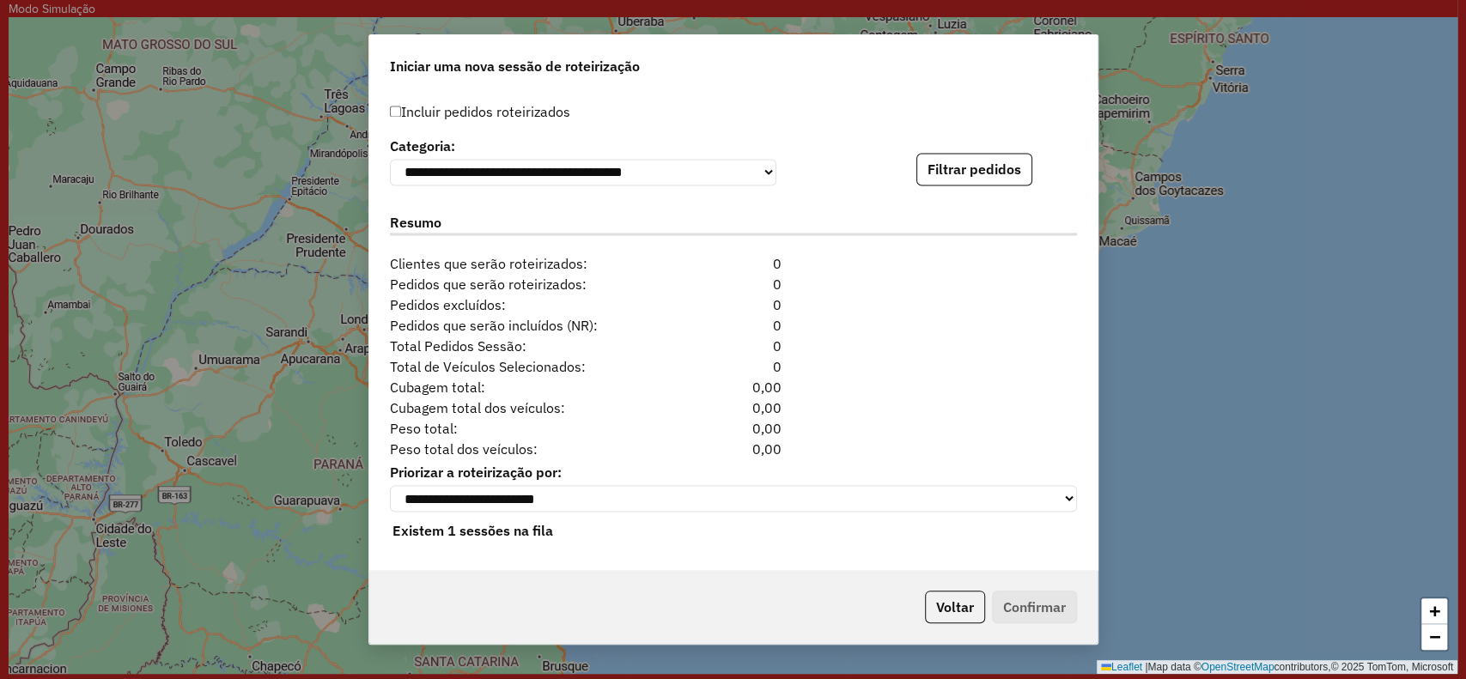
scroll to position [1812, 0]
click at [1015, 168] on button "Filtrar pedidos" at bounding box center [975, 169] width 116 height 33
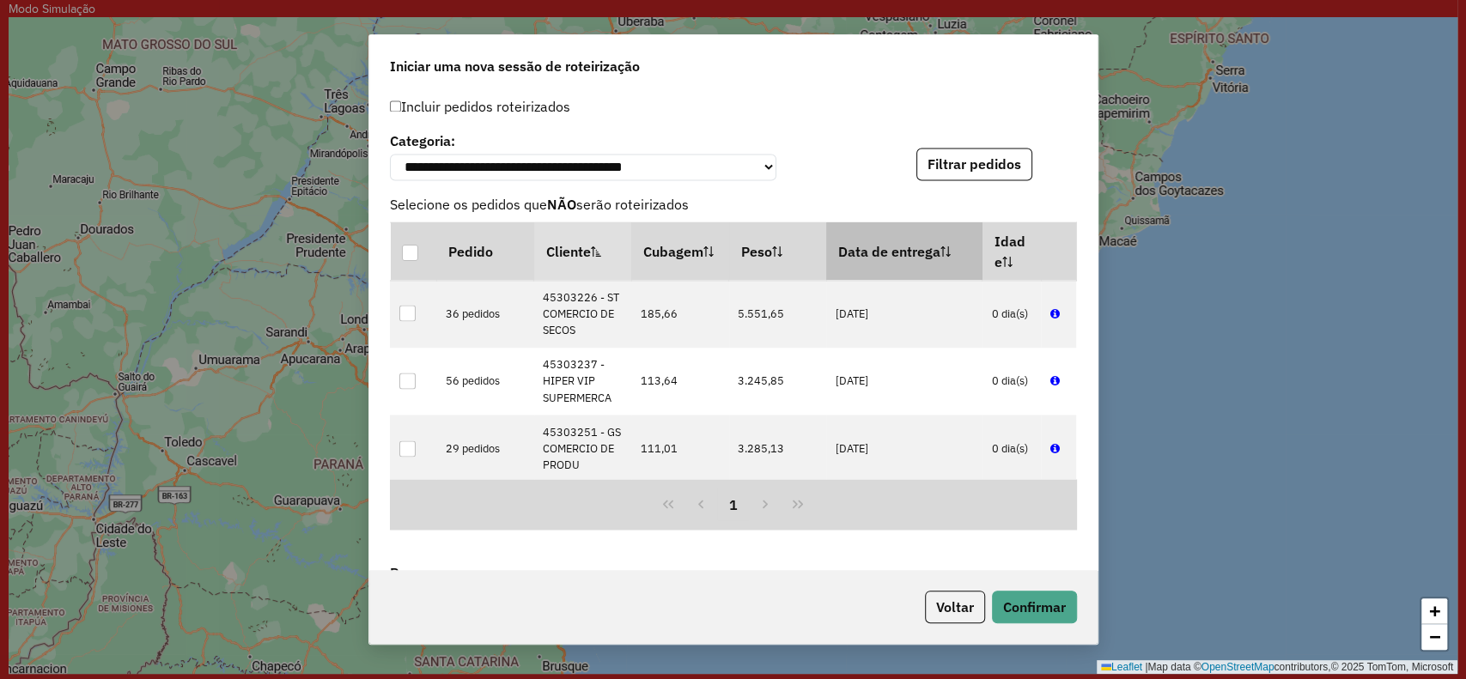
scroll to position [2041, 0]
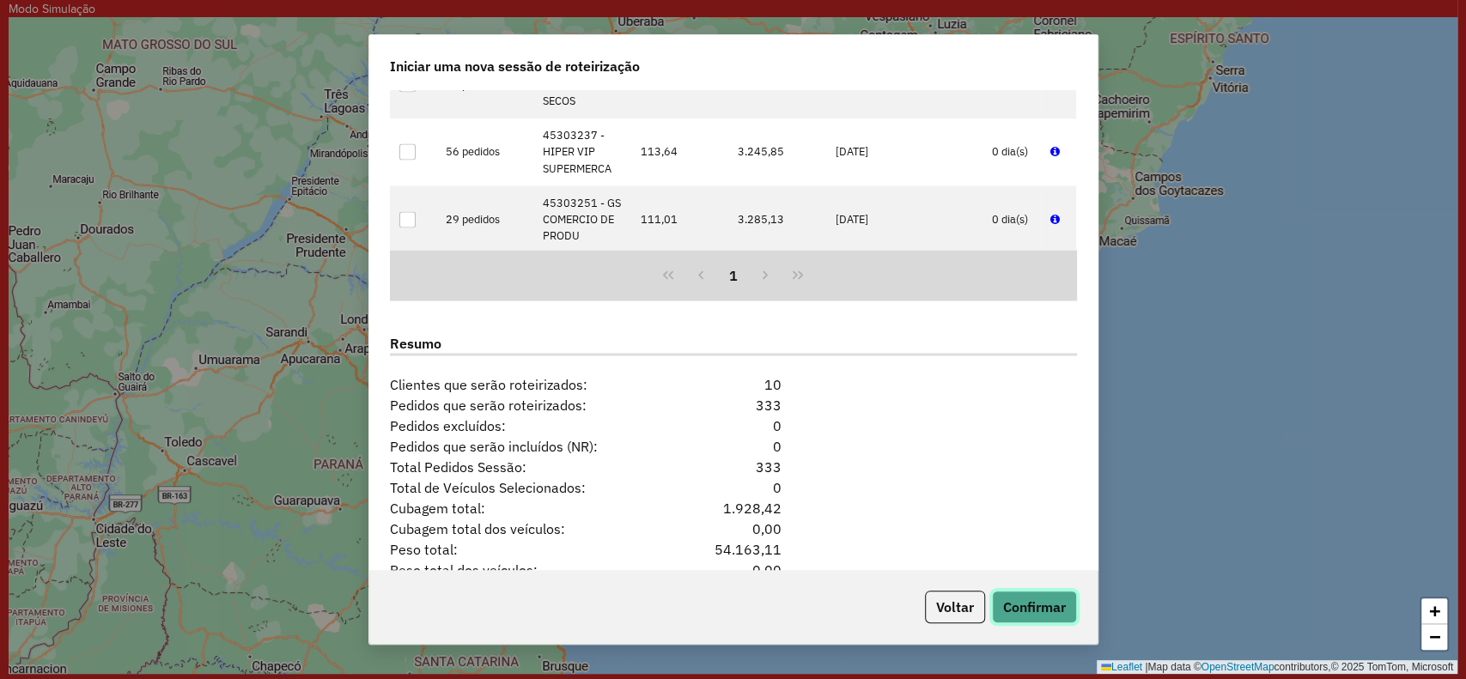
click at [1025, 616] on button "Confirmar" at bounding box center [1034, 607] width 85 height 33
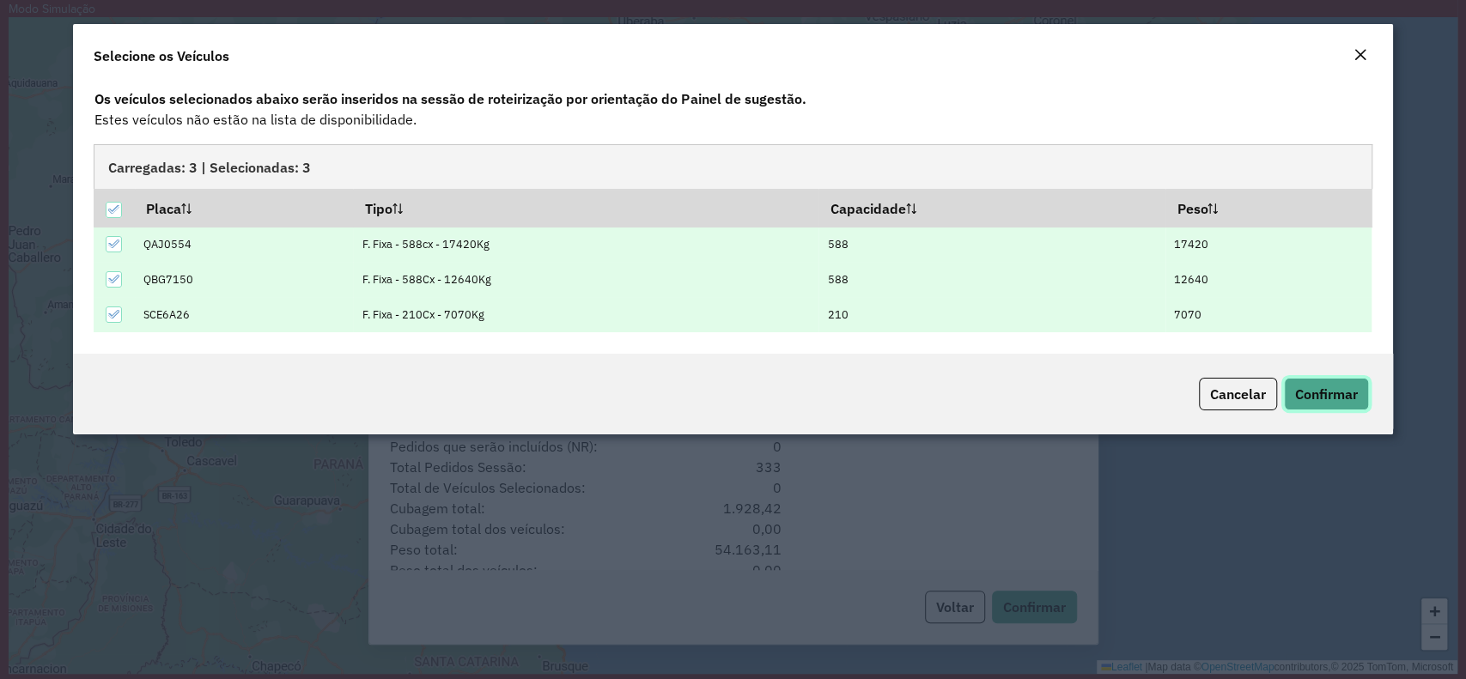
click at [1295, 386] on span "Confirmar" at bounding box center [1326, 394] width 63 height 17
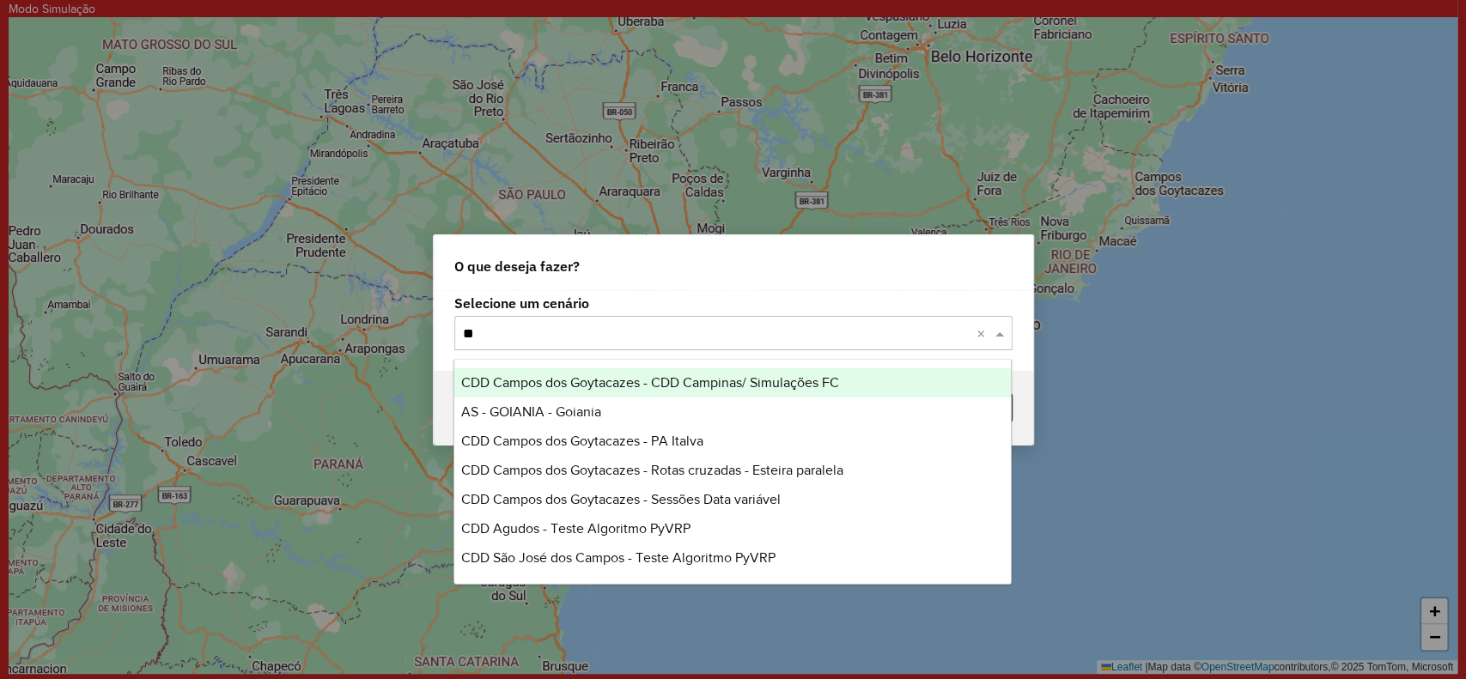
type input "***"
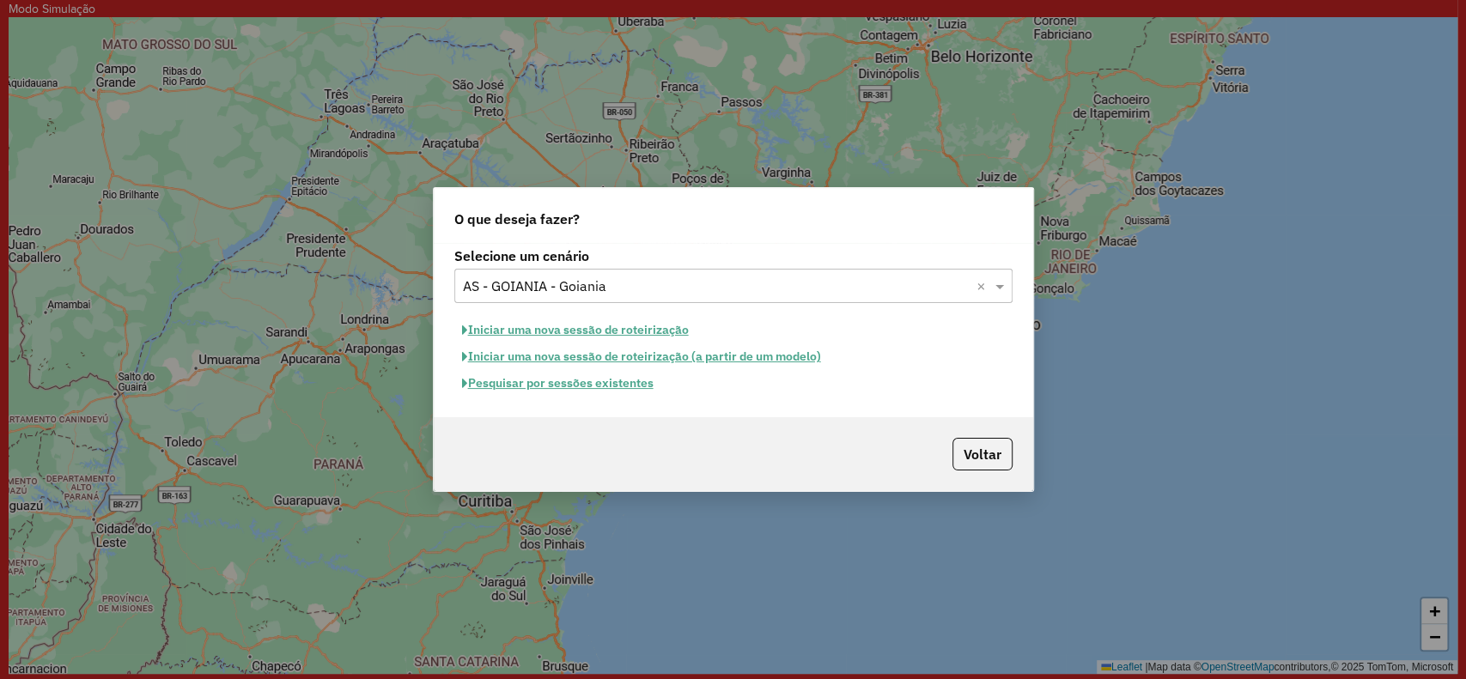
click at [596, 326] on button "Iniciar uma nova sessão de roteirização" at bounding box center [575, 330] width 242 height 27
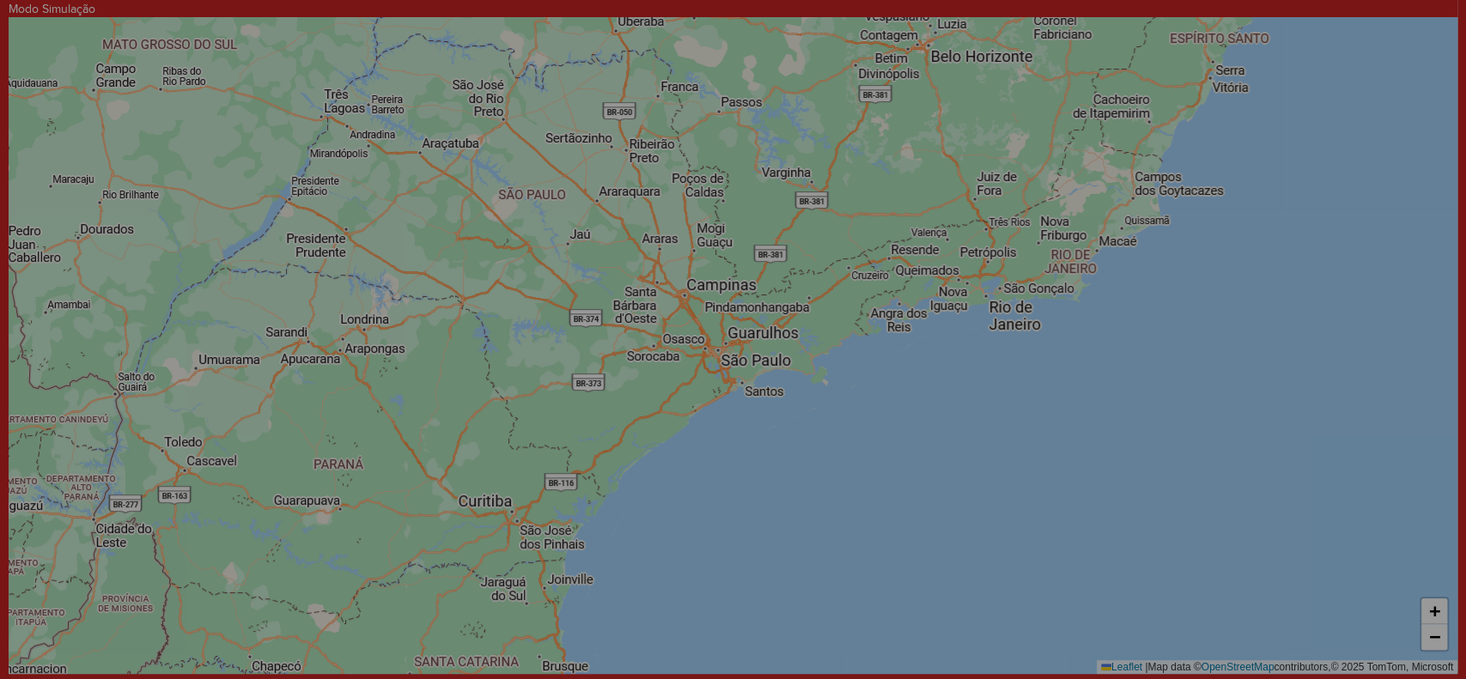
select select "*"
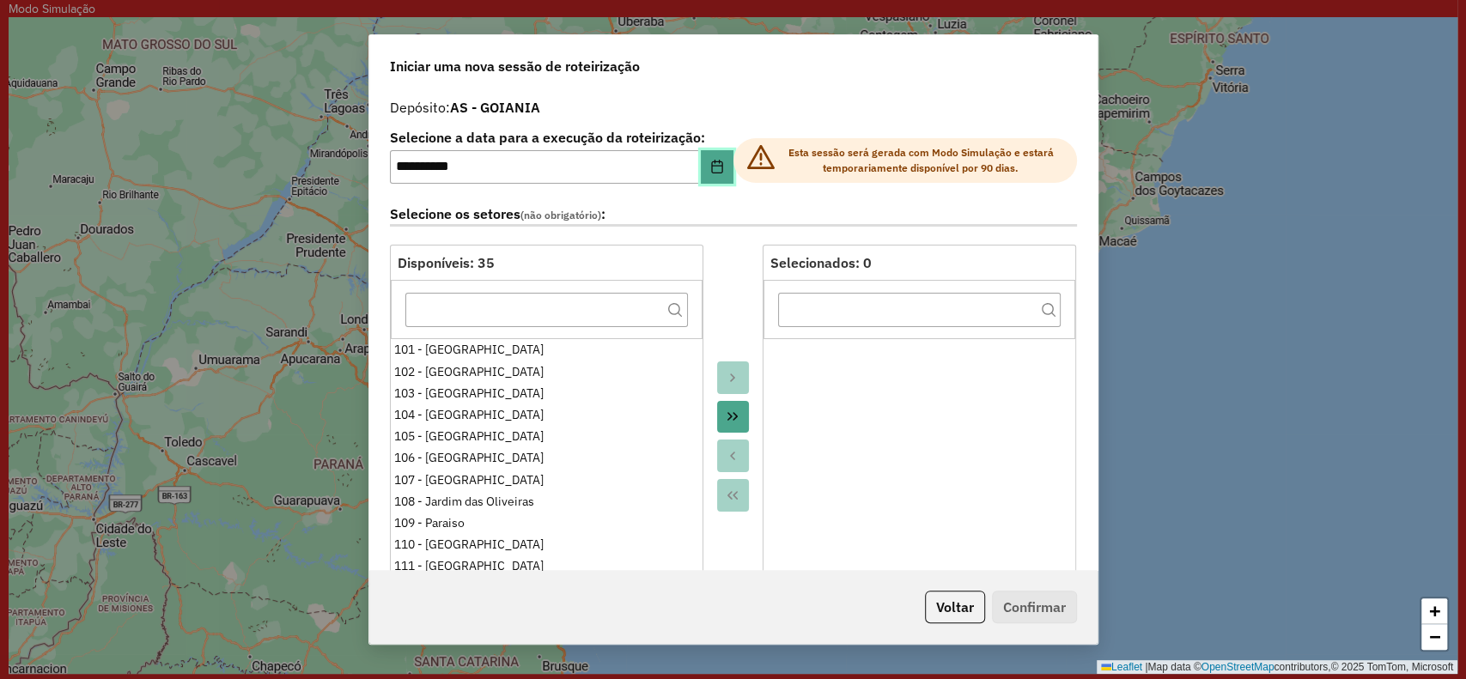
click at [722, 169] on button "Choose Date" at bounding box center [717, 167] width 33 height 34
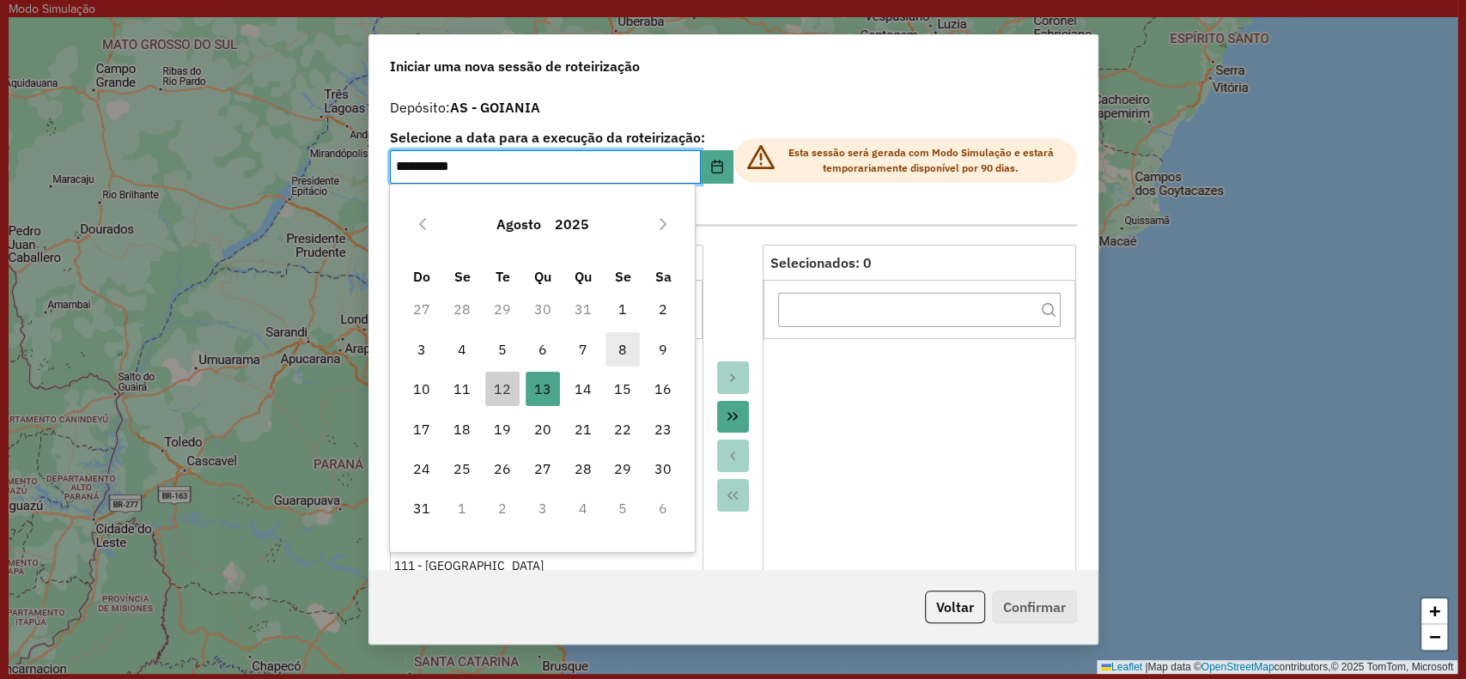
click at [625, 350] on span "8" at bounding box center [623, 349] width 34 height 34
type input "**********"
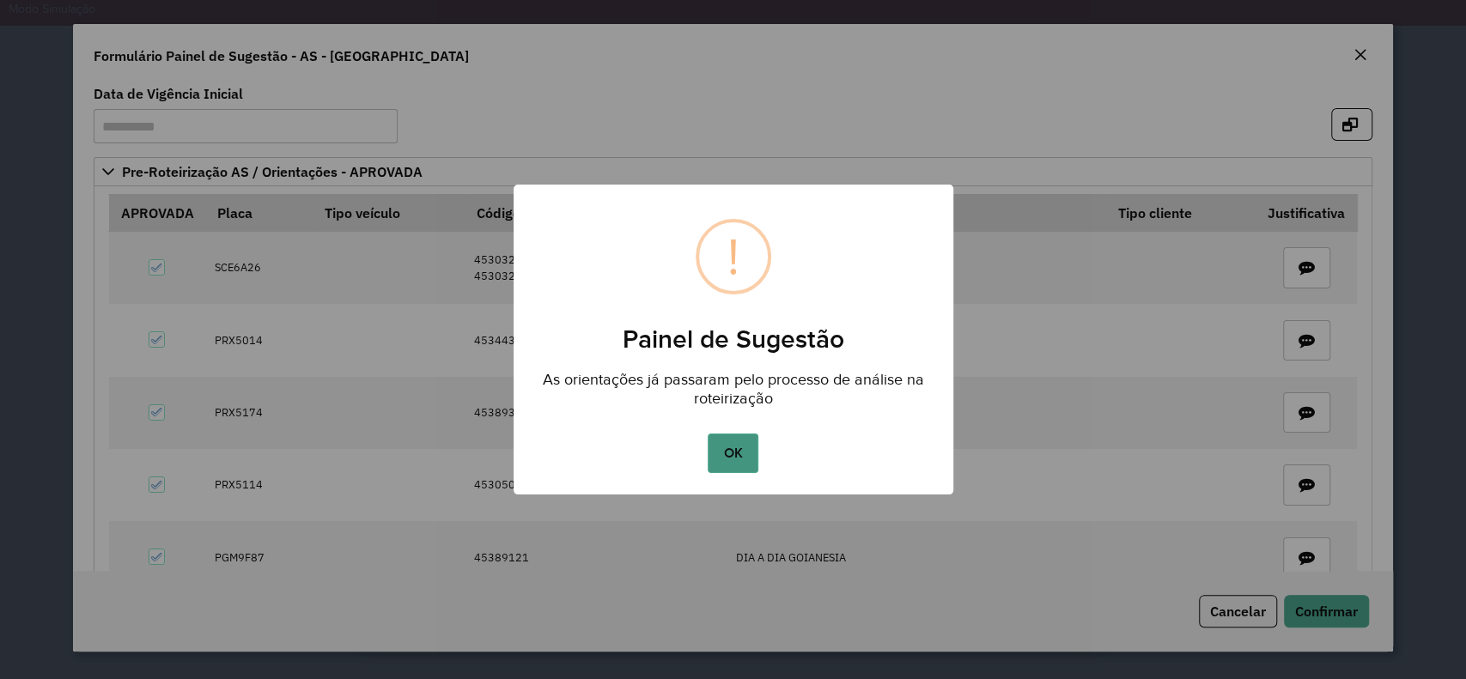
click at [738, 461] on button "OK" at bounding box center [733, 454] width 51 height 40
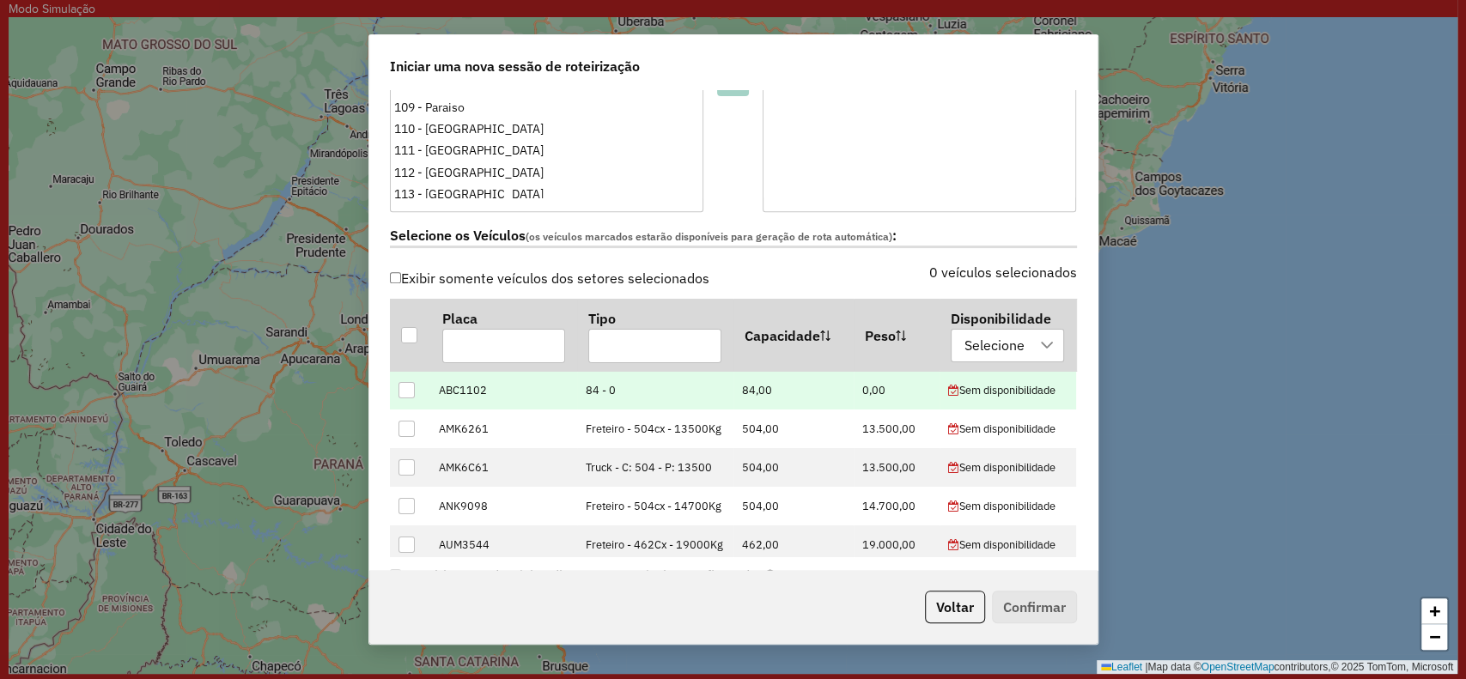
scroll to position [458, 0]
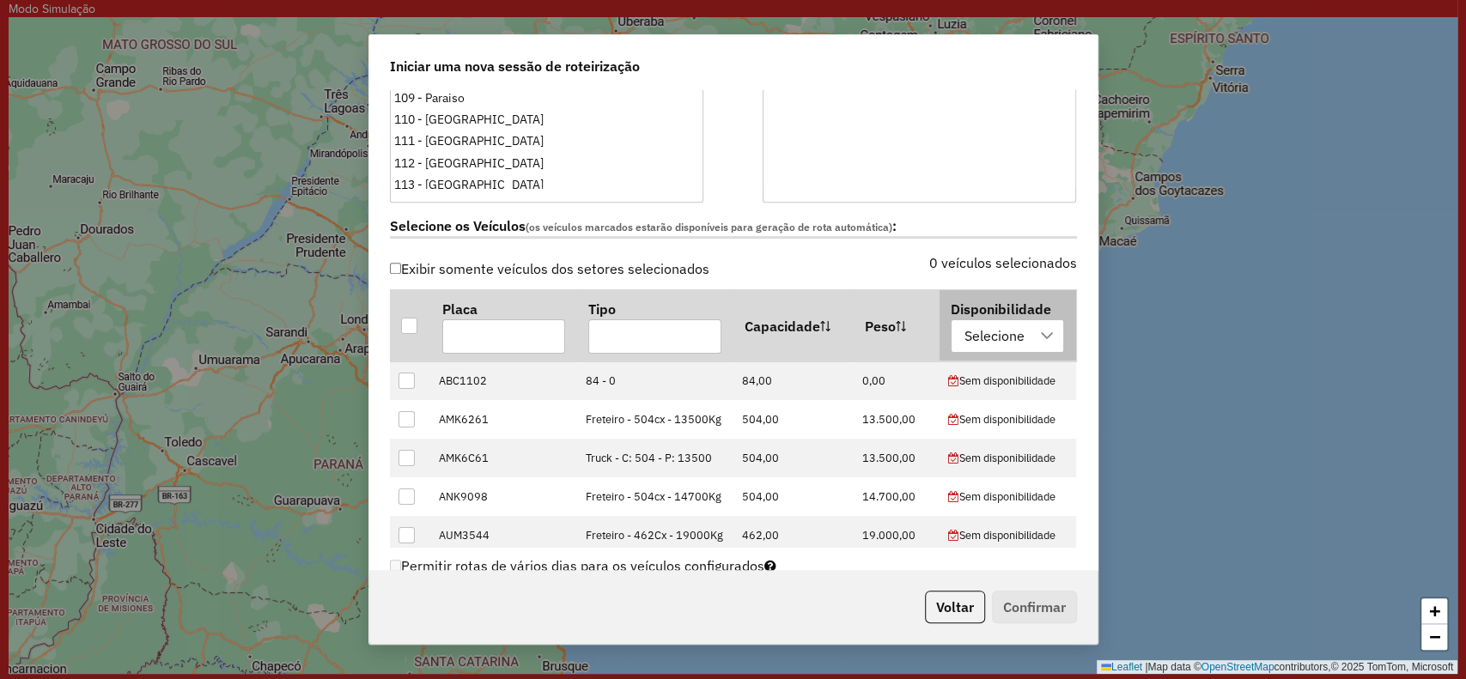
click at [1010, 333] on div "Selecione" at bounding box center [995, 336] width 72 height 33
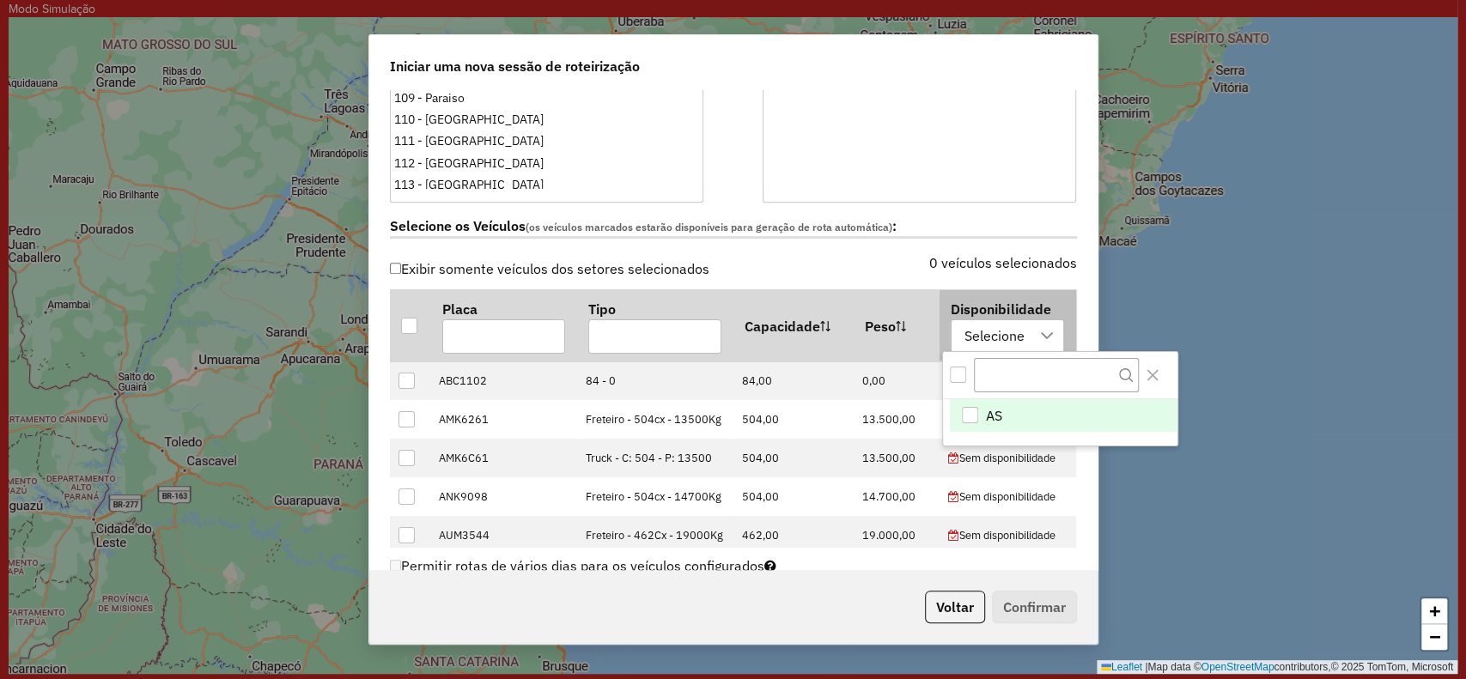
scroll to position [13, 77]
click at [959, 378] on div "All items unselected" at bounding box center [958, 375] width 16 height 16
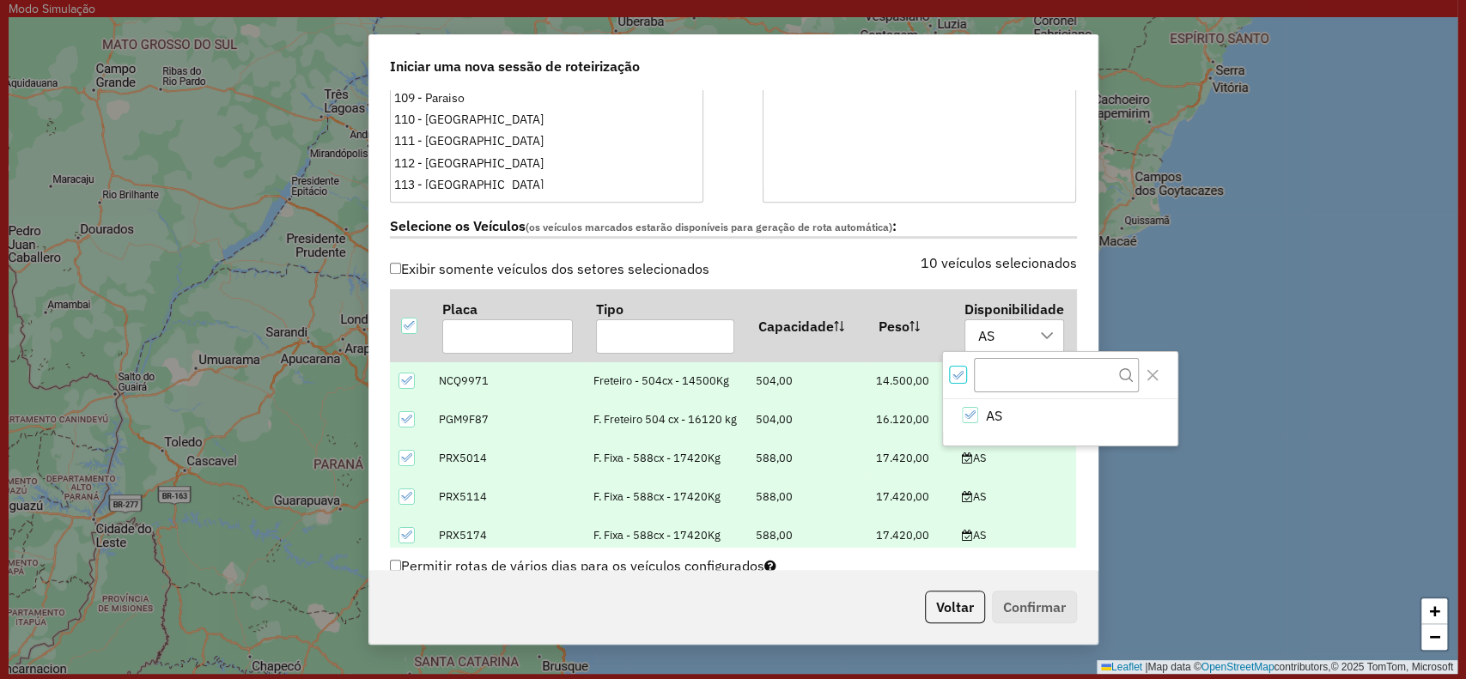
scroll to position [9, 5]
click at [805, 258] on div "10 veículos selecionados" at bounding box center [911, 273] width 354 height 33
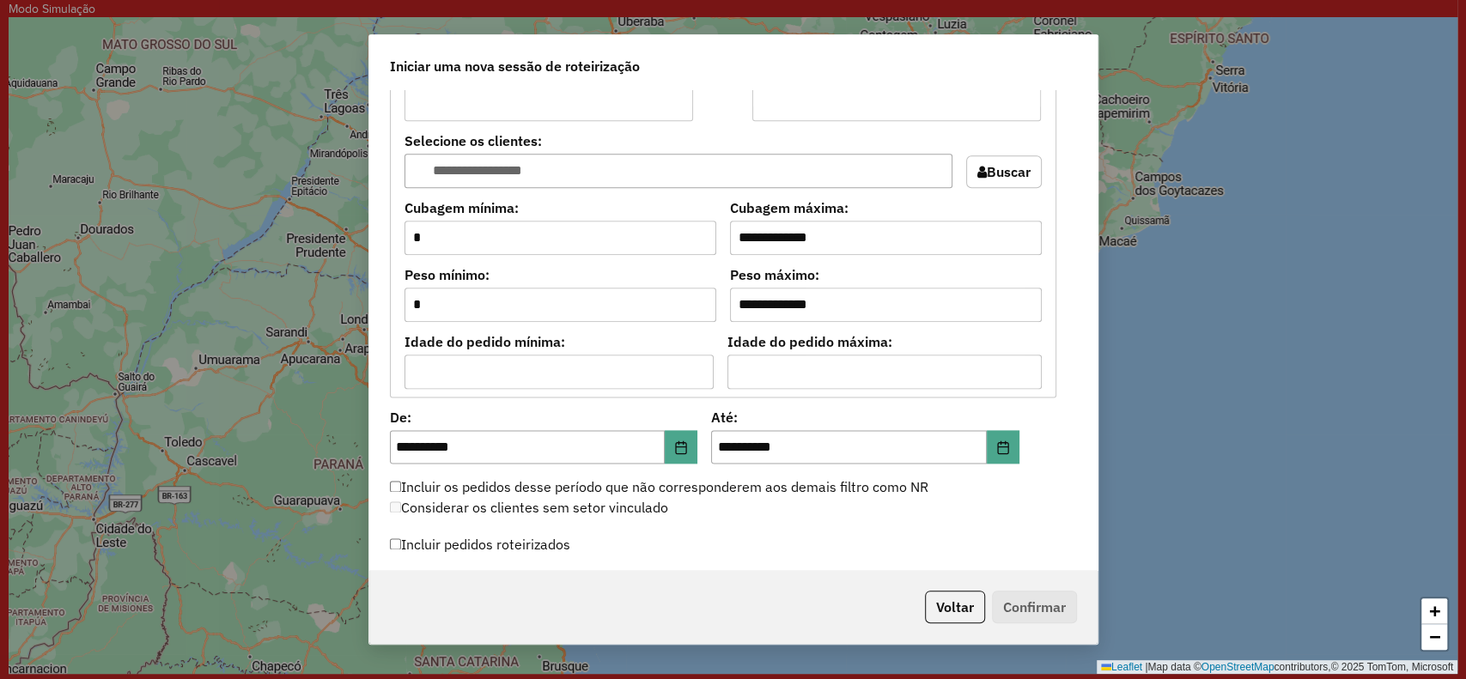
scroll to position [1374, 0]
click at [665, 437] on button "Choose Date" at bounding box center [681, 447] width 33 height 34
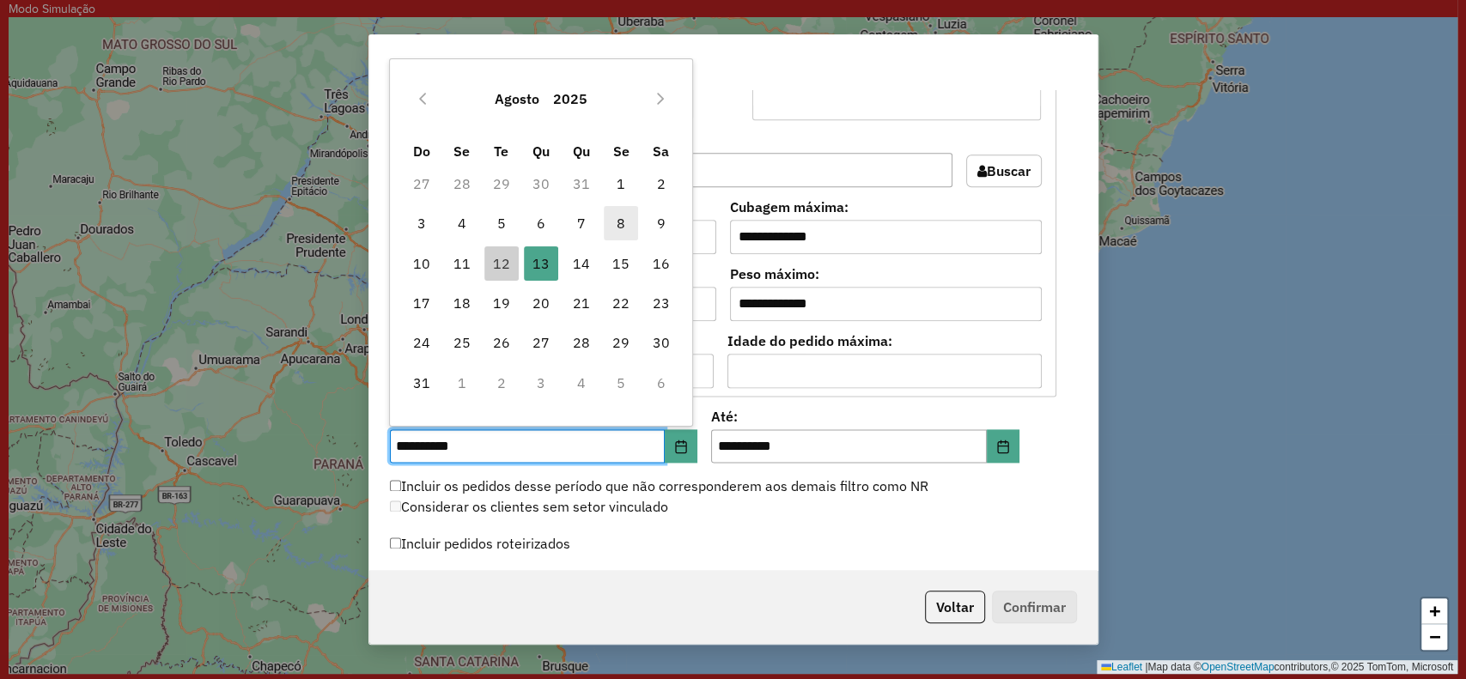
click at [625, 231] on span "8" at bounding box center [621, 223] width 34 height 34
type input "**********"
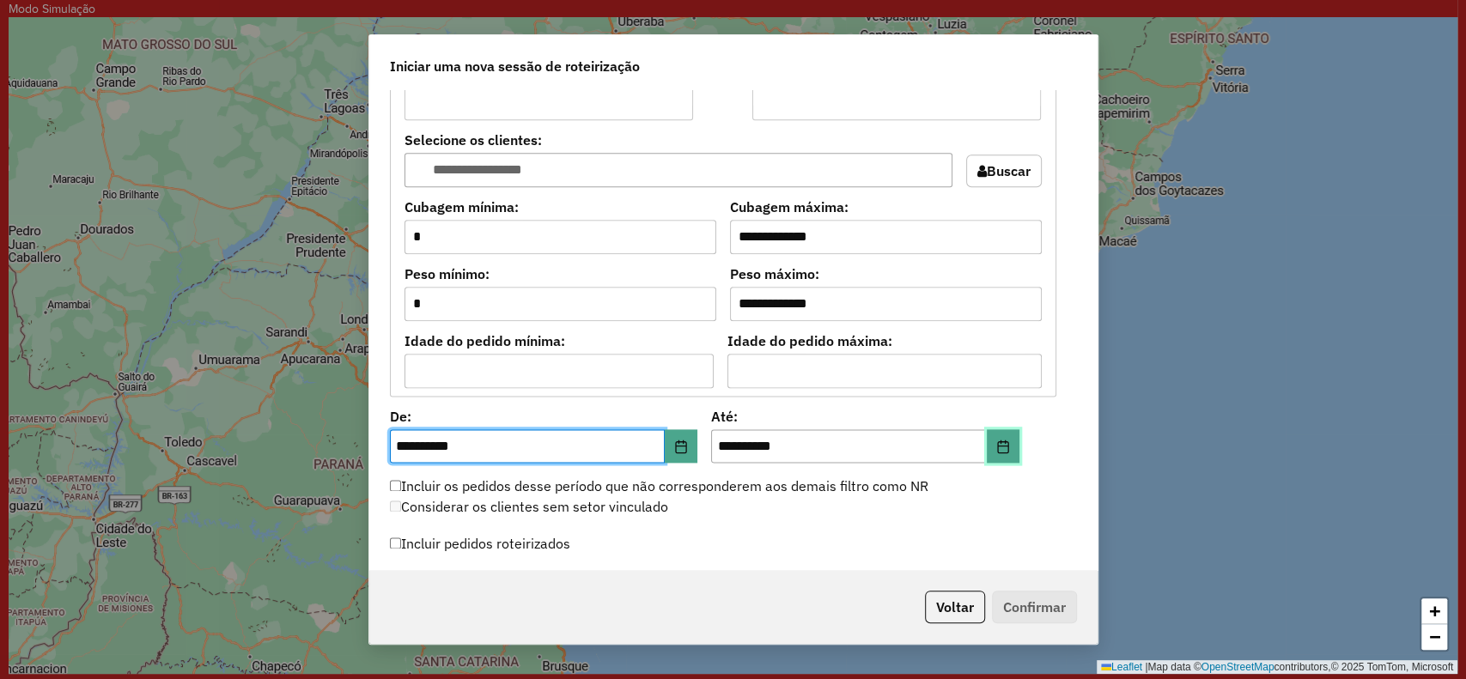
click at [998, 452] on button "Choose Date" at bounding box center [1003, 447] width 33 height 34
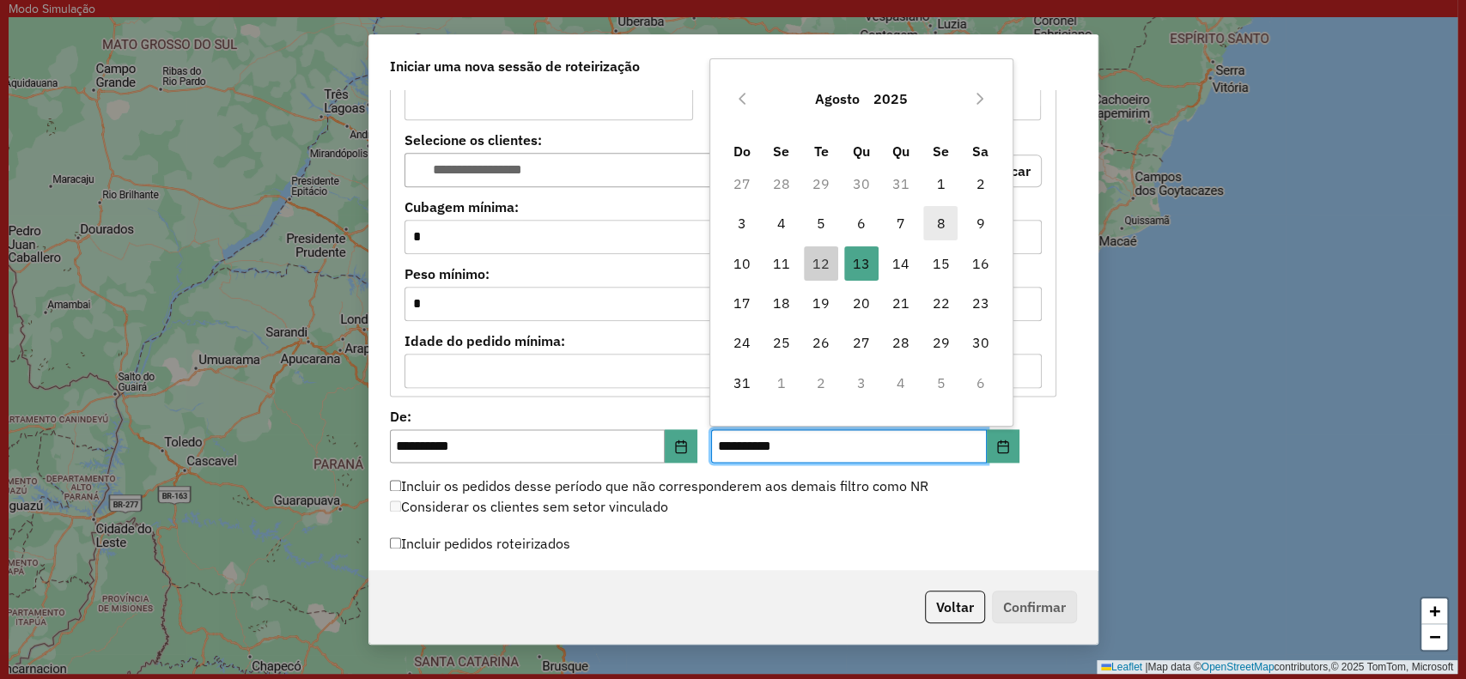
click at [941, 222] on span "8" at bounding box center [940, 223] width 34 height 34
type input "**********"
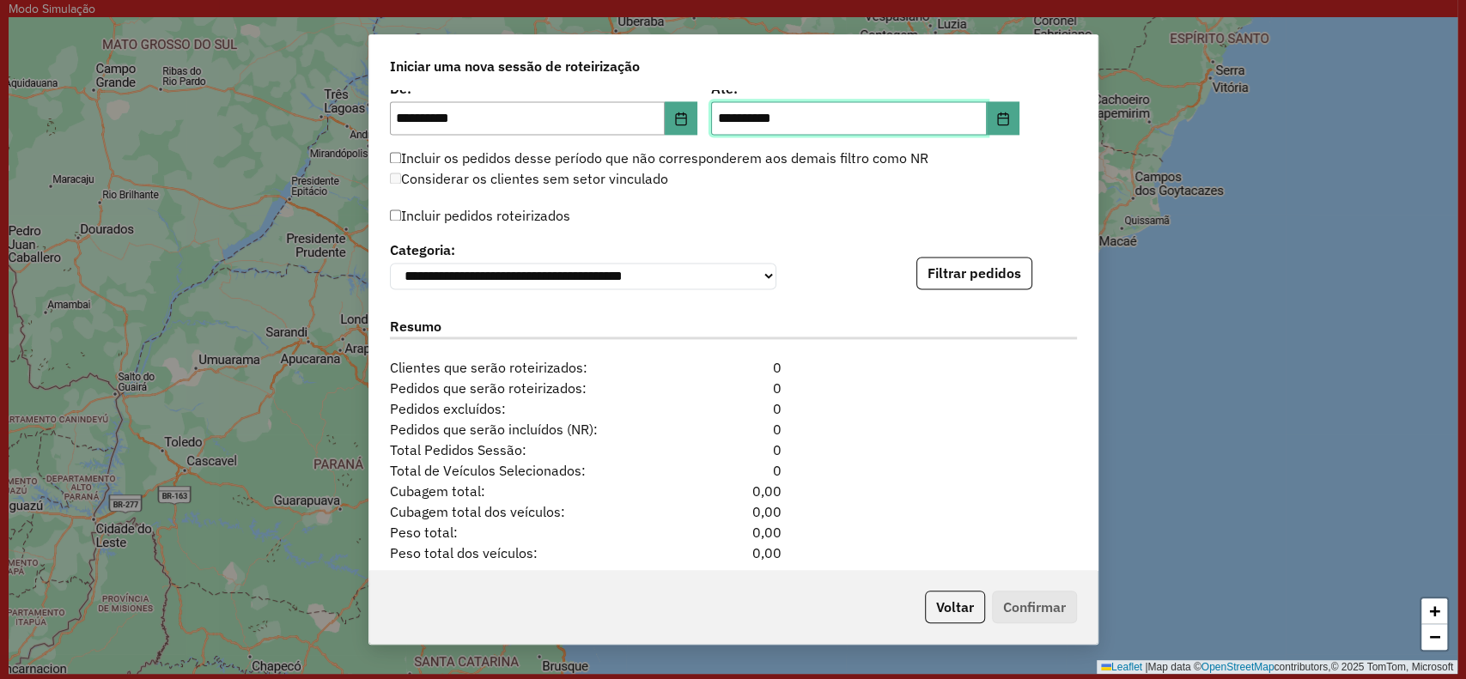
scroll to position [1718, 0]
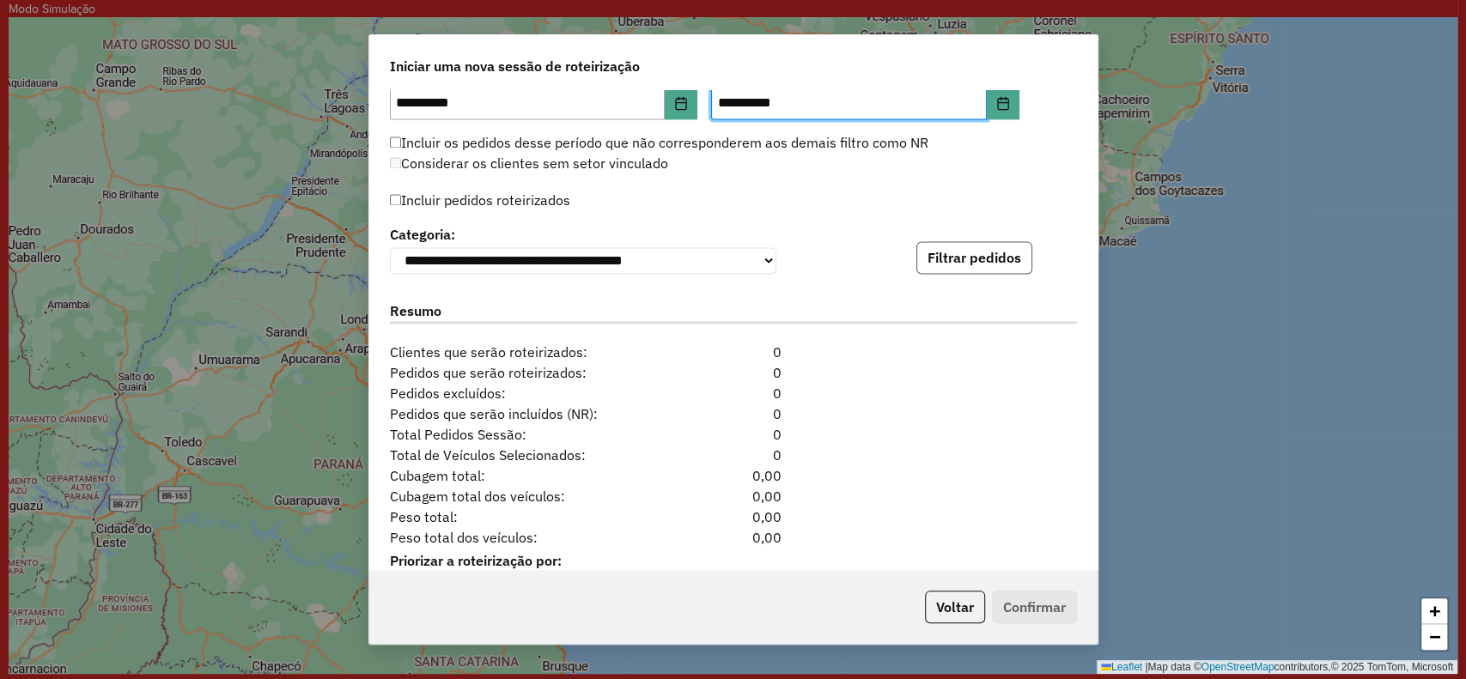
click at [967, 251] on button "Filtrar pedidos" at bounding box center [975, 257] width 116 height 33
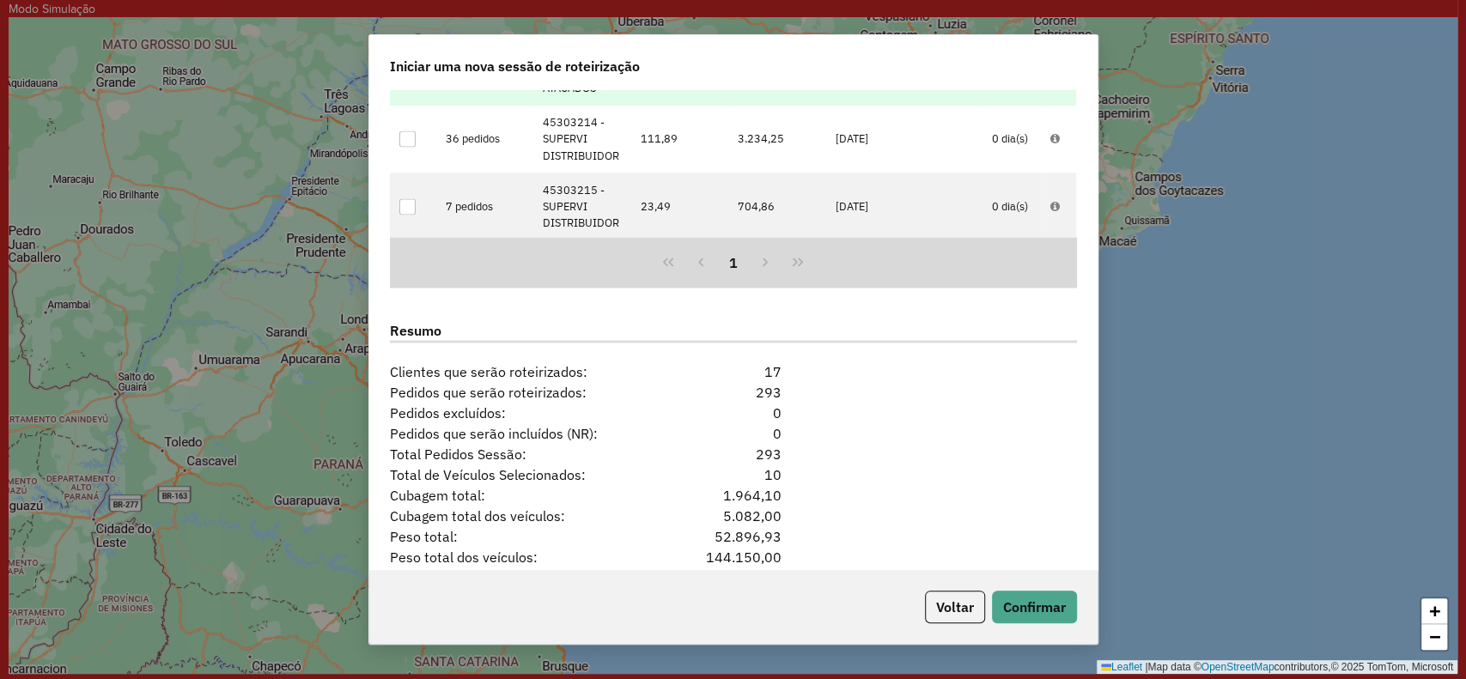
scroll to position [2149, 0]
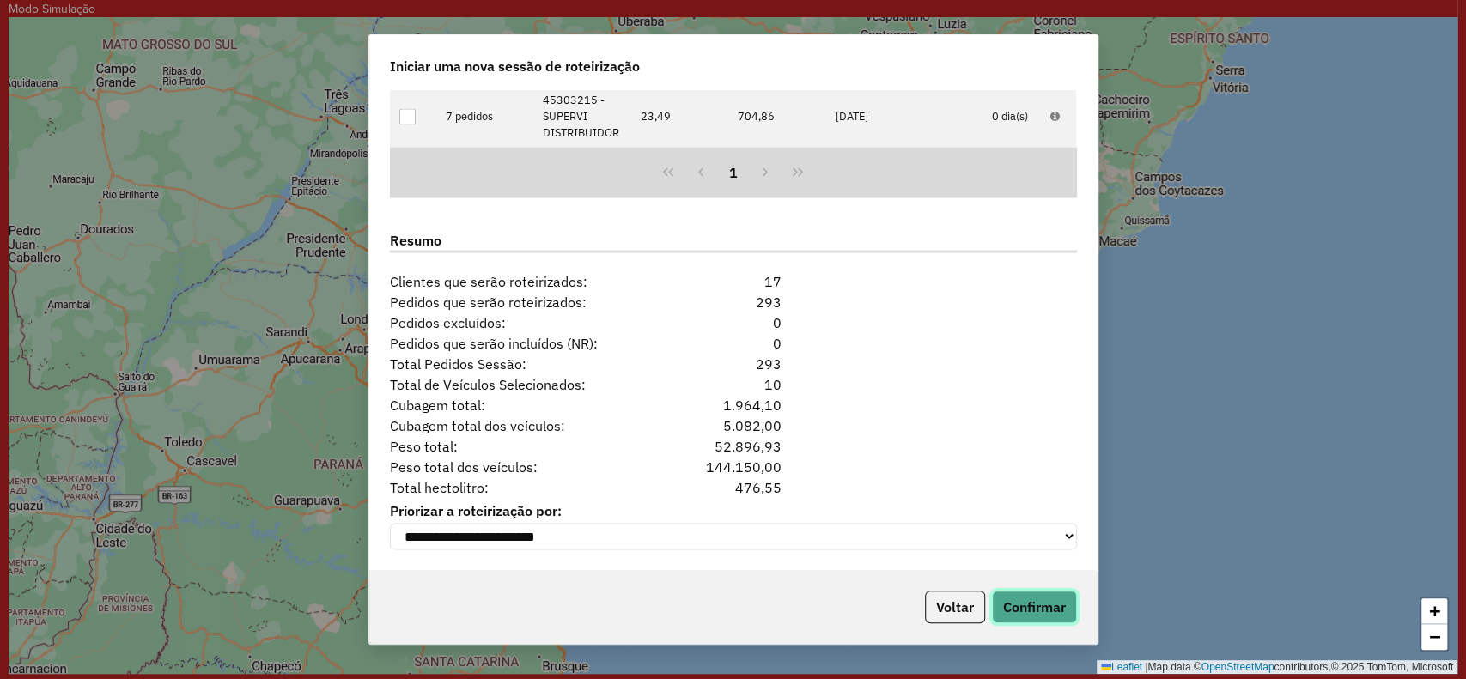
click at [1030, 614] on button "Confirmar" at bounding box center [1034, 607] width 85 height 33
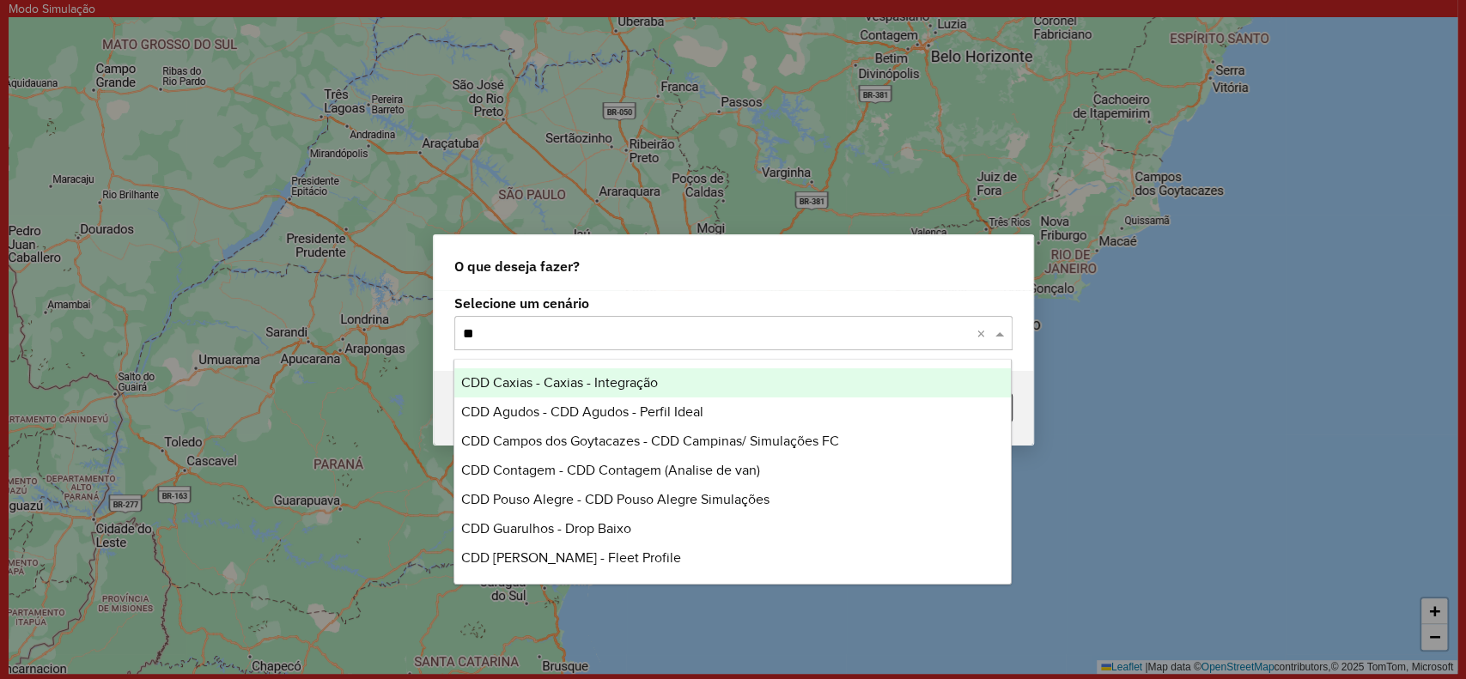
type input "***"
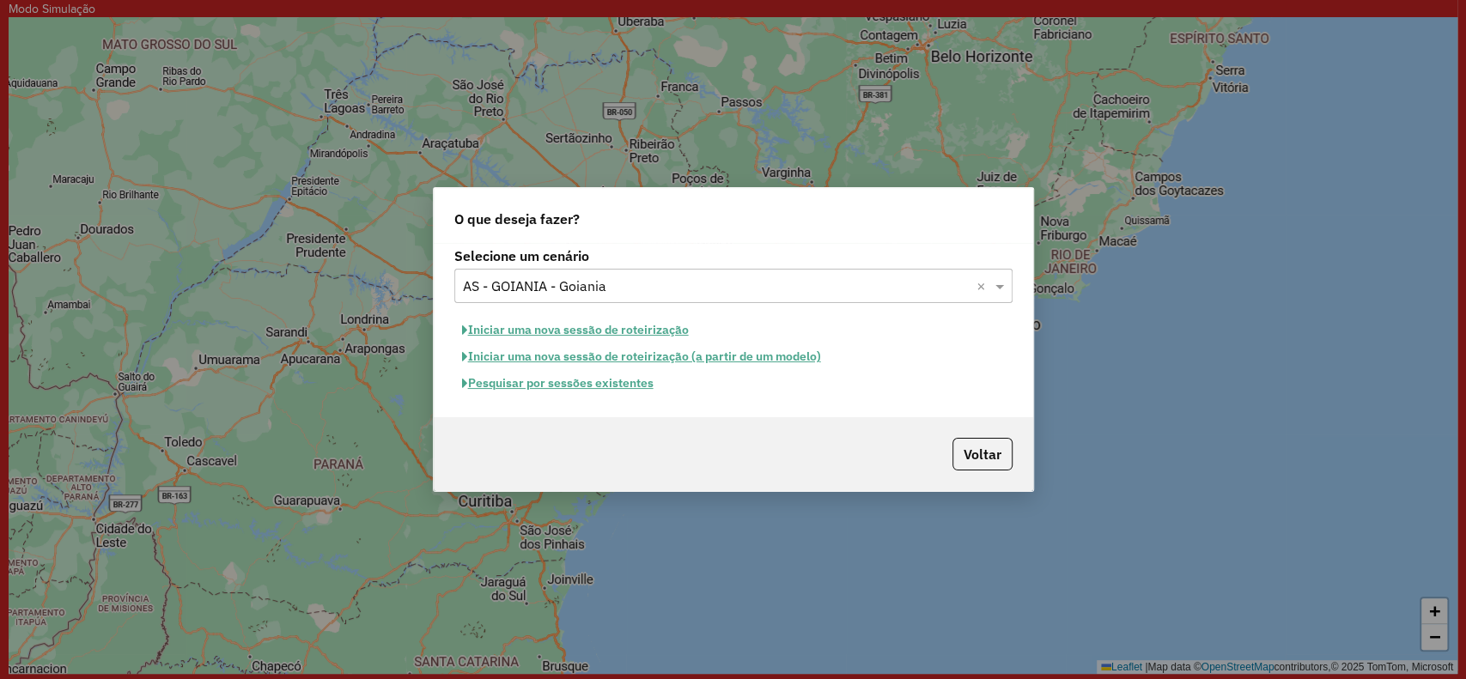
click at [674, 329] on button "Iniciar uma nova sessão de roteirização" at bounding box center [575, 330] width 242 height 27
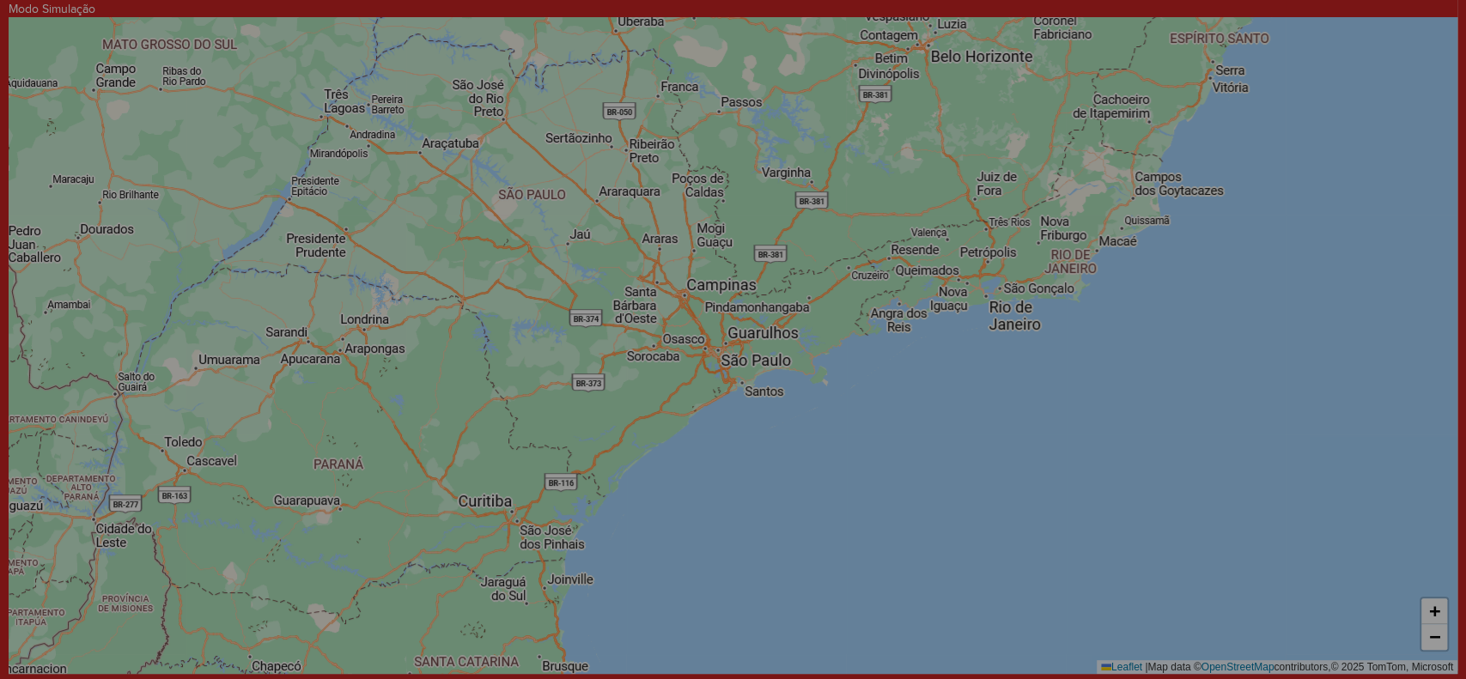
select select "*"
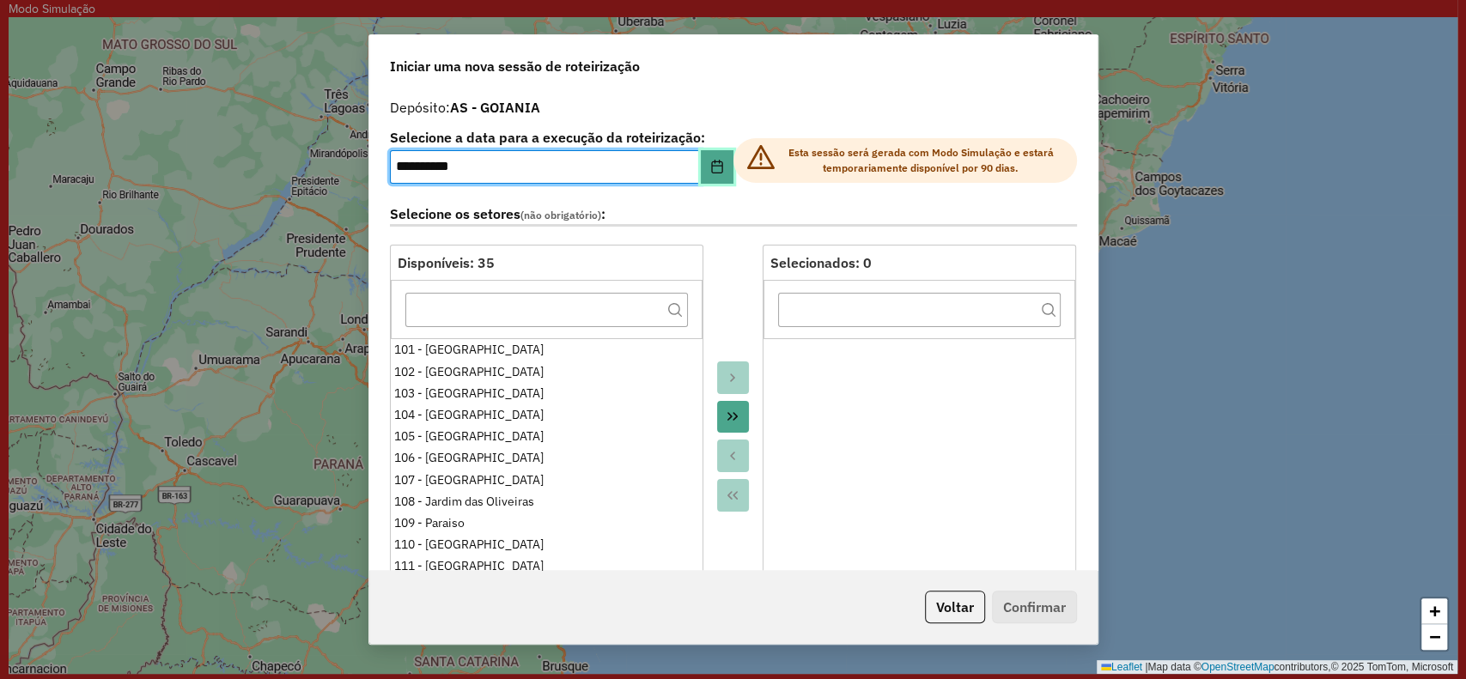
click at [716, 175] on button "Choose Date" at bounding box center [717, 167] width 33 height 34
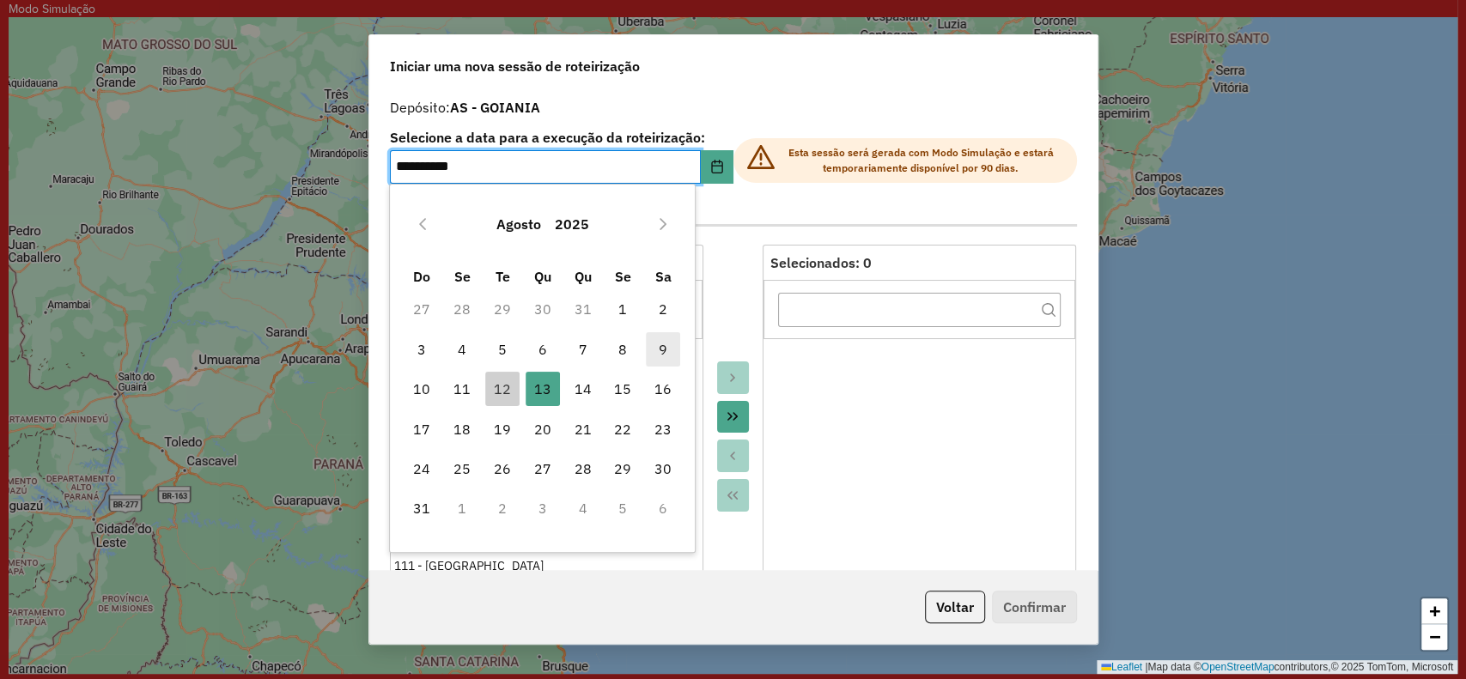
click at [671, 353] on span "9" at bounding box center [663, 349] width 34 height 34
type input "**********"
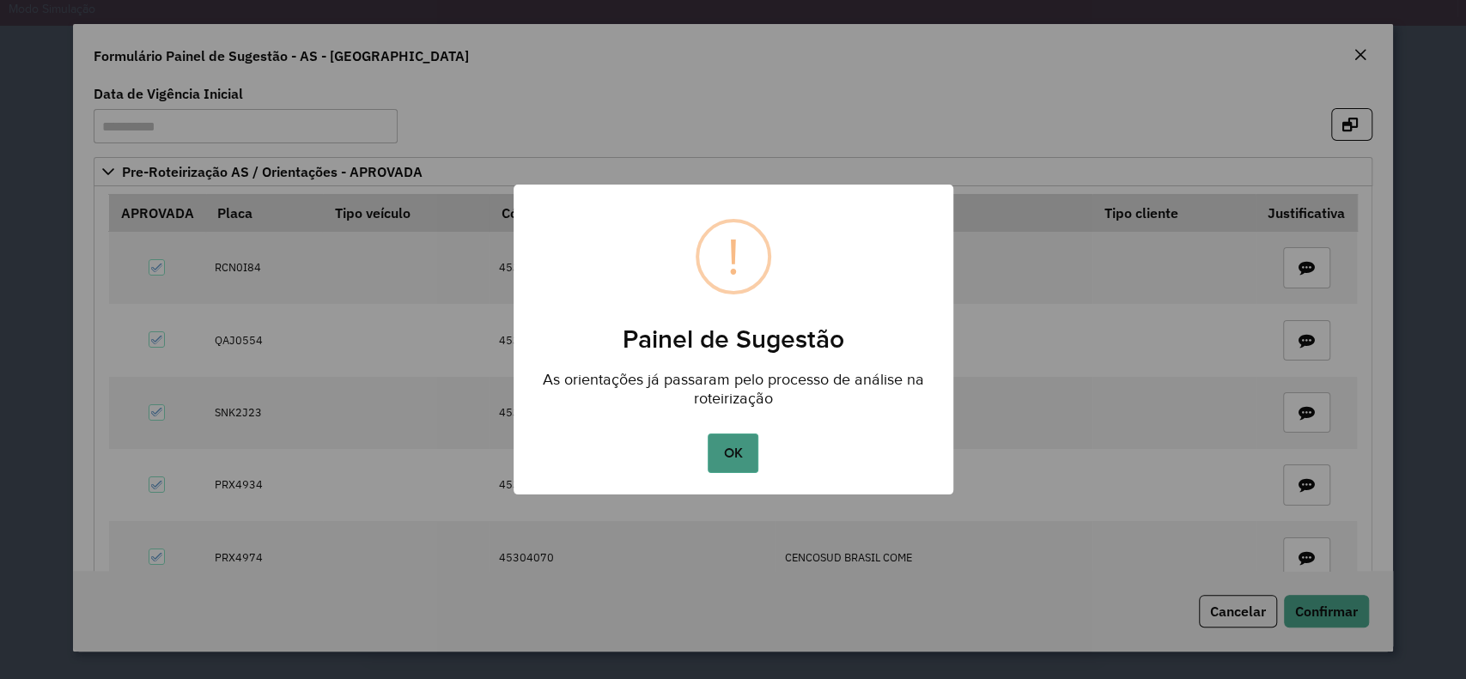
click at [747, 450] on button "OK" at bounding box center [733, 454] width 51 height 40
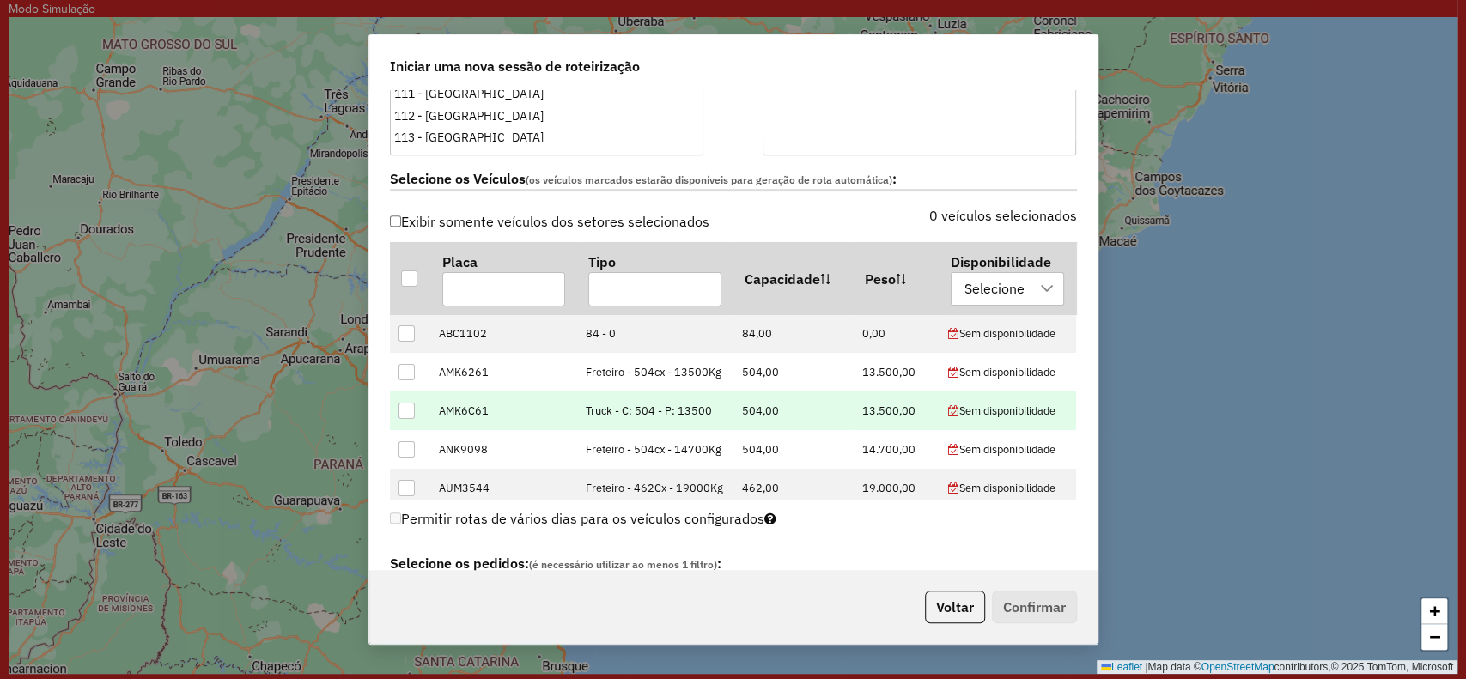
scroll to position [572, 0]
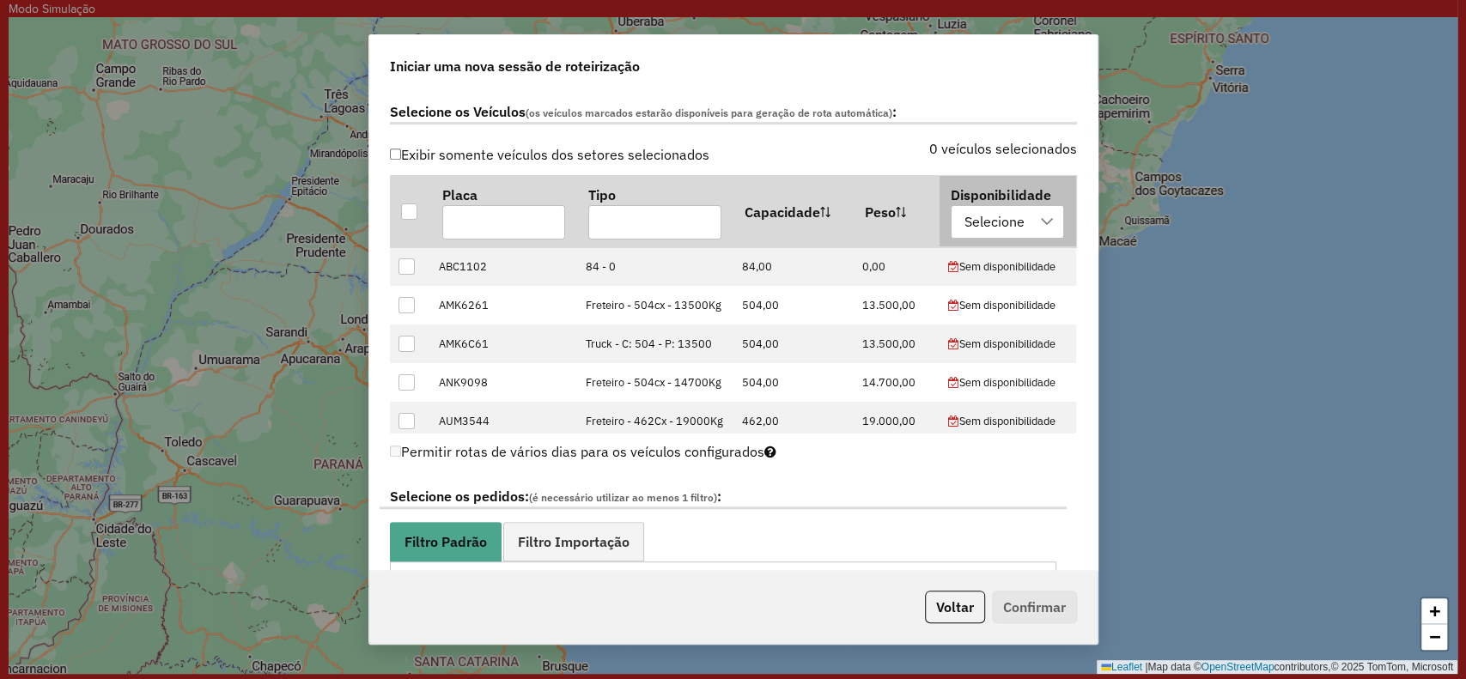
click at [959, 230] on div "Selecione" at bounding box center [995, 222] width 72 height 33
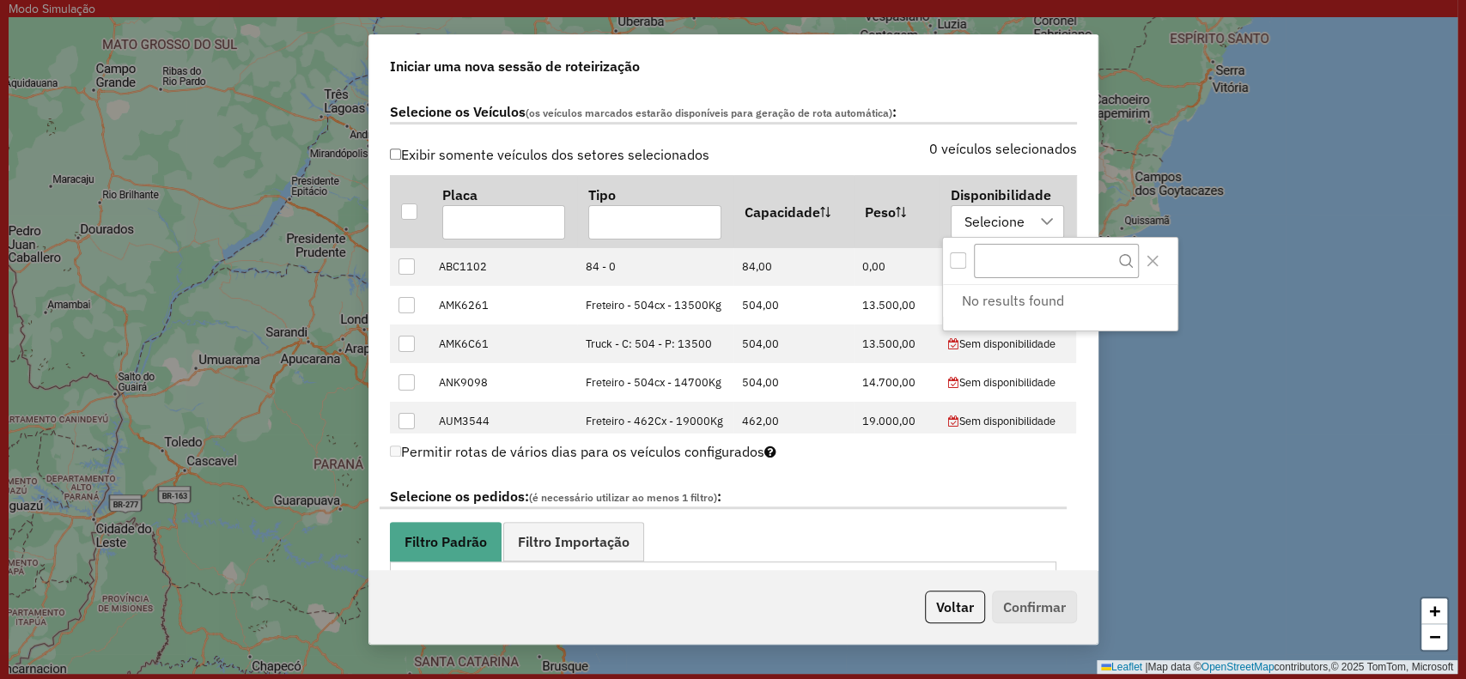
click at [959, 262] on div "All items unselected" at bounding box center [958, 261] width 16 height 16
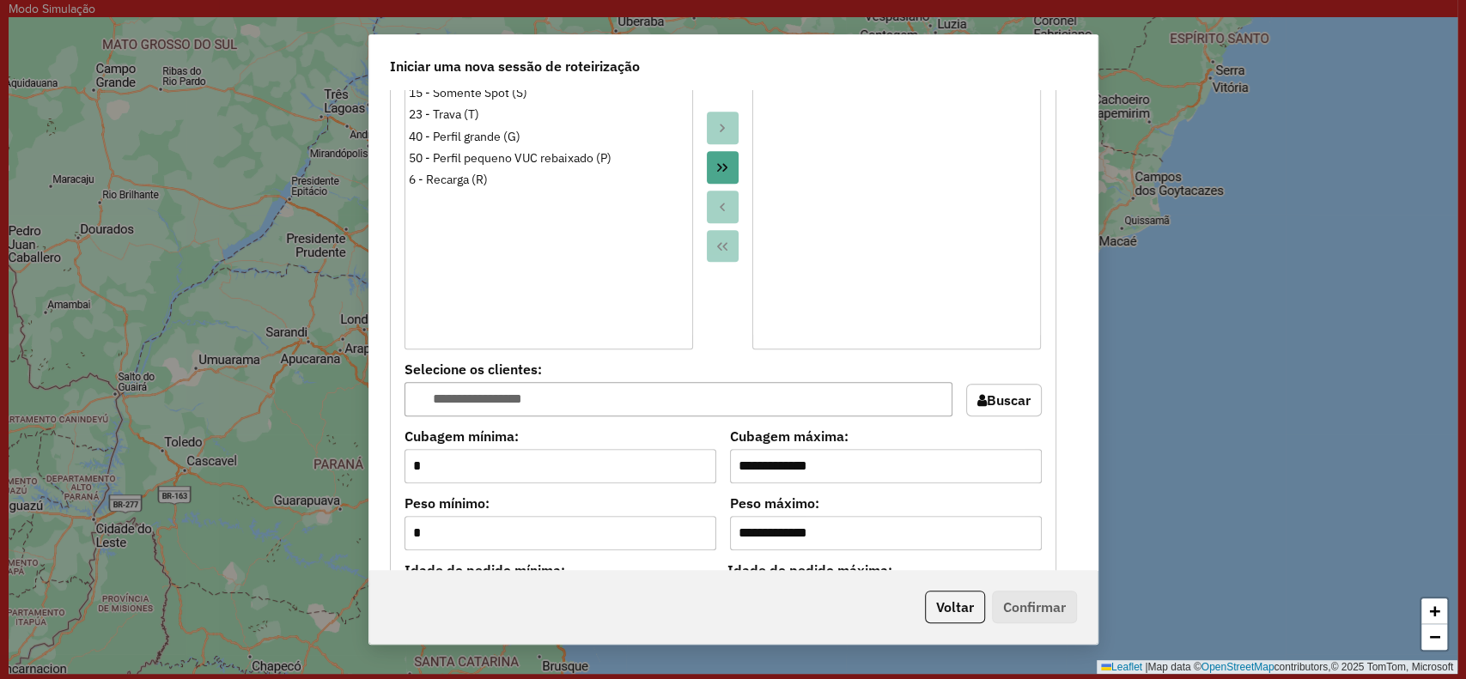
scroll to position [1718, 0]
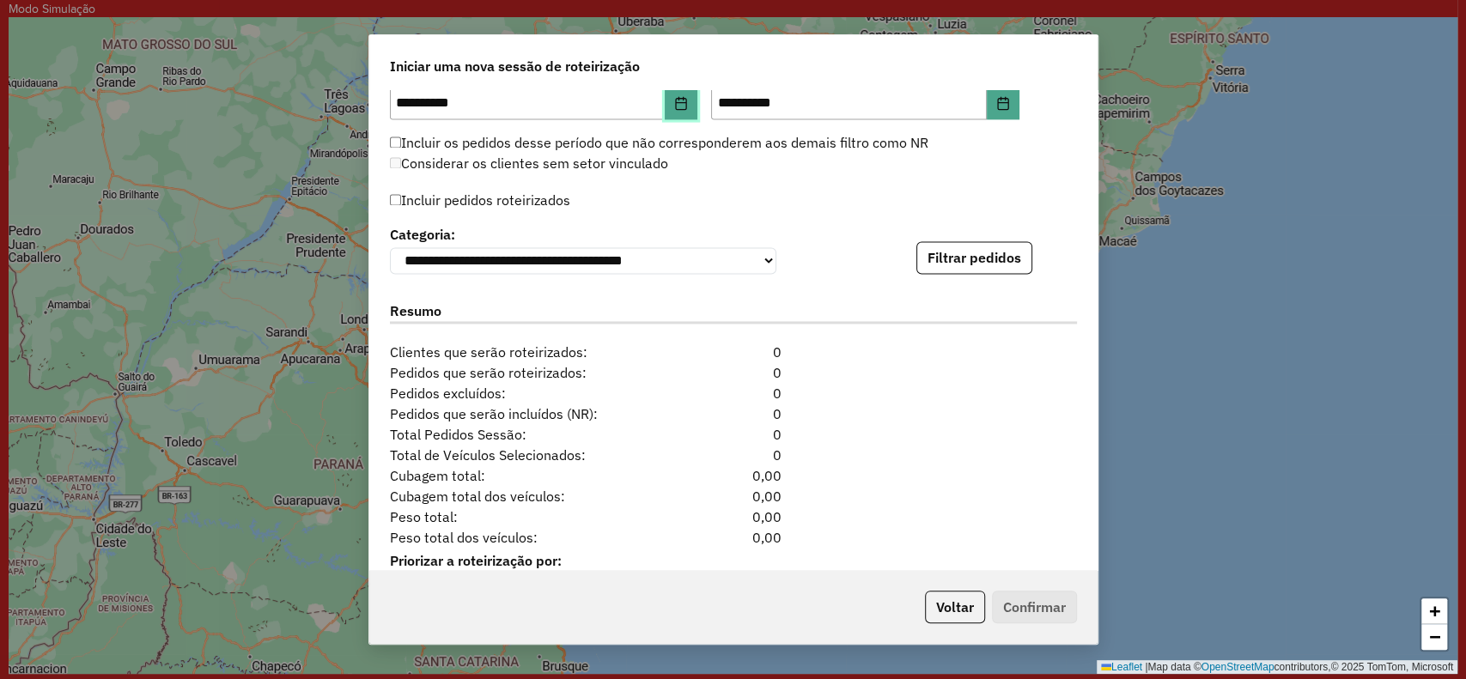
click at [692, 111] on button "Choose Date" at bounding box center [681, 103] width 33 height 34
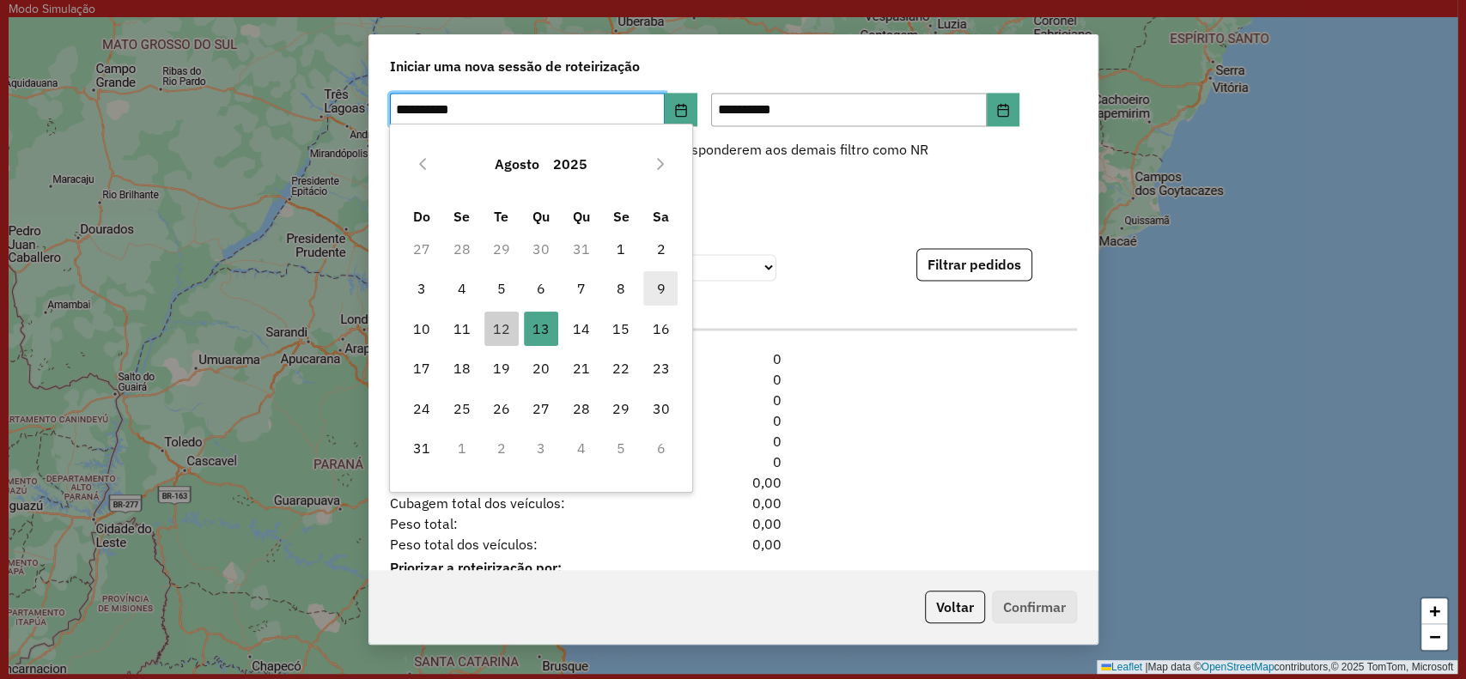
click at [668, 287] on span "9" at bounding box center [660, 288] width 34 height 34
type input "**********"
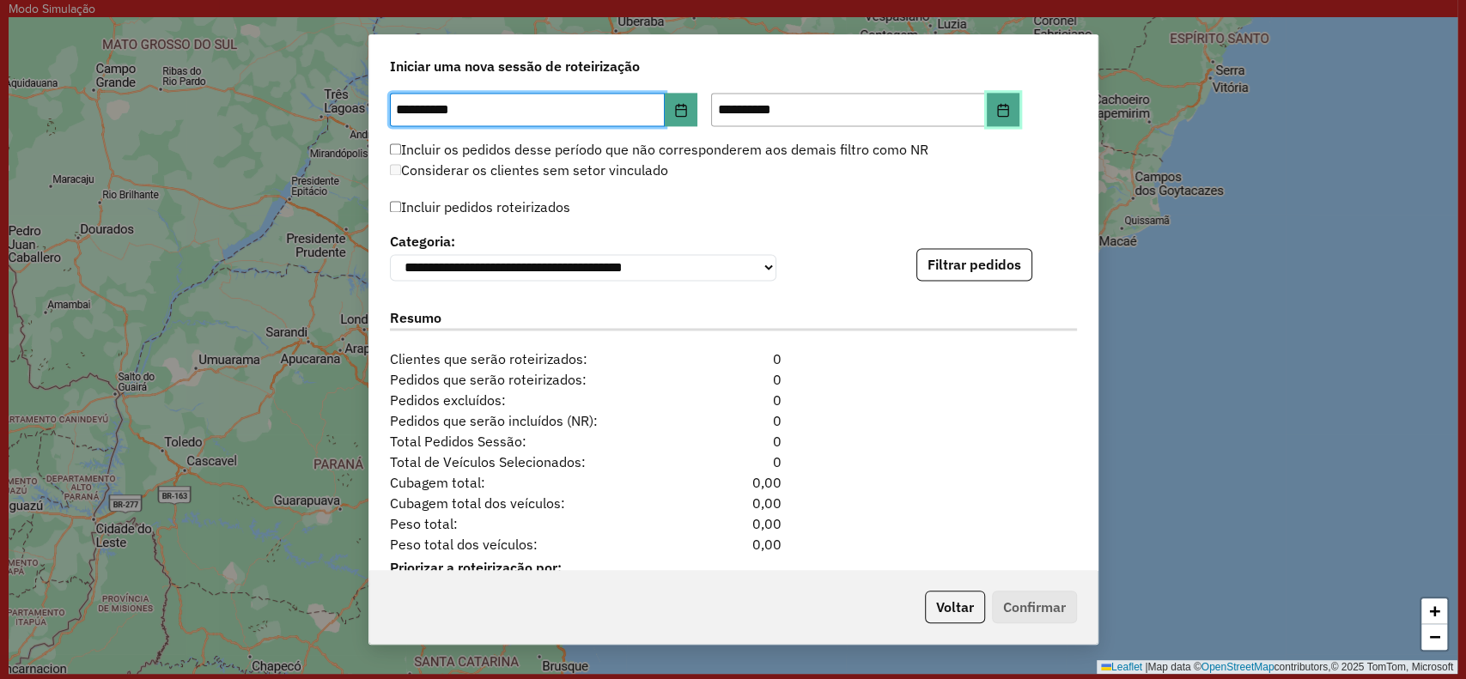
click at [1000, 105] on icon "Choose Date" at bounding box center [1003, 110] width 14 height 14
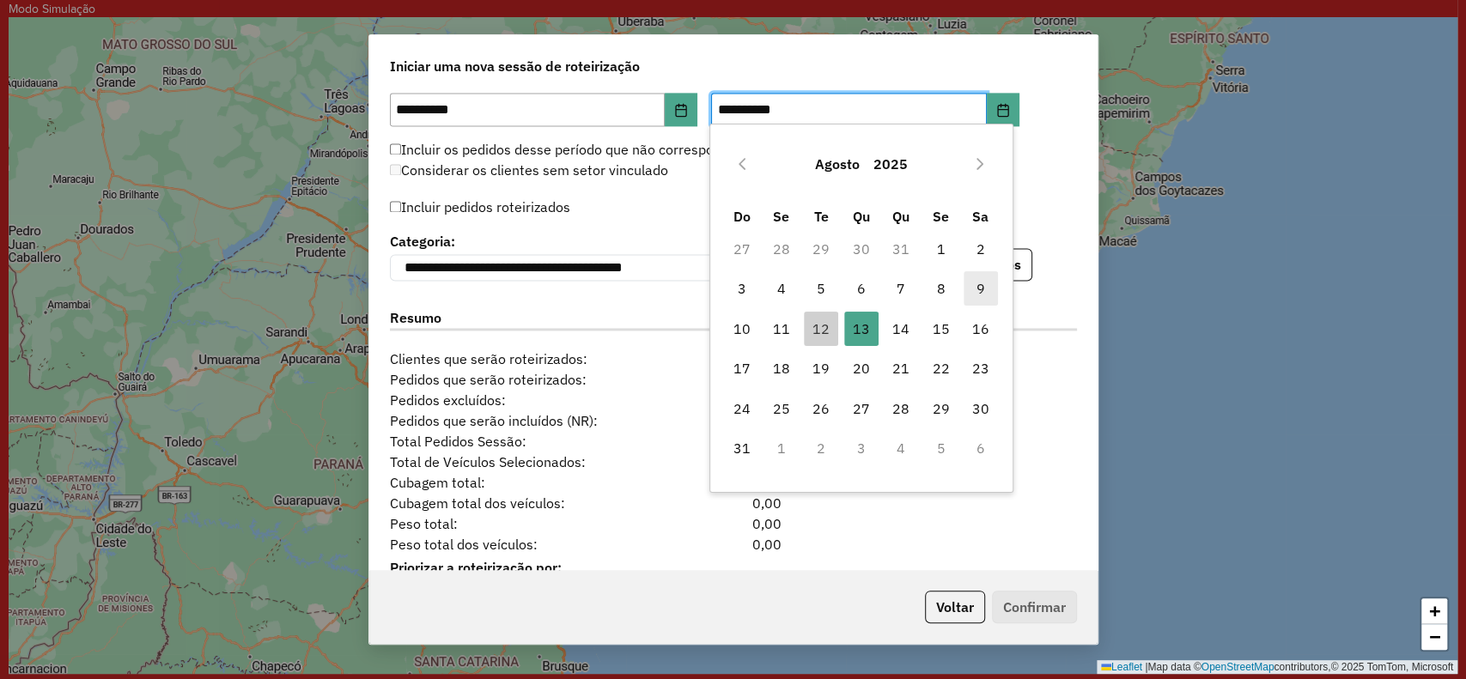
click at [967, 291] on span "9" at bounding box center [981, 288] width 34 height 34
type input "**********"
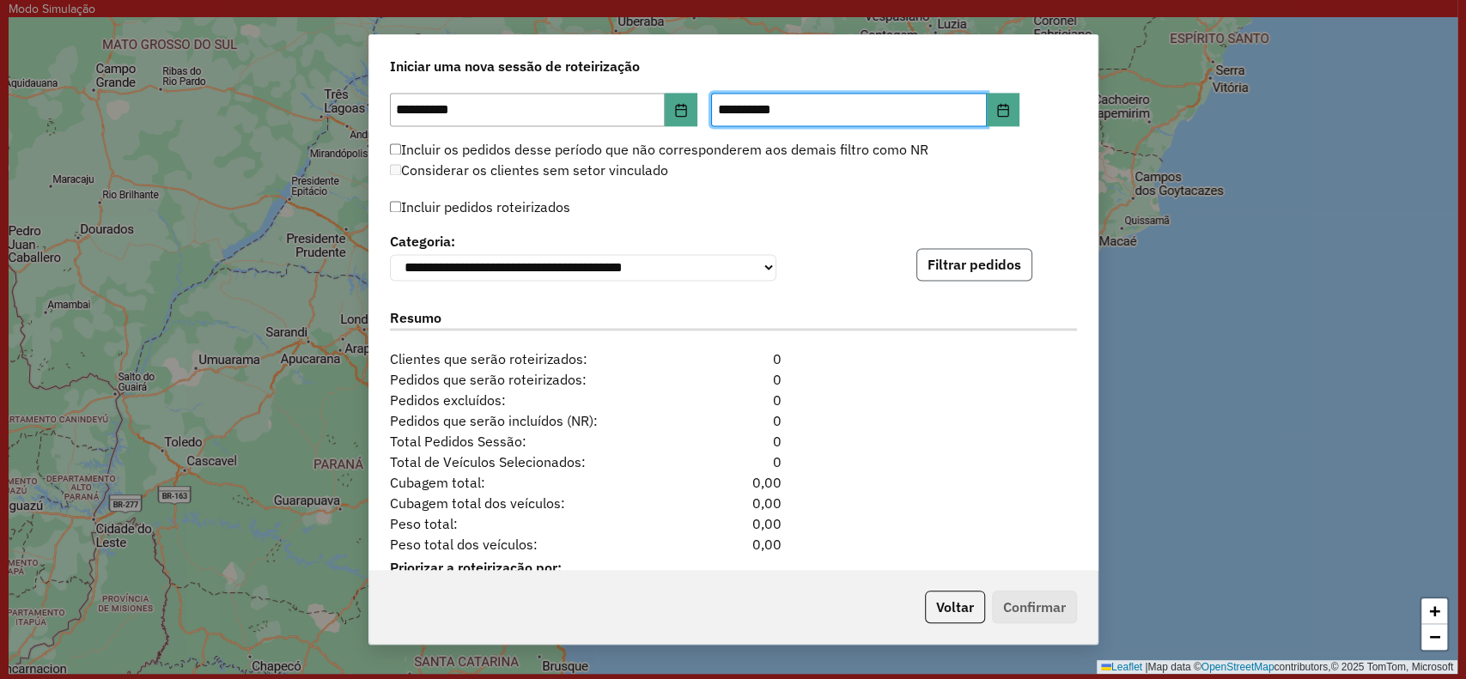
click at [996, 265] on button "Filtrar pedidos" at bounding box center [975, 264] width 116 height 33
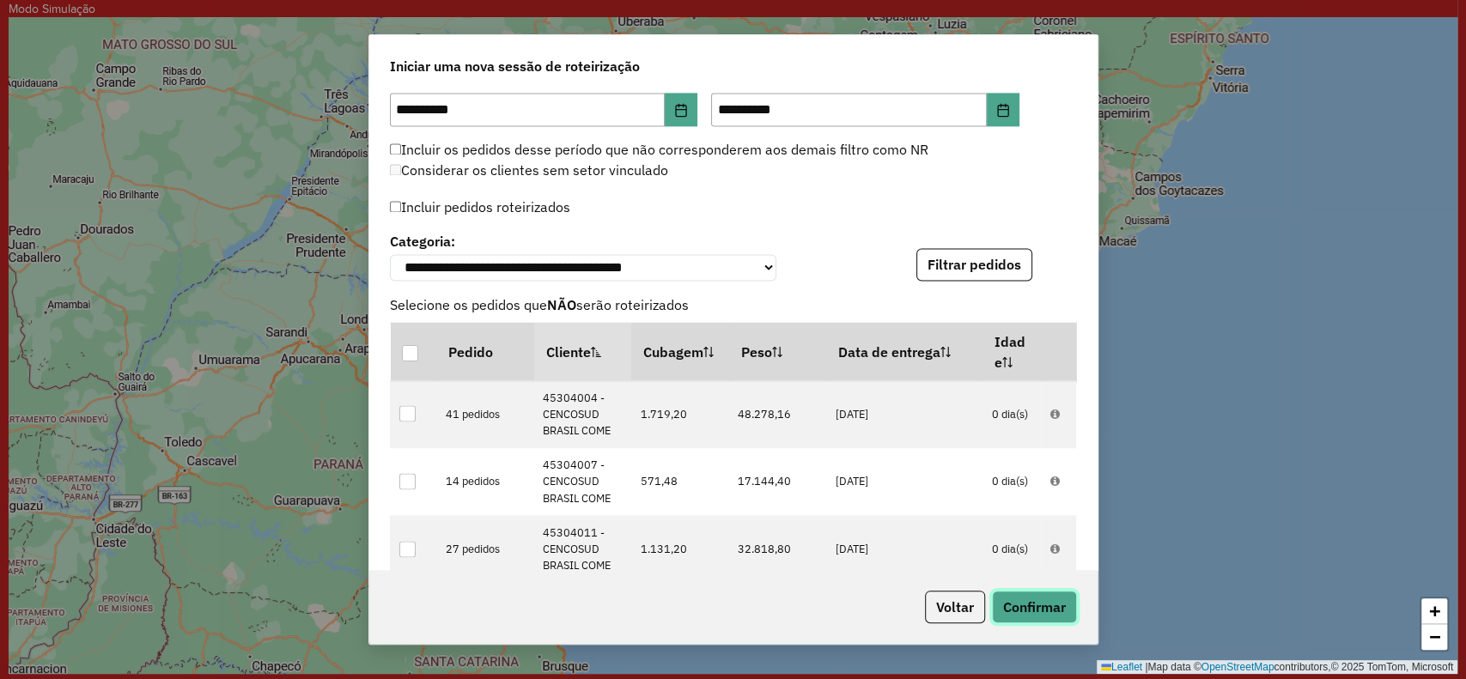
click at [1051, 618] on button "Confirmar" at bounding box center [1034, 607] width 85 height 33
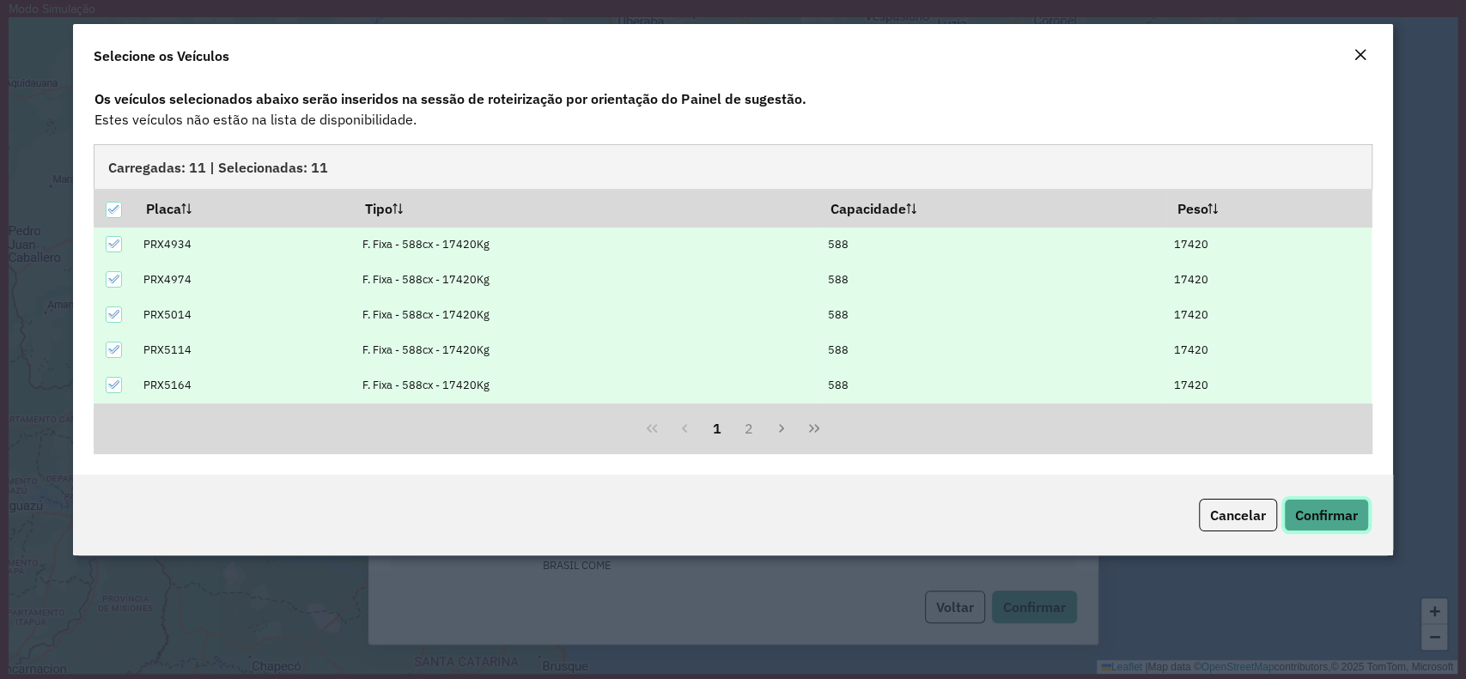
click at [1317, 507] on span "Confirmar" at bounding box center [1326, 515] width 63 height 17
